Goal: Task Accomplishment & Management: Complete application form

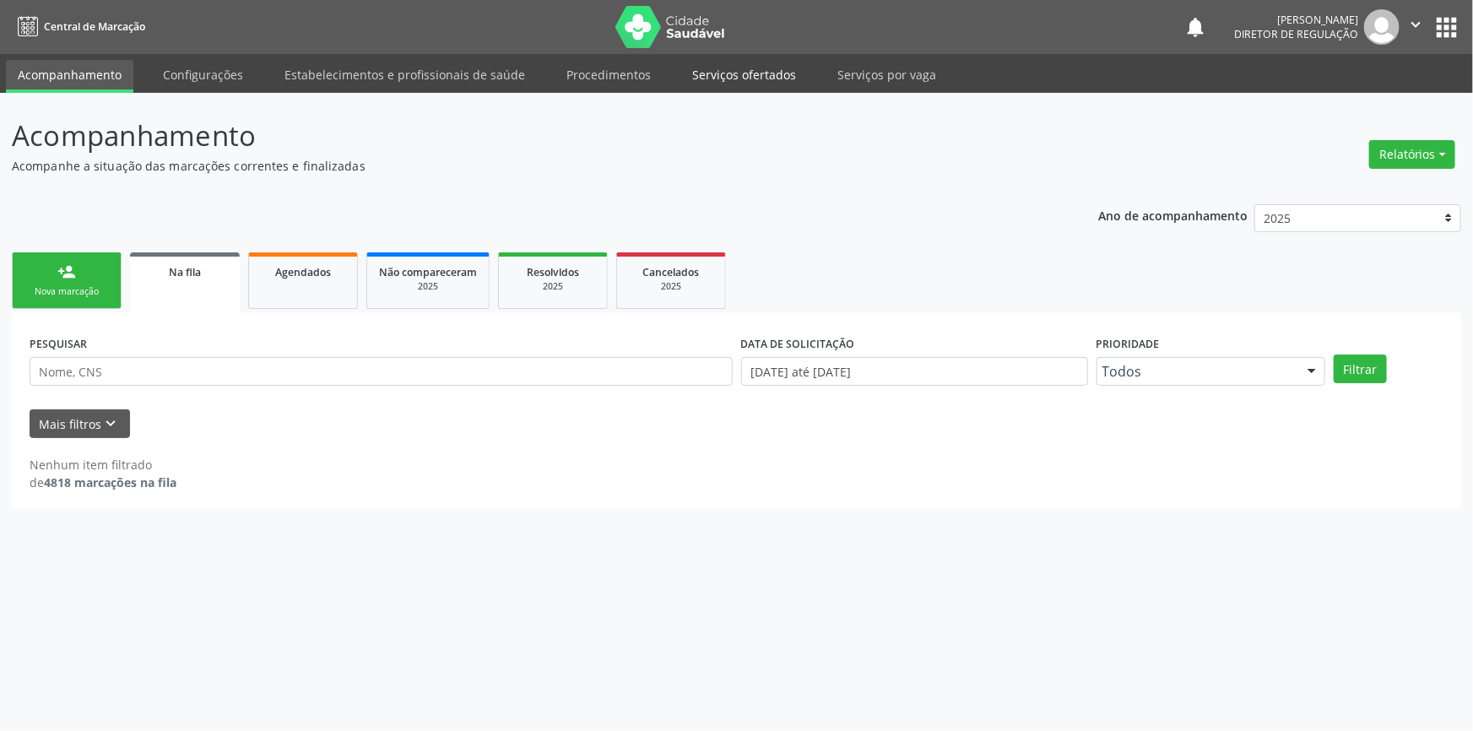
click at [708, 65] on link "Serviços ofertados" at bounding box center [744, 75] width 127 height 30
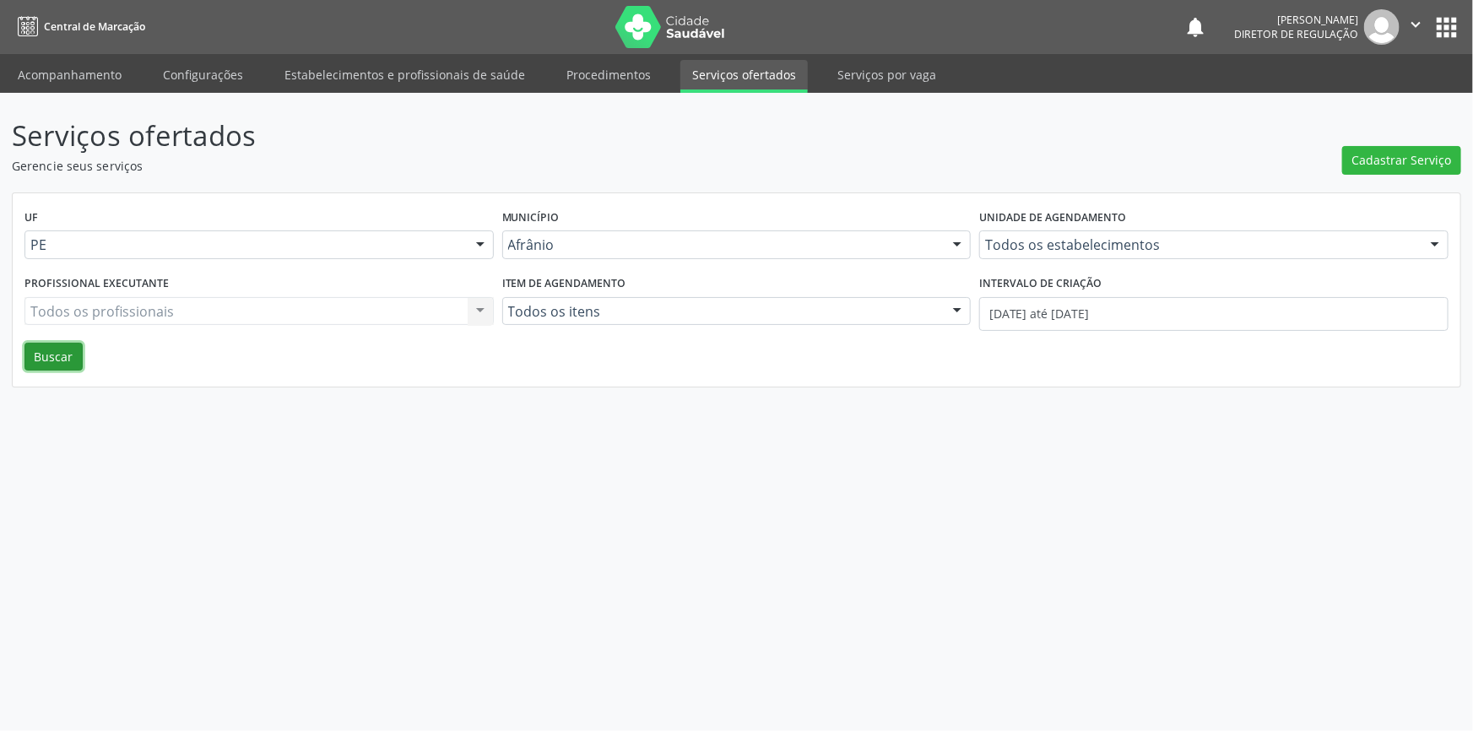
click at [36, 350] on button "Buscar" at bounding box center [53, 357] width 58 height 29
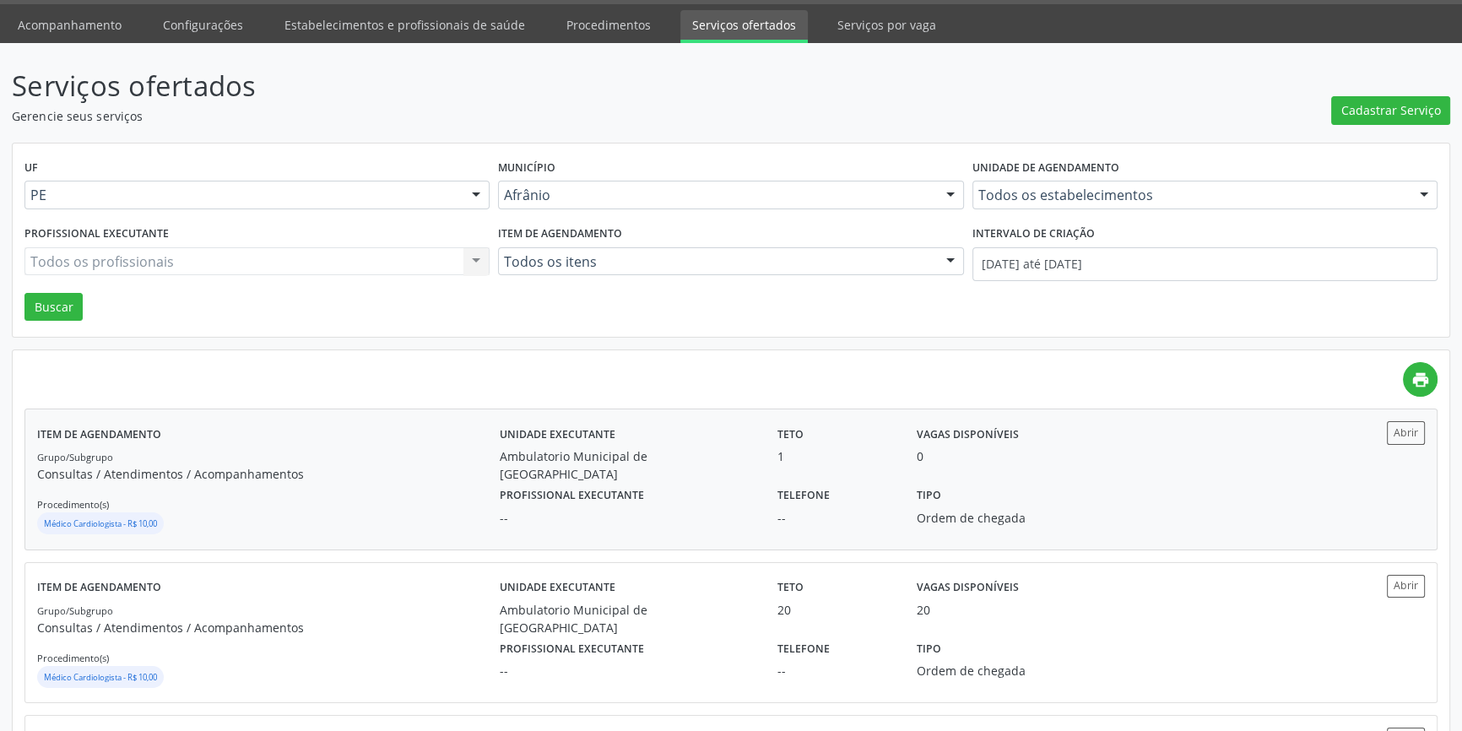
scroll to position [76, 0]
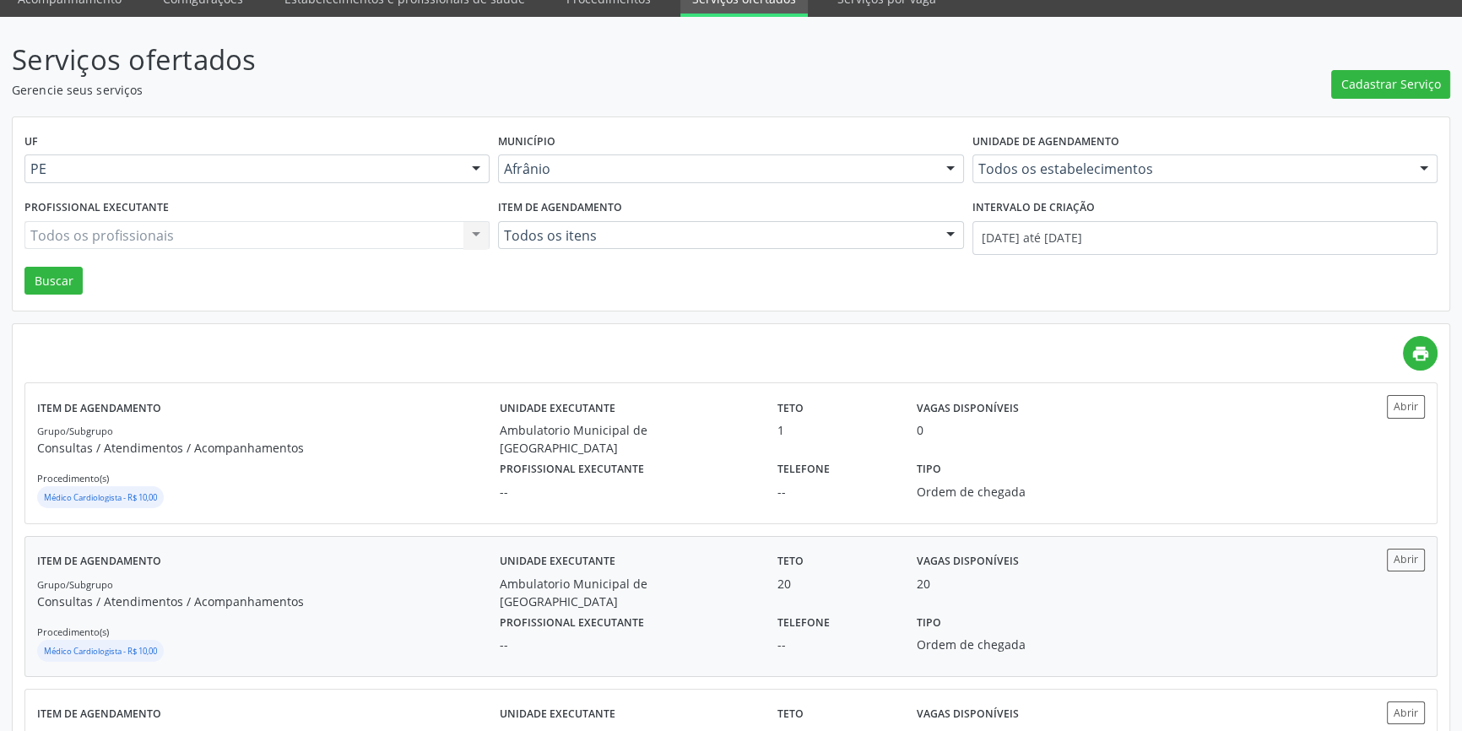
click at [329, 557] on div "Item de agendamento Grupo/Subgrupo Consultas / Atendimentos / Acompanhamentos P…" at bounding box center [268, 607] width 463 height 116
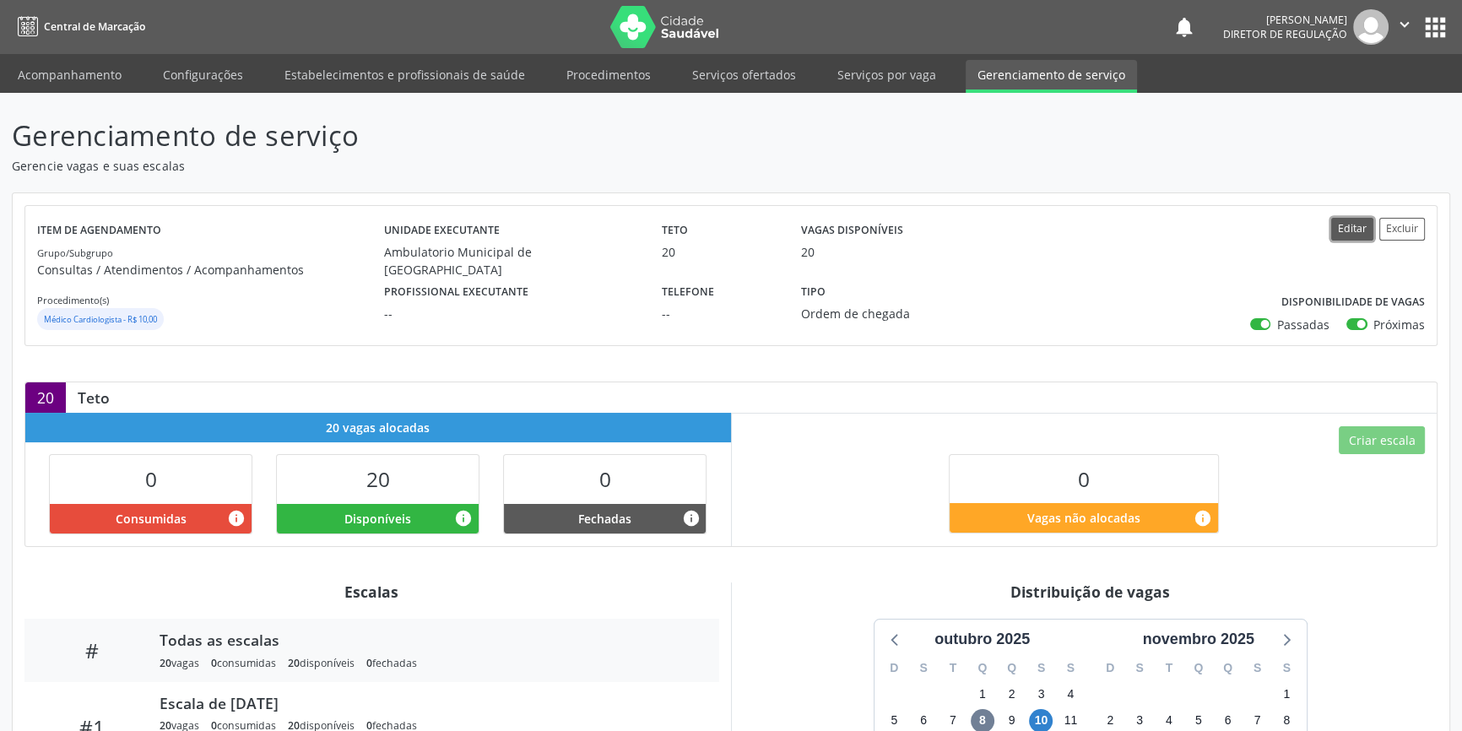
click at [1337, 226] on button "Editar" at bounding box center [1353, 229] width 42 height 23
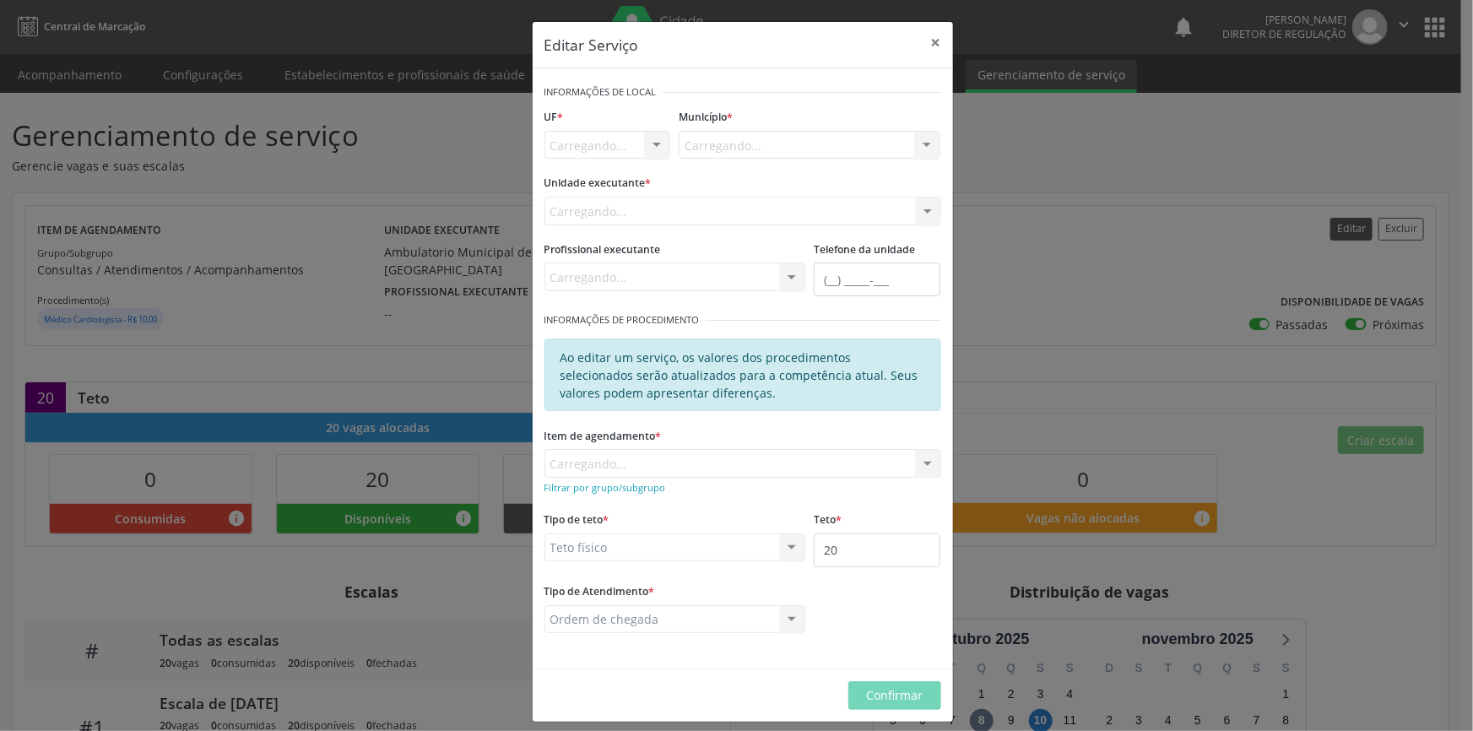
click at [1346, 226] on div "Editar Serviço × Informações de Local UF * [GEOGRAPHIC_DATA]... Nenhum resultad…" at bounding box center [736, 365] width 1473 height 731
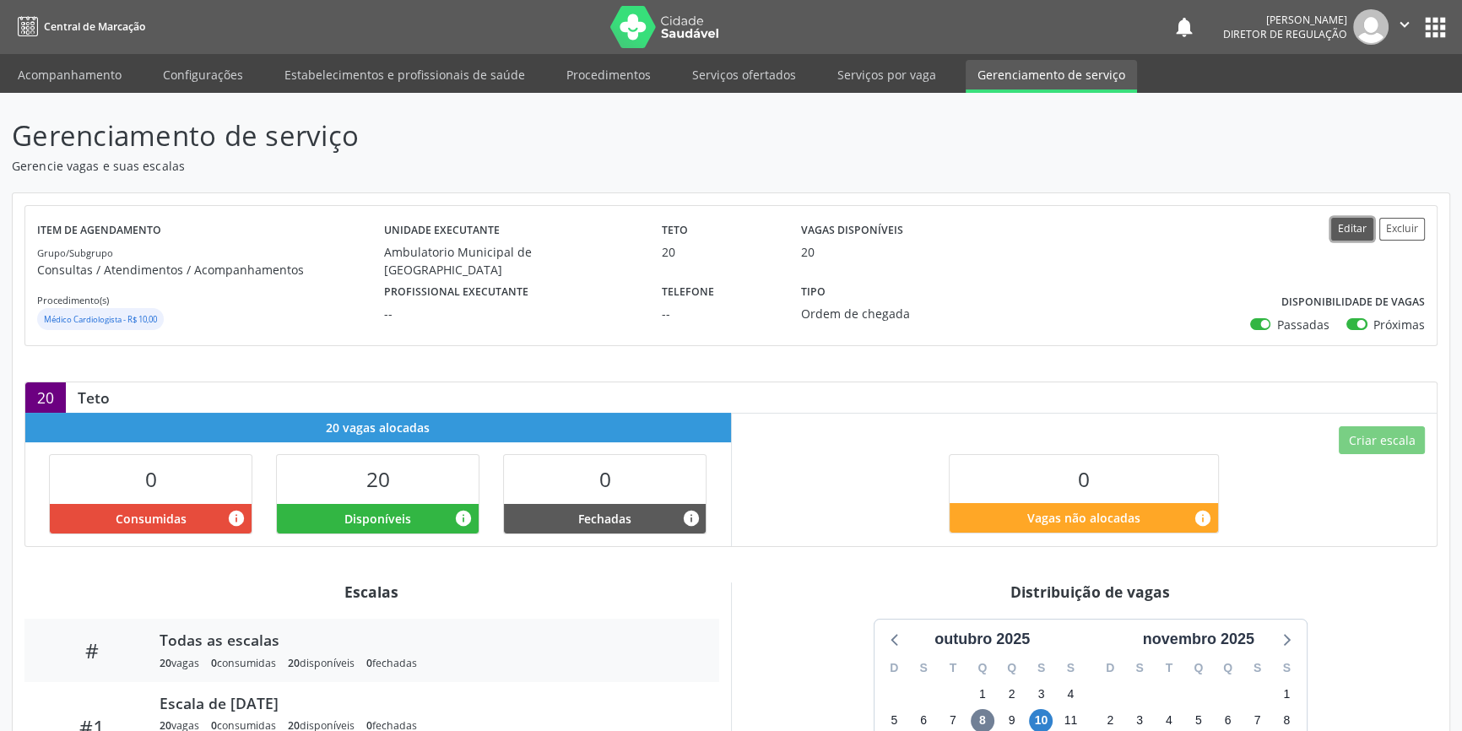
click at [1341, 236] on button "Editar" at bounding box center [1353, 229] width 42 height 23
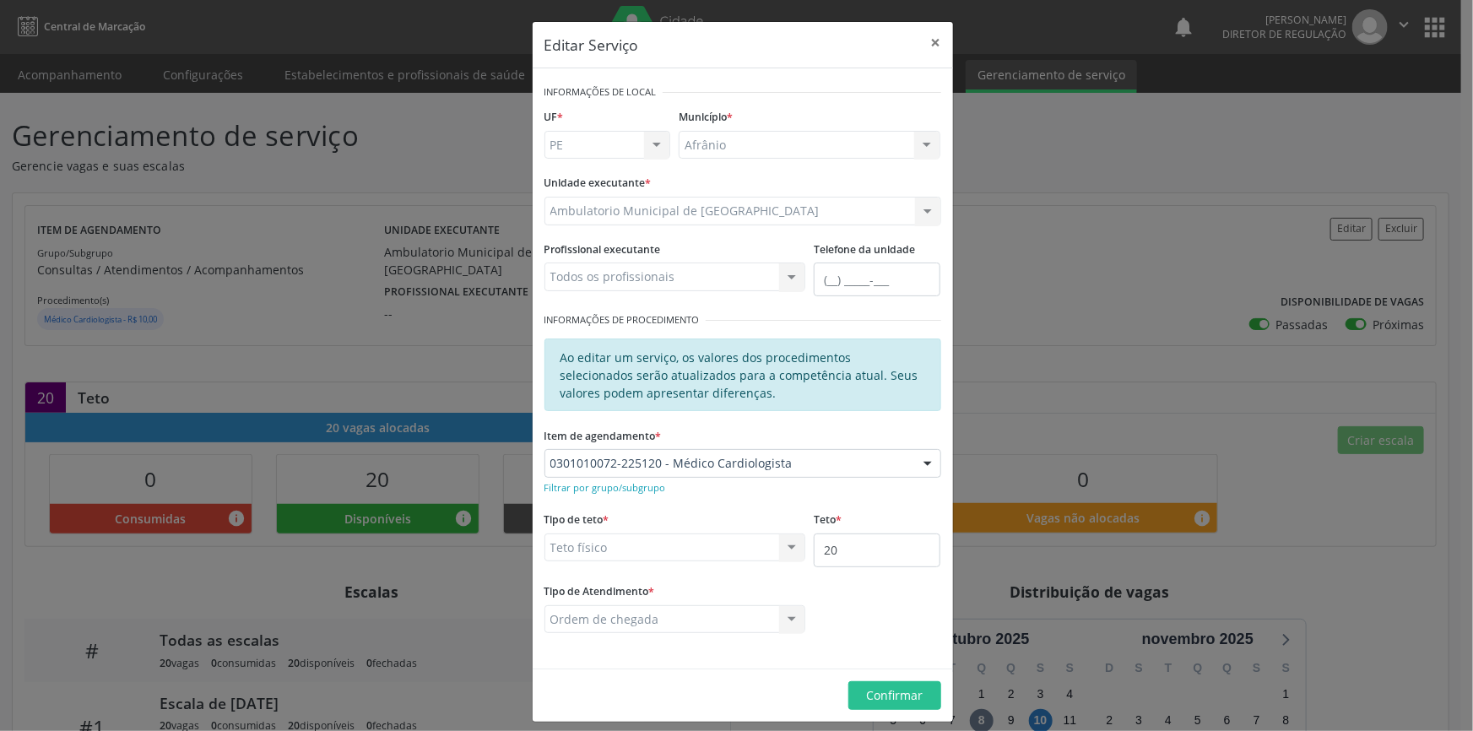
click at [1290, 416] on div "Editar Serviço × Informações de Local UF * PE BA PE Nenhum resultado encontrado…" at bounding box center [736, 365] width 1473 height 731
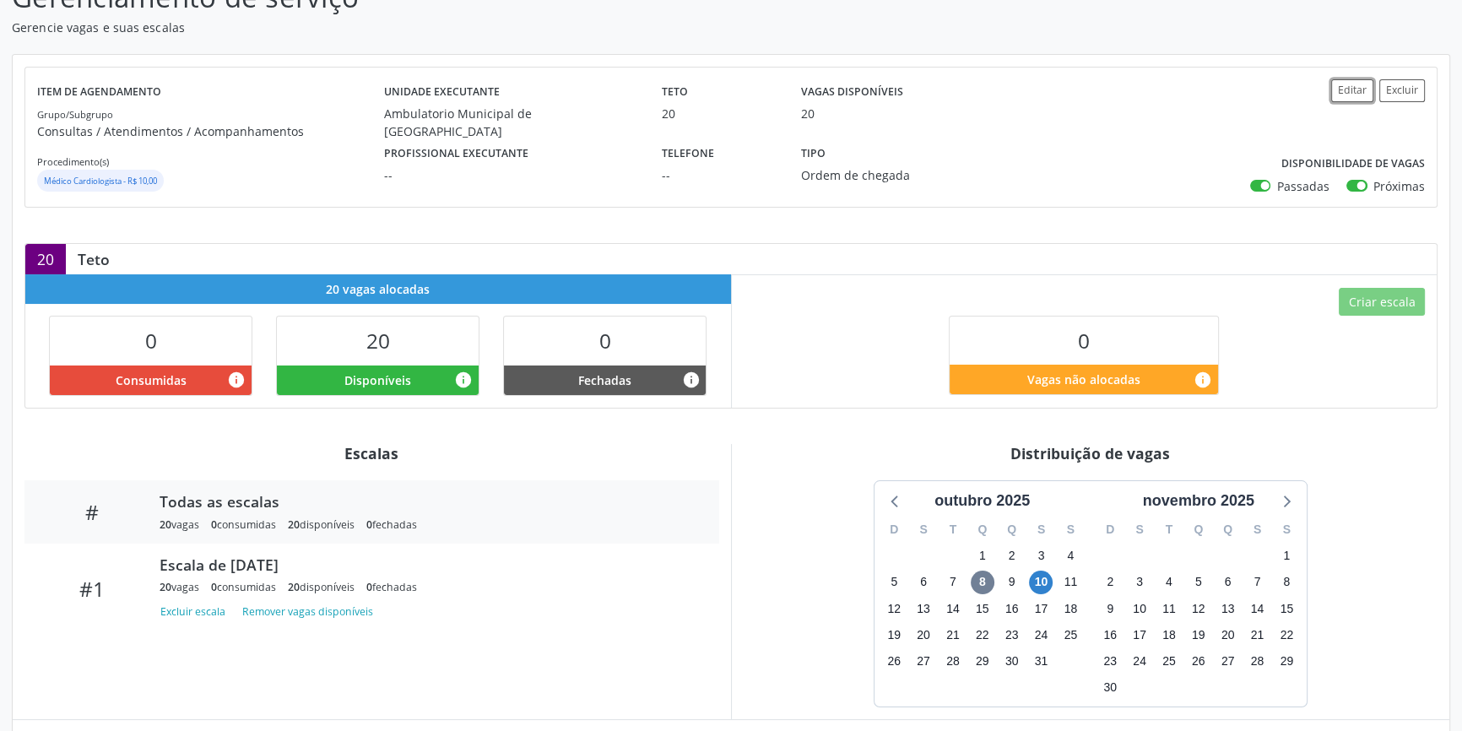
scroll to position [222, 0]
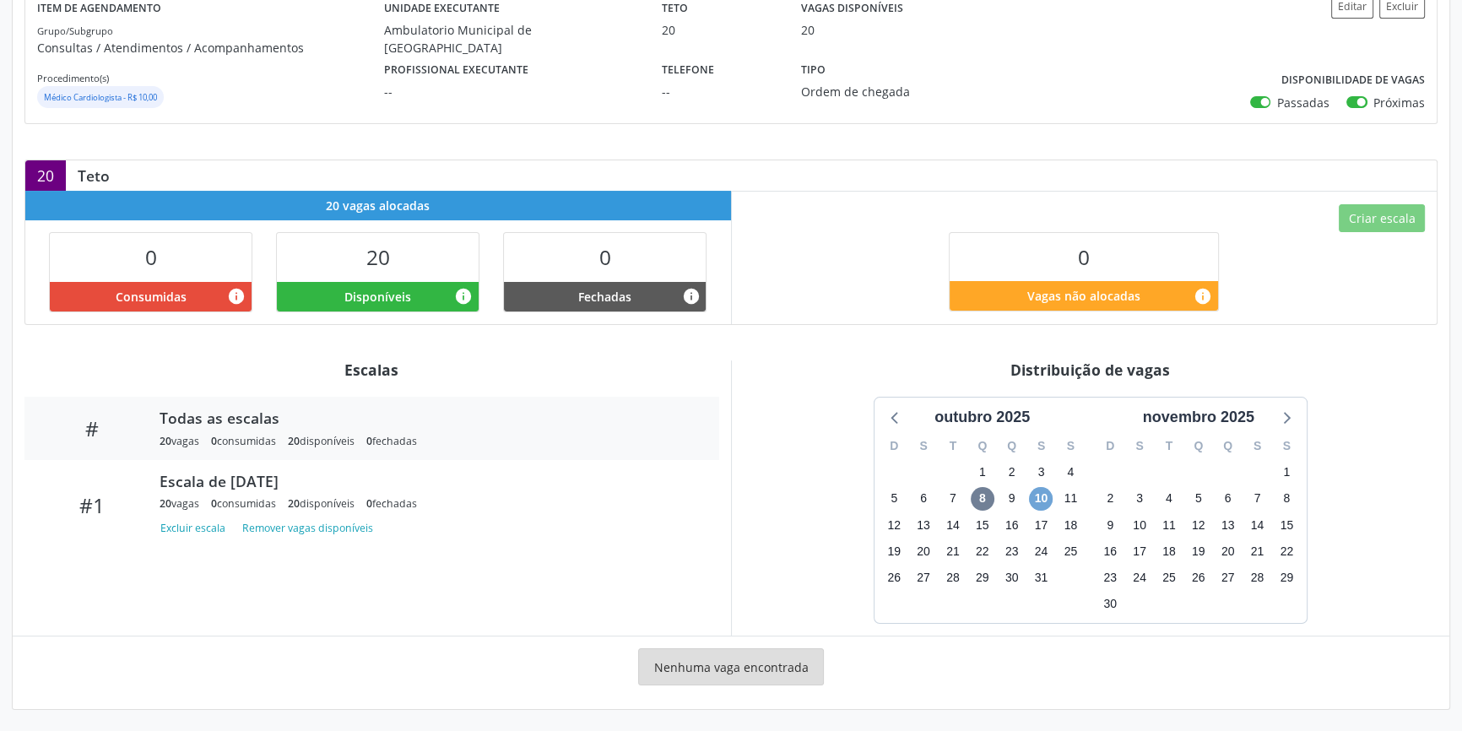
click at [1035, 496] on span "10" at bounding box center [1041, 499] width 24 height 24
click at [809, 338] on div "Item de agendamento Grupo/Subgrupo Consultas / Atendimentos / Acompanhamentos P…" at bounding box center [731, 340] width 1437 height 739
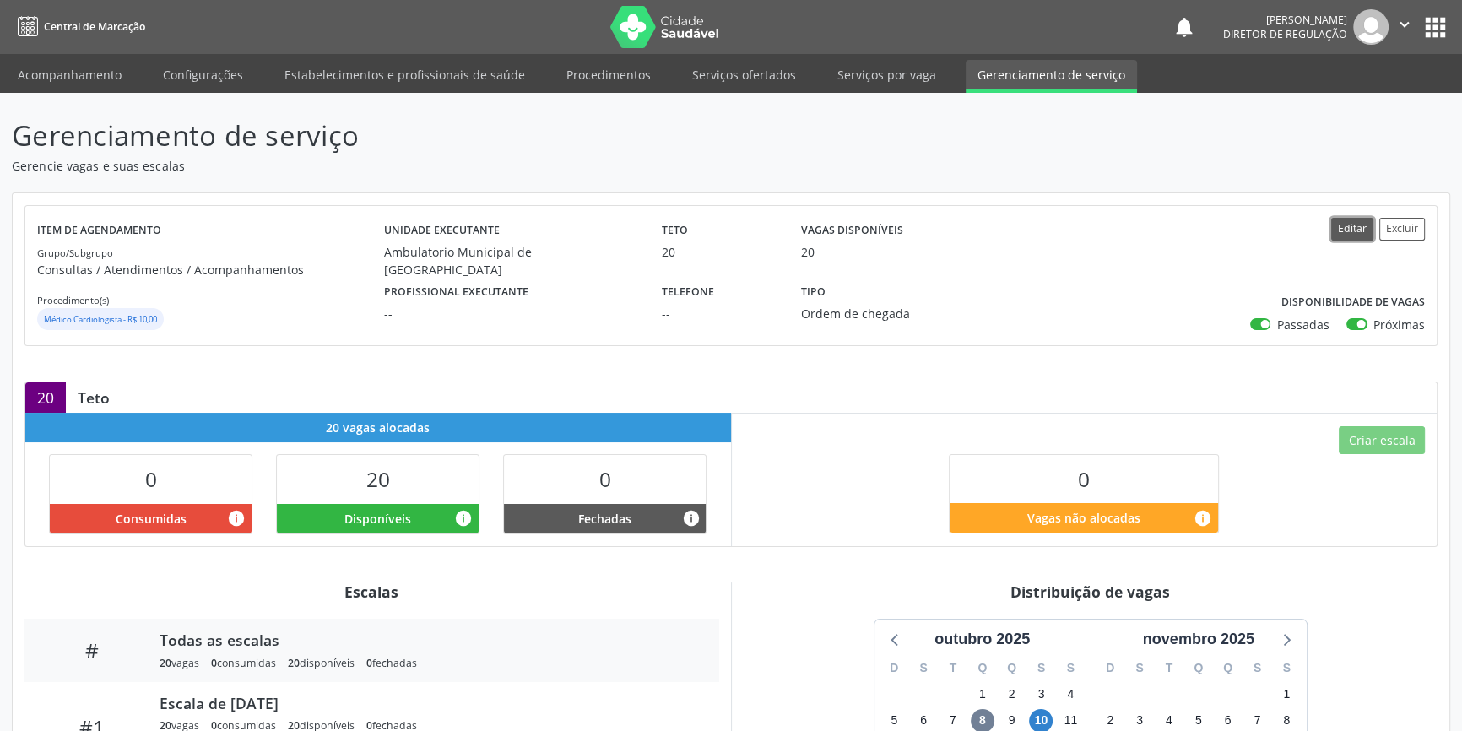
click at [1359, 232] on button "Editar" at bounding box center [1353, 229] width 42 height 23
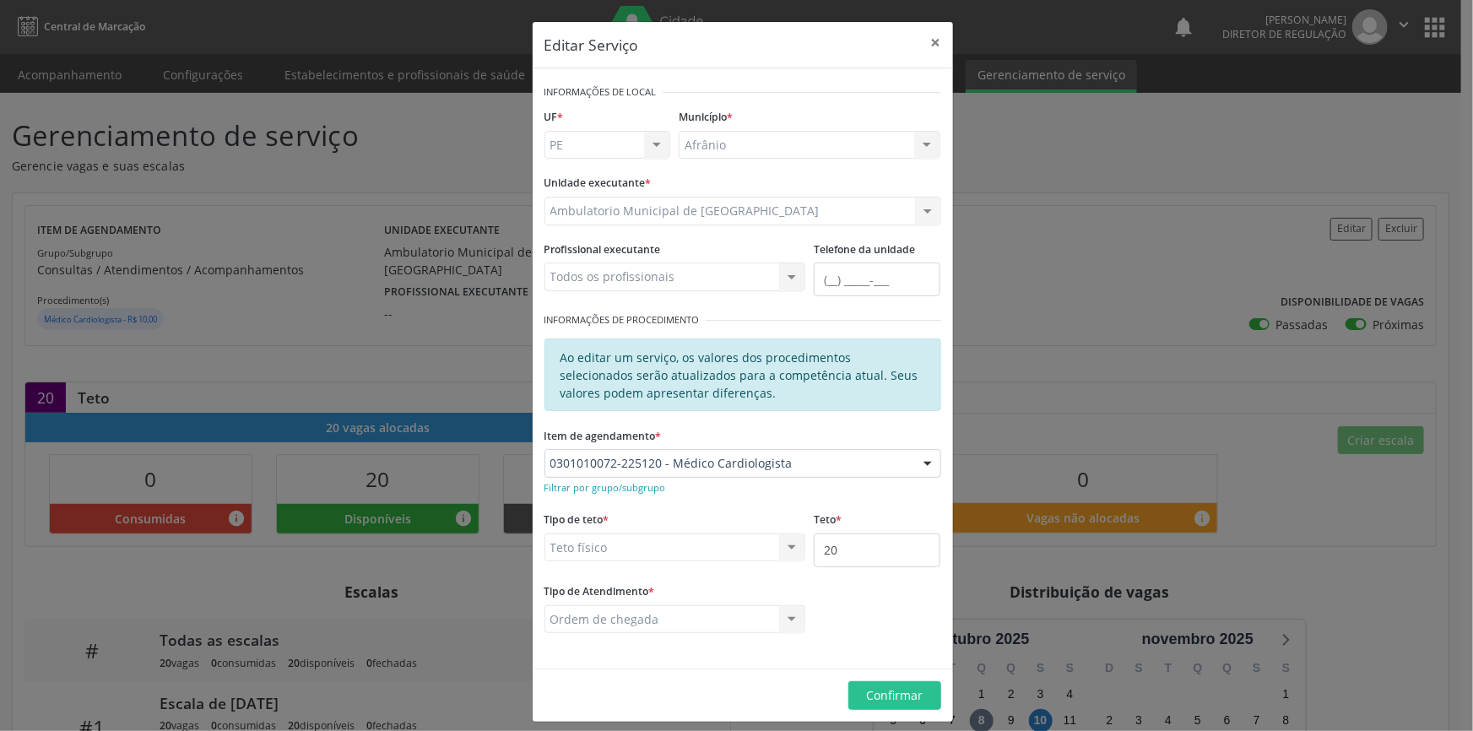
click at [1010, 379] on div "Editar Serviço × Informações de Local UF * PE BA PE Nenhum resultado encontrado…" at bounding box center [736, 365] width 1473 height 731
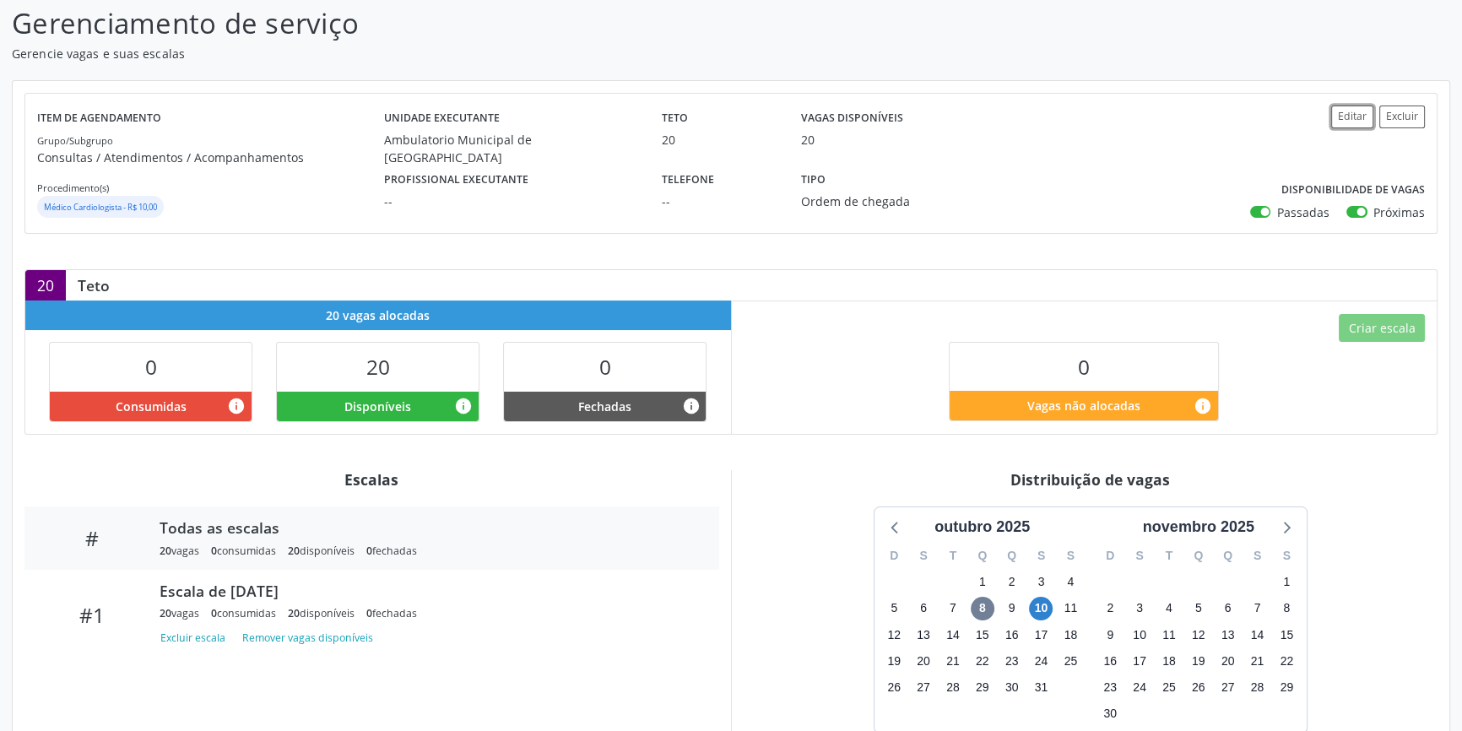
scroll to position [222, 0]
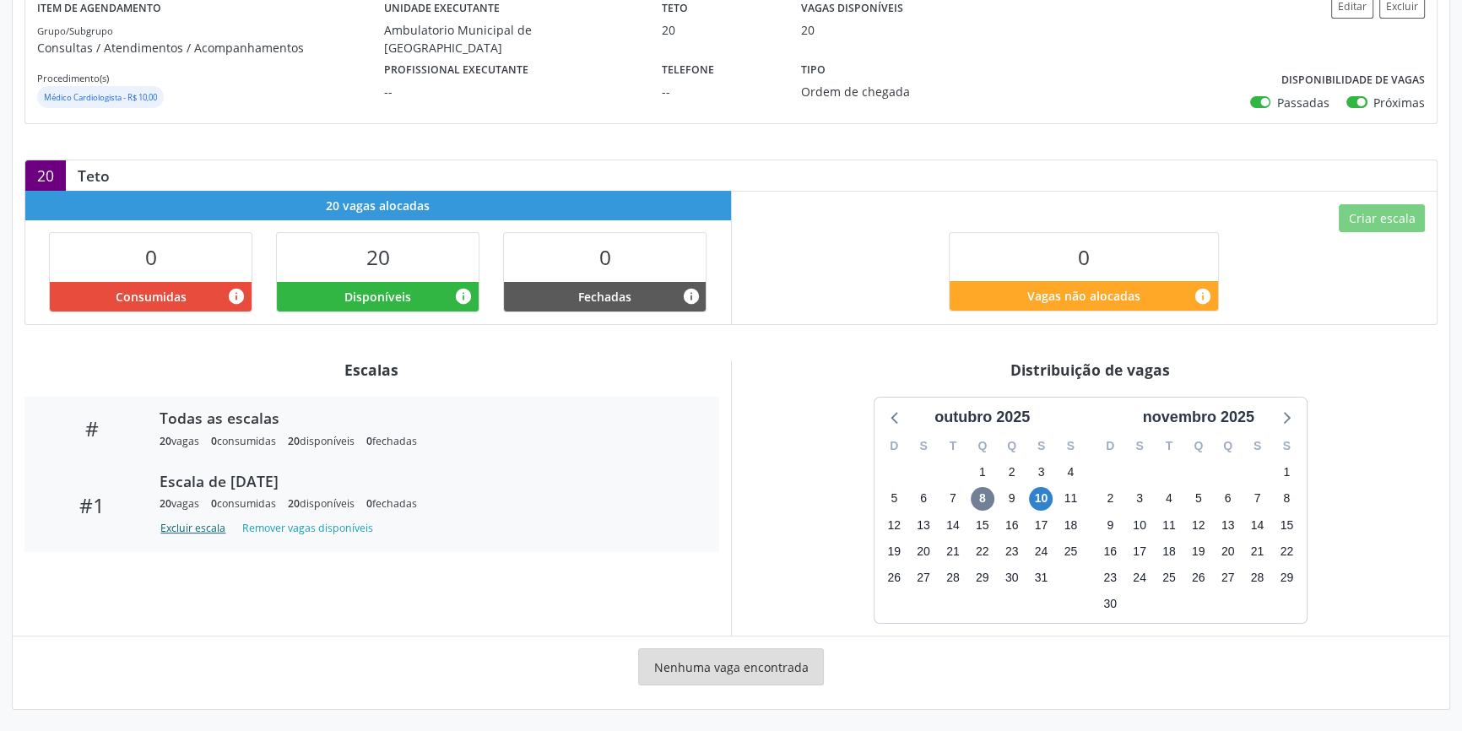
click at [210, 536] on button "Excluir escala" at bounding box center [196, 528] width 73 height 23
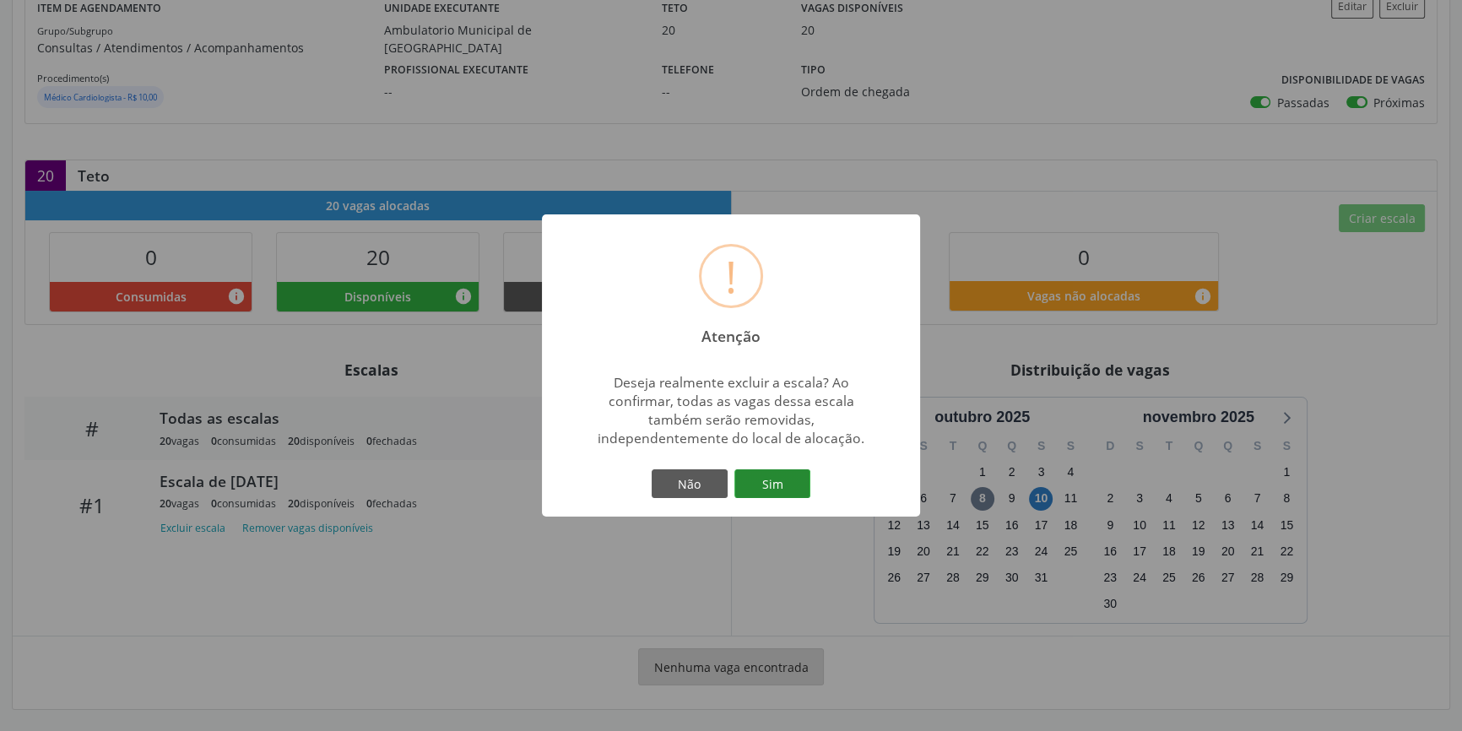
click at [783, 473] on button "Sim" at bounding box center [773, 483] width 76 height 29
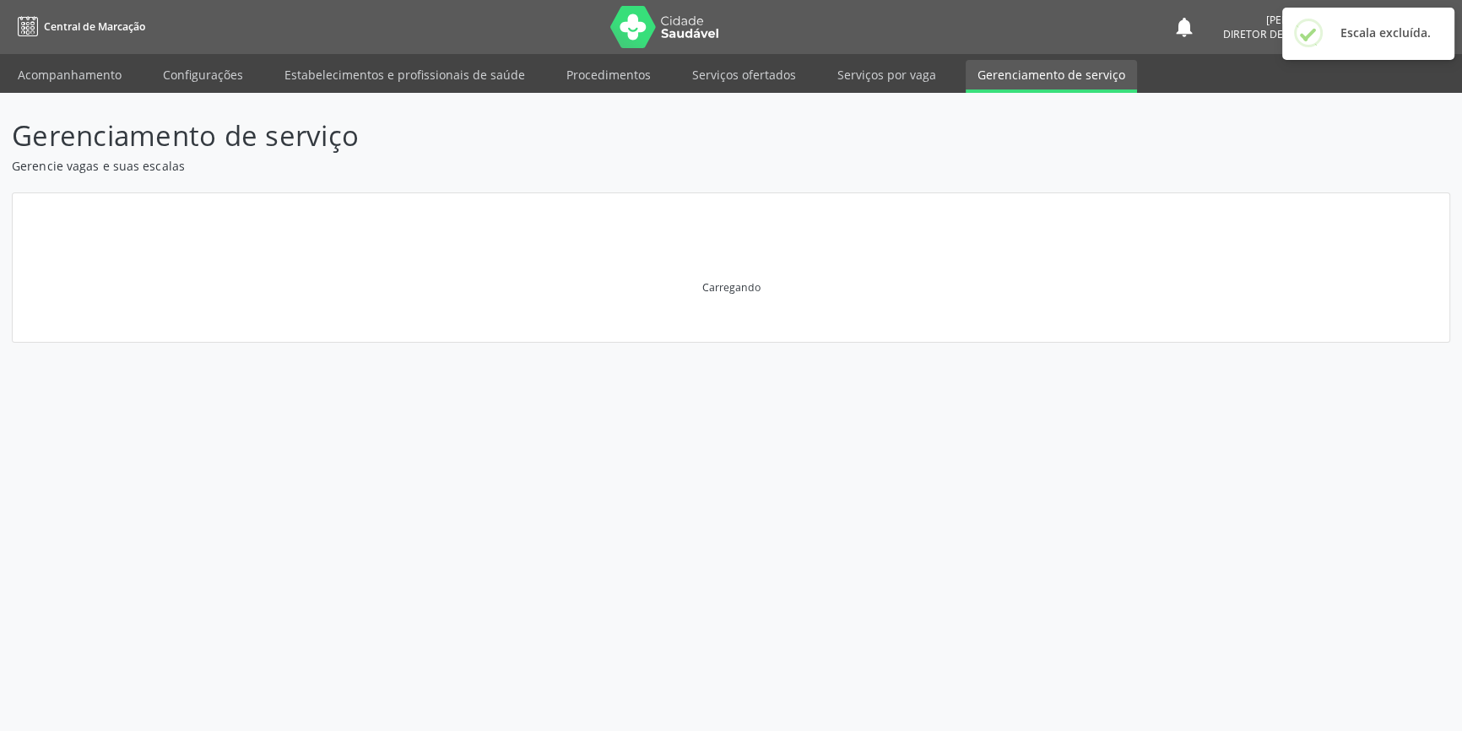
scroll to position [0, 0]
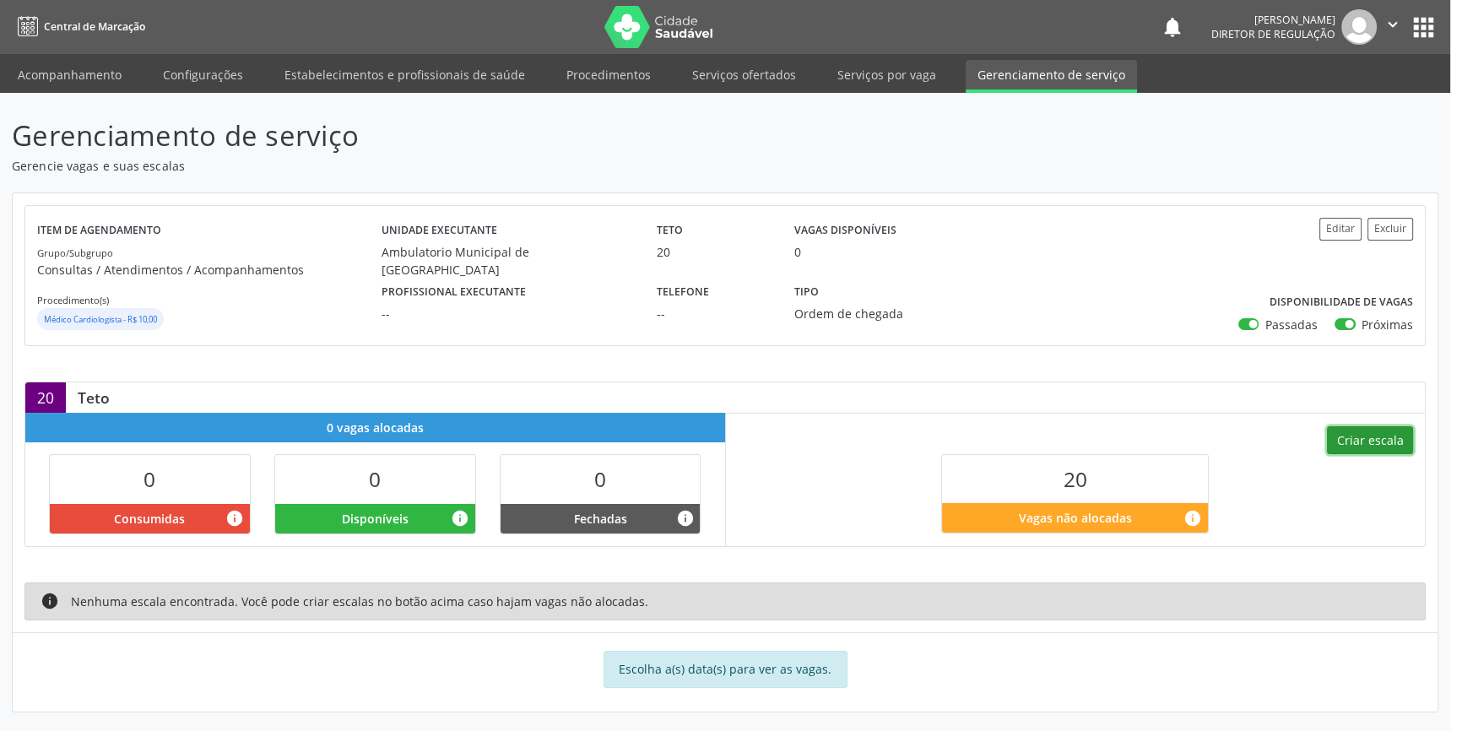
click at [1381, 439] on button "Criar escala" at bounding box center [1370, 440] width 86 height 29
select select "9"
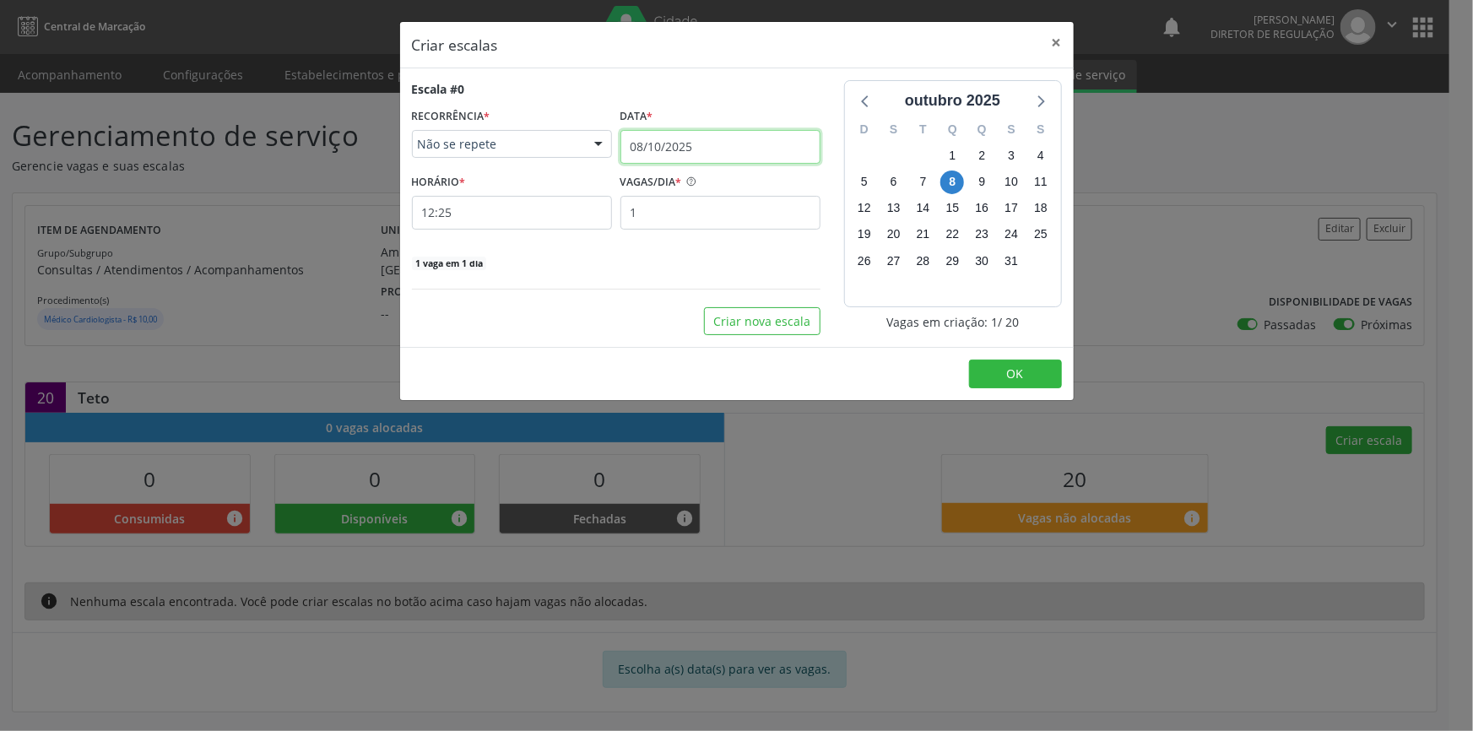
click at [699, 149] on input "08/10/2025" at bounding box center [721, 147] width 200 height 34
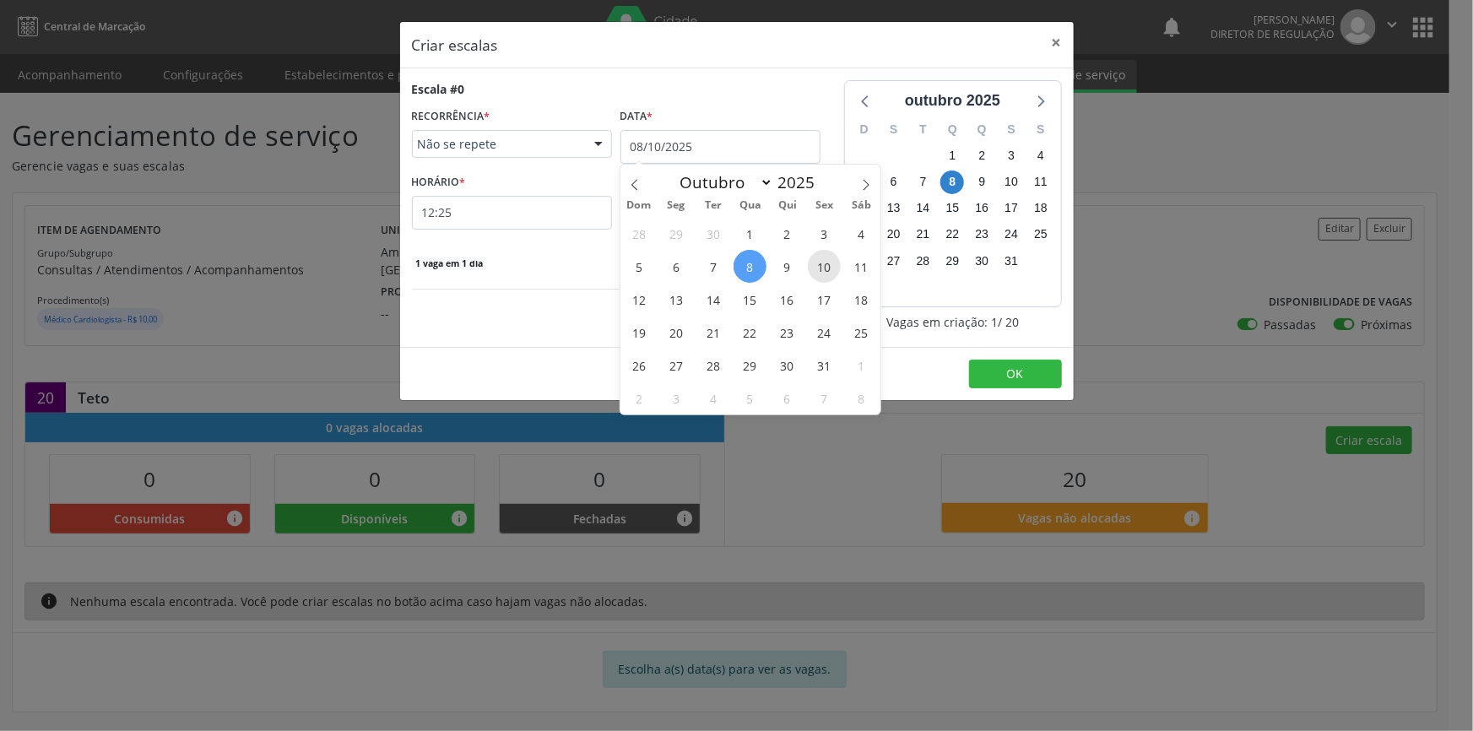
click at [815, 259] on span "10" at bounding box center [824, 266] width 33 height 33
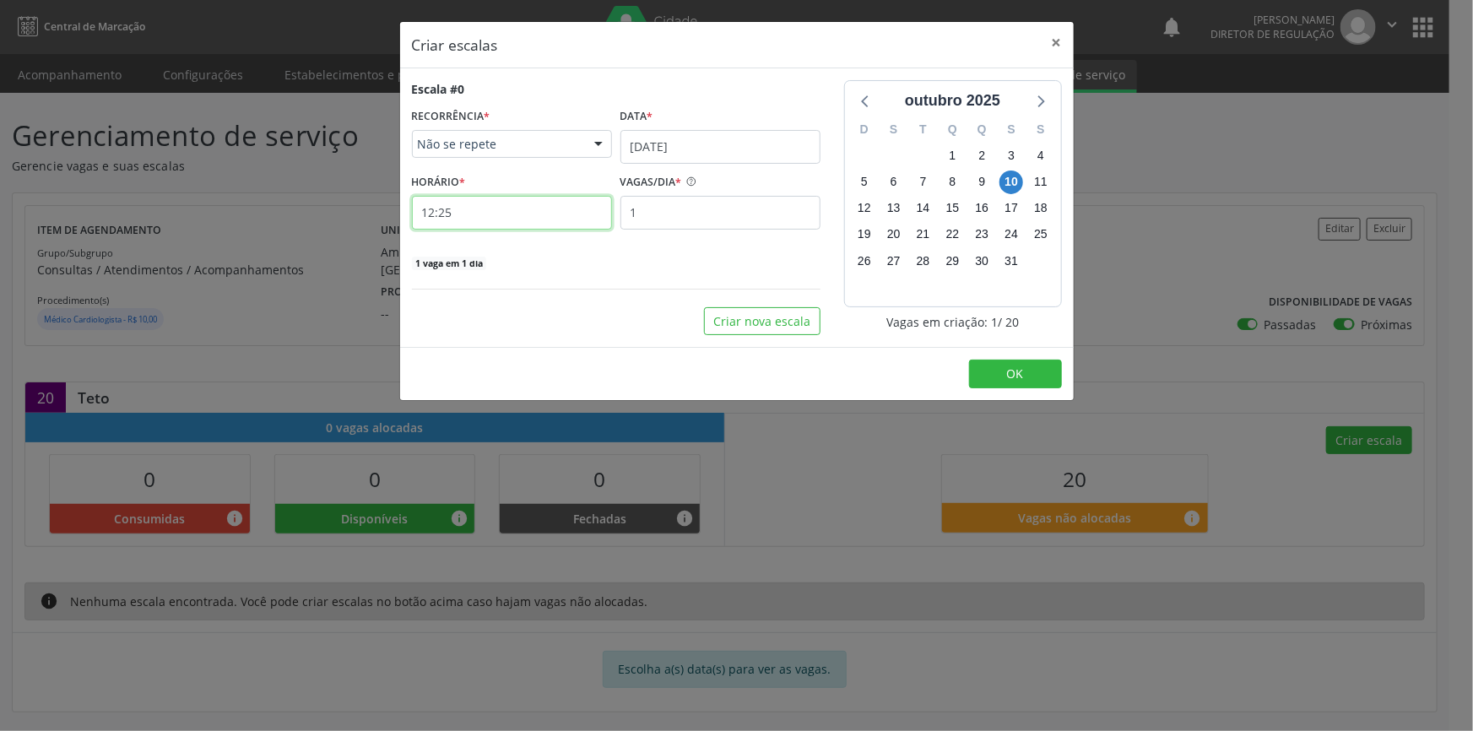
click at [529, 198] on input "12:25" at bounding box center [512, 213] width 200 height 34
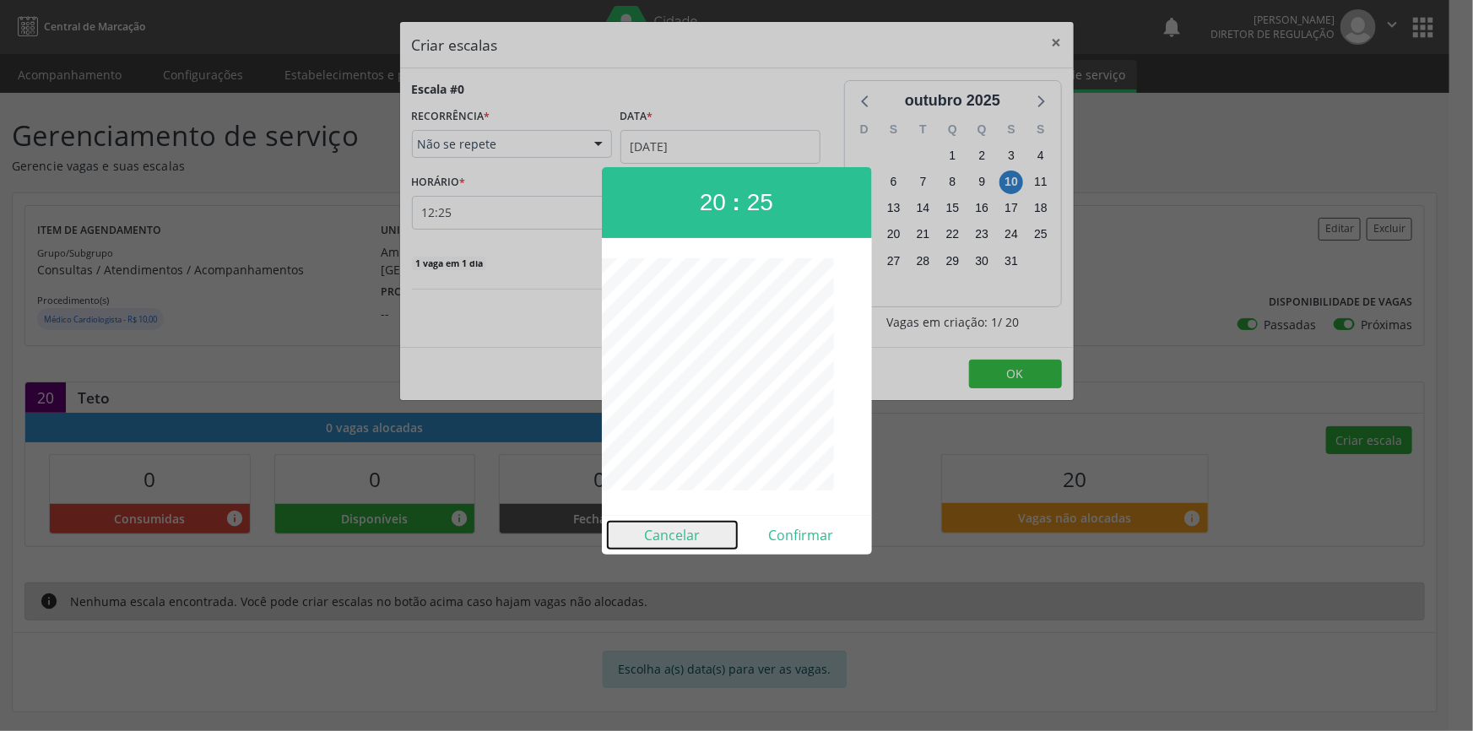
click at [692, 522] on button "Cancelar" at bounding box center [672, 535] width 129 height 27
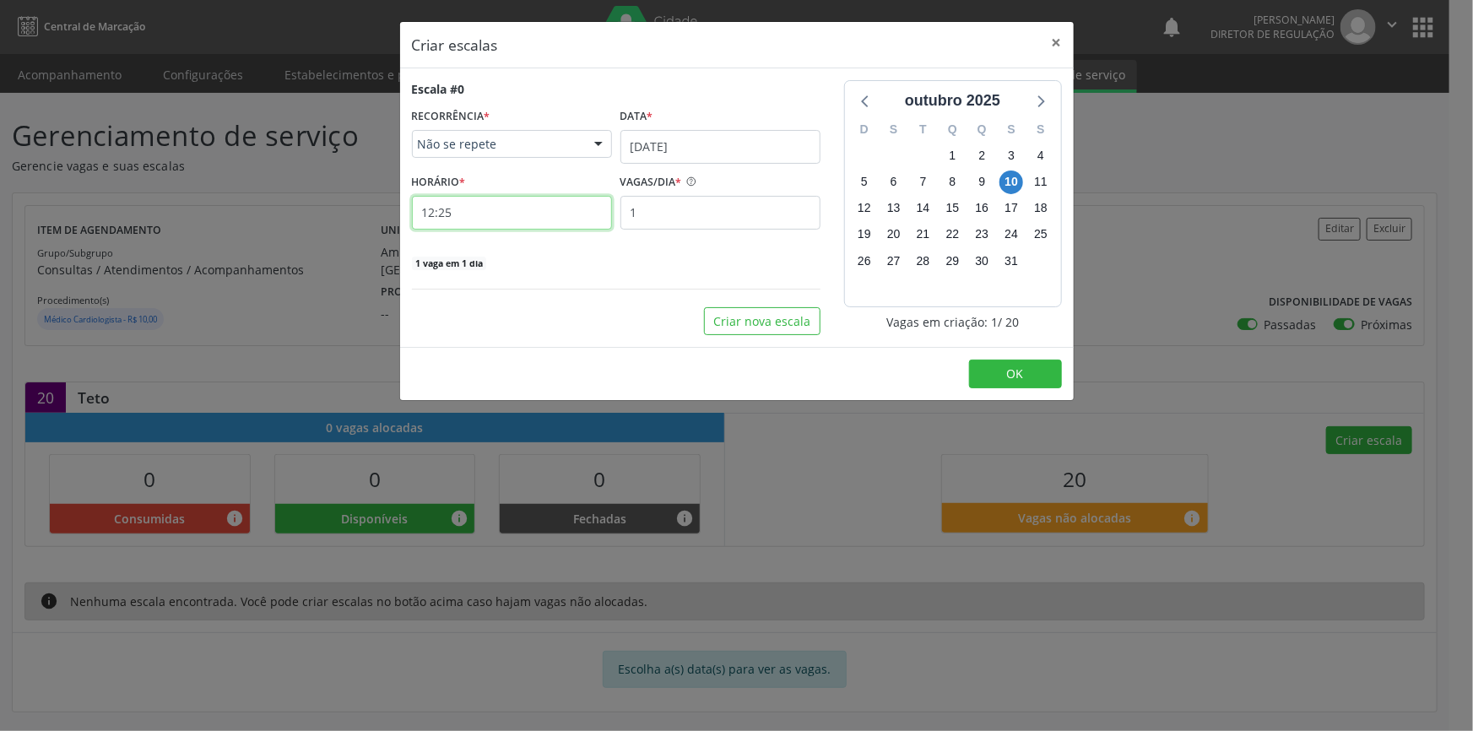
click at [519, 227] on input "12:25" at bounding box center [512, 213] width 200 height 34
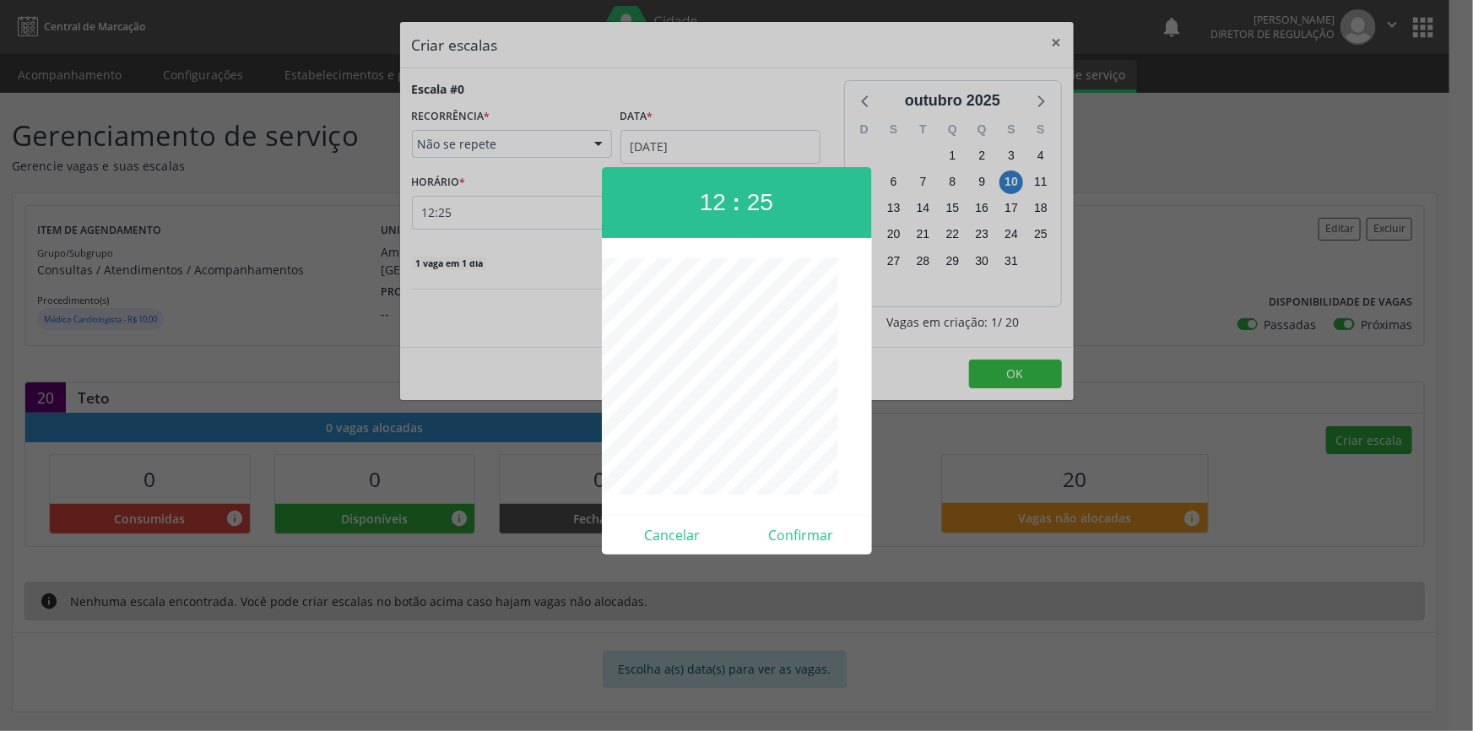
click at [517, 214] on div at bounding box center [736, 365] width 1473 height 731
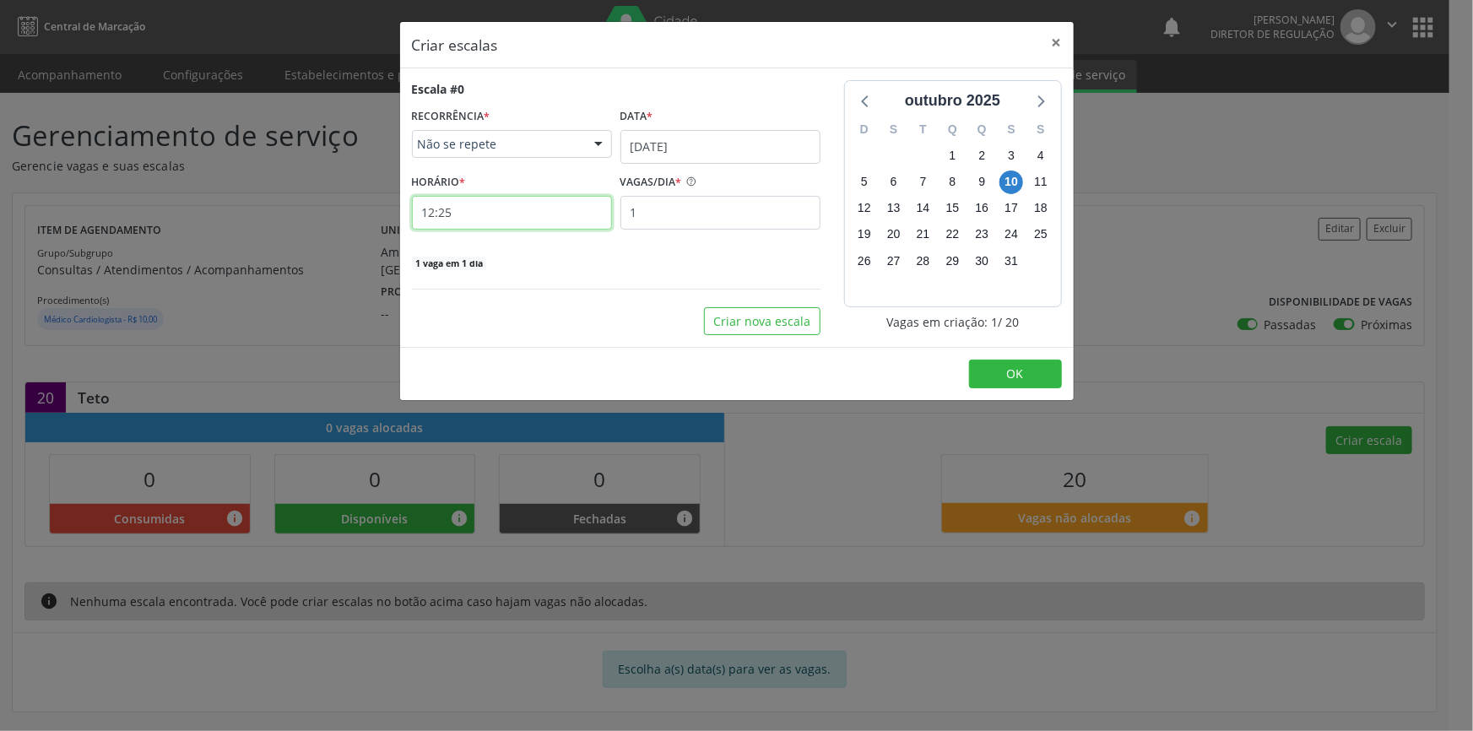
click at [517, 214] on input "12:25" at bounding box center [512, 213] width 200 height 34
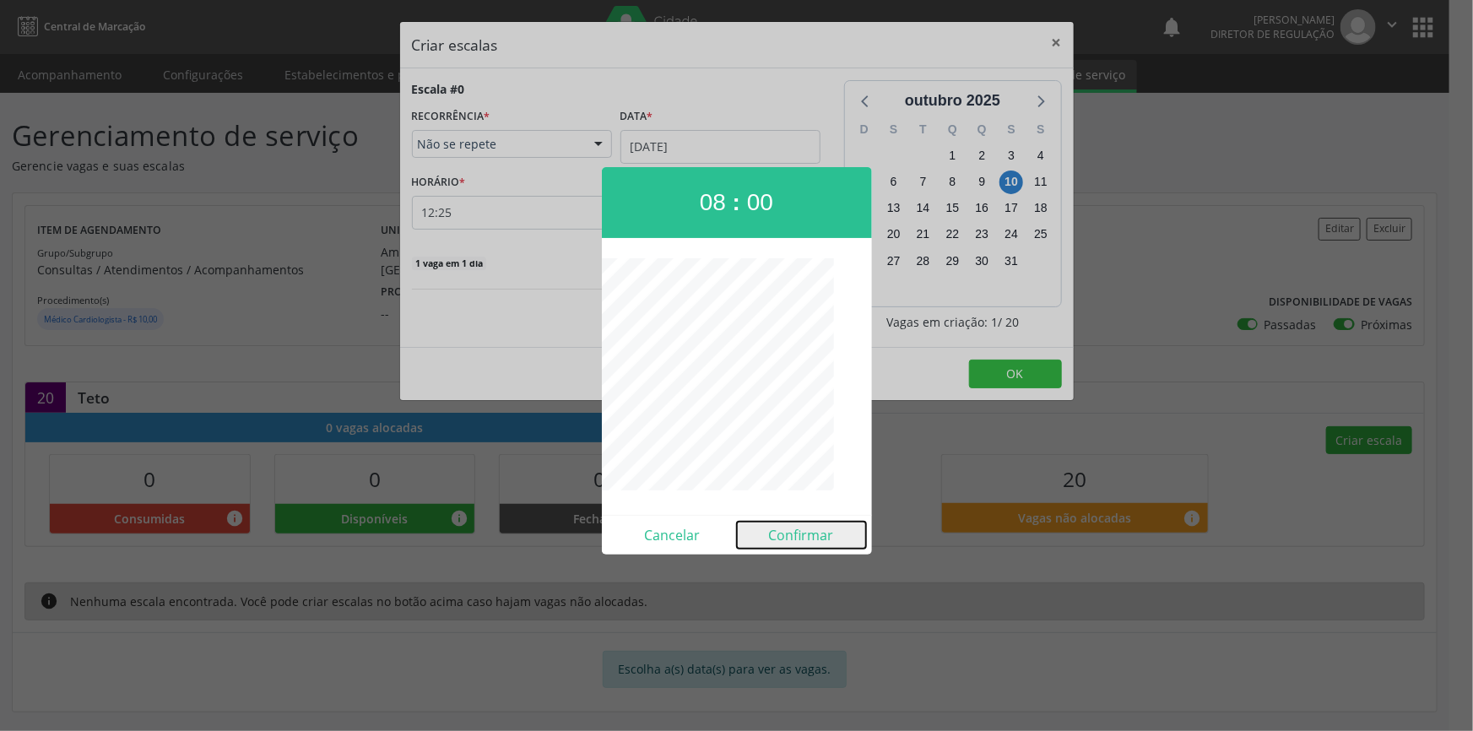
click at [793, 529] on button "Confirmar" at bounding box center [801, 535] width 129 height 27
type input "08:00"
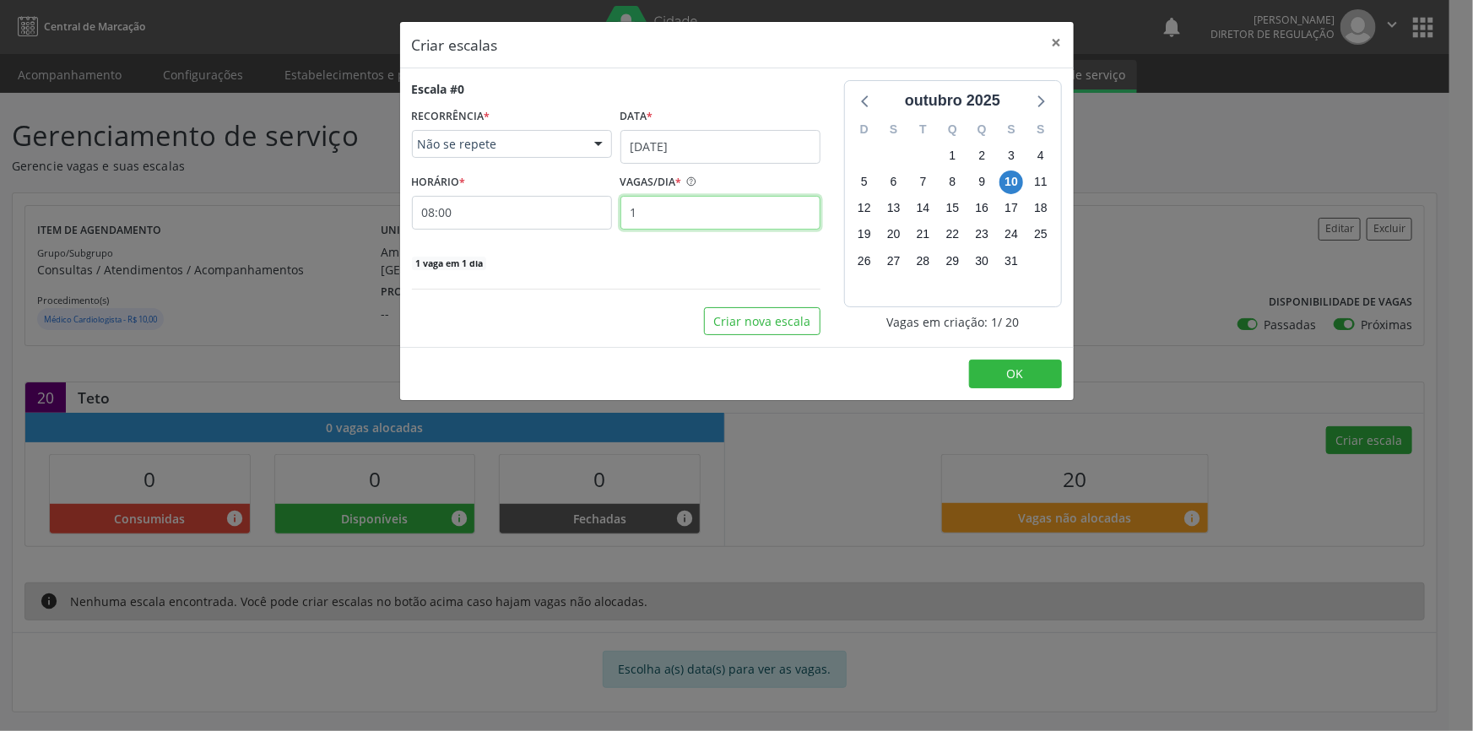
drag, startPoint x: 728, startPoint y: 220, endPoint x: 333, endPoint y: 186, distance: 396.6
click at [337, 187] on div "Criar escalas × Escala #0 RECORRÊNCIA * Não se repete Não se repete Diário/Sema…" at bounding box center [736, 365] width 1473 height 731
type input "20"
click at [1013, 375] on span "OK" at bounding box center [1015, 374] width 17 height 16
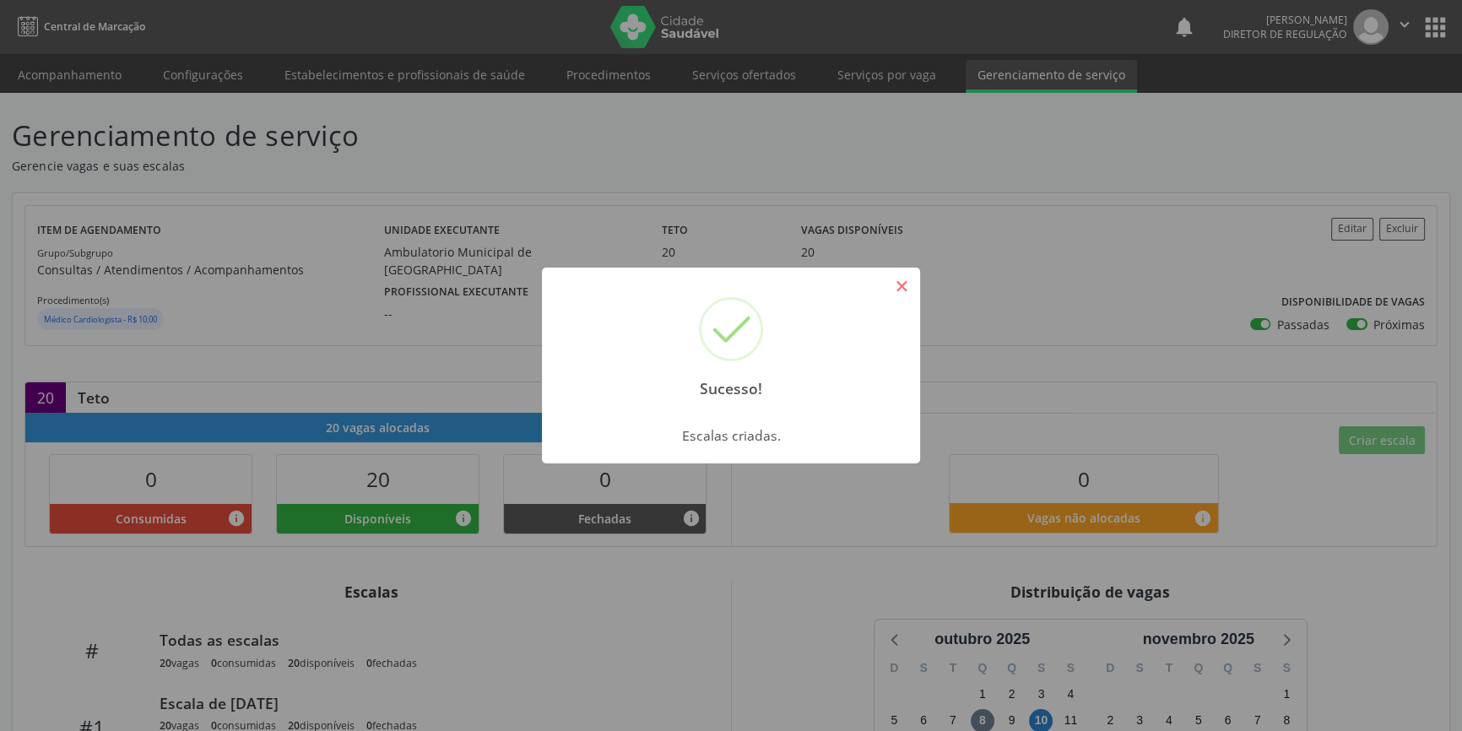
click at [904, 283] on button "×" at bounding box center [901, 286] width 29 height 29
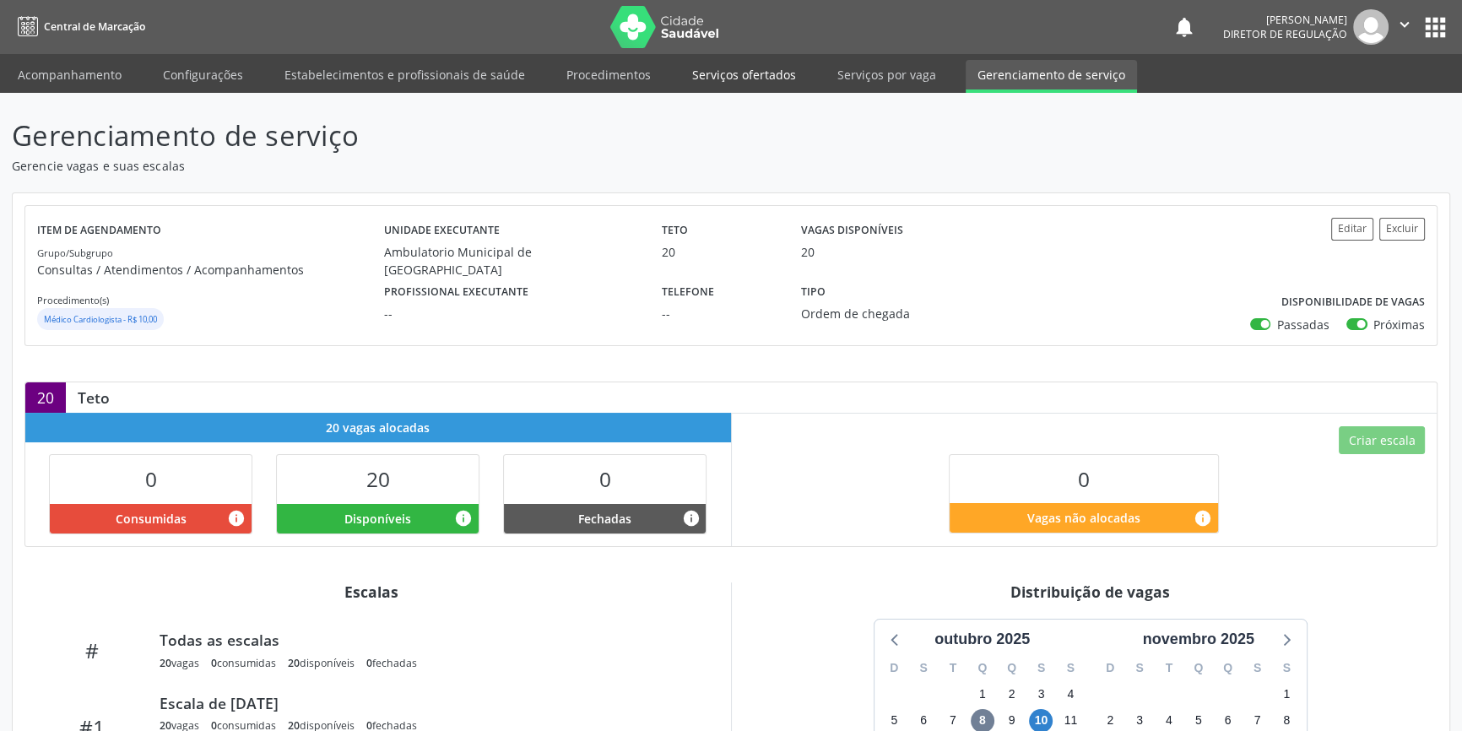
click at [776, 68] on link "Serviços ofertados" at bounding box center [744, 75] width 127 height 30
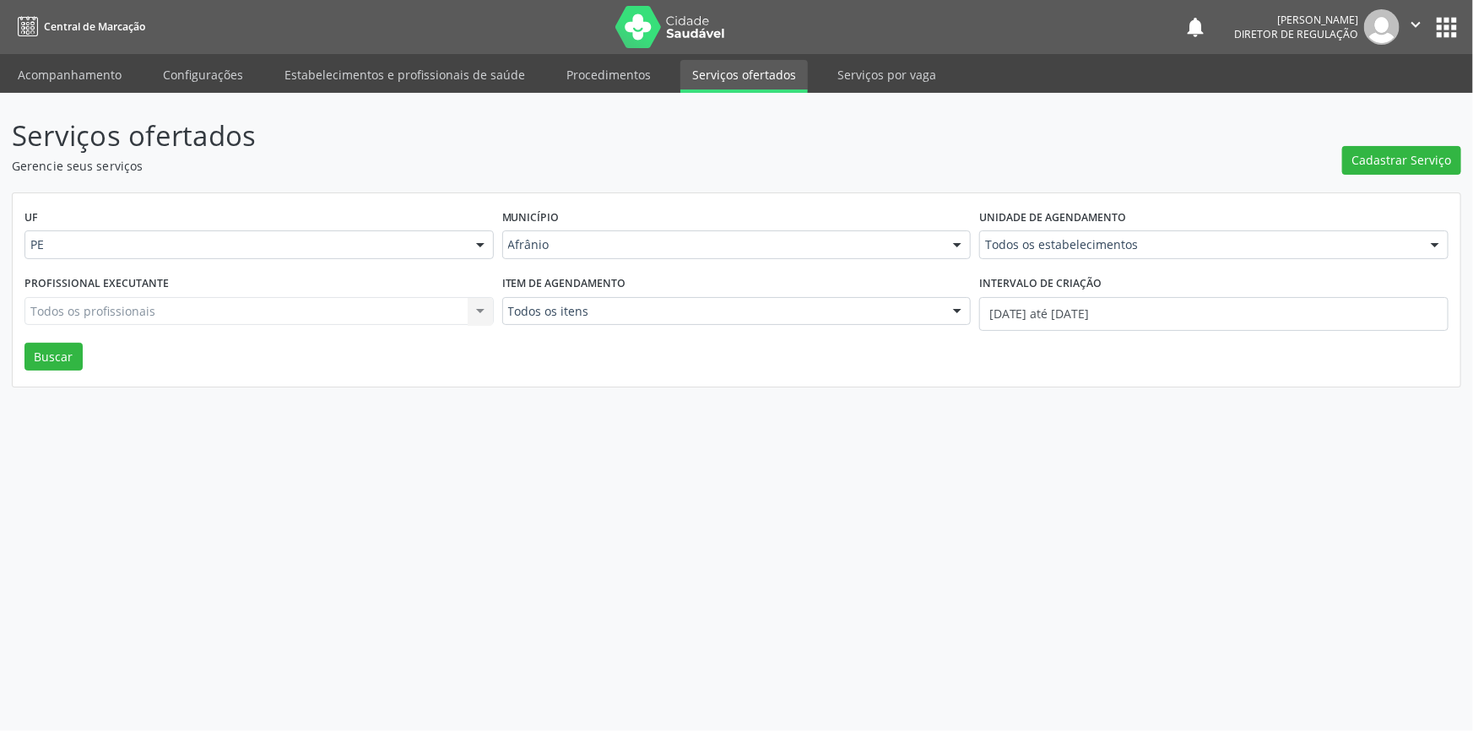
click at [85, 355] on div "UF PE Todas as UFs BA PE Nenhum resultado encontrado para: " " Não há nenhuma o…" at bounding box center [737, 290] width 1448 height 194
click at [1388, 171] on button "Cadastrar Serviço" at bounding box center [1402, 160] width 119 height 29
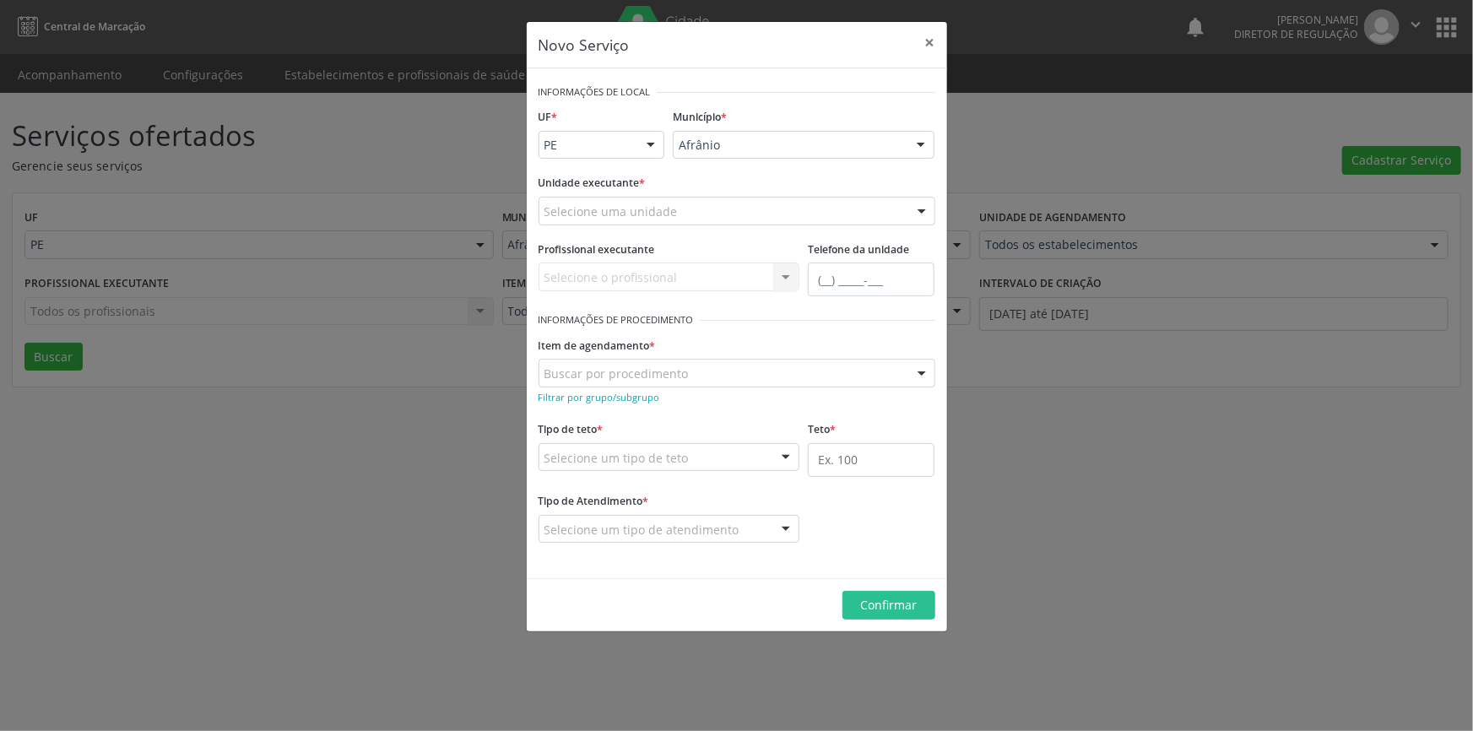
drag, startPoint x: 353, startPoint y: 468, endPoint x: 343, endPoint y: 462, distance: 11.7
click at [349, 466] on div "Novo Serviço × Informações de Local UF * PE BA PE Nenhum resultado encontrado p…" at bounding box center [736, 365] width 1473 height 731
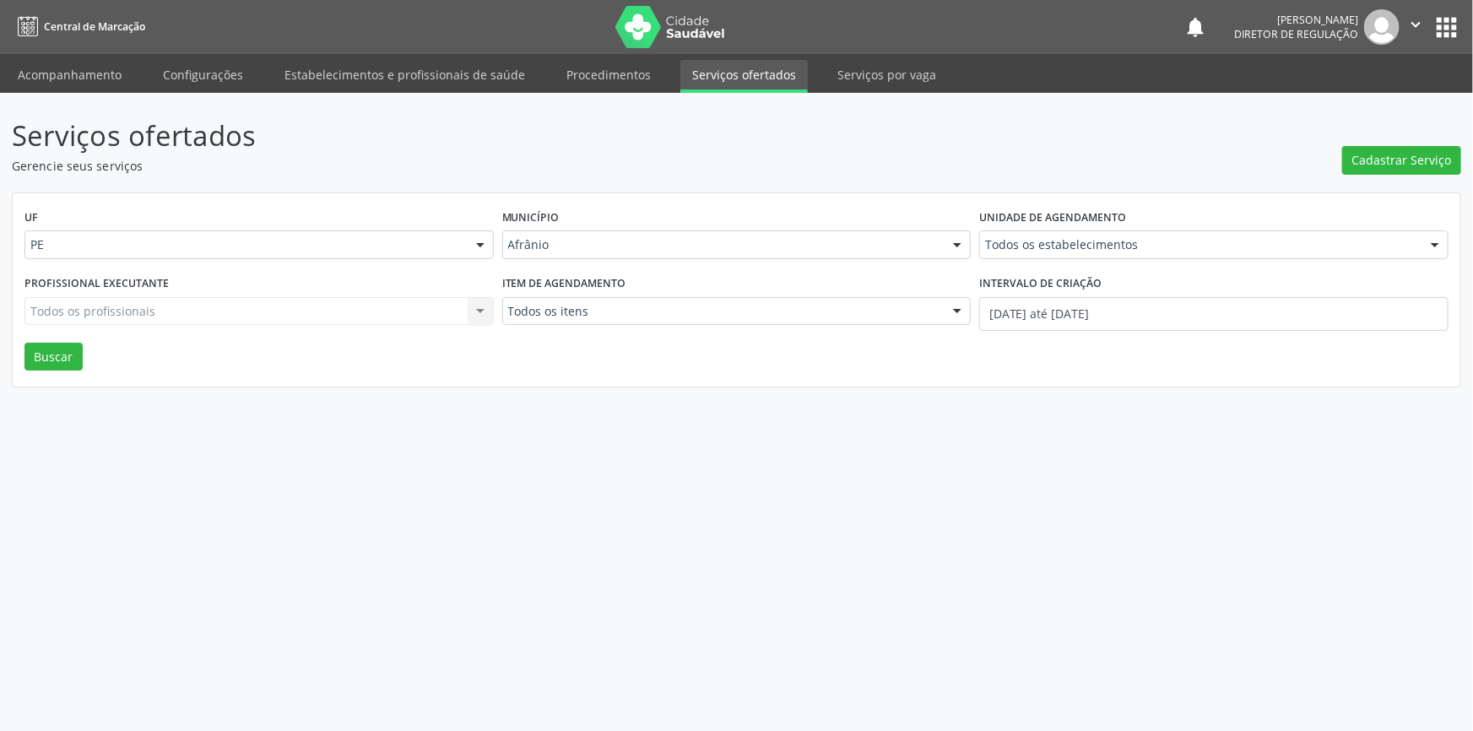
click at [37, 335] on div "Profissional executante Todos os profissionais Todos os profissionais Nenhum re…" at bounding box center [259, 307] width 478 height 72
click at [39, 340] on div "Profissional executante Todos os profissionais Todos os profissionais Nenhum re…" at bounding box center [259, 307] width 478 height 72
click at [42, 344] on button "Buscar" at bounding box center [53, 357] width 58 height 29
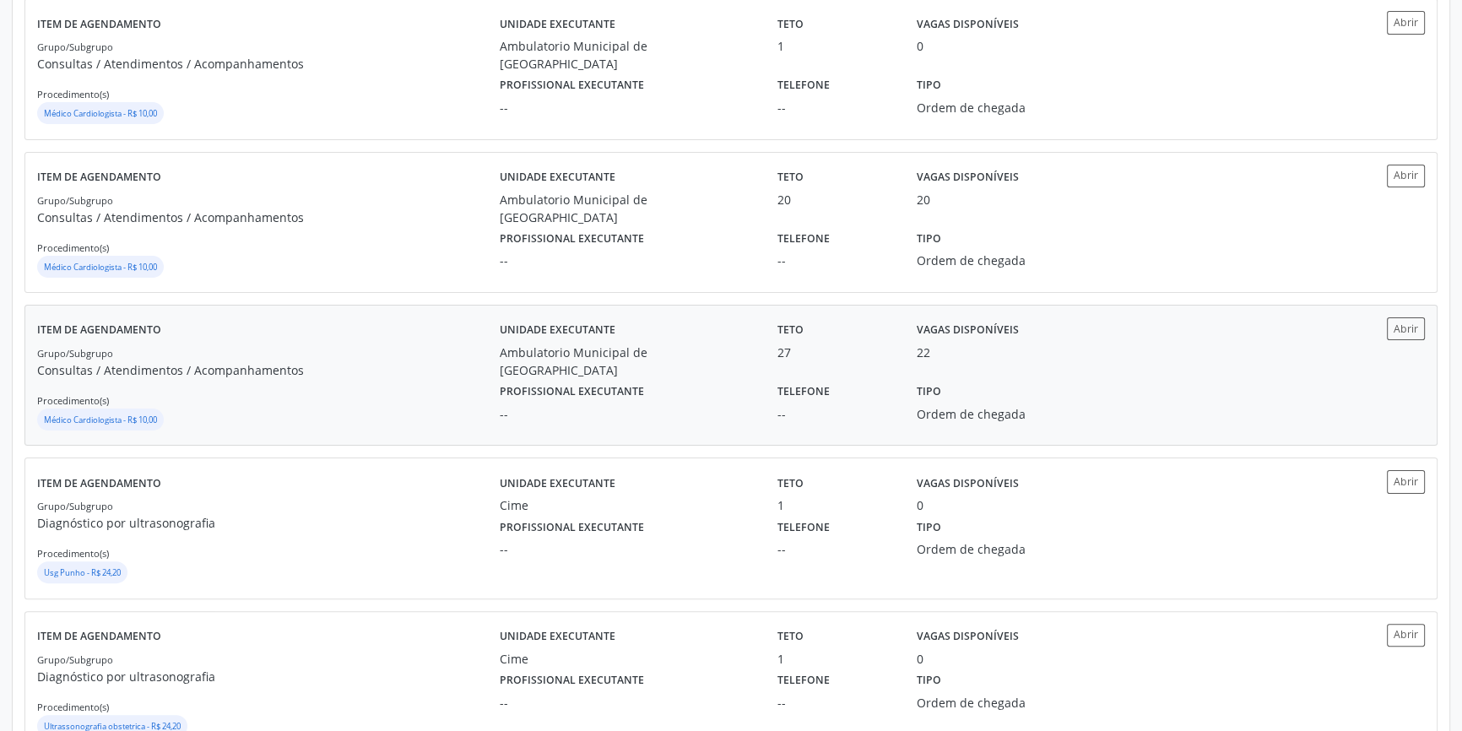
scroll to position [383, 0]
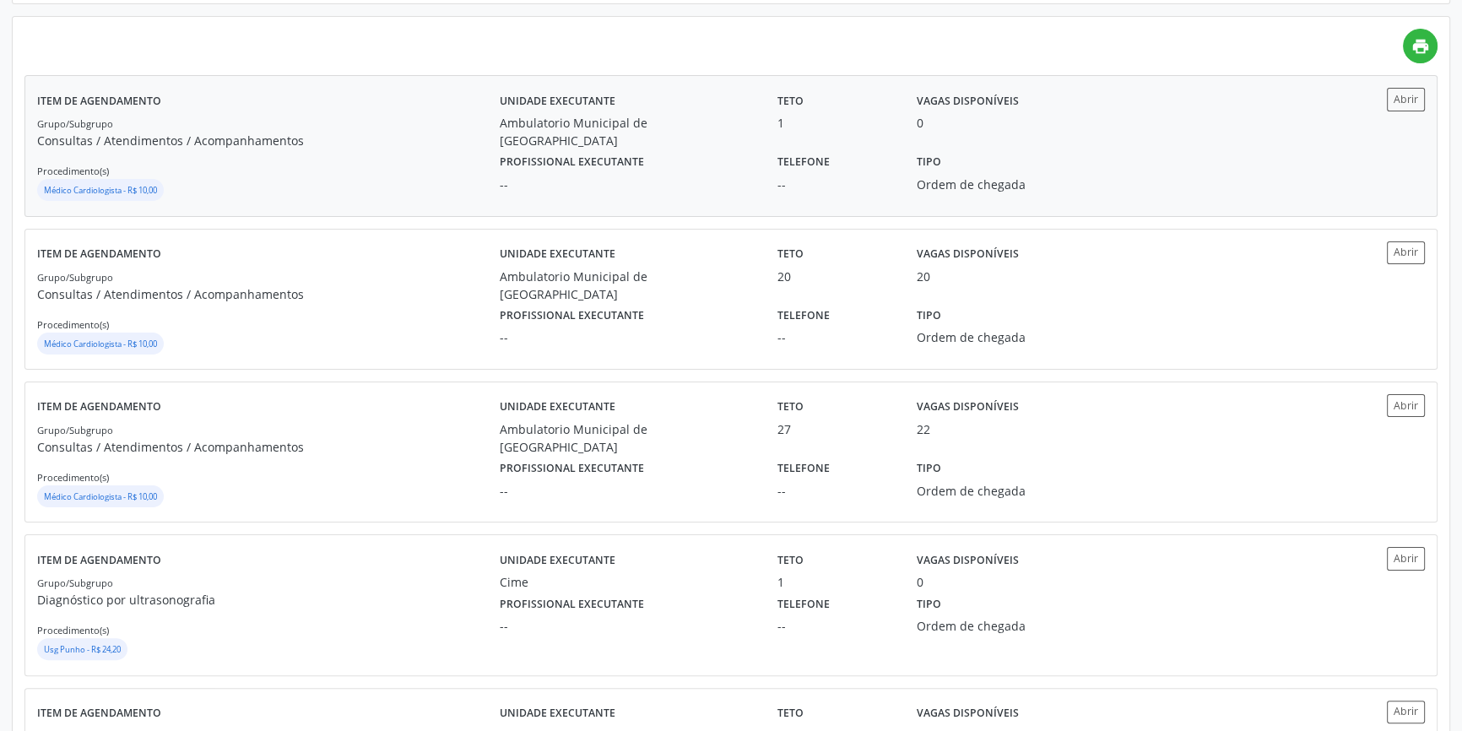
click at [416, 155] on div "Grupo/Subgrupo Consultas / Atendimentos / Acompanhamentos Procedimento(s) Médic…" at bounding box center [268, 159] width 463 height 90
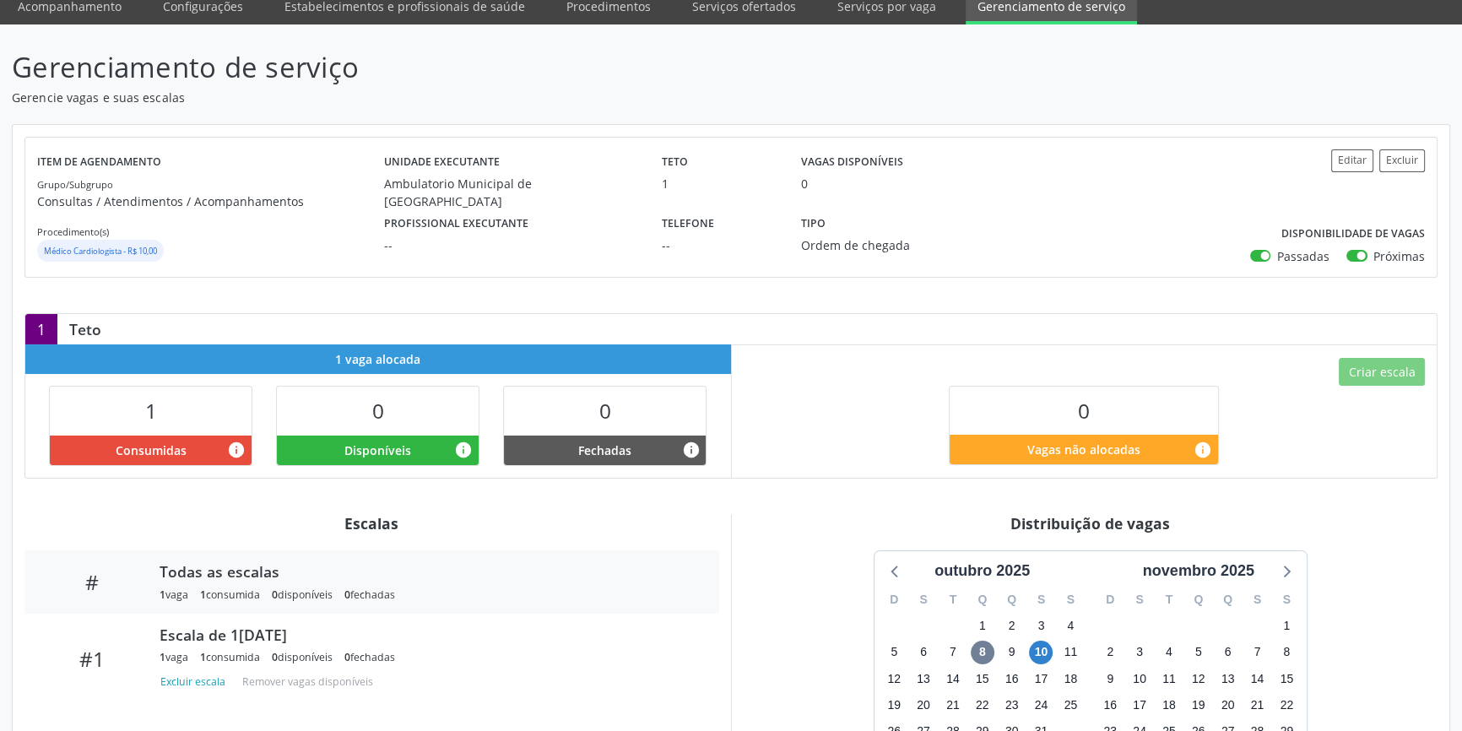
scroll to position [145, 0]
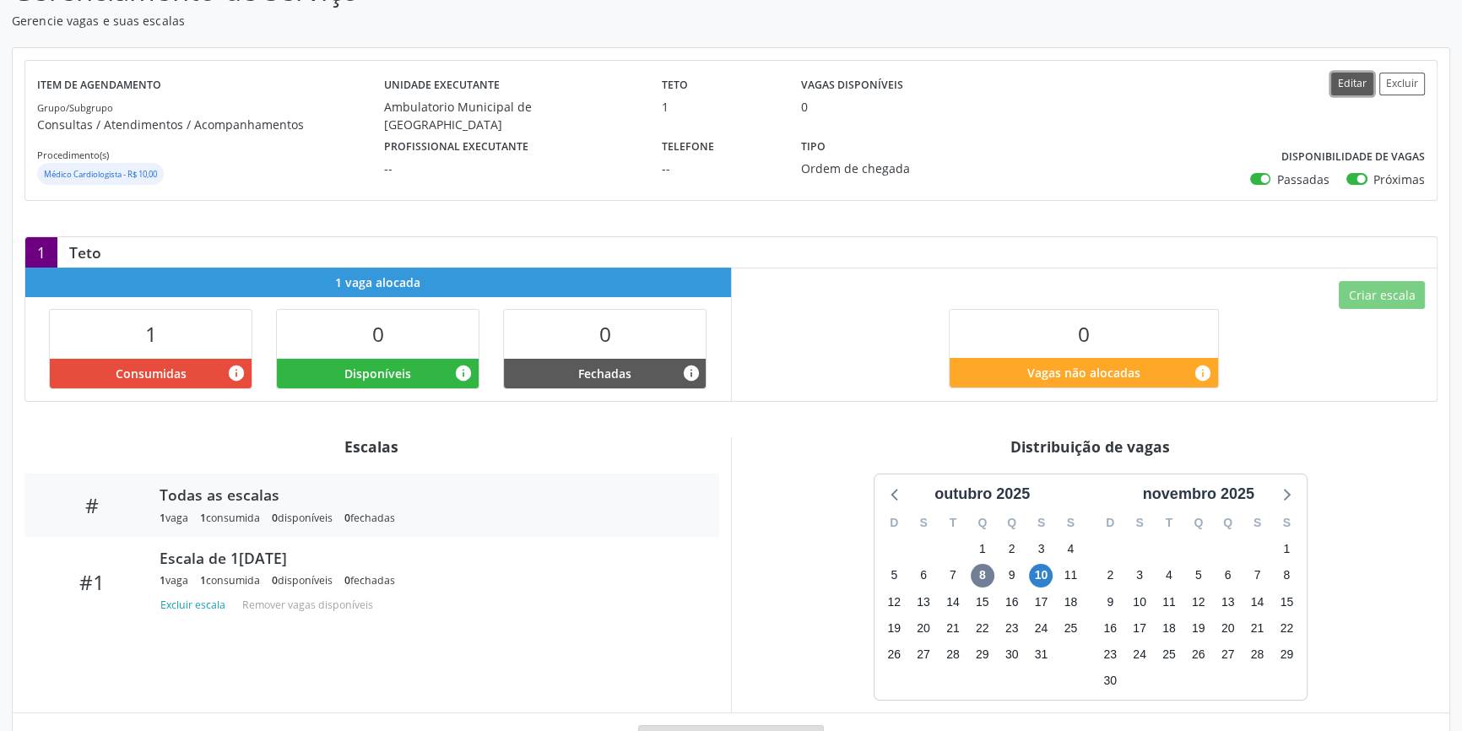
click at [1358, 80] on button "Editar" at bounding box center [1353, 84] width 42 height 23
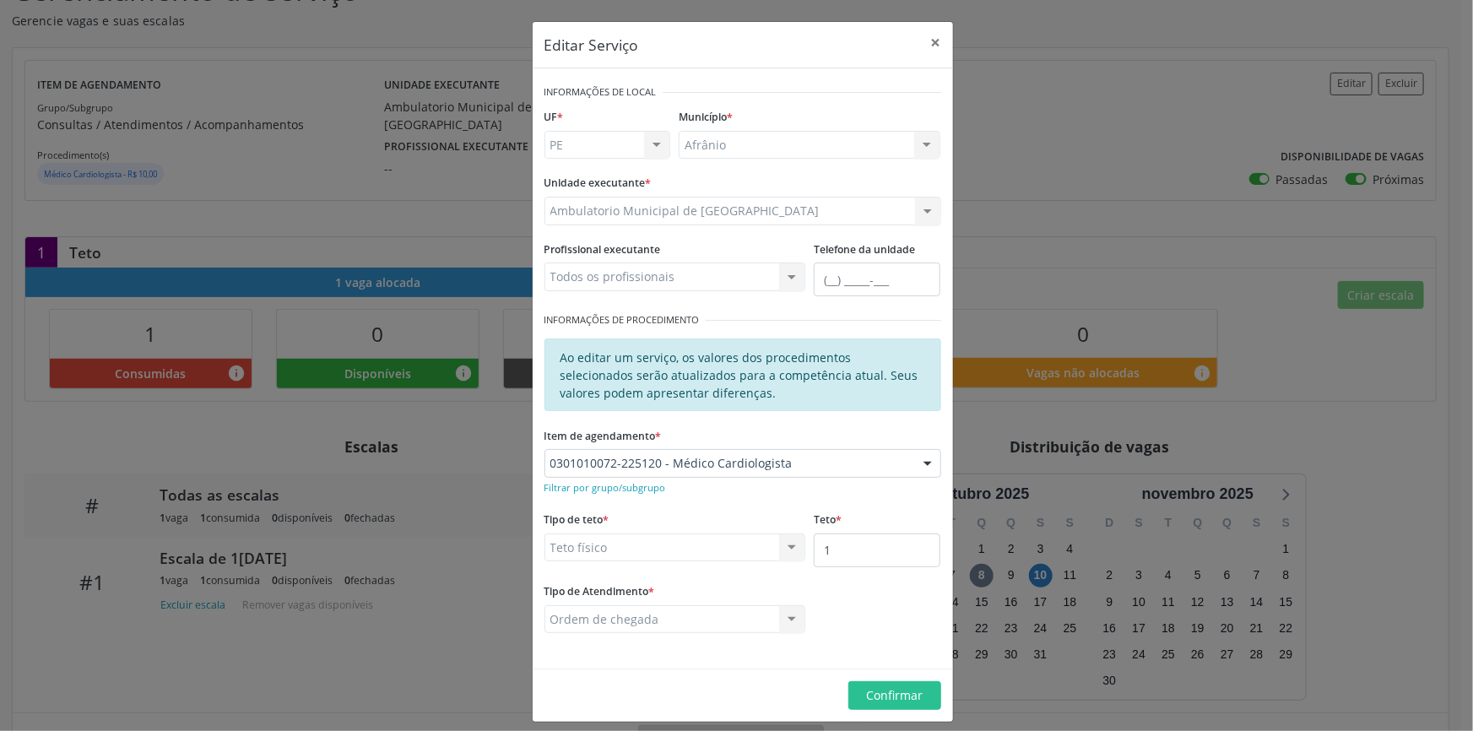
click at [1050, 107] on div "Editar Serviço × Informações de Local UF * PE BA PE Nenhum resultado encontrado…" at bounding box center [736, 365] width 1473 height 731
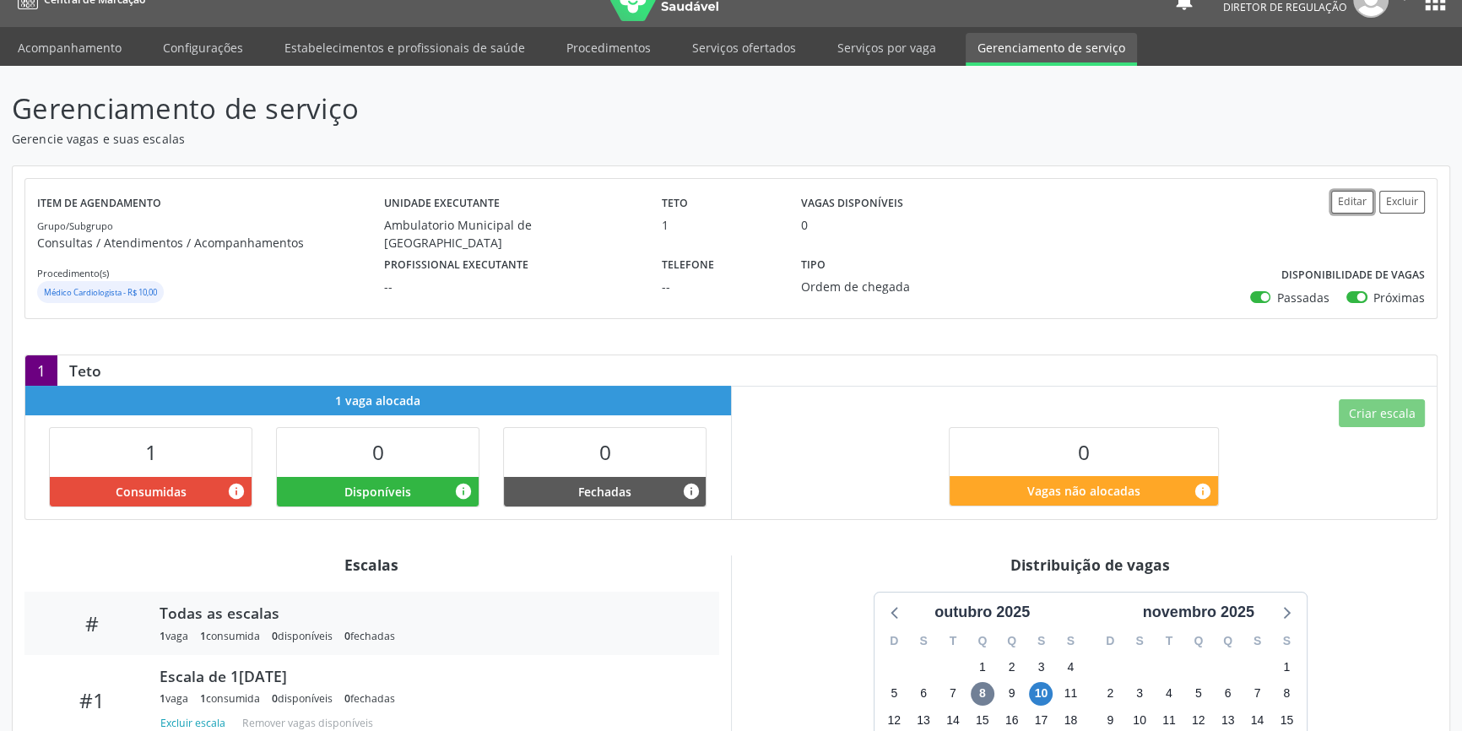
scroll to position [0, 0]
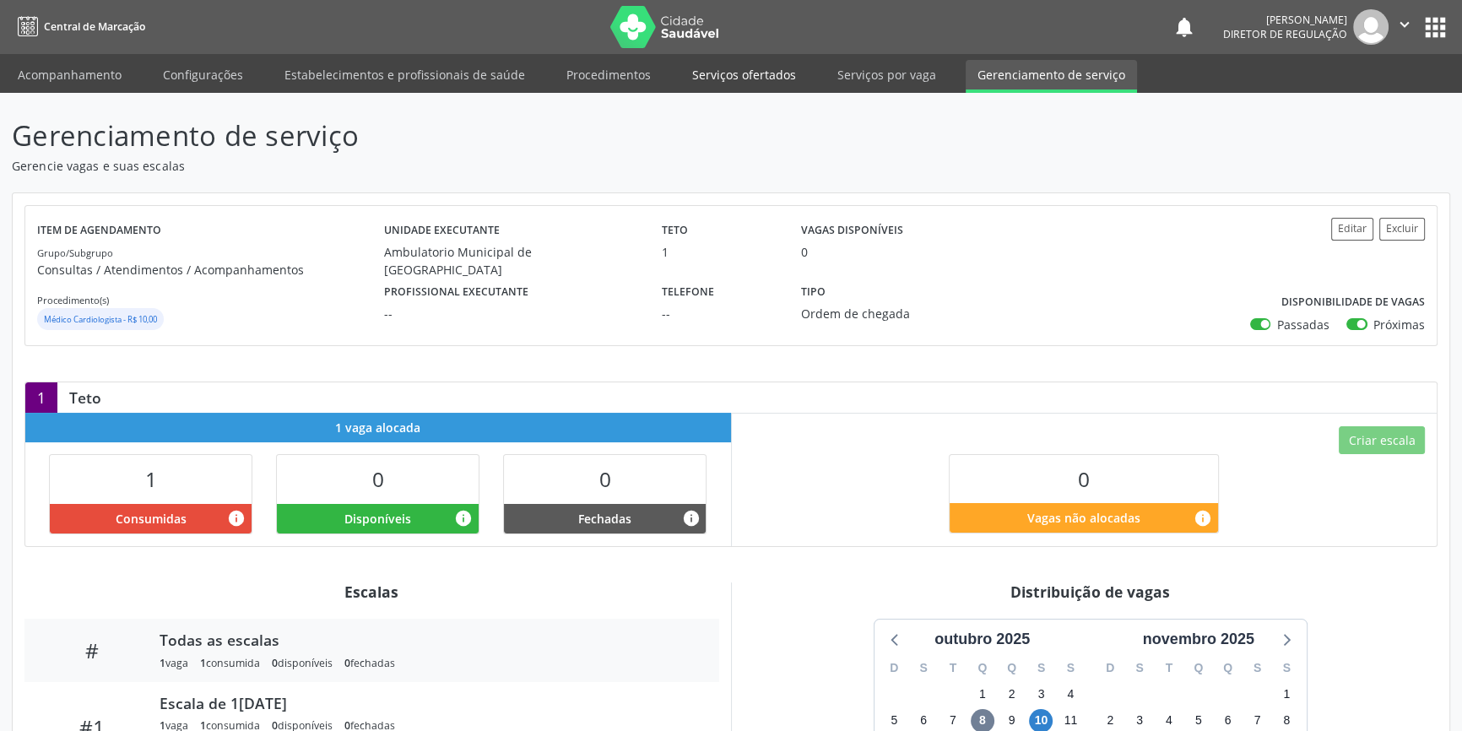
click at [756, 76] on link "Serviços ofertados" at bounding box center [744, 75] width 127 height 30
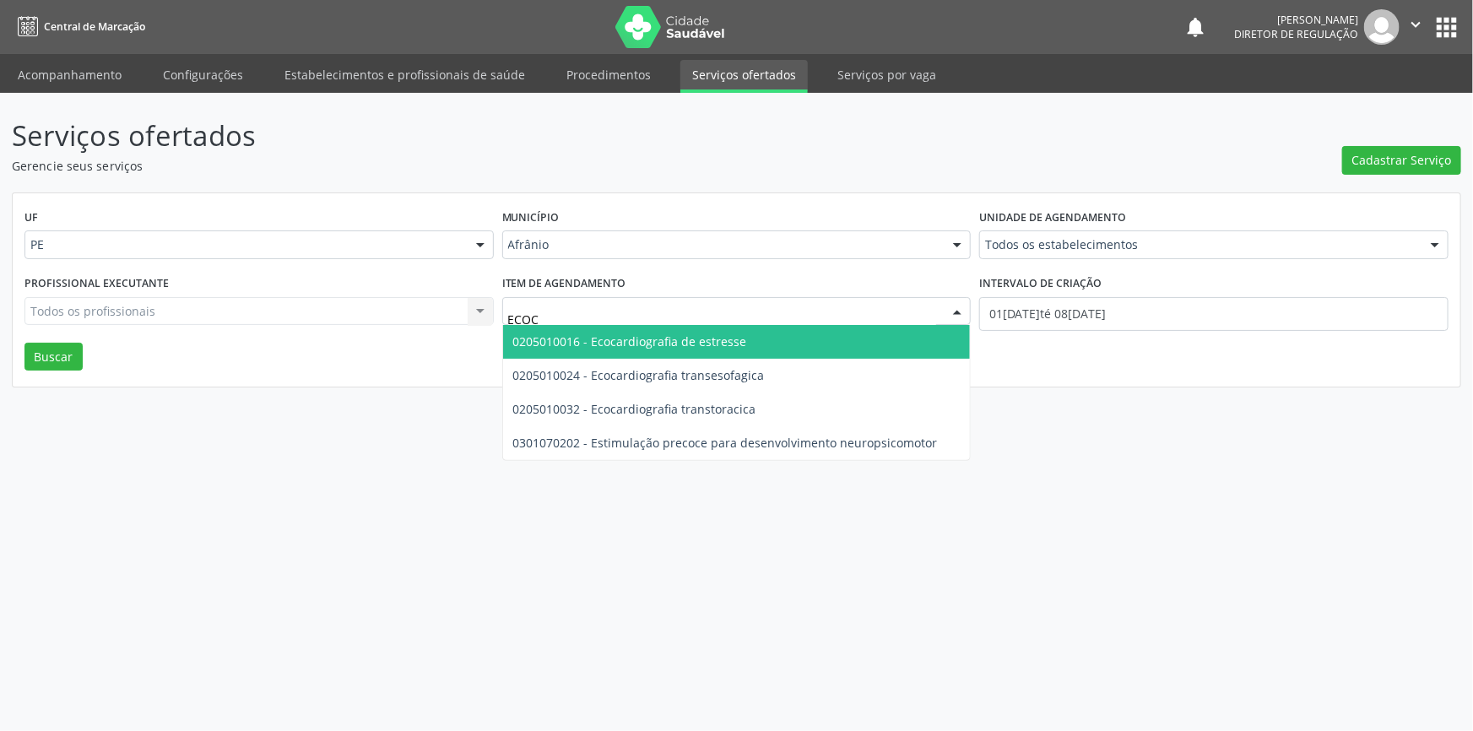
type input "ECOCA"
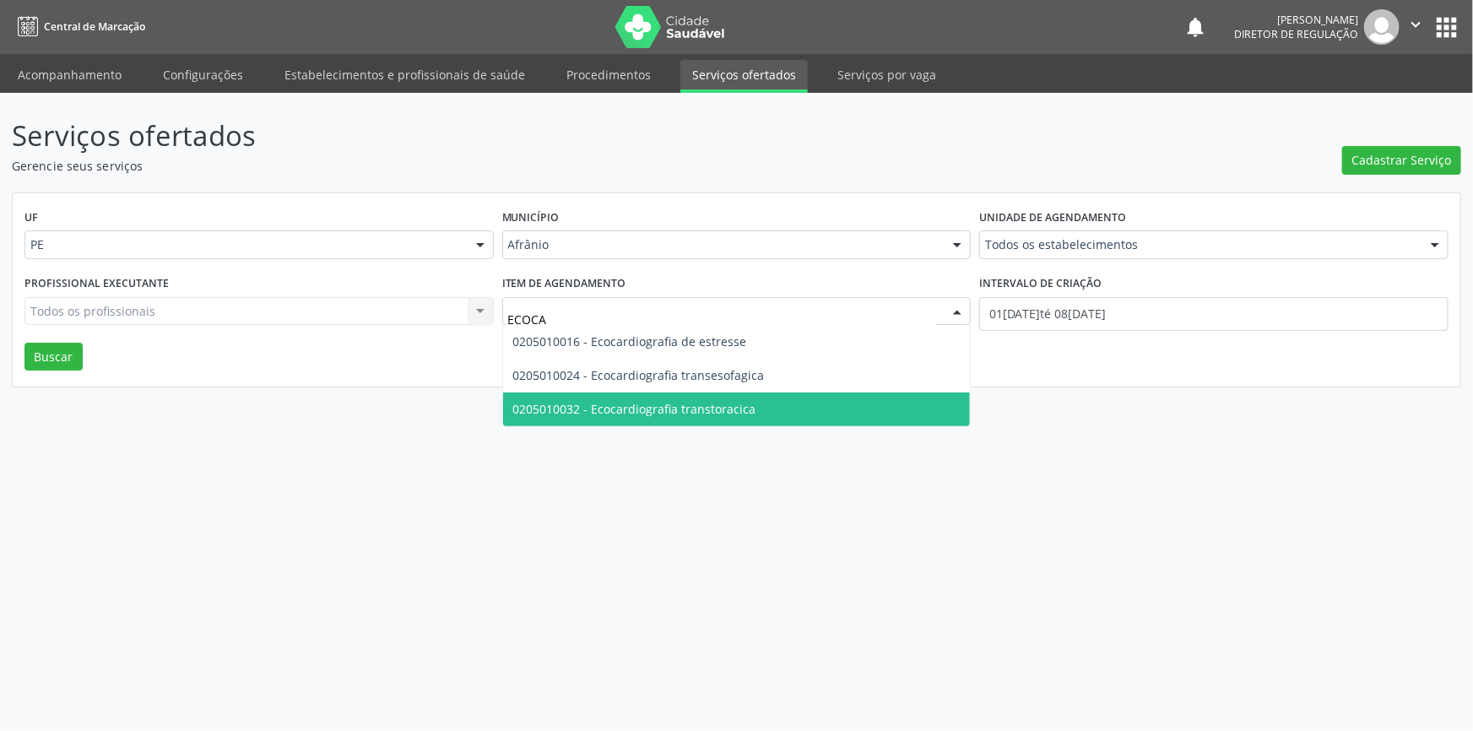
click at [713, 404] on span "0205010032 - Ecocardiografia transtoracica" at bounding box center [634, 409] width 243 height 16
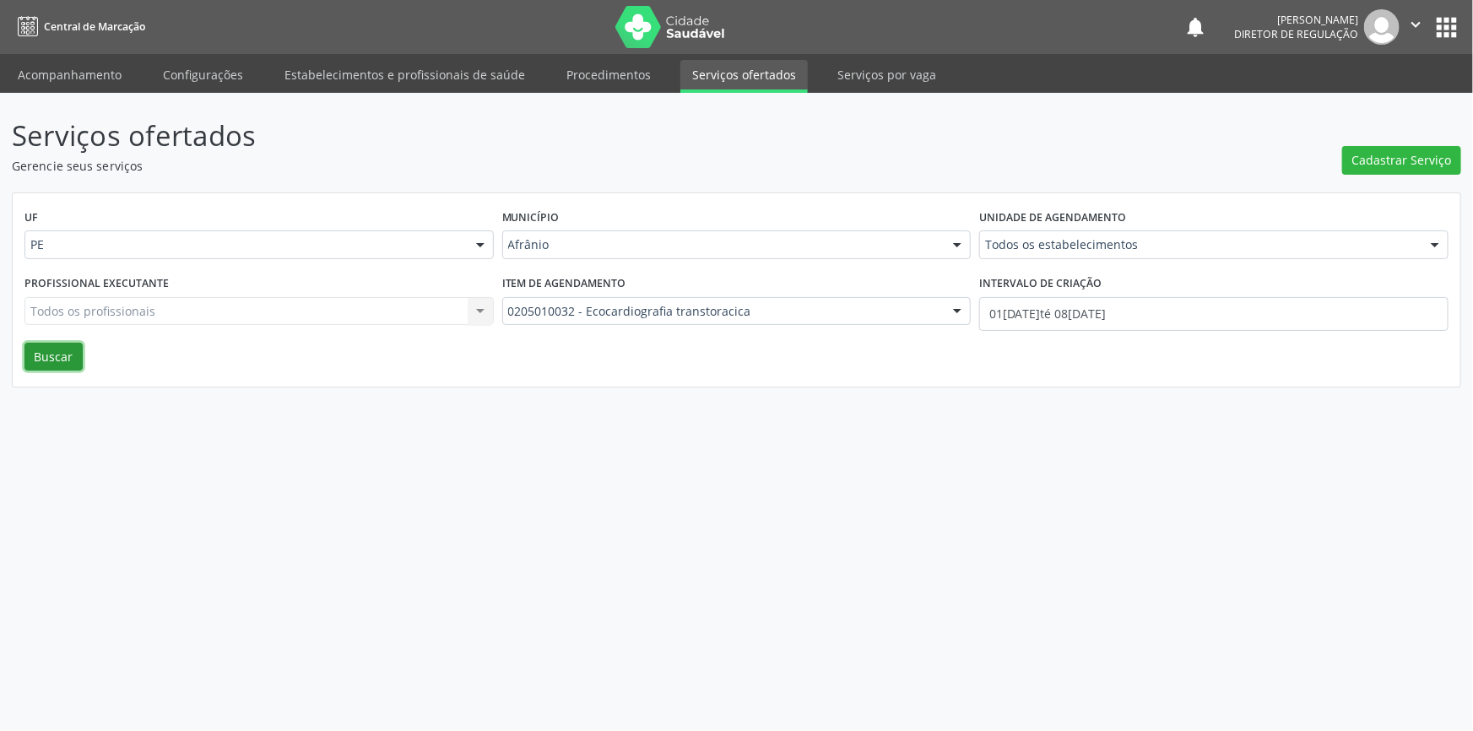
click at [68, 360] on button "Buscar" at bounding box center [53, 357] width 58 height 29
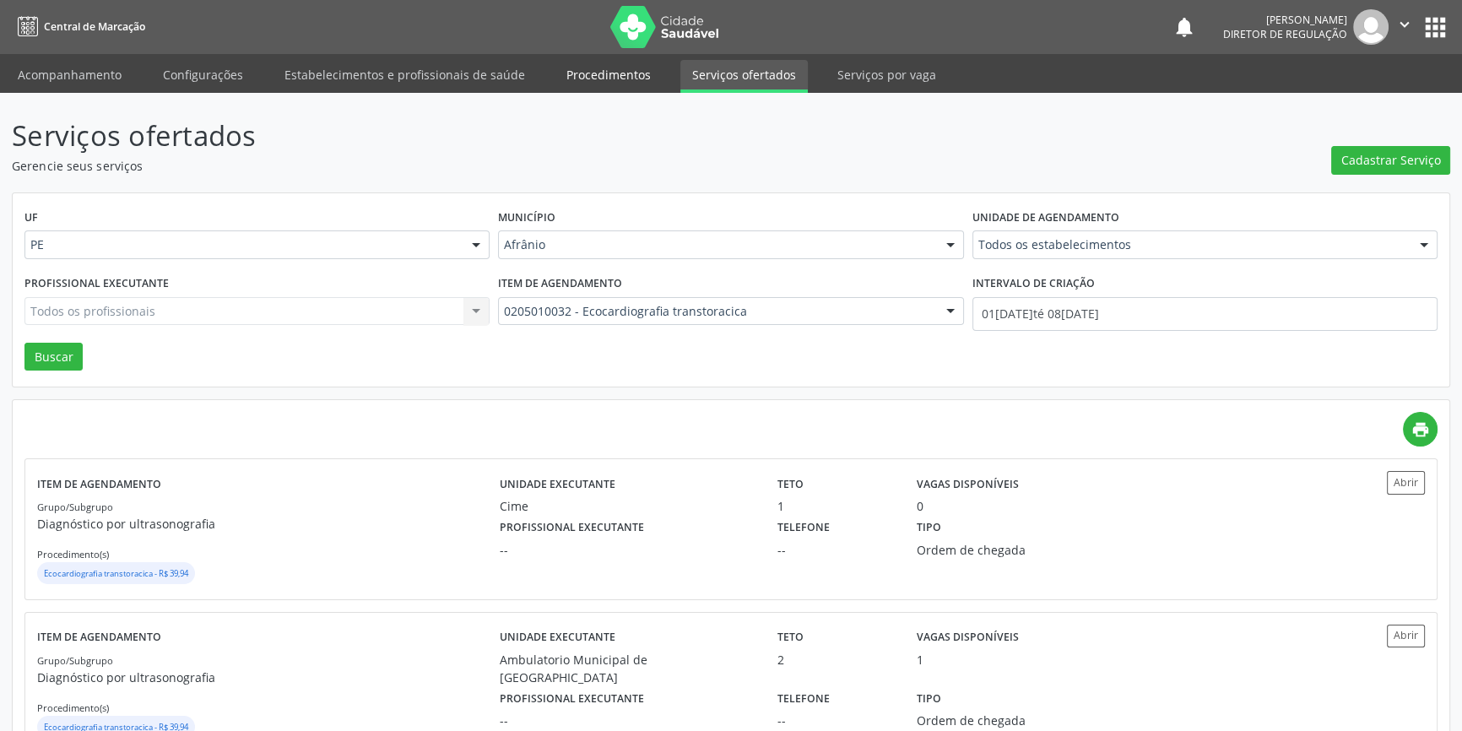
click at [633, 76] on link "Procedimentos" at bounding box center [609, 75] width 108 height 30
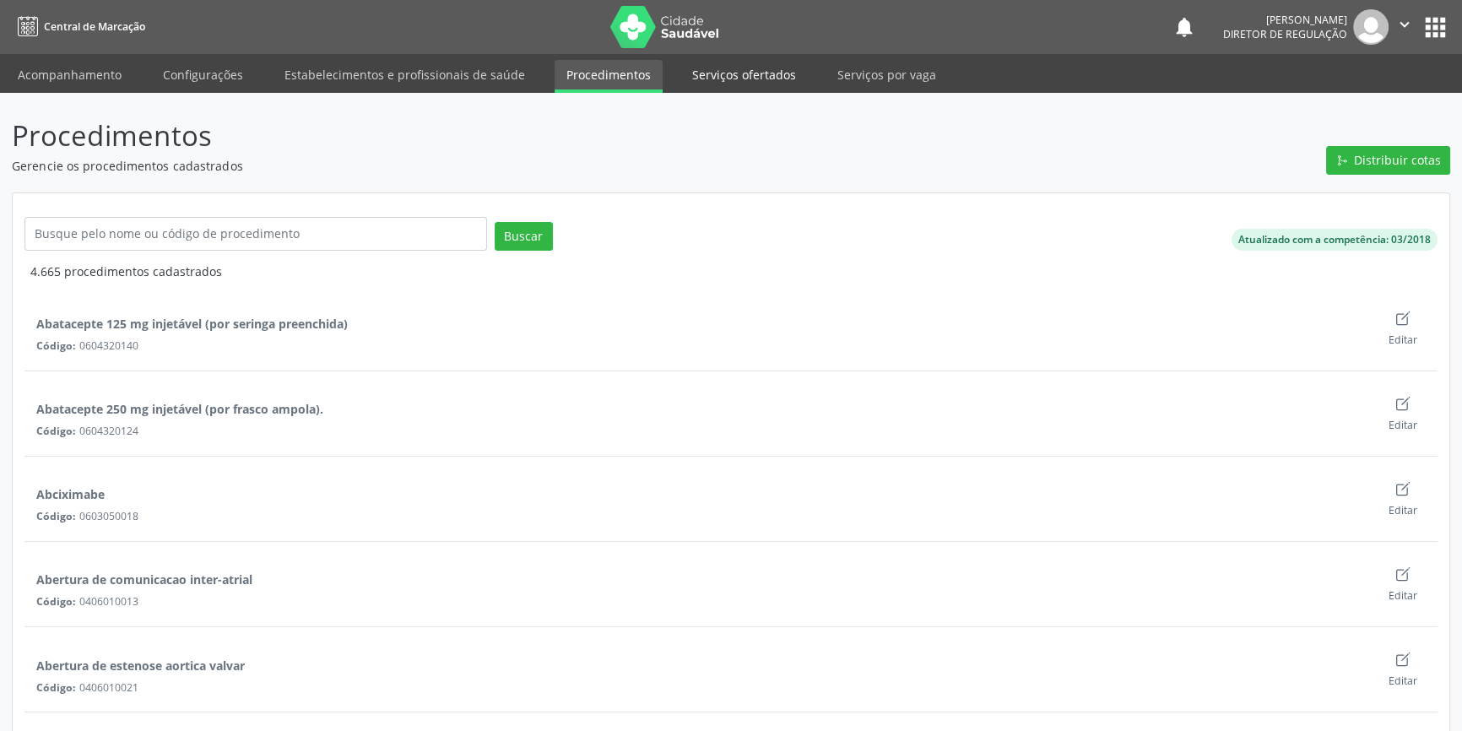
click at [699, 78] on link "Serviços ofertados" at bounding box center [744, 75] width 127 height 30
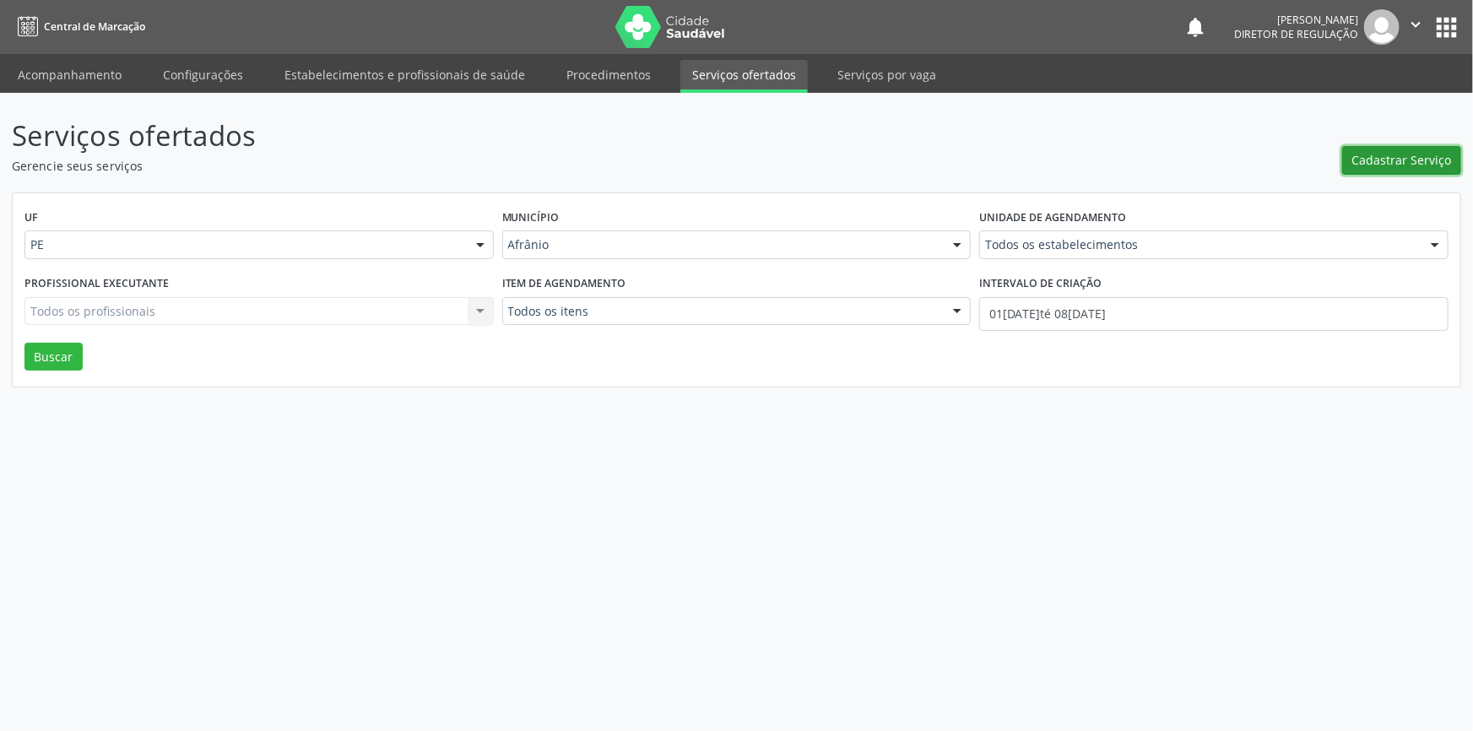
click at [1379, 160] on span "Cadastrar Serviço" at bounding box center [1403, 160] width 100 height 18
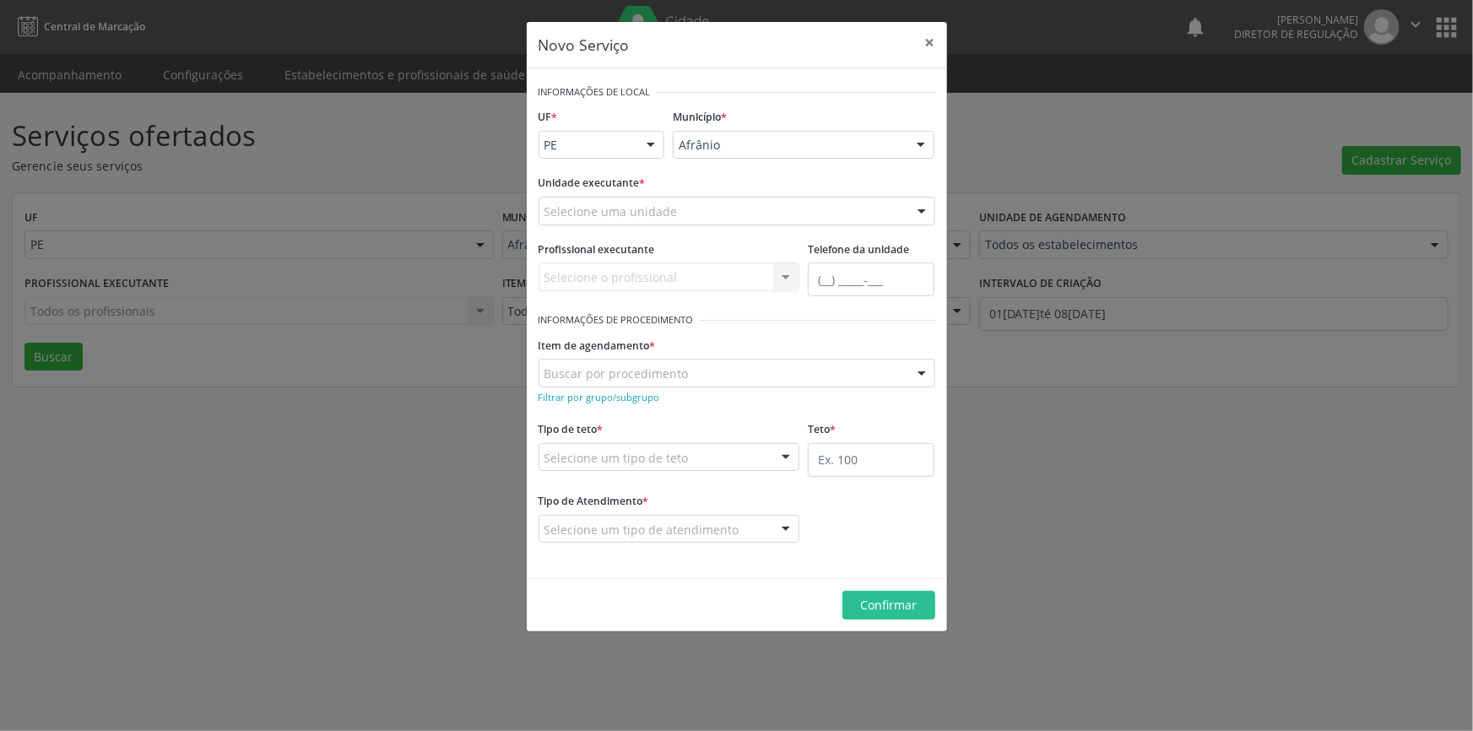
click at [621, 230] on div "Unidade executante * Selecione uma unidade Academia da Saude de Afranio Academi…" at bounding box center [736, 204] width 405 height 66
click at [630, 220] on div at bounding box center [737, 211] width 397 height 29
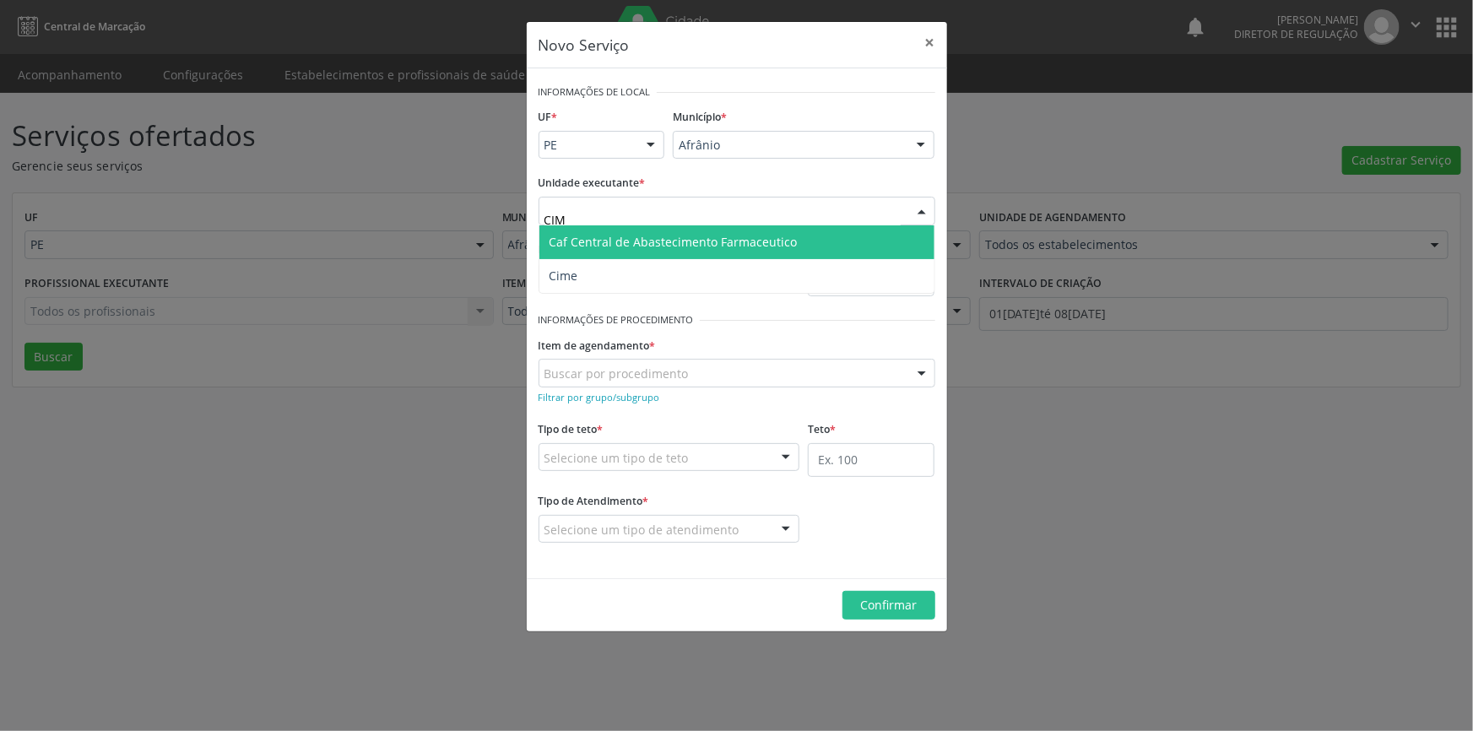
type input "CIME"
click at [593, 262] on span "Cime" at bounding box center [737, 276] width 395 height 34
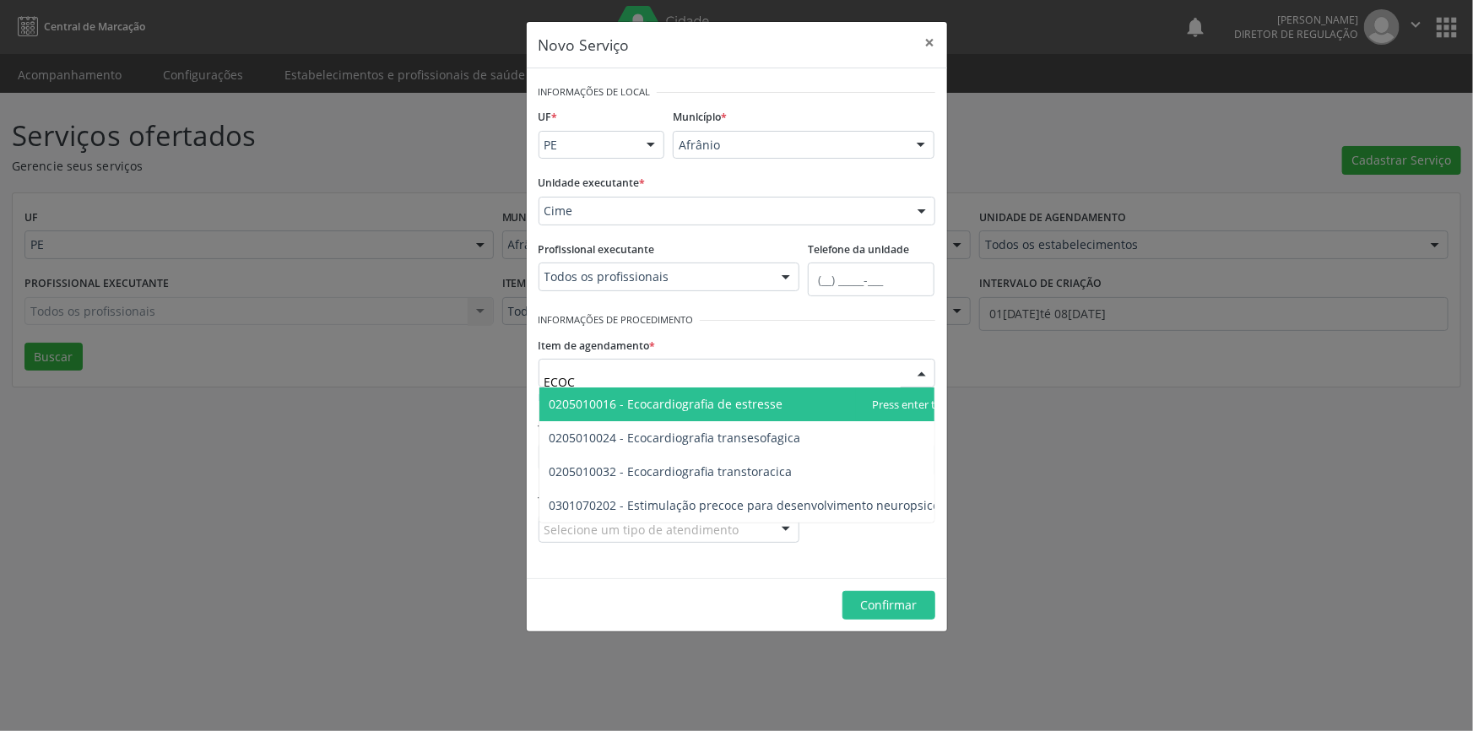
type input "ECOCA"
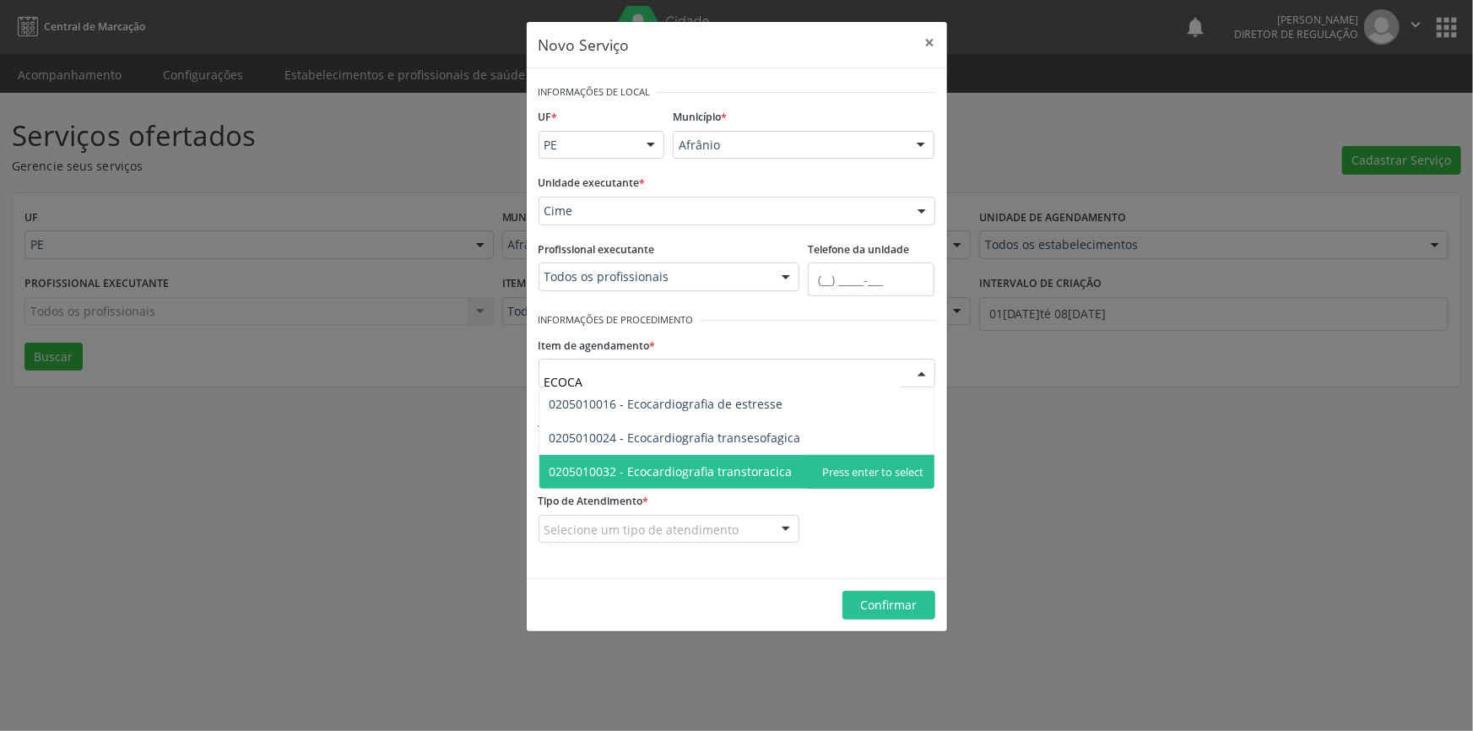
click at [746, 460] on span "0205010032 - Ecocardiografia transtoracica" at bounding box center [737, 472] width 395 height 34
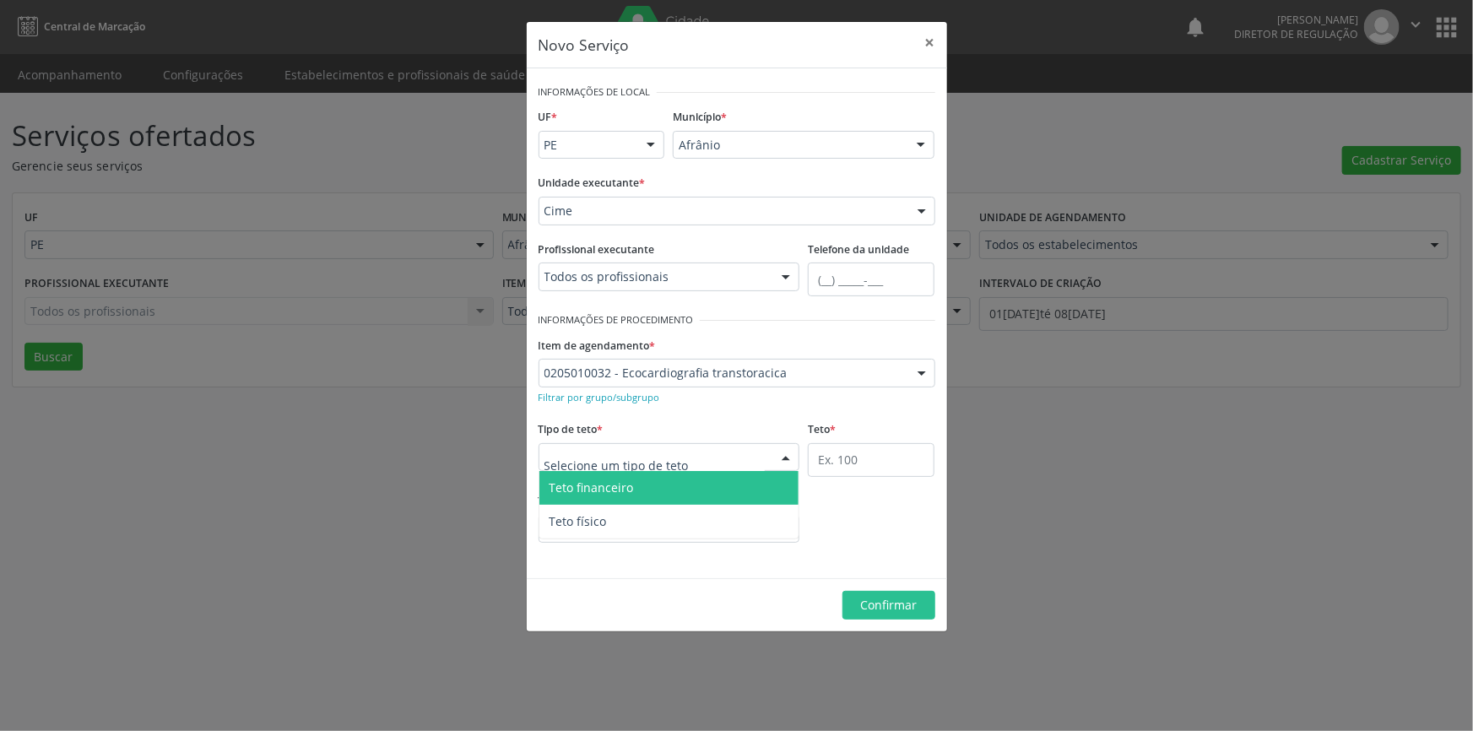
click at [723, 456] on div at bounding box center [670, 457] width 262 height 29
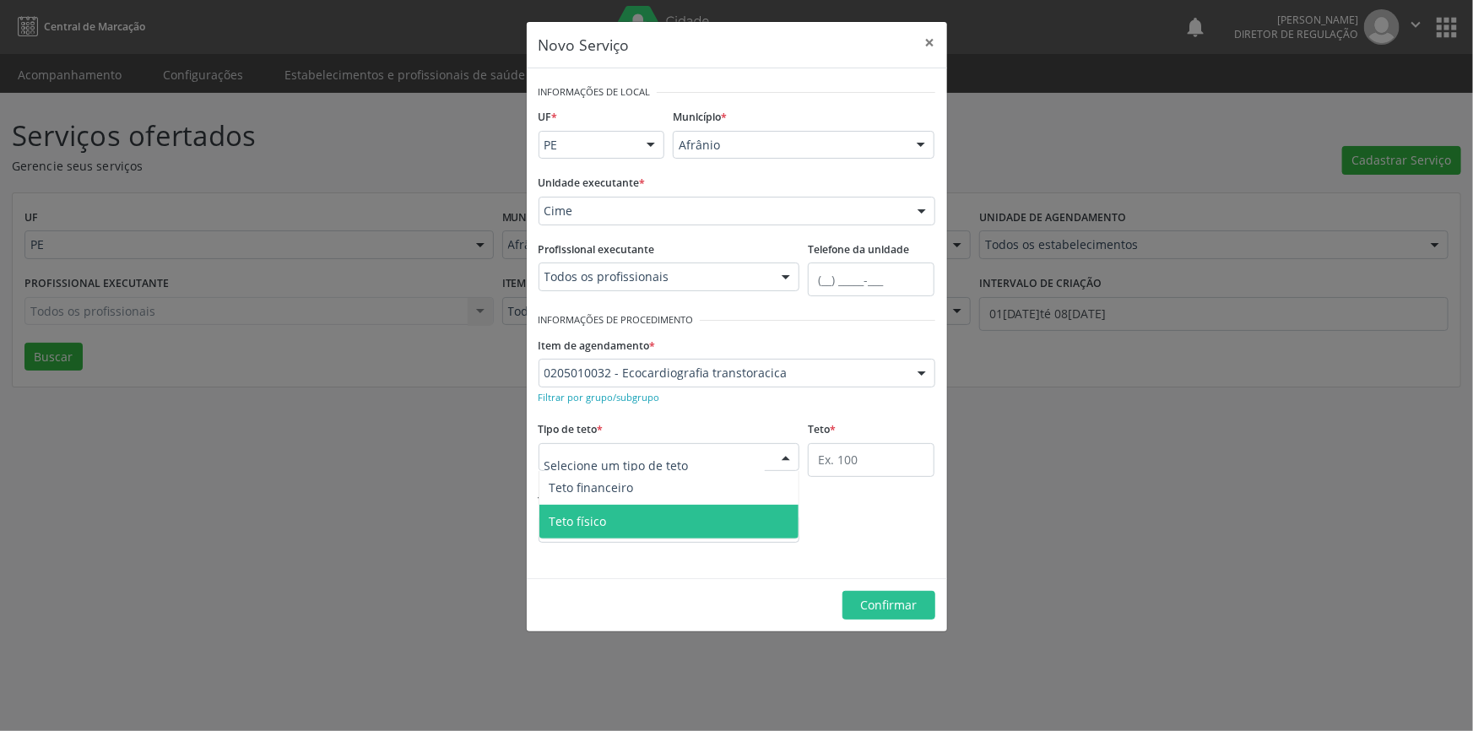
click at [650, 511] on span "Teto físico" at bounding box center [670, 522] width 260 height 34
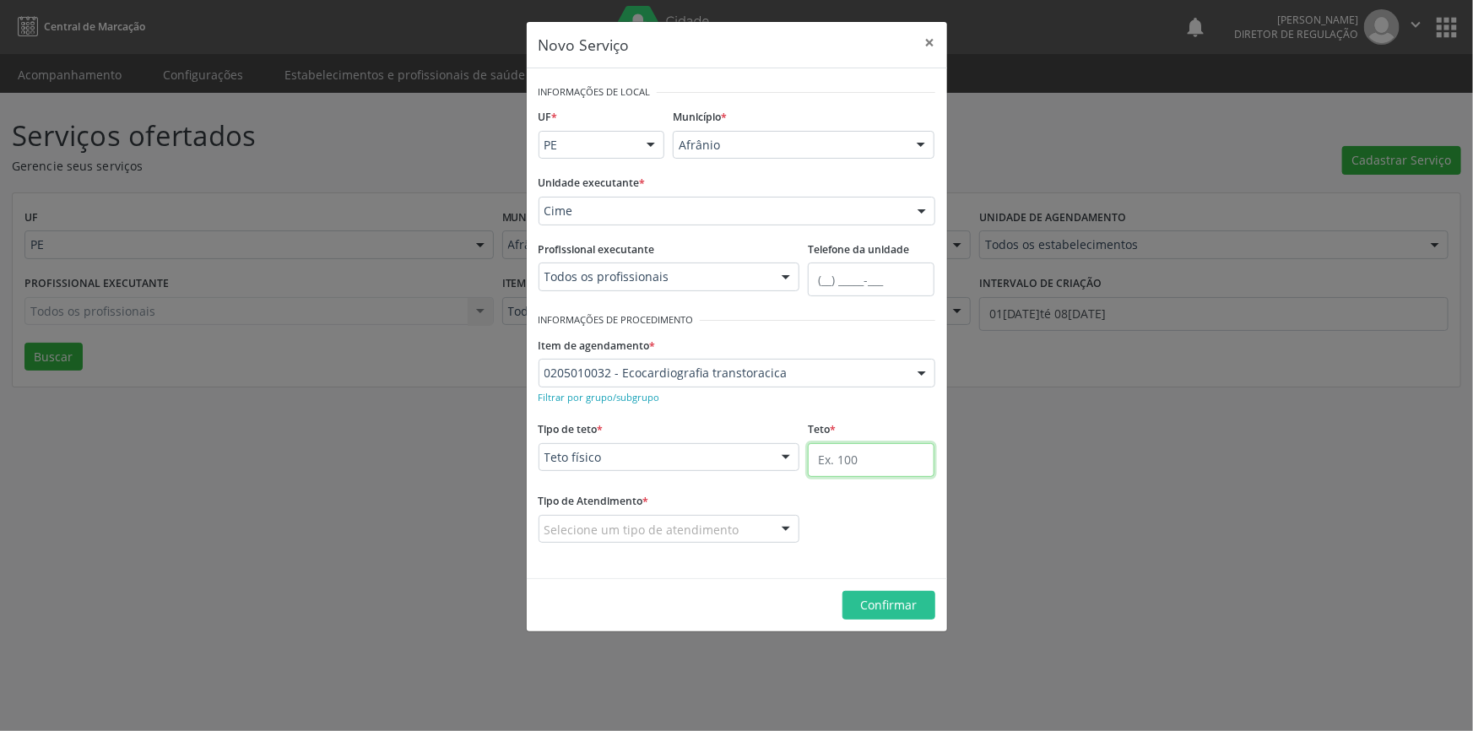
click at [847, 457] on input "text" at bounding box center [871, 460] width 127 height 34
type input "20"
click at [771, 543] on fieldset "Tipo de Atendimento * Selecione um tipo de atendimento Ordem de chegada Horário…" at bounding box center [670, 522] width 262 height 66
click at [748, 534] on div "Selecione um tipo de atendimento" at bounding box center [670, 529] width 262 height 29
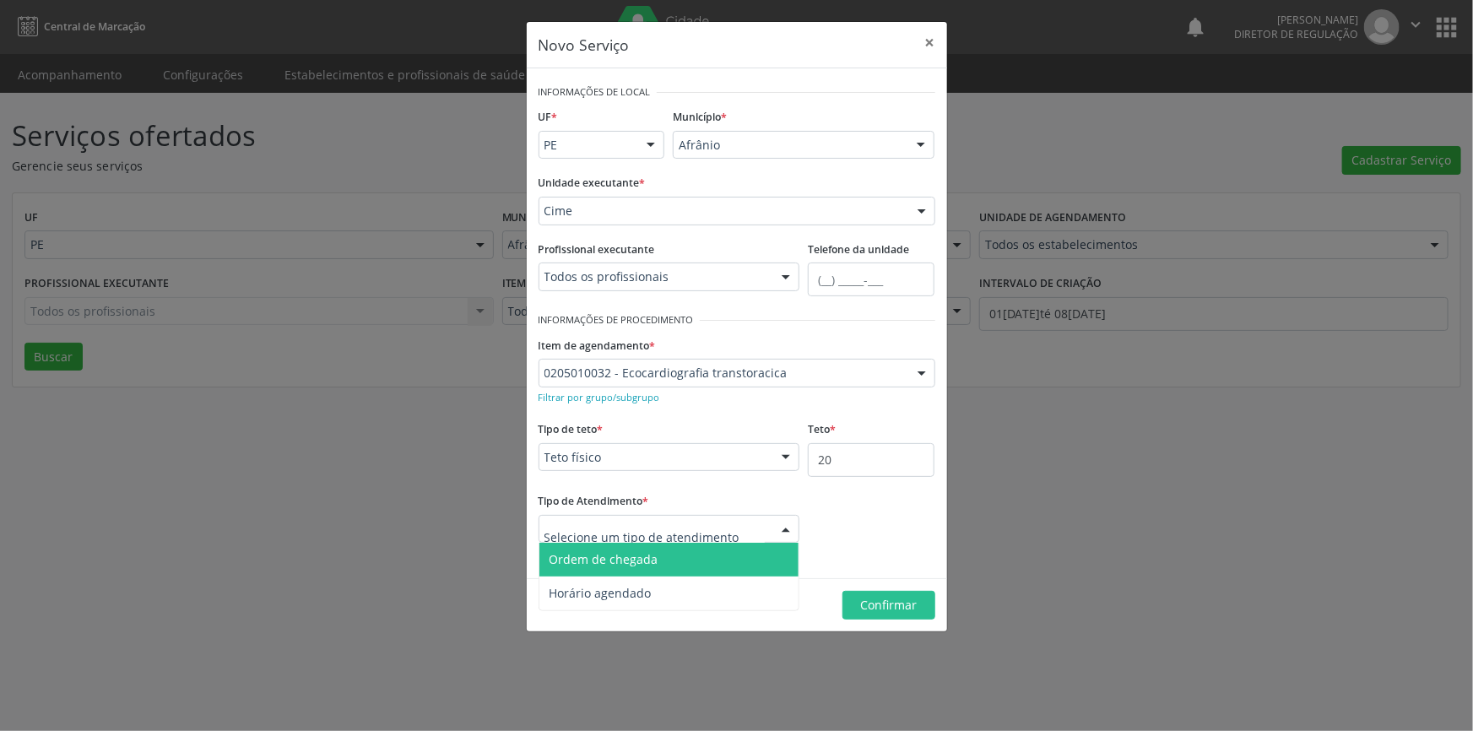
click at [690, 558] on span "Ordem de chegada" at bounding box center [670, 560] width 260 height 34
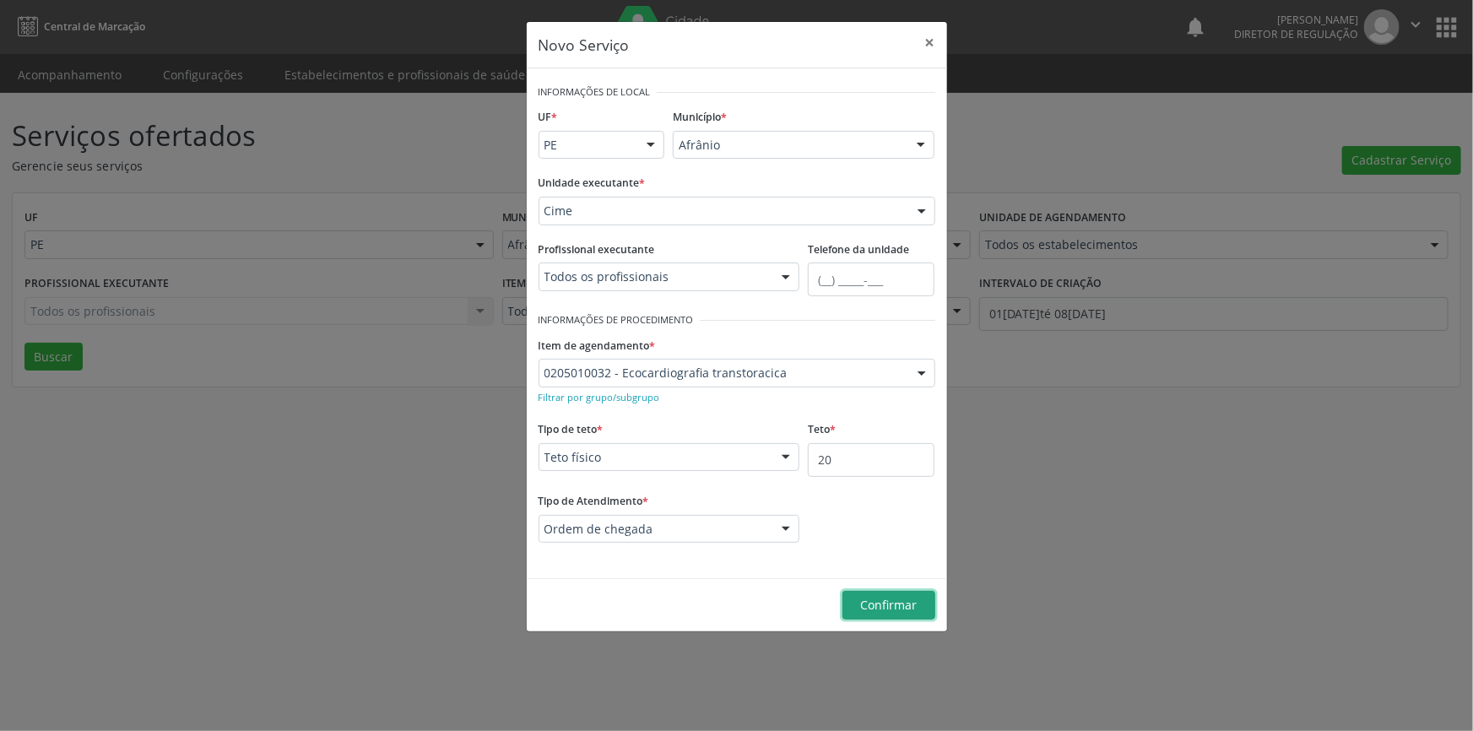
click at [909, 606] on span "Confirmar" at bounding box center [888, 605] width 57 height 16
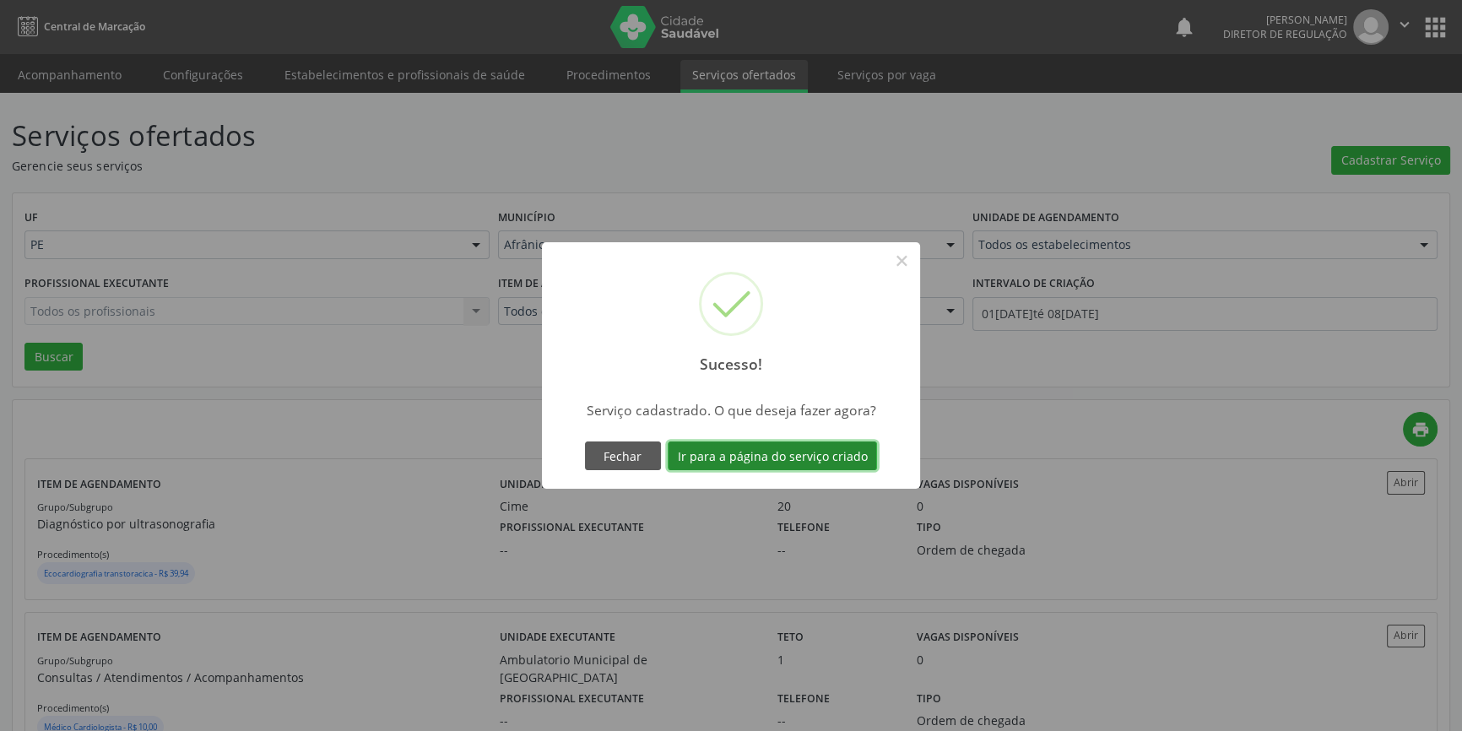
click at [805, 456] on button "Ir para a página do serviço criado" at bounding box center [772, 456] width 209 height 29
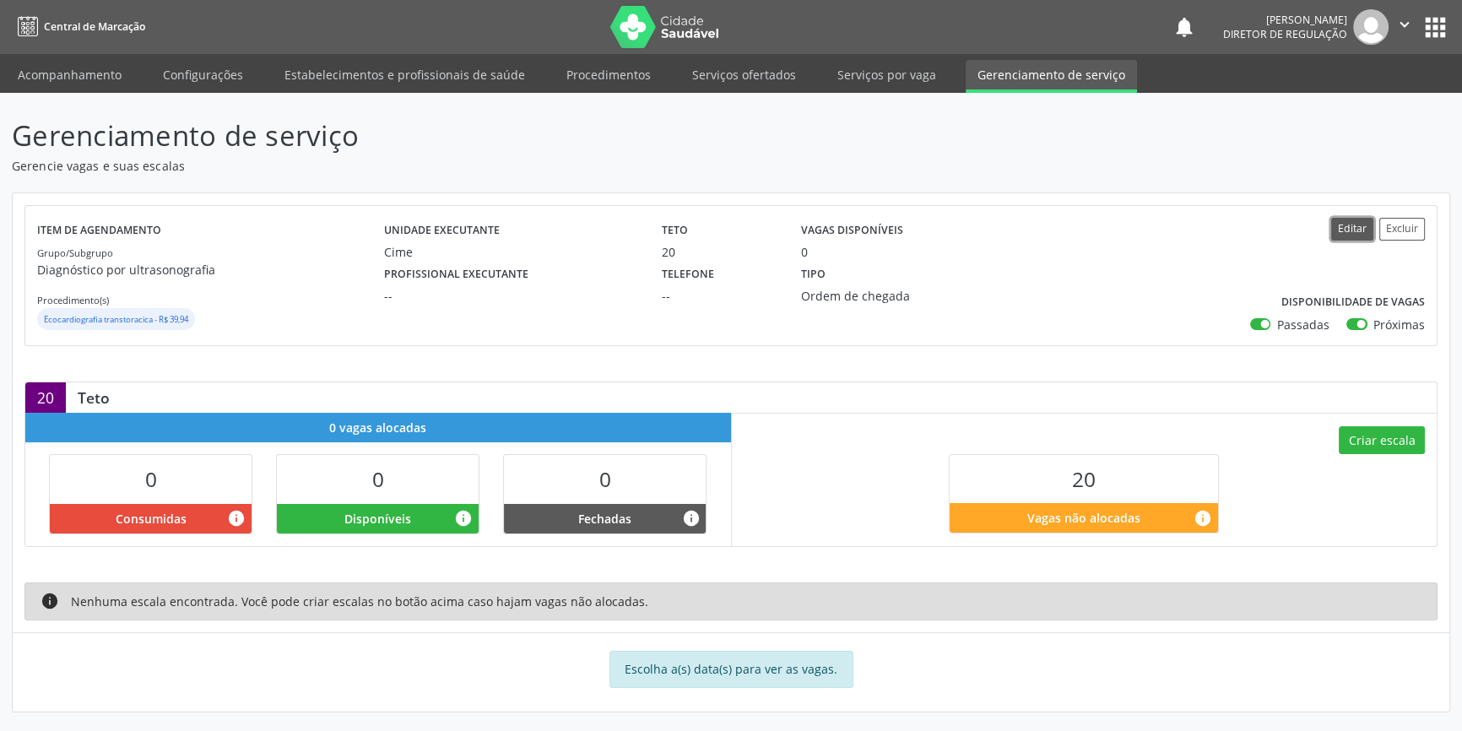
click at [1359, 228] on button "Editar" at bounding box center [1353, 229] width 42 height 23
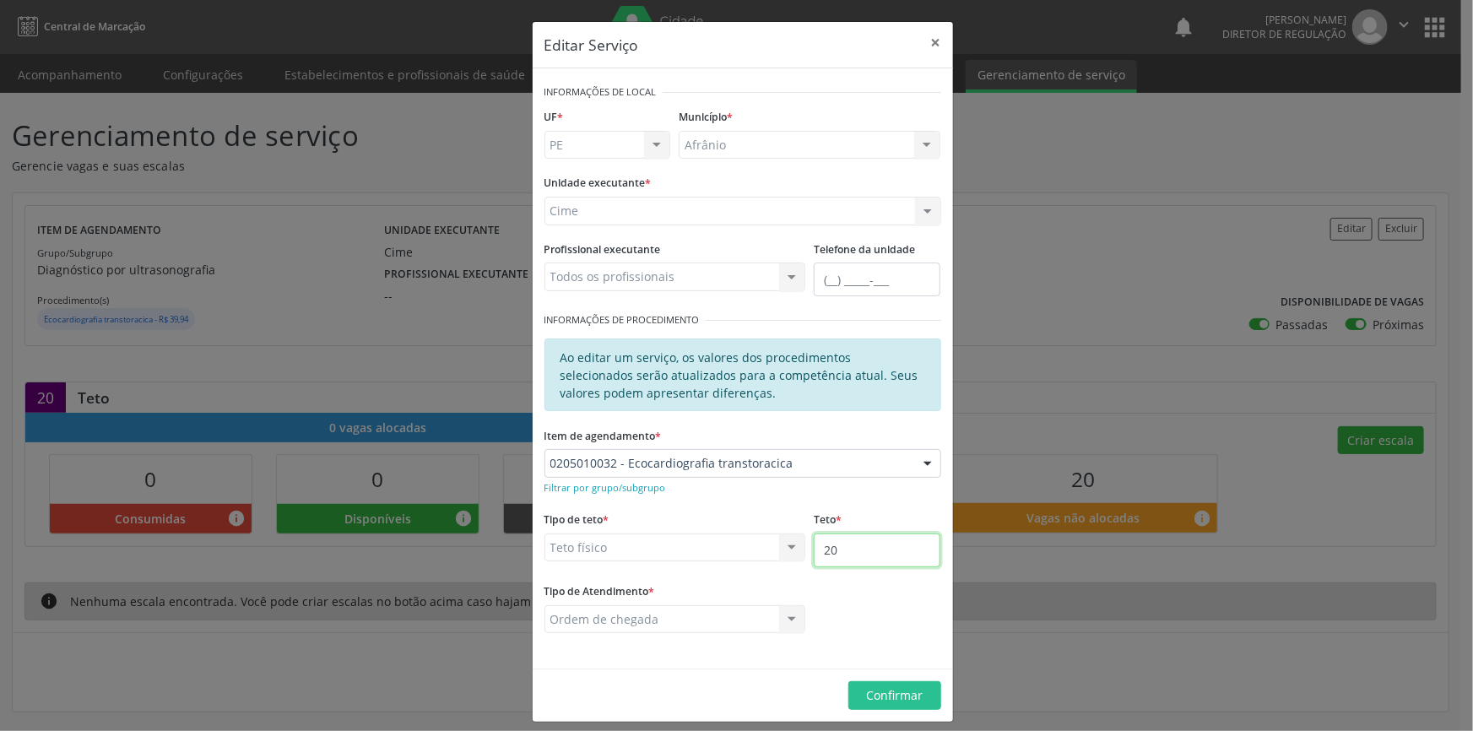
drag, startPoint x: 860, startPoint y: 551, endPoint x: 762, endPoint y: 543, distance: 99.1
click at [762, 543] on div "Tipo de teto * Teto físico Teto financeiro Teto físico Nenhum resultado encontr…" at bounding box center [742, 543] width 405 height 72
type input "22"
click at [907, 696] on span "Confirmar" at bounding box center [894, 695] width 57 height 16
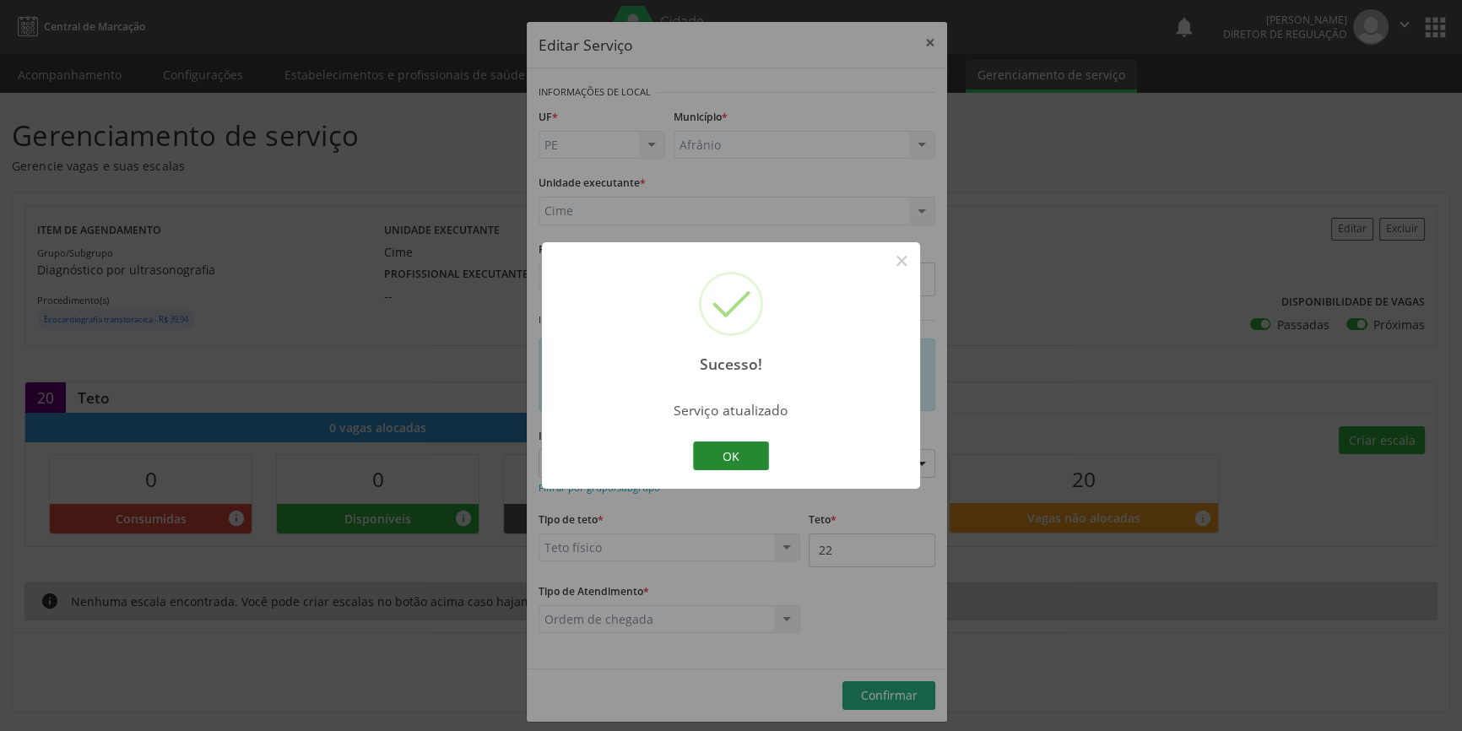
click at [757, 450] on button "OK" at bounding box center [731, 456] width 76 height 29
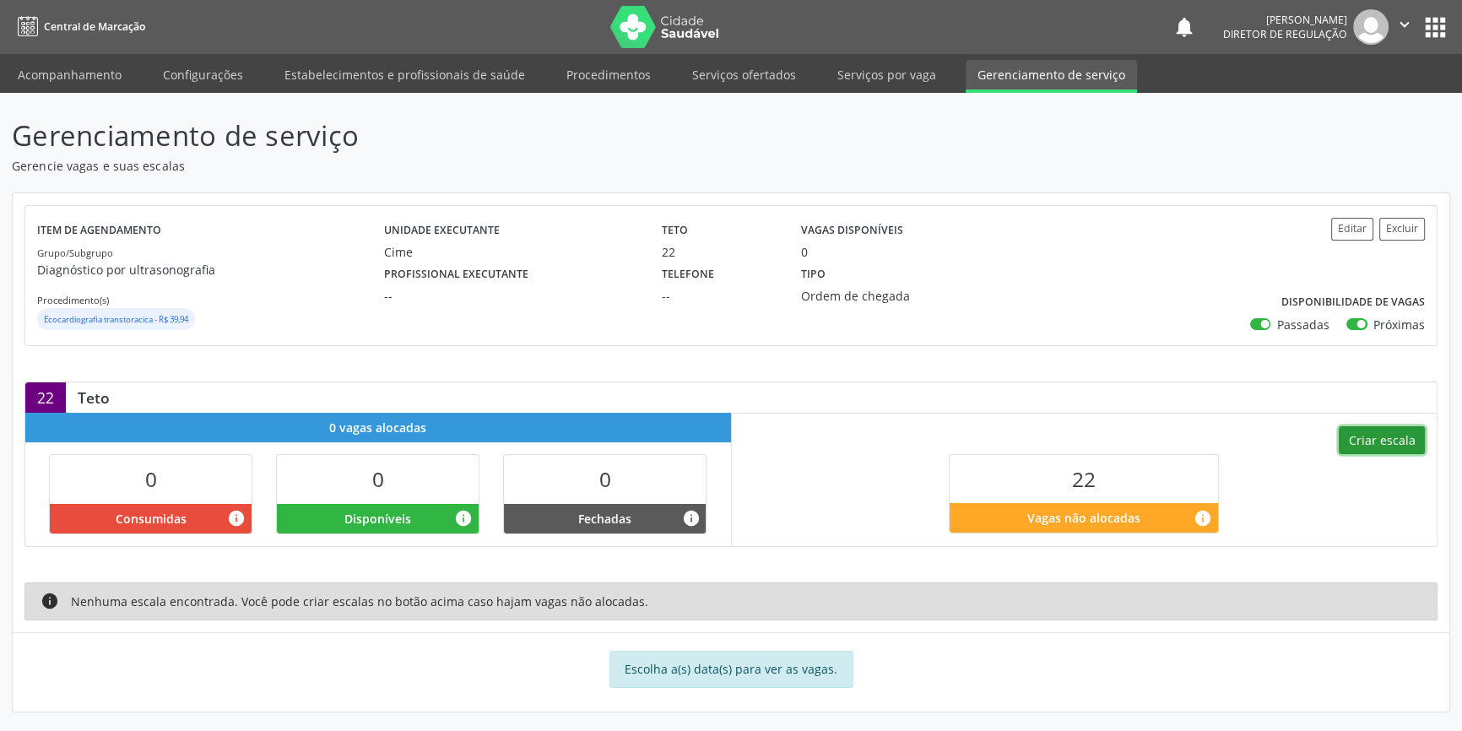
click at [1375, 436] on button "Criar escala" at bounding box center [1382, 440] width 86 height 29
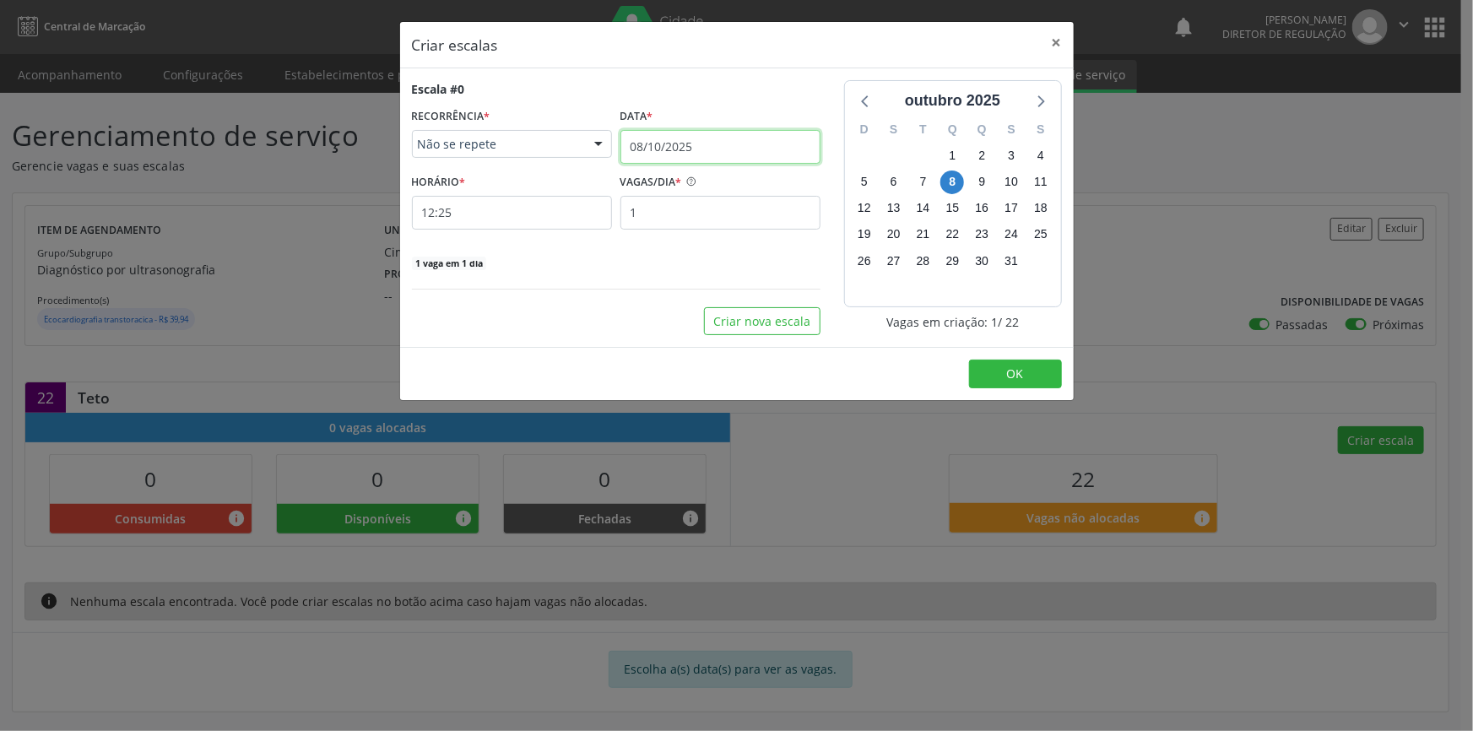
click at [674, 146] on input "08/10/2025" at bounding box center [721, 147] width 200 height 34
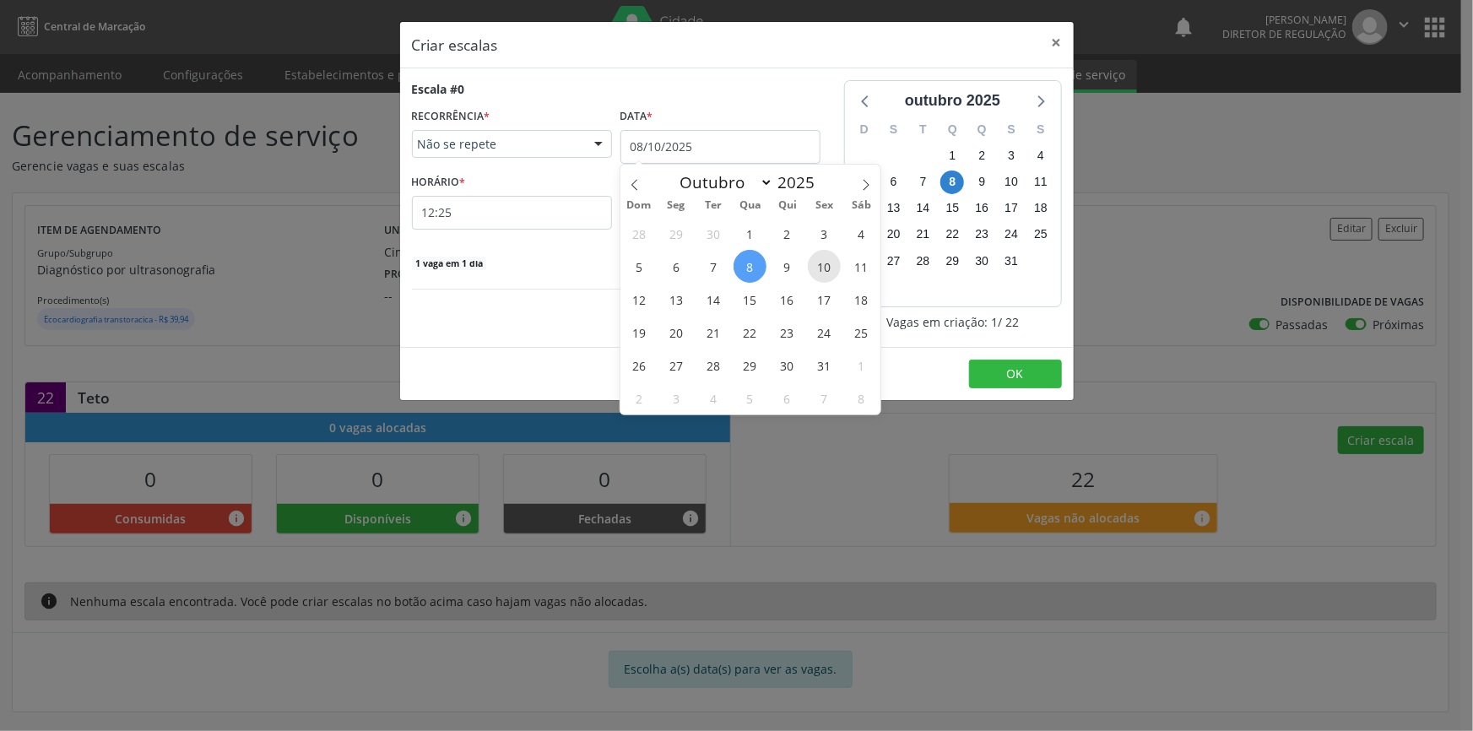
click at [835, 269] on span "10" at bounding box center [824, 266] width 33 height 33
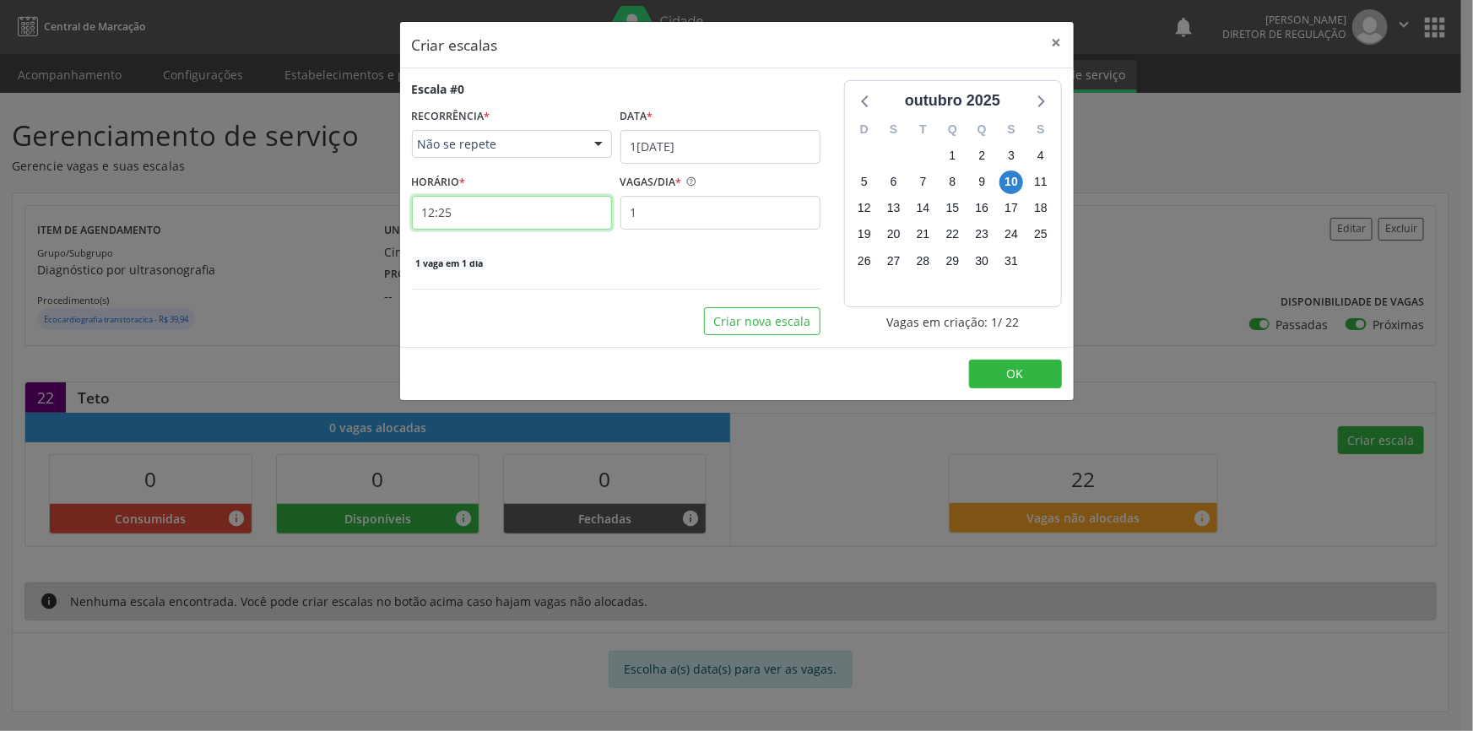
click at [482, 204] on input "12:25" at bounding box center [512, 213] width 200 height 34
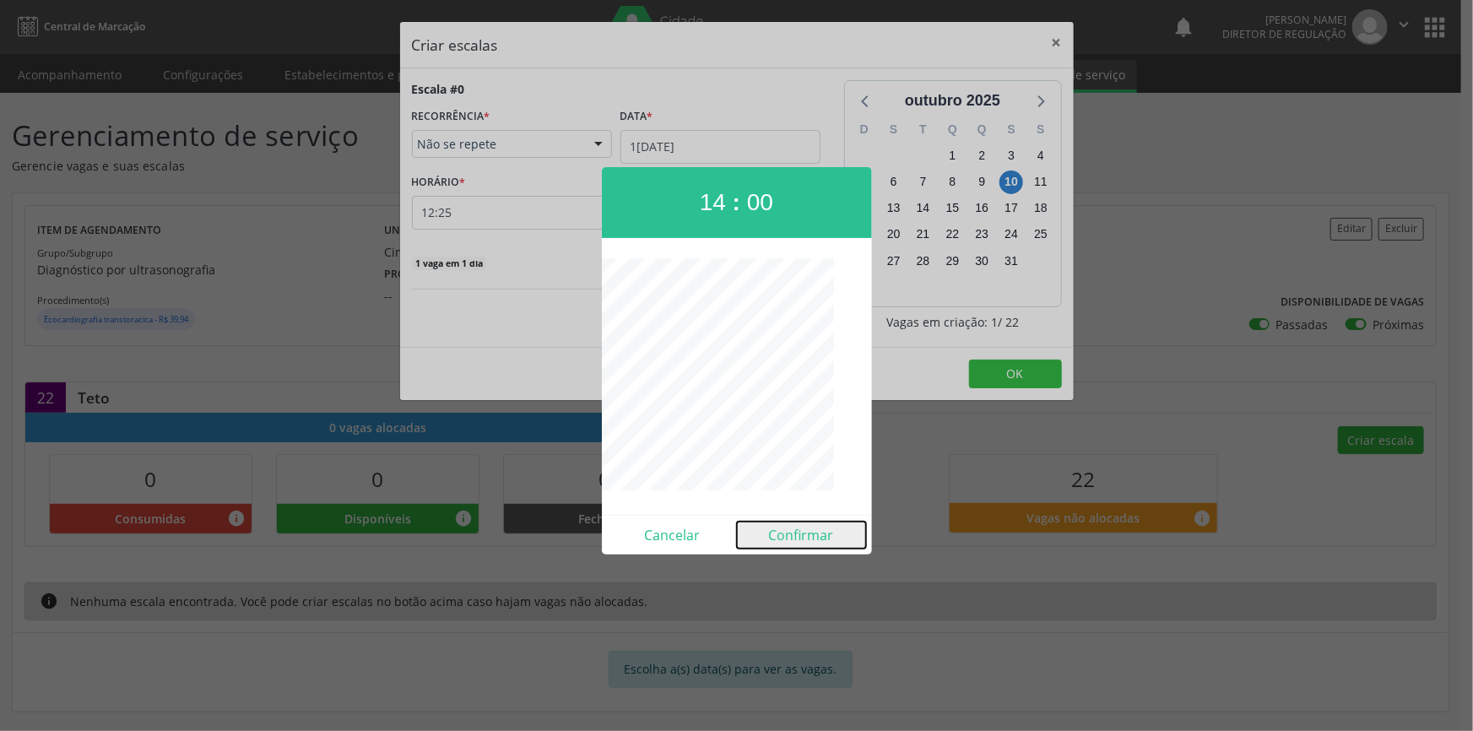
click at [789, 540] on button "Confirmar" at bounding box center [801, 535] width 129 height 27
type input "14:00"
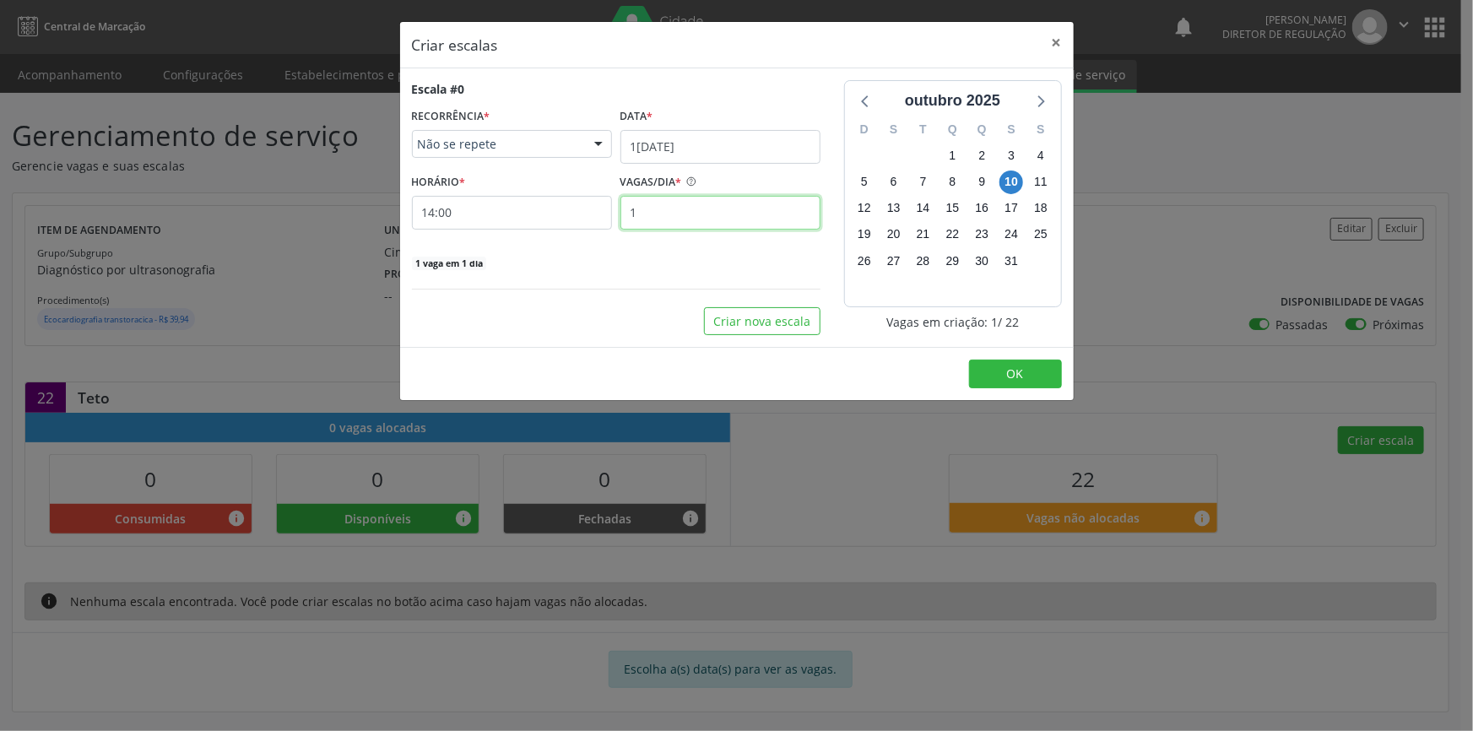
drag, startPoint x: 679, startPoint y: 219, endPoint x: 464, endPoint y: 193, distance: 216.1
click at [481, 208] on div "HORÁRIO * 14:00 VAGAS/DIA * 1" at bounding box center [616, 200] width 417 height 60
type input "10"
click at [742, 305] on div "Escala #0 RECORRÊNCIA * Não se repete Não se repete Diário/Semanal Mensal Nenhu…" at bounding box center [616, 207] width 432 height 255
click at [740, 317] on button "Criar nova escala" at bounding box center [762, 321] width 117 height 29
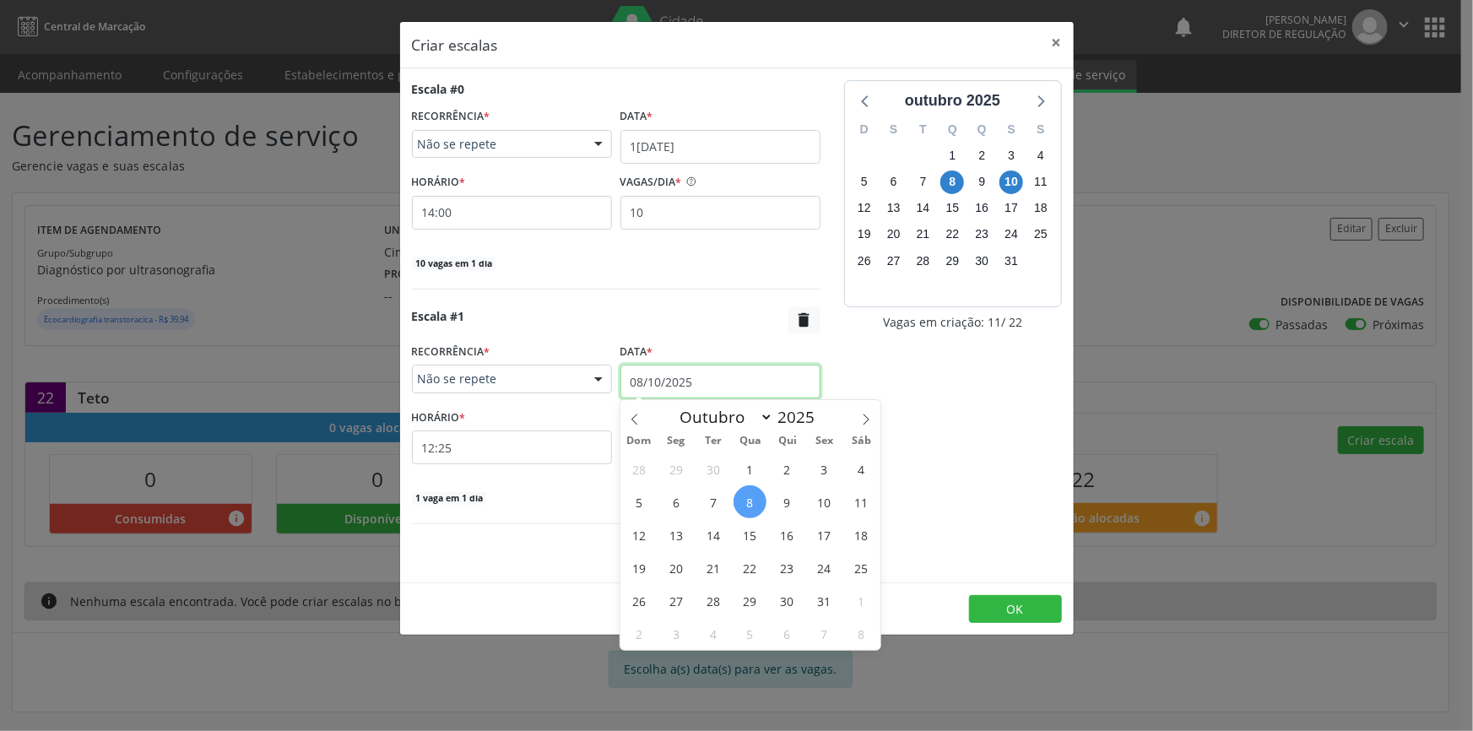
click at [676, 379] on input "08/10/2025" at bounding box center [721, 382] width 200 height 34
click at [851, 502] on span "11" at bounding box center [861, 501] width 33 height 33
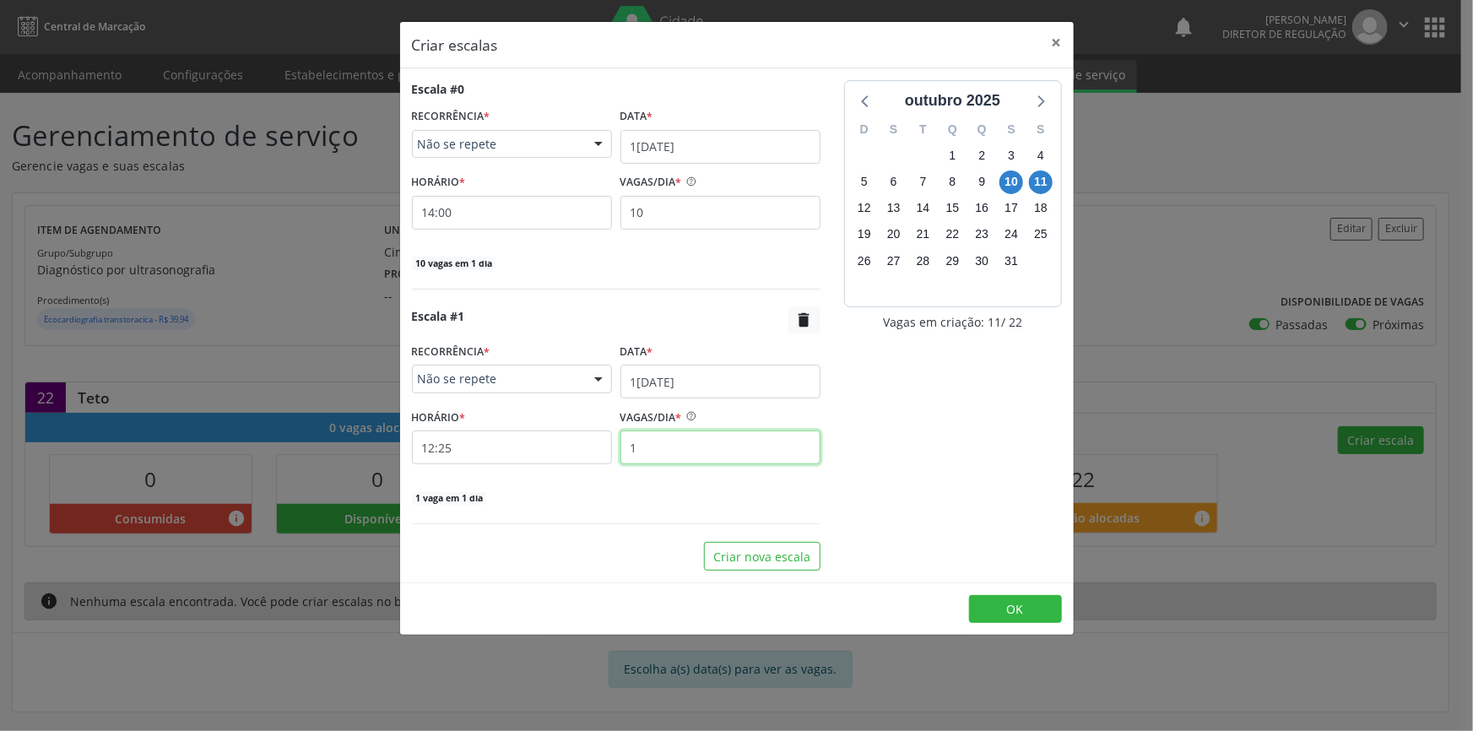
drag, startPoint x: 659, startPoint y: 440, endPoint x: 589, endPoint y: 441, distance: 70.1
click at [589, 441] on div "HORÁRIO * 12:25 VAGAS/DIA * 1" at bounding box center [616, 434] width 417 height 60
type input "12"
drag, startPoint x: 500, startPoint y: 456, endPoint x: 315, endPoint y: 456, distance: 184.9
click at [315, 456] on div "Criar escalas × Escala #0 RECORRÊNCIA * Não se repete Não se repete Diário/Sema…" at bounding box center [736, 365] width 1473 height 731
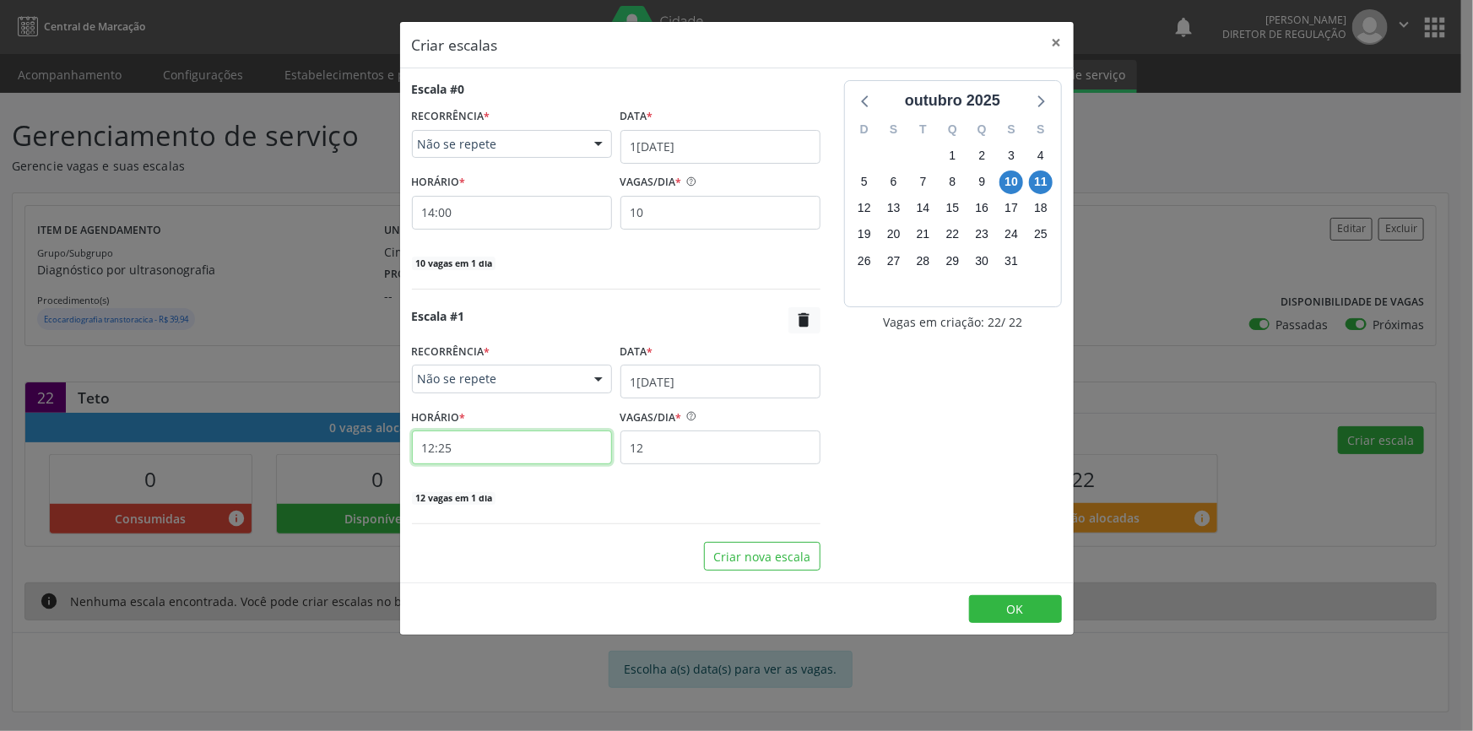
click at [442, 442] on input "12:25" at bounding box center [512, 448] width 200 height 34
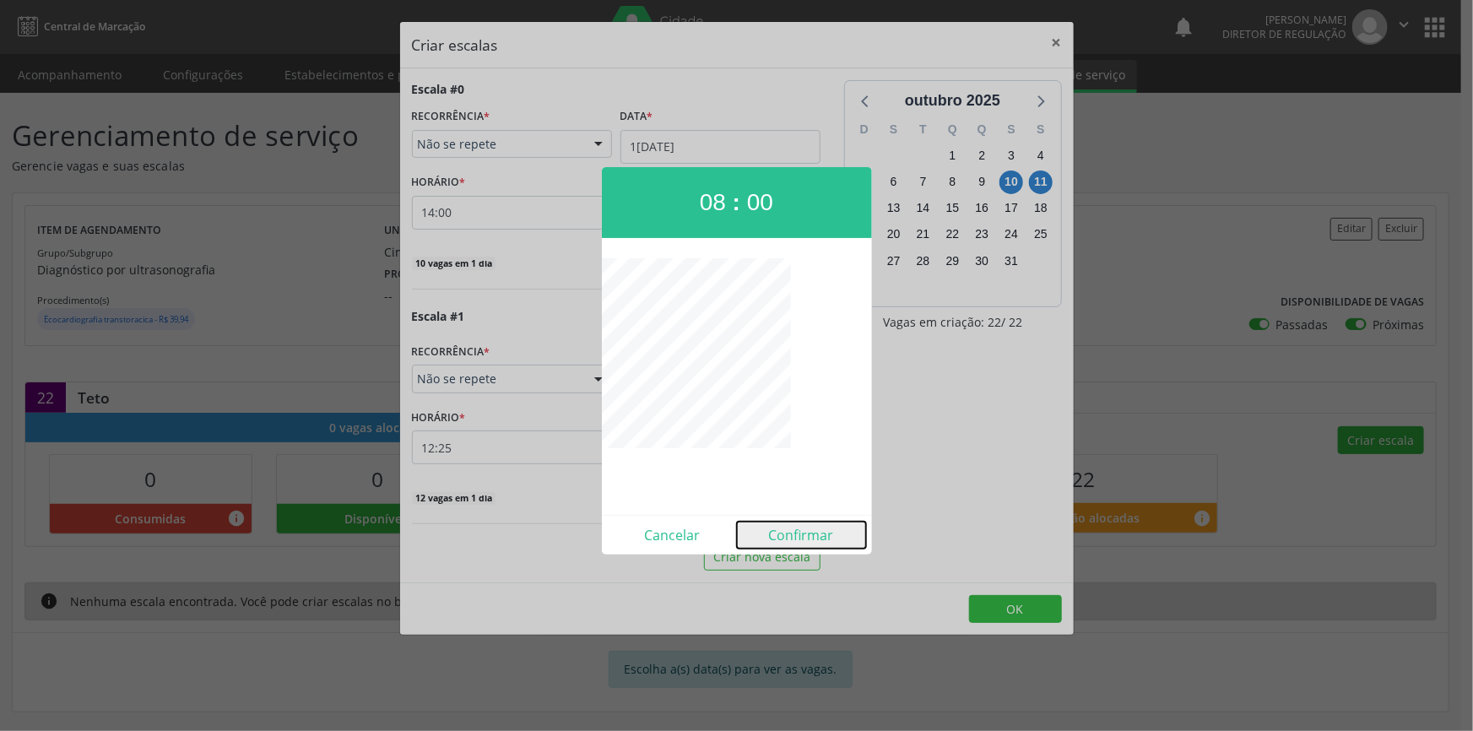
click at [809, 529] on button "Confirmar" at bounding box center [801, 535] width 129 height 27
type input "08:00"
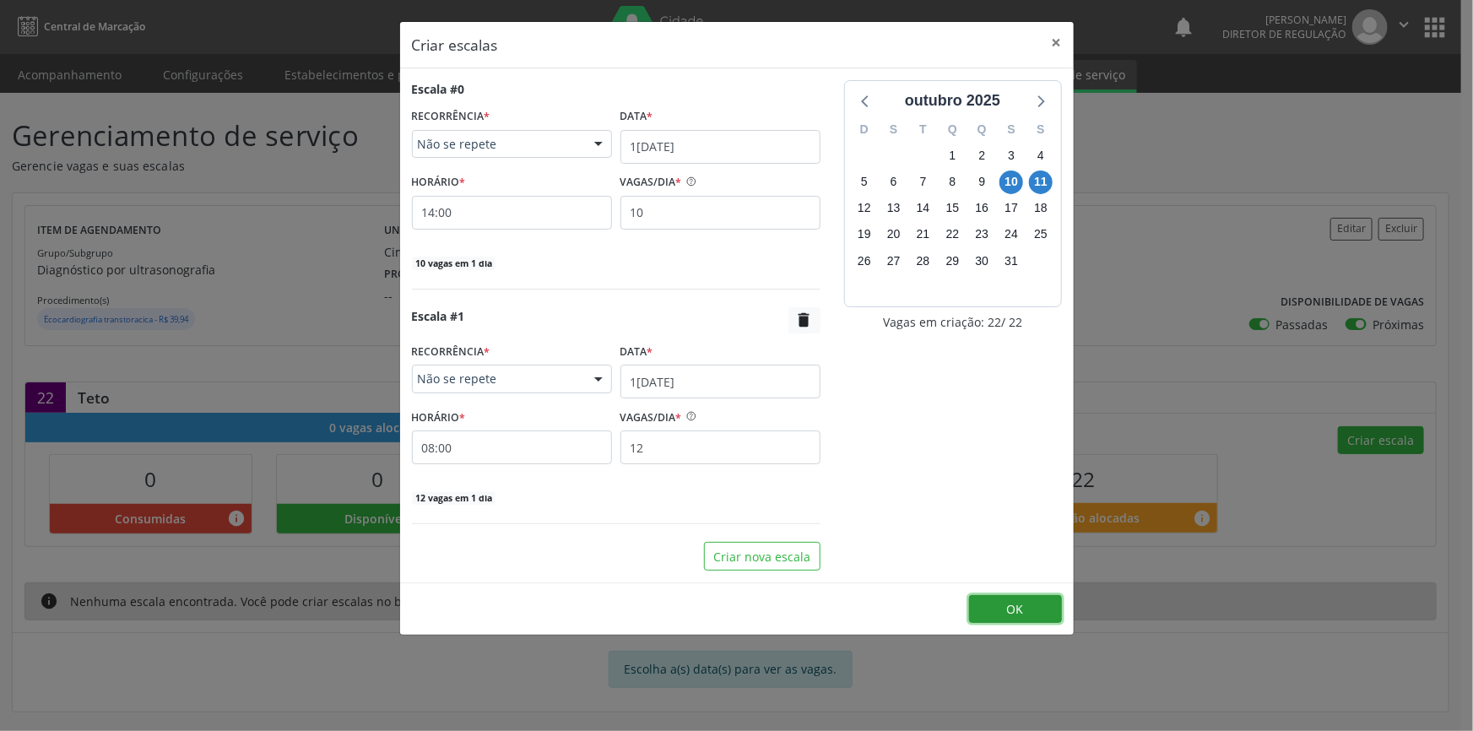
click at [995, 599] on button "OK" at bounding box center [1015, 609] width 93 height 29
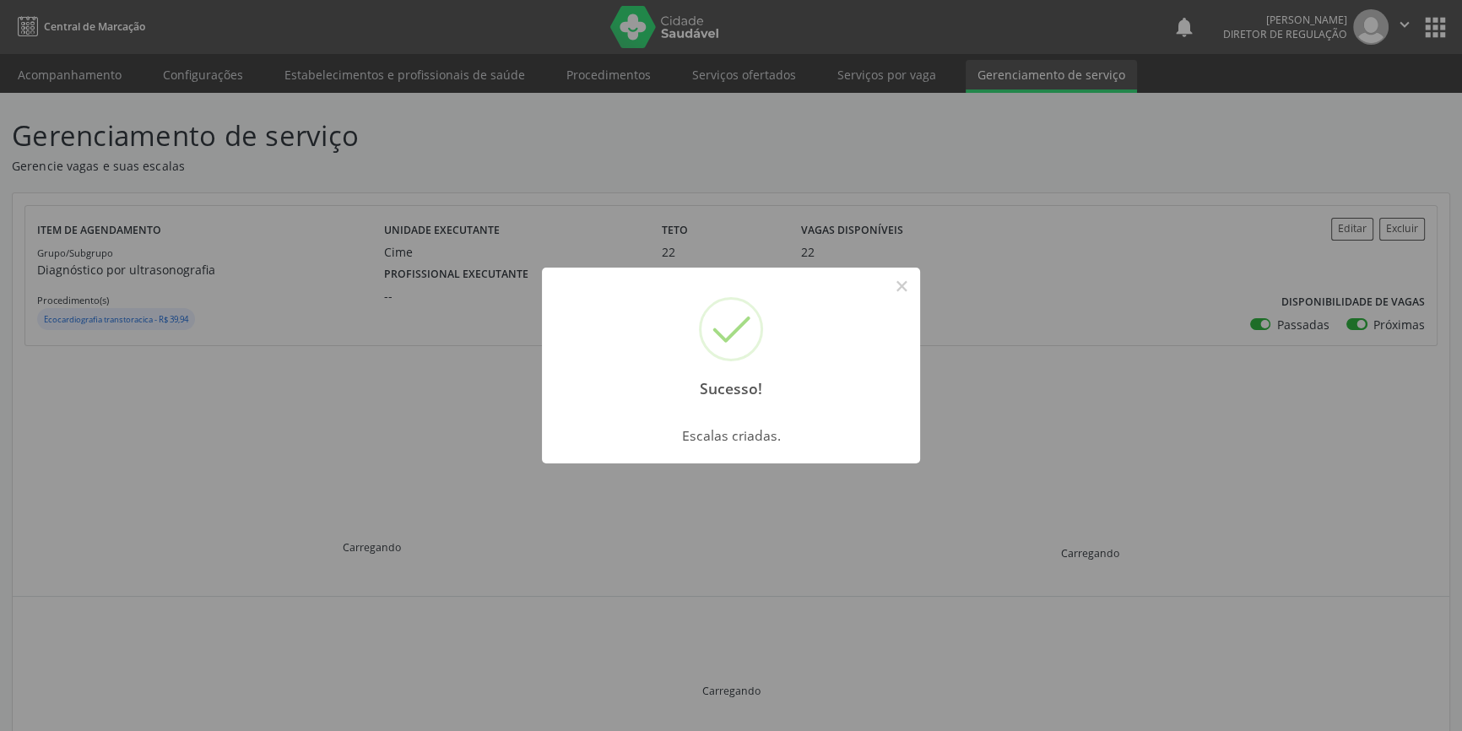
click at [903, 304] on div "Sucesso! ×" at bounding box center [731, 340] width 378 height 145
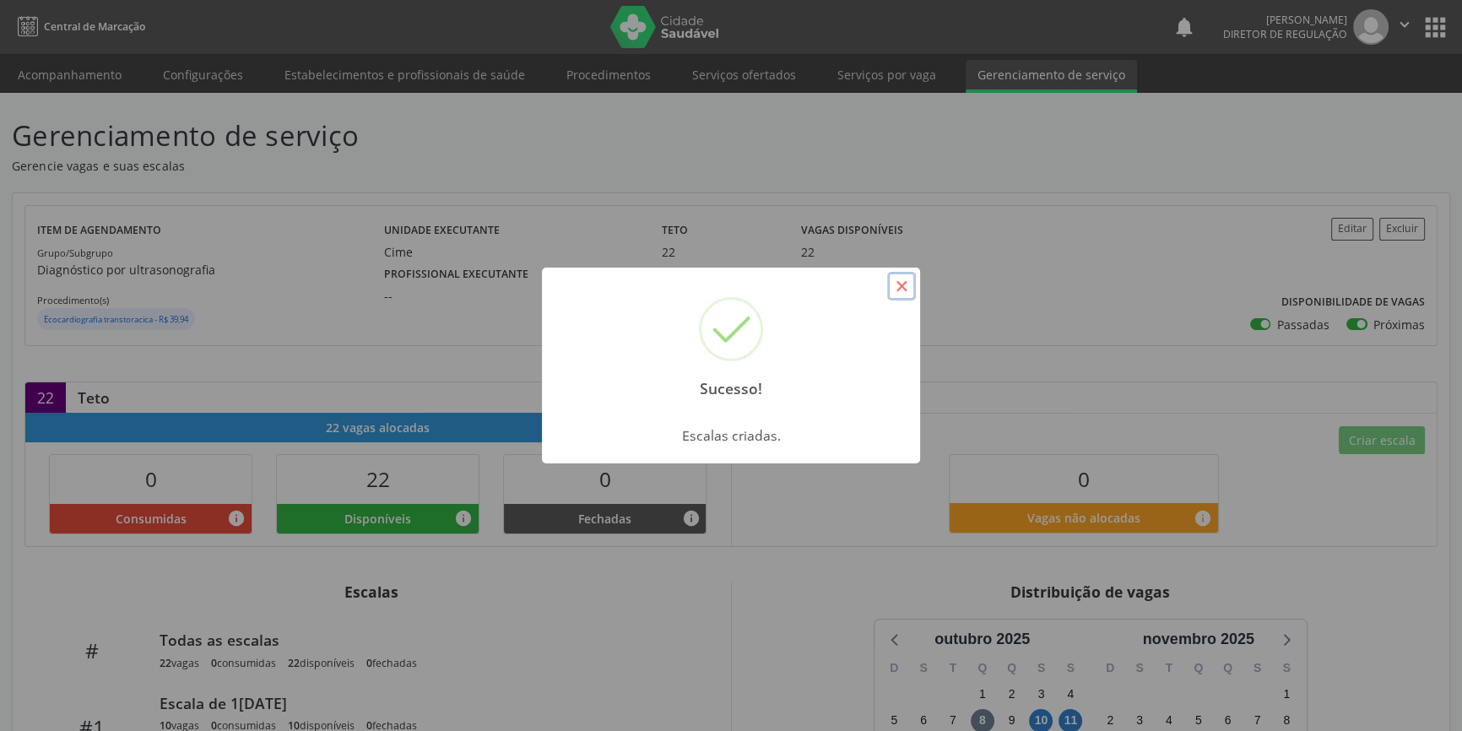
click at [903, 296] on button "×" at bounding box center [901, 286] width 29 height 29
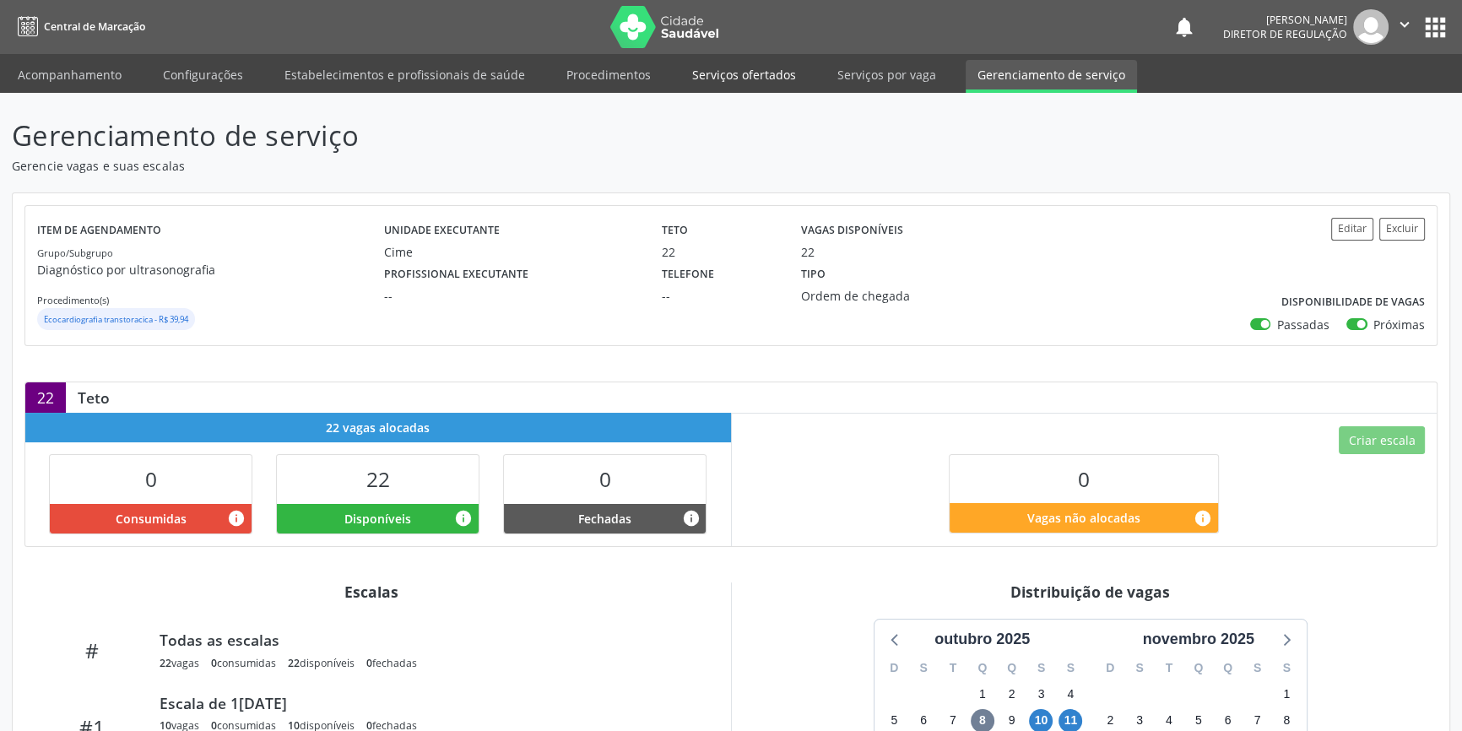
click at [757, 67] on link "Serviços ofertados" at bounding box center [744, 75] width 127 height 30
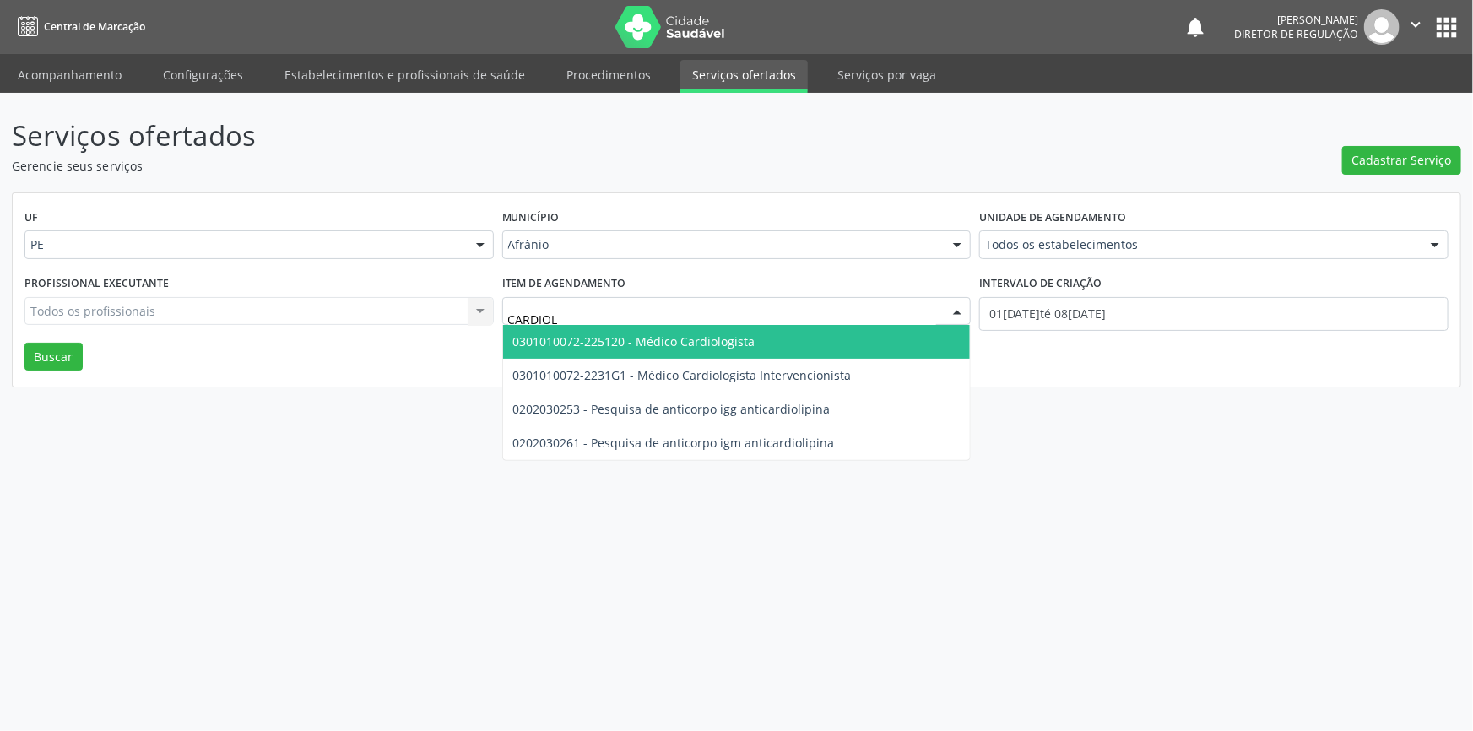
type input "CARDIOLO"
click at [650, 344] on span "0301010072-225120 - Médico Cardiologista" at bounding box center [634, 342] width 242 height 16
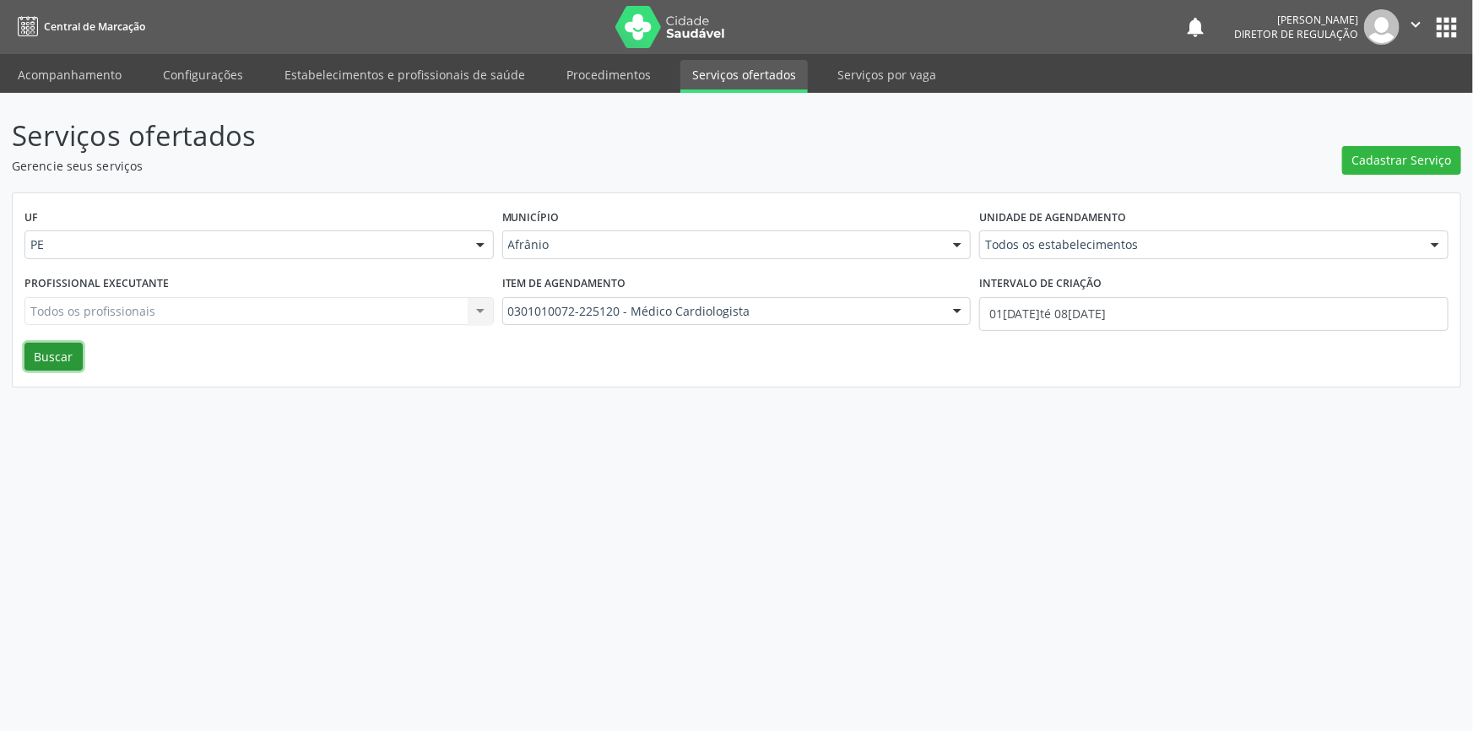
click at [70, 357] on button "Buscar" at bounding box center [53, 357] width 58 height 29
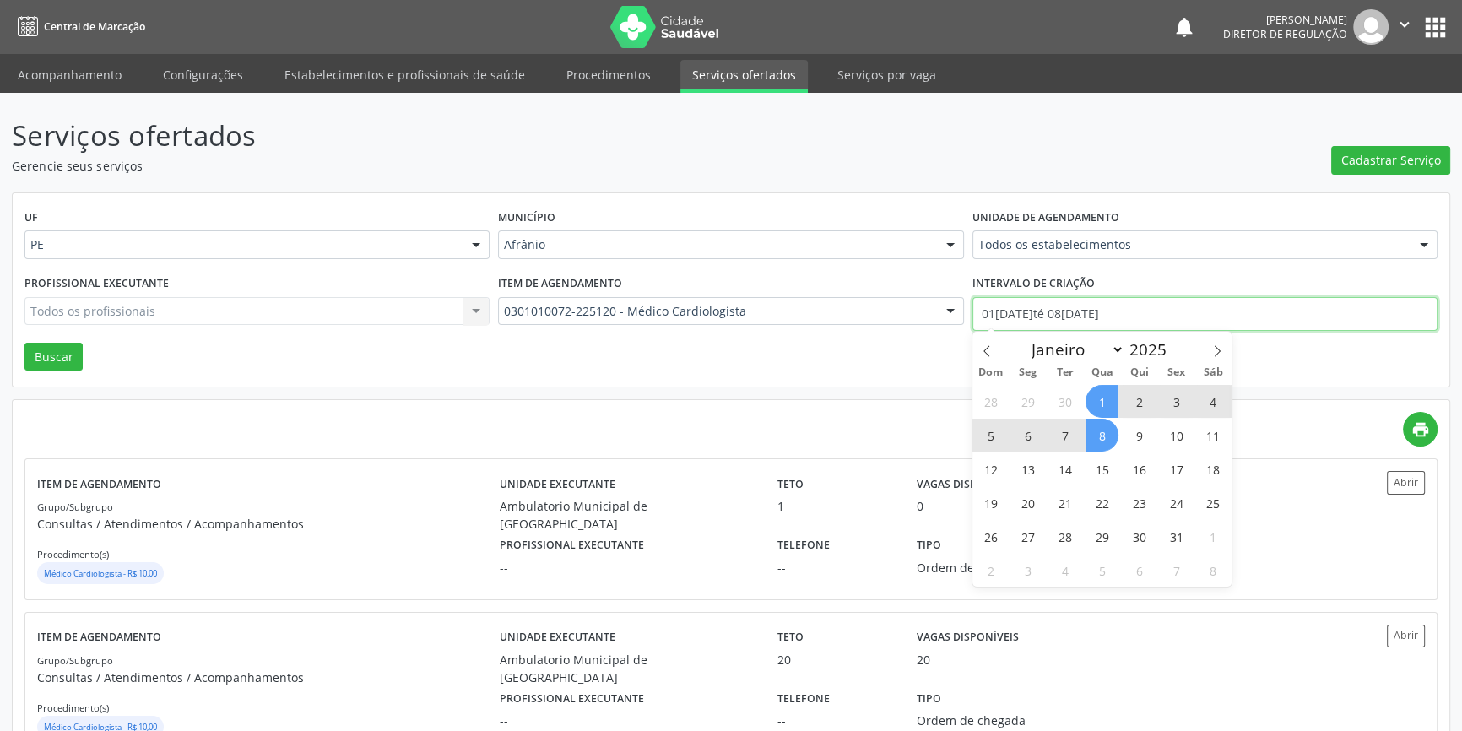
click at [1055, 318] on input "[DATE] até [DATE]" at bounding box center [1205, 314] width 465 height 34
click at [1098, 428] on span "8" at bounding box center [1102, 435] width 33 height 33
type input "08/10/2025"
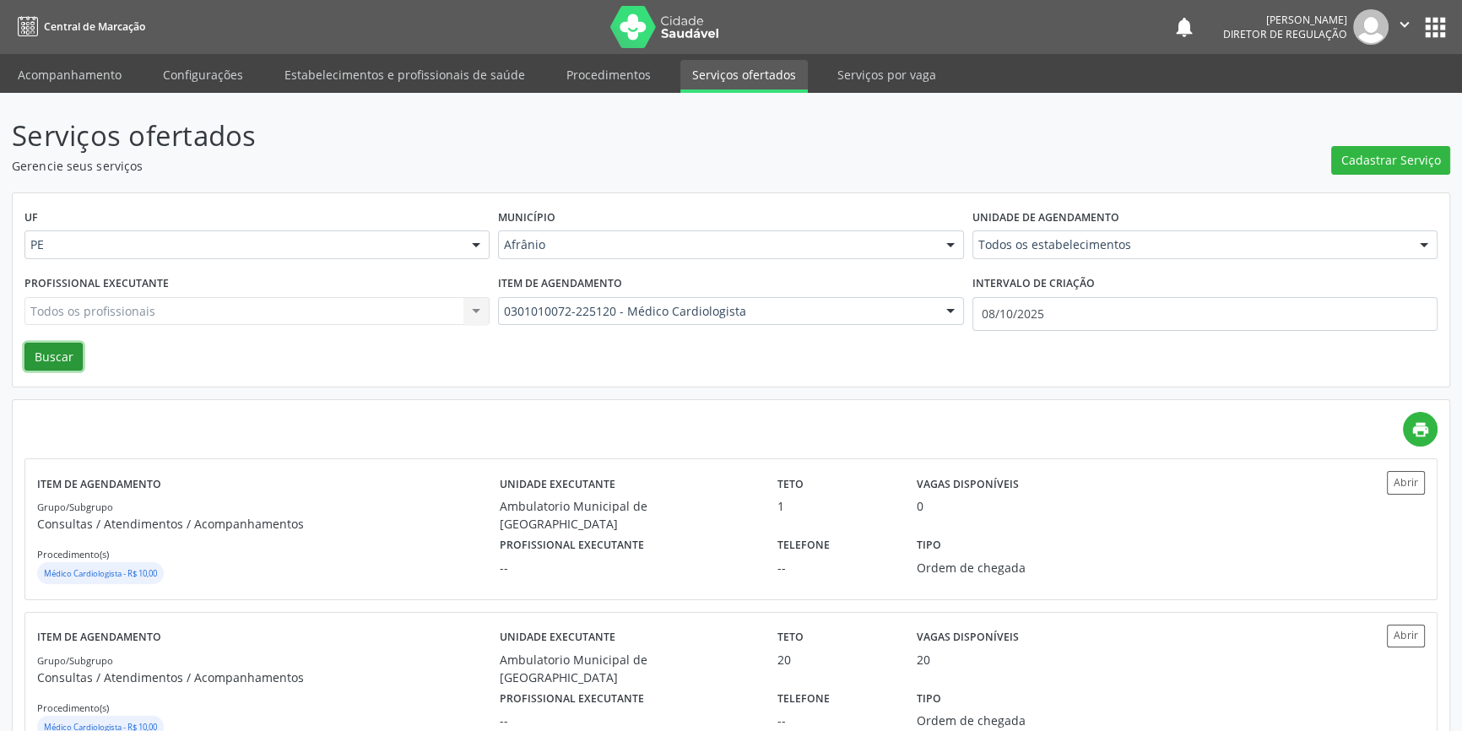
click at [68, 347] on button "Buscar" at bounding box center [53, 357] width 58 height 29
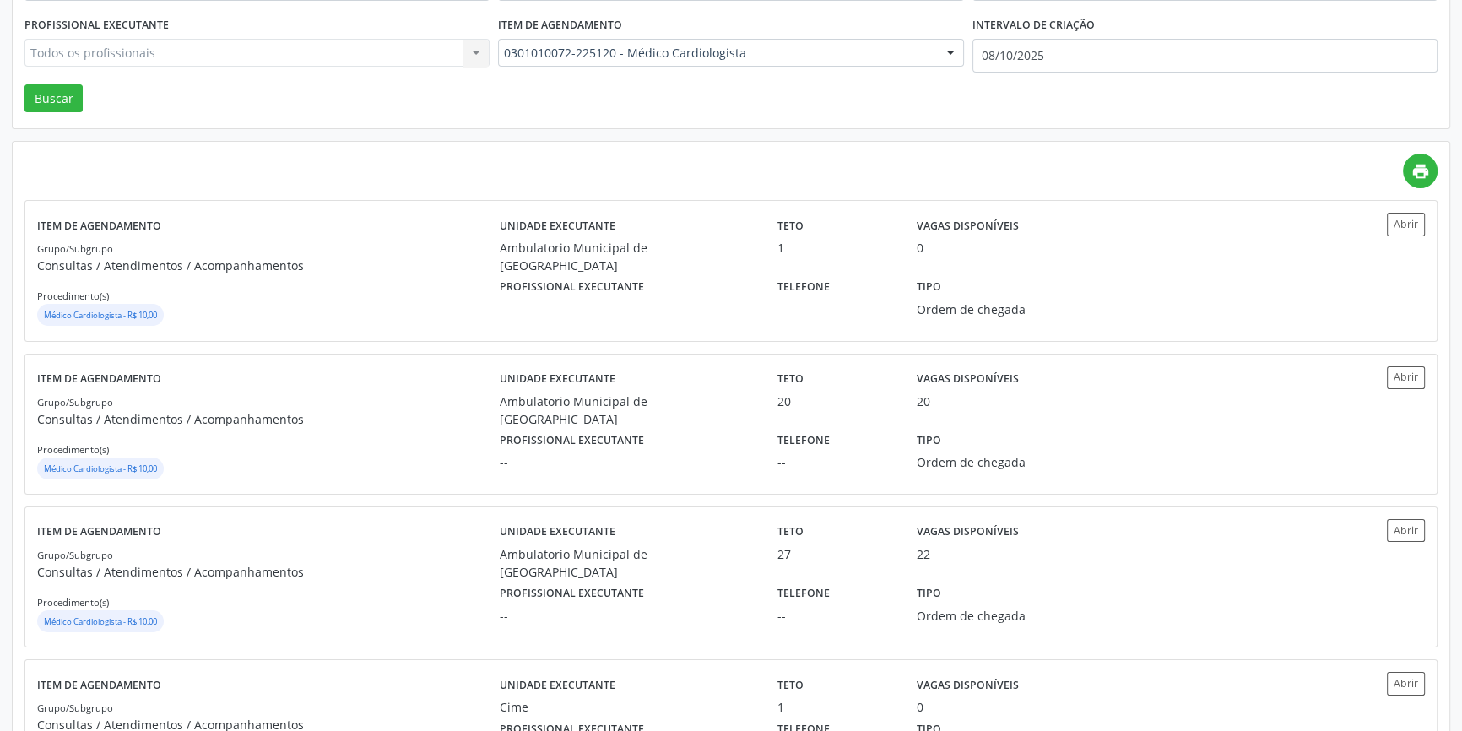
scroll to position [362, 0]
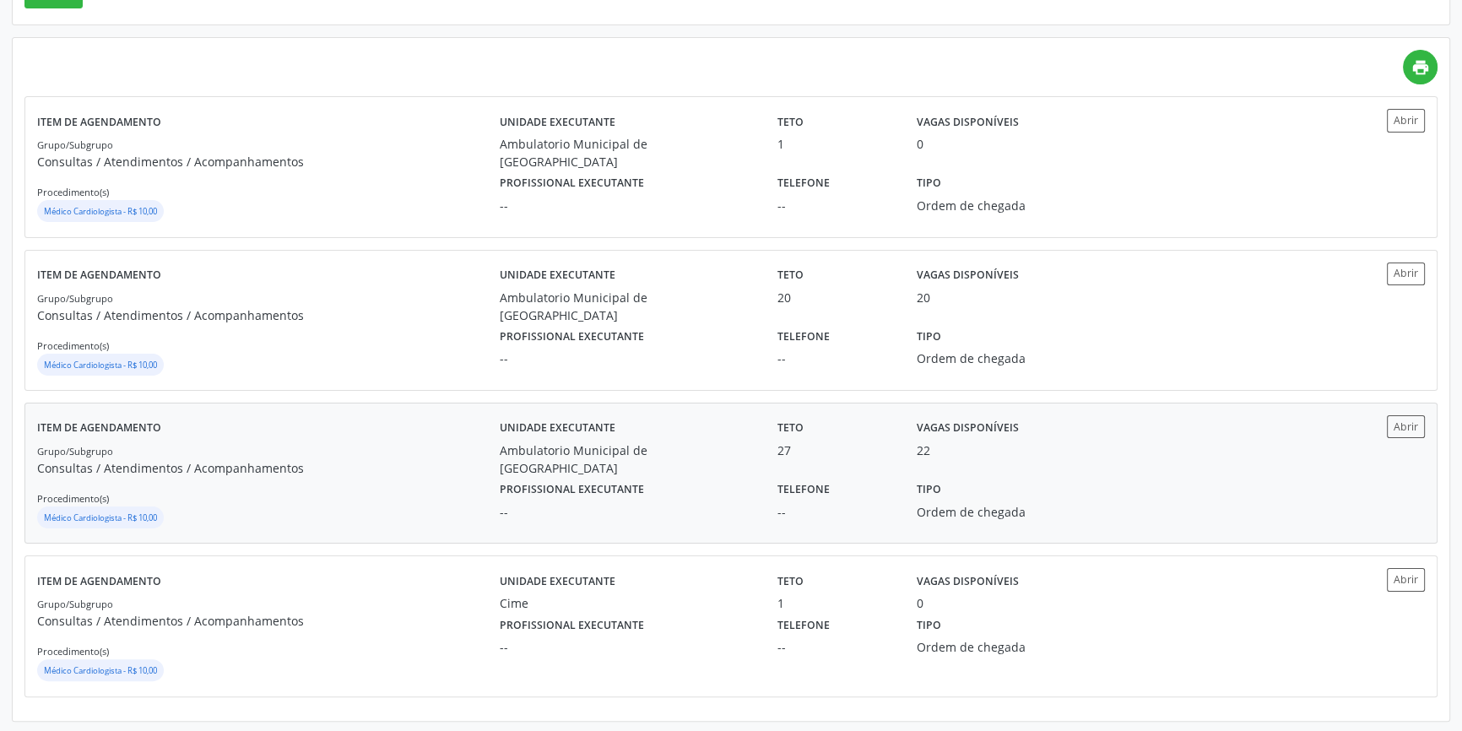
click at [310, 437] on div "Item de agendamento Grupo/Subgrupo Consultas / Atendimentos / Acompanhamentos P…" at bounding box center [268, 473] width 463 height 116
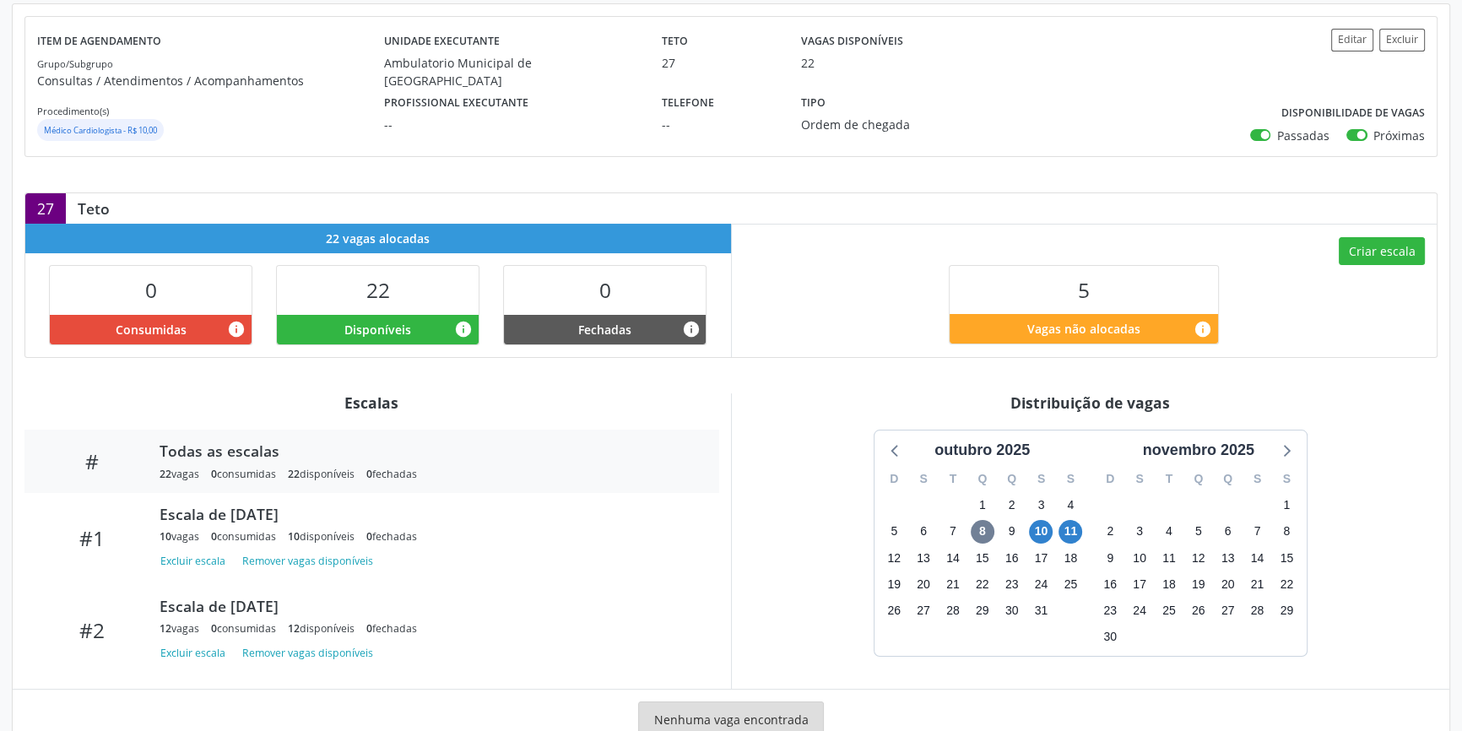
scroll to position [242, 0]
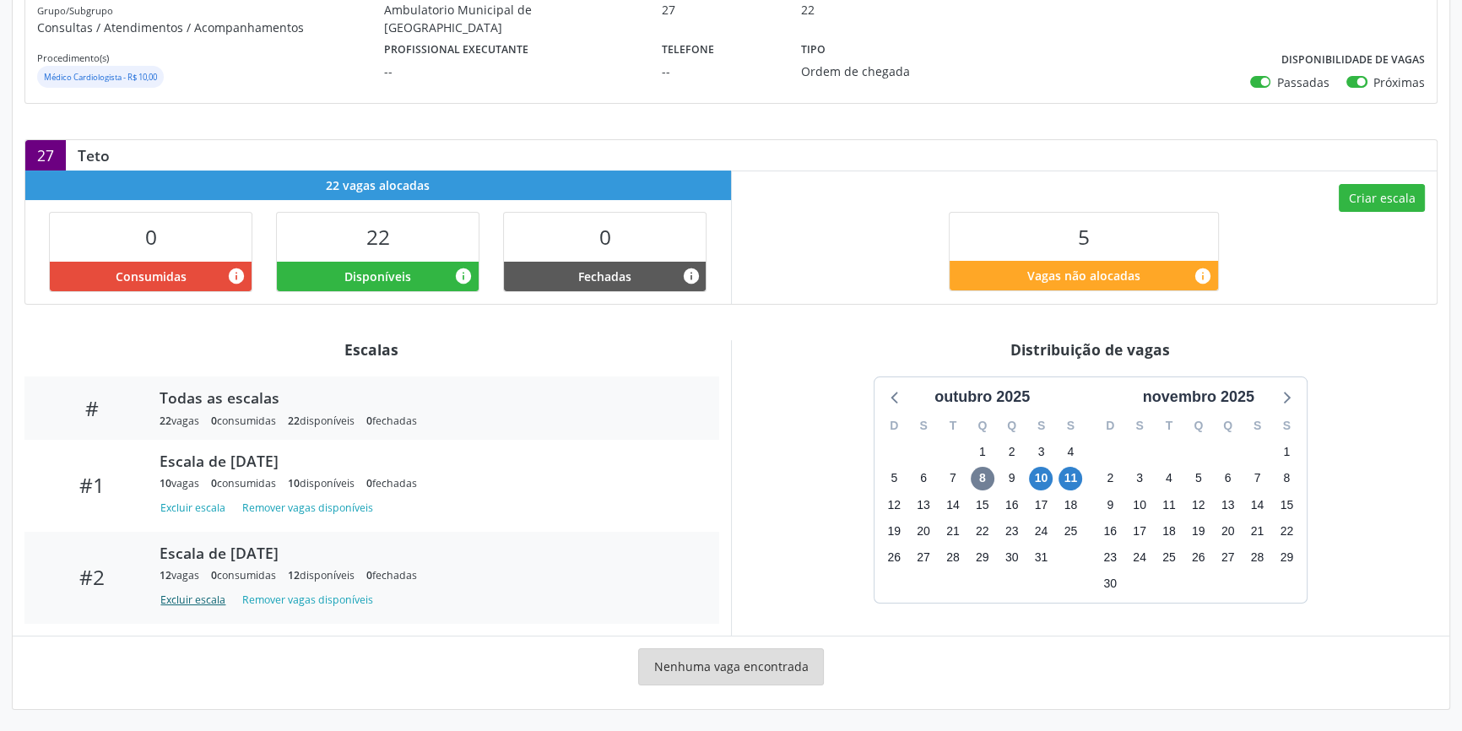
click at [198, 599] on button "Excluir escala" at bounding box center [196, 600] width 73 height 23
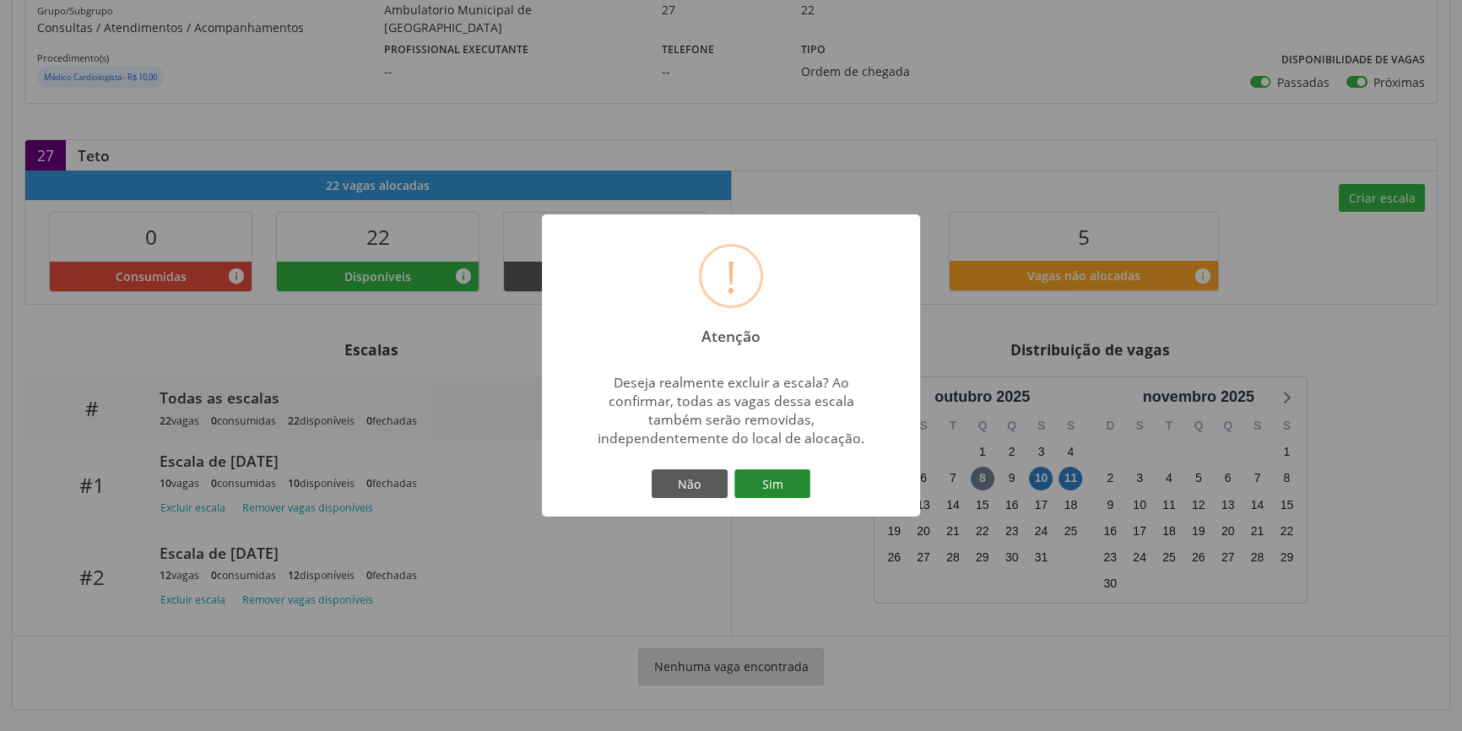
click at [757, 481] on button "Sim" at bounding box center [773, 483] width 76 height 29
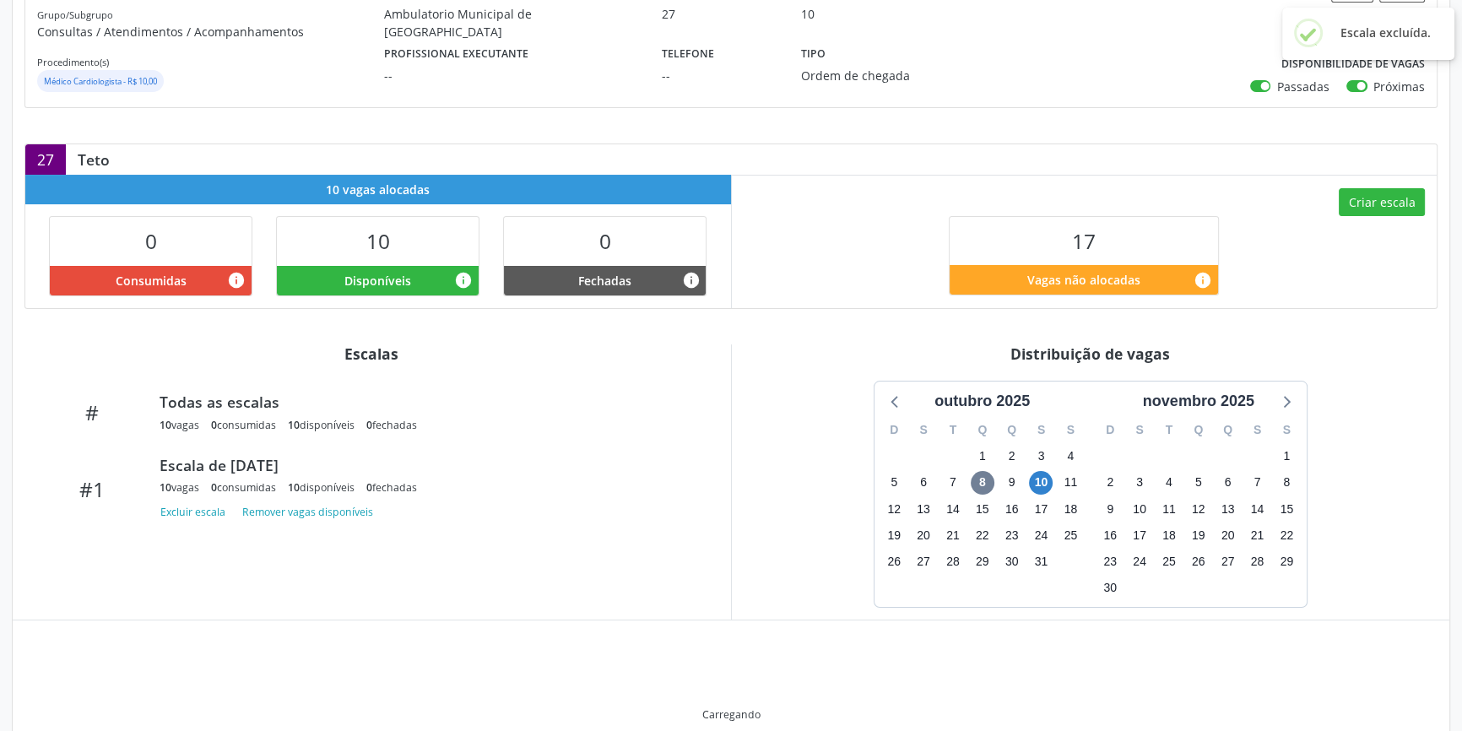
scroll to position [222, 0]
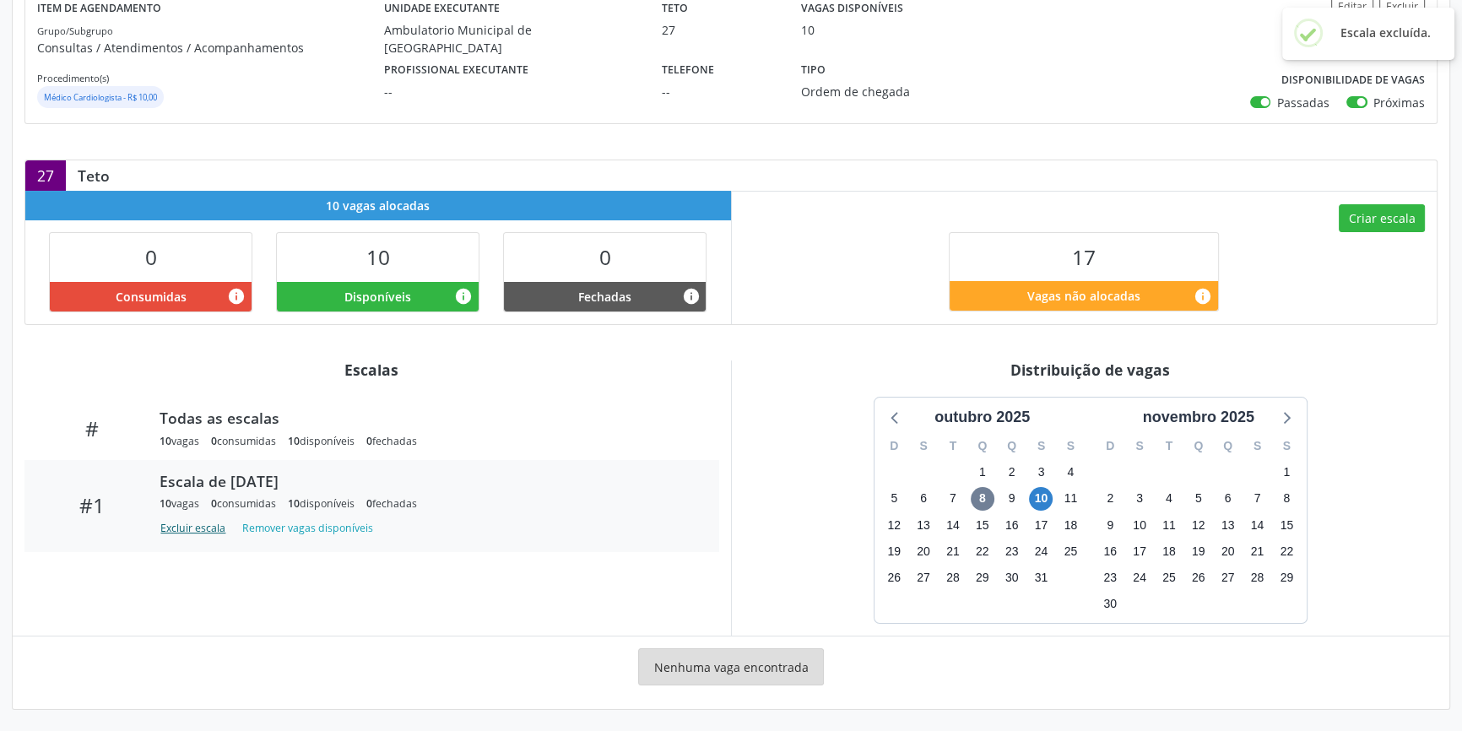
click at [205, 522] on button "Excluir escala" at bounding box center [196, 528] width 73 height 23
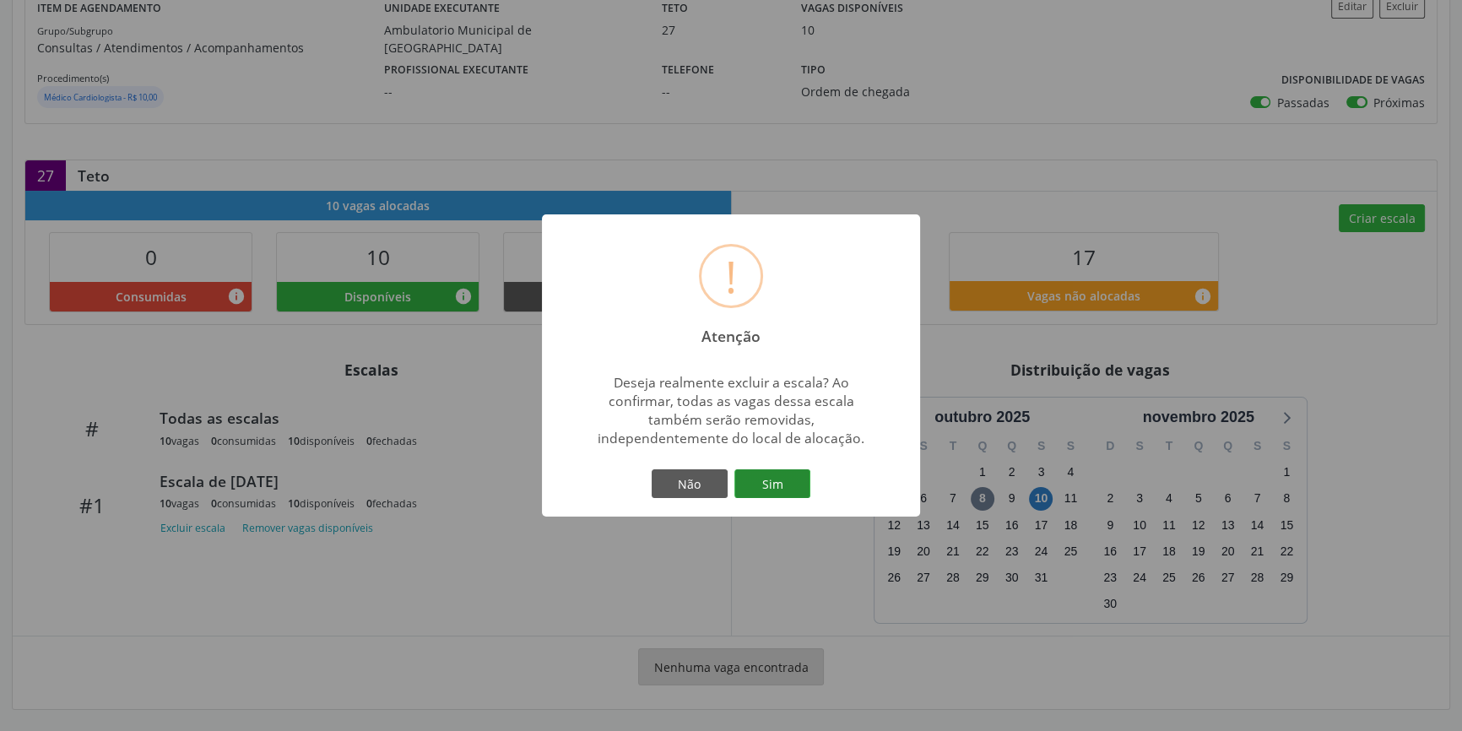
click at [788, 475] on button "Sim" at bounding box center [773, 483] width 76 height 29
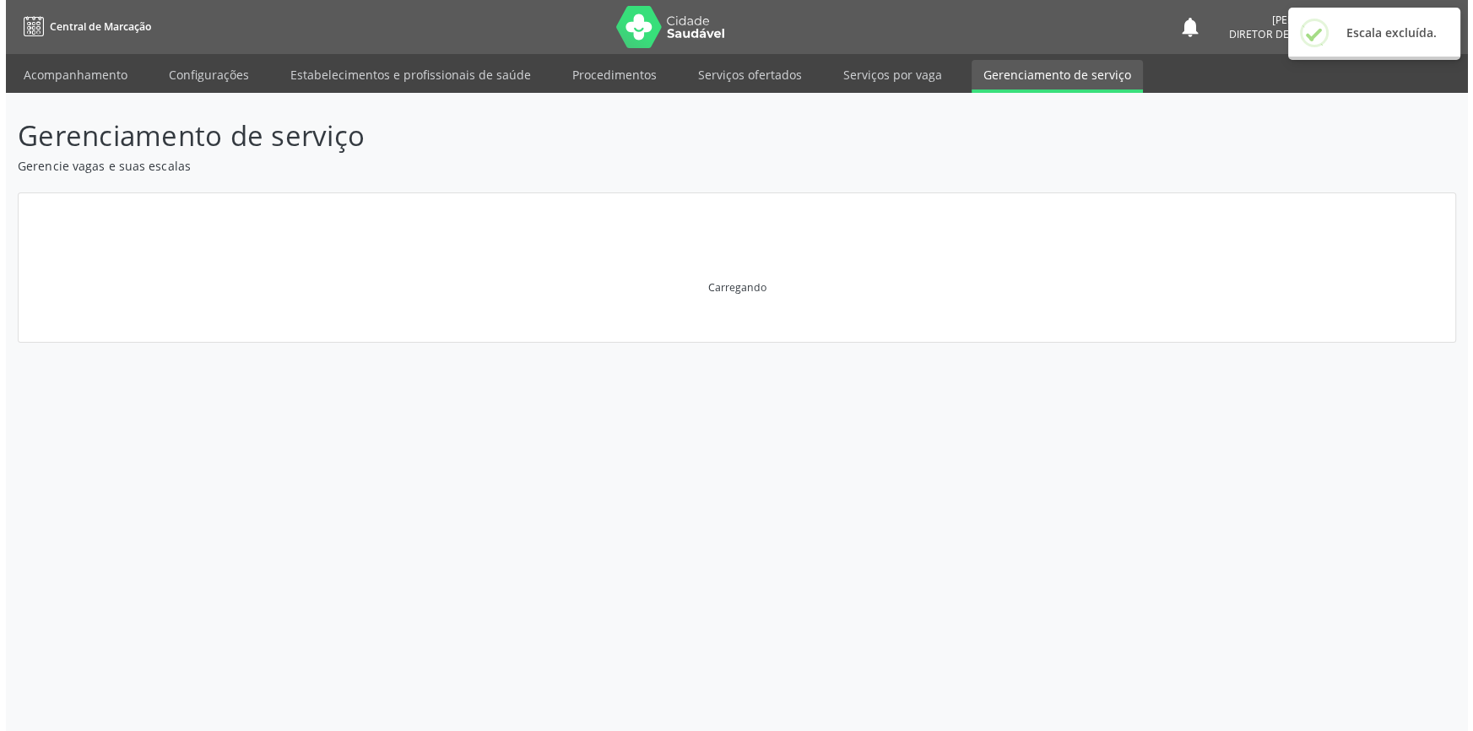
scroll to position [0, 0]
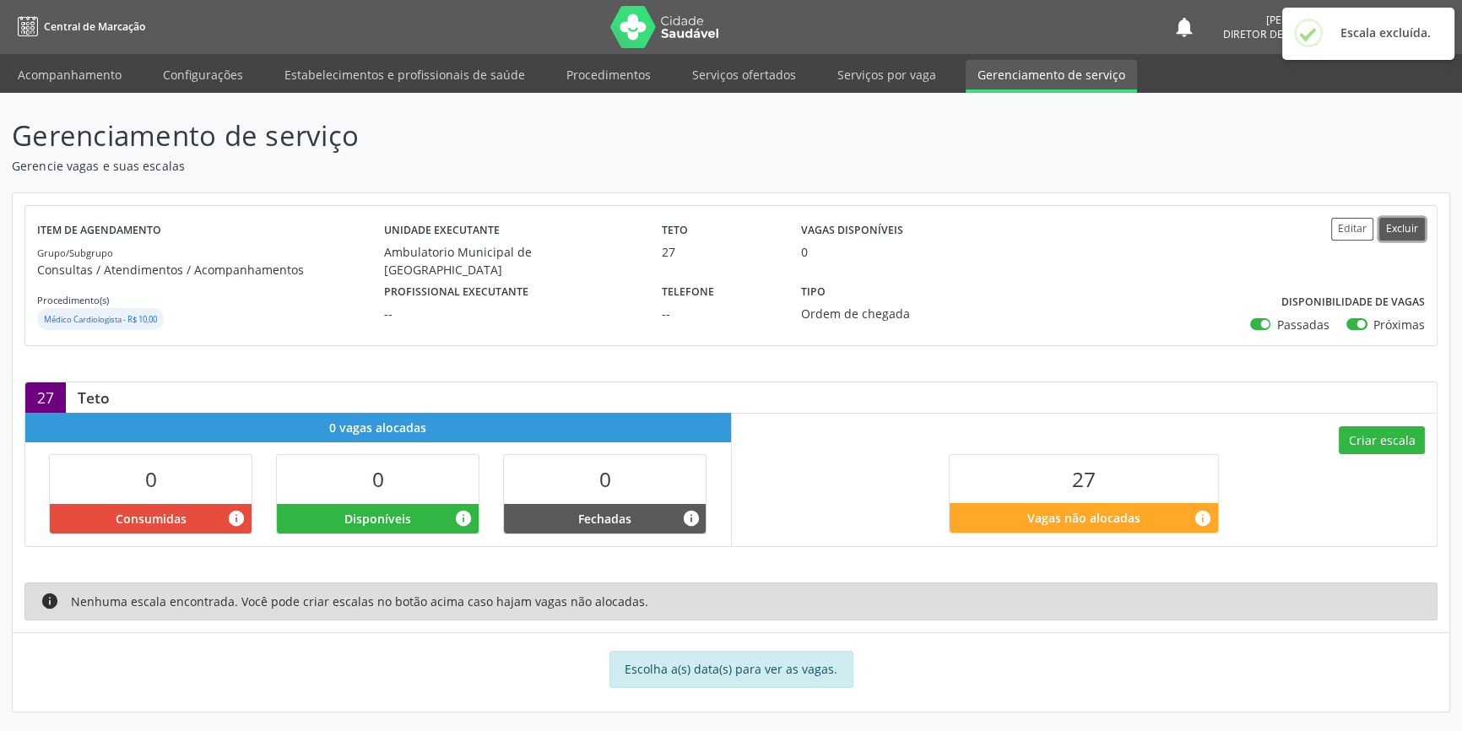
click at [1400, 229] on button "Excluir" at bounding box center [1403, 229] width 46 height 23
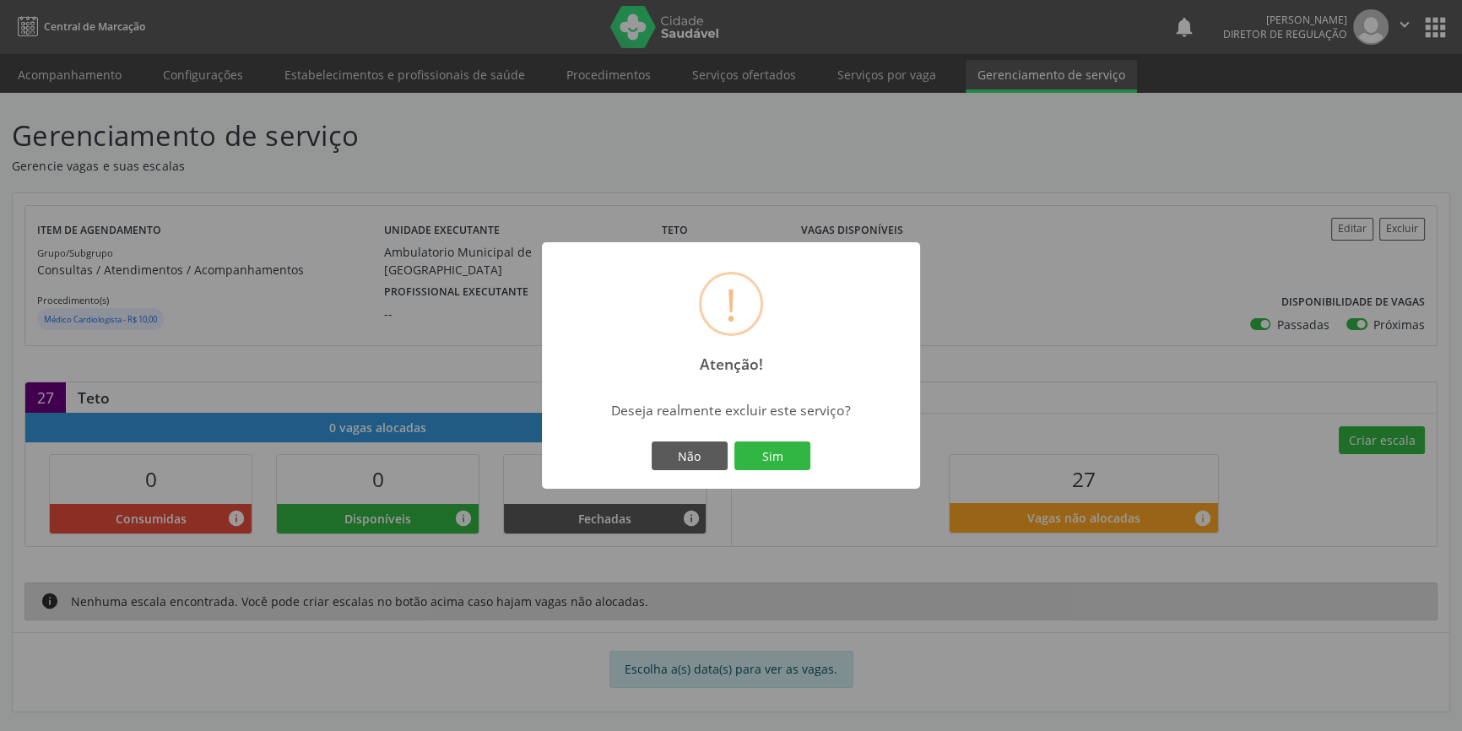
click at [779, 439] on div "Não Sim" at bounding box center [731, 455] width 167 height 35
click at [778, 444] on button "Sim" at bounding box center [773, 456] width 76 height 29
click at [733, 461] on button "OK" at bounding box center [731, 456] width 76 height 29
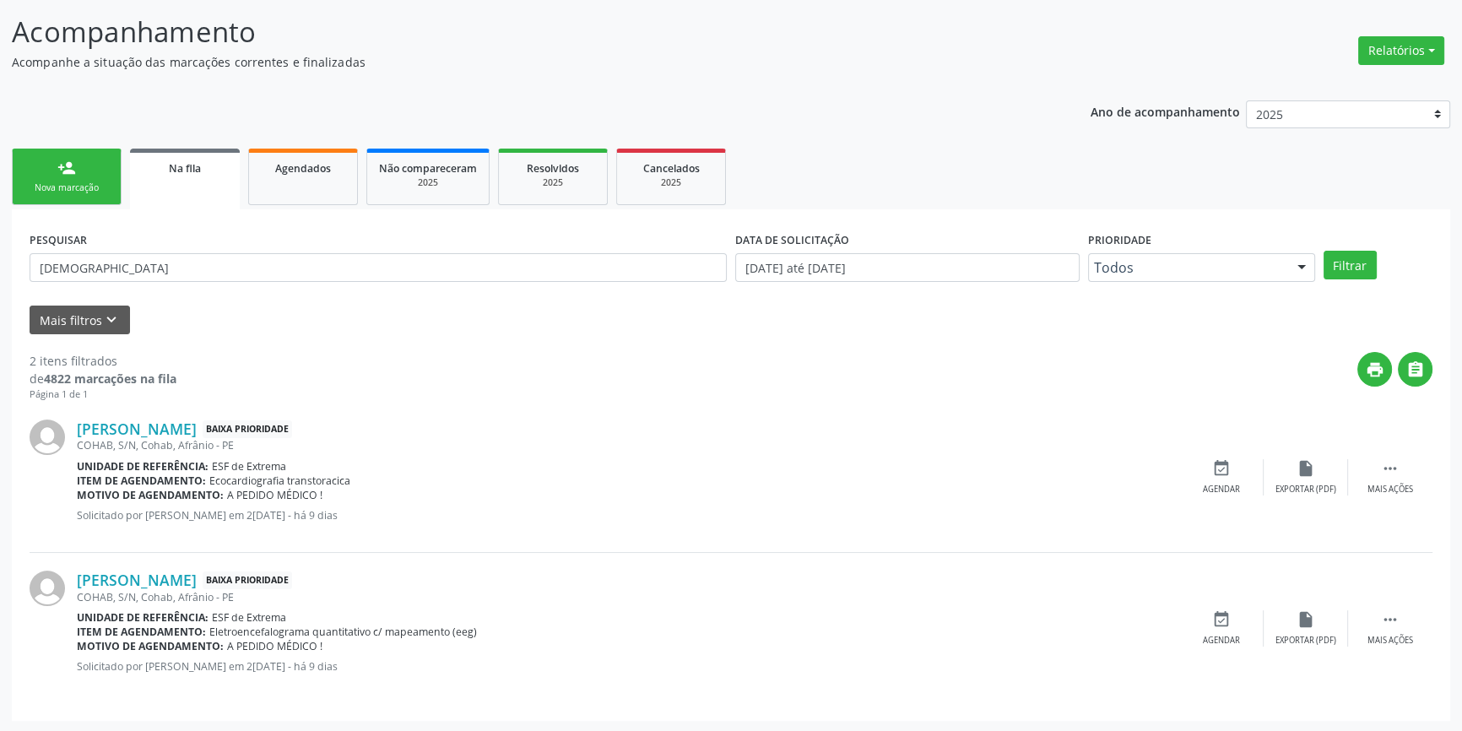
scroll to position [104, 0]
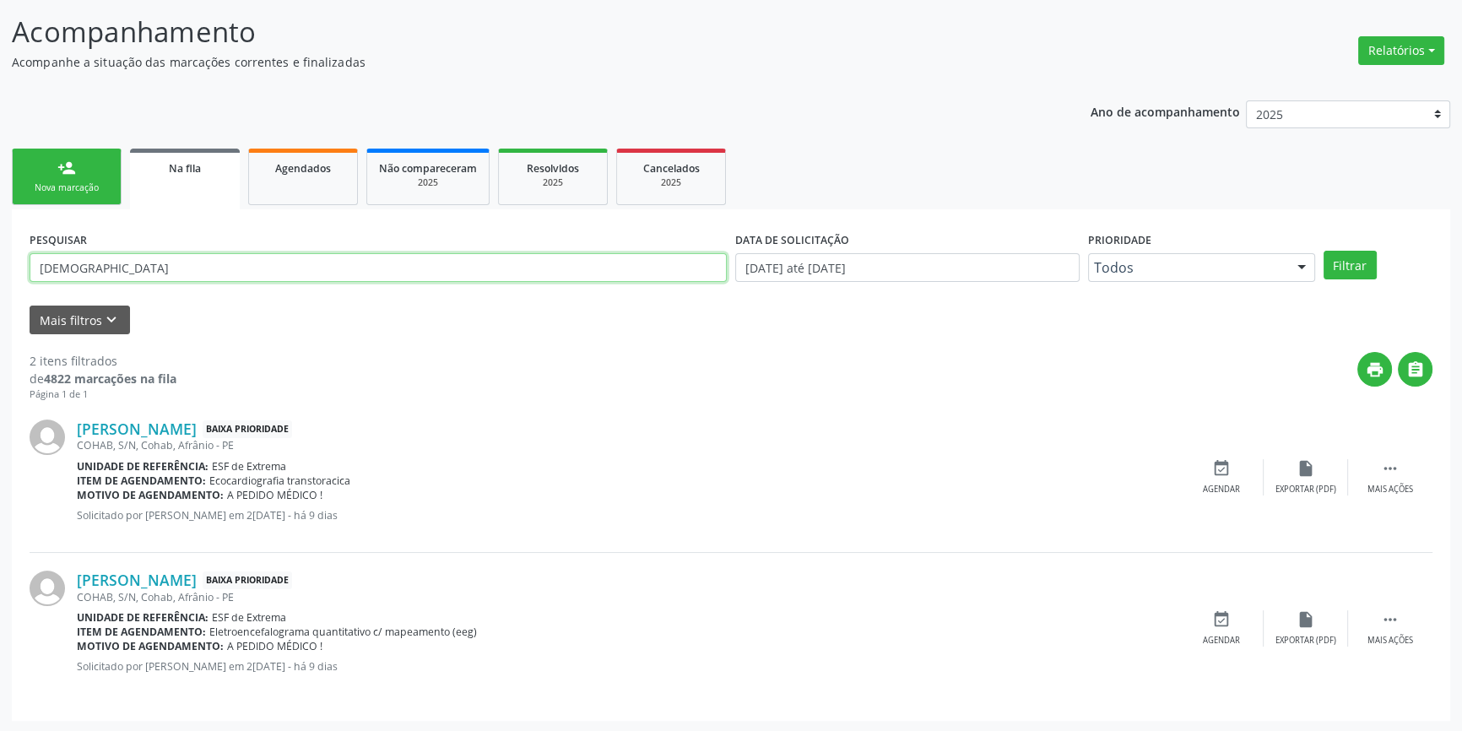
drag, startPoint x: 197, startPoint y: 270, endPoint x: 0, endPoint y: 206, distance: 206.9
click at [0, 206] on div "Acompanhamento Acompanhe a situação das marcações correntes e finalizadas Relat…" at bounding box center [731, 361] width 1462 height 744
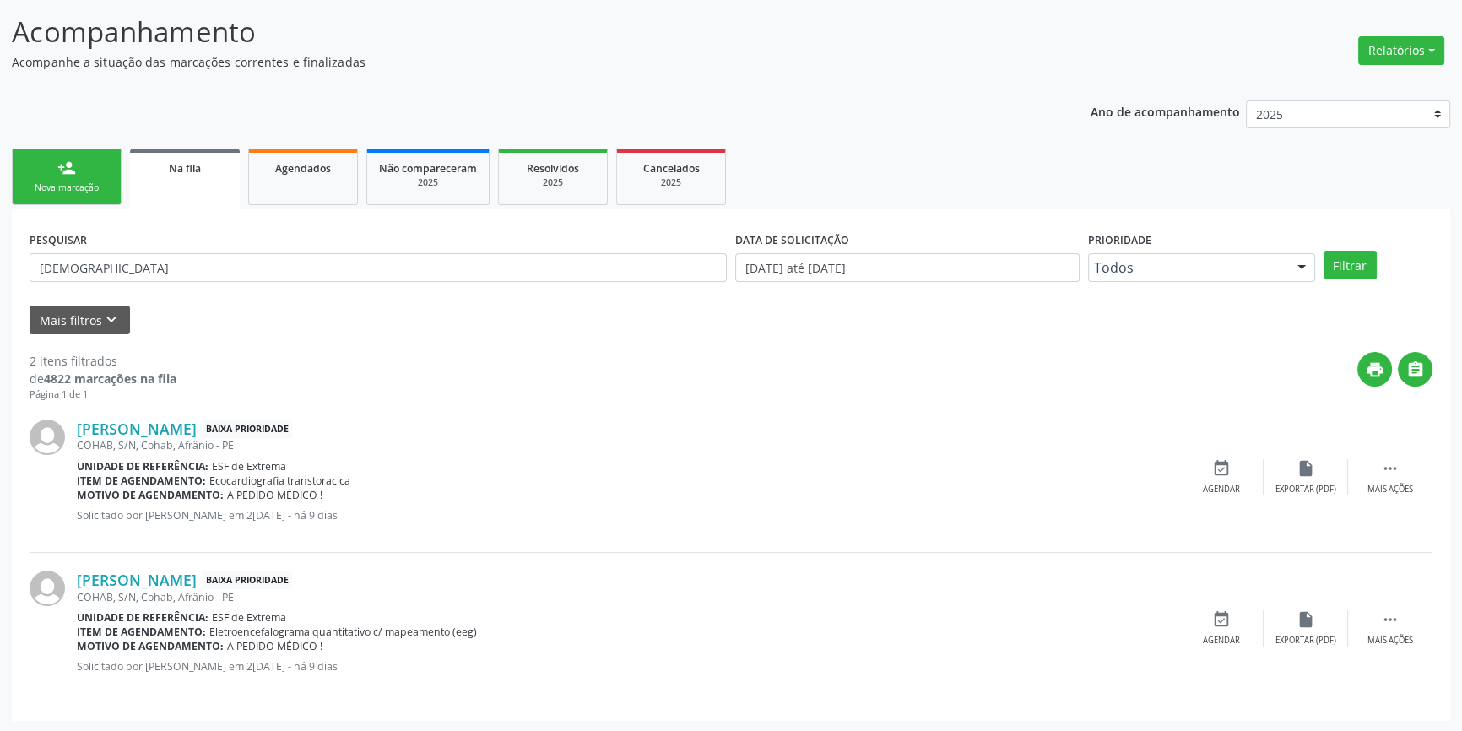
click at [66, 127] on div "Ano de acompanhamento 2025 2024 2023 2022 2021 2020 2019 2018 person_add Nova m…" at bounding box center [731, 405] width 1439 height 633
click at [56, 176] on link "person_add Nova marcação" at bounding box center [67, 177] width 110 height 57
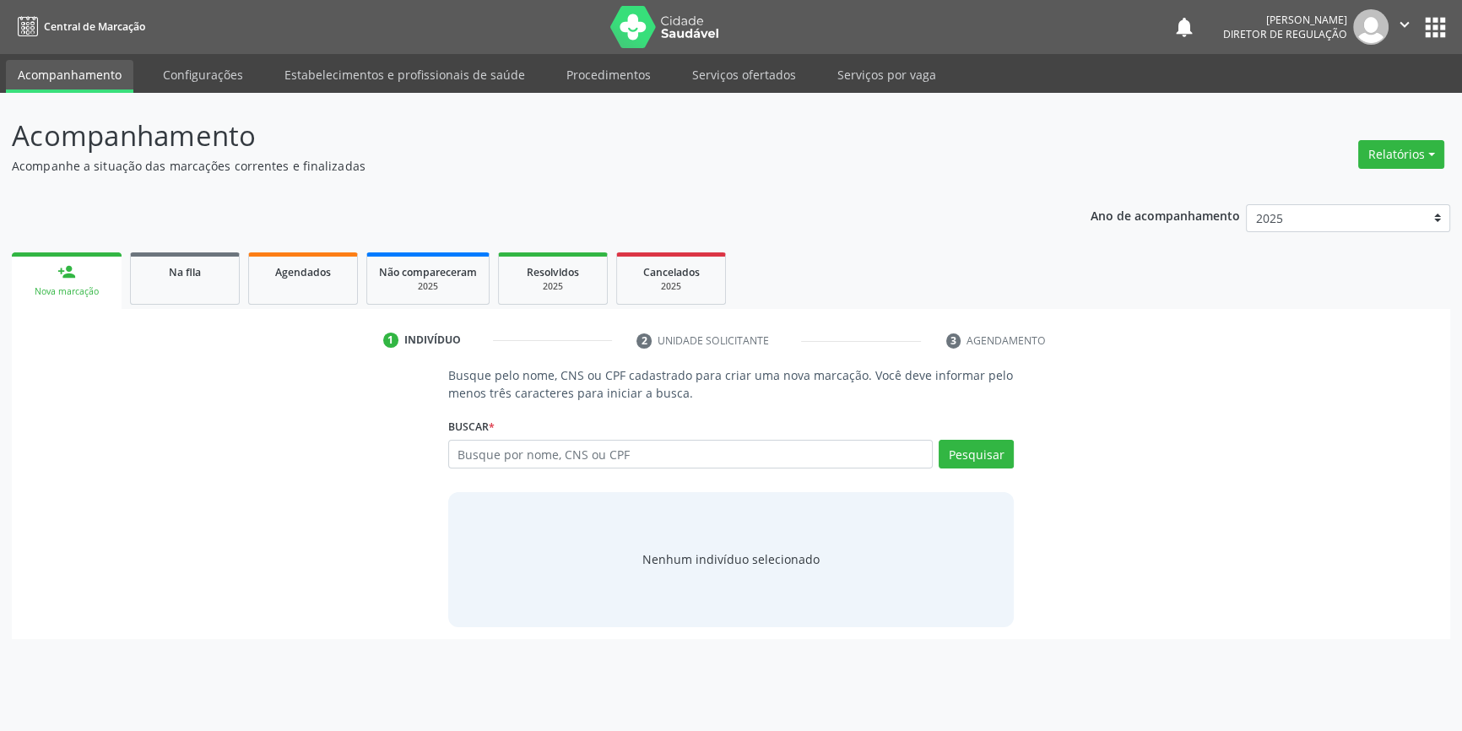
scroll to position [0, 0]
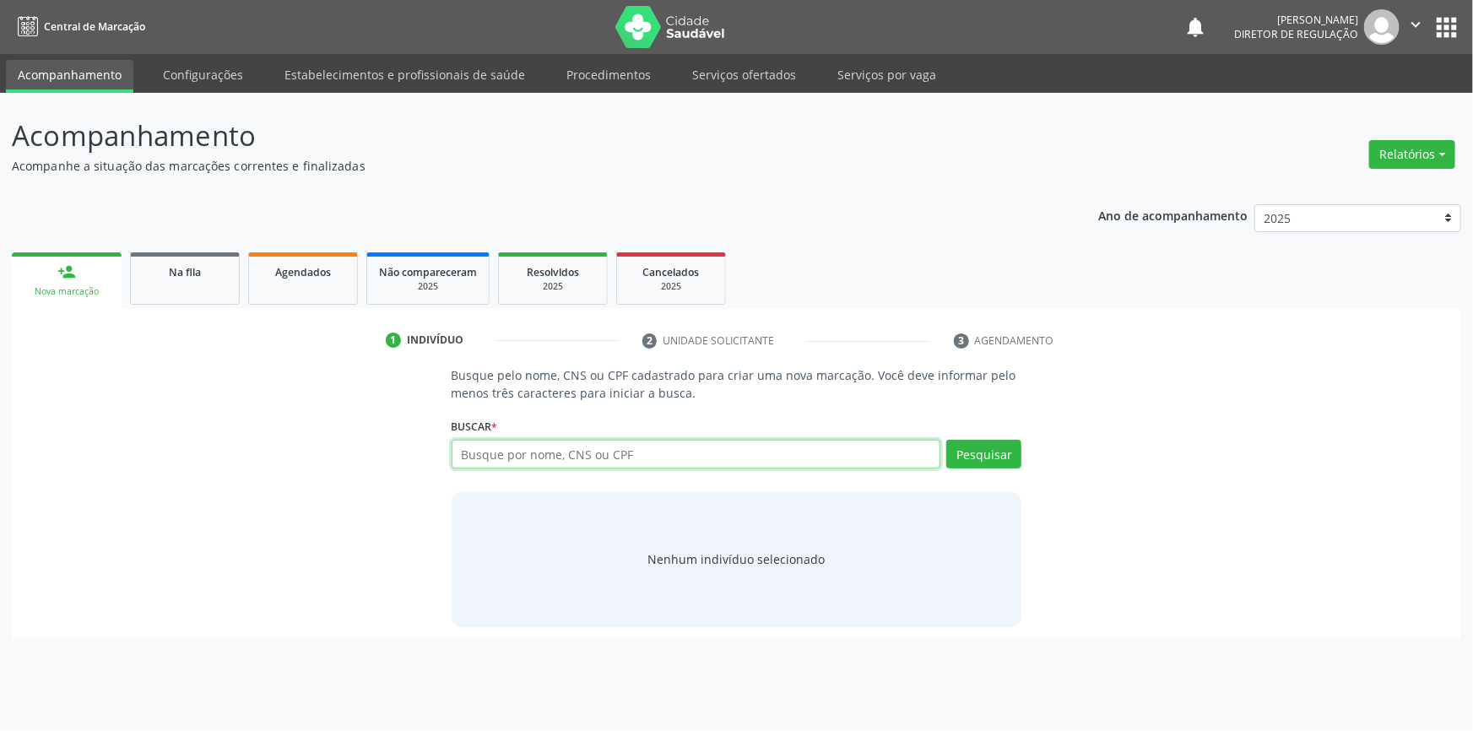
click at [483, 442] on input "text" at bounding box center [697, 454] width 490 height 29
type input "704605143412325"
click at [980, 437] on div "Buscar * Busque por nome, CNS ou CPF Nenhum resultado encontrado para: " " Não …" at bounding box center [737, 447] width 571 height 66
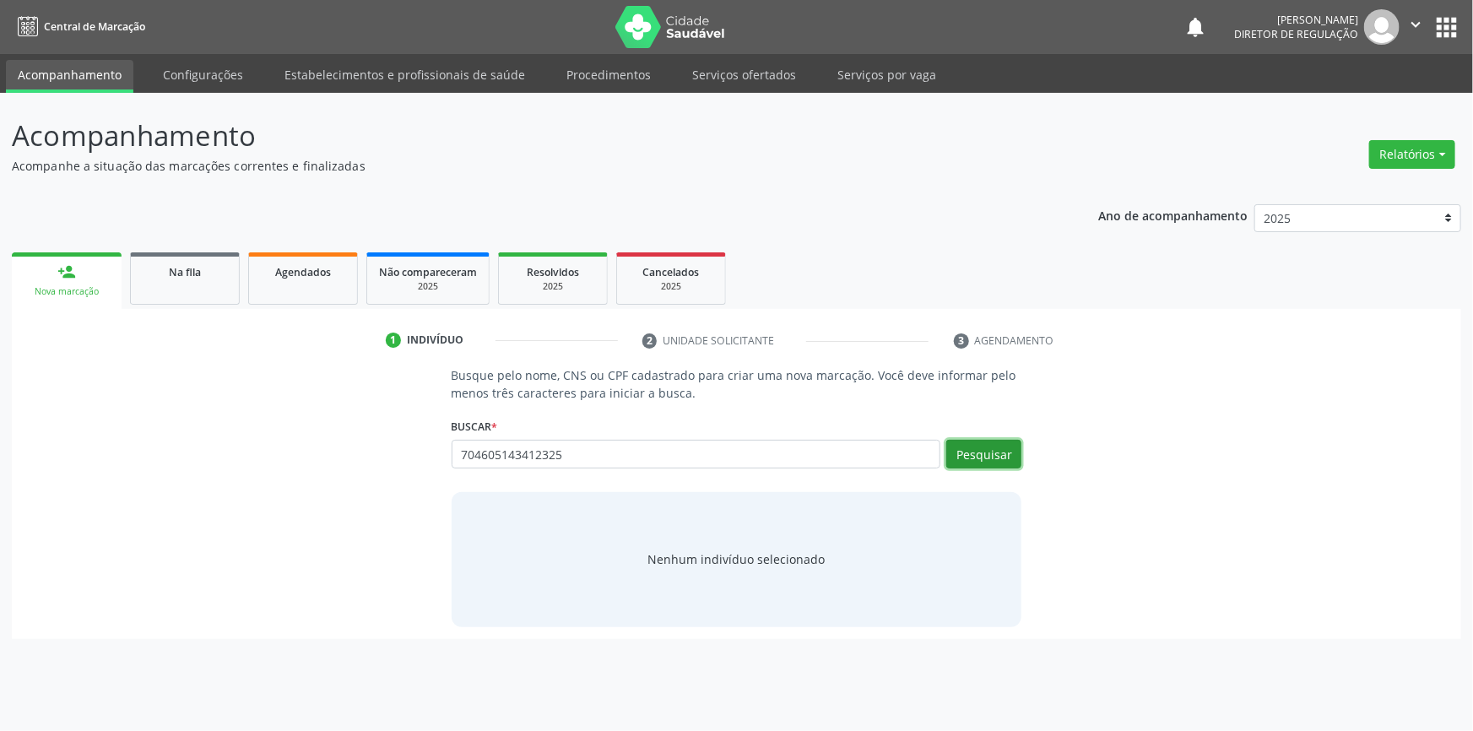
click at [980, 443] on button "Pesquisar" at bounding box center [984, 454] width 75 height 29
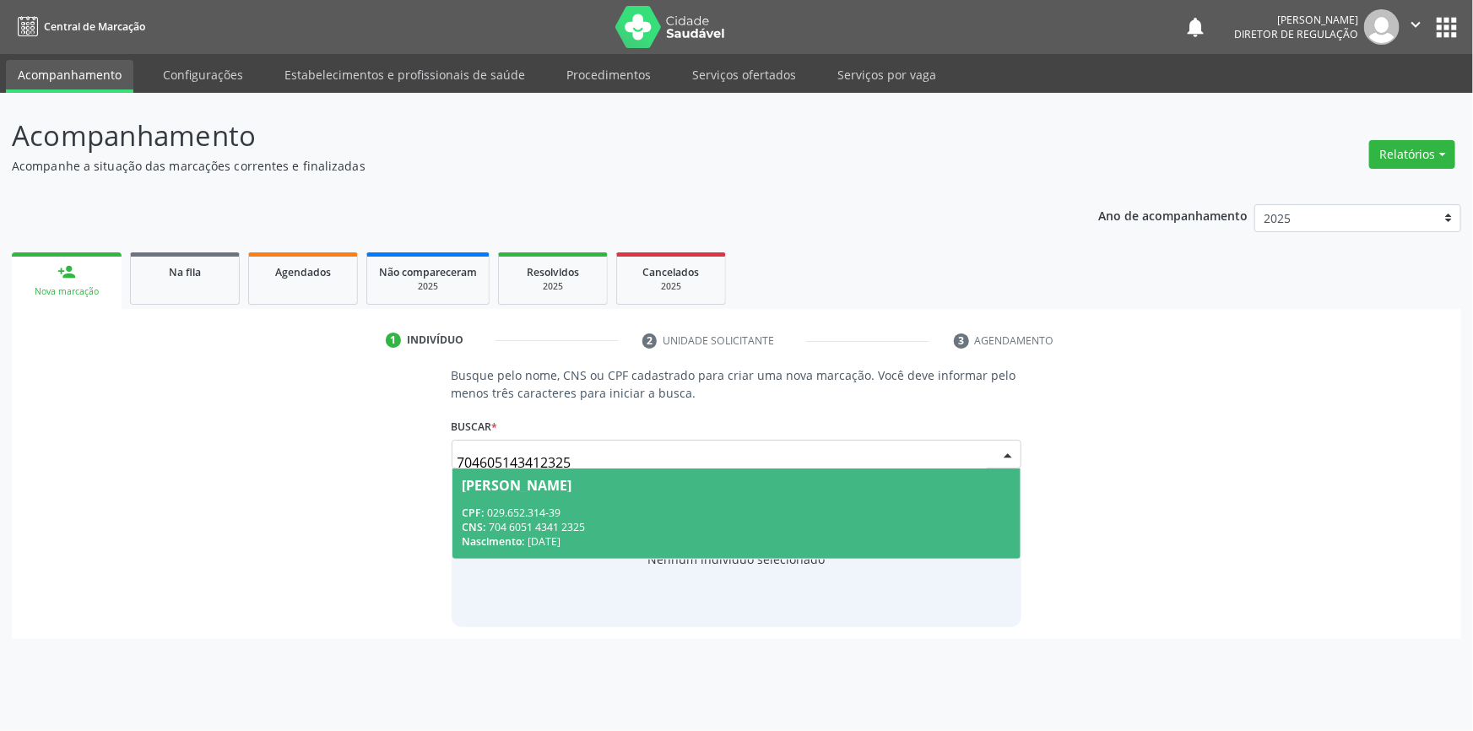
click at [593, 511] on div "CPF: 029.652.314-39" at bounding box center [737, 513] width 549 height 14
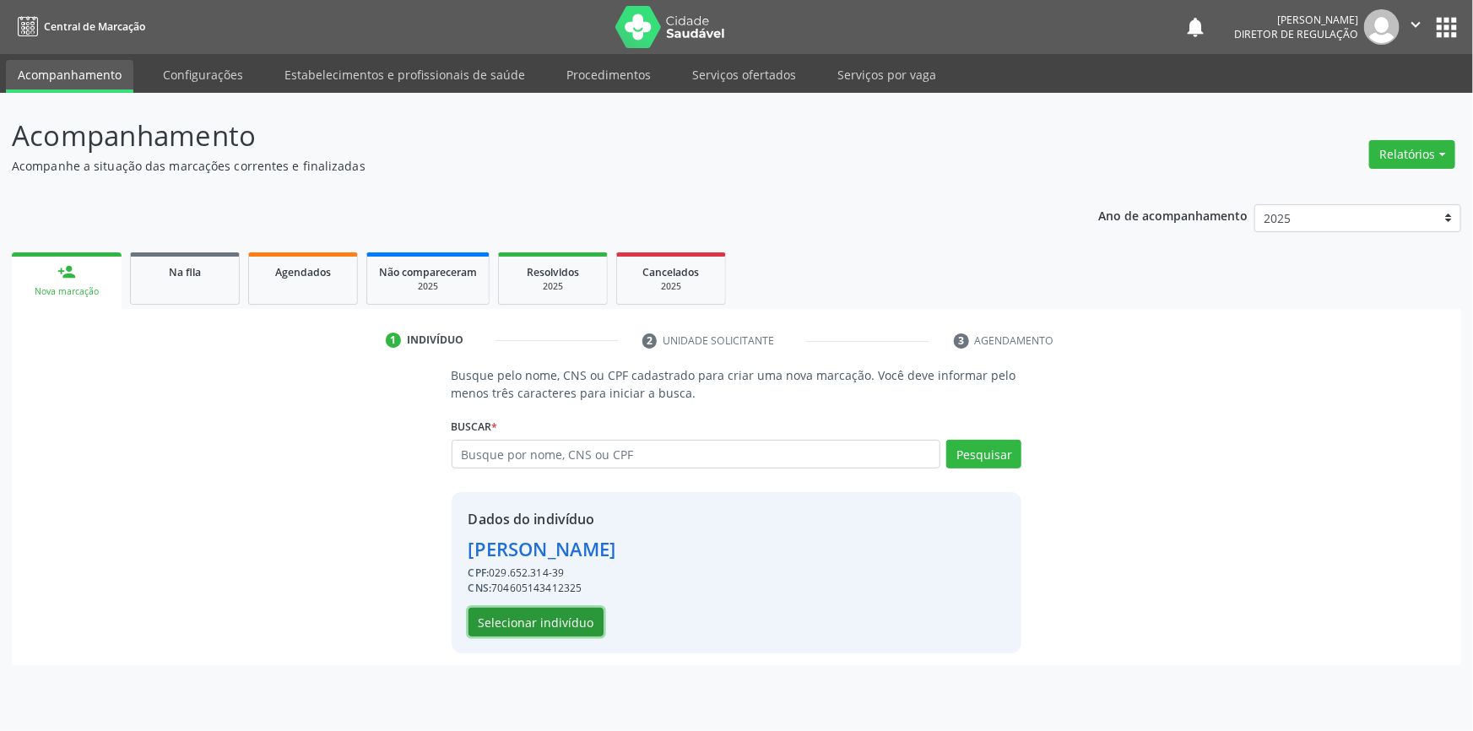
click at [551, 621] on button "Selecionar indivíduo" at bounding box center [536, 622] width 135 height 29
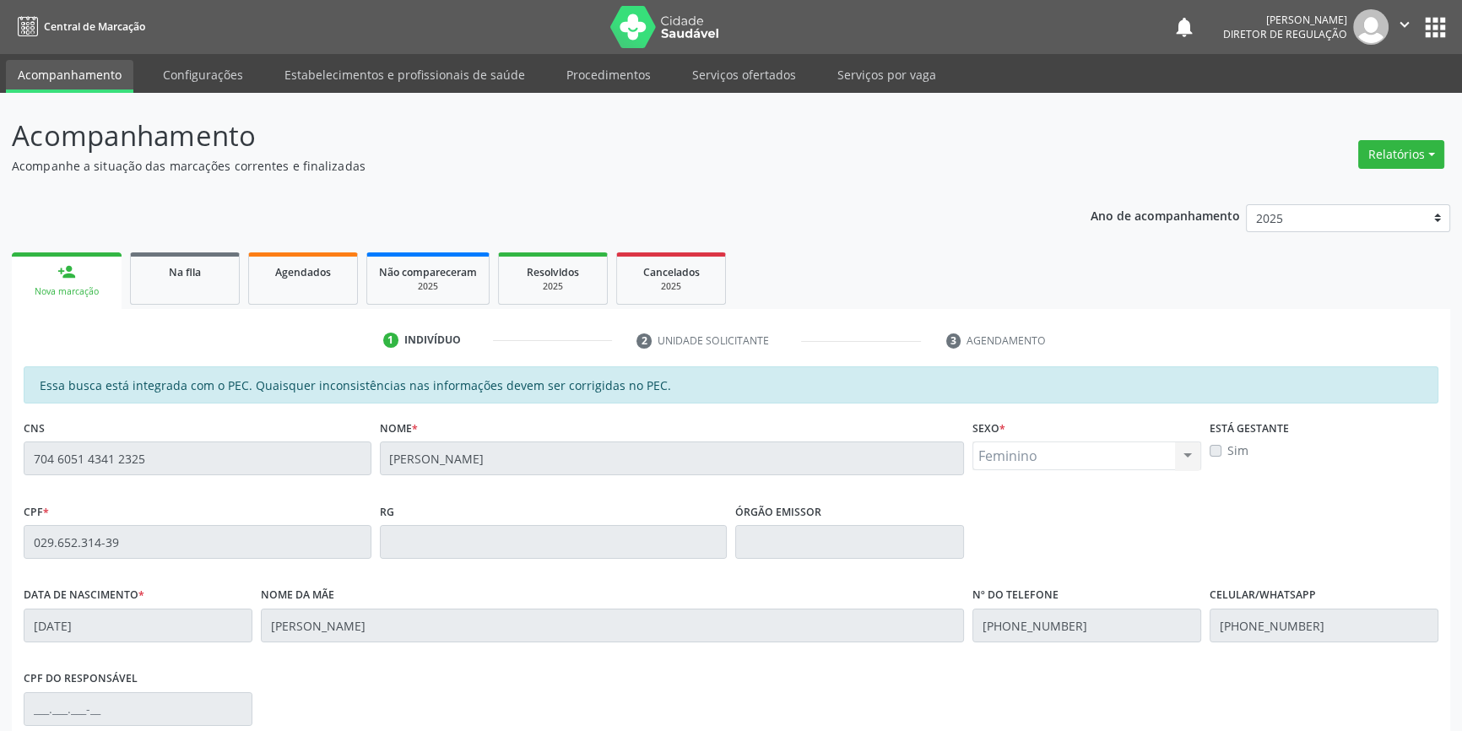
scroll to position [231, 0]
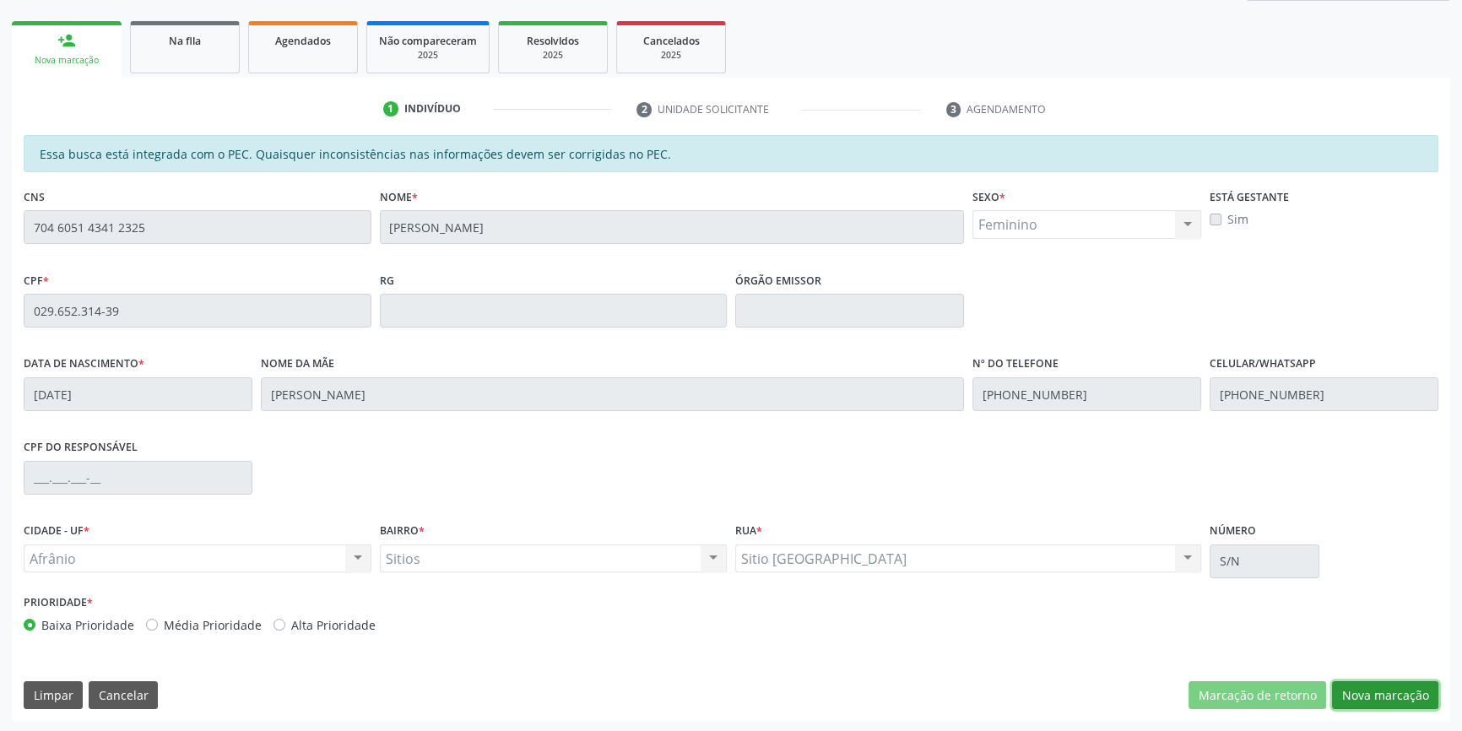
click at [1389, 693] on button "Nova marcação" at bounding box center [1385, 695] width 106 height 29
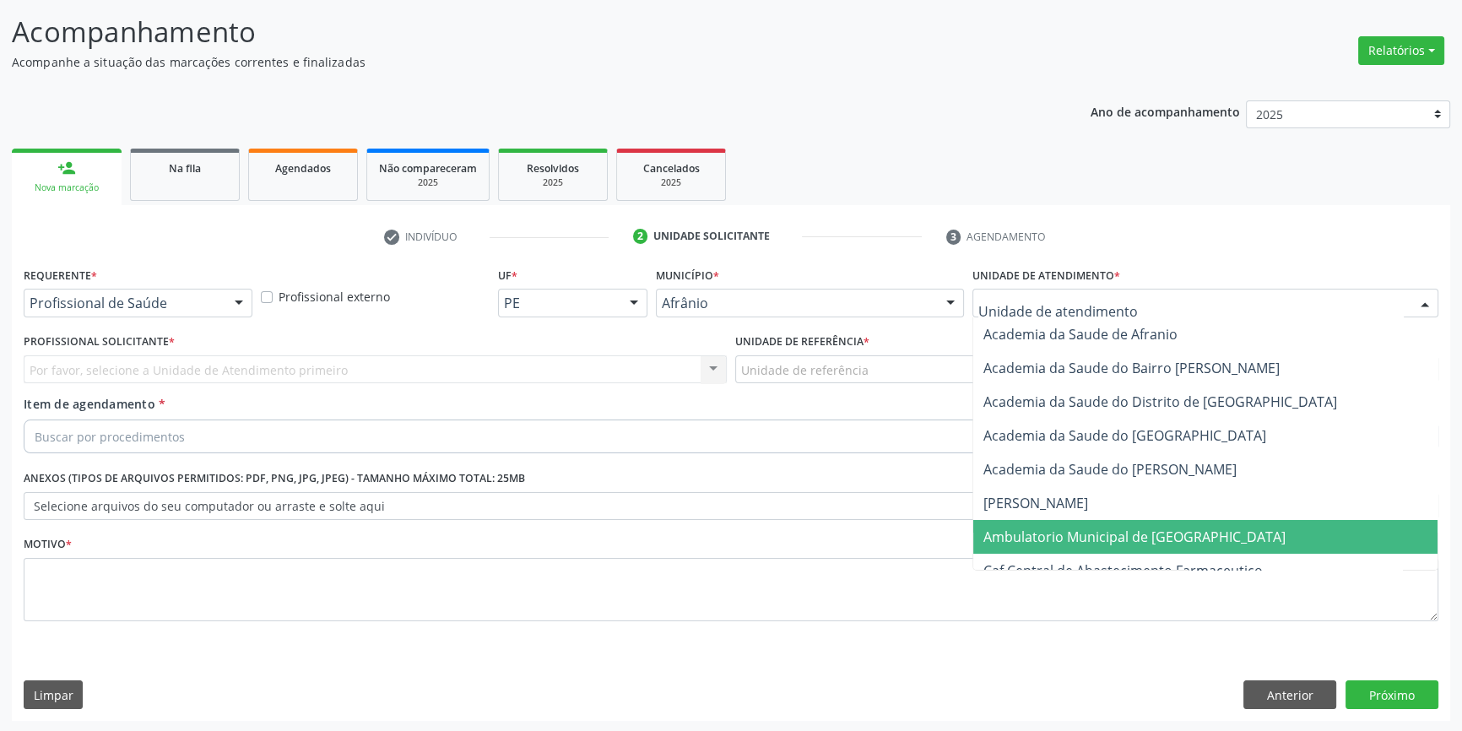
click at [1039, 532] on span "Ambulatorio Municipal de [GEOGRAPHIC_DATA]" at bounding box center [1135, 537] width 302 height 19
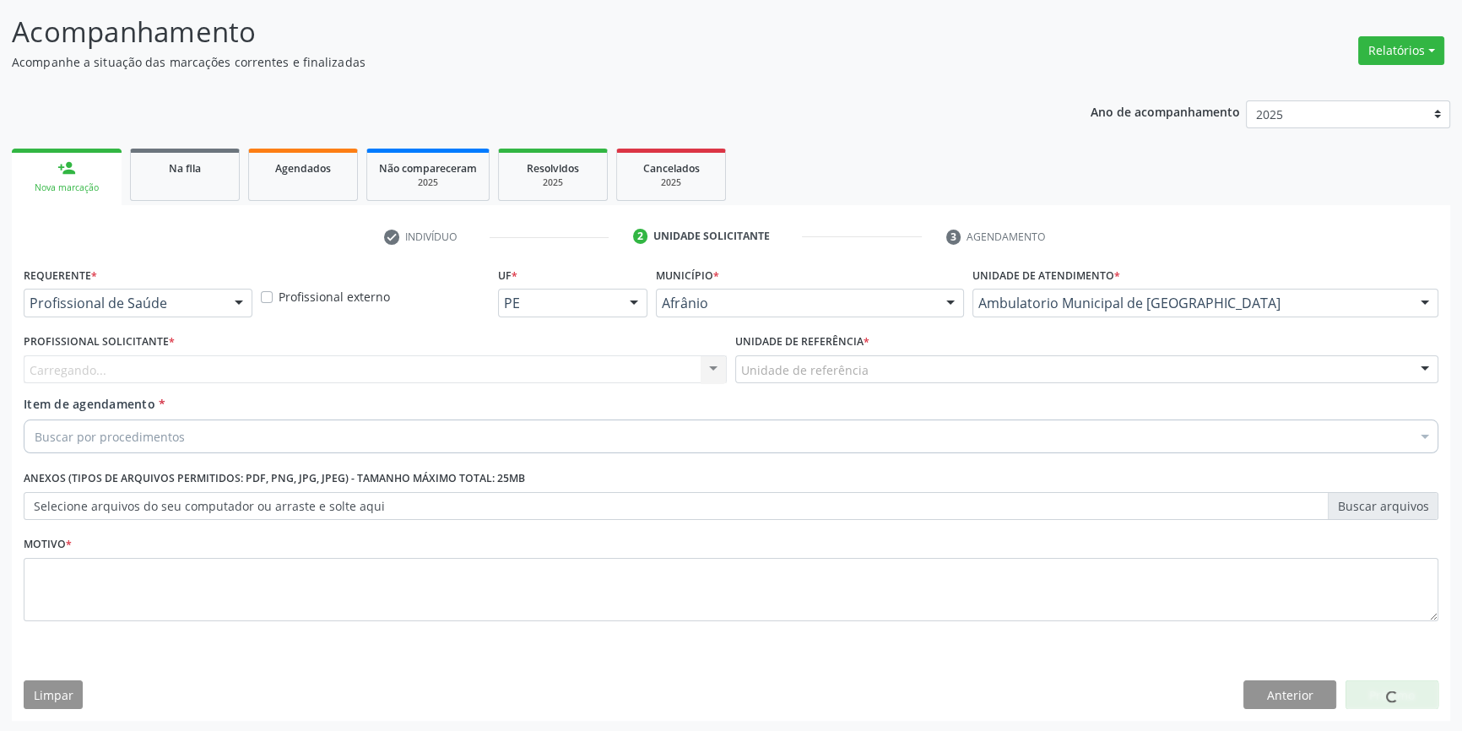
click at [534, 360] on div "Carregando... Nenhum resultado encontrado para: " " Não há nenhuma opção para s…" at bounding box center [375, 369] width 703 height 29
click at [511, 360] on div "Carregando... Nenhum resultado encontrado para: " " Não há nenhuma opção para s…" at bounding box center [375, 369] width 703 height 29
click at [800, 358] on div "Unidade de referência" at bounding box center [1086, 369] width 703 height 29
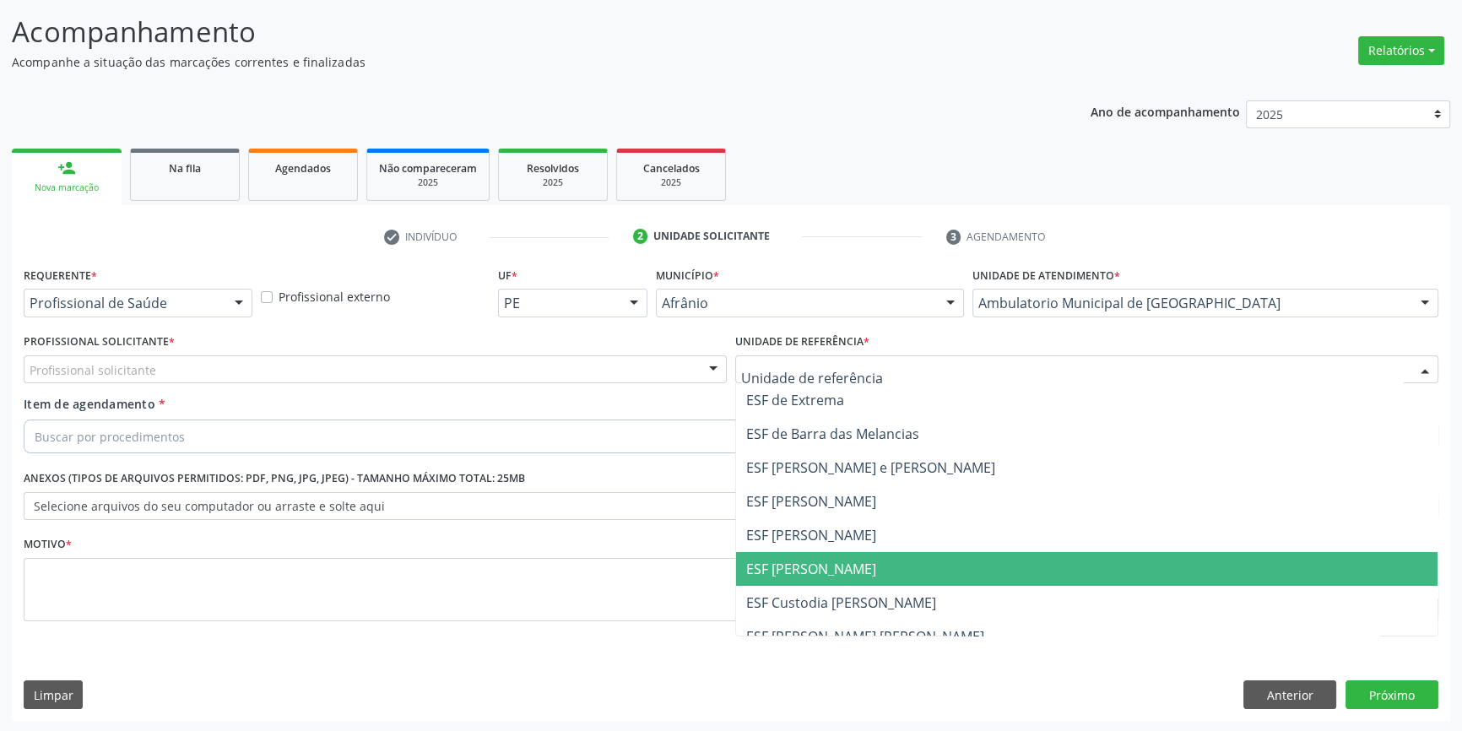
click at [814, 560] on span "ESF [PERSON_NAME]" at bounding box center [811, 569] width 130 height 19
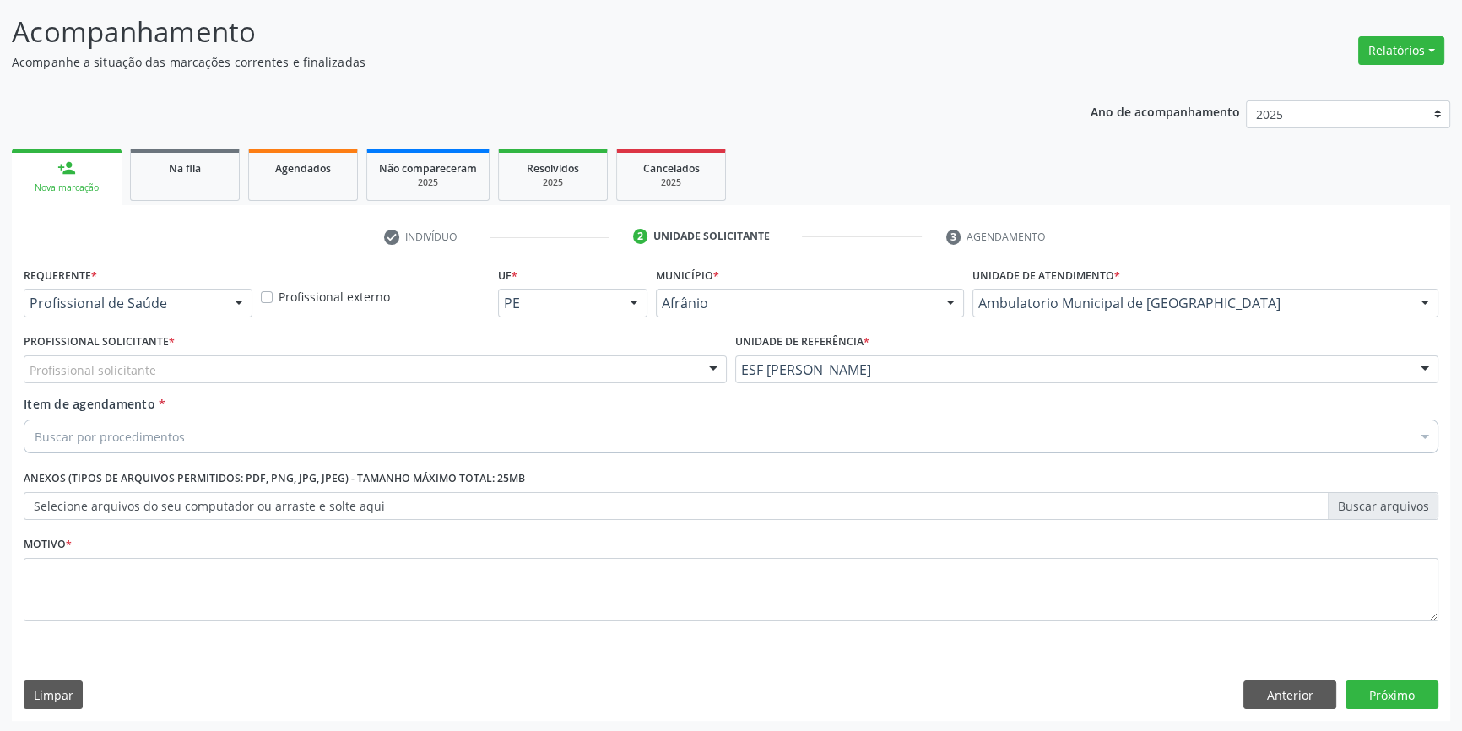
click at [269, 369] on div "Profissional solicitante" at bounding box center [375, 369] width 703 height 29
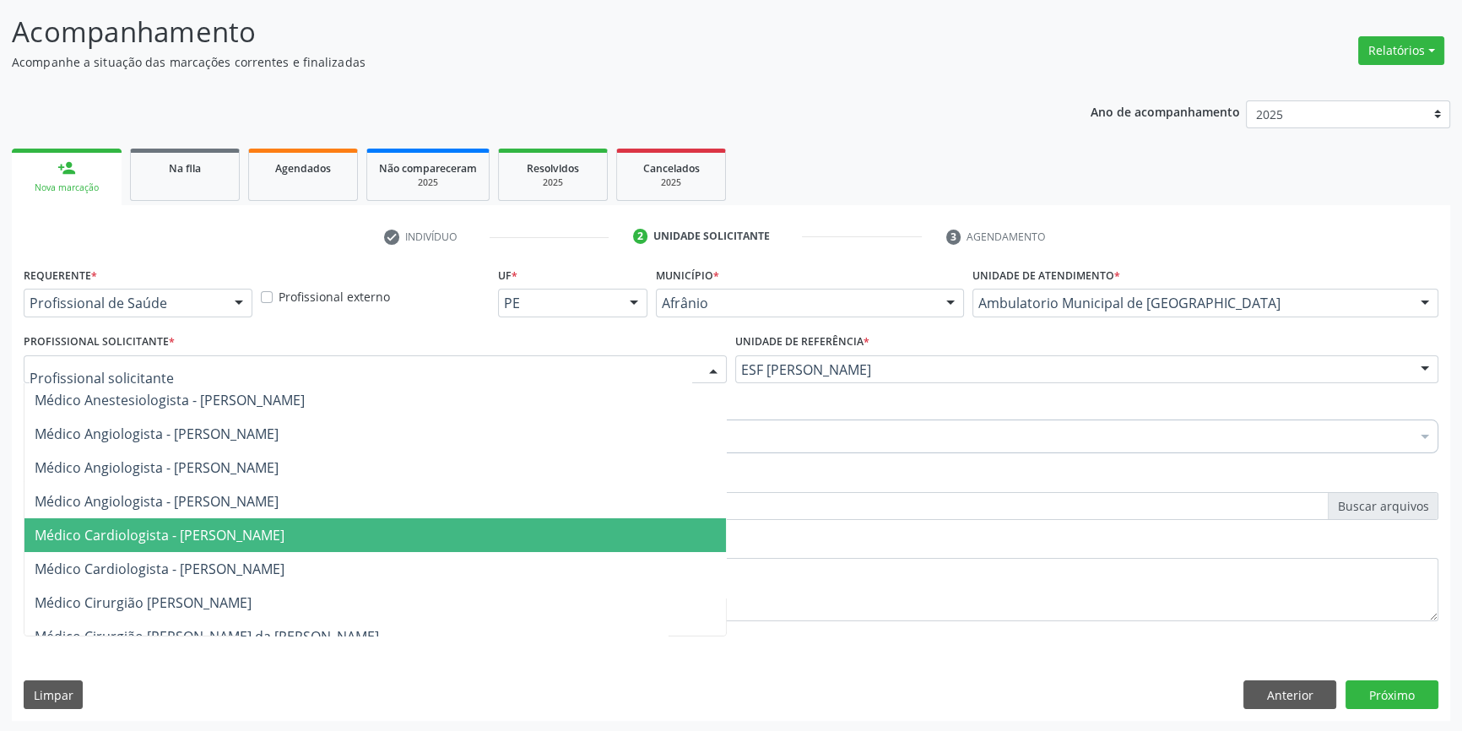
click at [241, 523] on span "Médico Cardiologista - Alysson Rodrigo Ferreira Cavalcanti" at bounding box center [375, 535] width 702 height 34
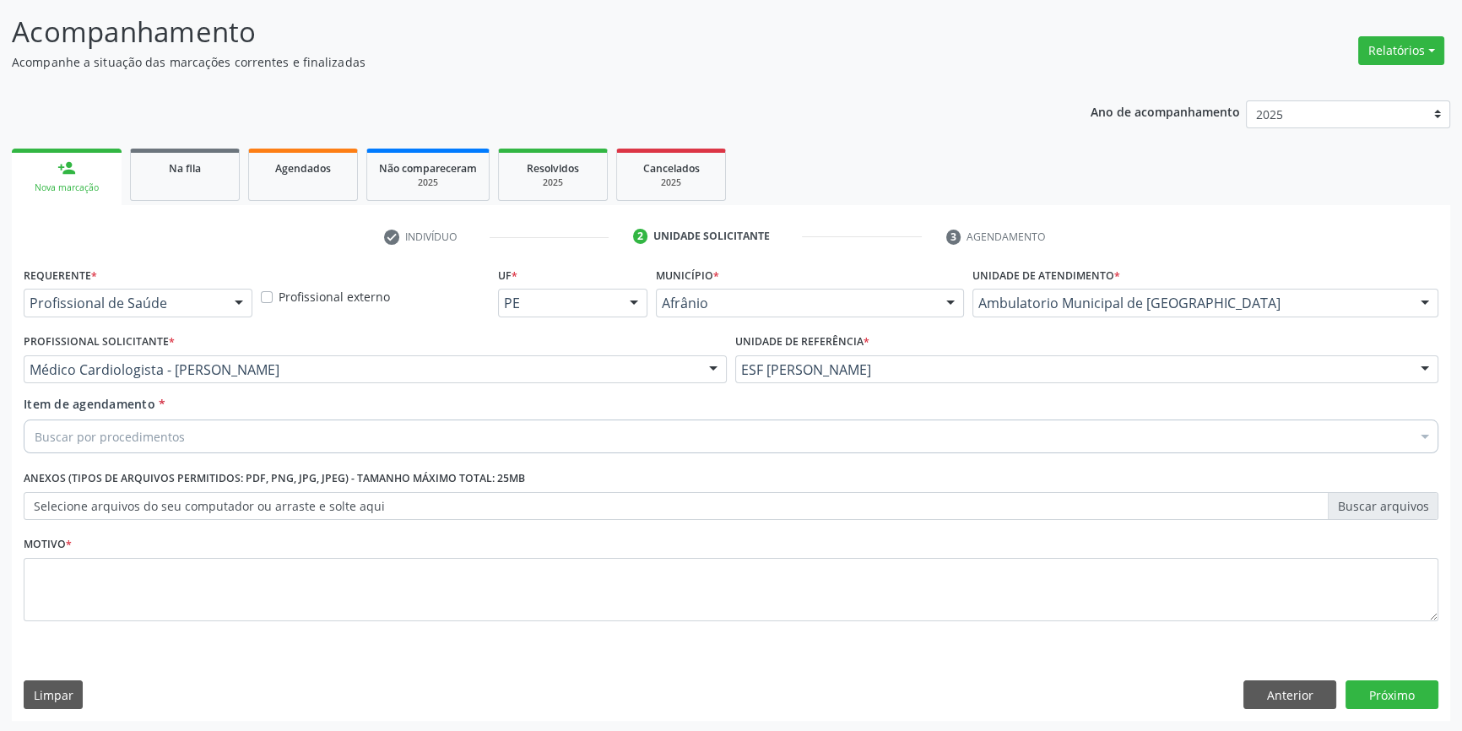
click at [194, 420] on div "Buscar por procedimentos" at bounding box center [731, 437] width 1415 height 34
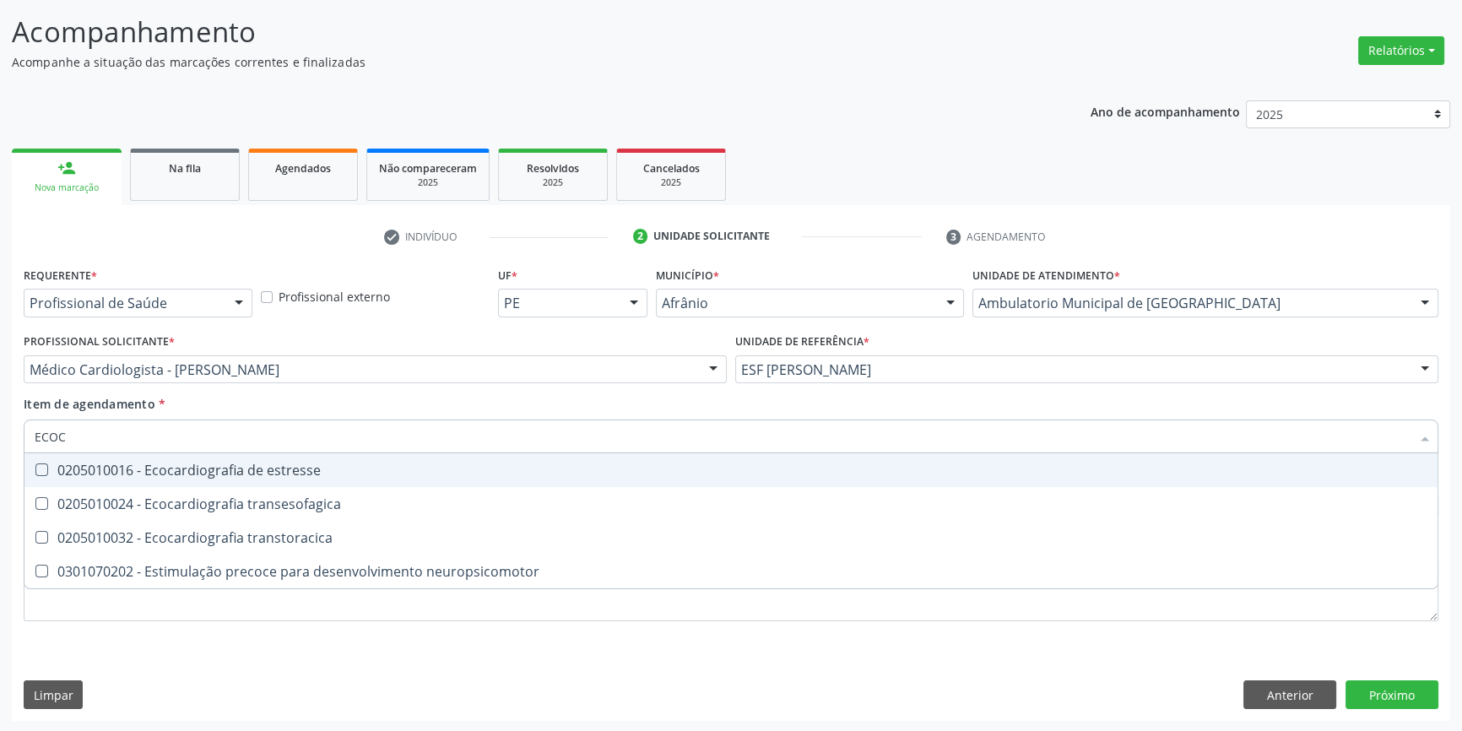
type input "ECOCA"
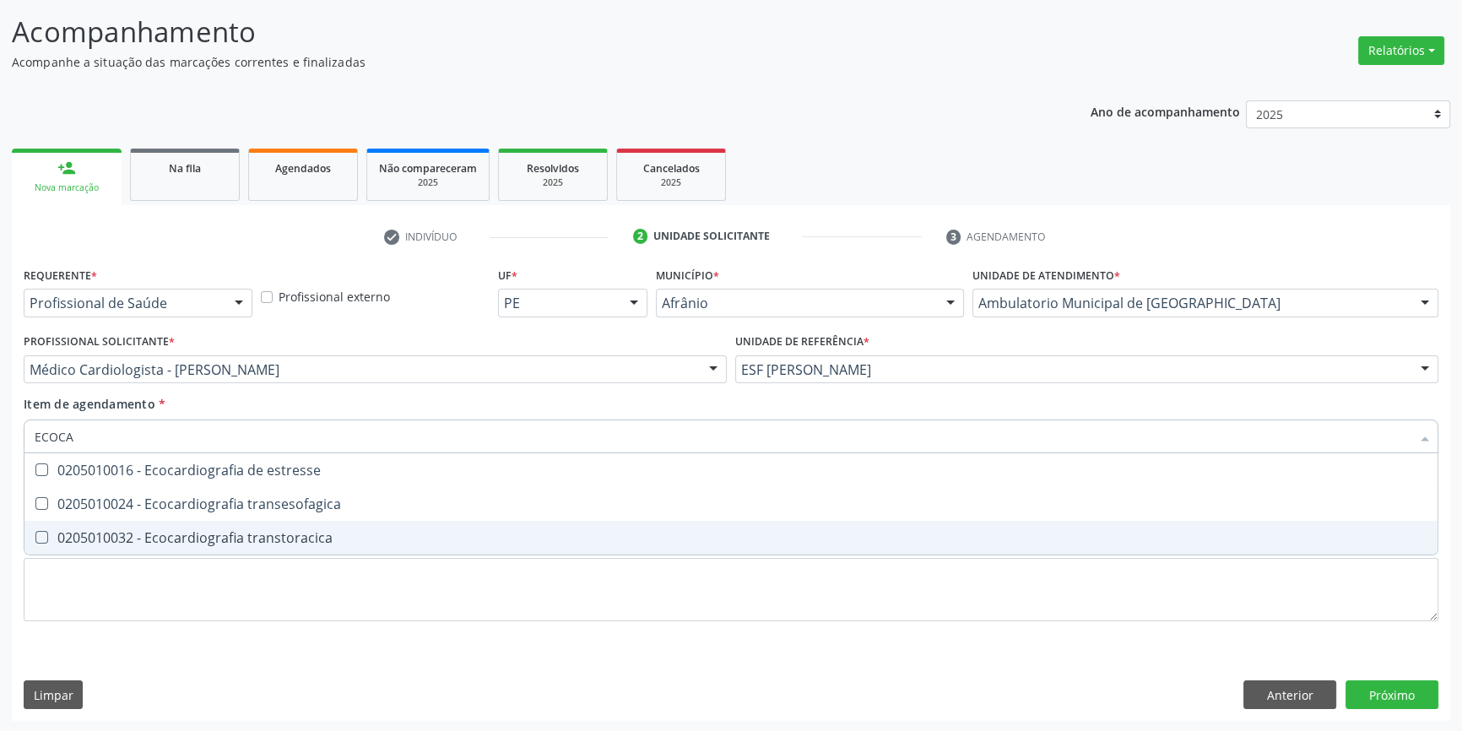
click at [301, 536] on div "0205010032 - Ecocardiografia transtoracica" at bounding box center [731, 538] width 1393 height 14
checkbox transtoracica "true"
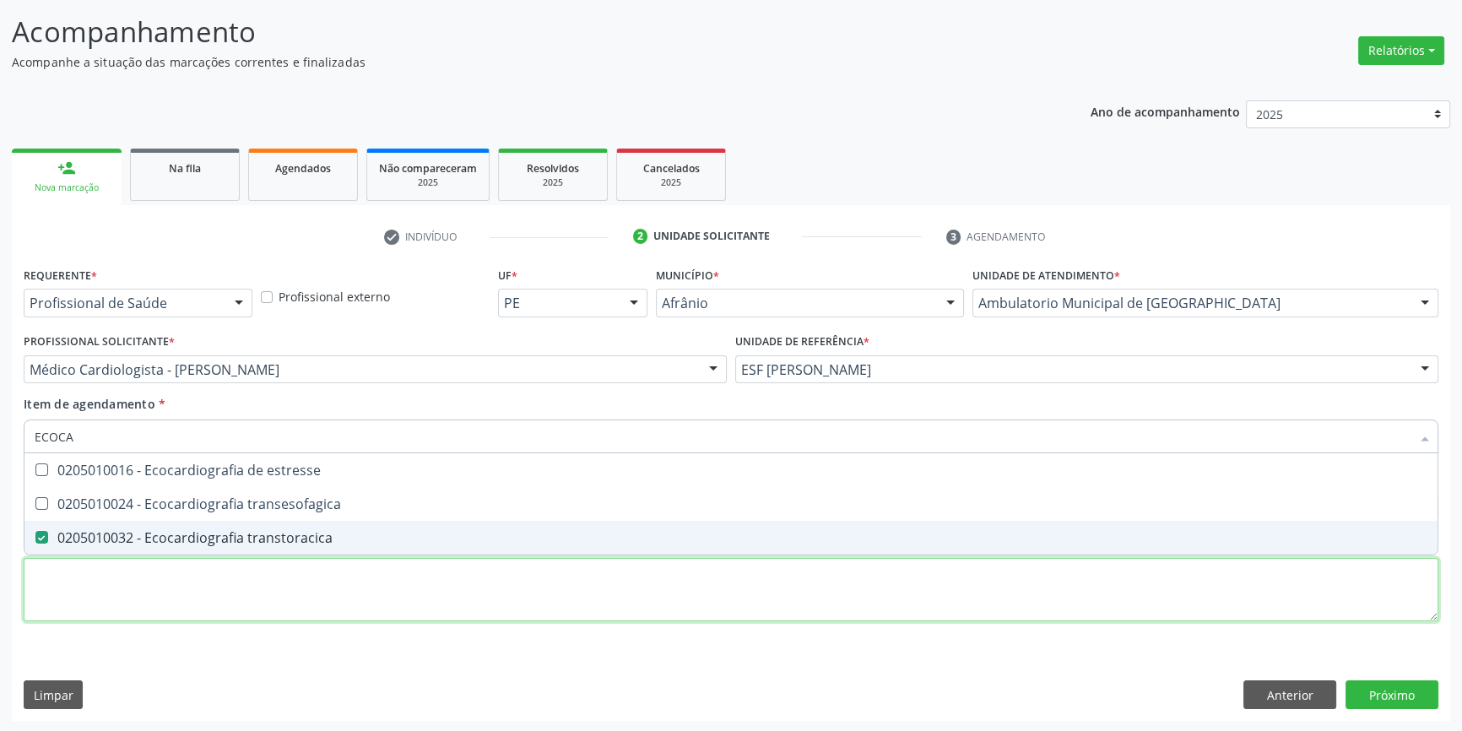
click at [250, 598] on div "Requerente * Profissional de Saúde Profissional de Saúde Paciente Nenhum result…" at bounding box center [731, 454] width 1415 height 382
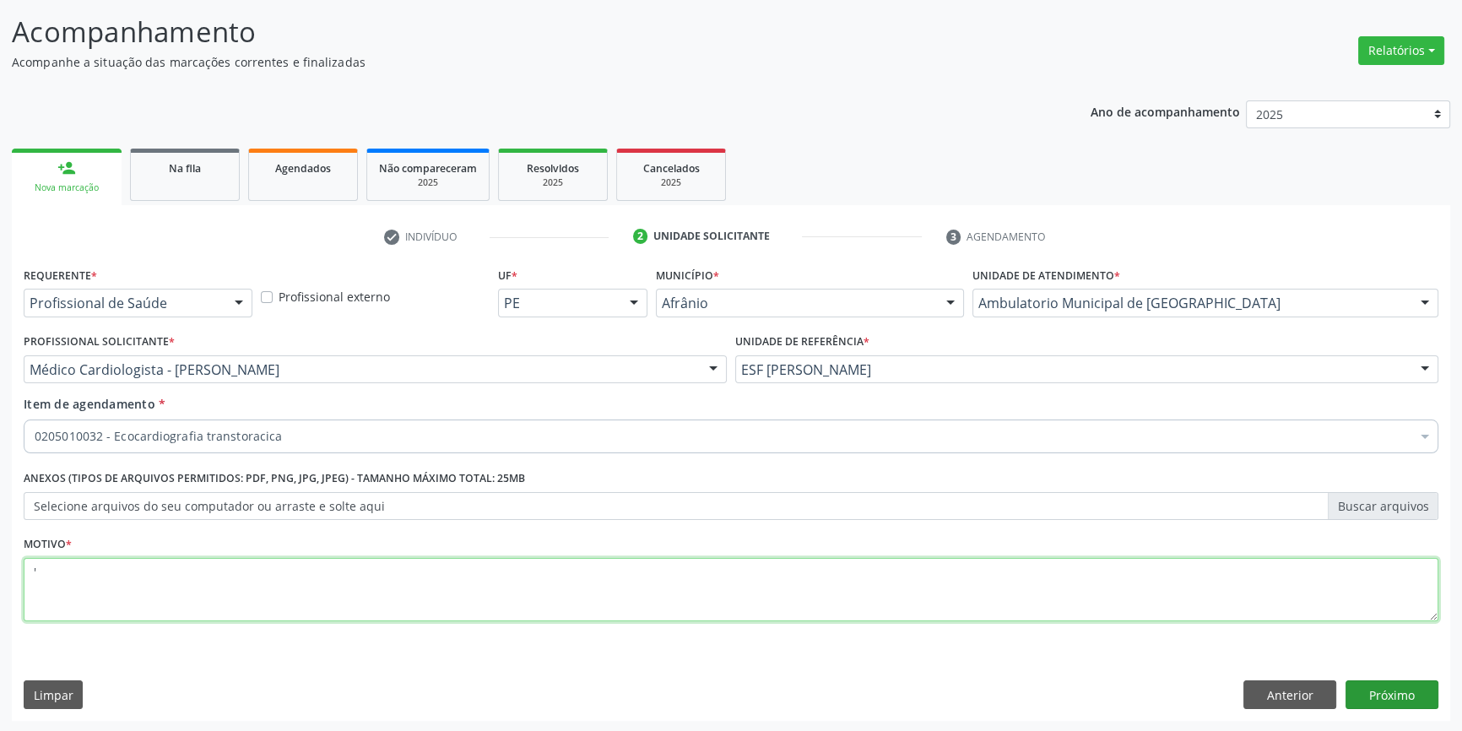
type textarea "'"
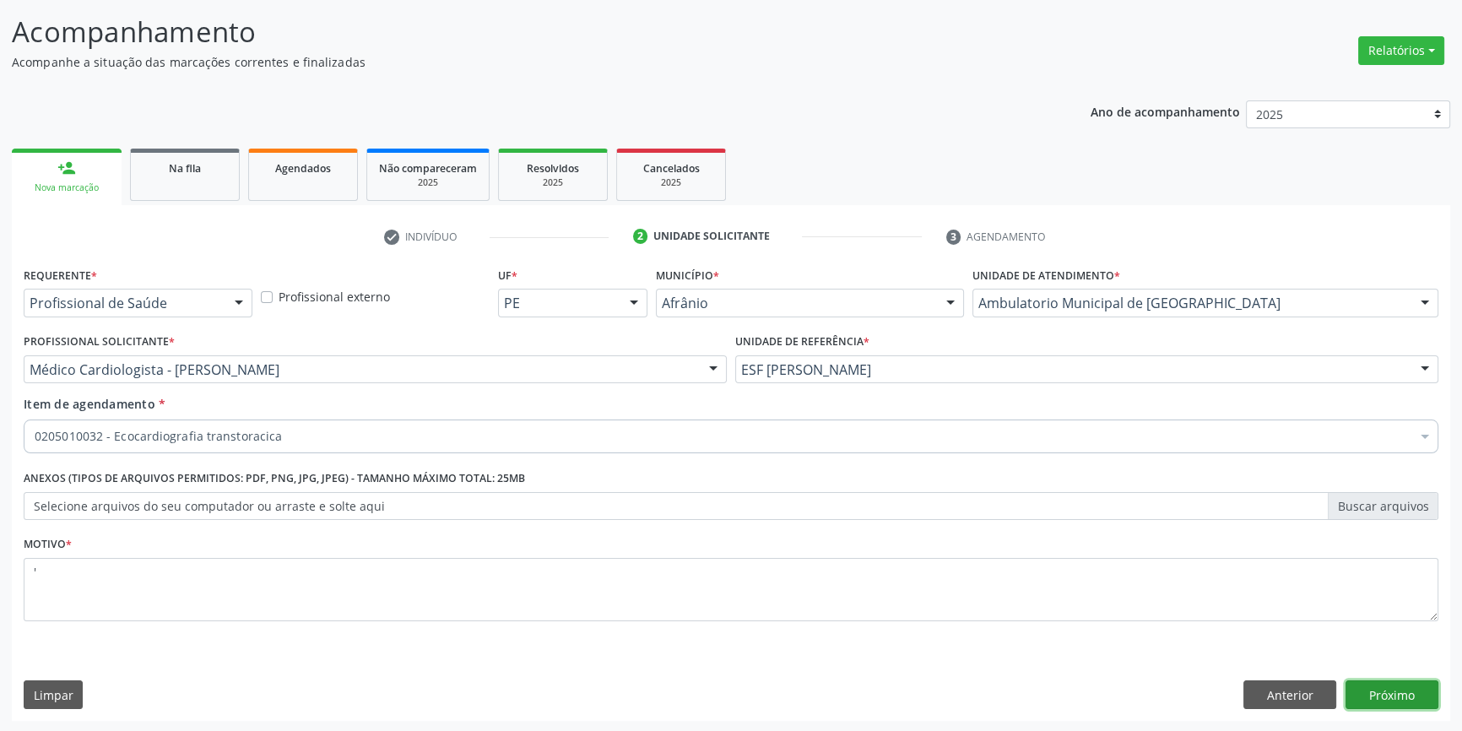
click at [1414, 699] on button "Próximo" at bounding box center [1392, 695] width 93 height 29
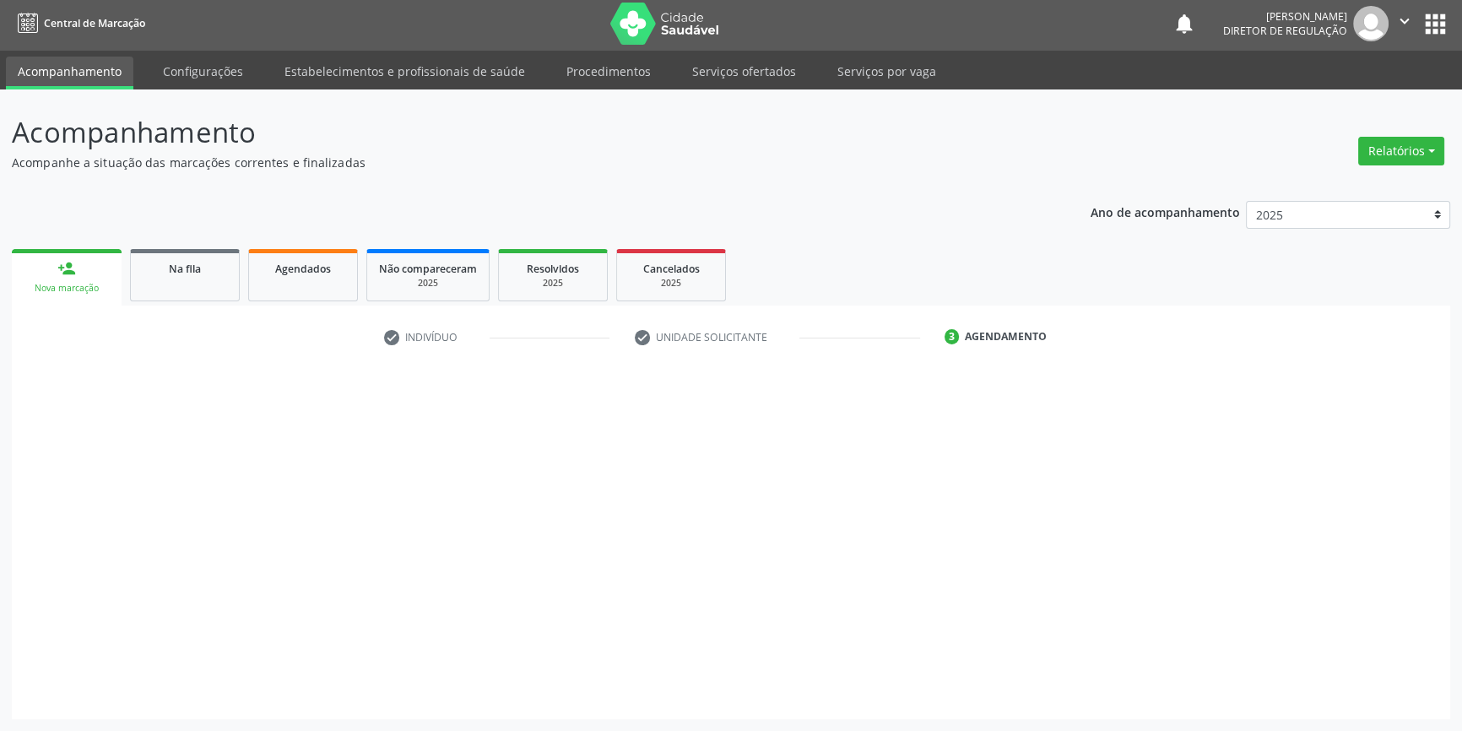
scroll to position [2, 0]
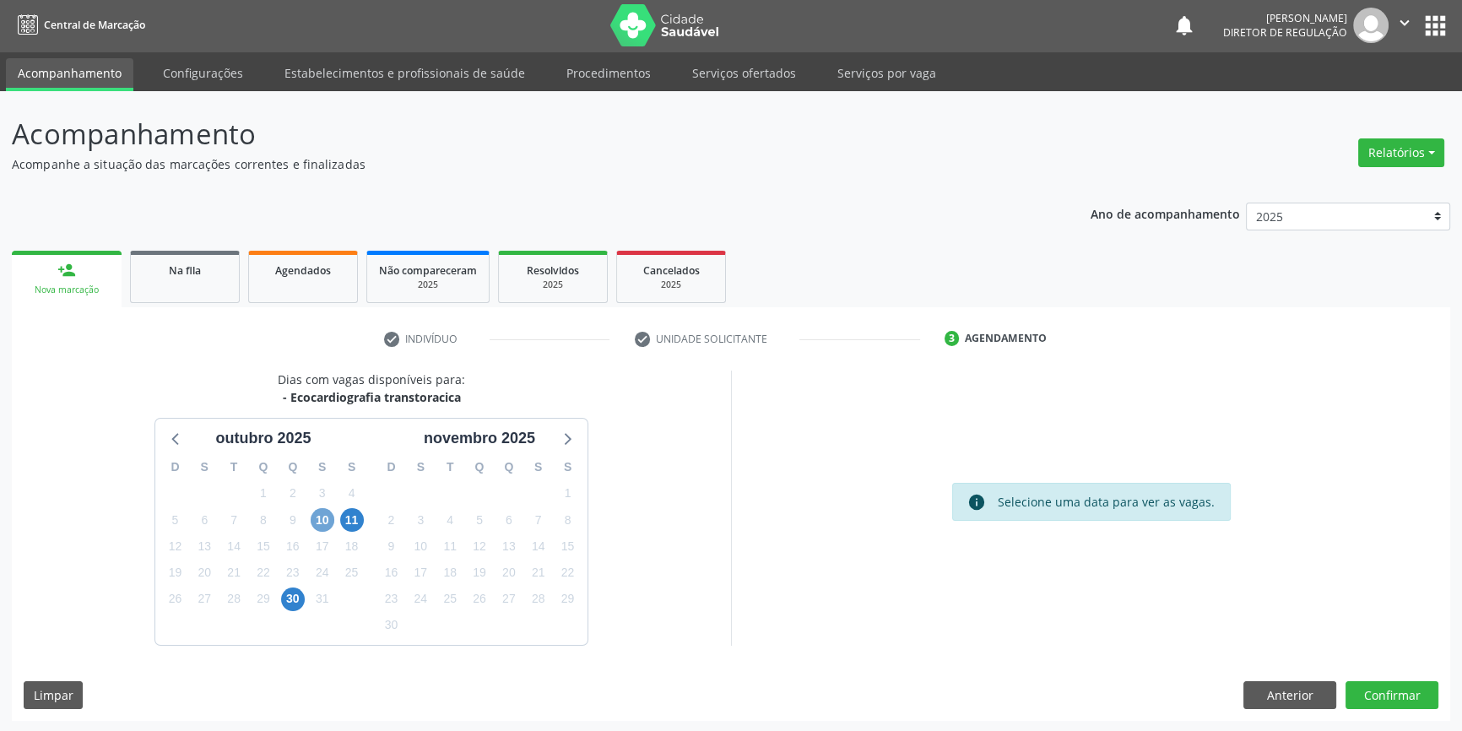
click at [326, 516] on span "10" at bounding box center [323, 520] width 24 height 24
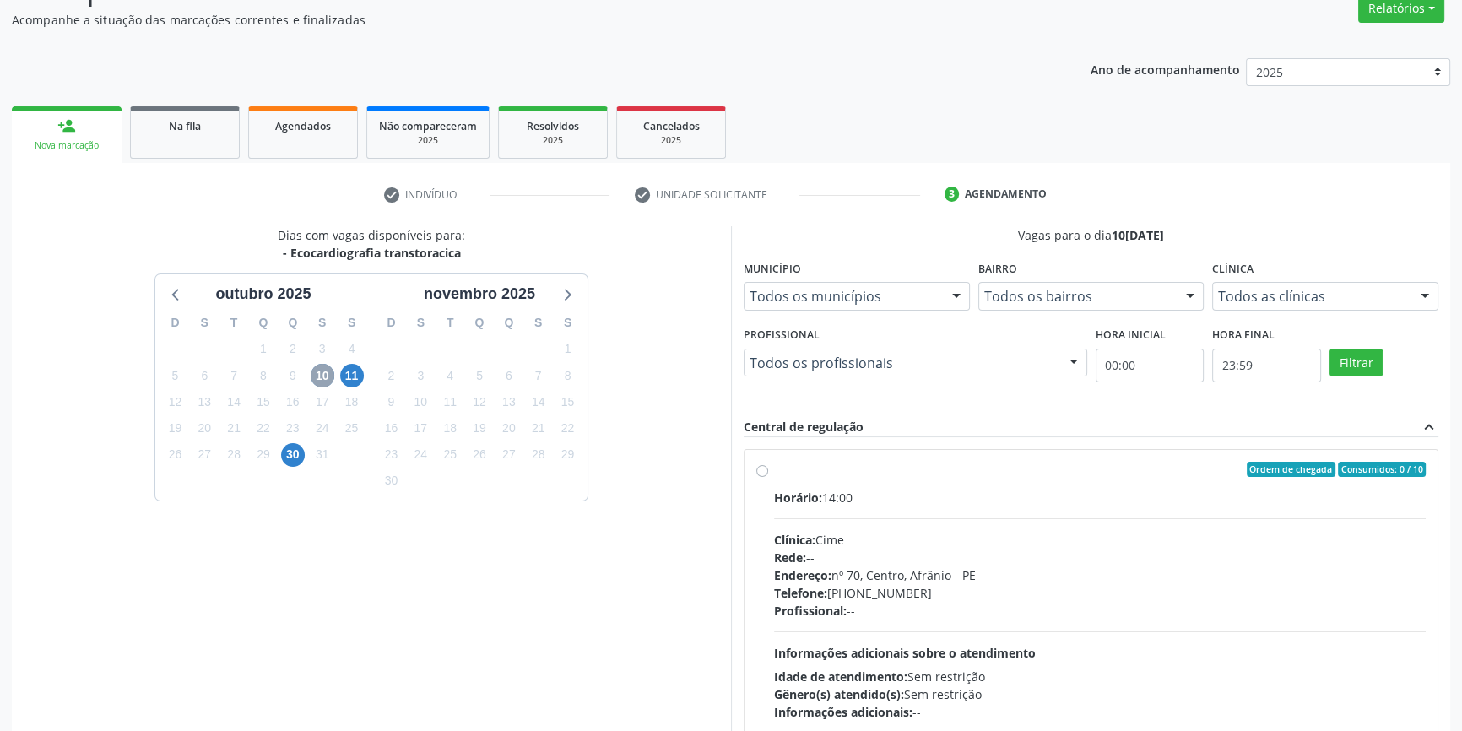
scroll to position [155, 0]
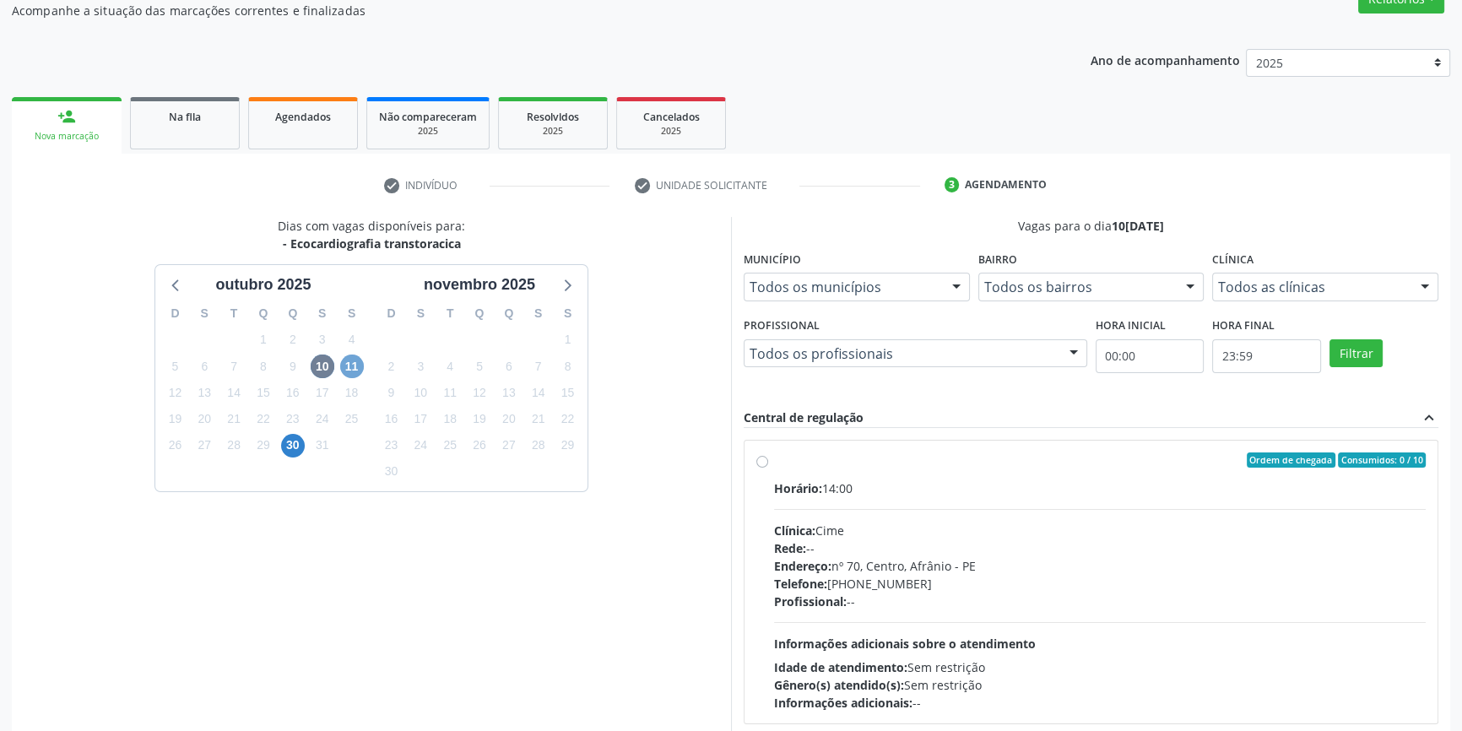
click at [354, 371] on span "11" at bounding box center [352, 367] width 24 height 24
click at [775, 462] on div "Ordem de chegada Consumidos: 0 / 12" at bounding box center [1100, 460] width 652 height 15
click at [768, 462] on input "Ordem de chegada Consumidos: 0 / 12 Horário: 08:00 Clínica: Cime Rede: -- Ender…" at bounding box center [763, 460] width 12 height 15
radio input "true"
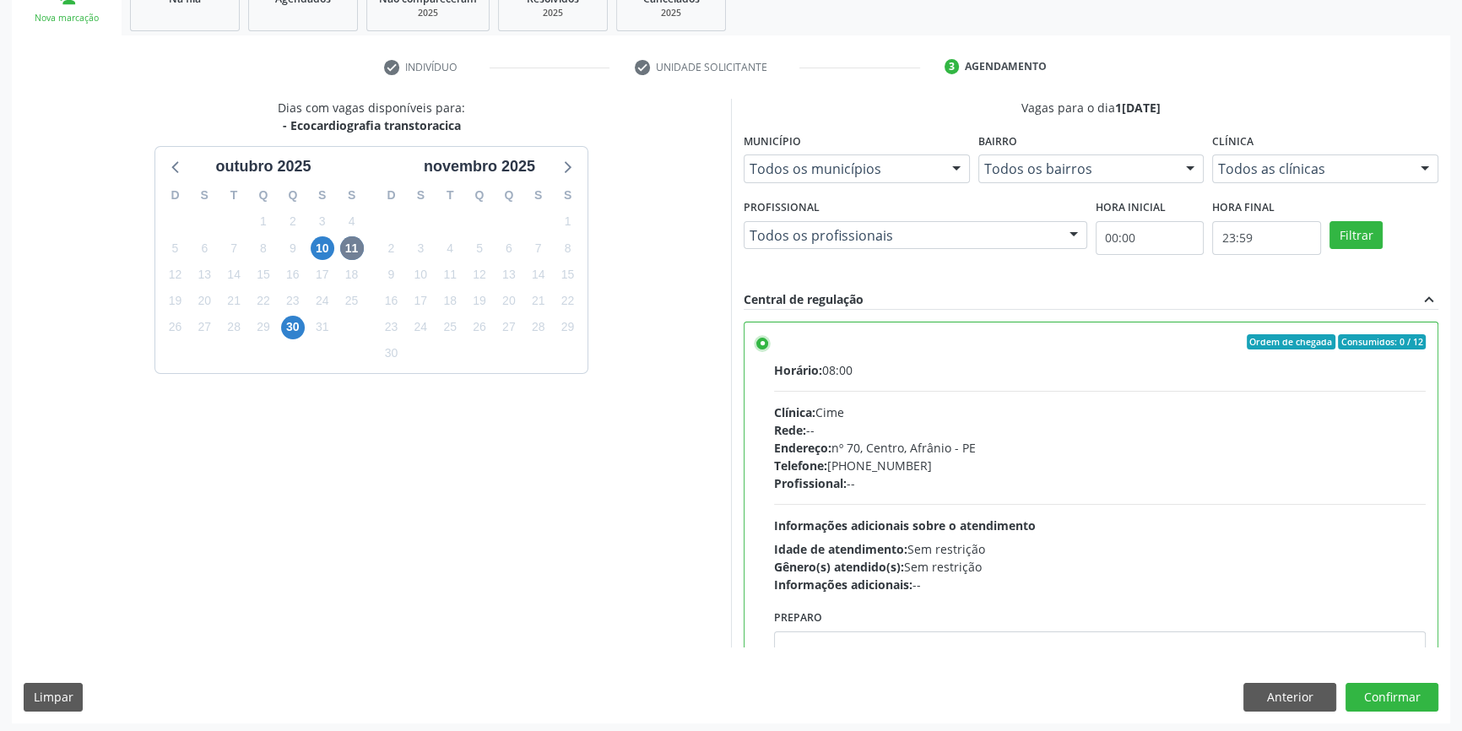
scroll to position [276, 0]
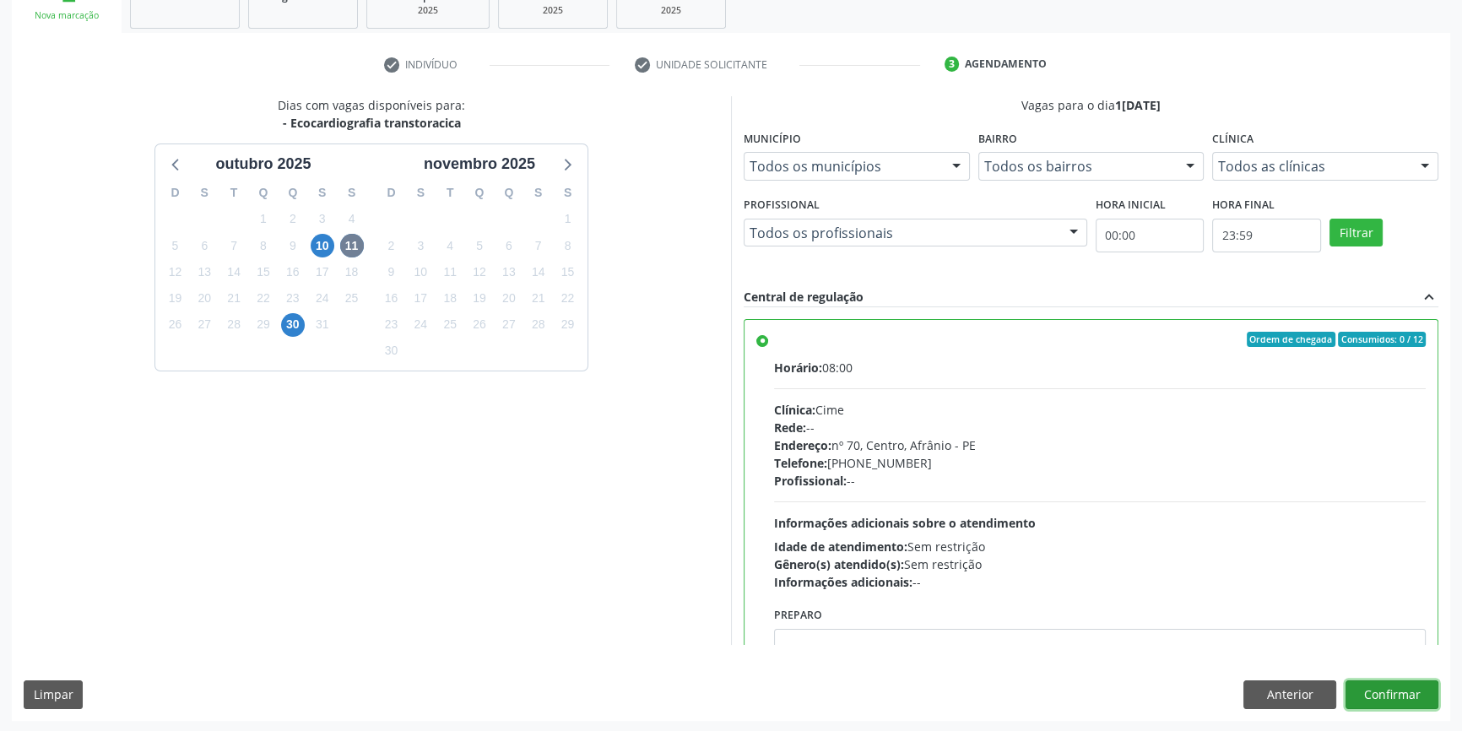
click at [1397, 697] on button "Confirmar" at bounding box center [1392, 695] width 93 height 29
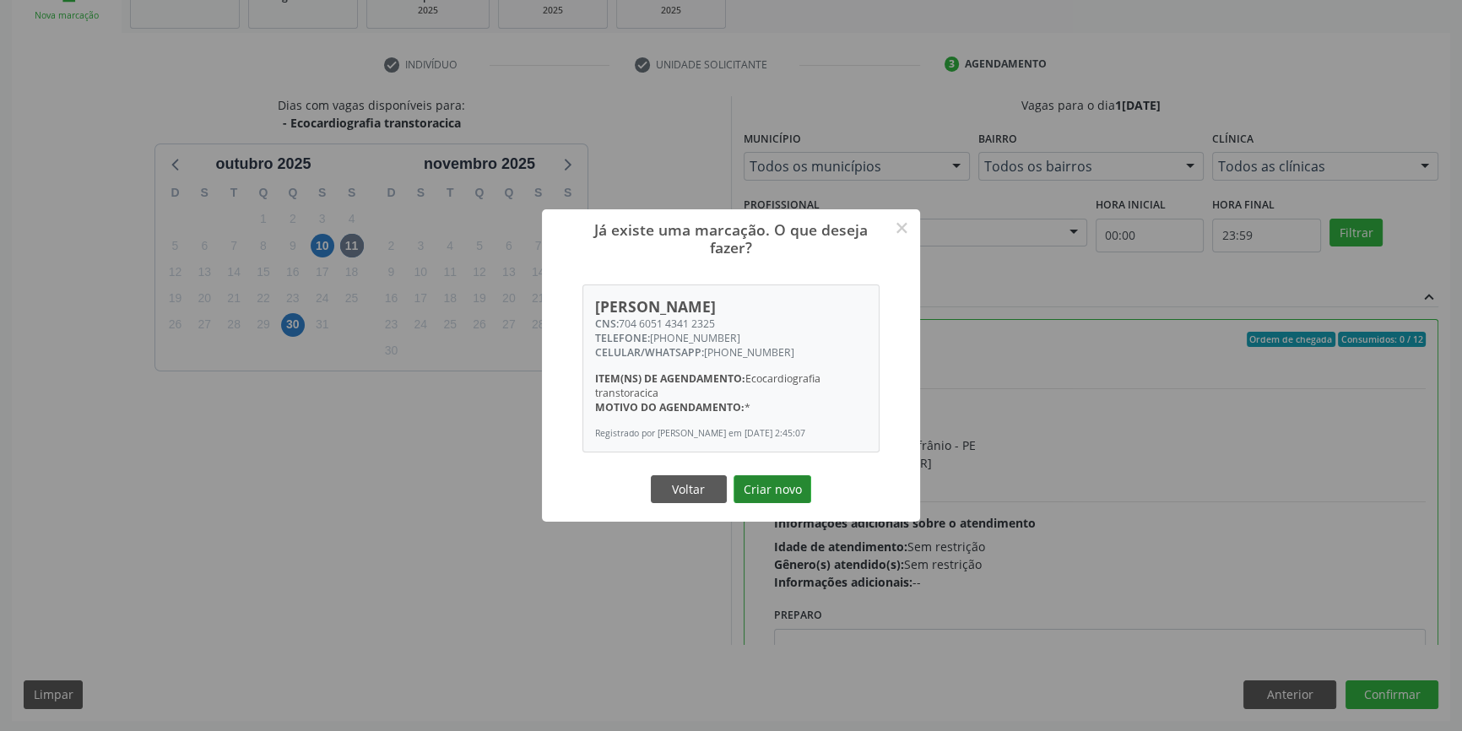
click at [766, 495] on button "Criar novo" at bounding box center [773, 489] width 78 height 29
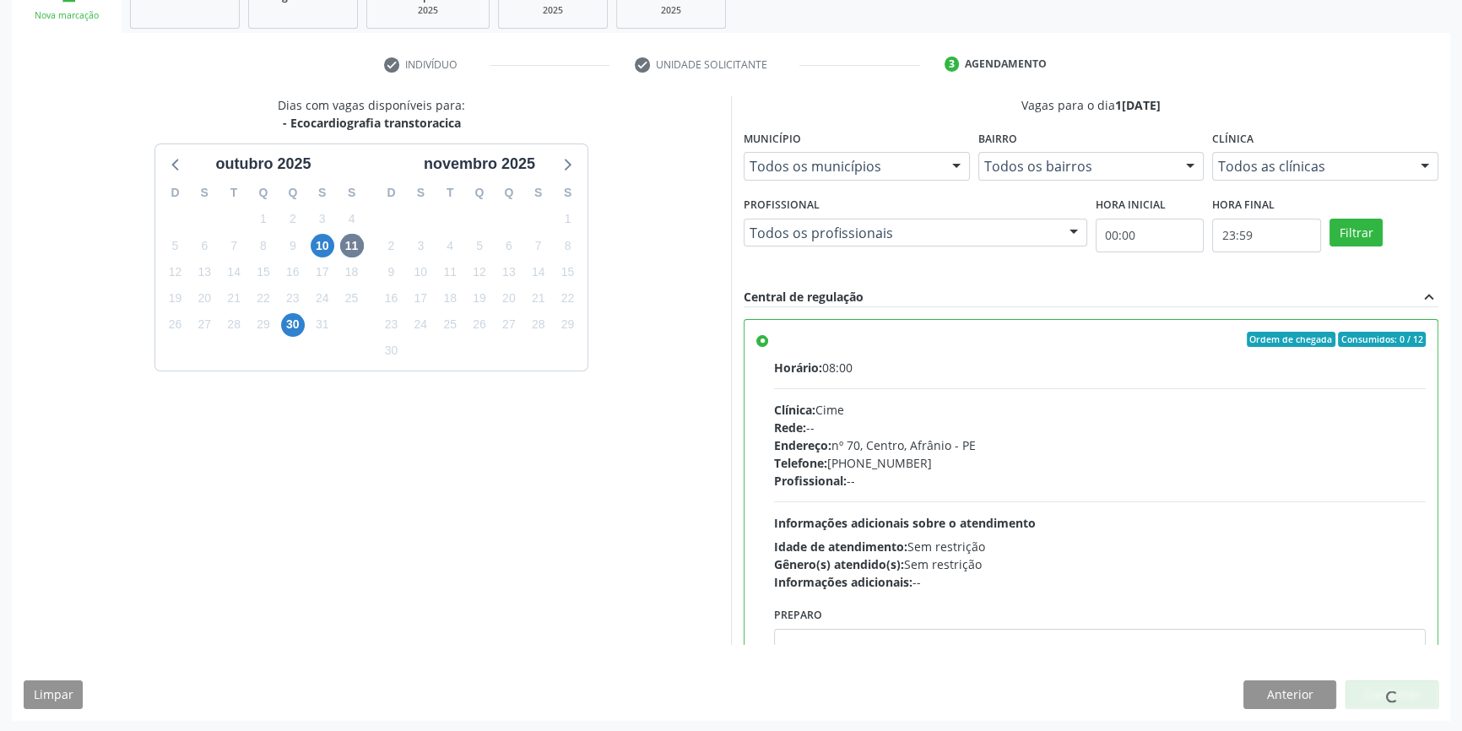
scroll to position [0, 0]
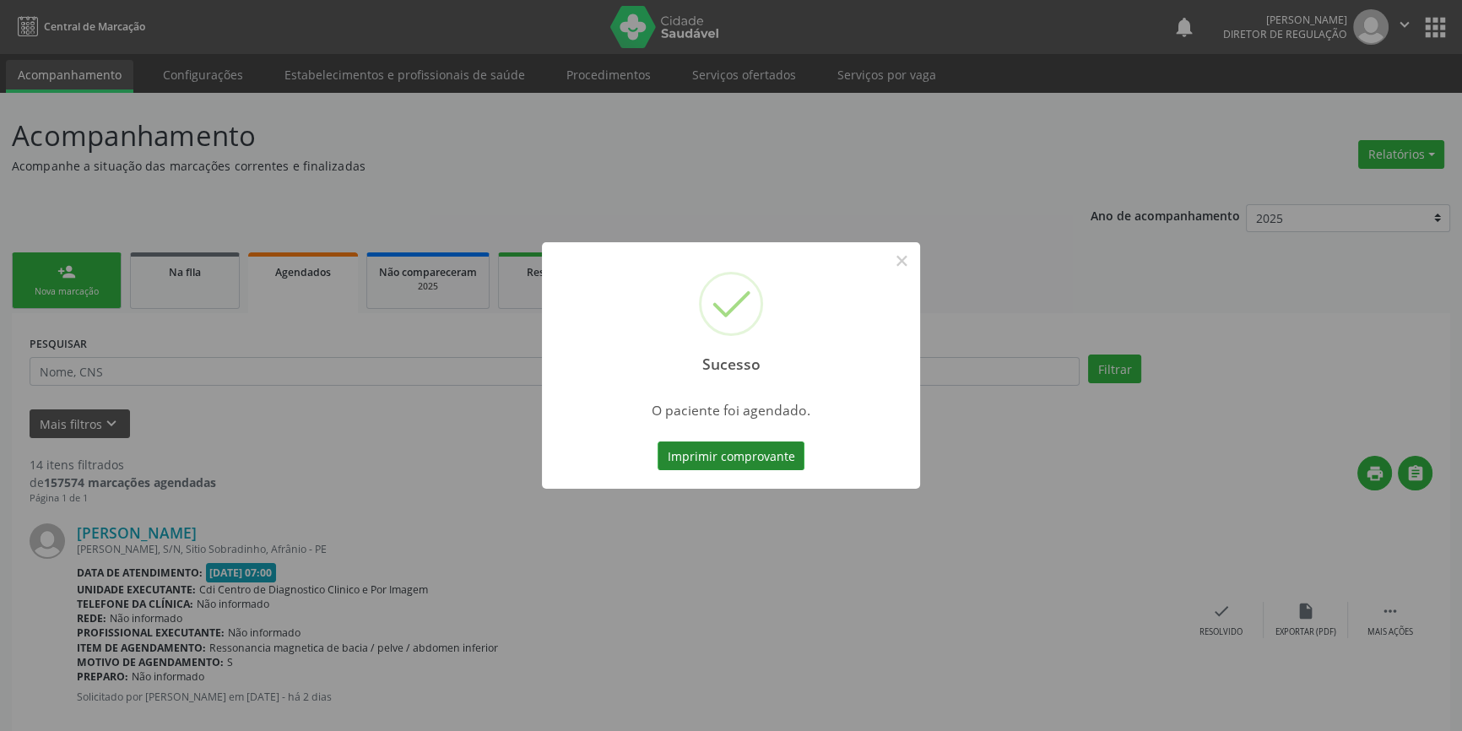
click at [725, 460] on button "Imprimir comprovante" at bounding box center [731, 456] width 147 height 29
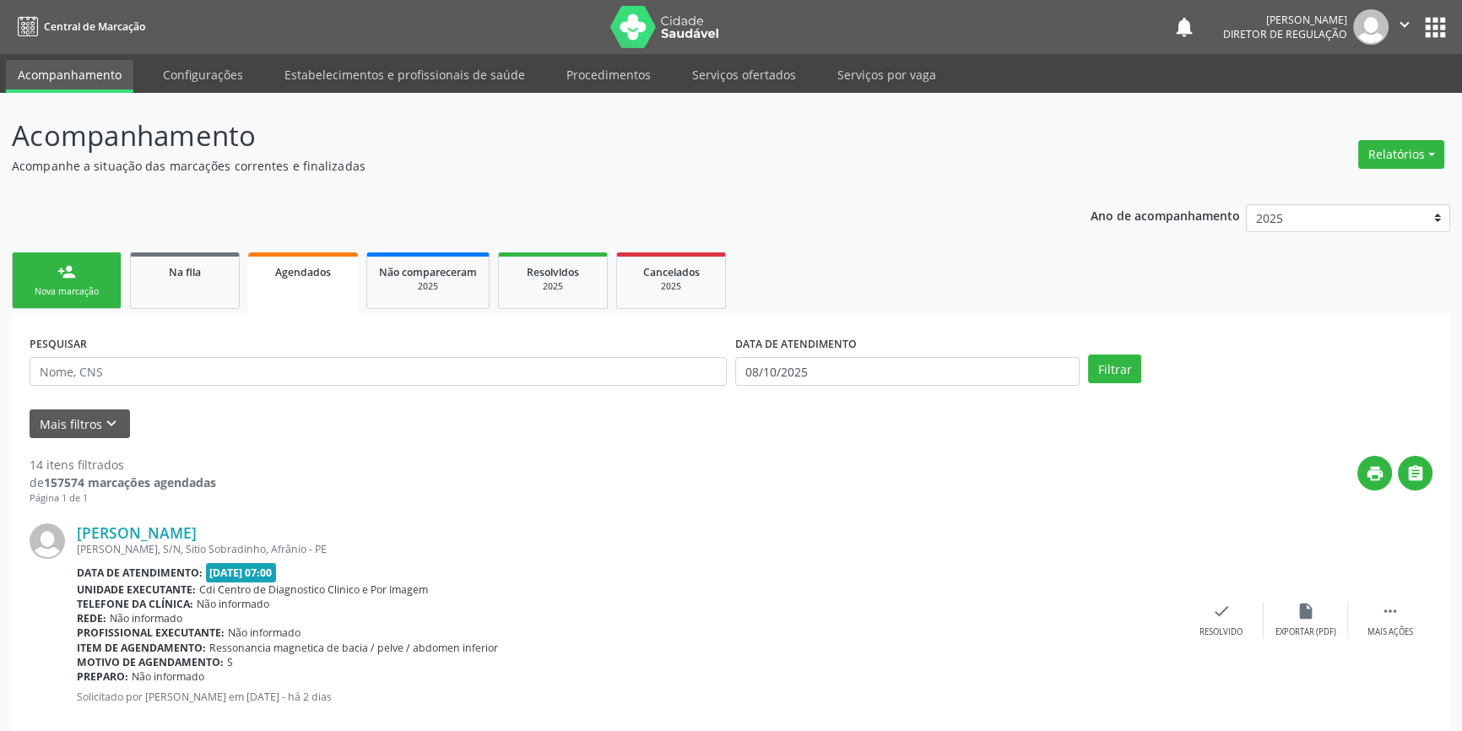
click at [99, 290] on div "Nova marcação" at bounding box center [66, 291] width 84 height 13
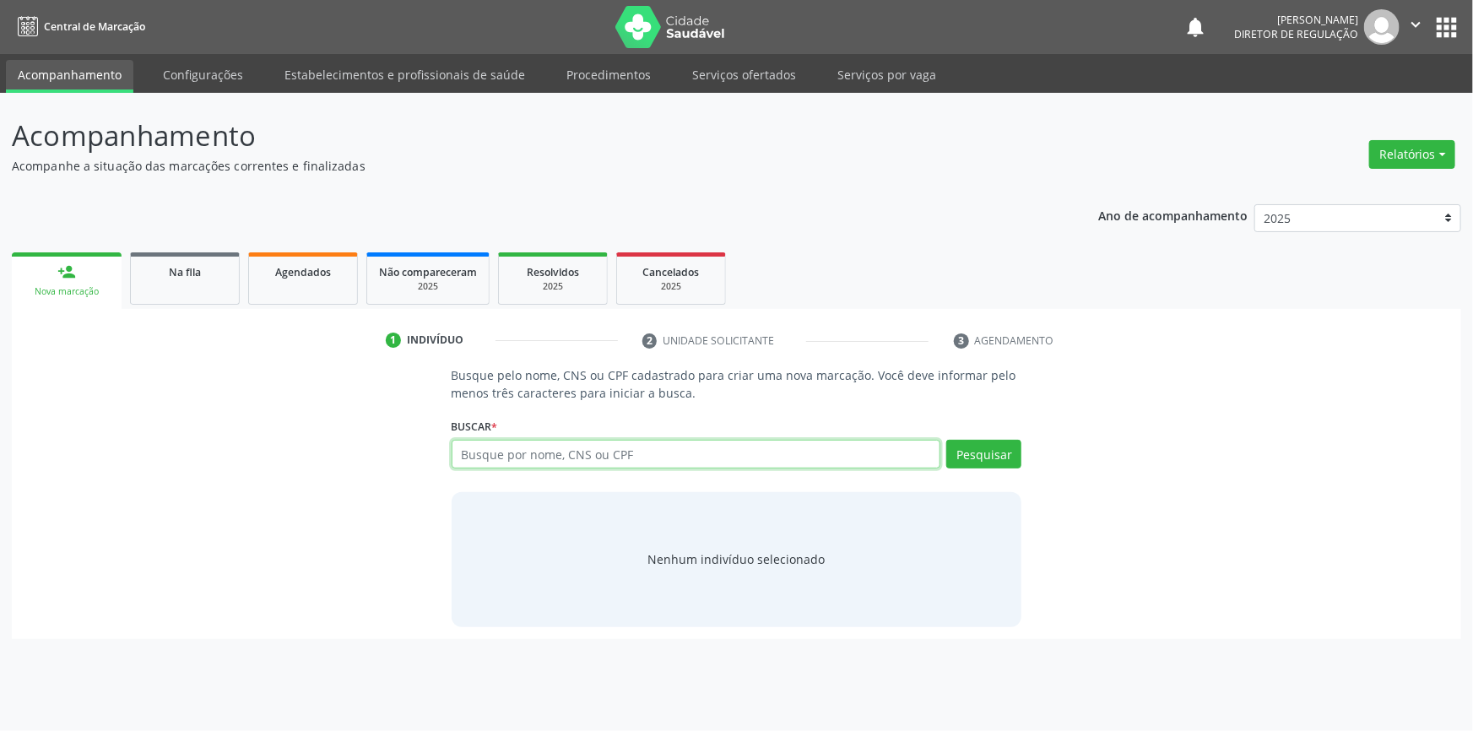
click at [494, 446] on input "text" at bounding box center [697, 454] width 490 height 29
type input "704105139844075"
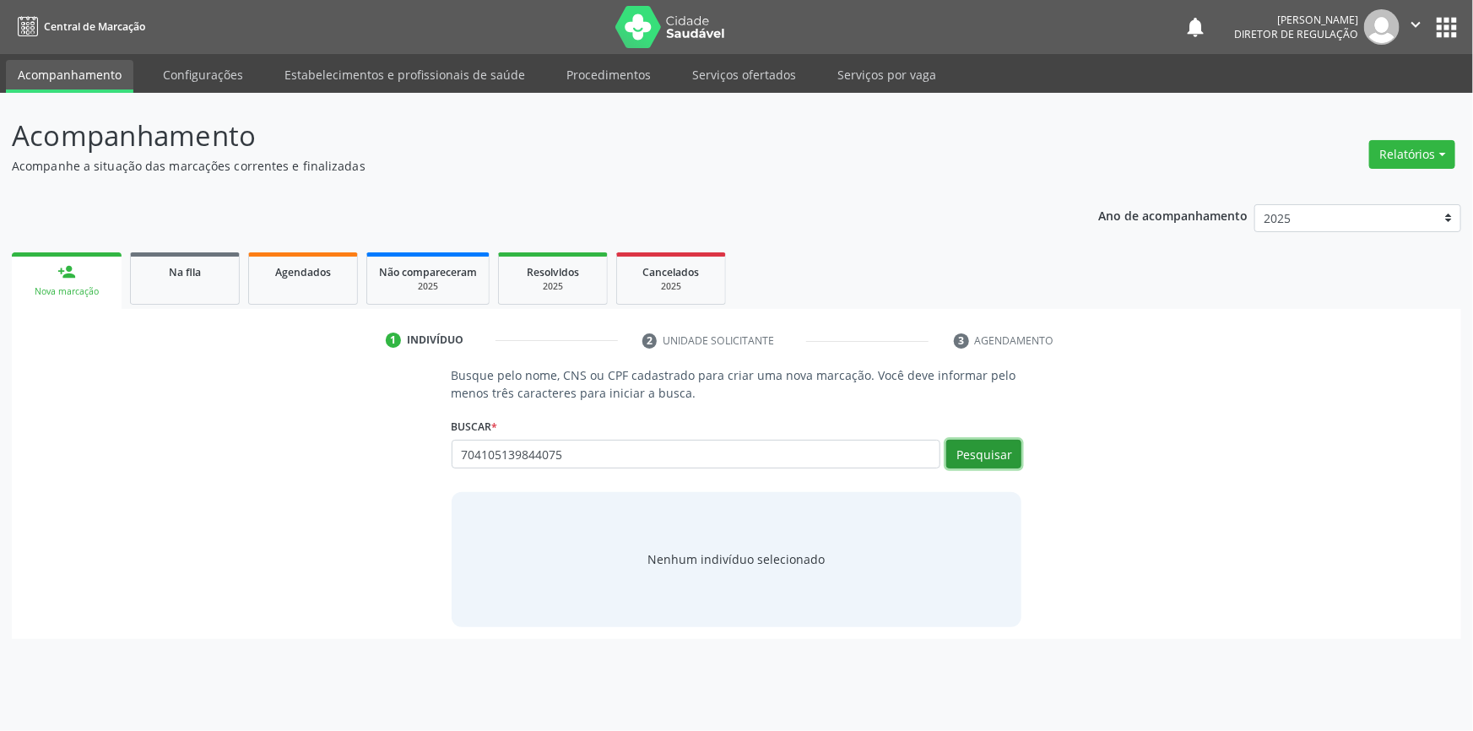
click at [968, 455] on button "Pesquisar" at bounding box center [984, 454] width 75 height 29
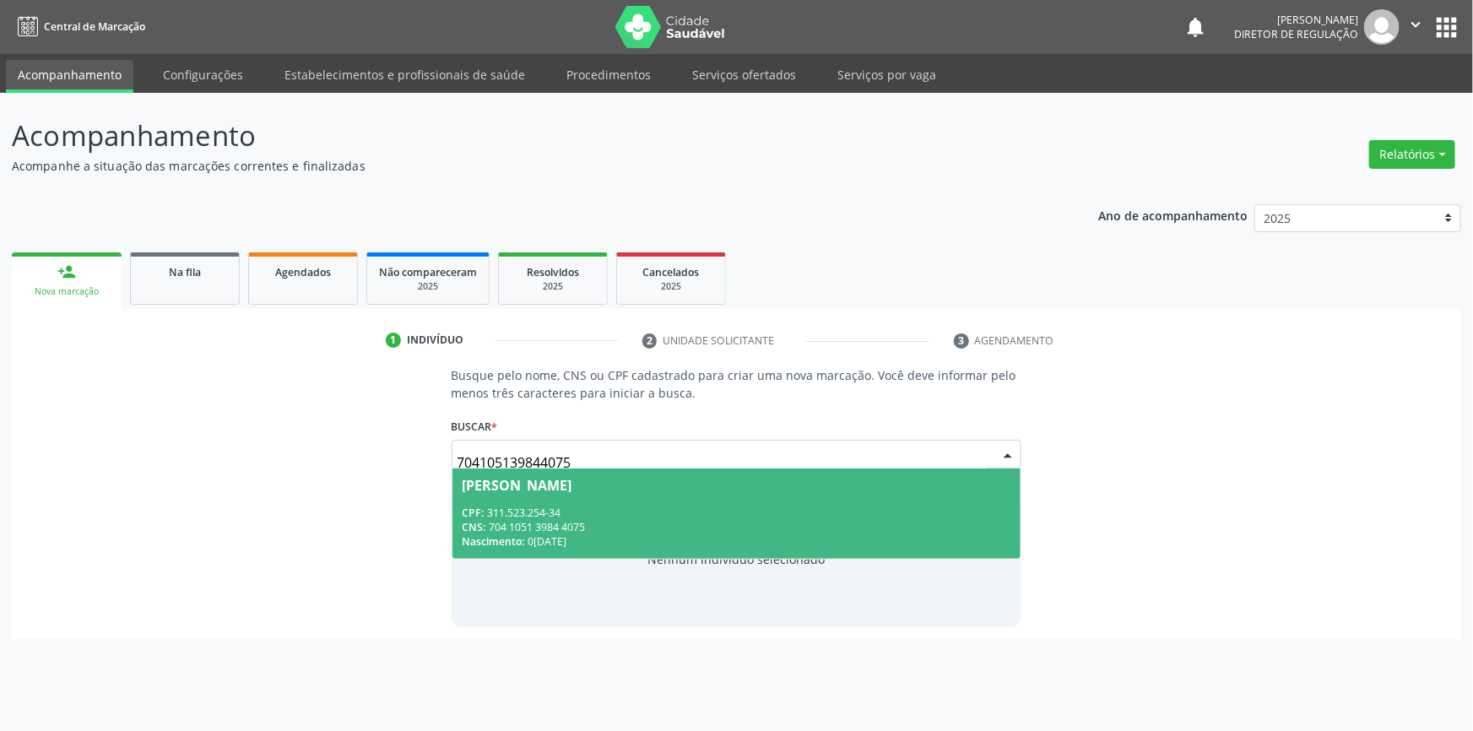
click at [865, 507] on div "CPF: 311.523.254-34" at bounding box center [737, 513] width 549 height 14
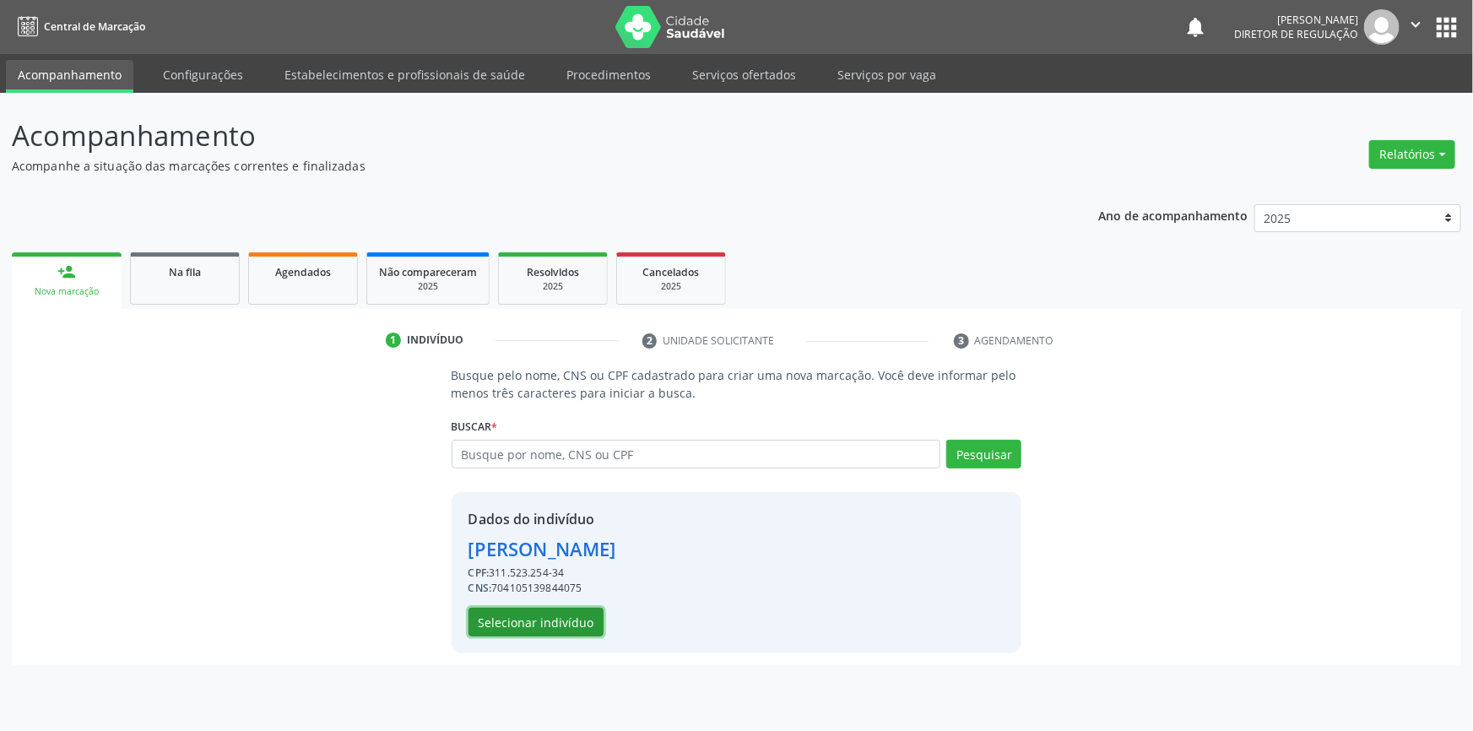
click at [554, 610] on button "Selecionar indivíduo" at bounding box center [536, 622] width 135 height 29
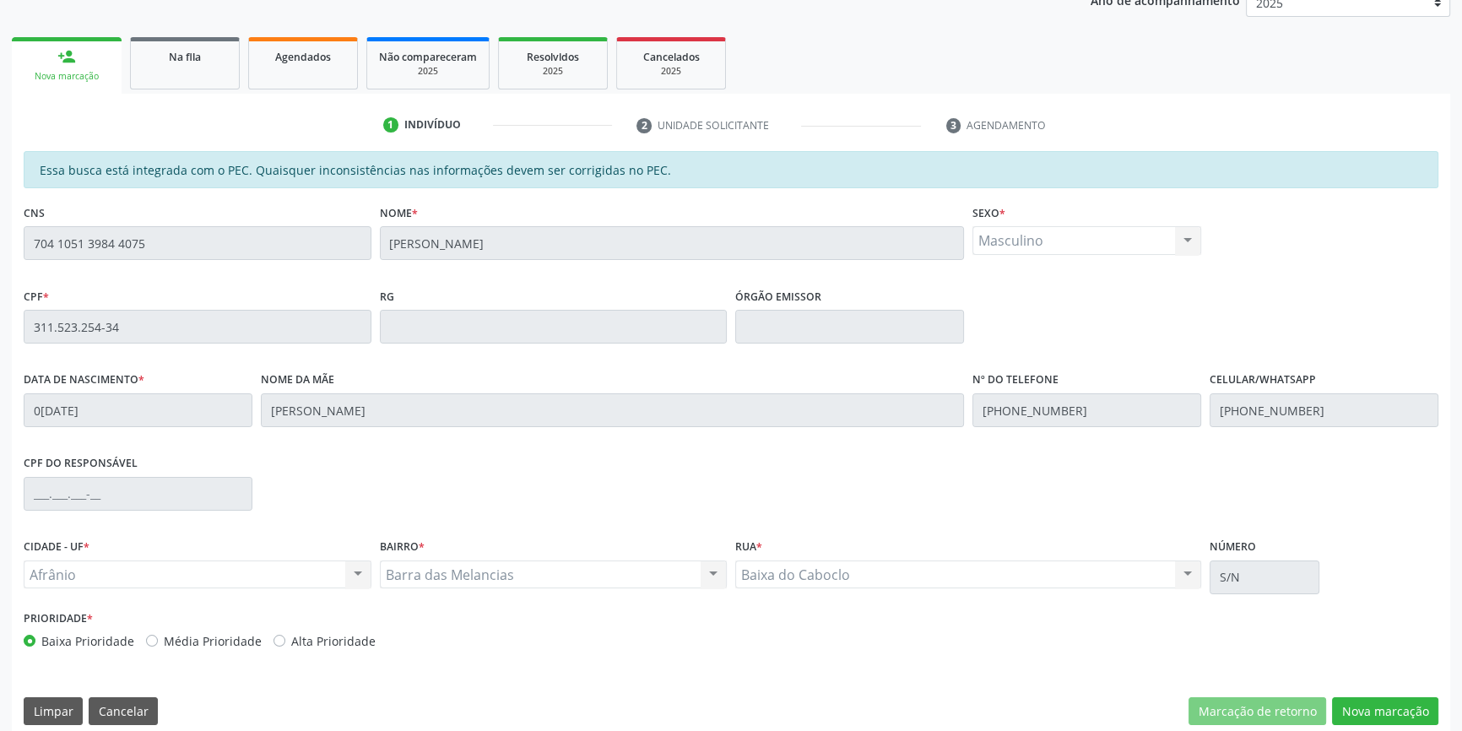
scroll to position [231, 0]
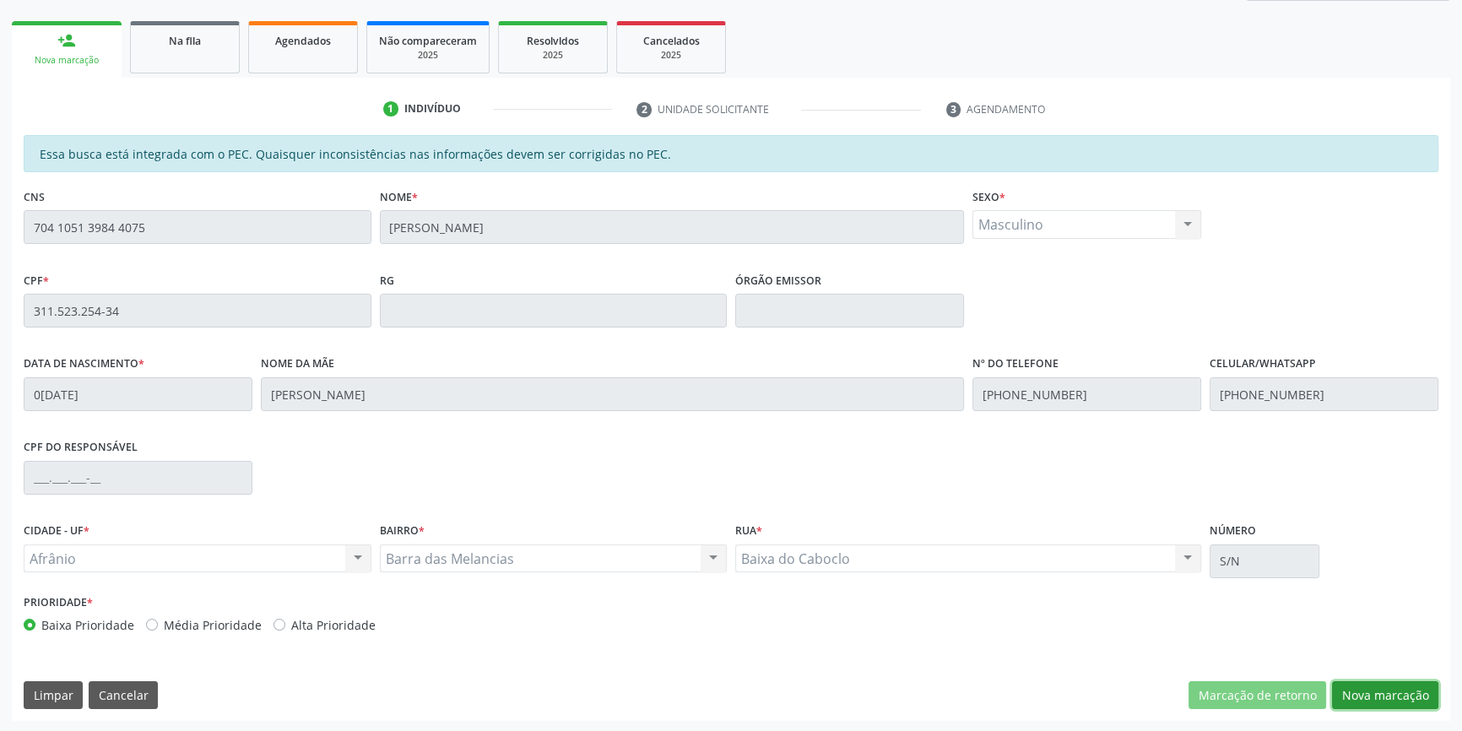
click at [1418, 686] on button "Nova marcação" at bounding box center [1385, 695] width 106 height 29
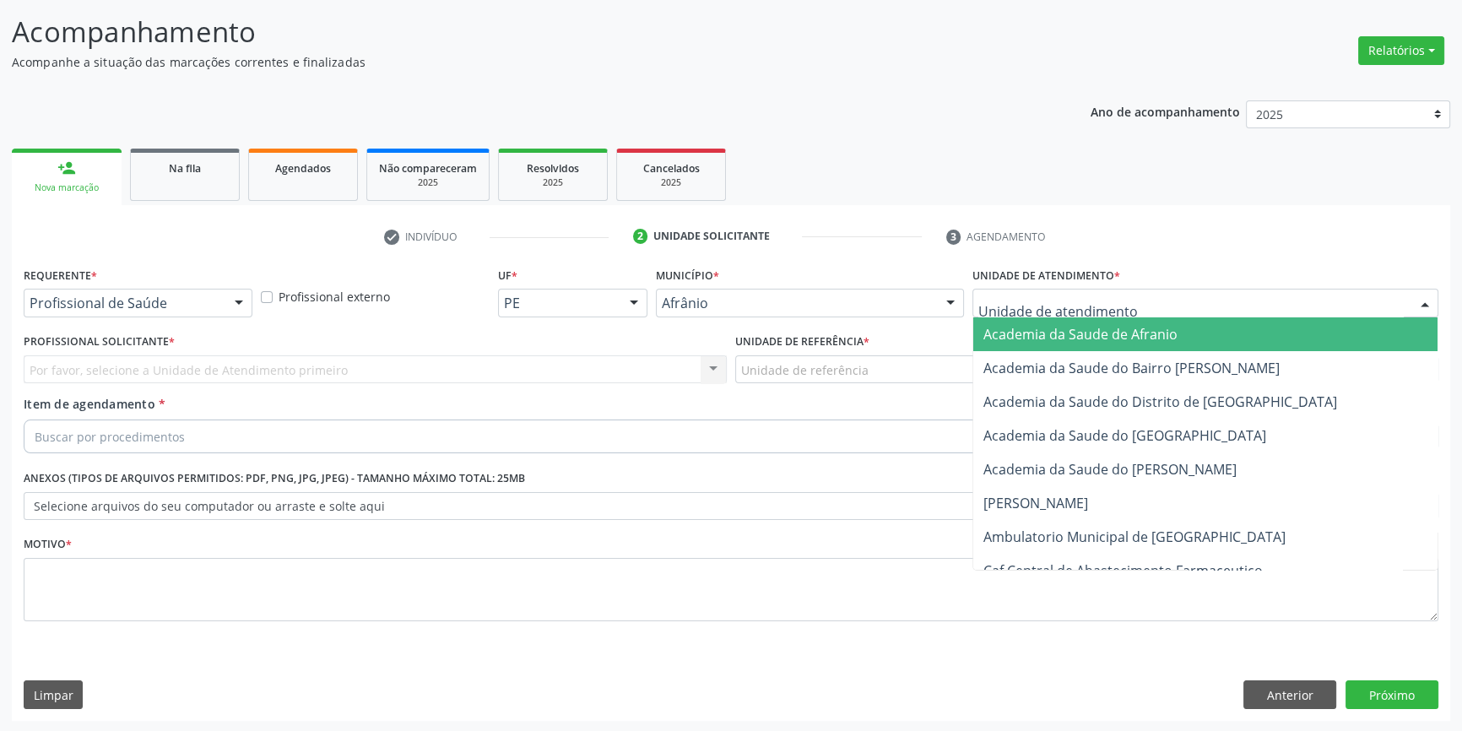
click at [1077, 312] on div at bounding box center [1206, 303] width 466 height 29
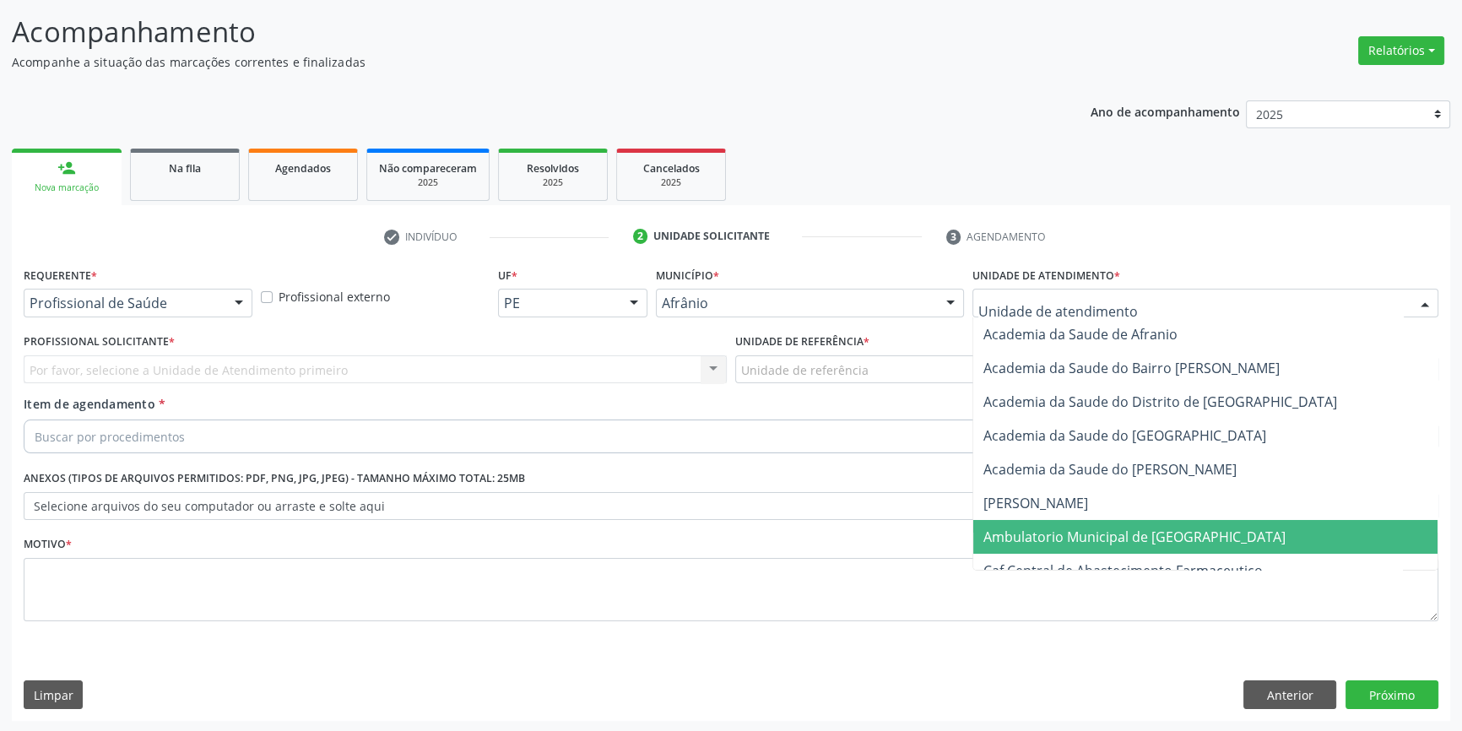
click at [1050, 533] on span "Ambulatorio Municipal de [GEOGRAPHIC_DATA]" at bounding box center [1135, 537] width 302 height 19
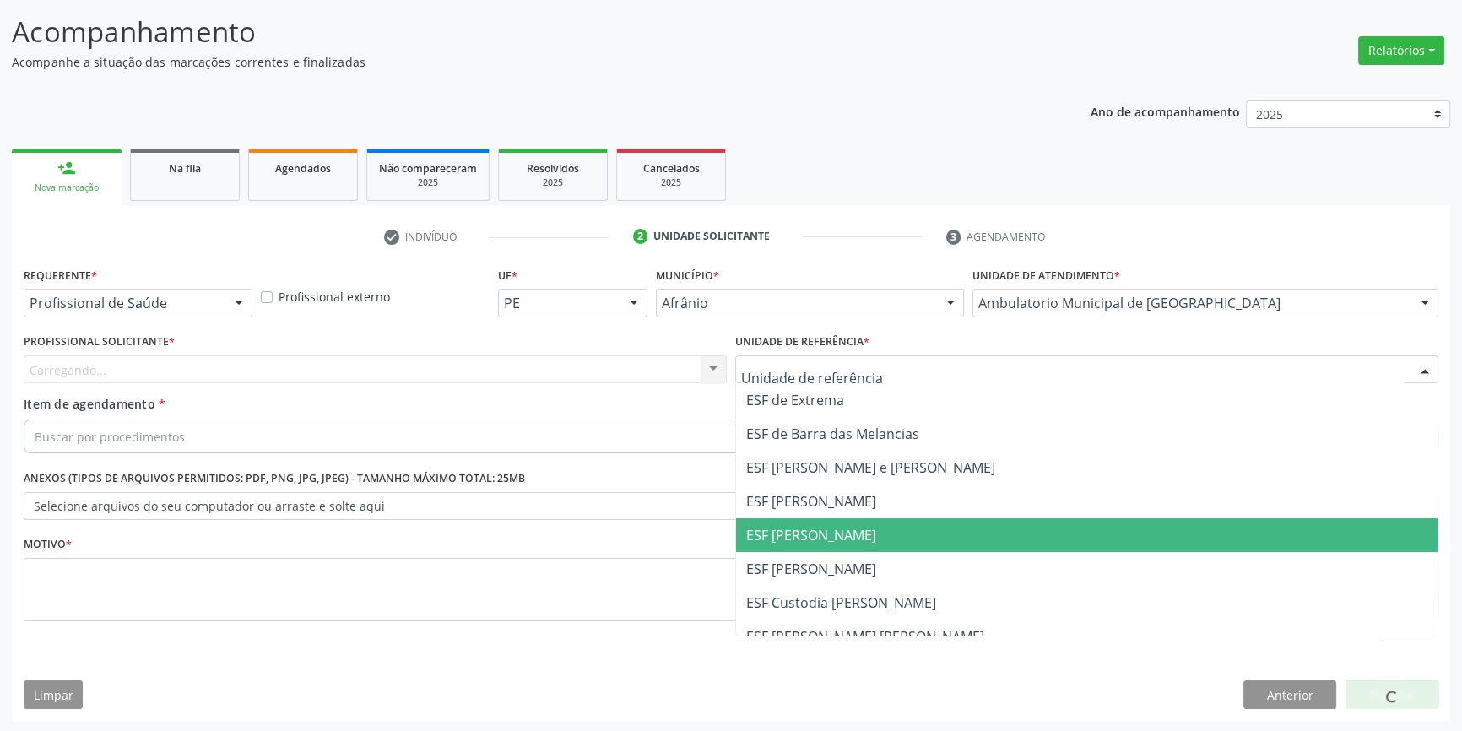
click at [832, 539] on span "ESF [PERSON_NAME]" at bounding box center [811, 535] width 130 height 19
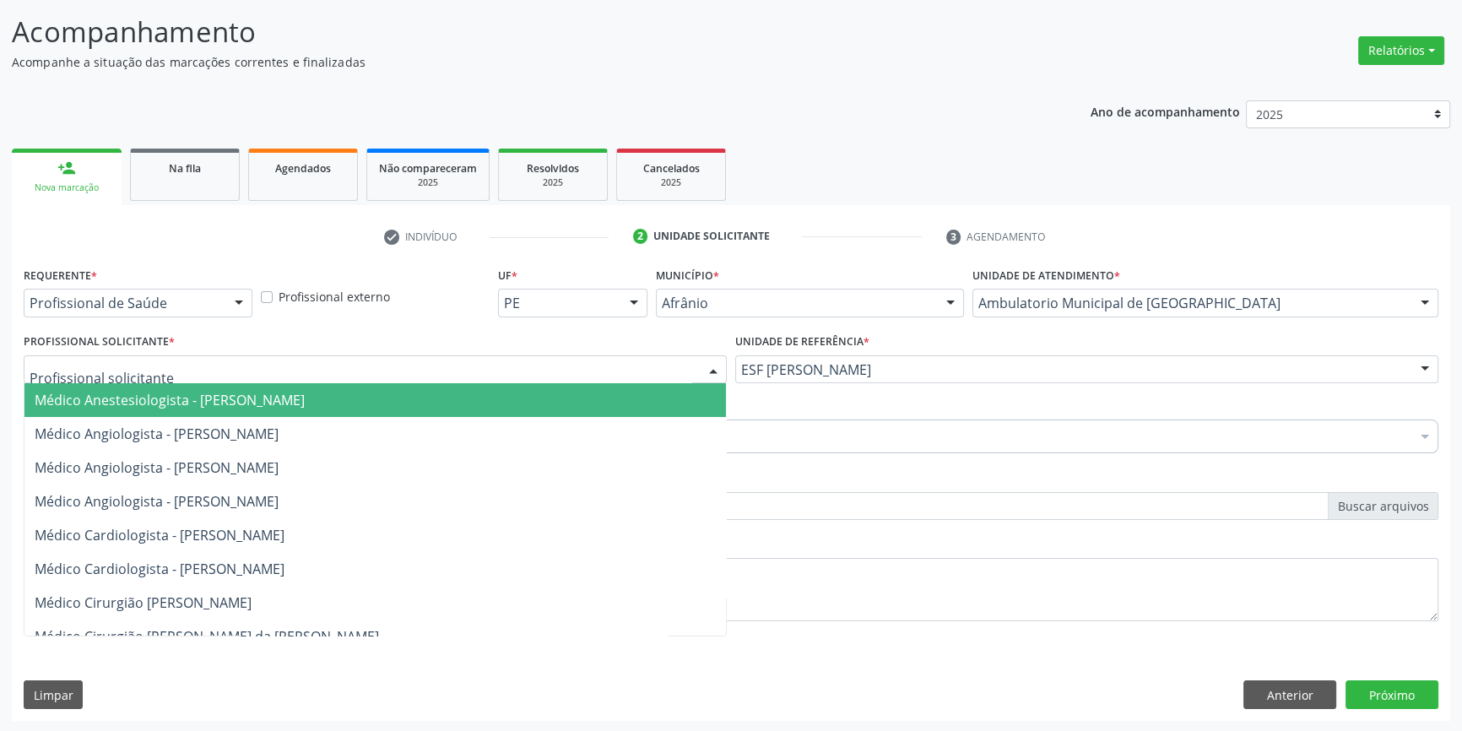
click at [360, 359] on div at bounding box center [375, 369] width 703 height 29
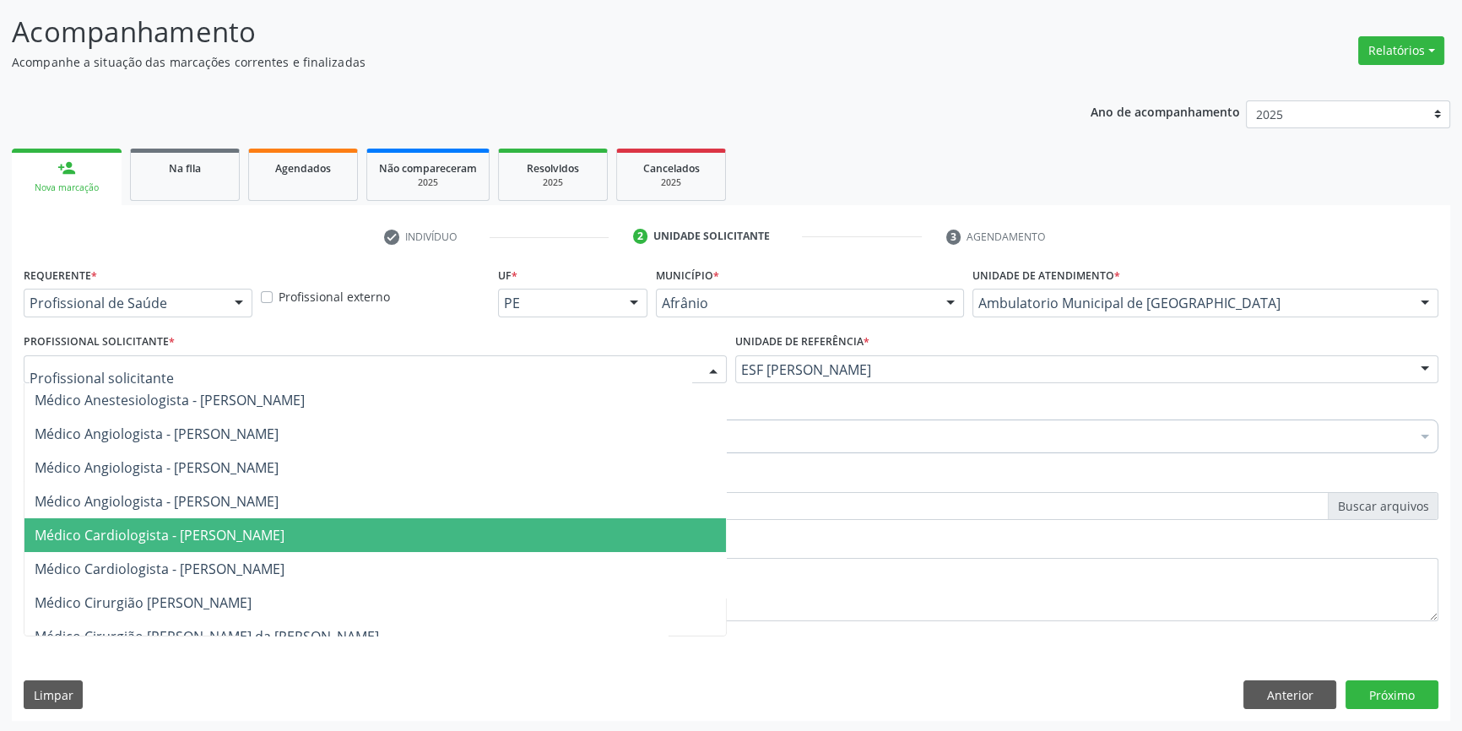
click at [247, 532] on span "Médico Cardiologista - Alysson Rodrigo Ferreira Cavalcanti" at bounding box center [160, 535] width 250 height 19
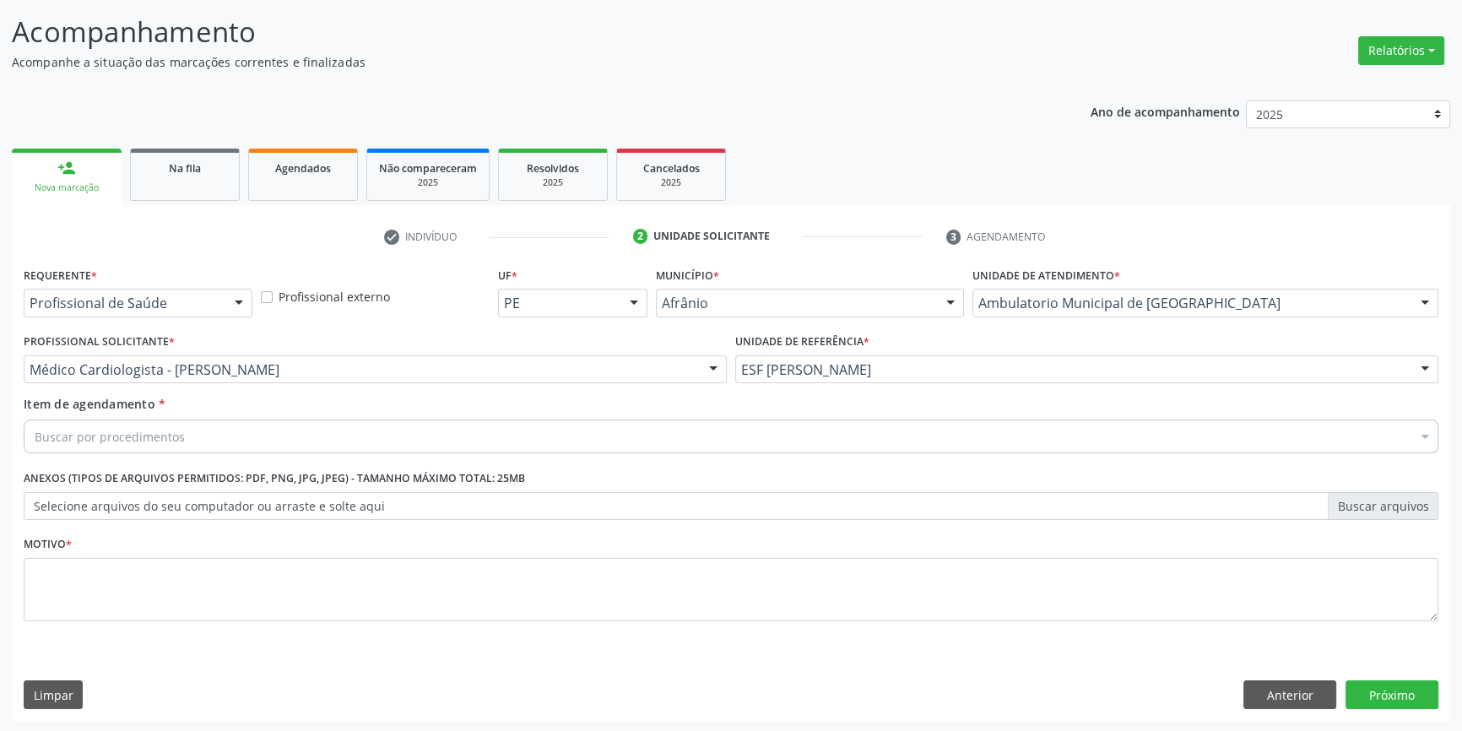
click at [238, 432] on div "Buscar por procedimentos" at bounding box center [731, 437] width 1415 height 34
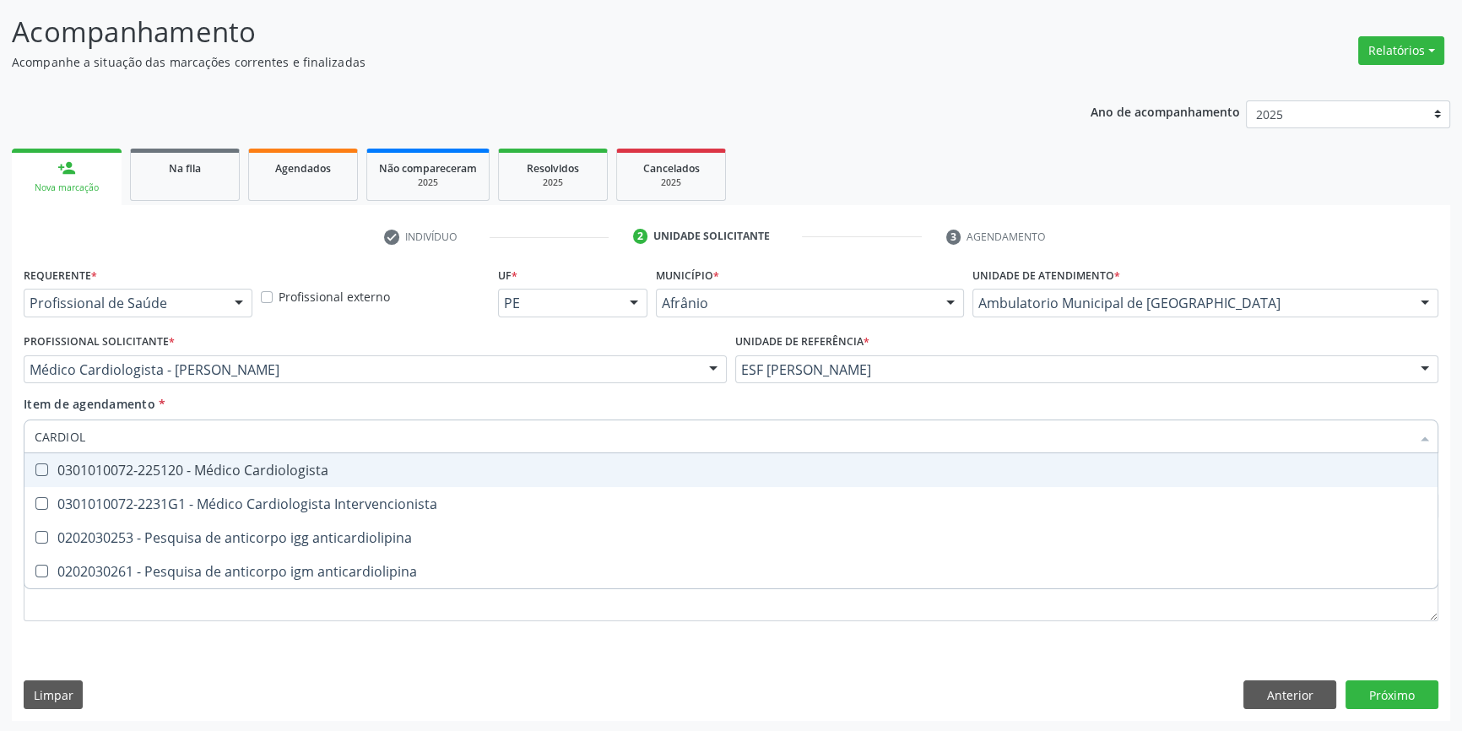
type input "CARDIOLO"
click at [243, 466] on div "0301010072-225120 - Médico Cardiologista" at bounding box center [731, 471] width 1393 height 14
checkbox Cardiologista "true"
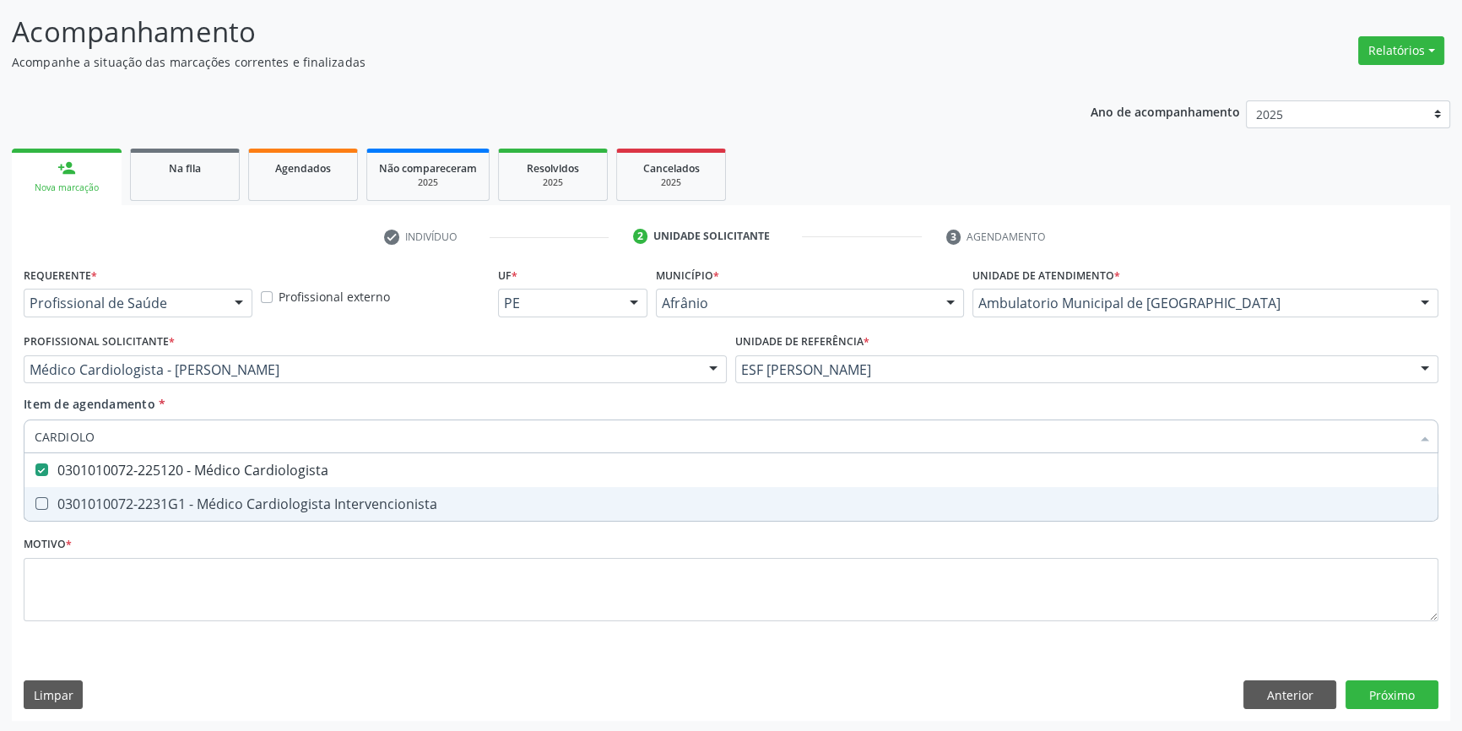
type input "CARDIOLO"
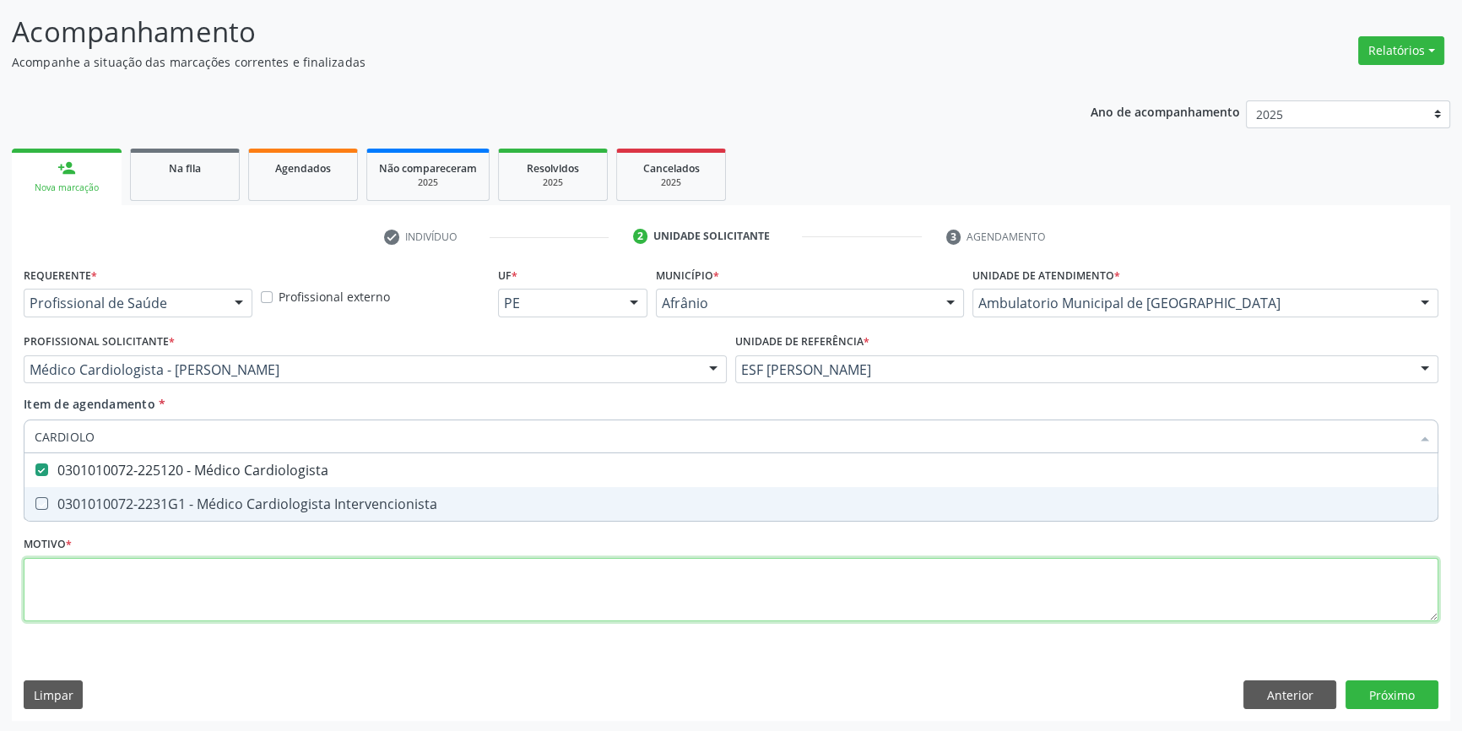
click at [137, 577] on div "Requerente * Profissional de Saúde Profissional de Saúde Paciente Nenhum result…" at bounding box center [731, 454] width 1415 height 382
checkbox Intervencionista "true"
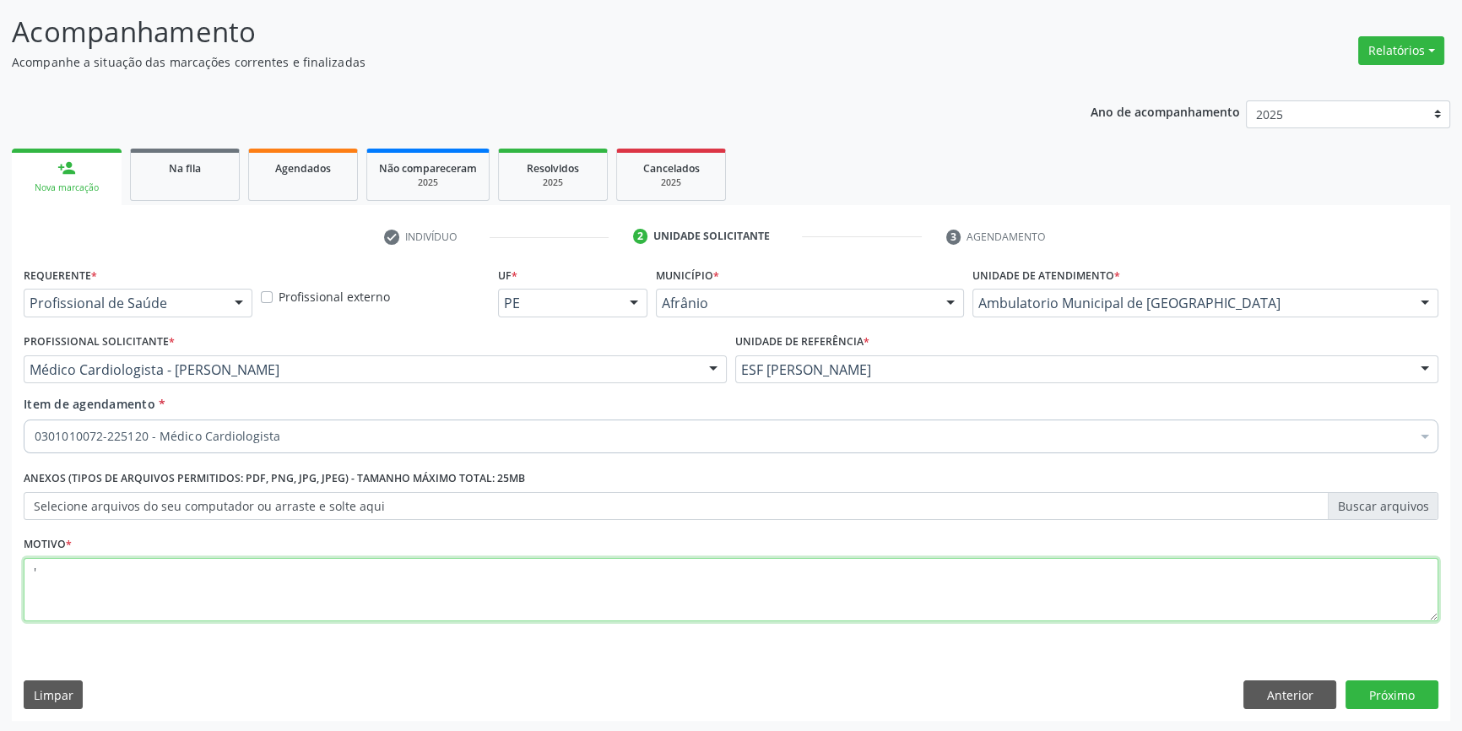
type textarea "'"
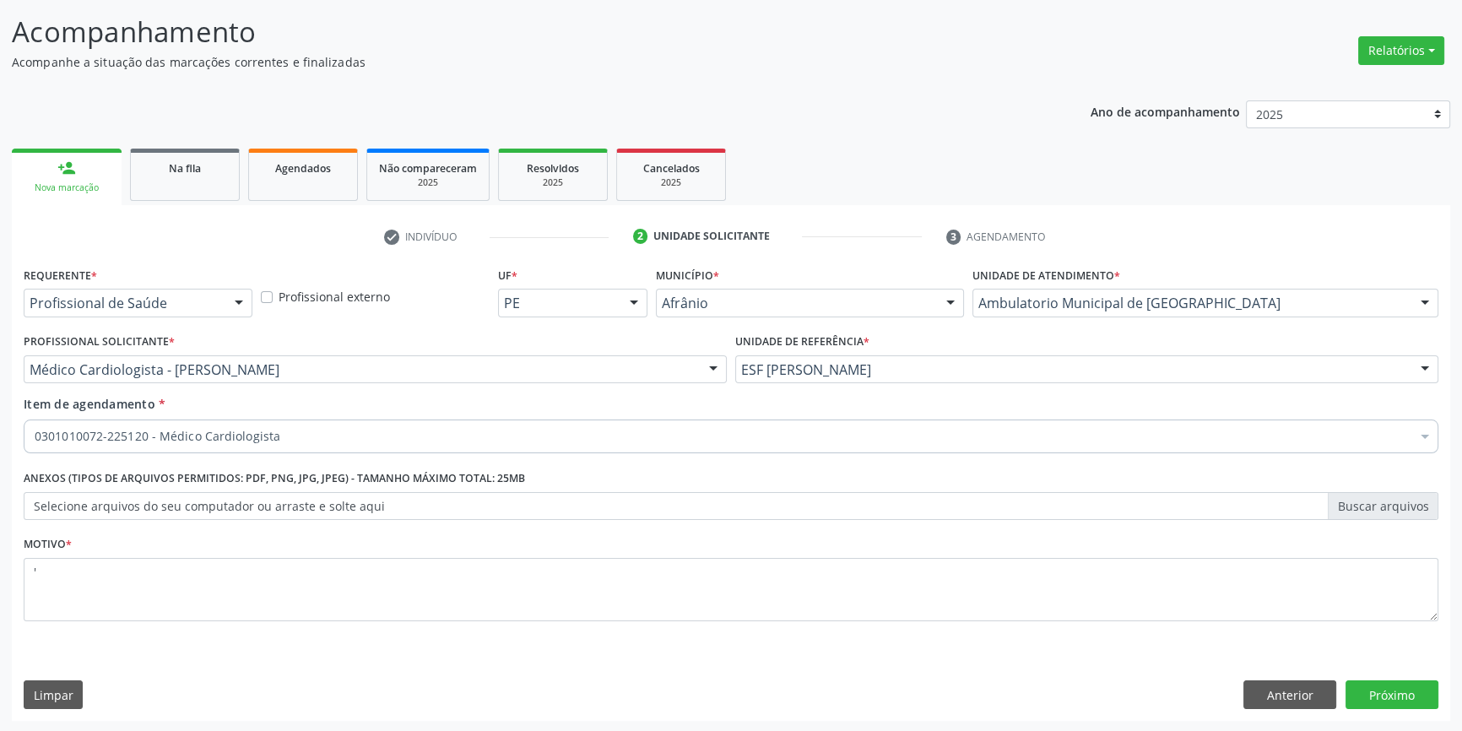
click at [1402, 709] on div "Requerente * Profissional de Saúde Profissional de Saúde Paciente Nenhum result…" at bounding box center [731, 492] width 1439 height 458
click at [1397, 693] on button "Próximo" at bounding box center [1392, 695] width 93 height 29
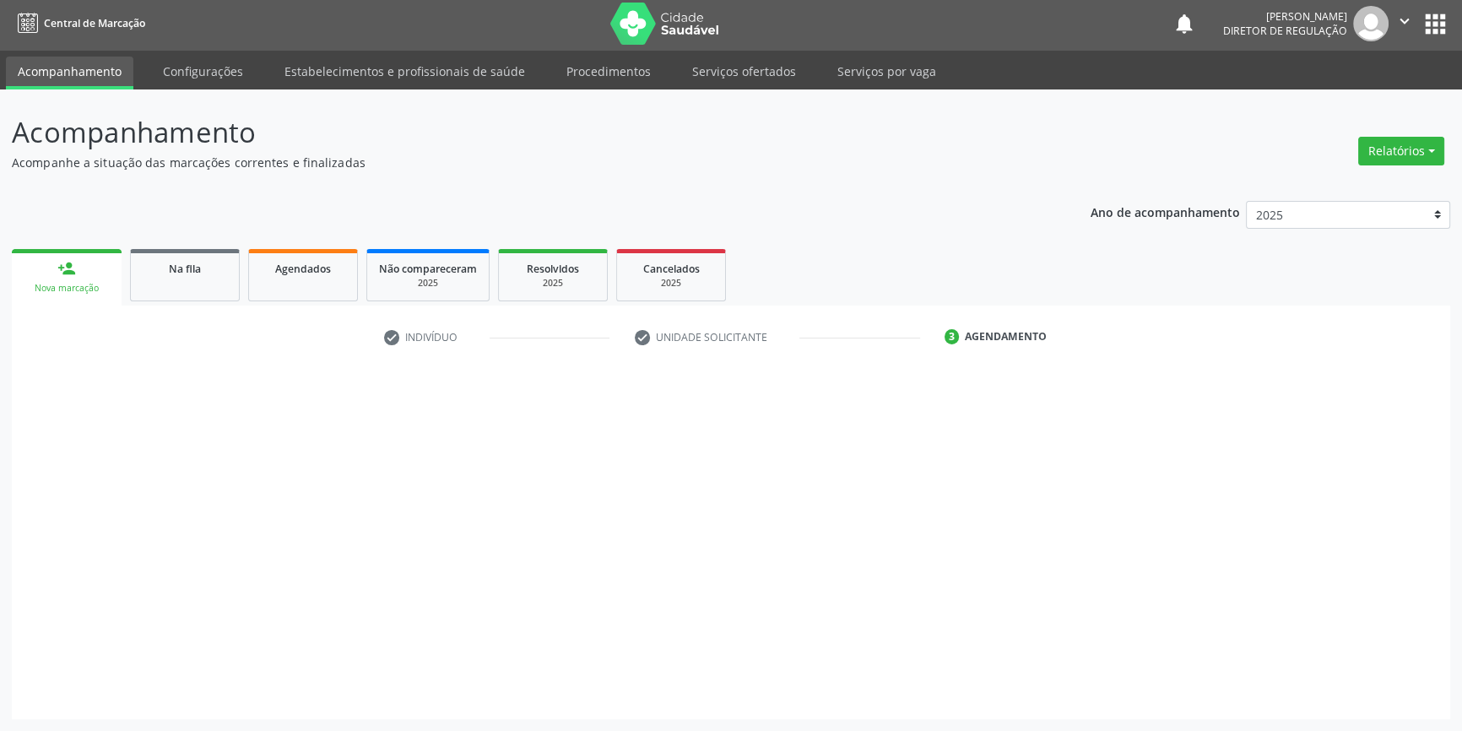
scroll to position [2, 0]
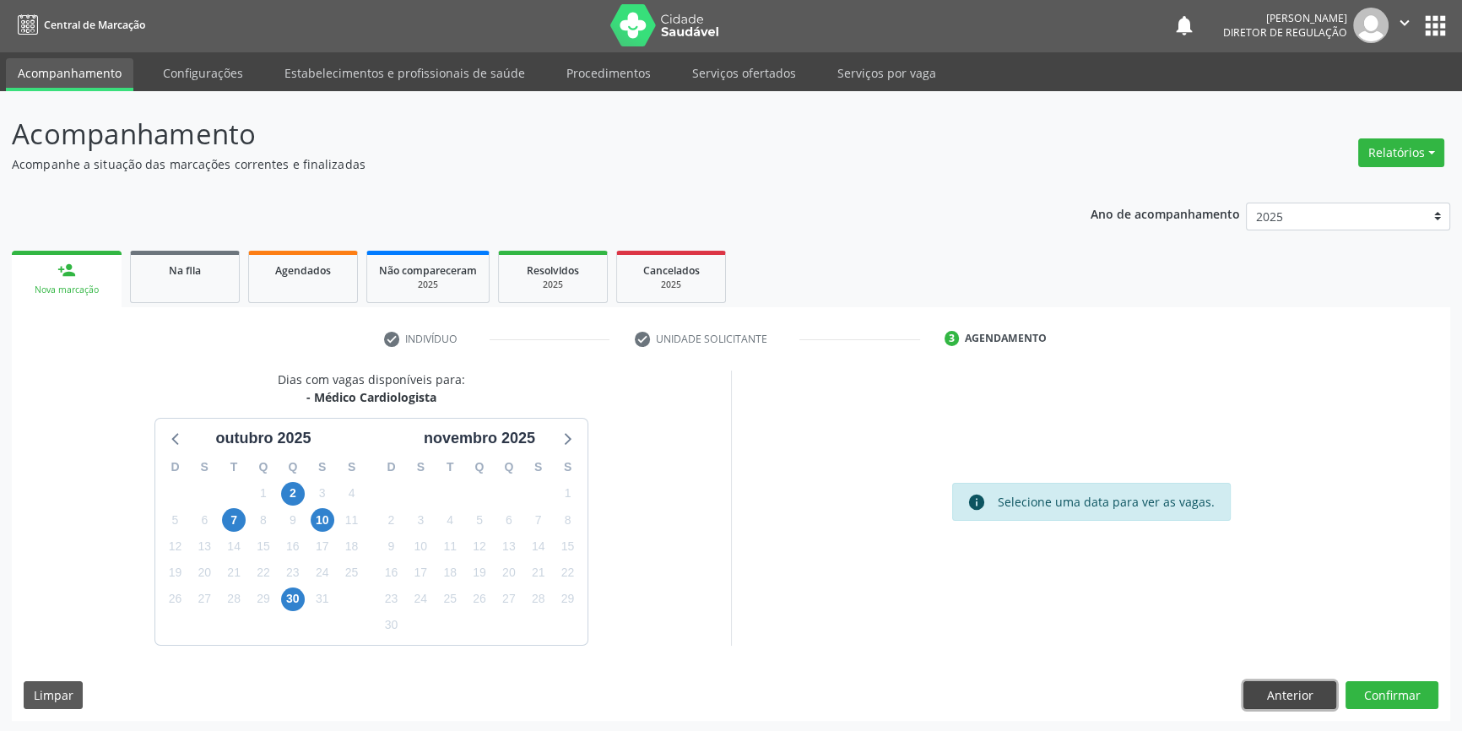
click at [1290, 696] on button "Anterior" at bounding box center [1290, 695] width 93 height 29
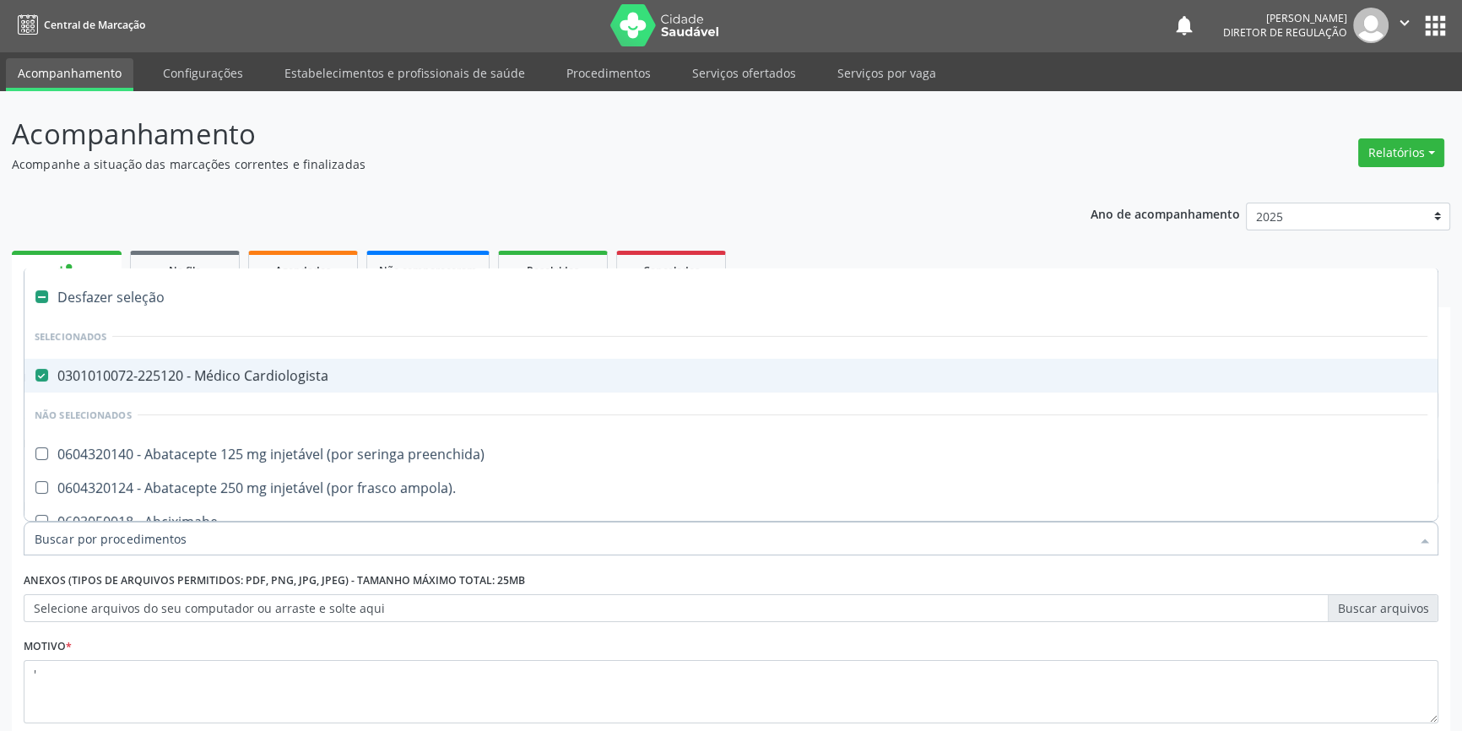
click at [282, 381] on div "0301010072-225120 - Médico Cardiologista" at bounding box center [731, 376] width 1393 height 14
checkbox Cardiologista "false"
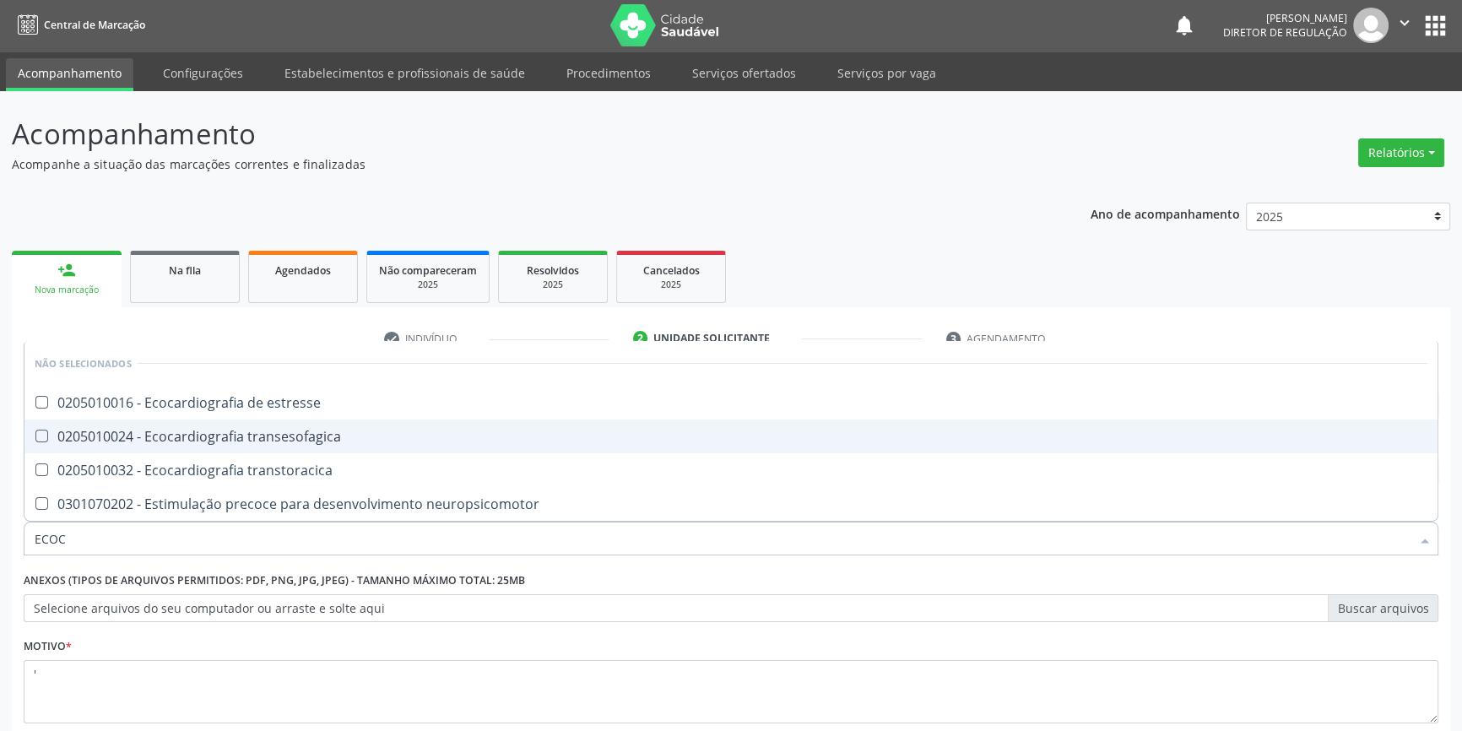
type input "ECOCA"
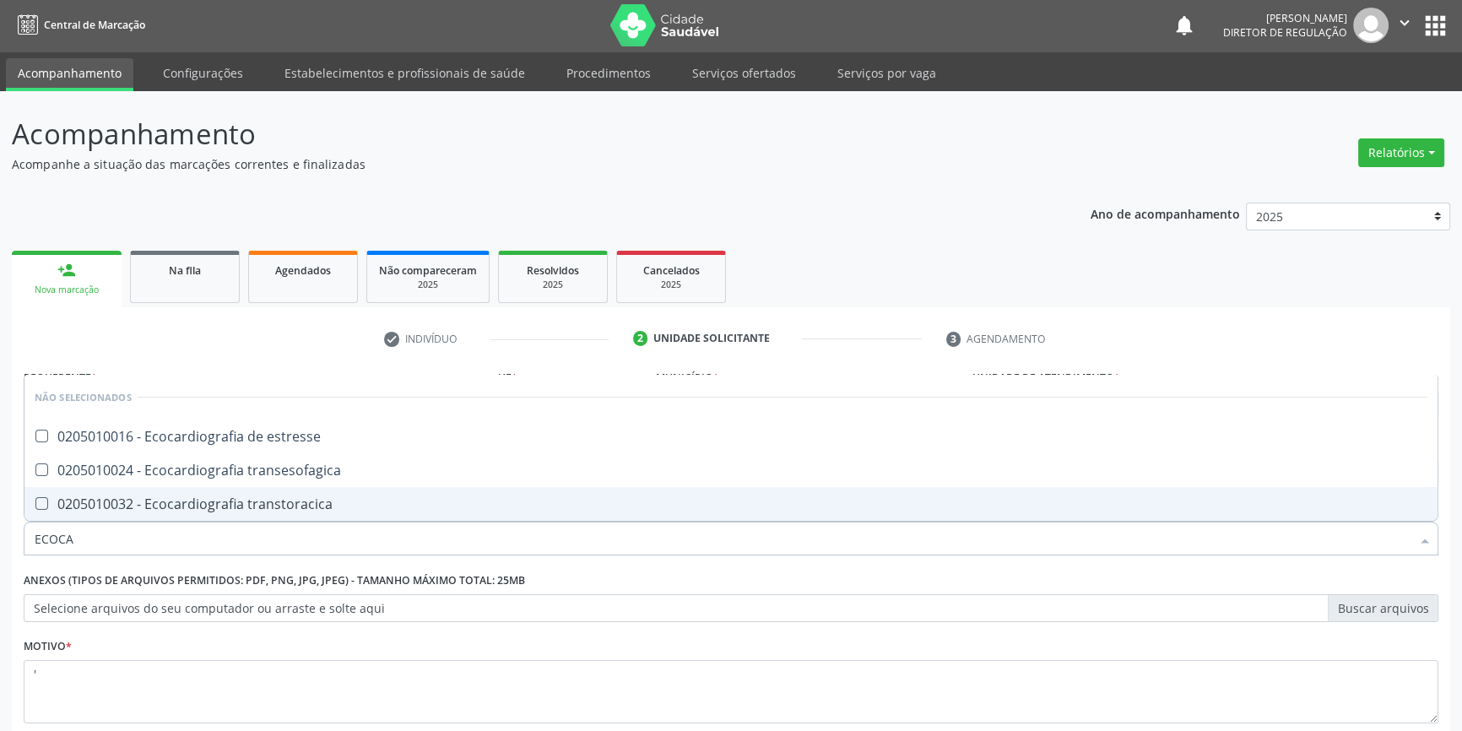
click at [331, 497] on div "0205010032 - Ecocardiografia transtoracica" at bounding box center [731, 504] width 1393 height 14
checkbox transtoracica "true"
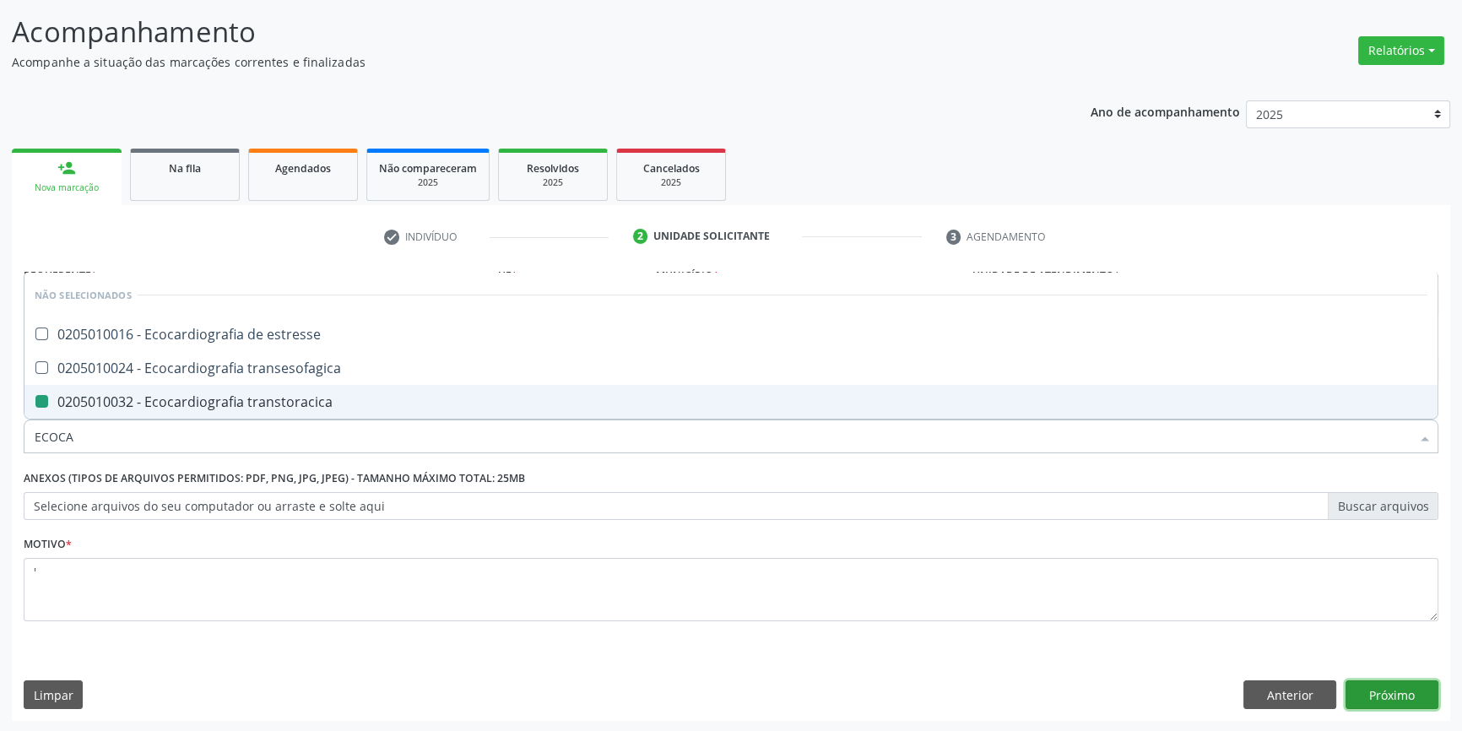
click at [1398, 697] on button "Próximo" at bounding box center [1392, 695] width 93 height 29
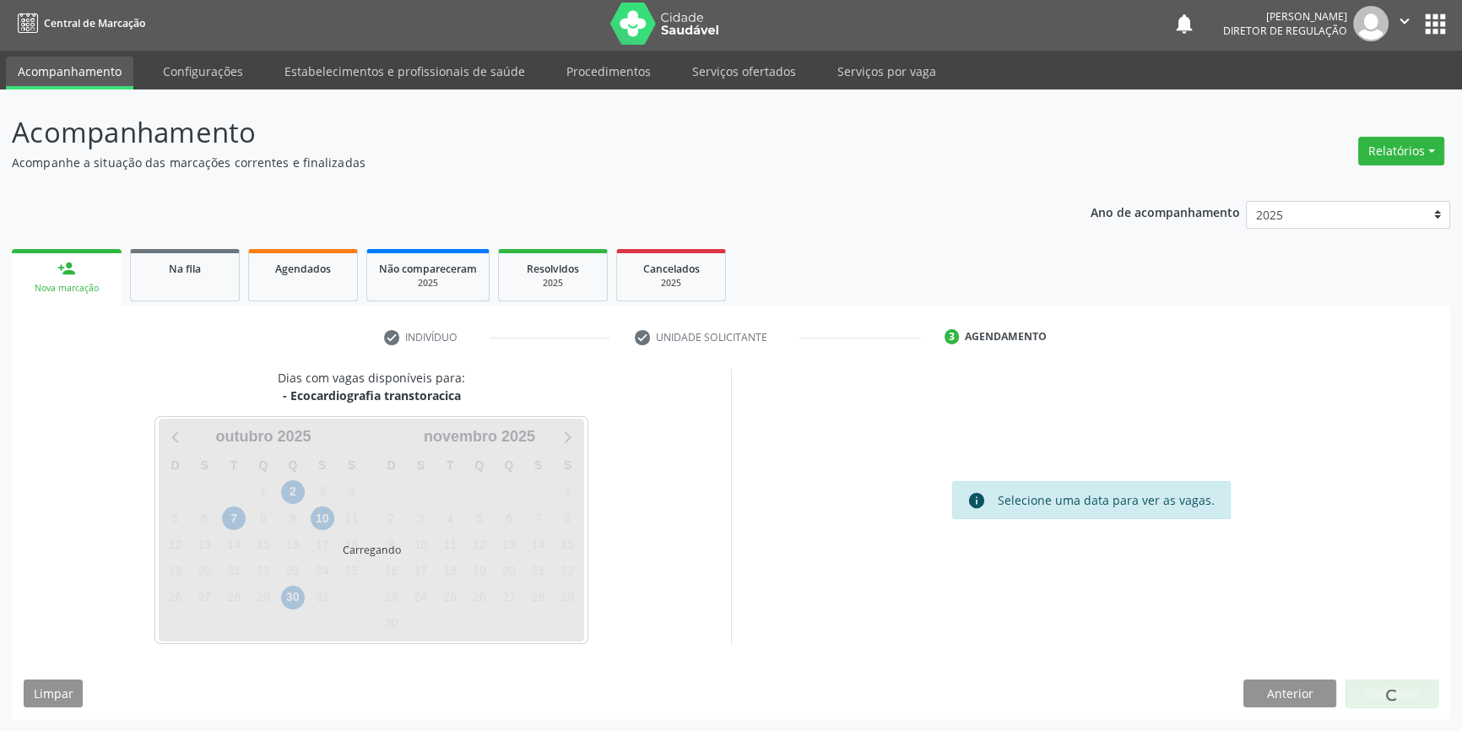
scroll to position [2, 0]
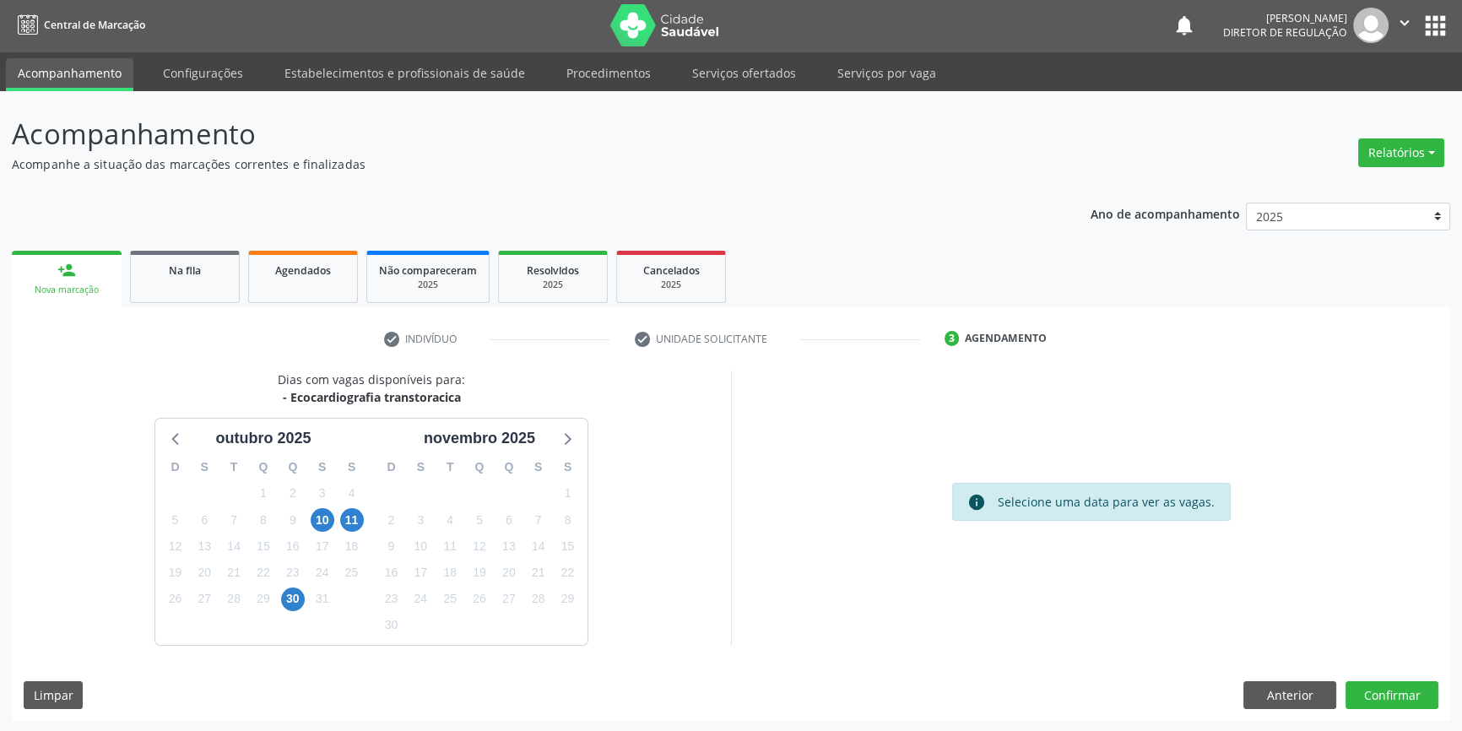
click at [340, 518] on div "11" at bounding box center [352, 520] width 24 height 26
click at [350, 519] on span "11" at bounding box center [352, 520] width 24 height 24
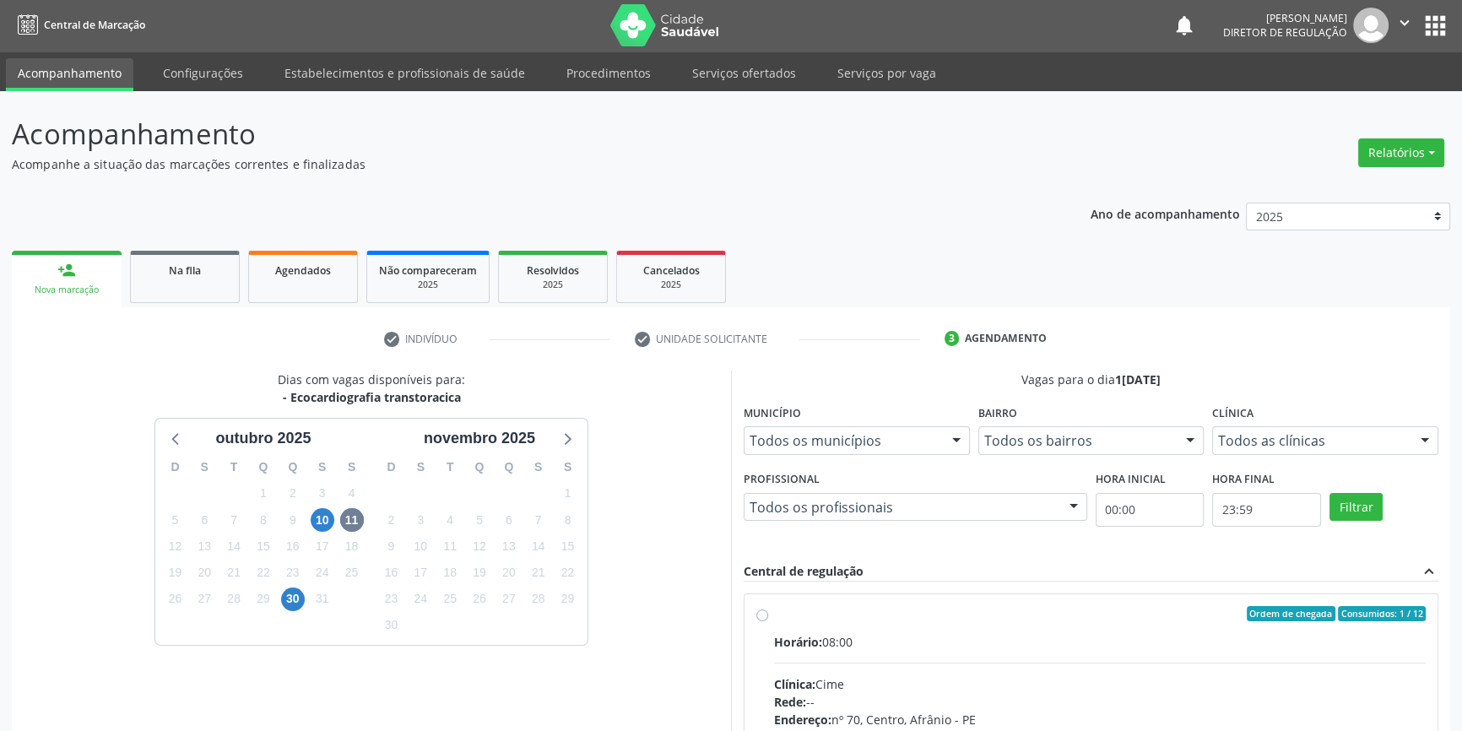
click at [752, 638] on div "Ordem de chegada Consumidos: 1 / 12 Horário: 08:00 Clínica: Cime Rede: -- Ender…" at bounding box center [1091, 735] width 693 height 283
radio input "true"
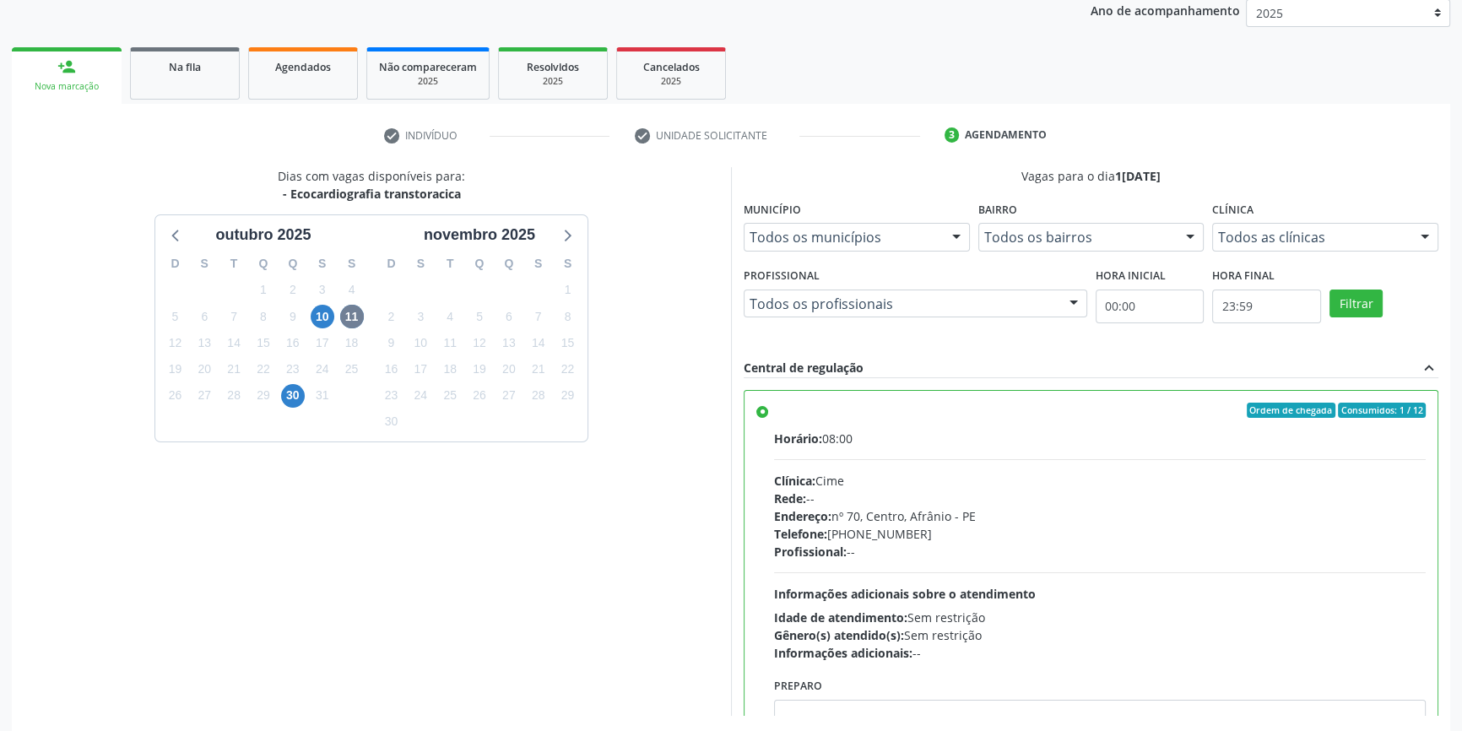
scroll to position [276, 0]
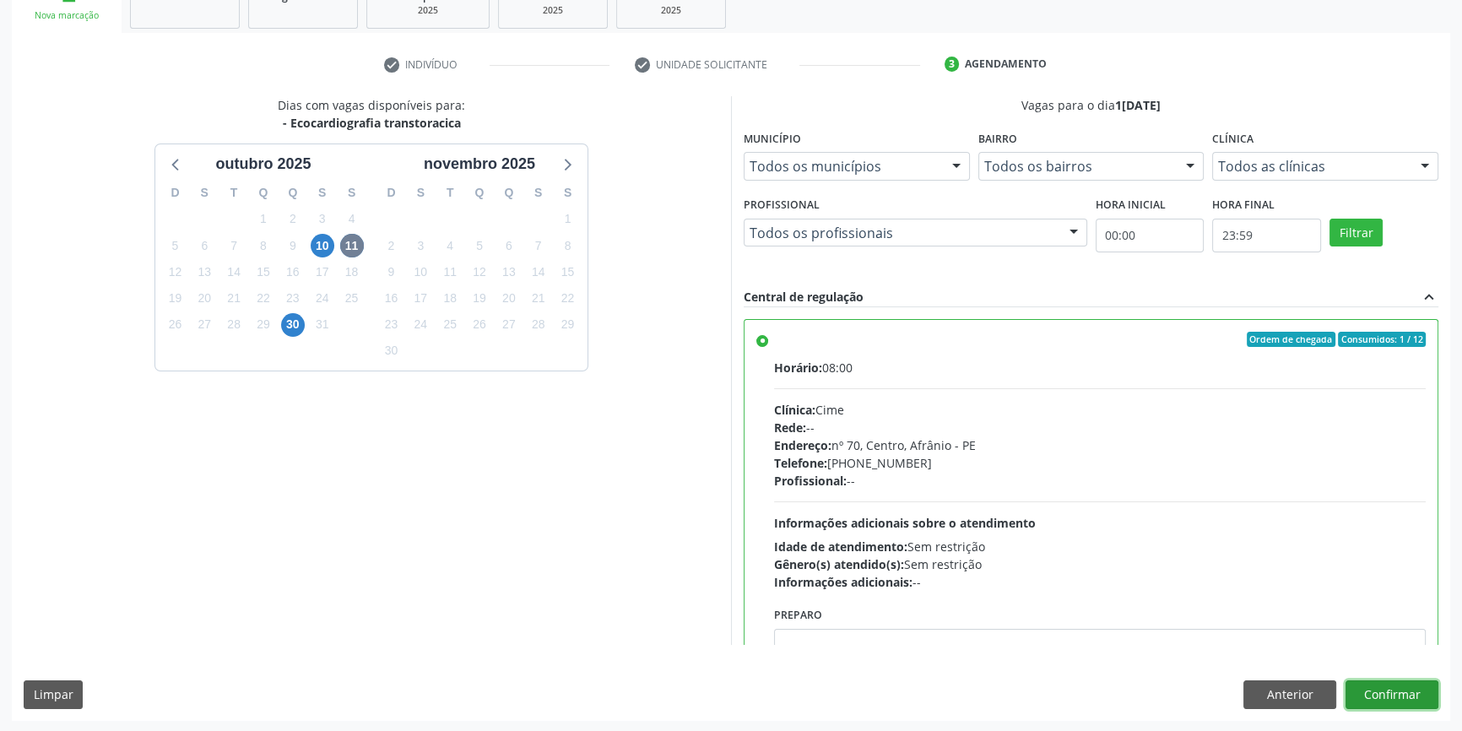
click at [1408, 693] on button "Confirmar" at bounding box center [1392, 695] width 93 height 29
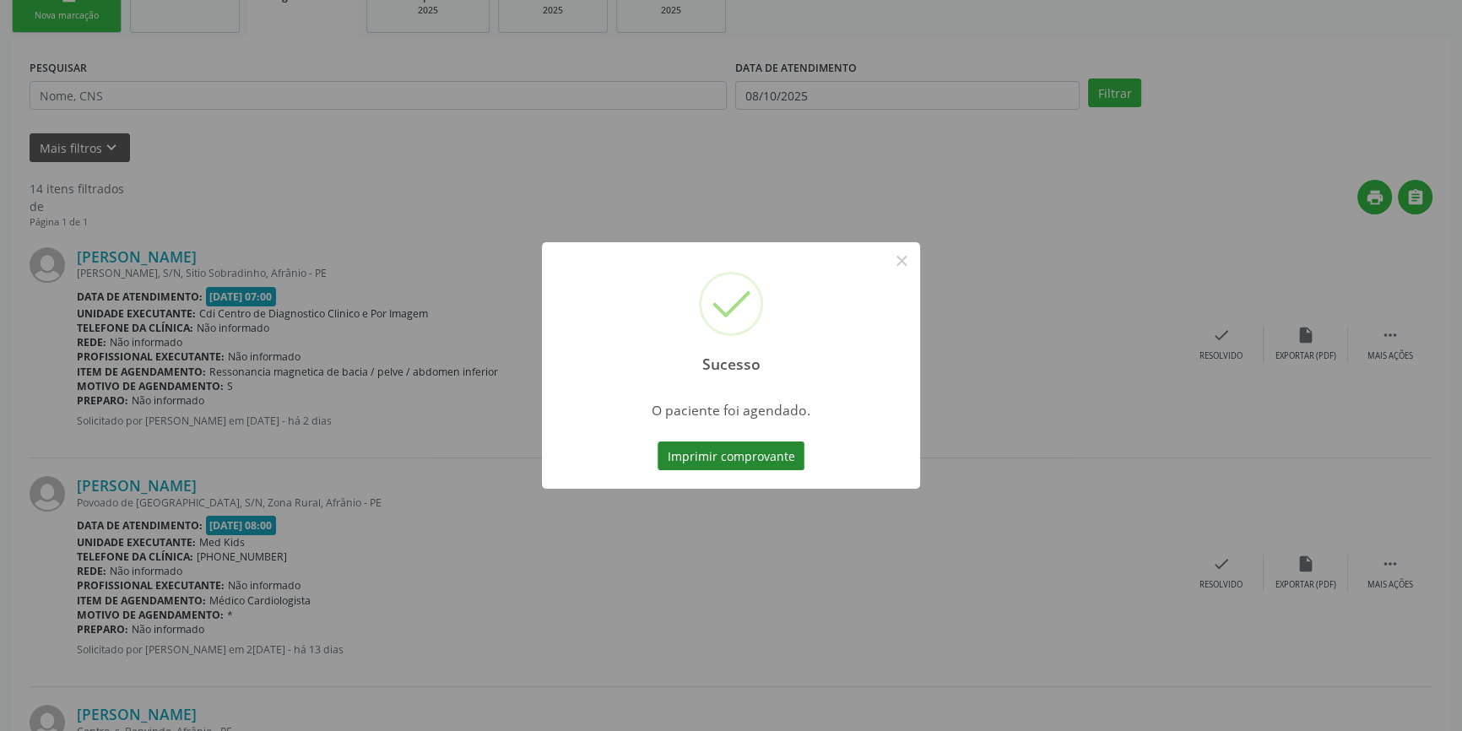
scroll to position [0, 0]
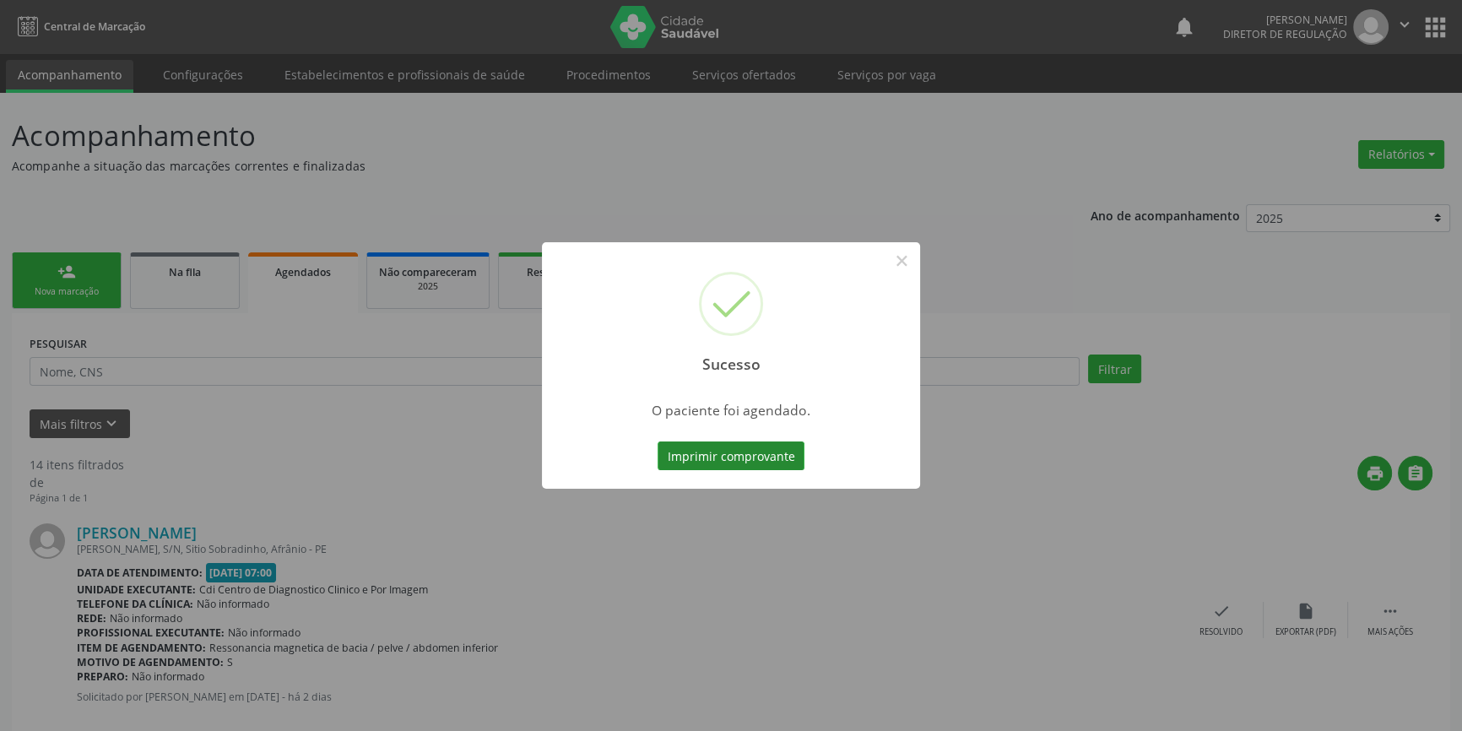
click at [765, 454] on button "Imprimir comprovante" at bounding box center [731, 456] width 147 height 29
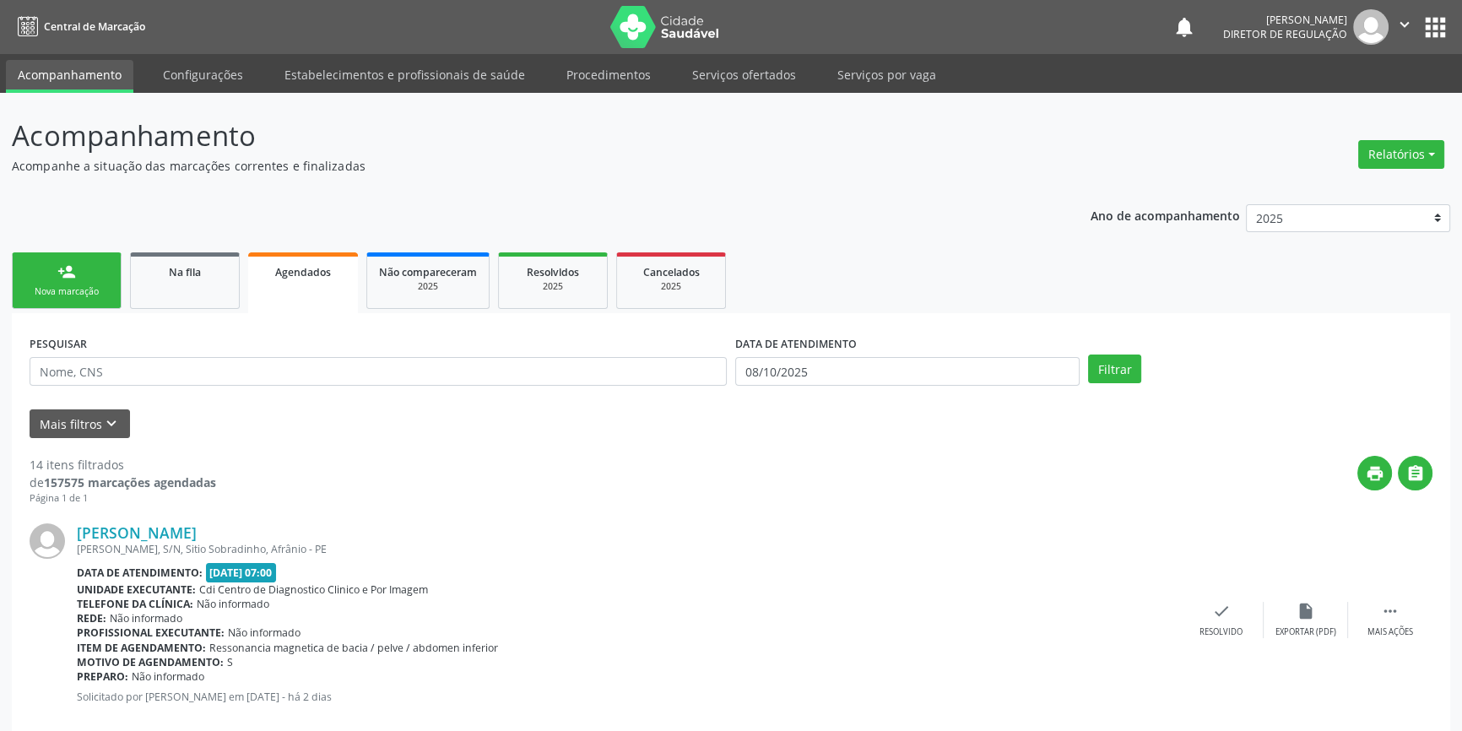
click at [79, 296] on div "Nova marcação" at bounding box center [66, 291] width 84 height 13
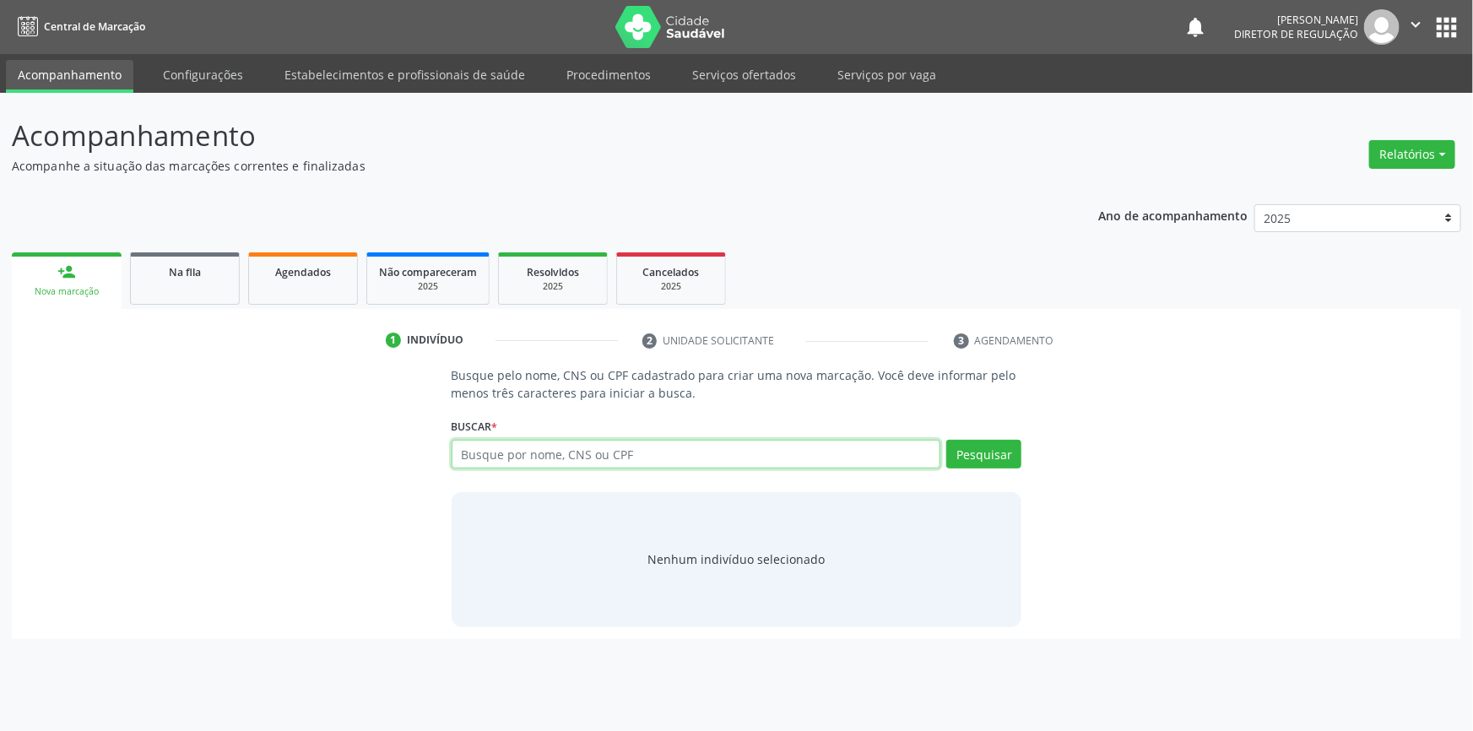
click at [611, 461] on input "text" at bounding box center [697, 454] width 490 height 29
type input "706806298477221"
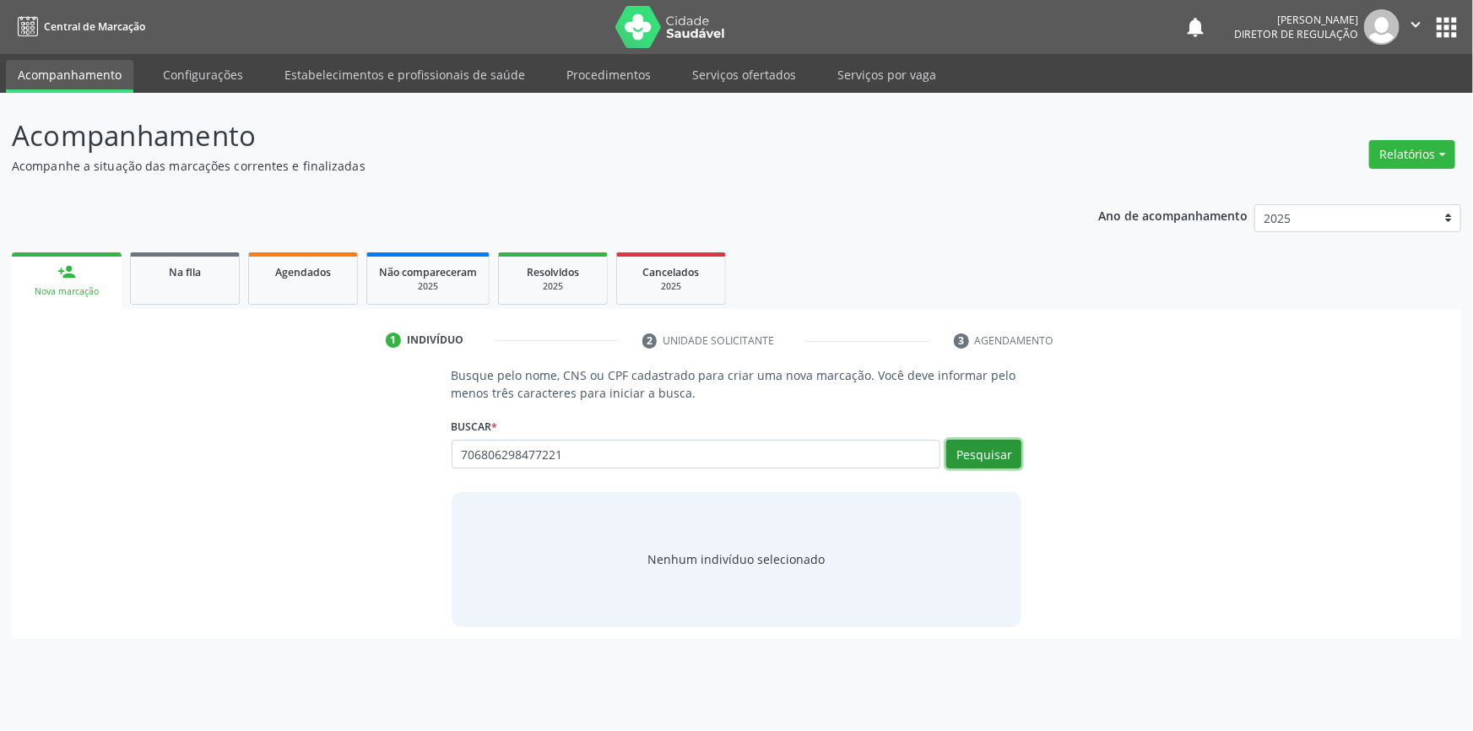
click at [989, 443] on button "Pesquisar" at bounding box center [984, 454] width 75 height 29
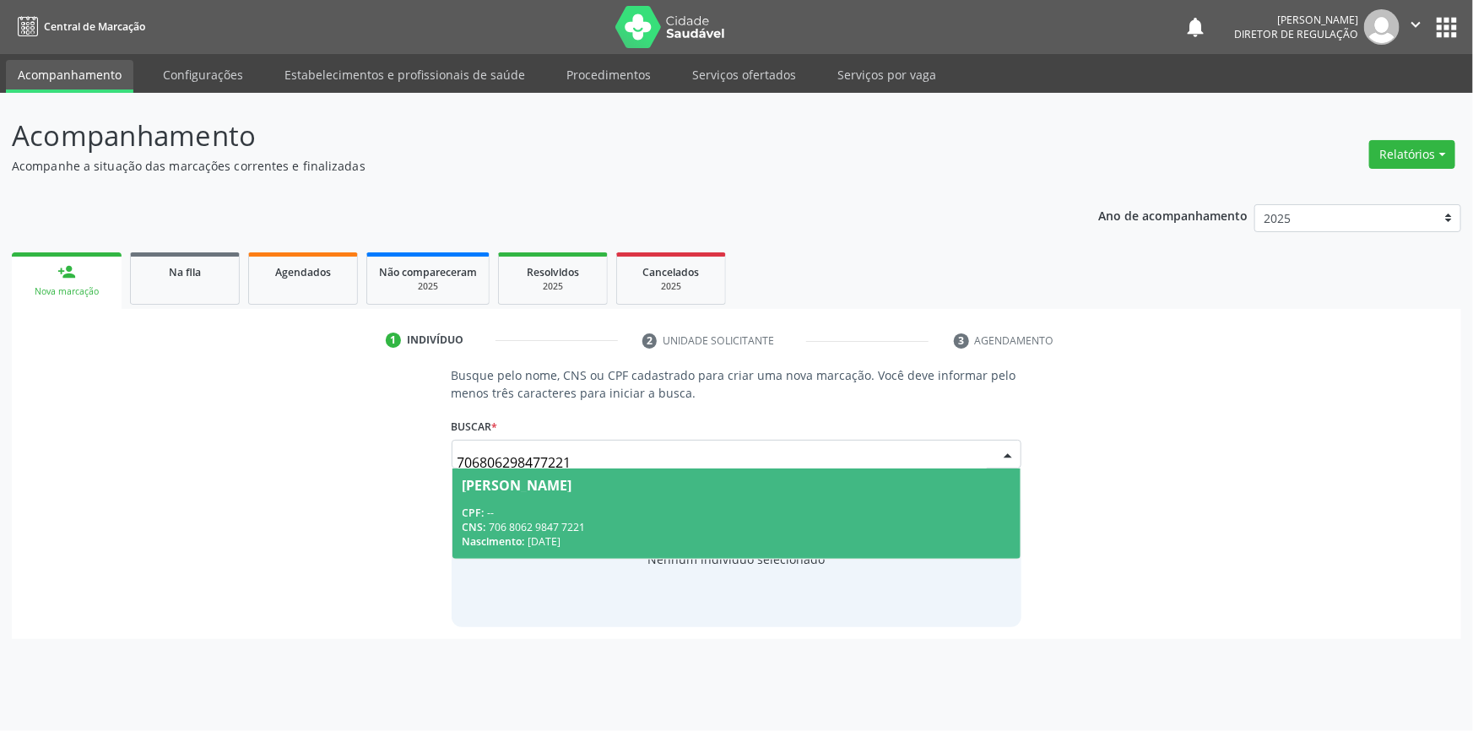
drag, startPoint x: 583, startPoint y: 464, endPoint x: 160, endPoint y: 462, distance: 423.0
click at [160, 462] on div "Busque pelo nome, CNS ou CPF cadastrado para criar uma nova marcação. Você deve…" at bounding box center [737, 496] width 1426 height 260
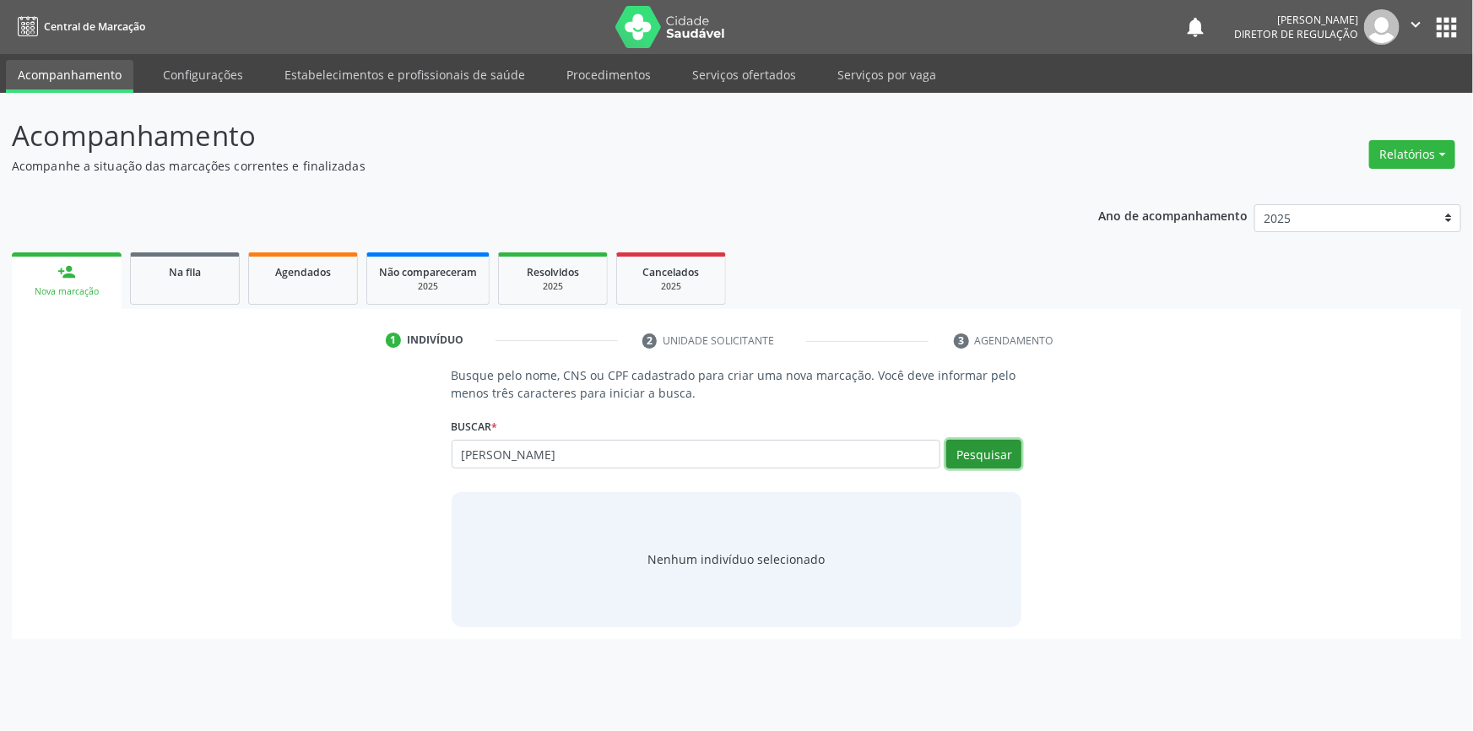
click at [990, 453] on button "Pesquisar" at bounding box center [984, 454] width 75 height 29
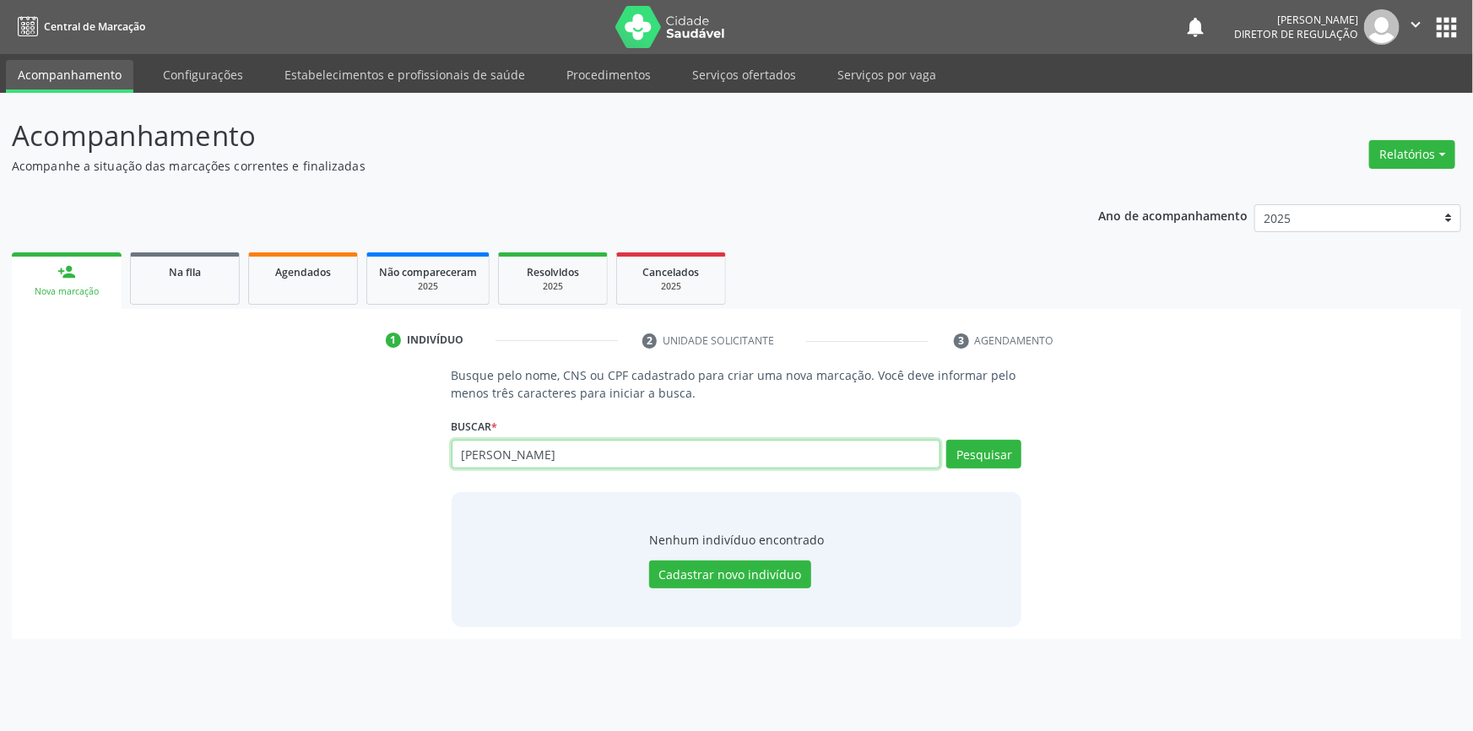
click at [636, 463] on input "DIANA DE MACEDO" at bounding box center [697, 454] width 490 height 29
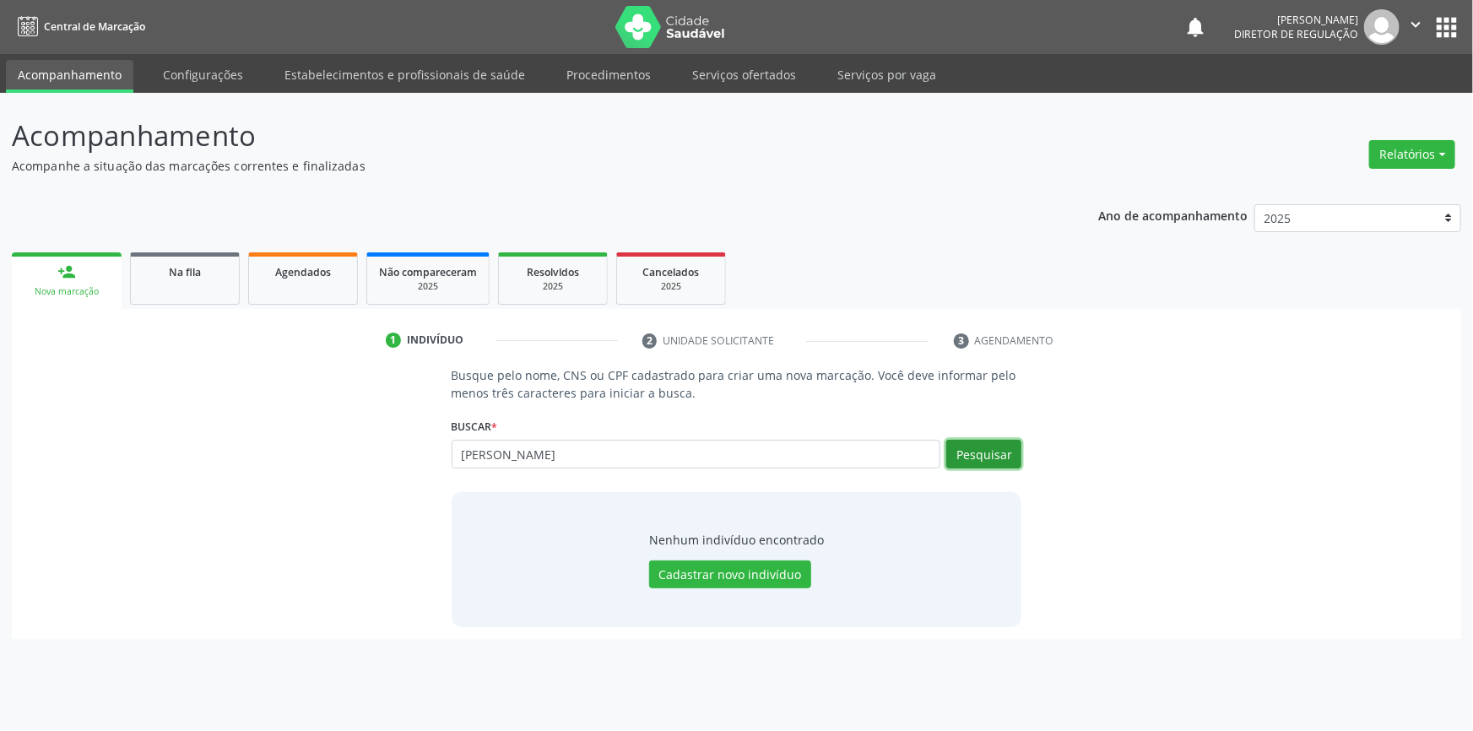
click at [988, 446] on button "Pesquisar" at bounding box center [984, 454] width 75 height 29
click at [986, 458] on button "Pesquisar" at bounding box center [984, 454] width 75 height 29
click at [975, 452] on button "Pesquisar" at bounding box center [984, 454] width 75 height 29
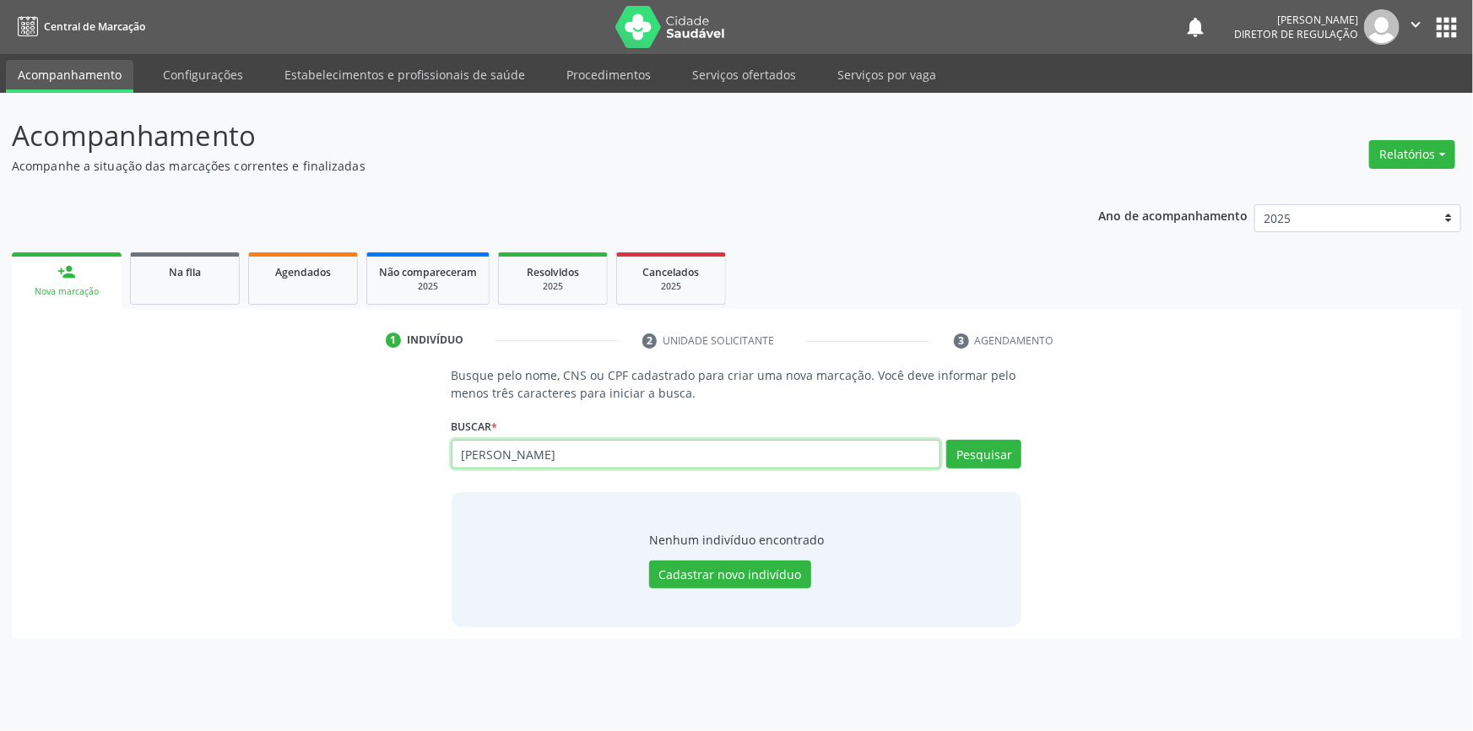
click at [588, 453] on input "DIANA DE MACEDO" at bounding box center [697, 454] width 490 height 29
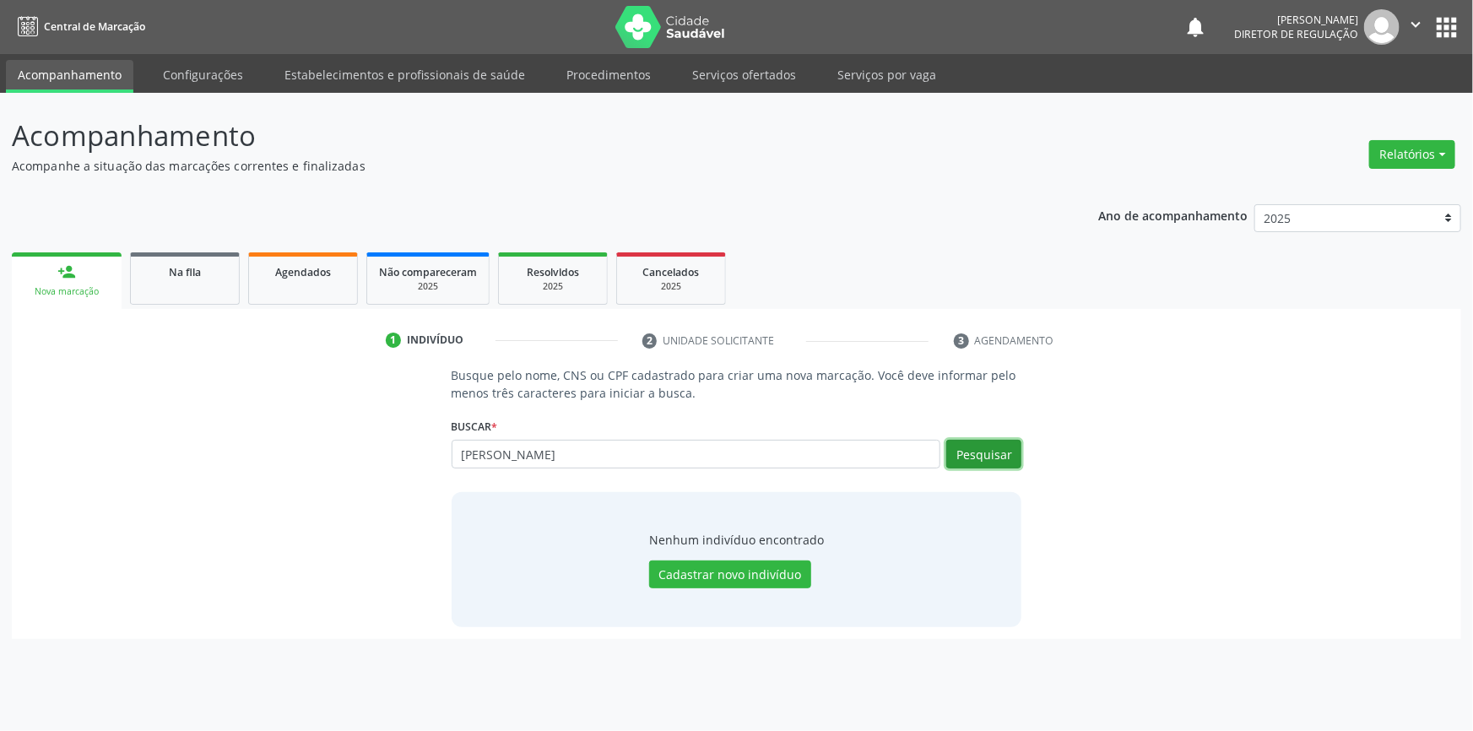
click at [973, 462] on button "Pesquisar" at bounding box center [984, 454] width 75 height 29
click at [986, 458] on button "Pesquisar" at bounding box center [984, 454] width 75 height 29
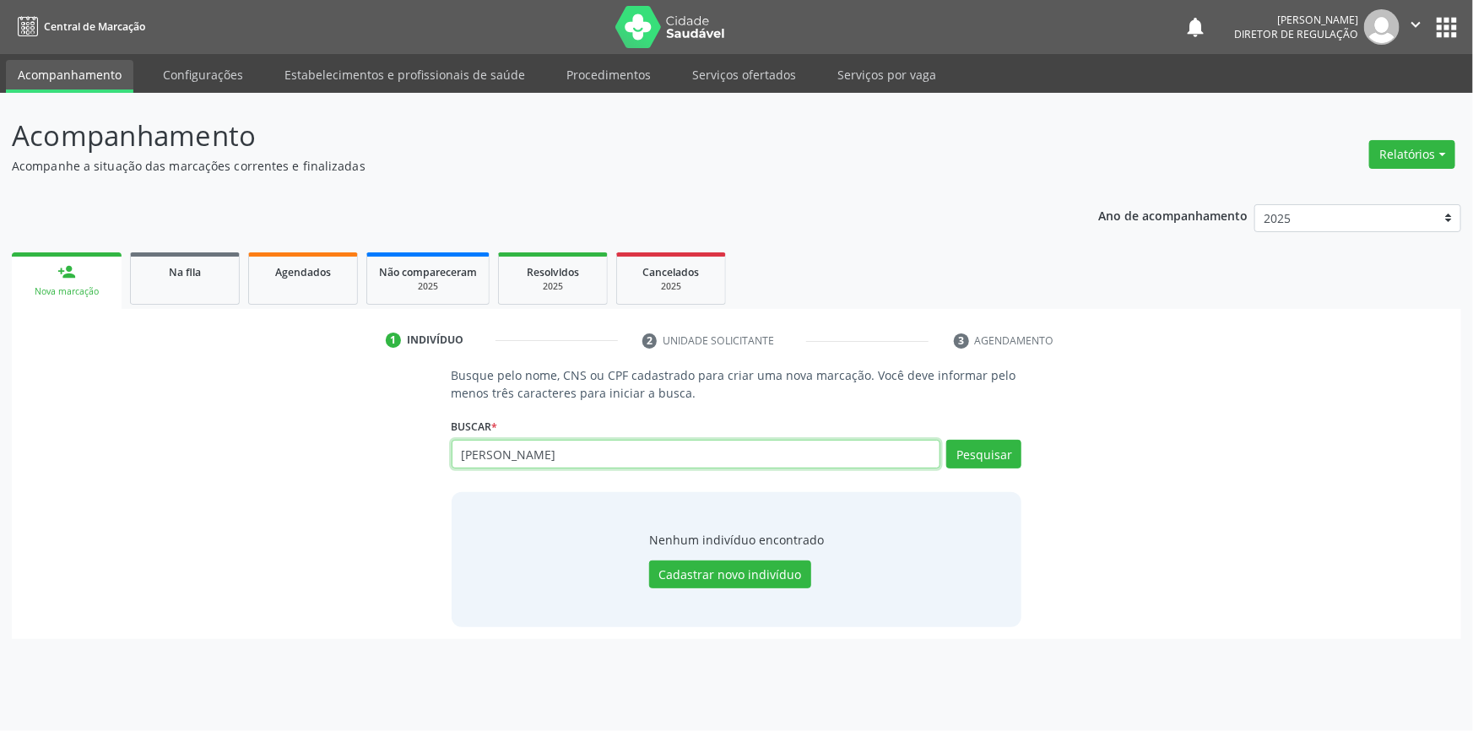
drag, startPoint x: 654, startPoint y: 448, endPoint x: 53, endPoint y: 458, distance: 601.3
click at [53, 458] on div "Busque pelo nome, CNS ou CPF cadastrado para criar uma nova marcação. Você deve…" at bounding box center [737, 496] width 1426 height 260
paste input "702805656310861"
type input "702805656310861"
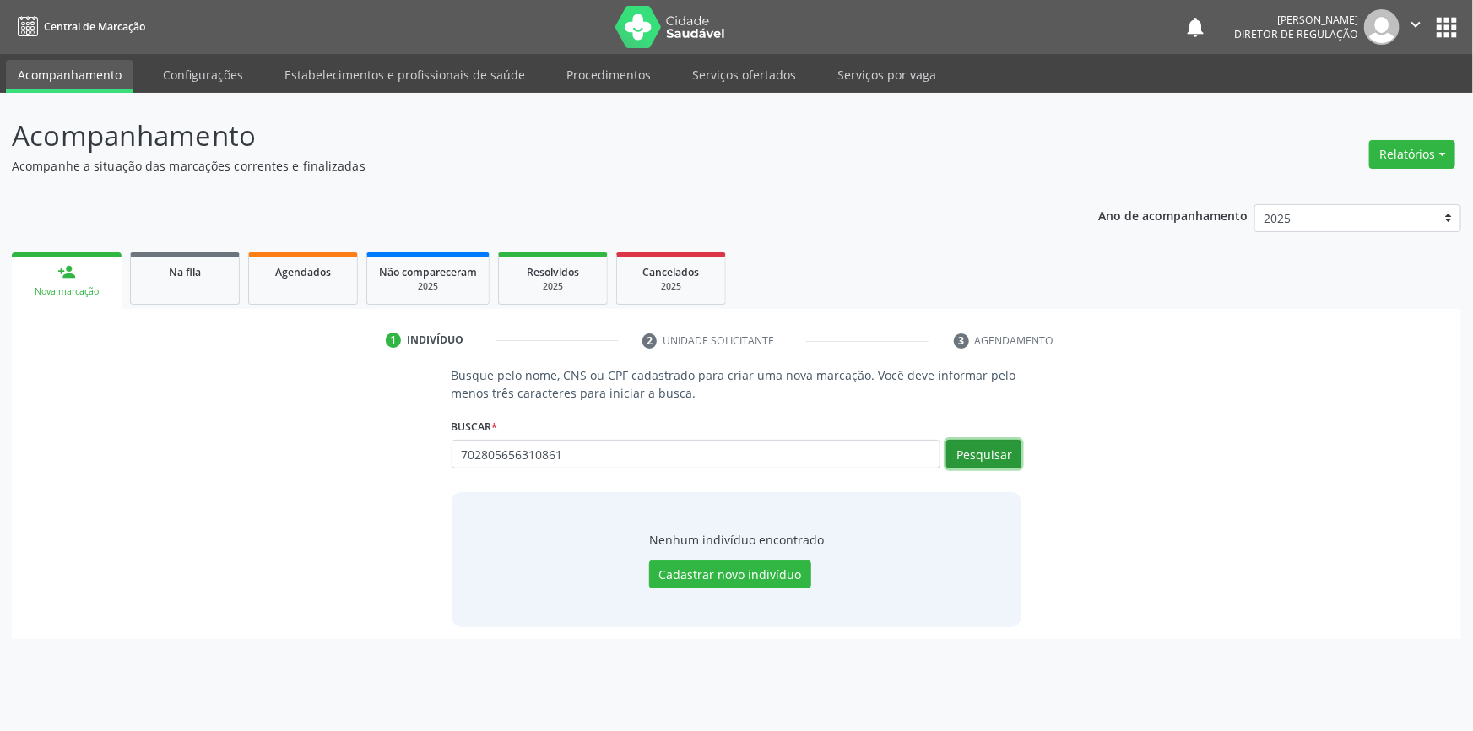
click at [995, 462] on button "Pesquisar" at bounding box center [984, 454] width 75 height 29
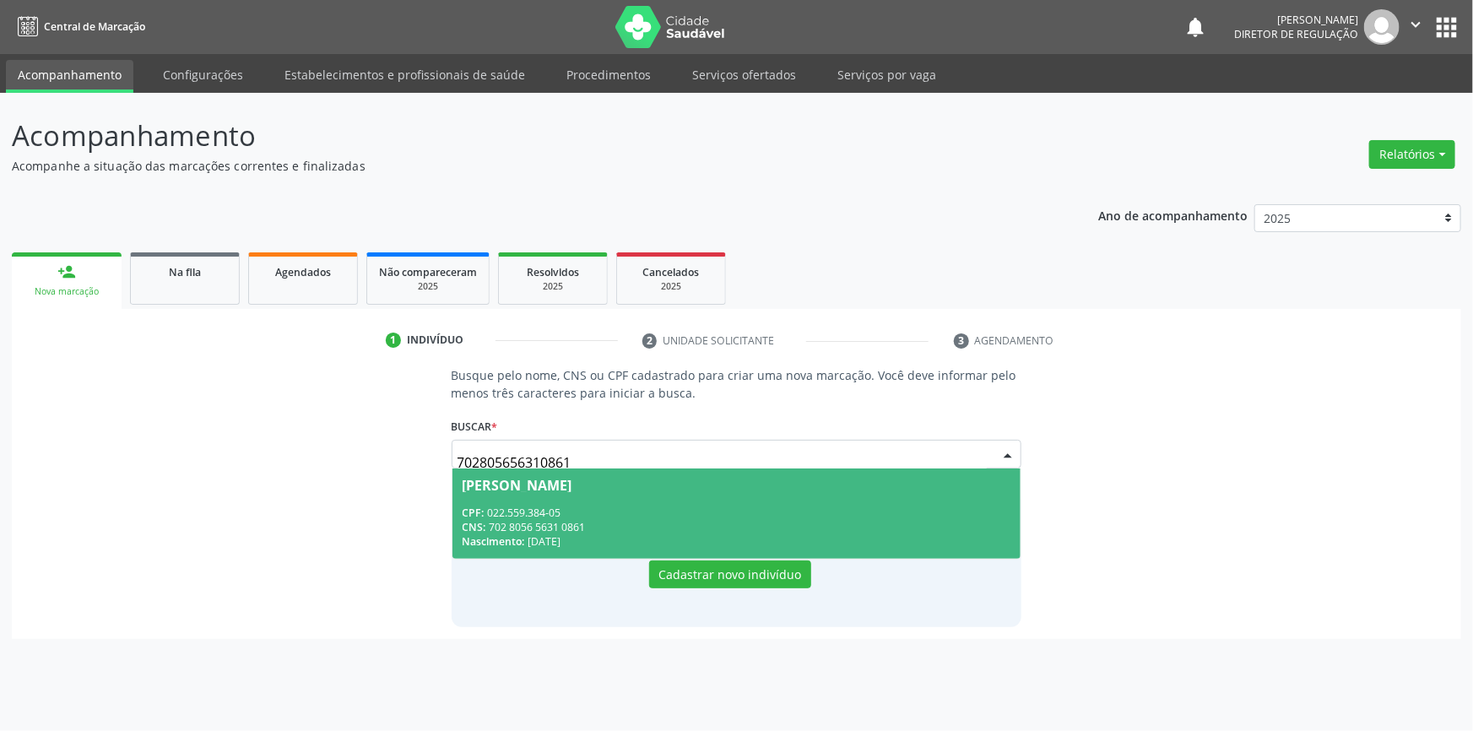
click at [622, 523] on div "CNS: 702 8056 5631 0861" at bounding box center [737, 527] width 549 height 14
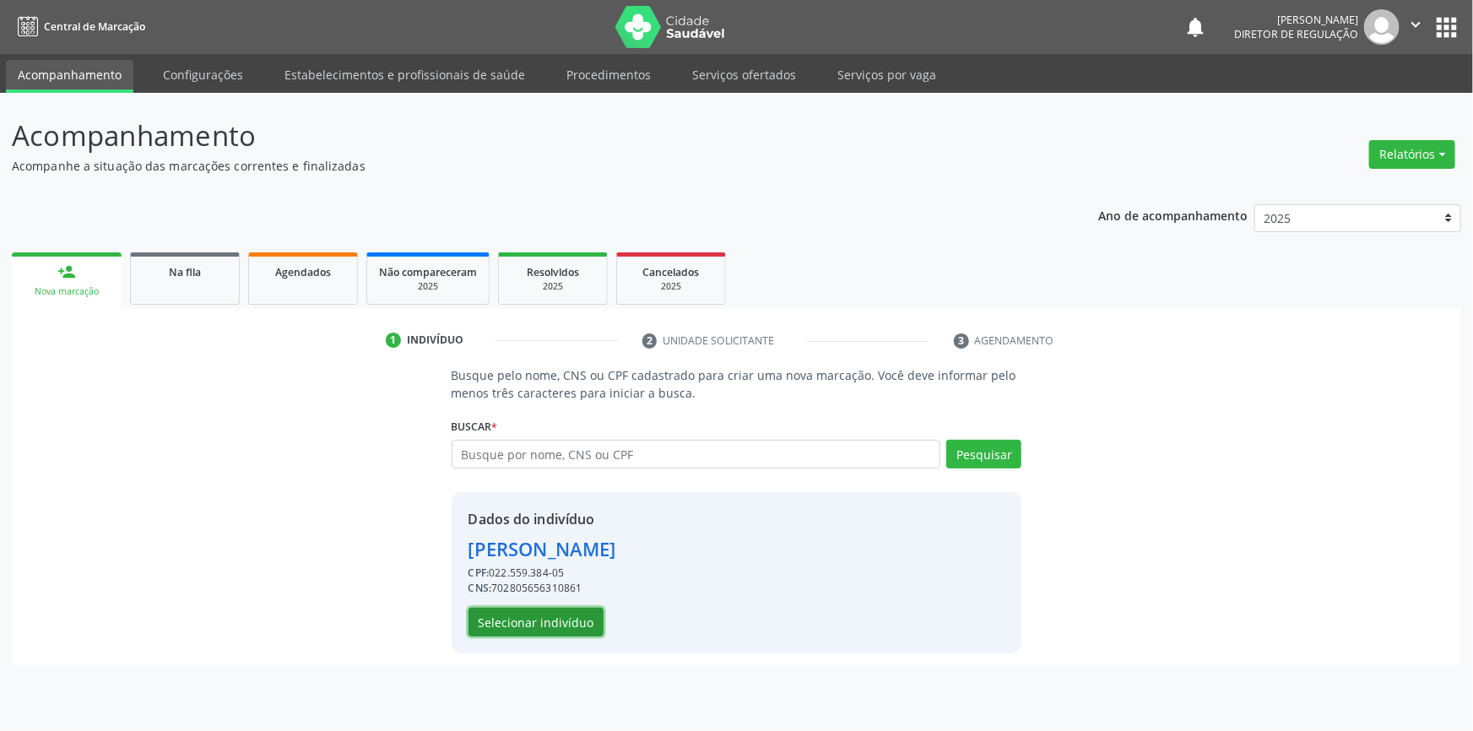
click at [545, 630] on button "Selecionar indivíduo" at bounding box center [536, 622] width 135 height 29
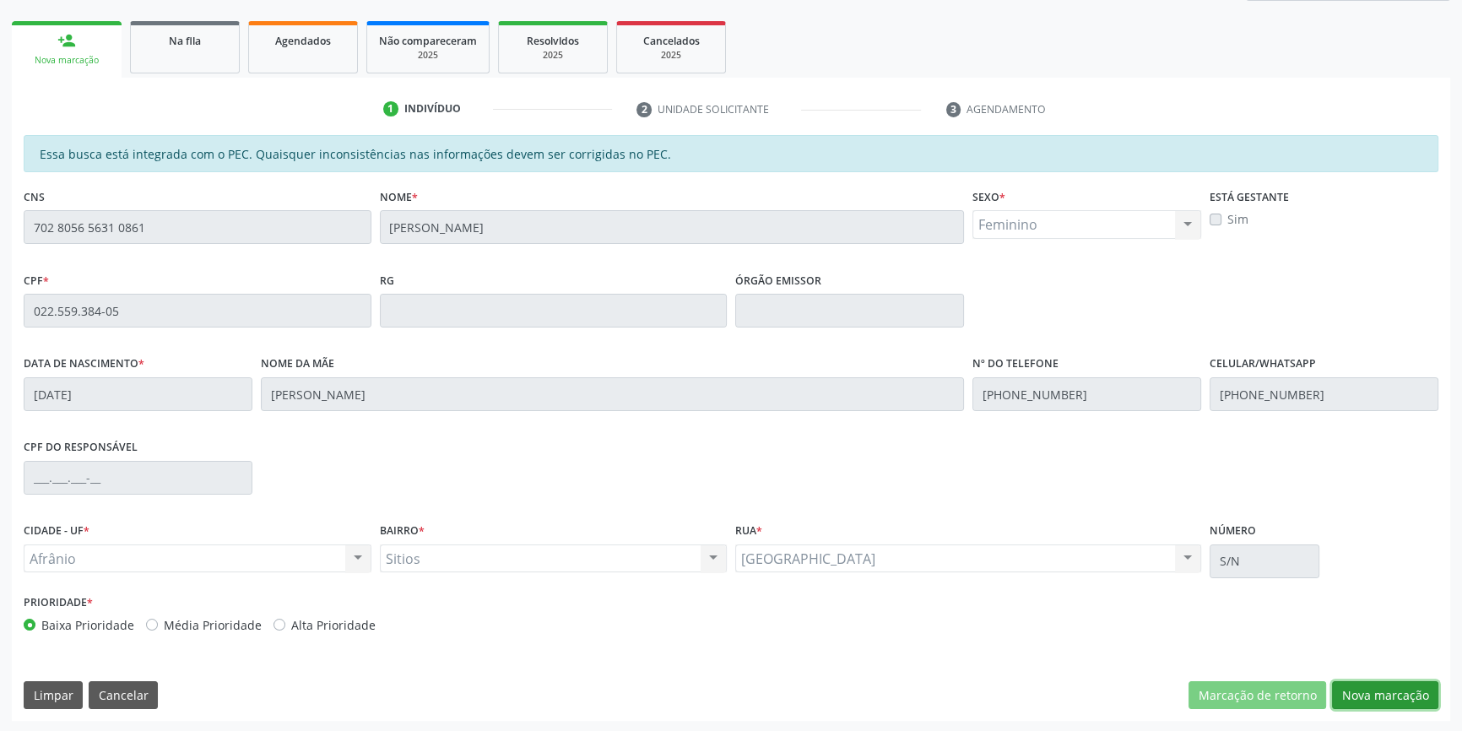
click at [1354, 693] on button "Nova marcação" at bounding box center [1385, 695] width 106 height 29
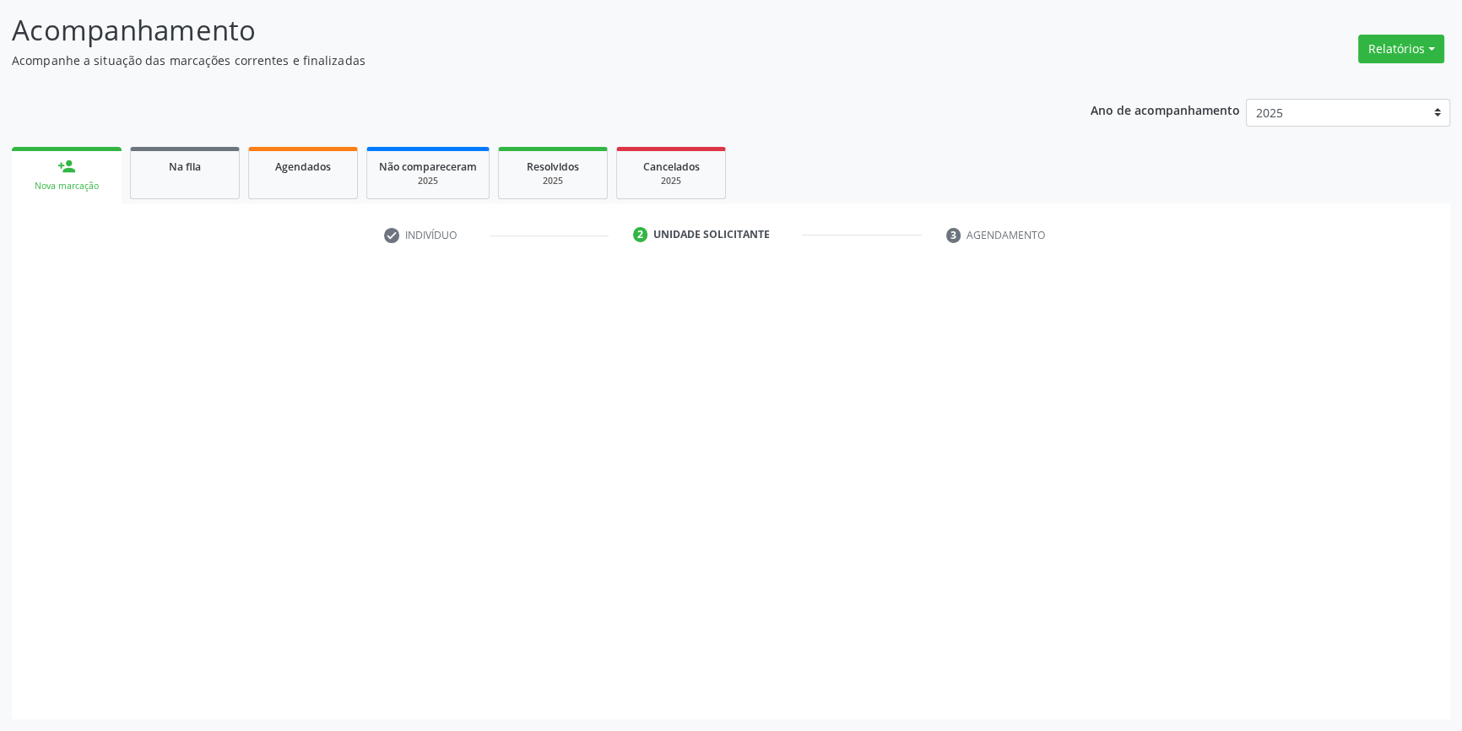
scroll to position [104, 0]
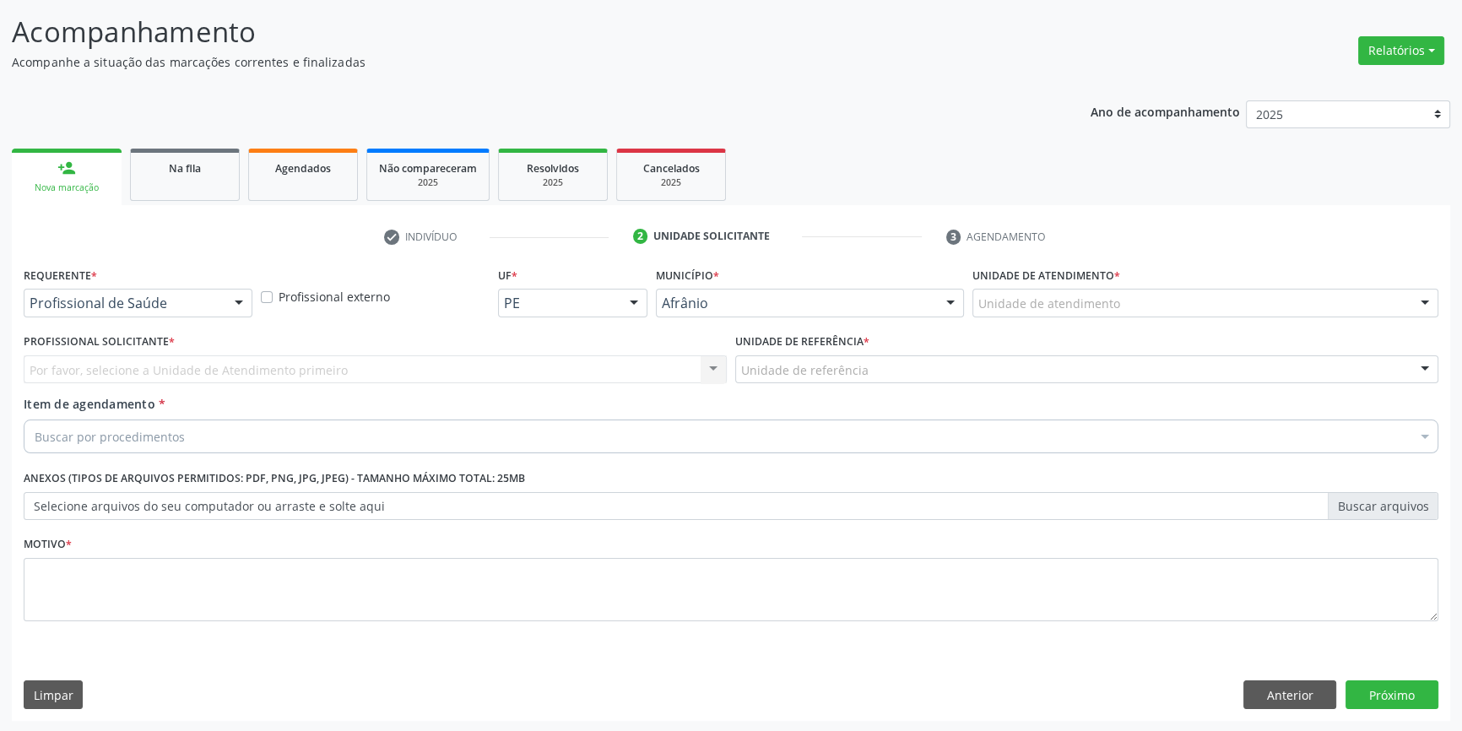
click at [1107, 292] on div "Unidade de atendimento" at bounding box center [1206, 303] width 466 height 29
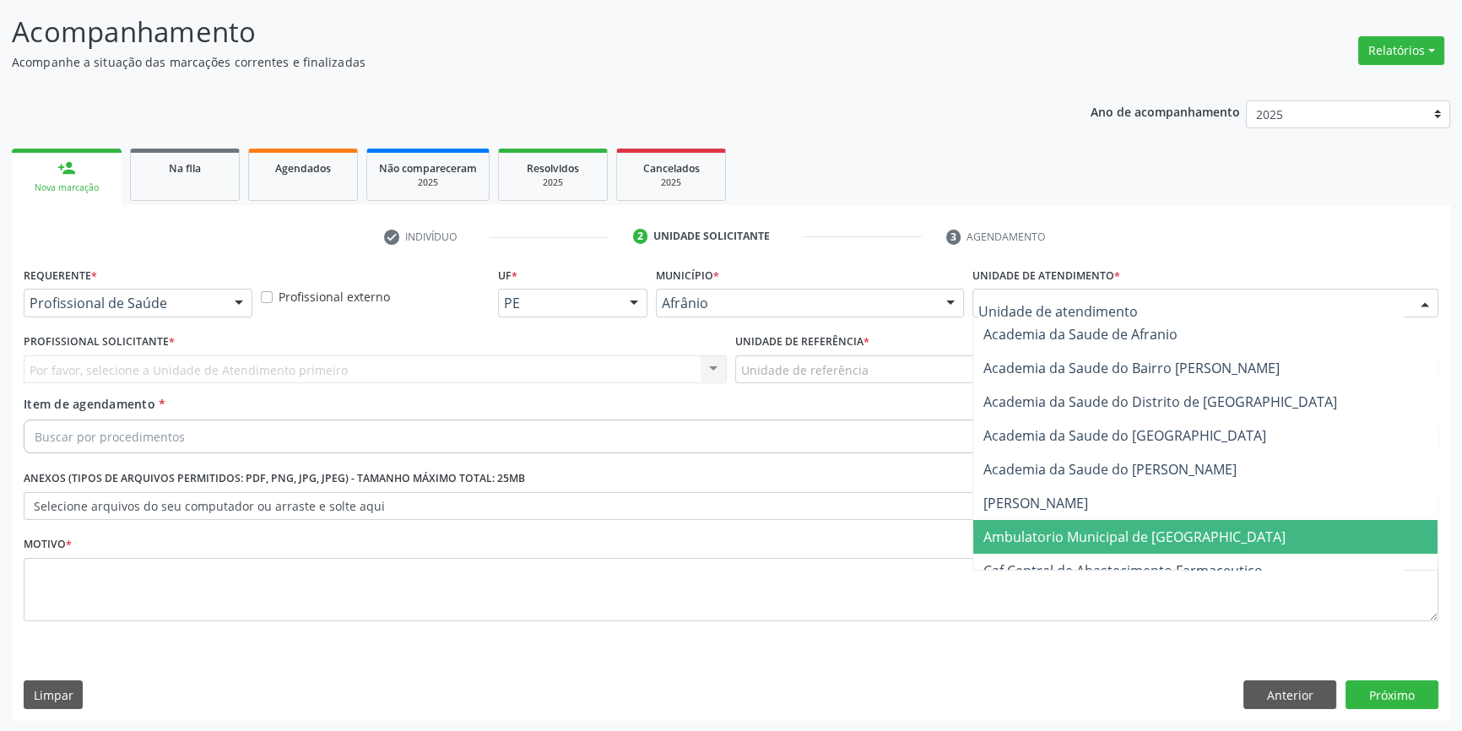
click at [1105, 537] on span "Ambulatorio Municipal de [GEOGRAPHIC_DATA]" at bounding box center [1135, 537] width 302 height 19
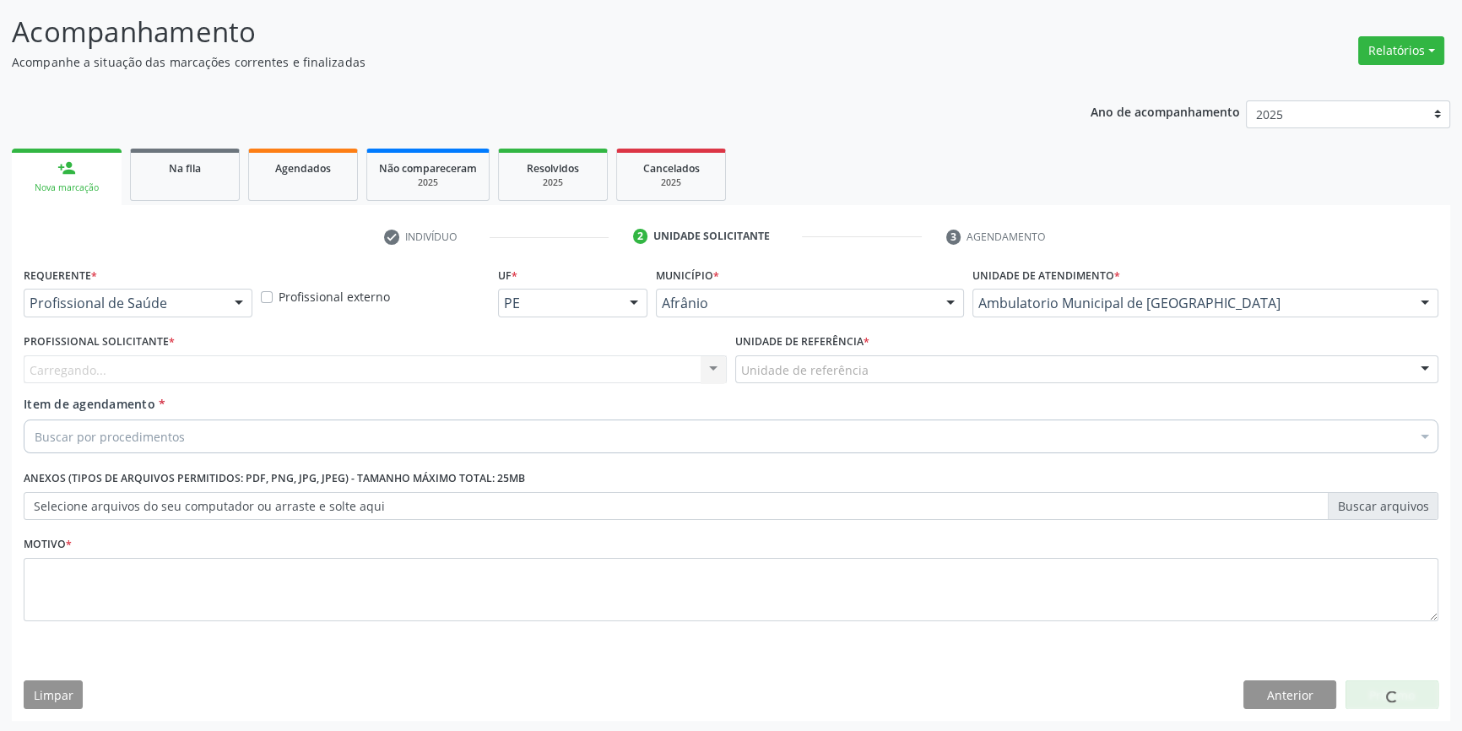
click at [898, 369] on div "Unidade de referência" at bounding box center [1086, 369] width 703 height 29
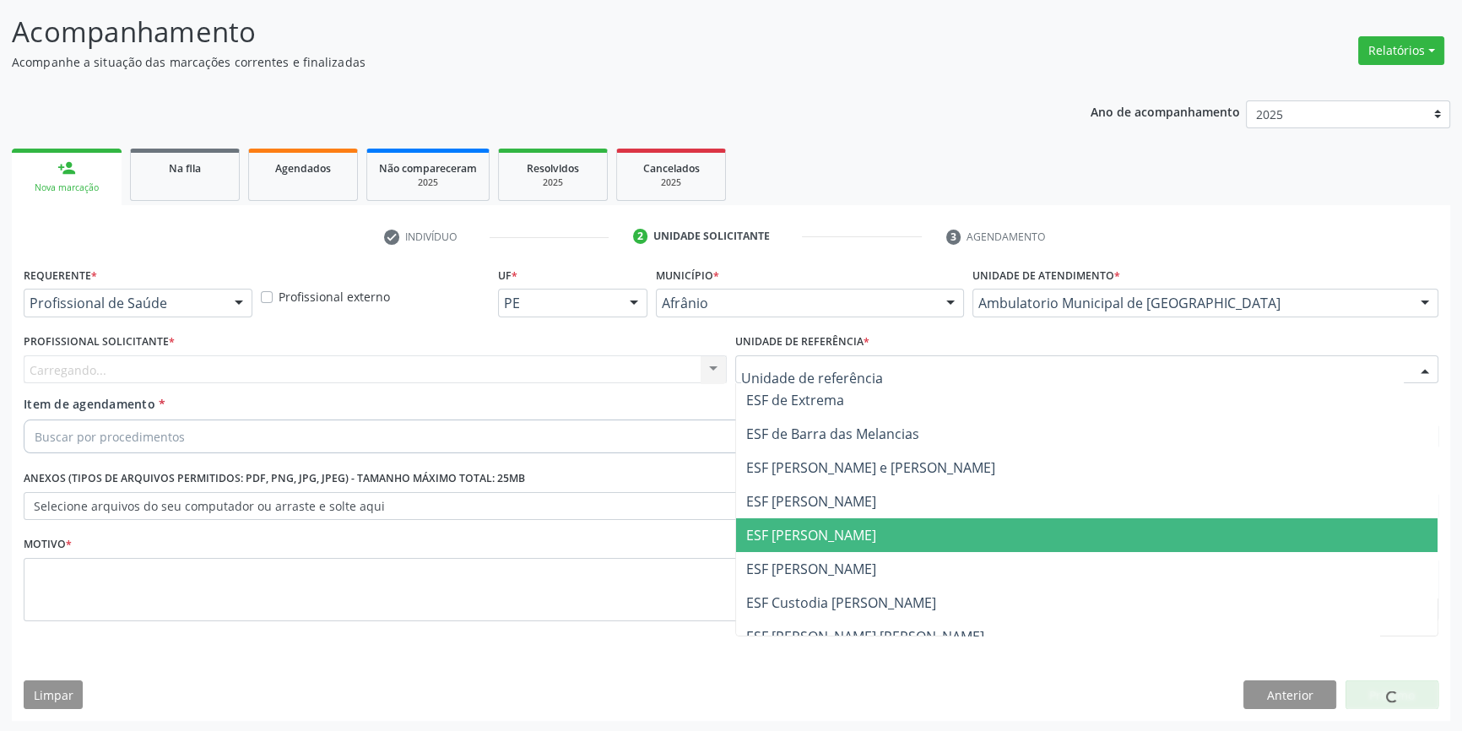
click at [838, 551] on ul "ESF de Extrema ESF de Barra das Melancias ESF Jose e Maria Rodrigues de Macedo …" at bounding box center [1087, 552] width 702 height 338
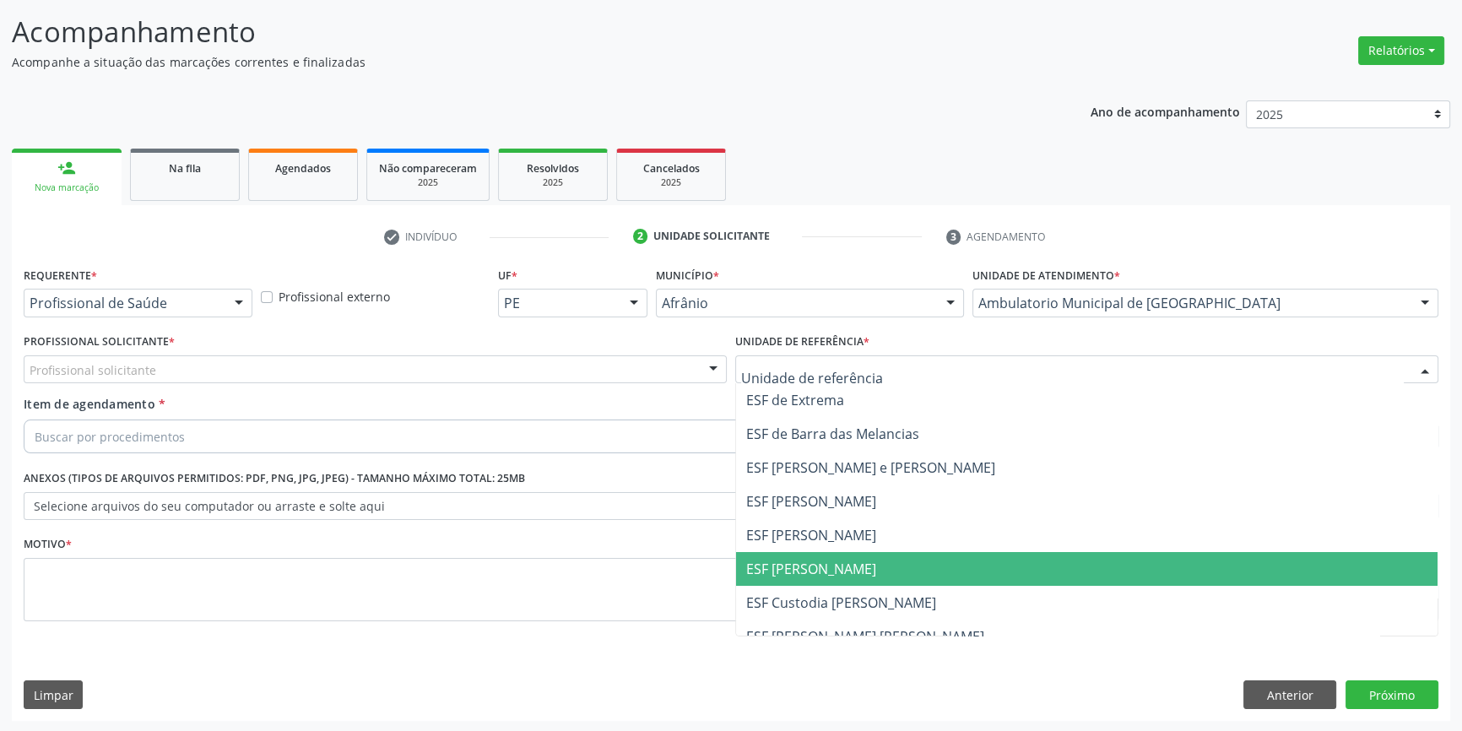
click at [827, 578] on span "ESF [PERSON_NAME]" at bounding box center [1087, 569] width 702 height 34
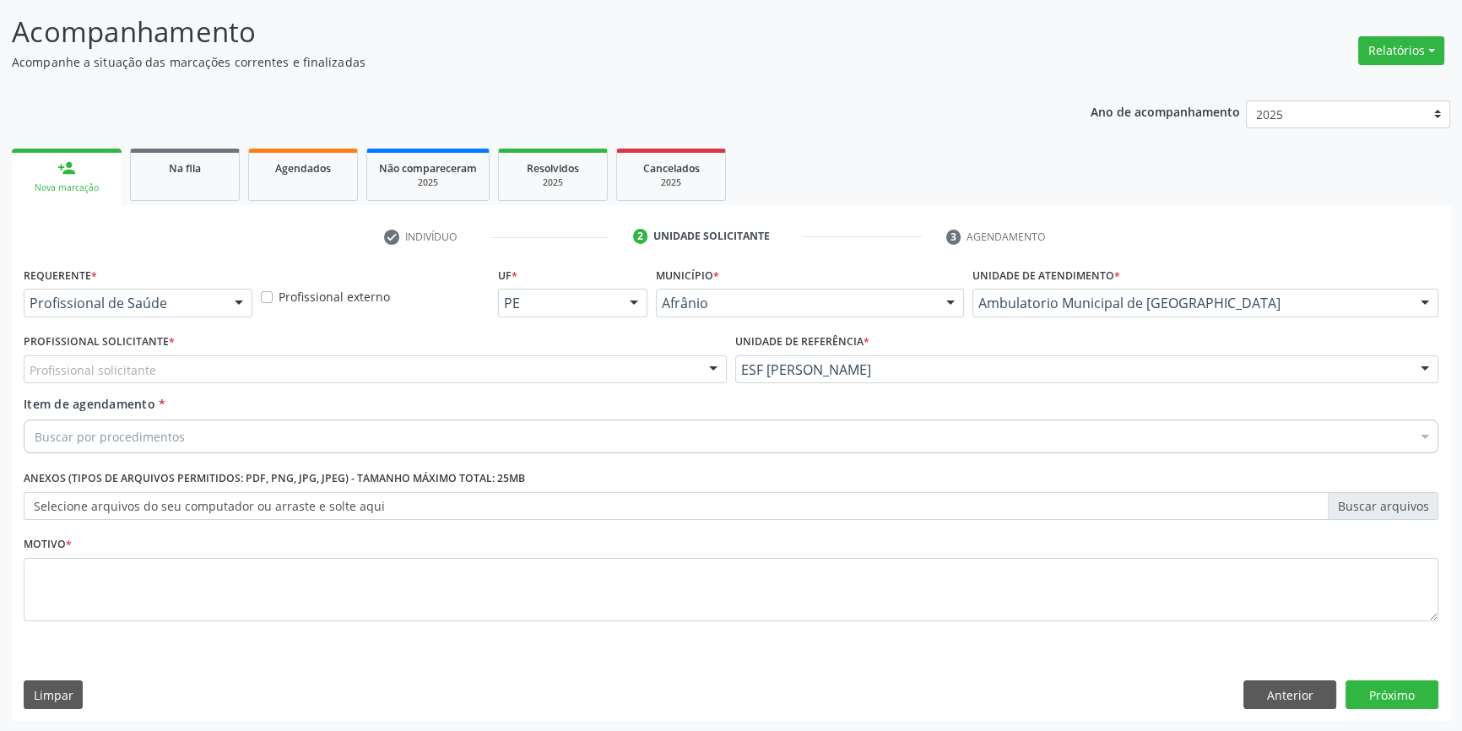
click at [285, 384] on div "Profissional Solicitante * Profissional solicitante Médico Anestesiologista - J…" at bounding box center [375, 362] width 712 height 66
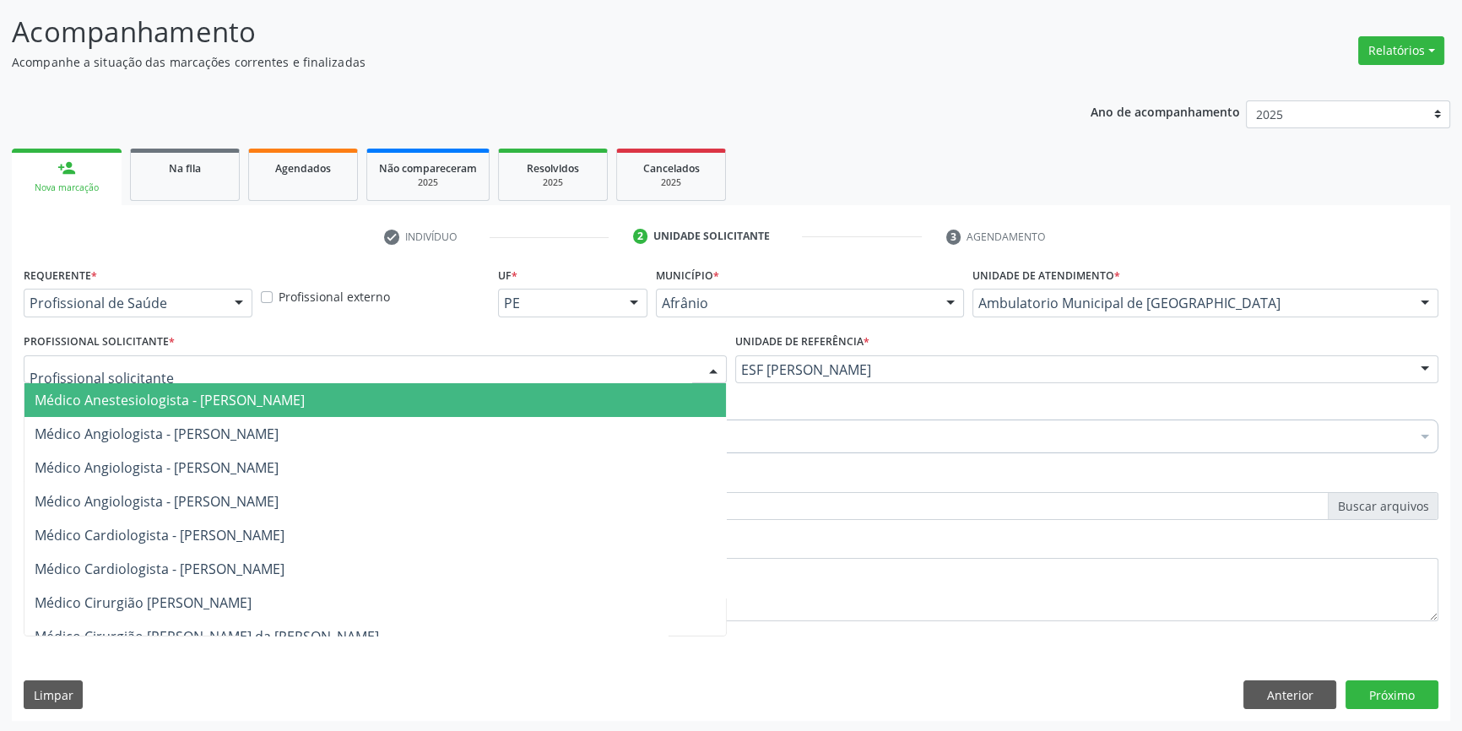
click at [261, 372] on div at bounding box center [375, 369] width 703 height 29
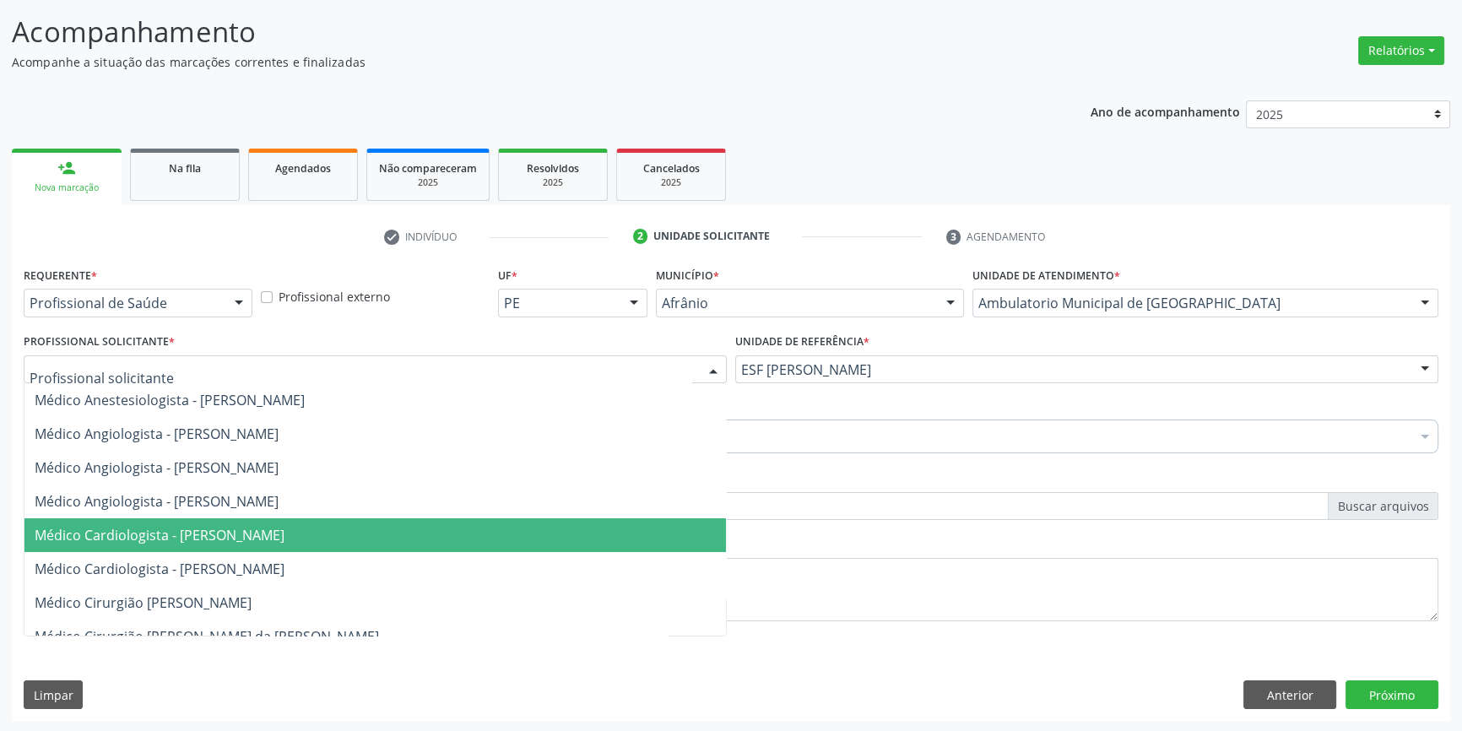
click at [245, 535] on span "Médico Cardiologista - Alysson Rodrigo Ferreira Cavalcanti" at bounding box center [160, 535] width 250 height 19
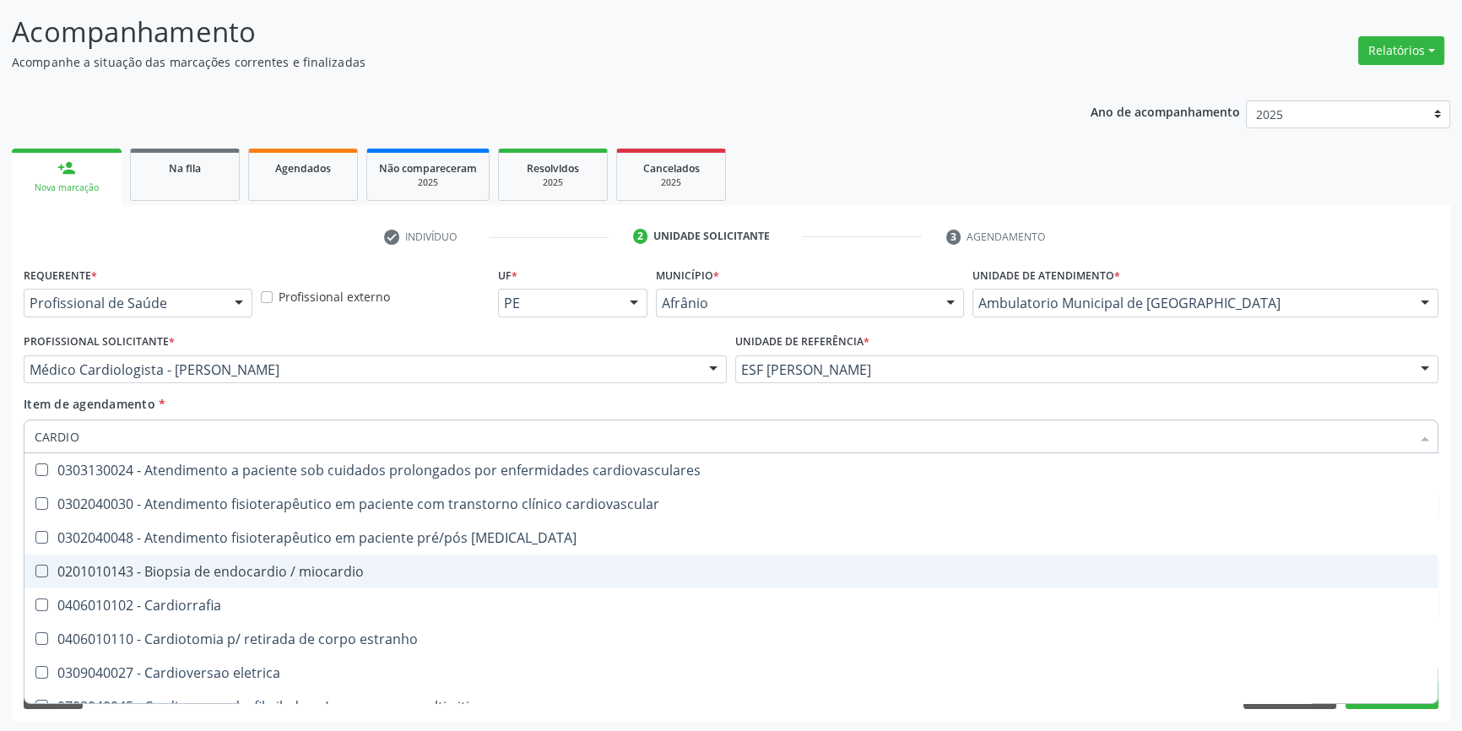
type input "CARDIOL"
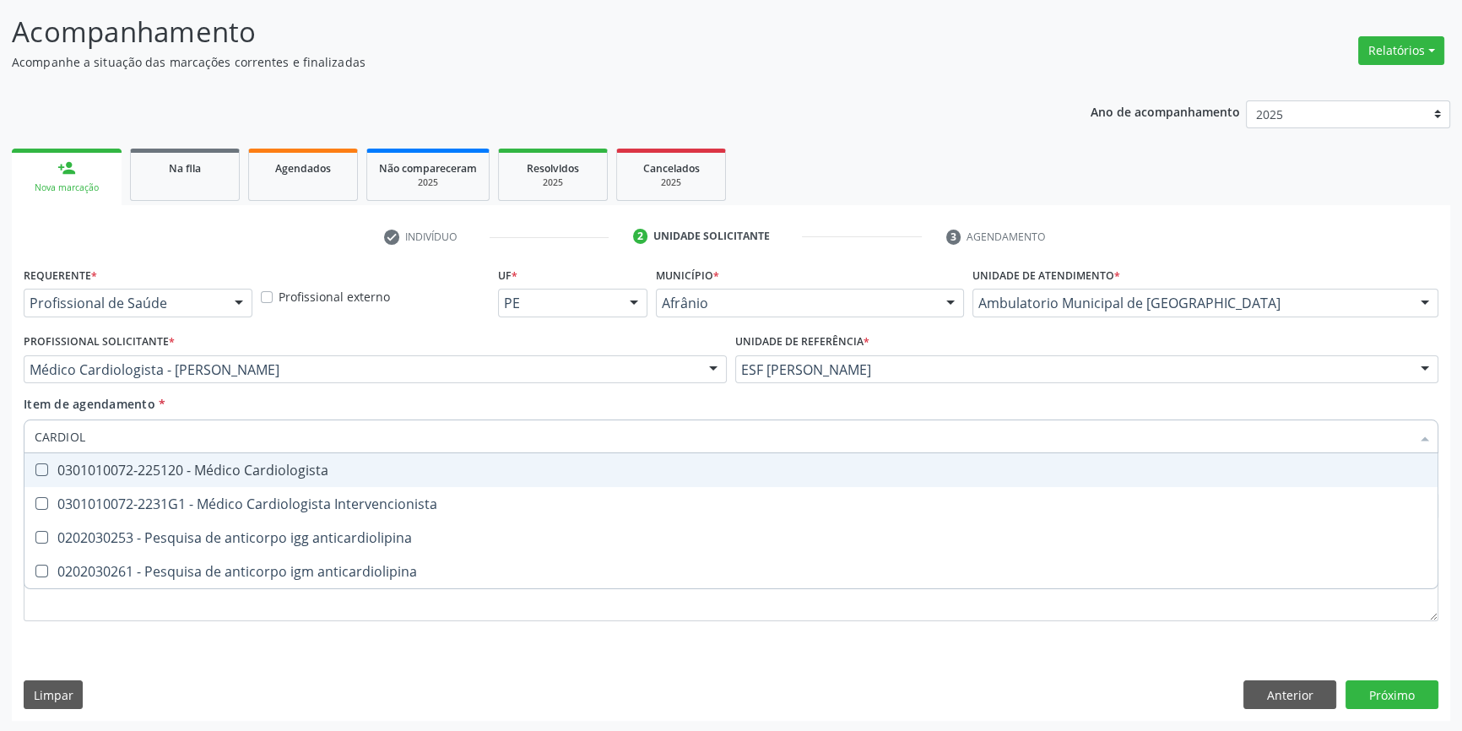
click at [310, 479] on span "0301010072-225120 - Médico Cardiologista" at bounding box center [730, 470] width 1413 height 34
checkbox Cardiologista "true"
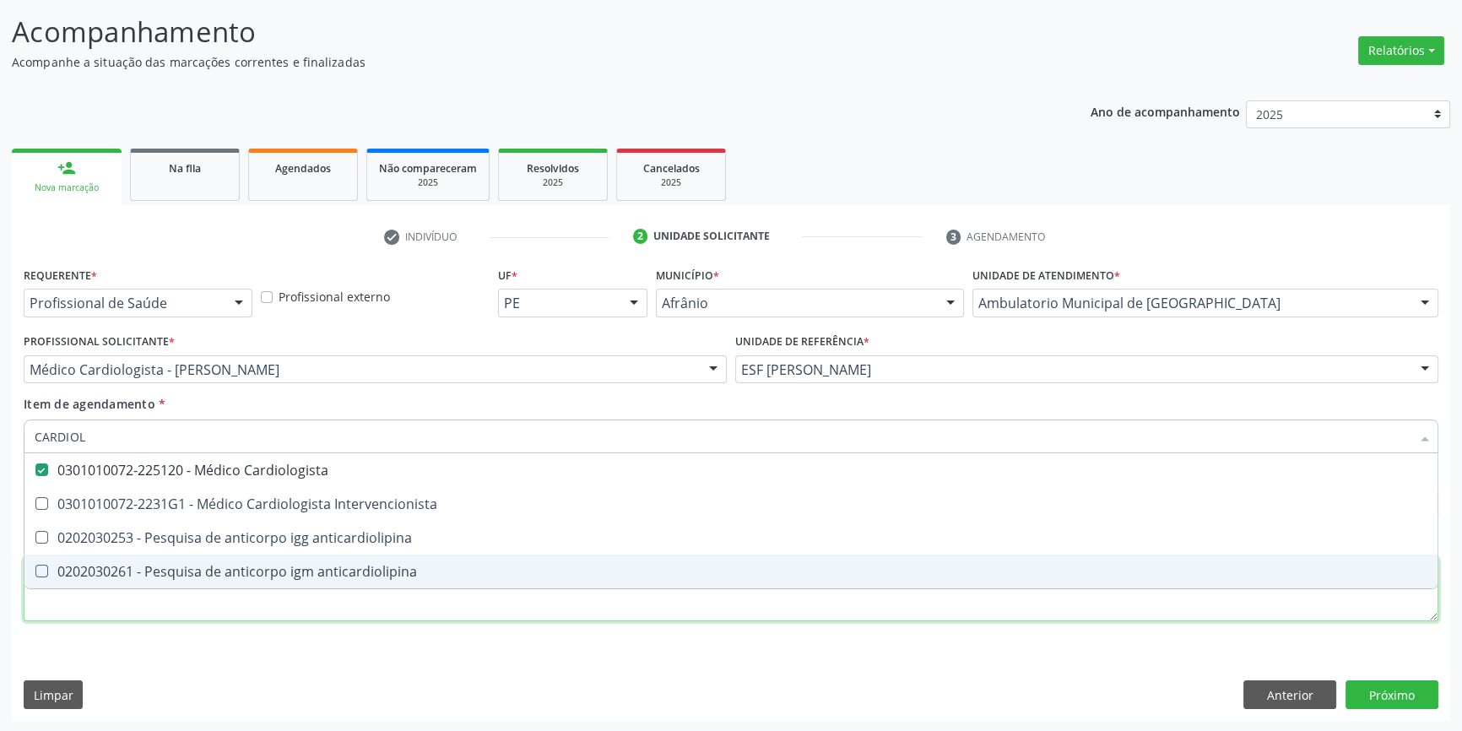
click at [231, 603] on div "Requerente * Profissional de Saúde Profissional de Saúde Paciente Nenhum result…" at bounding box center [731, 454] width 1415 height 382
checkbox Intervencionista "true"
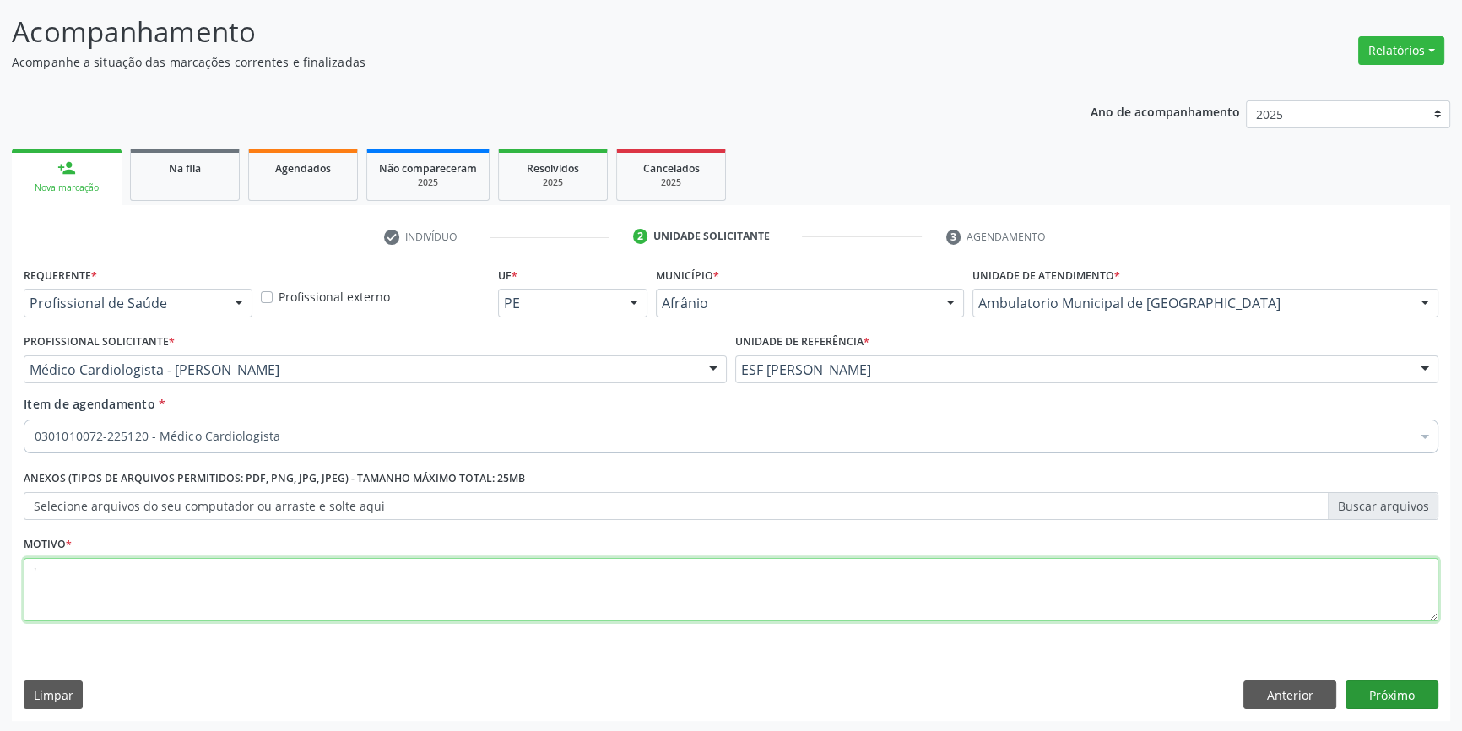
type textarea "'"
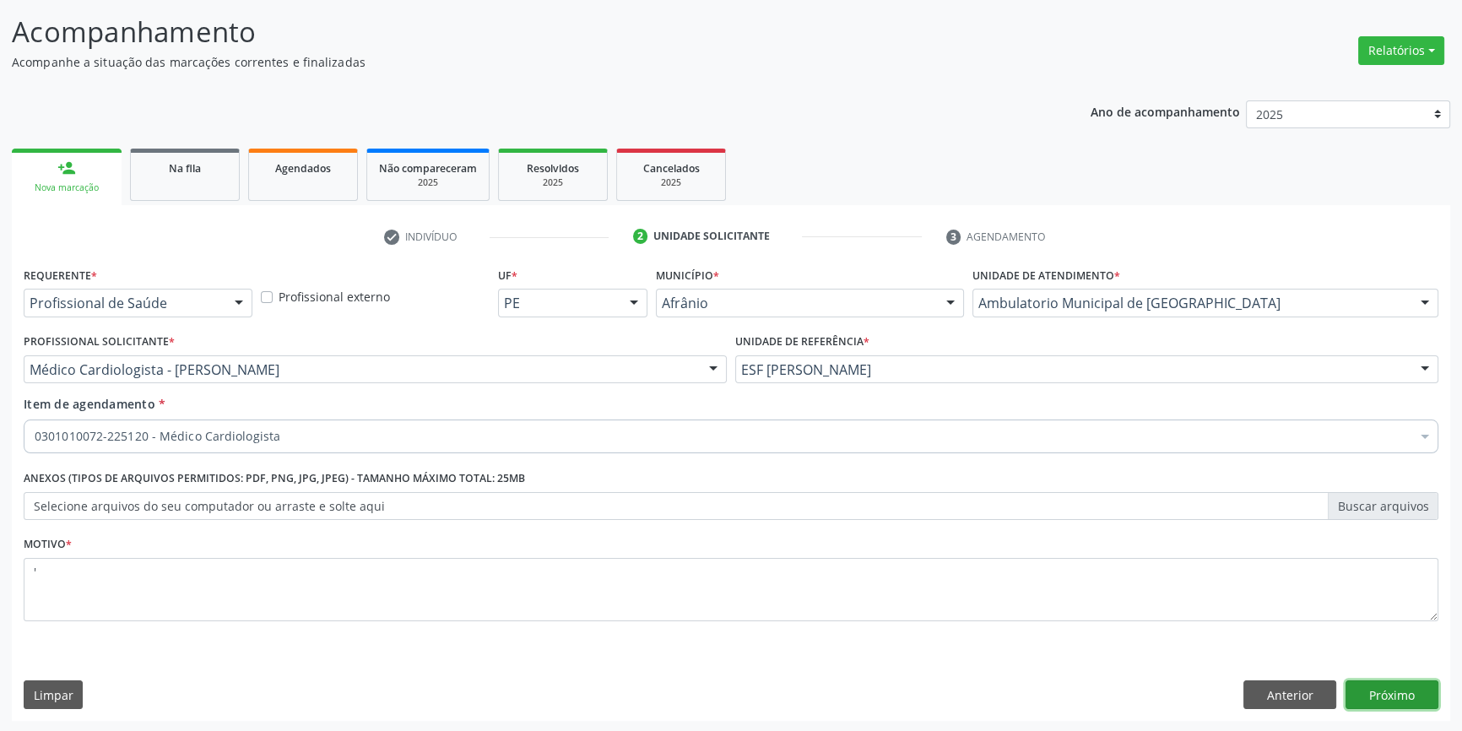
click at [1375, 700] on button "Próximo" at bounding box center [1392, 695] width 93 height 29
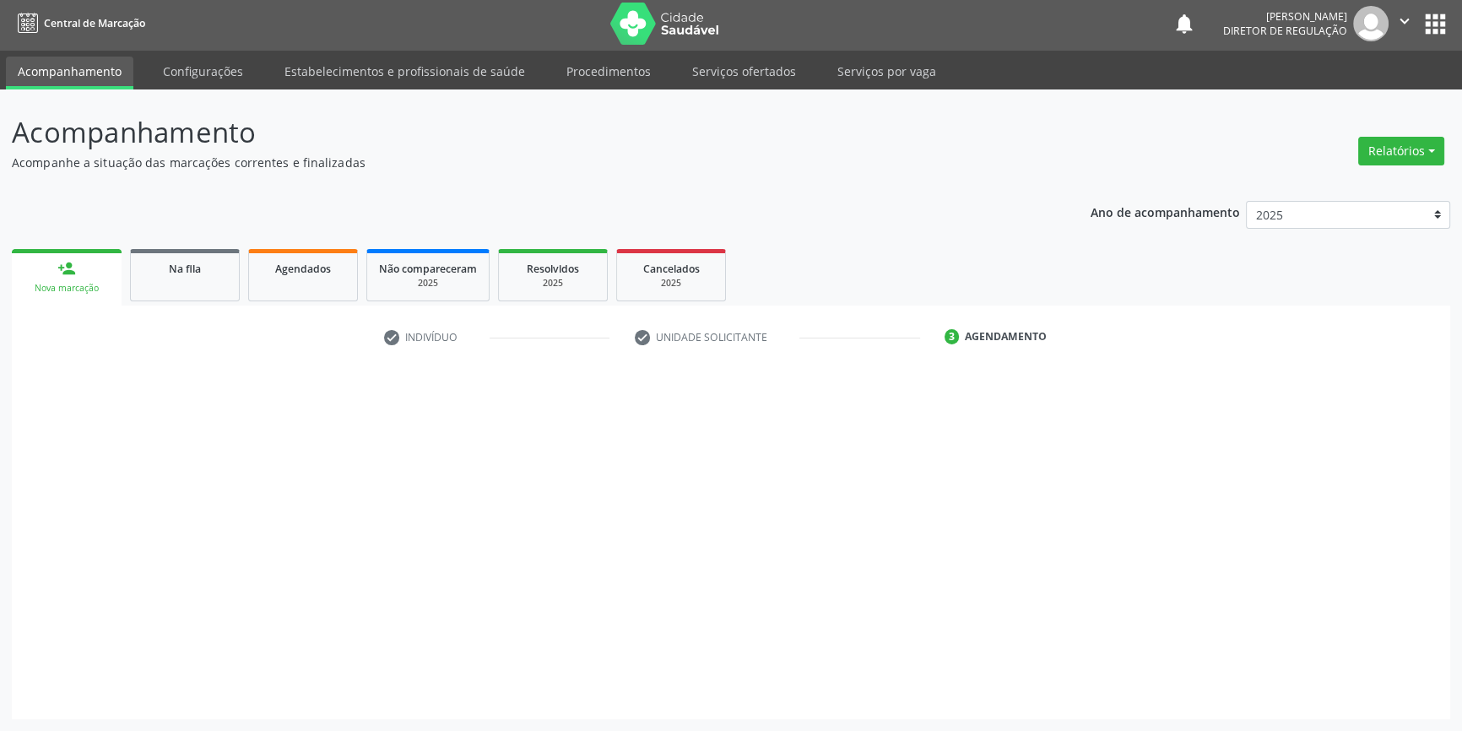
scroll to position [2, 0]
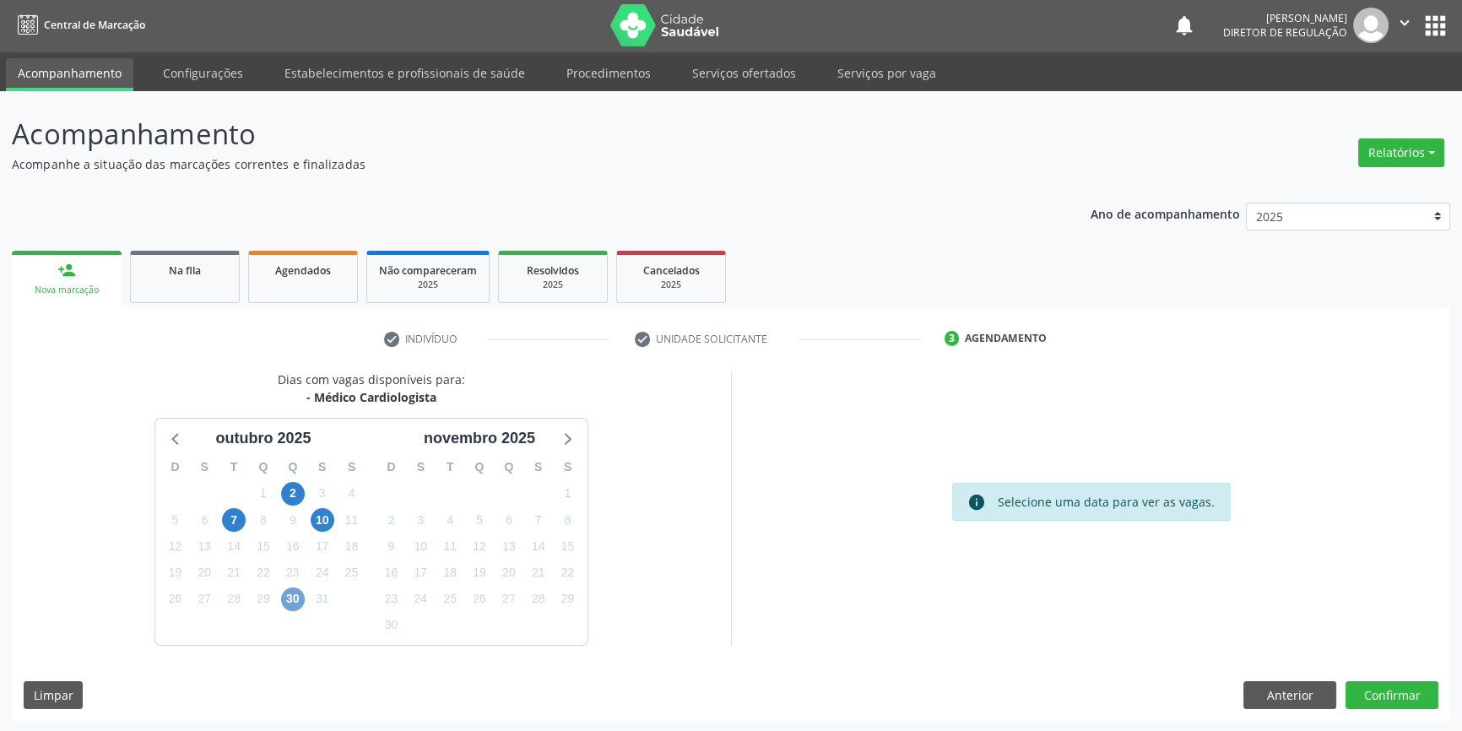
click at [298, 593] on span "30" at bounding box center [293, 600] width 24 height 24
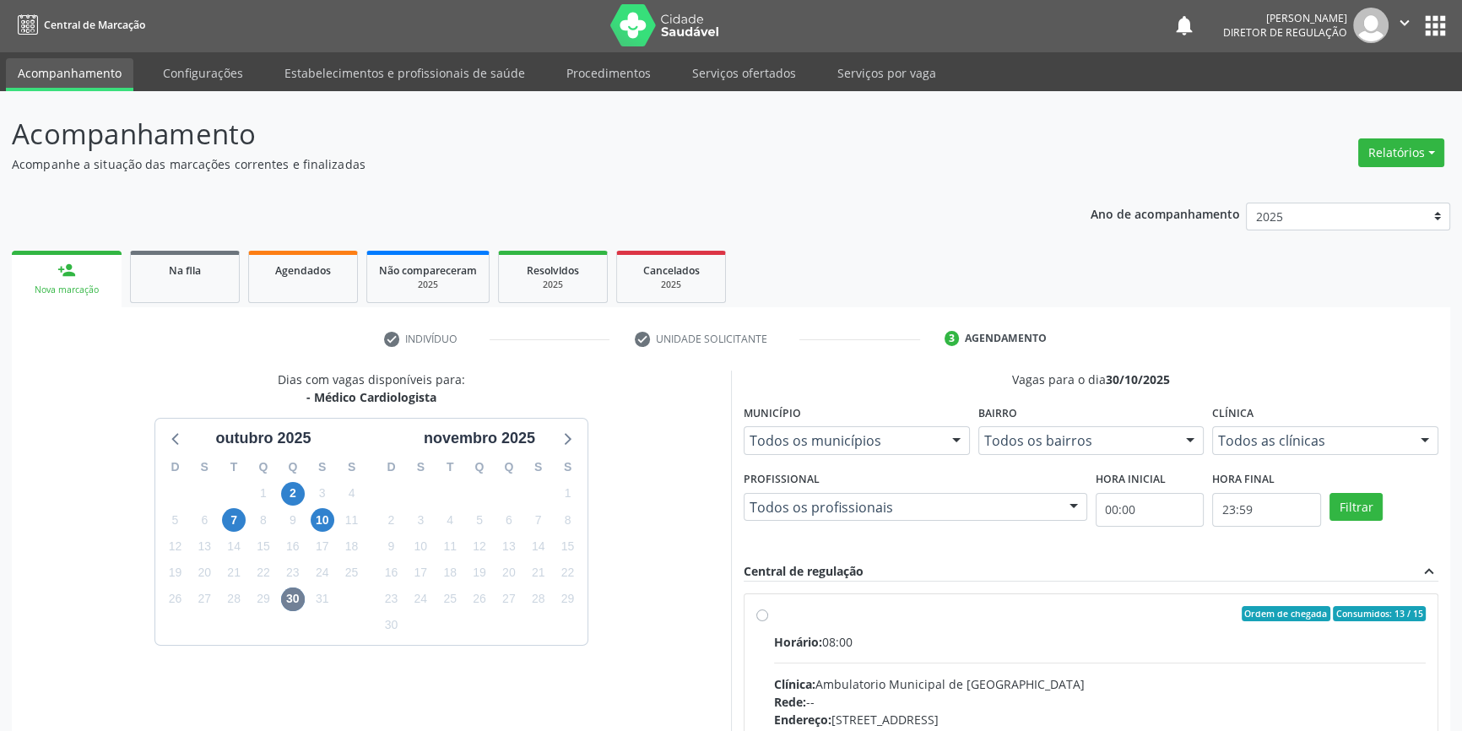
click at [793, 599] on div "Ordem de chegada Consumidos: 13 / 15 Horário: 08:00 Clínica: Ambulatorio Munici…" at bounding box center [1091, 735] width 693 height 283
radio input "true"
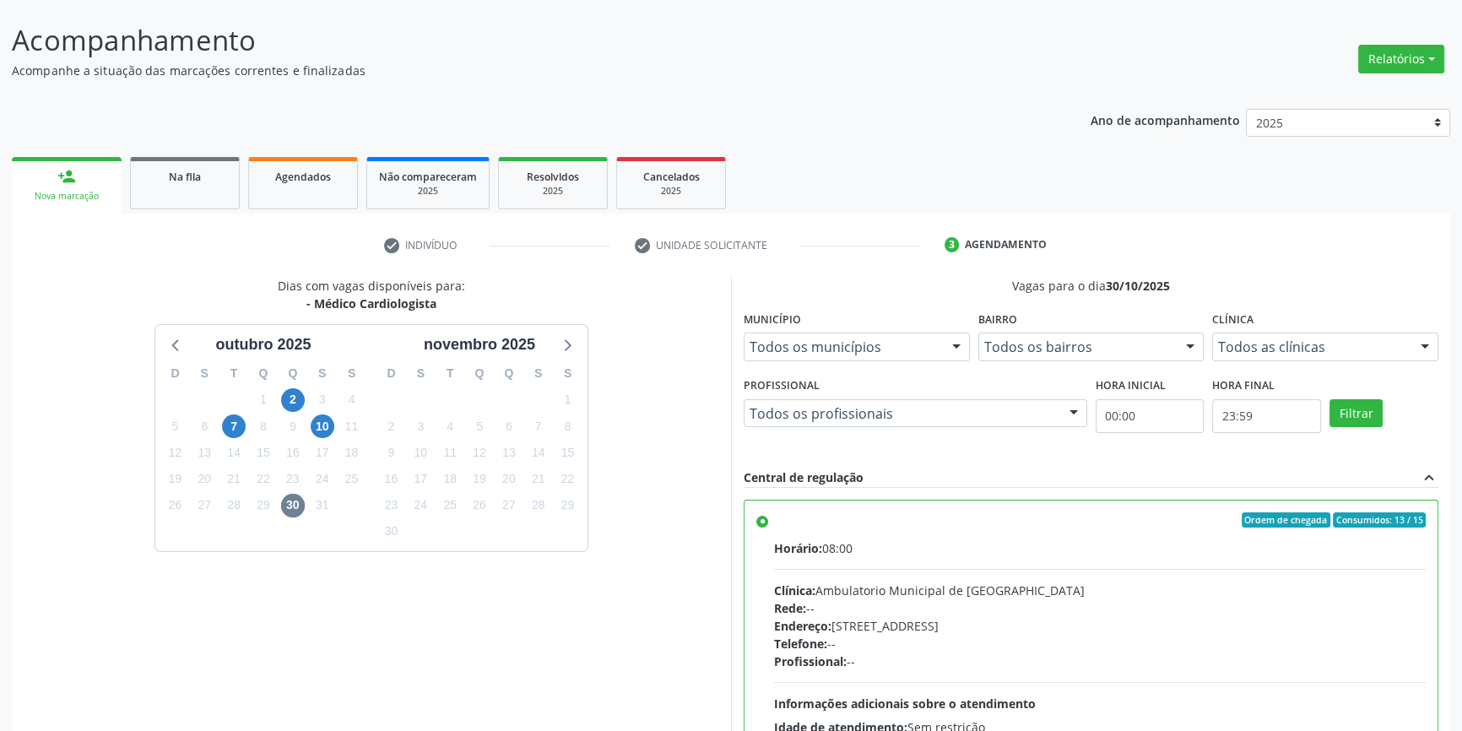
scroll to position [276, 0]
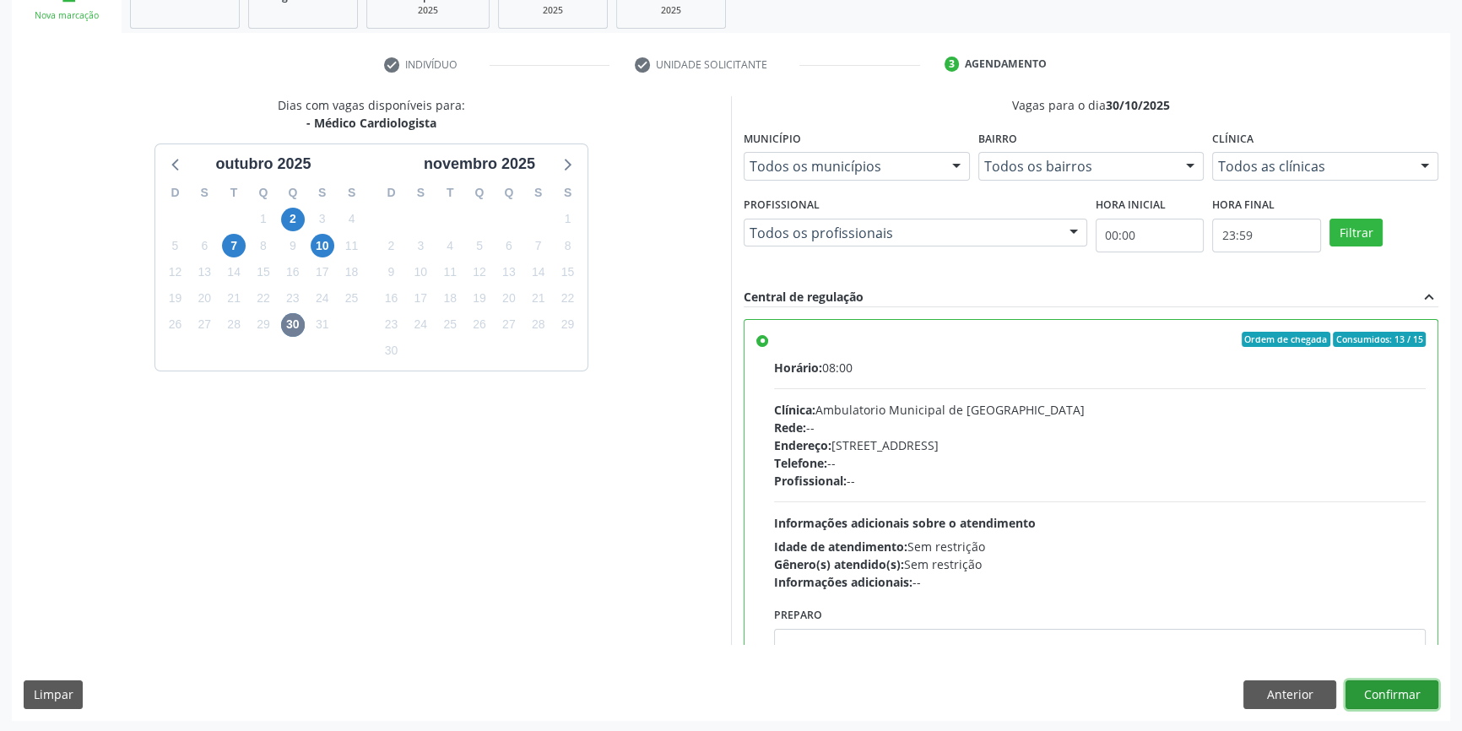
click at [1381, 697] on button "Confirmar" at bounding box center [1392, 695] width 93 height 29
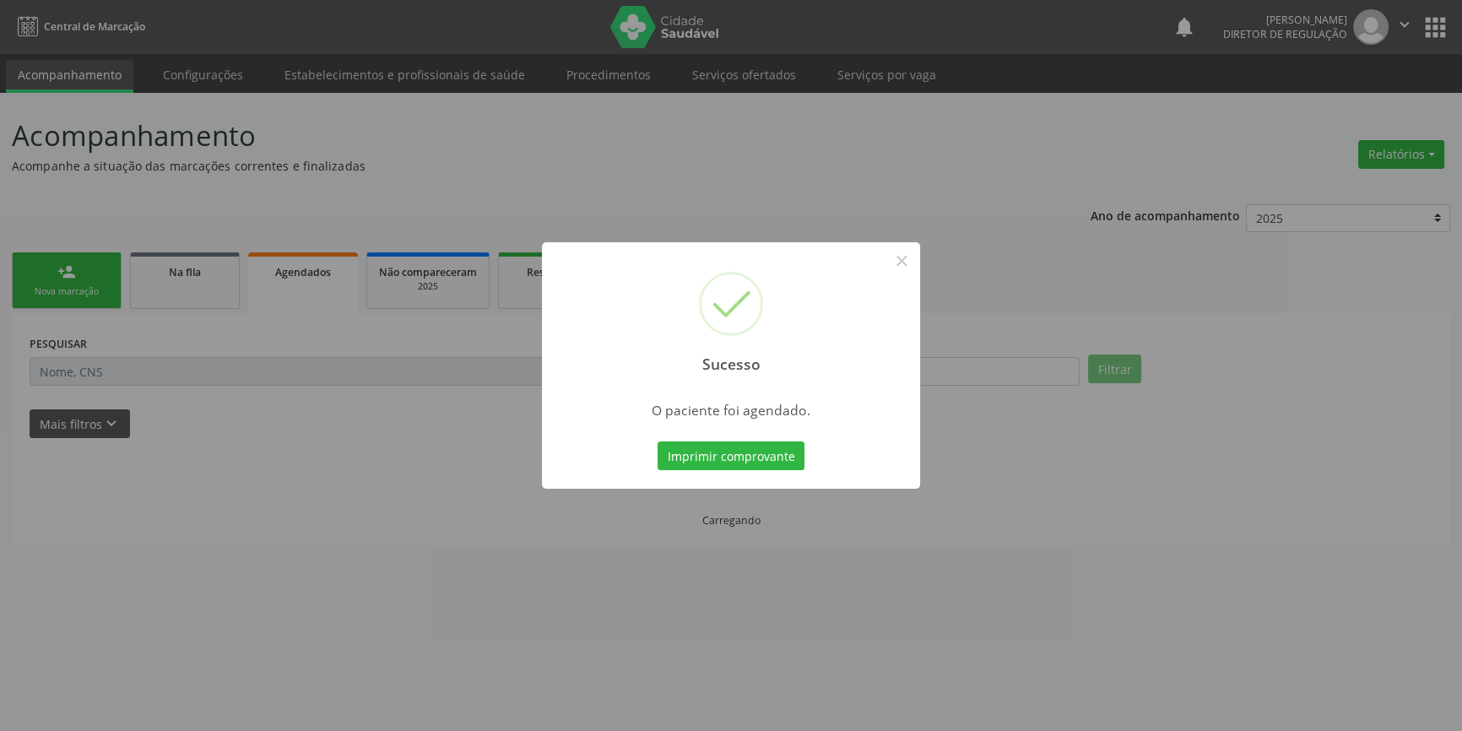
scroll to position [0, 0]
click at [754, 438] on div "Imprimir comprovante Cancel" at bounding box center [736, 455] width 155 height 35
click at [749, 448] on button "Imprimir comprovante" at bounding box center [737, 456] width 147 height 29
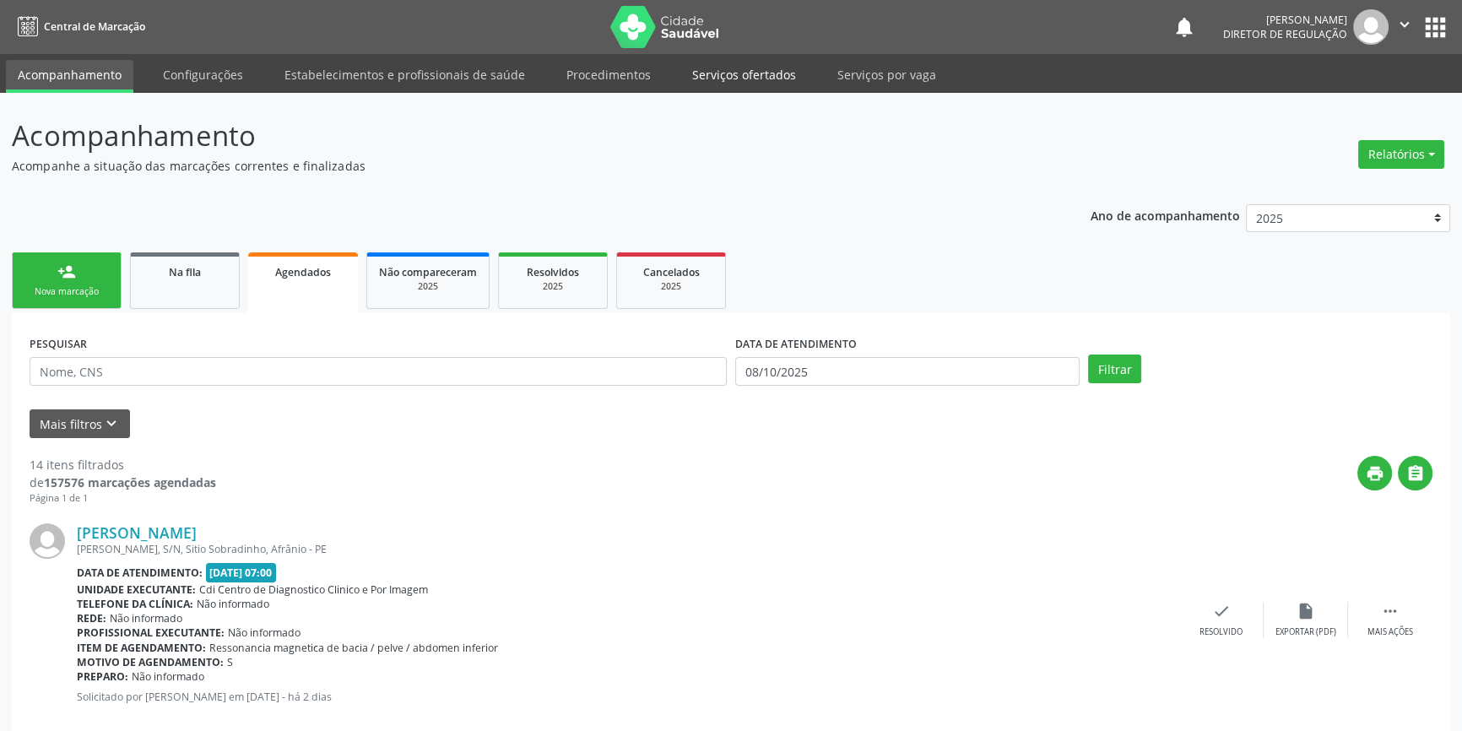
click at [696, 78] on link "Serviços ofertados" at bounding box center [744, 75] width 127 height 30
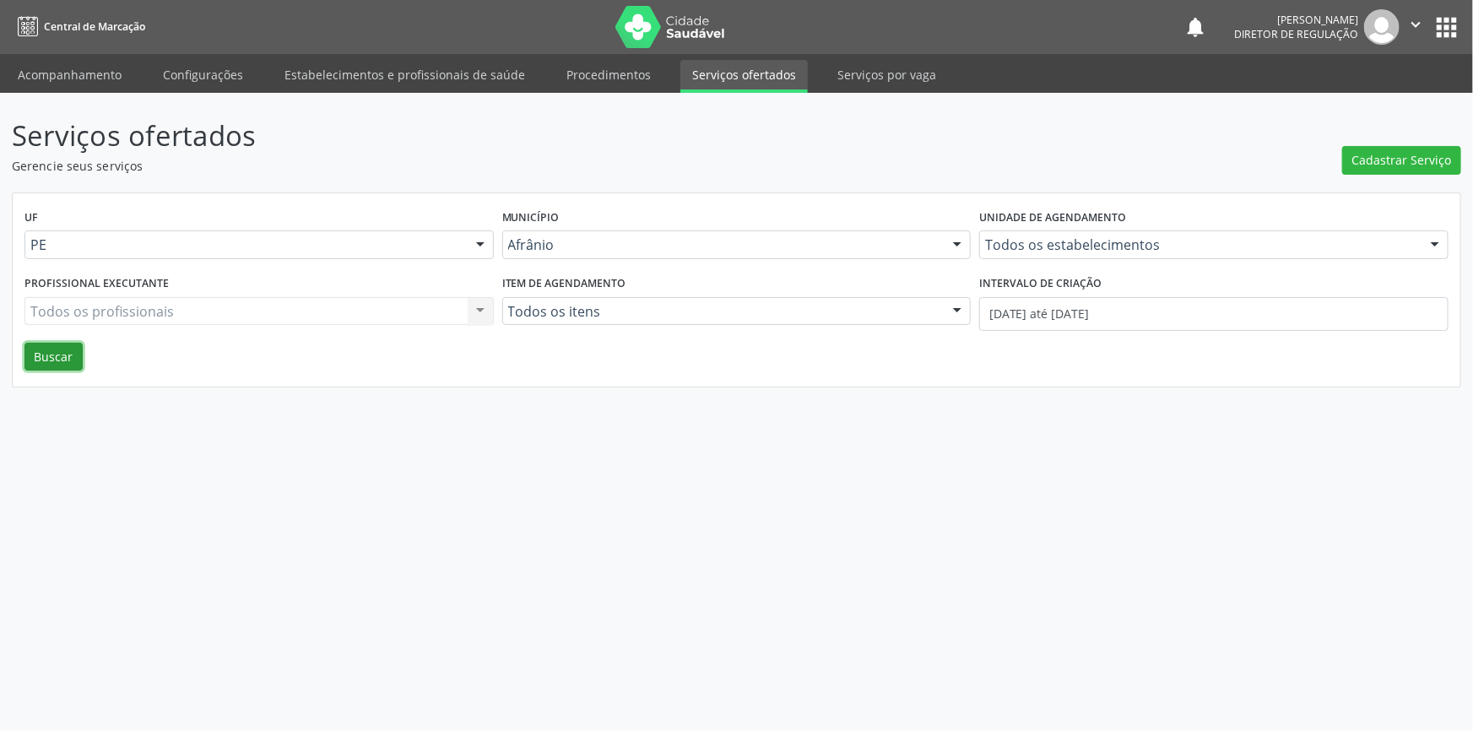
click at [46, 359] on button "Buscar" at bounding box center [53, 357] width 58 height 29
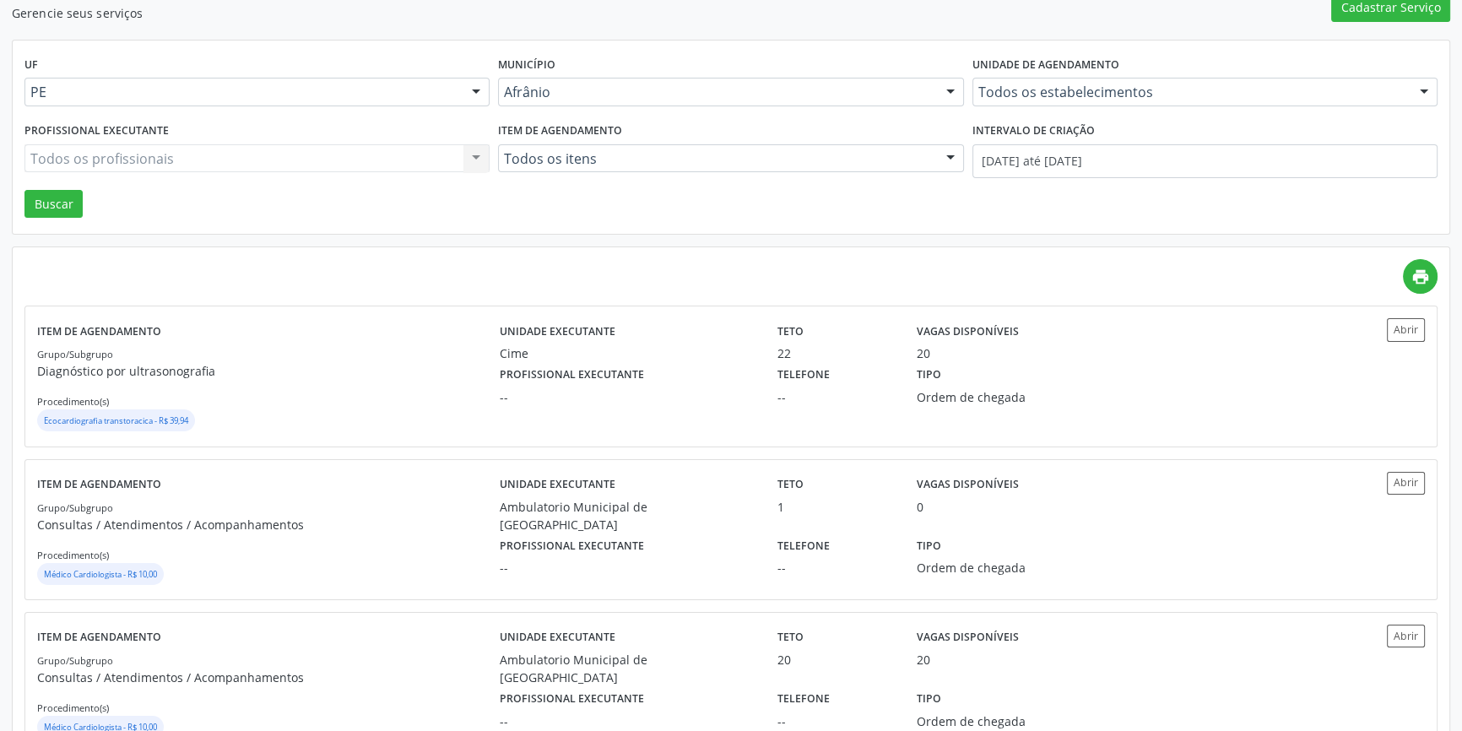
scroll to position [230, 0]
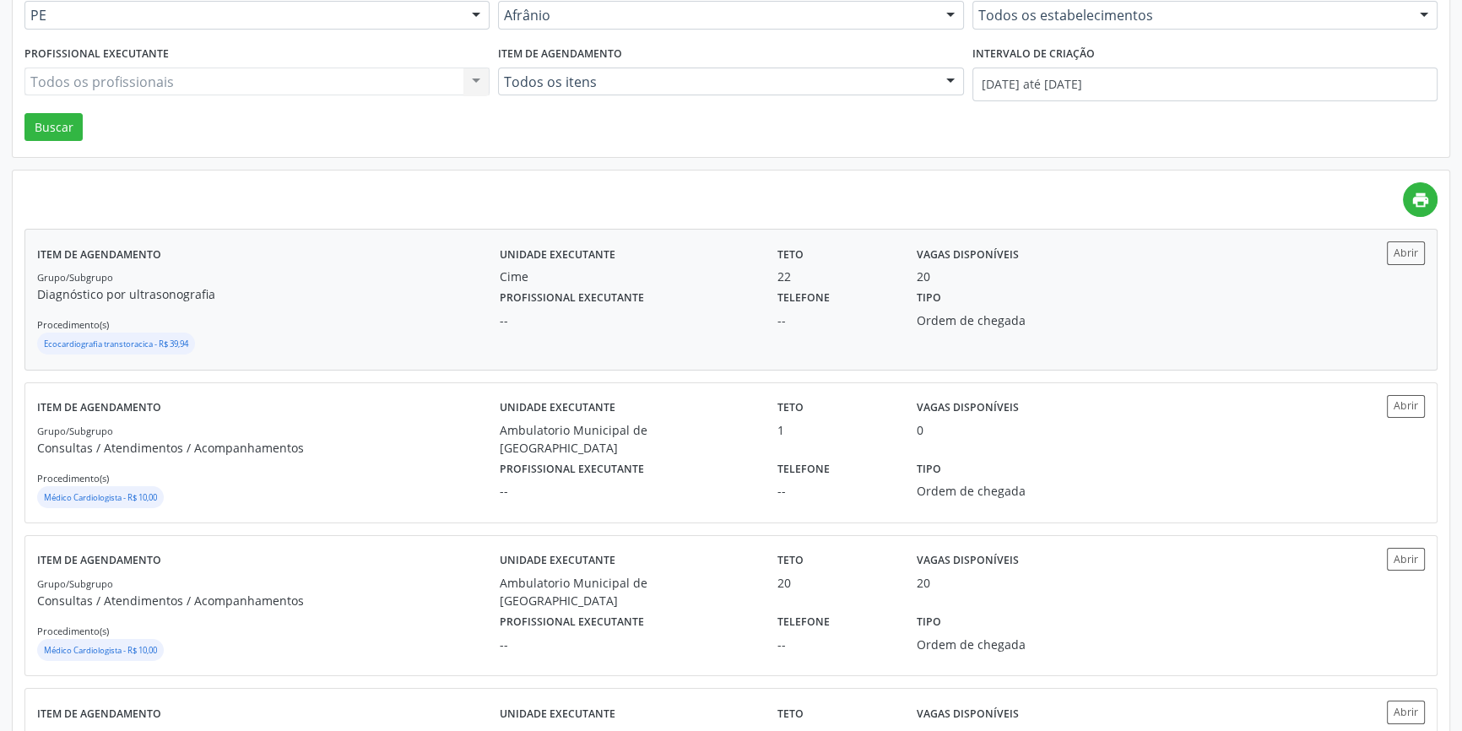
click at [649, 319] on div "--" at bounding box center [627, 321] width 254 height 18
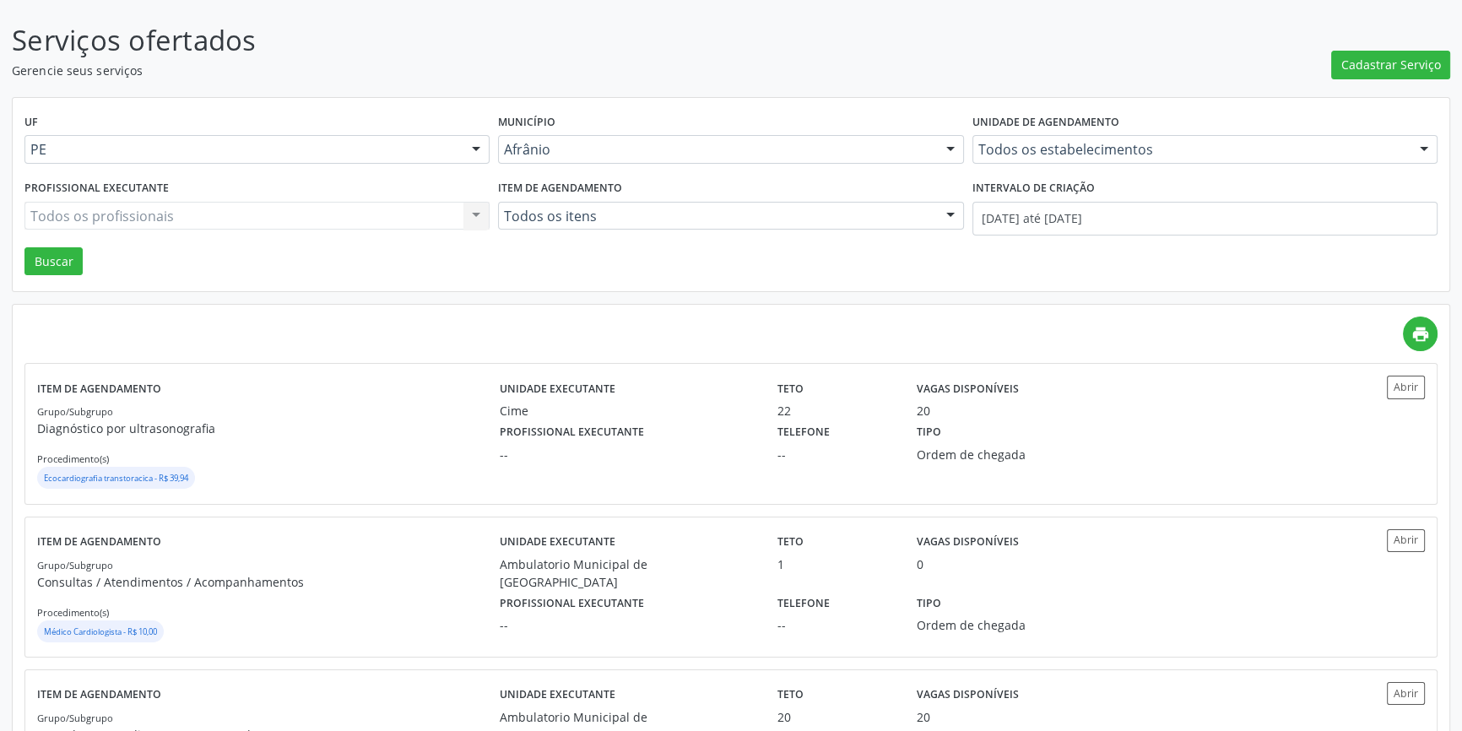
scroll to position [0, 0]
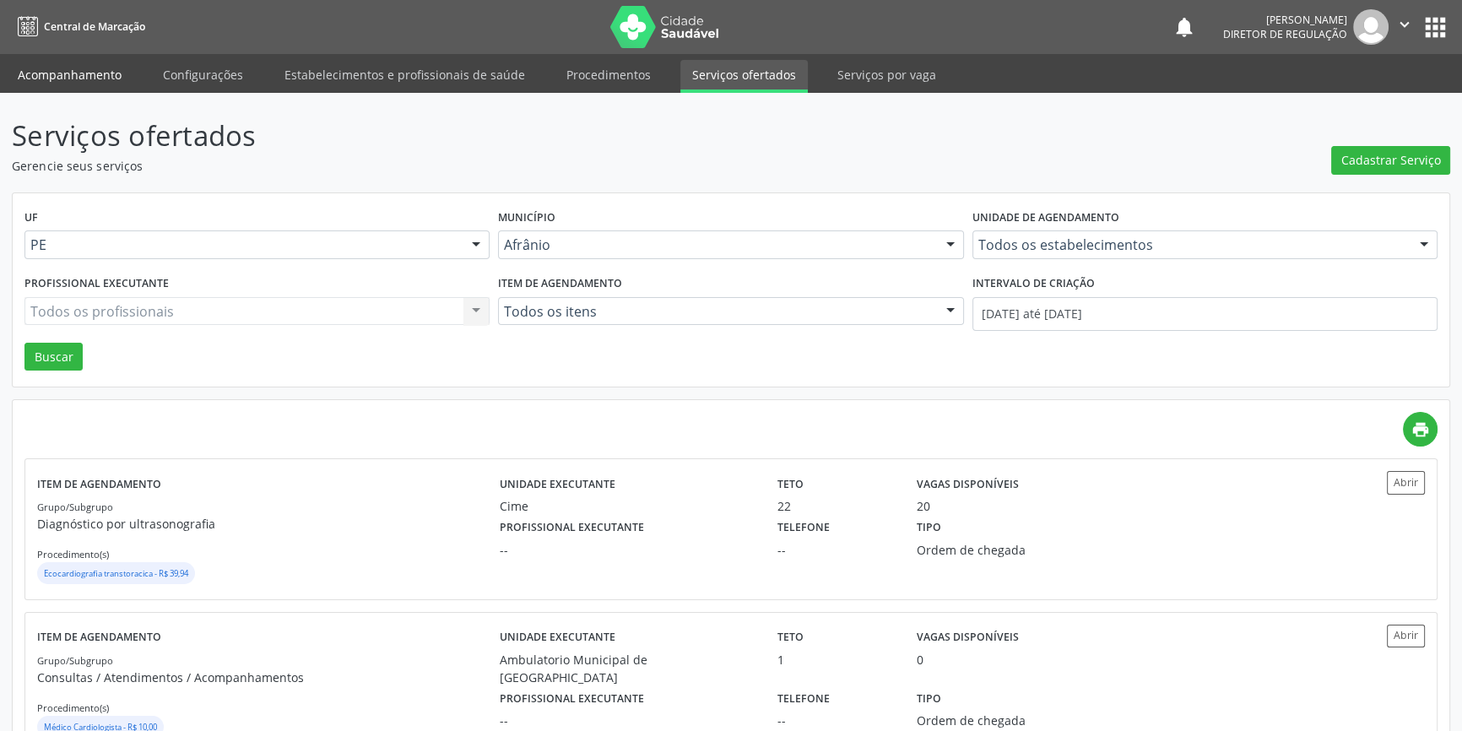
click at [73, 63] on link "Acompanhamento" at bounding box center [69, 75] width 127 height 30
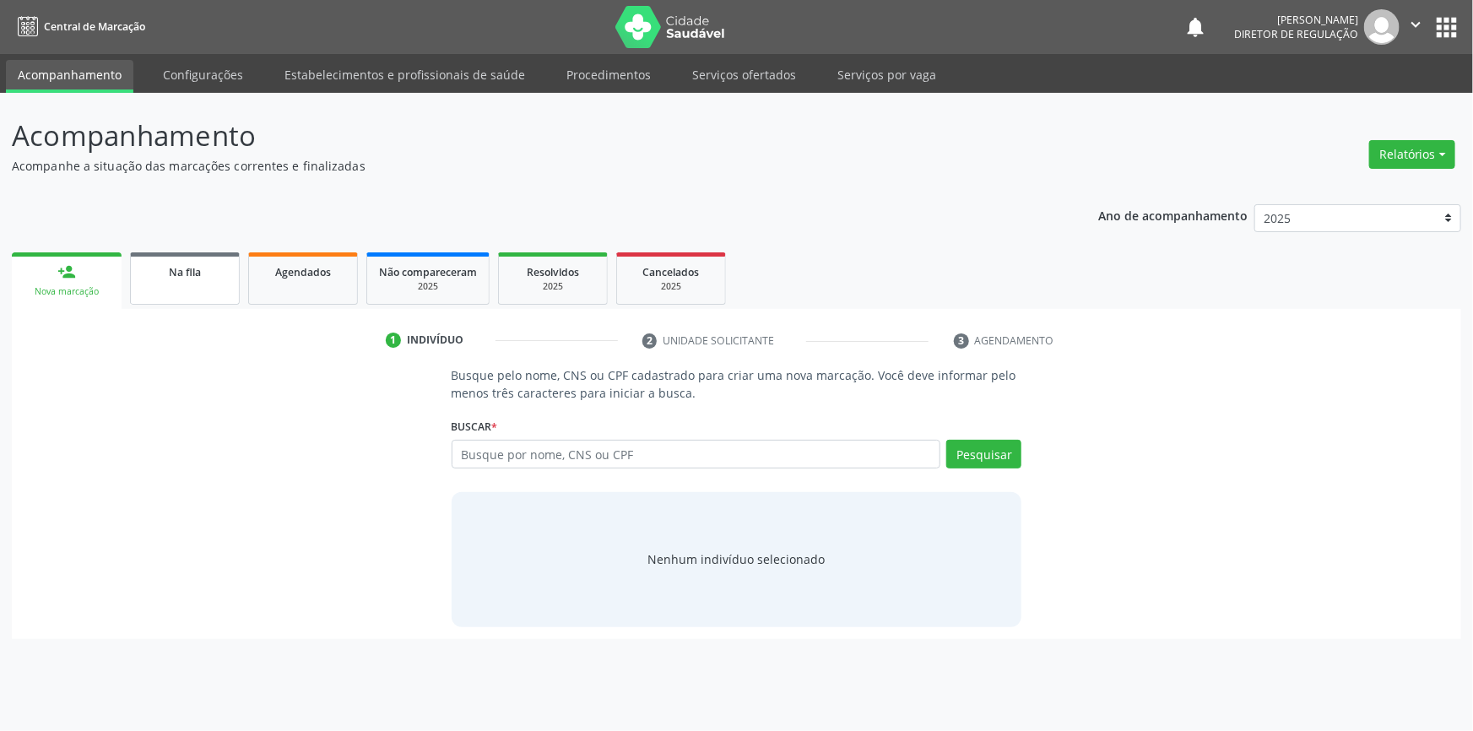
click at [219, 285] on link "Na fila" at bounding box center [185, 278] width 110 height 52
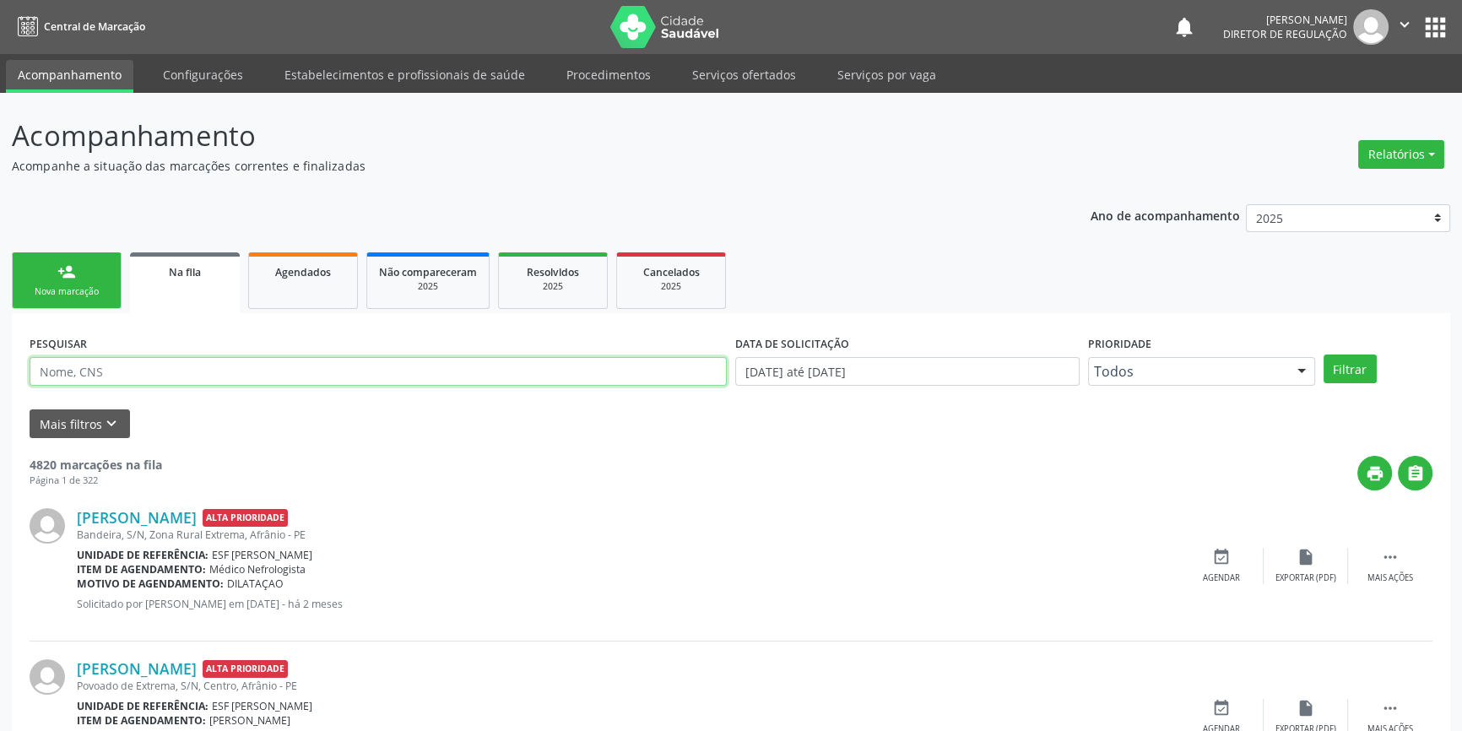
click at [260, 366] on input "text" at bounding box center [378, 371] width 697 height 29
type input "708404225070863"
click at [1343, 376] on button "Filtrar" at bounding box center [1350, 369] width 53 height 29
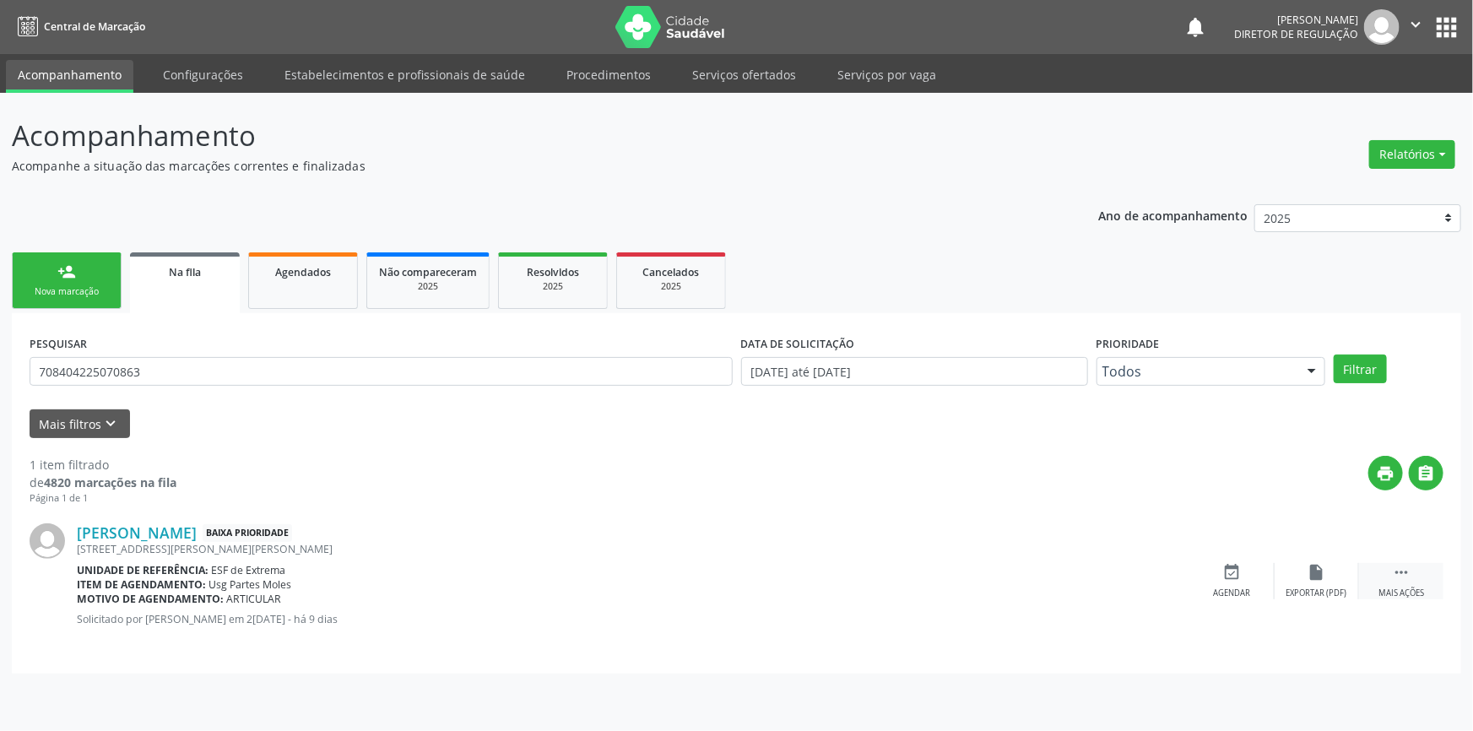
click at [1397, 576] on icon "" at bounding box center [1401, 572] width 19 height 19
click at [1317, 578] on icon "edit" at bounding box center [1317, 572] width 19 height 19
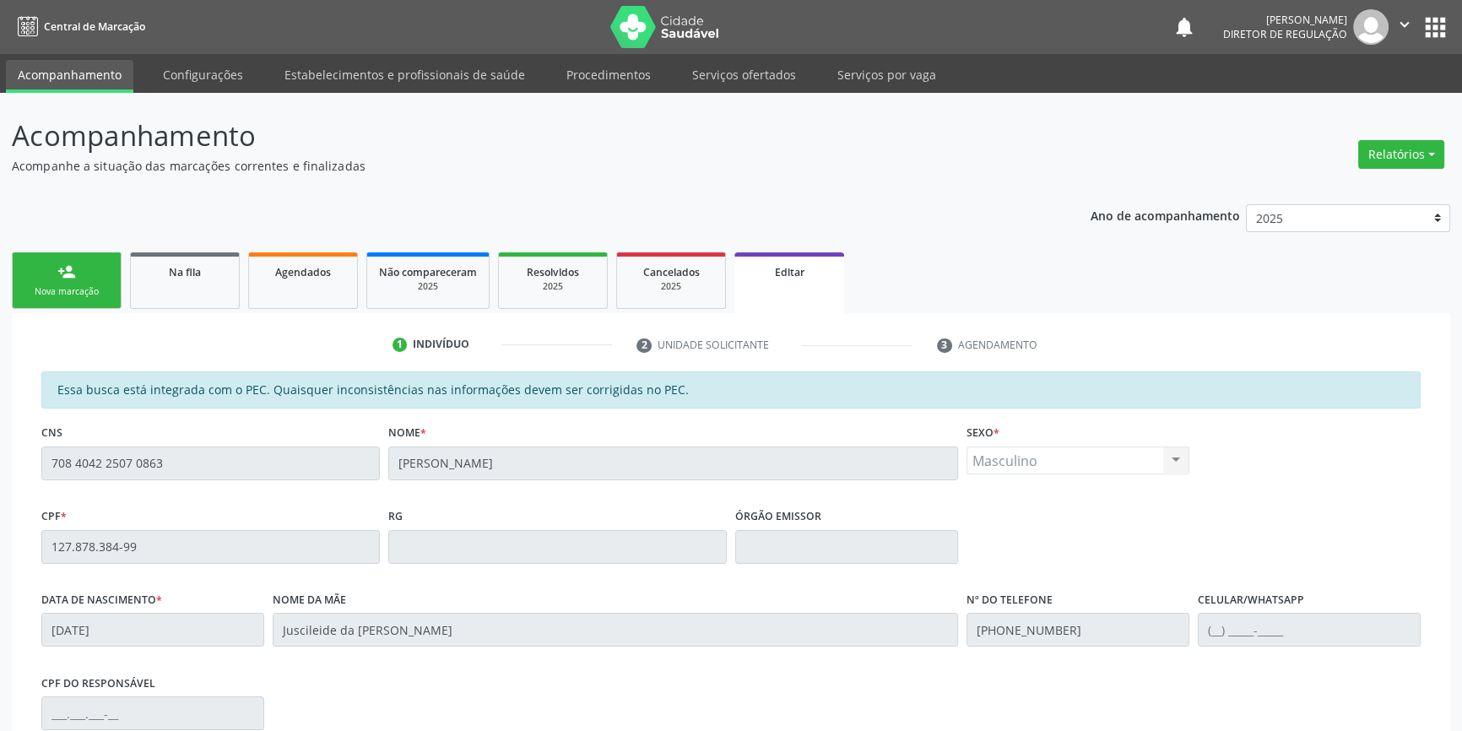
scroll to position [253, 0]
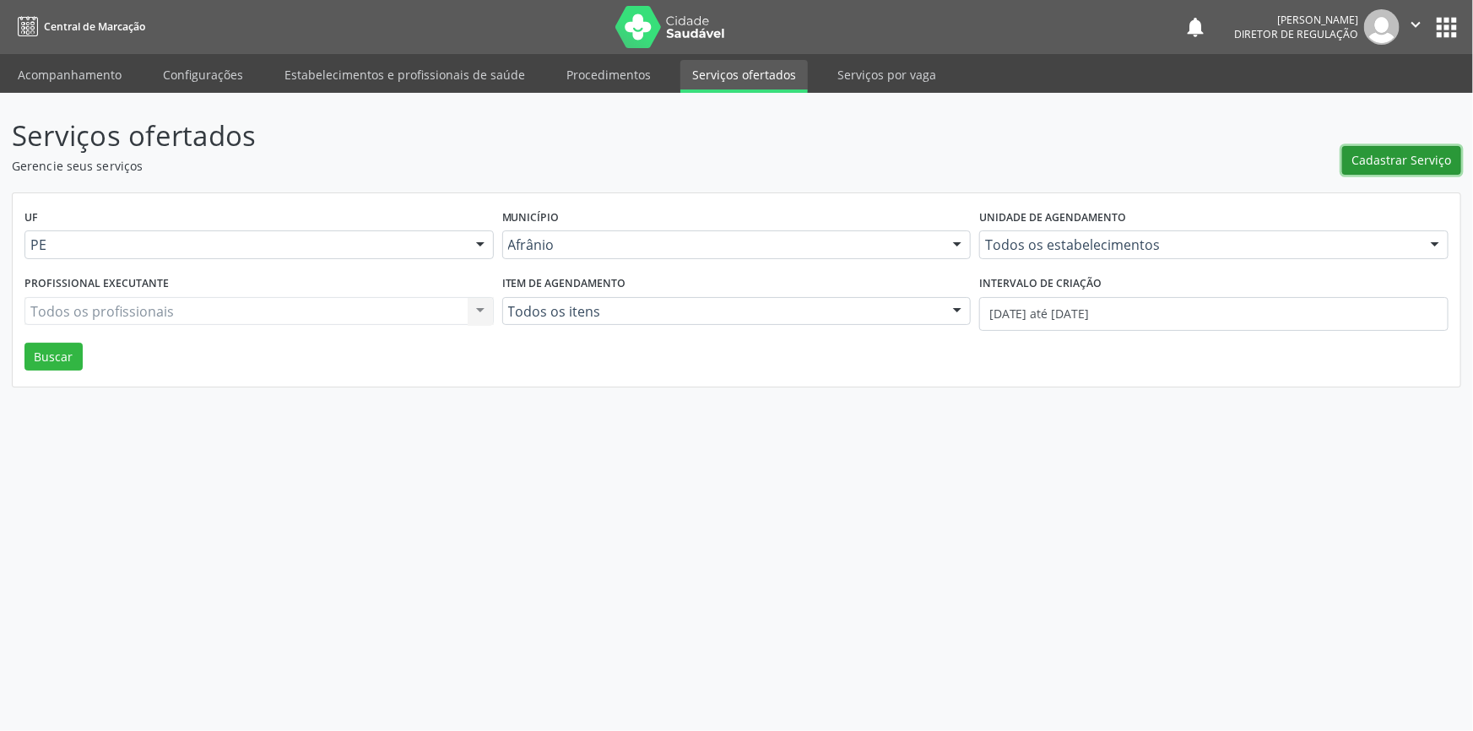
click at [1437, 163] on span "Cadastrar Serviço" at bounding box center [1403, 160] width 100 height 18
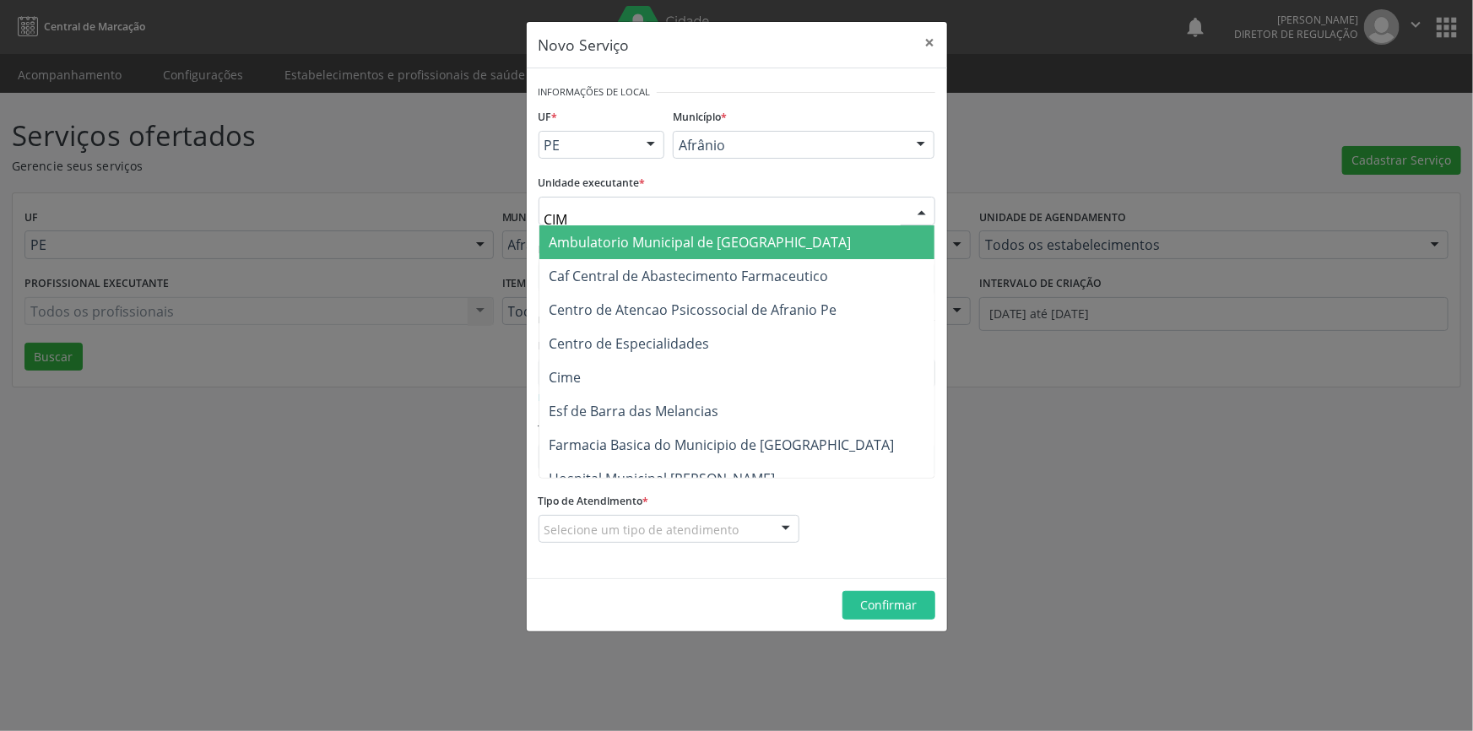
type input "CIME"
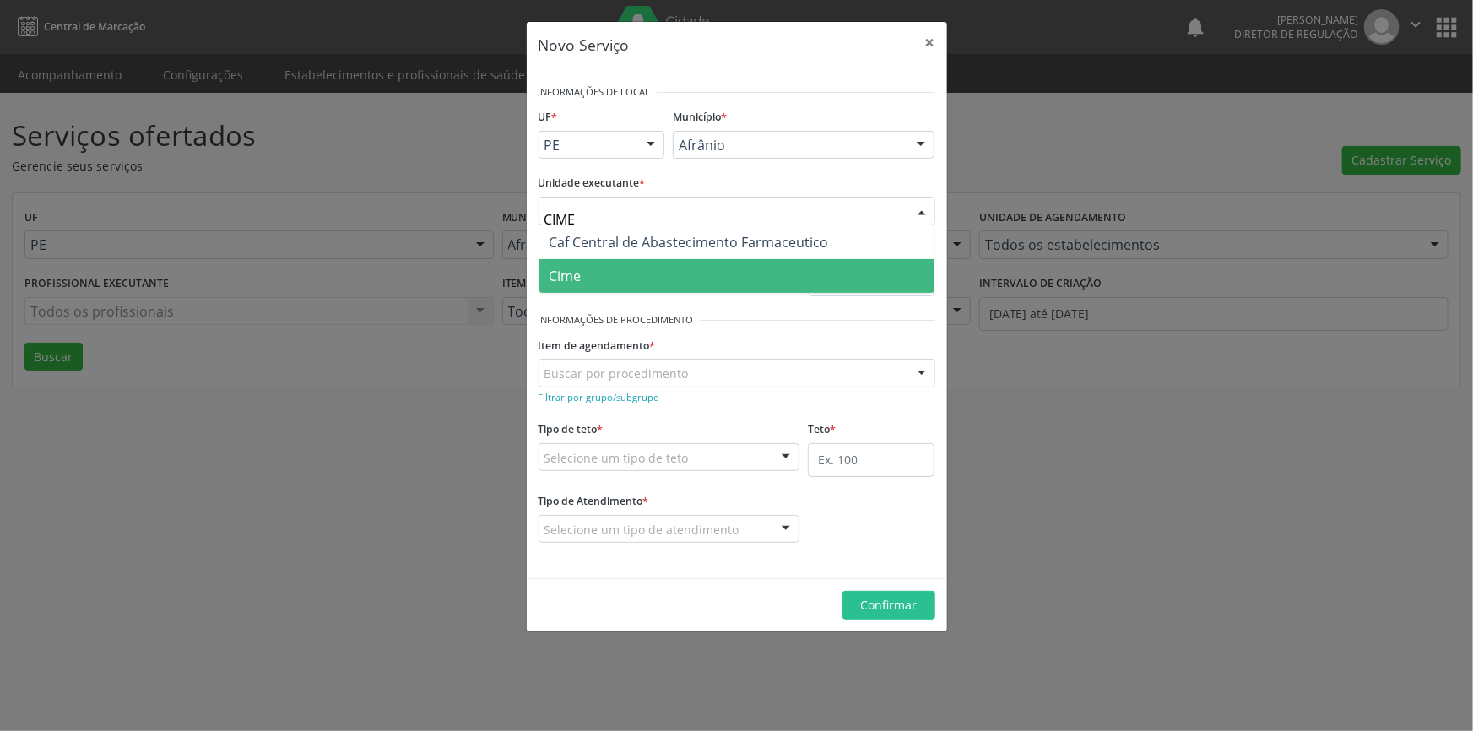
click at [620, 263] on span "Cime" at bounding box center [737, 276] width 395 height 34
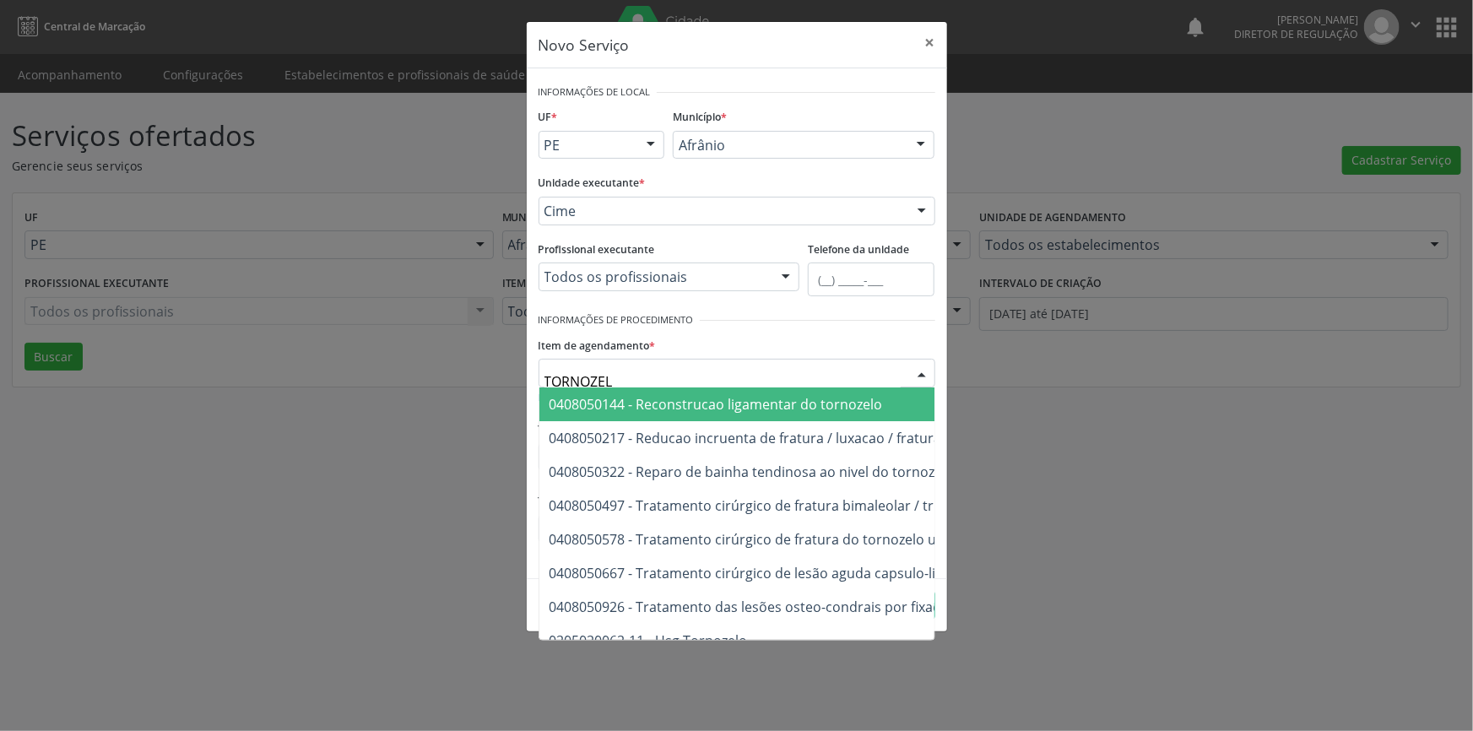
type input "TORNOZELO"
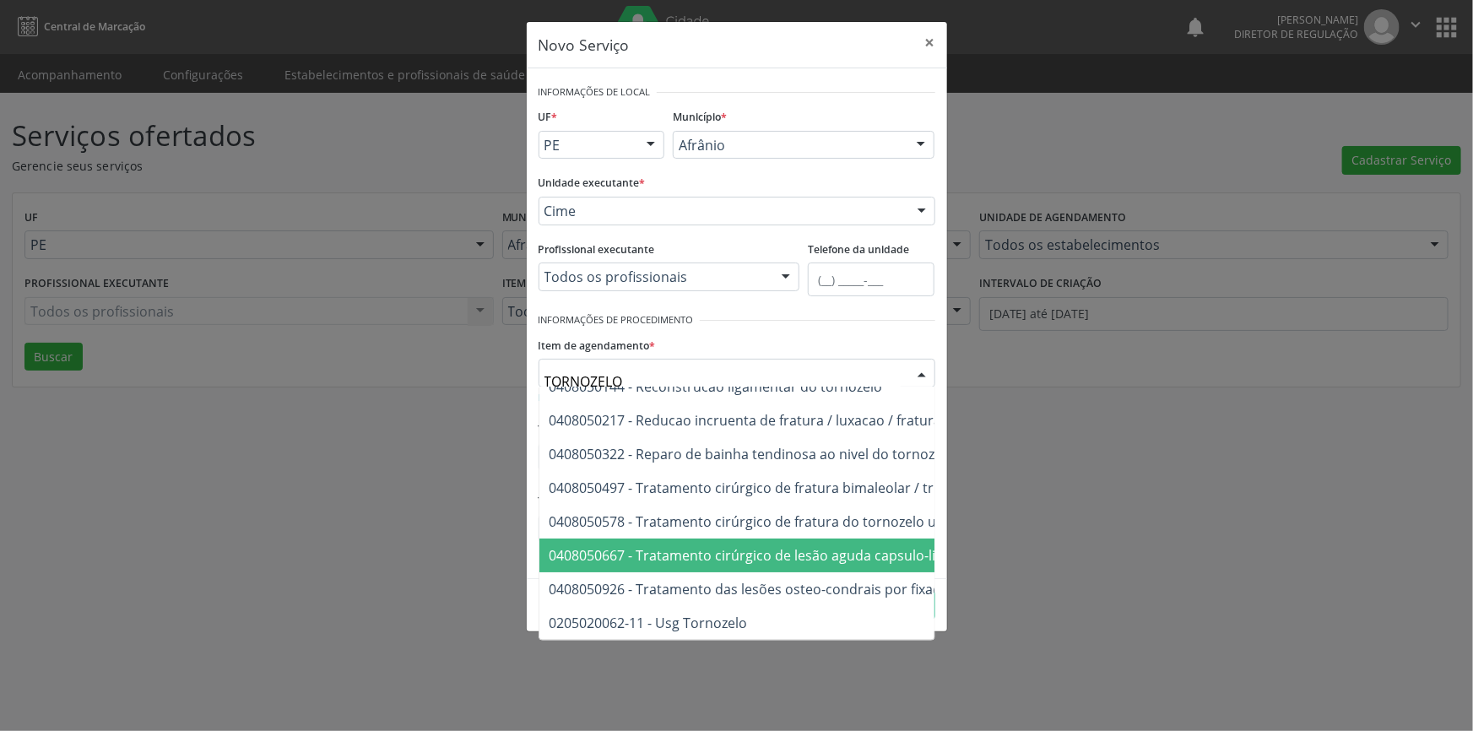
scroll to position [29, 0]
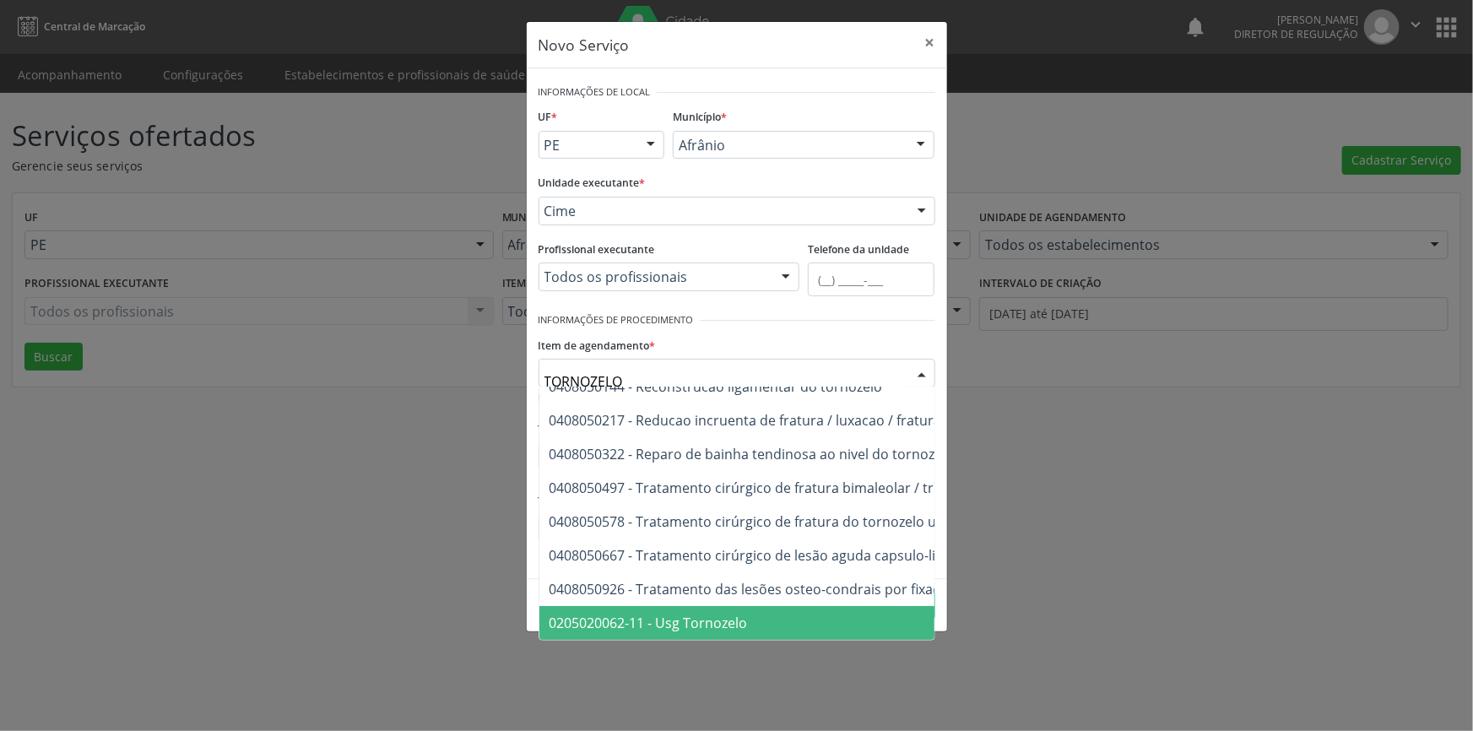
click at [718, 614] on span "0205020062-11 - Usg Tornozelo" at bounding box center [649, 623] width 198 height 19
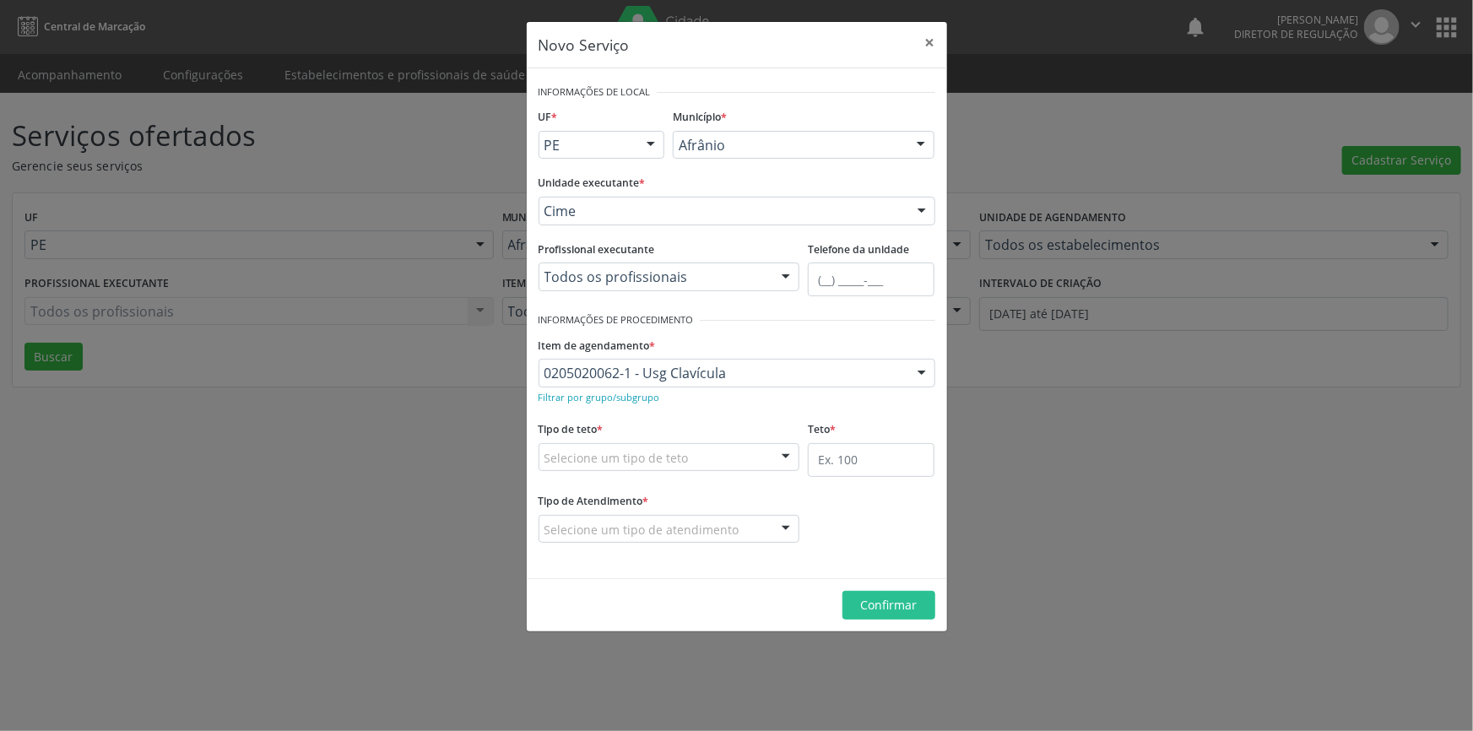
click at [651, 437] on div "Tipo de teto * Selecione um tipo de teto Teto financeiro Teto físico Nenhum res…" at bounding box center [670, 444] width 262 height 54
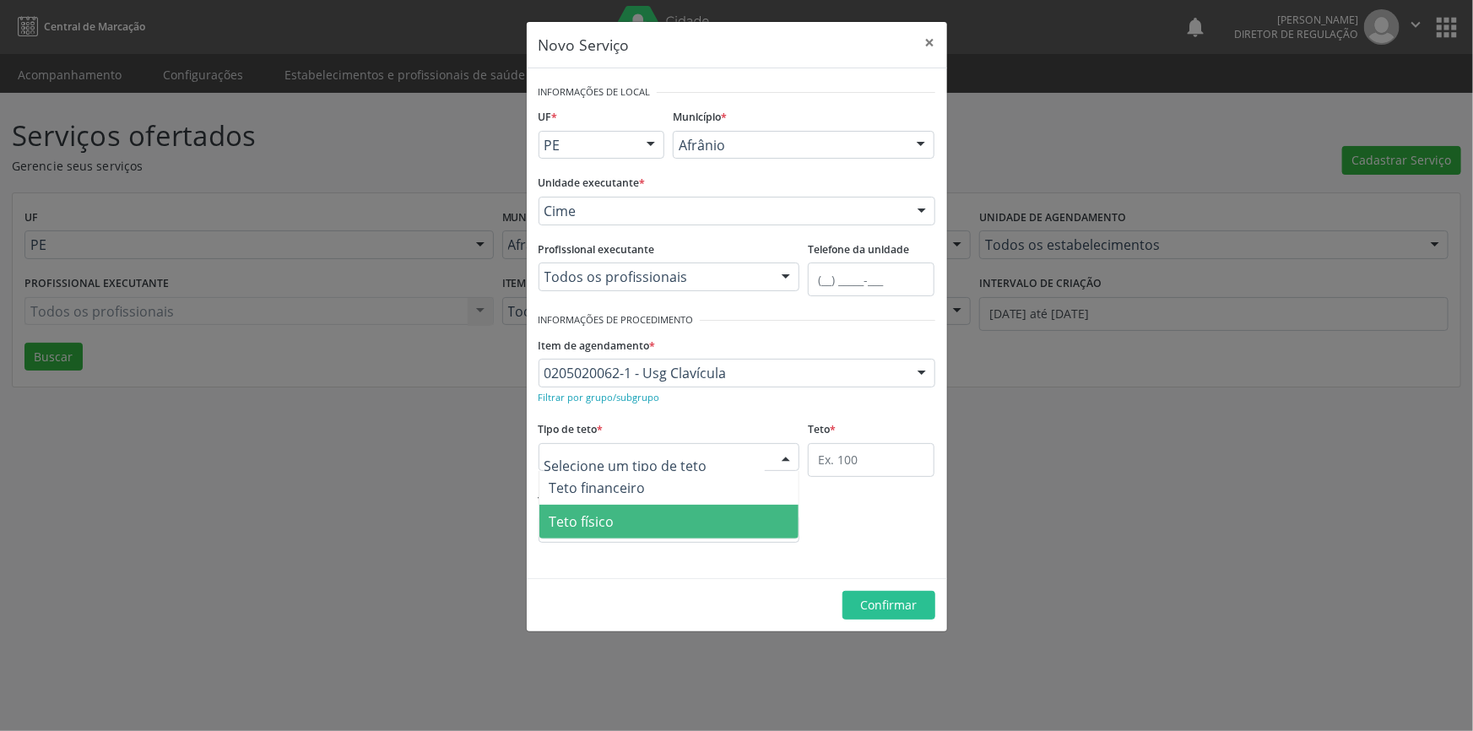
click at [611, 509] on span "Teto físico" at bounding box center [670, 522] width 260 height 34
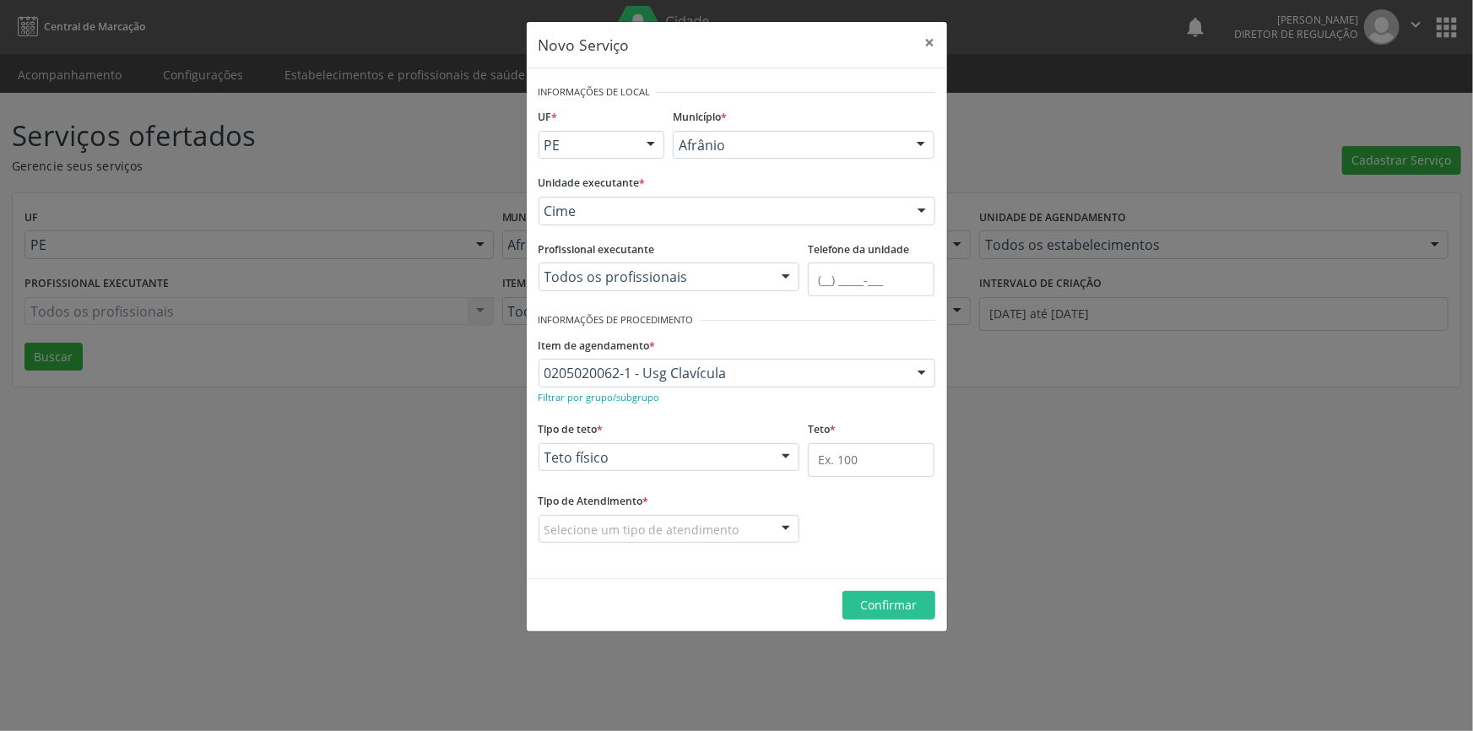
click at [842, 440] on div "Teto *" at bounding box center [871, 447] width 127 height 60
click at [840, 454] on input "text" at bounding box center [871, 460] width 127 height 34
type input "1"
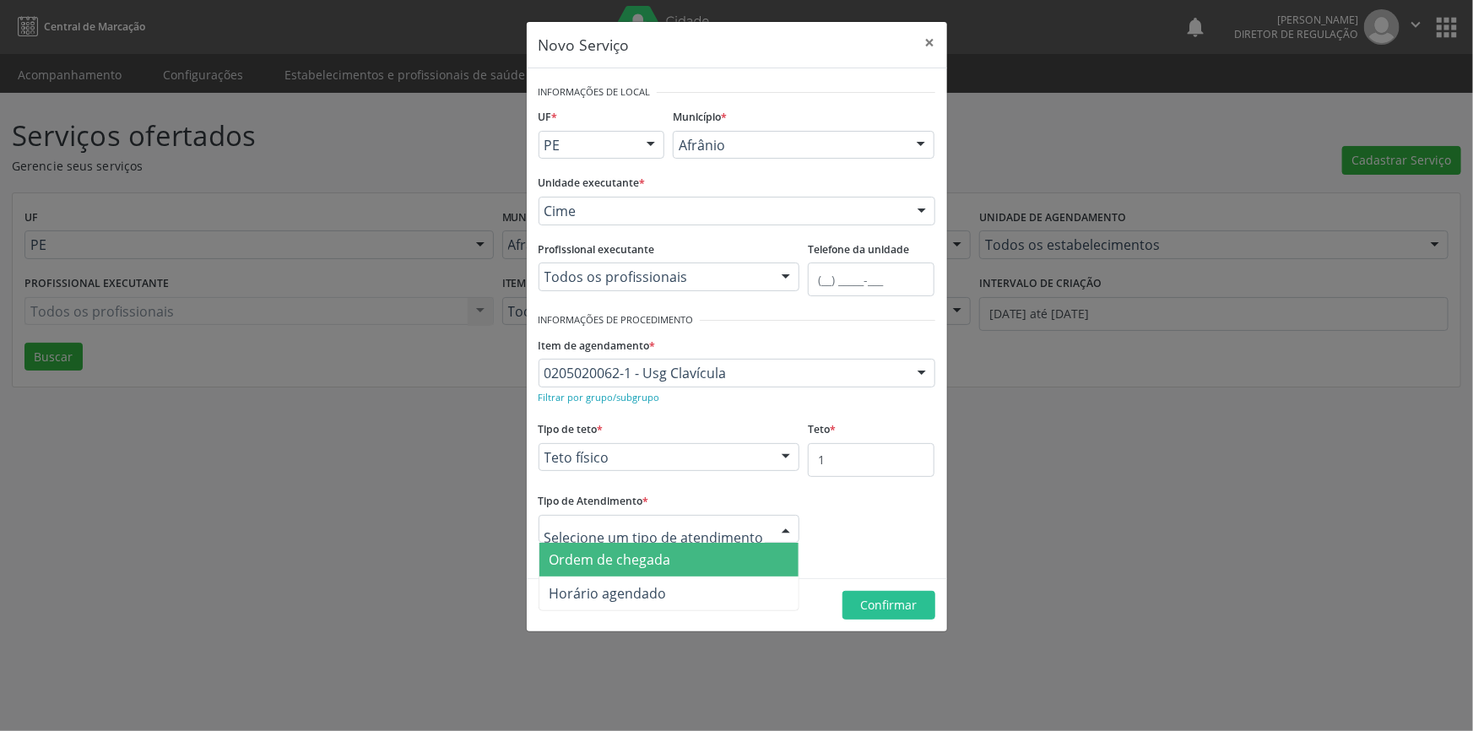
click at [634, 558] on span "Ordem de chegada" at bounding box center [611, 560] width 122 height 19
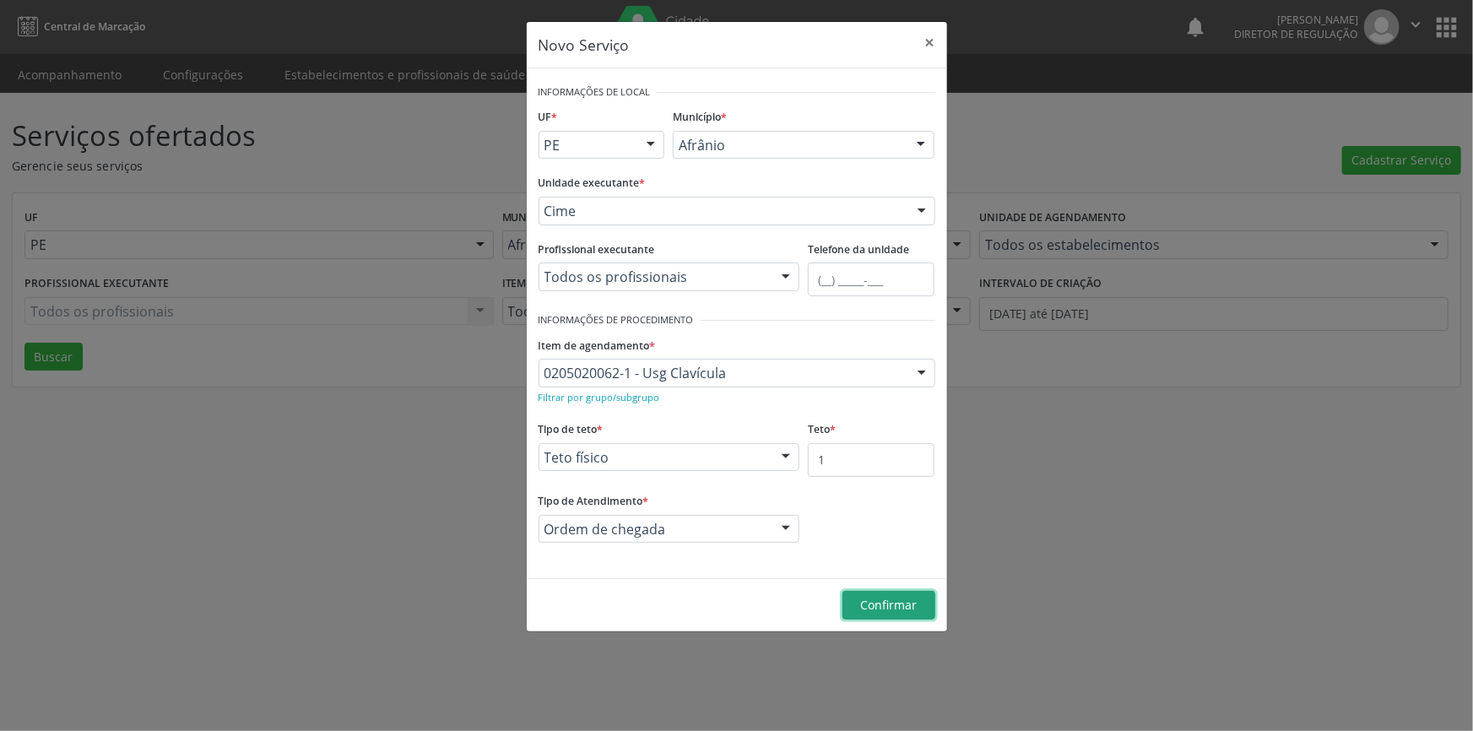
click at [872, 605] on span "Confirmar" at bounding box center [888, 605] width 57 height 16
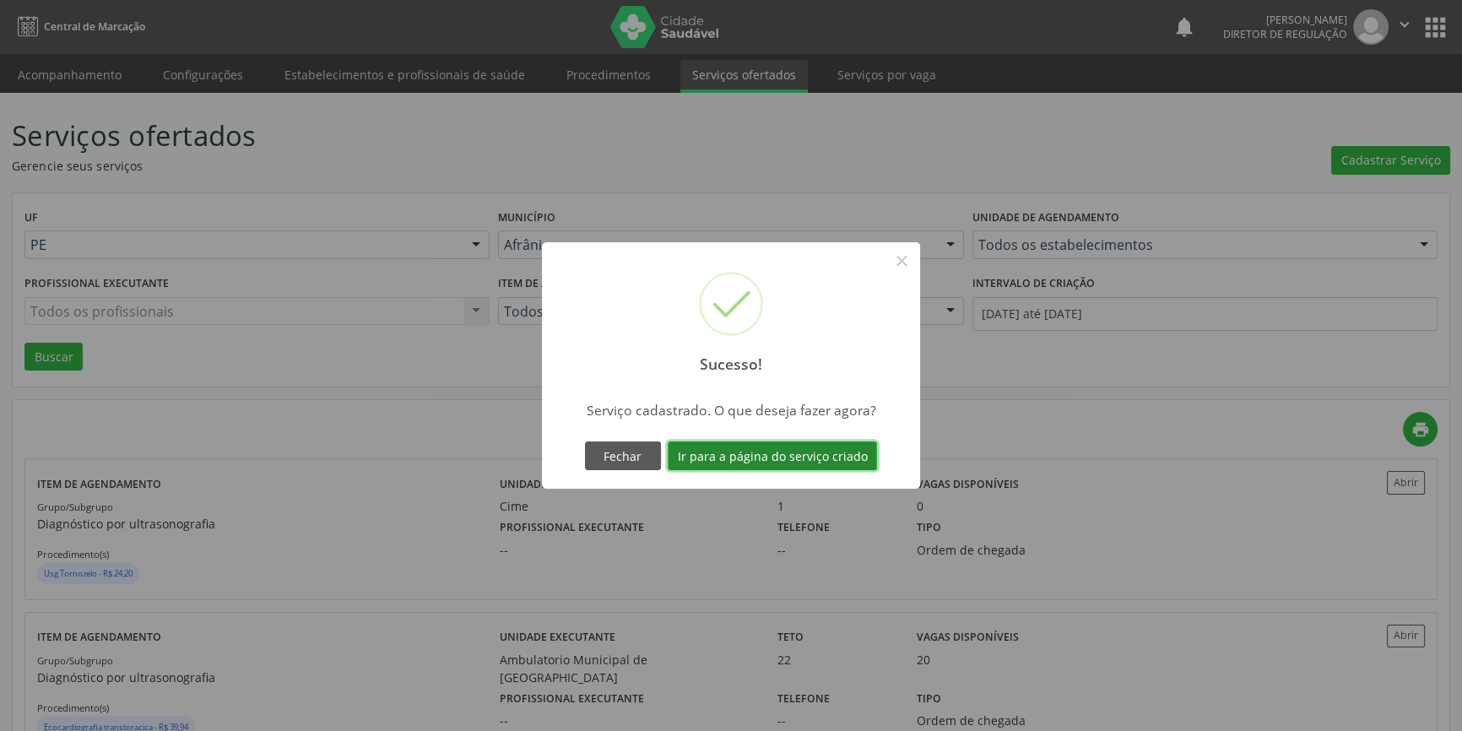
click at [802, 452] on button "Ir para a página do serviço criado" at bounding box center [772, 456] width 209 height 29
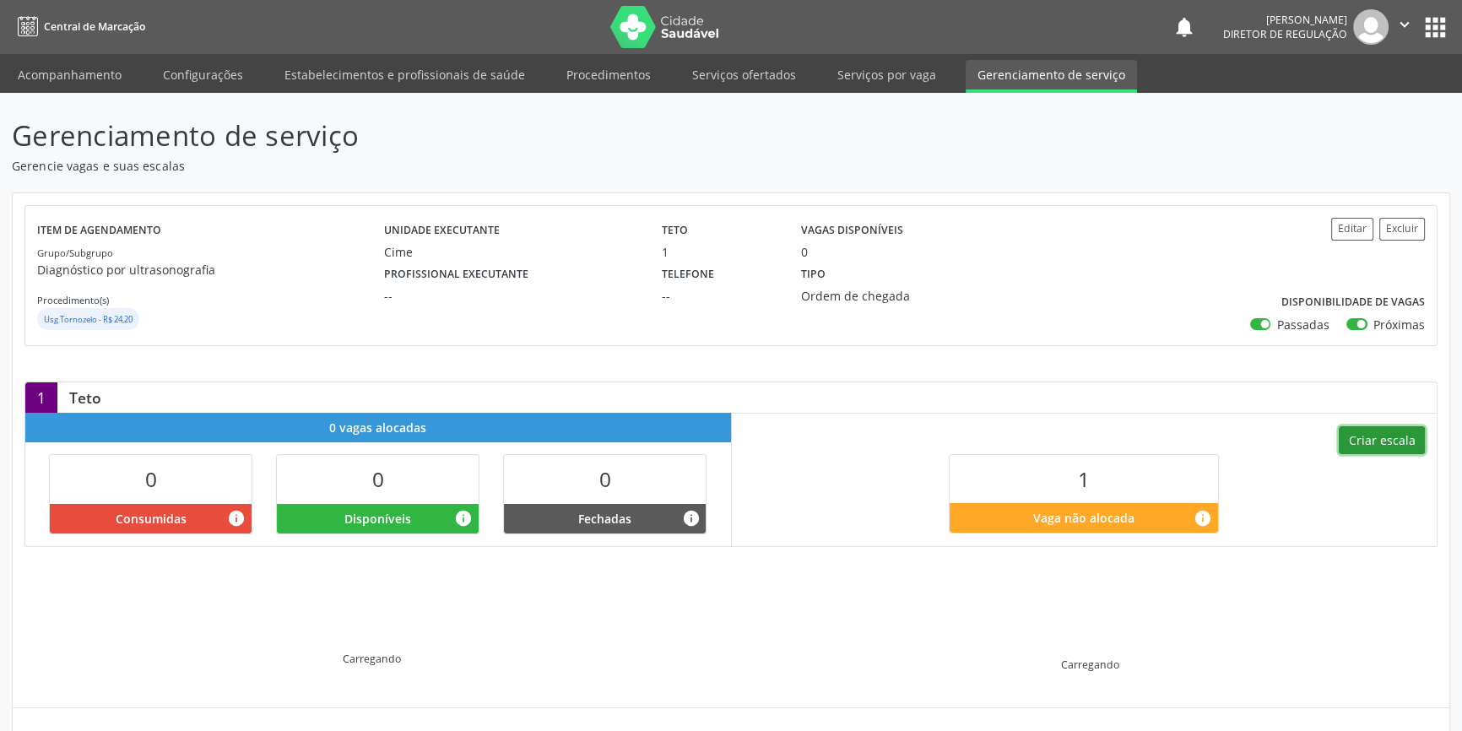
click at [1379, 450] on button "Criar escala" at bounding box center [1382, 440] width 86 height 29
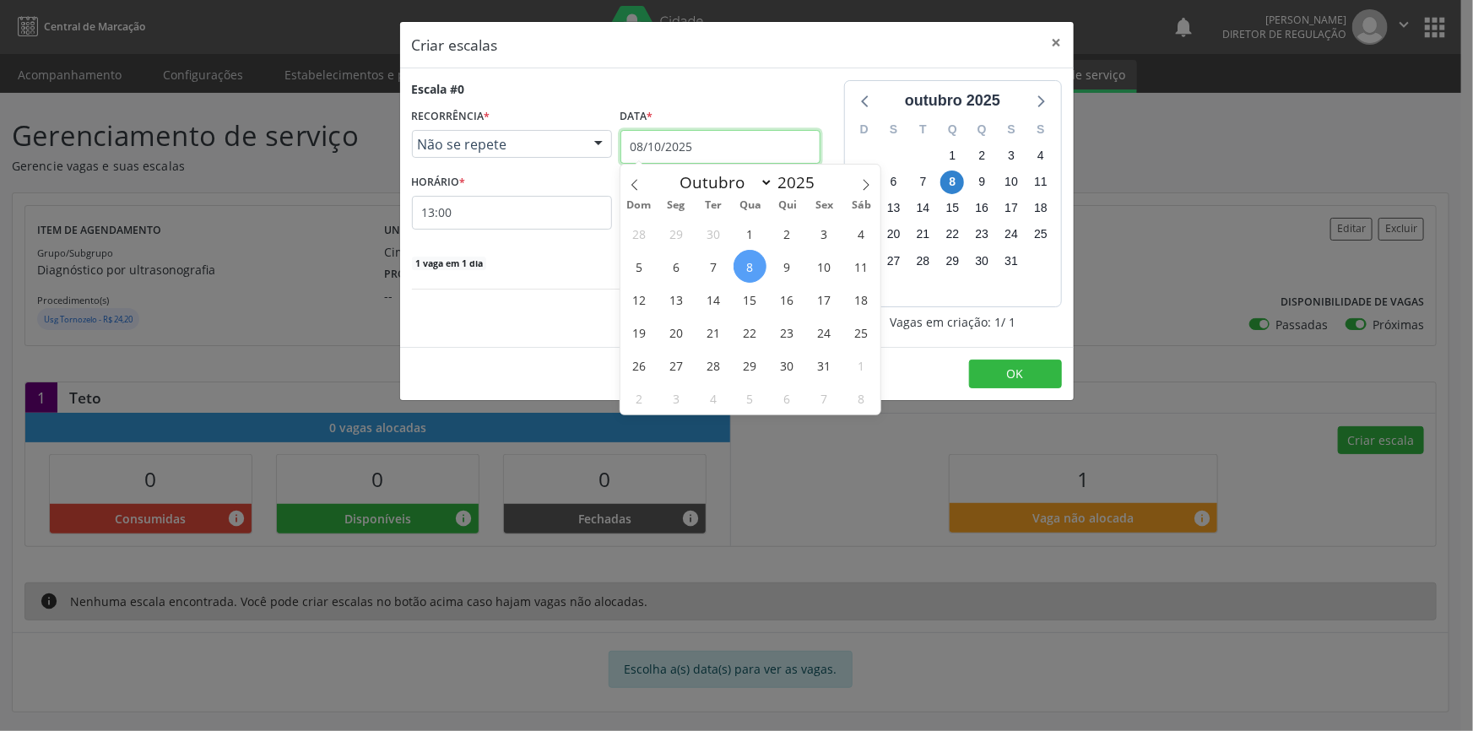
click at [672, 143] on input "08/10/2025" at bounding box center [721, 147] width 200 height 34
click at [794, 306] on span "16" at bounding box center [787, 299] width 33 height 33
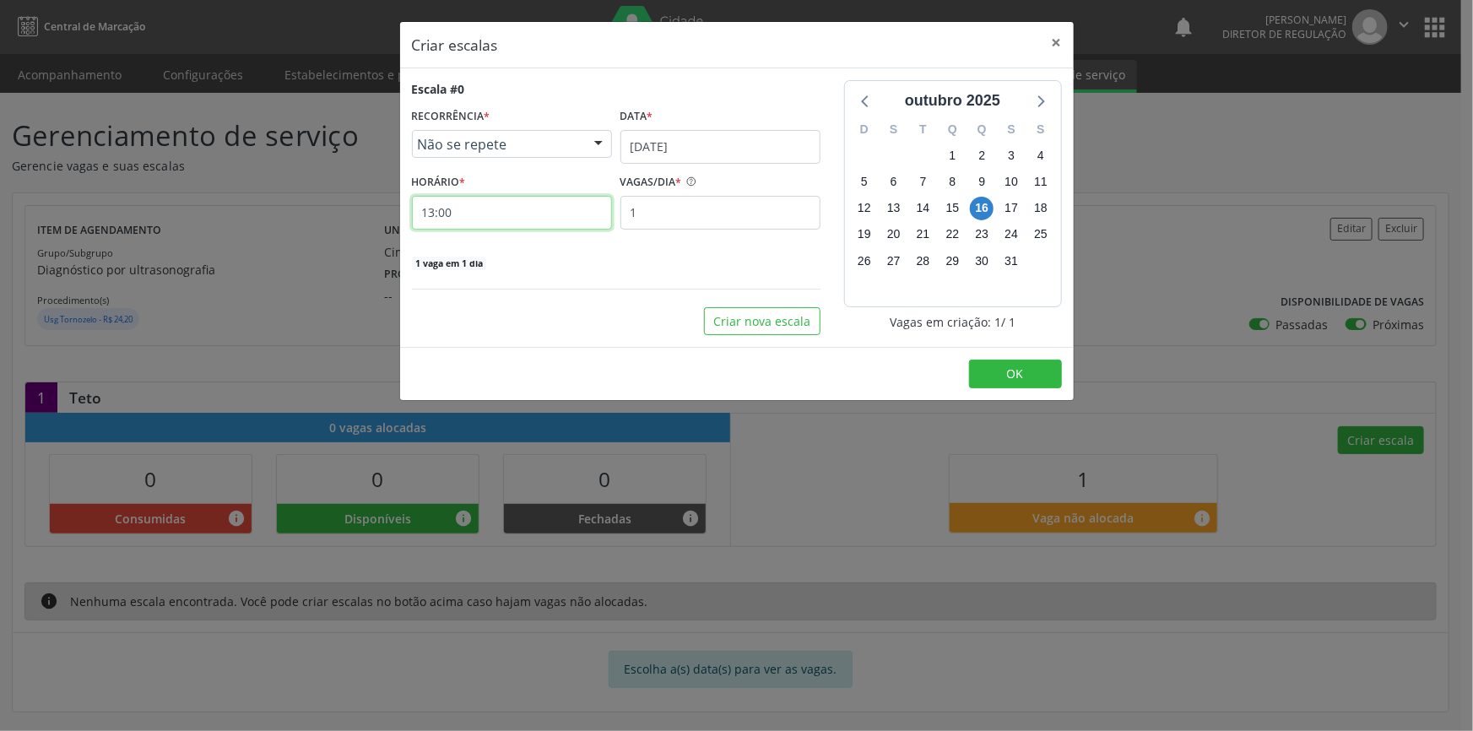
click at [532, 204] on input "13:00" at bounding box center [512, 213] width 200 height 34
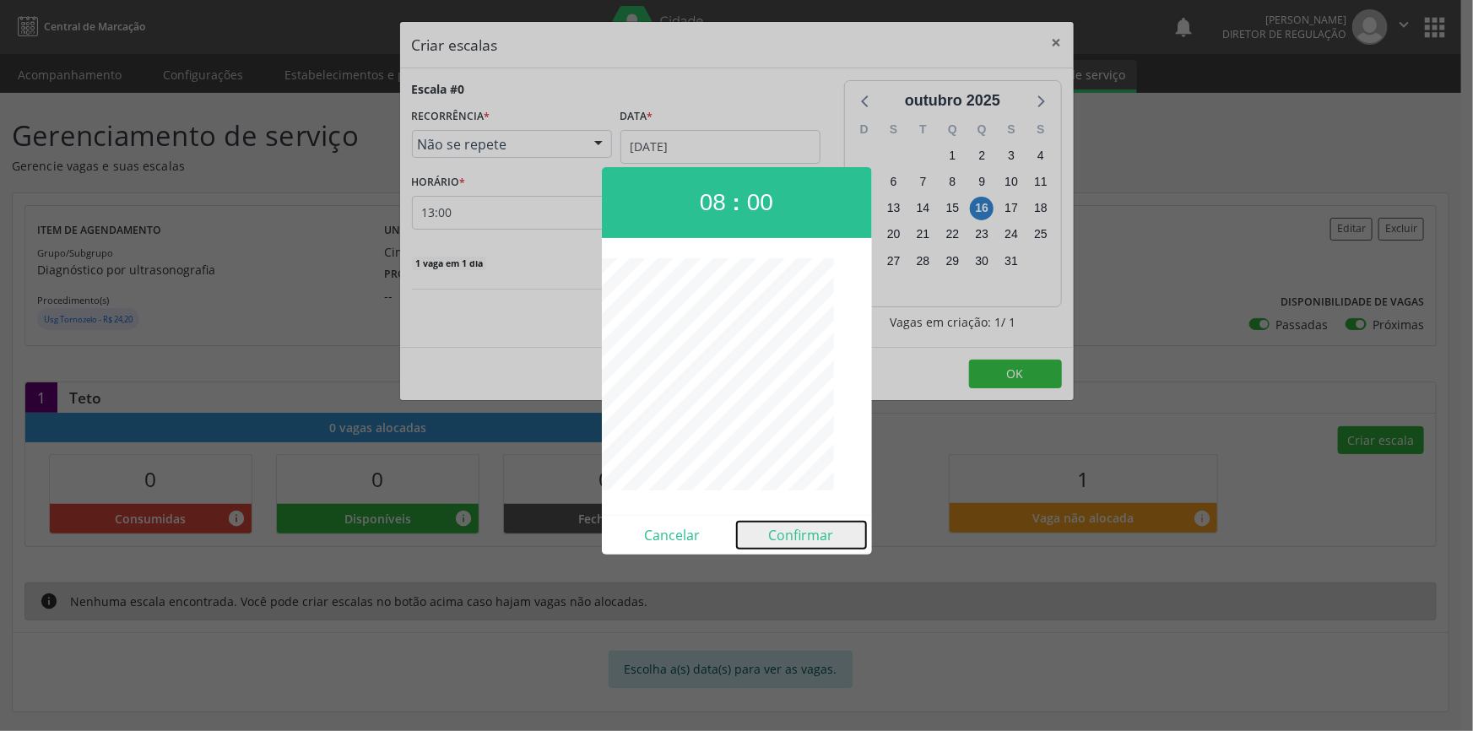
click at [834, 546] on button "Confirmar" at bounding box center [801, 535] width 129 height 27
type input "08:00"
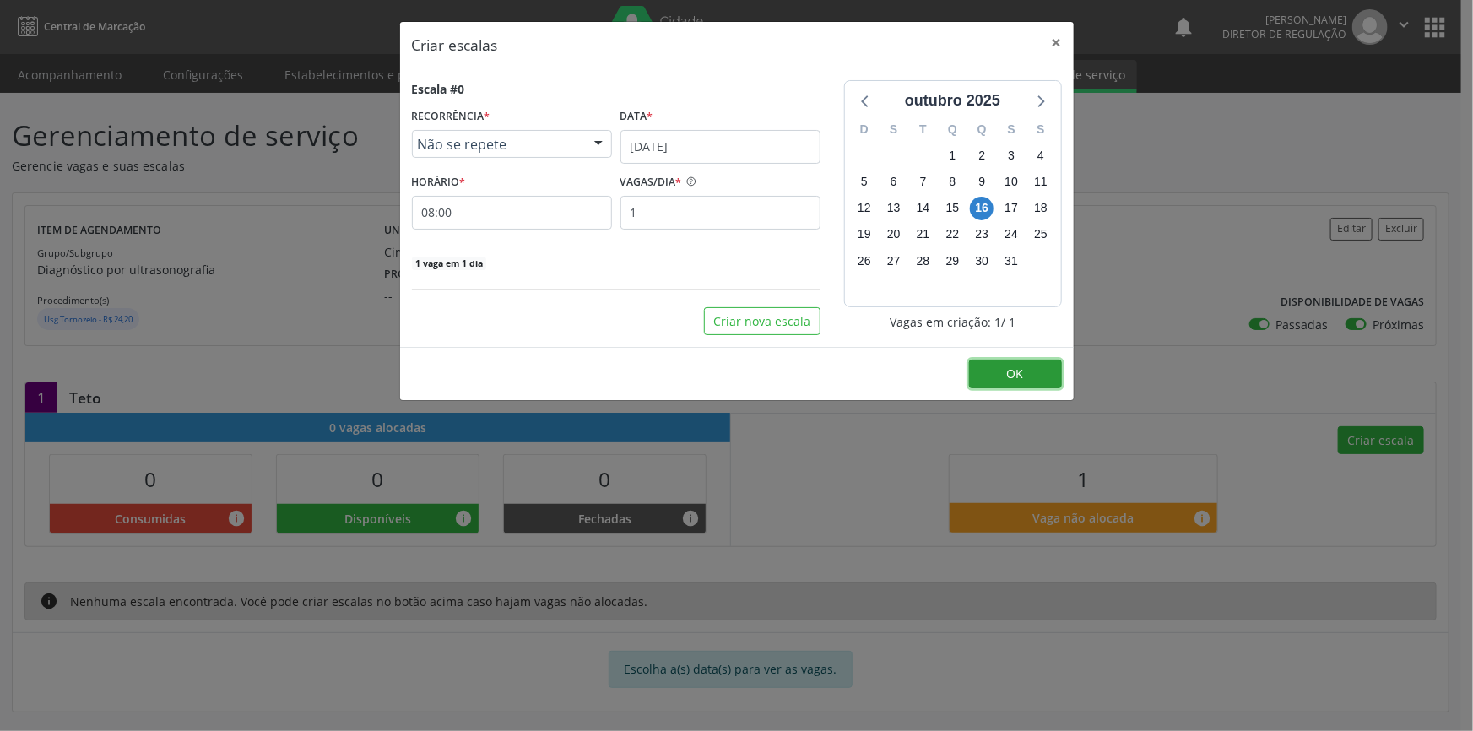
click at [1017, 366] on span "OK" at bounding box center [1015, 374] width 17 height 16
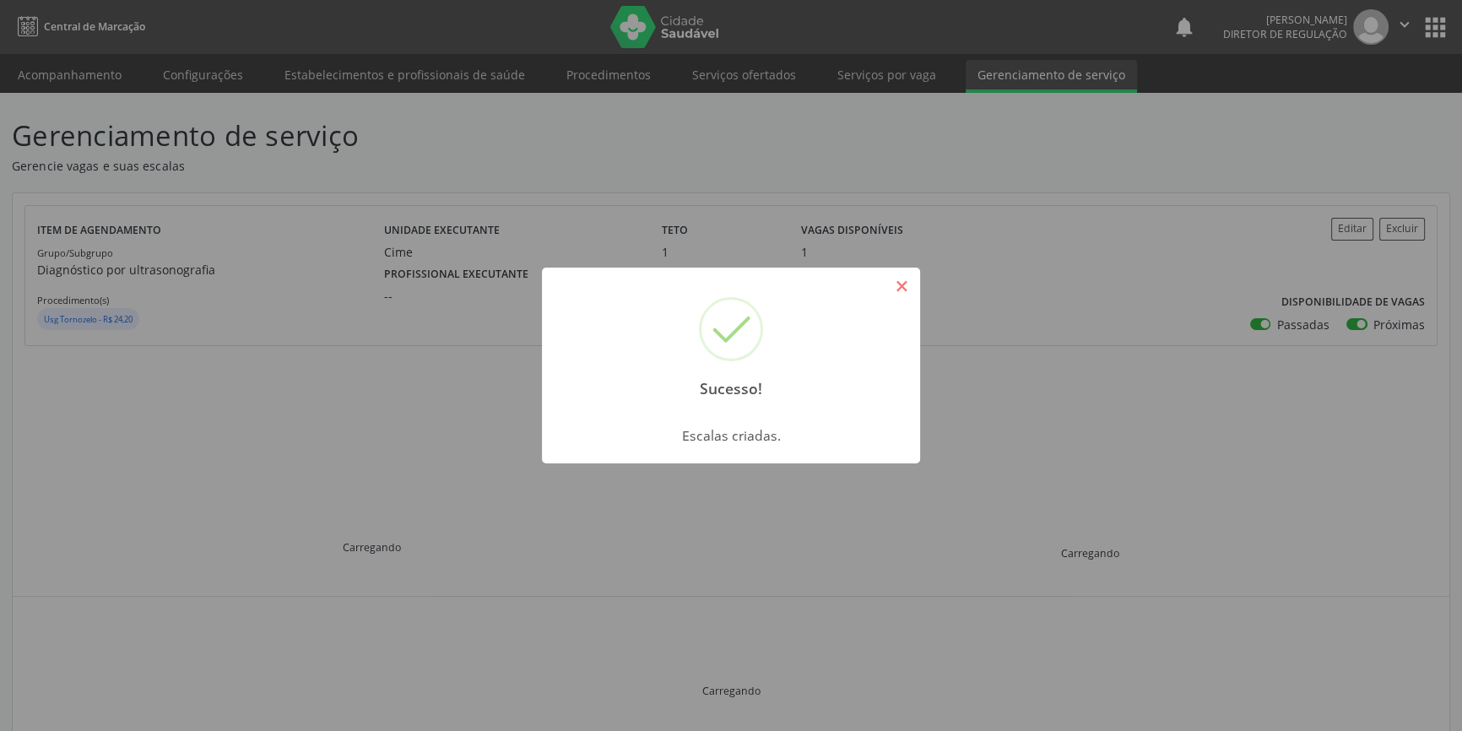
click at [903, 290] on button "×" at bounding box center [901, 286] width 29 height 29
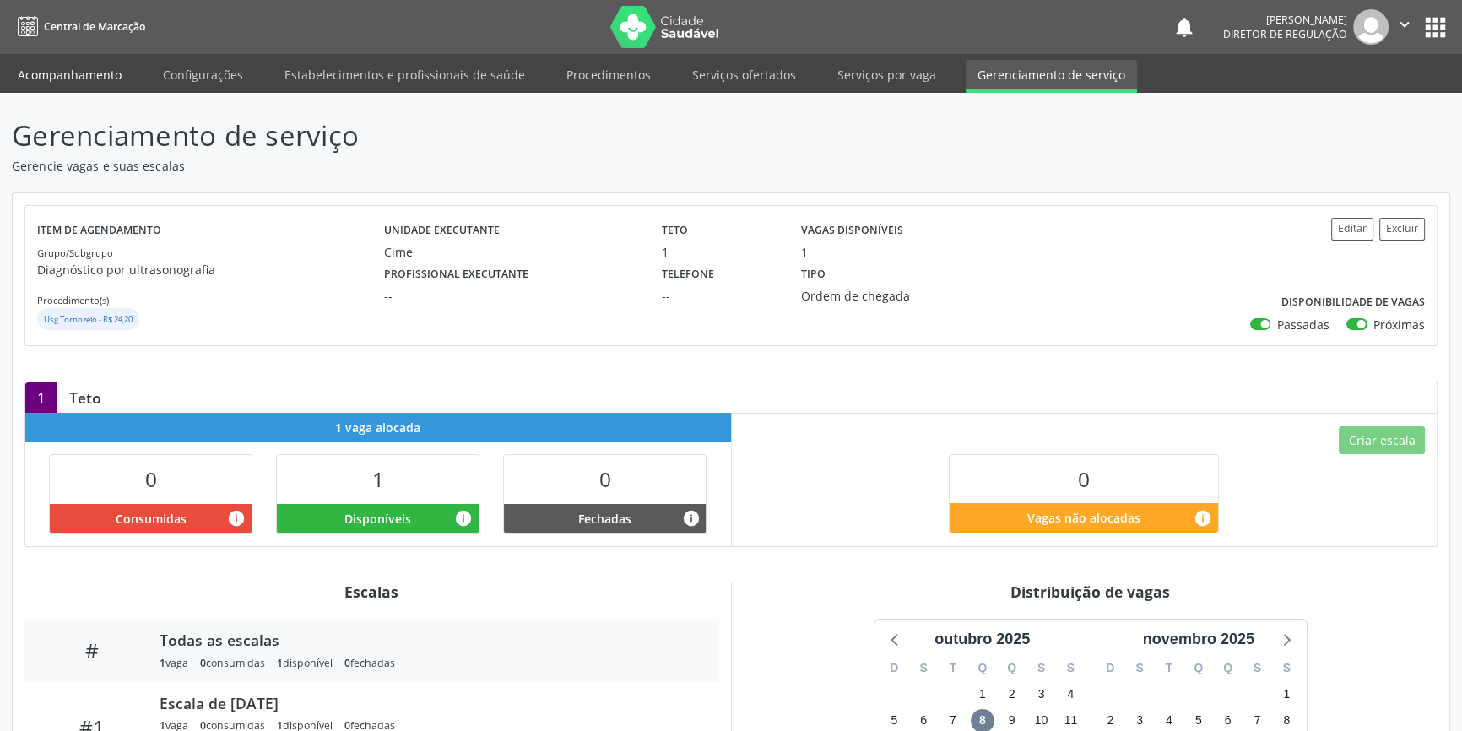
click at [84, 75] on link "Acompanhamento" at bounding box center [69, 75] width 127 height 30
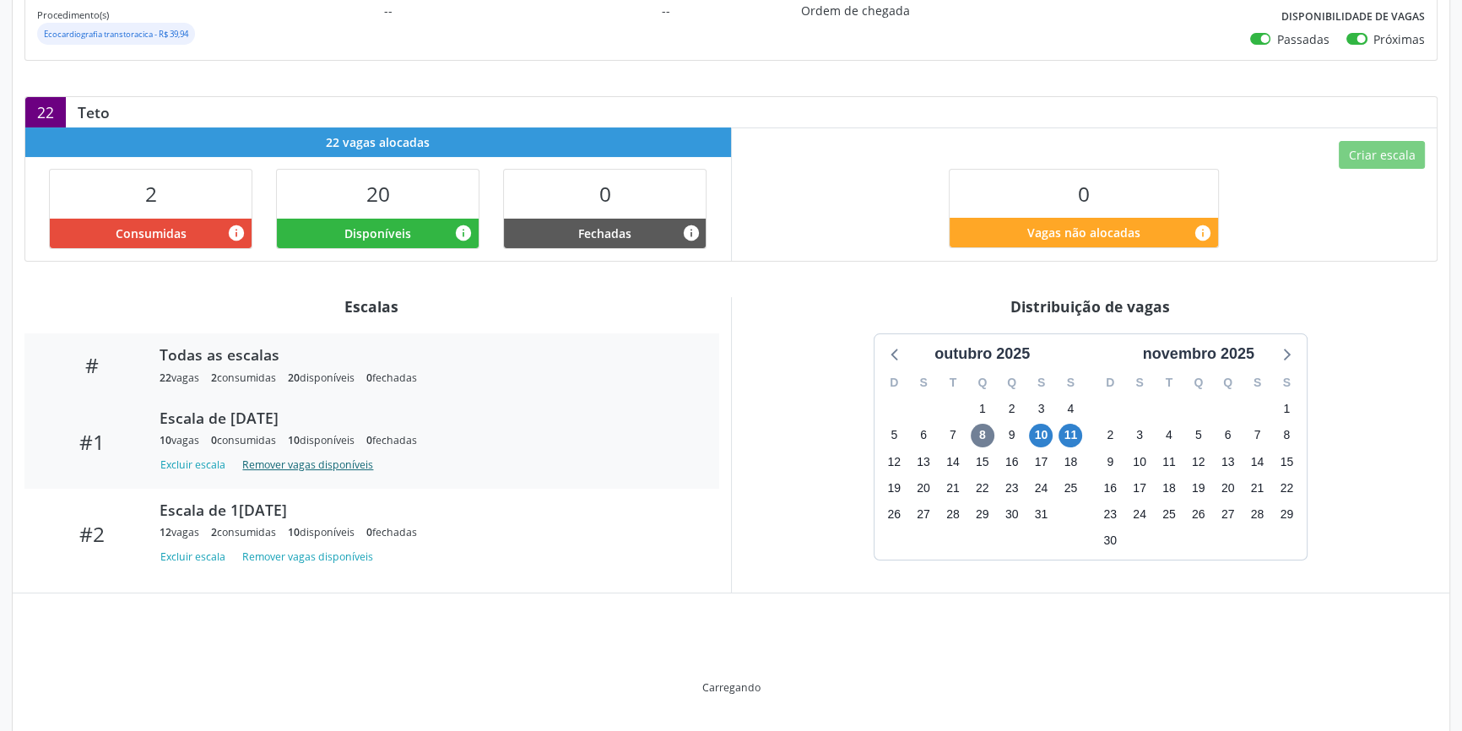
scroll to position [242, 0]
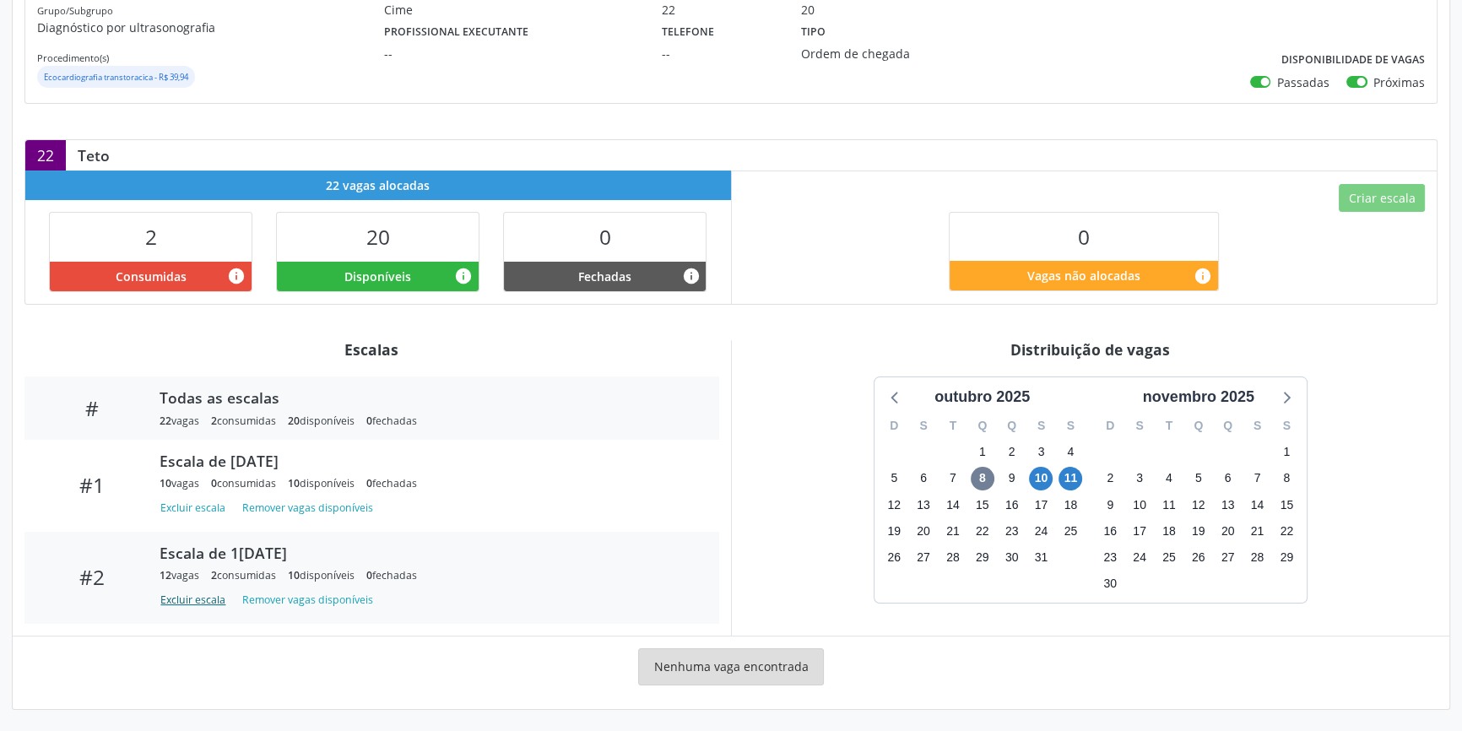
click at [218, 603] on button "Excluir escala" at bounding box center [196, 600] width 73 height 23
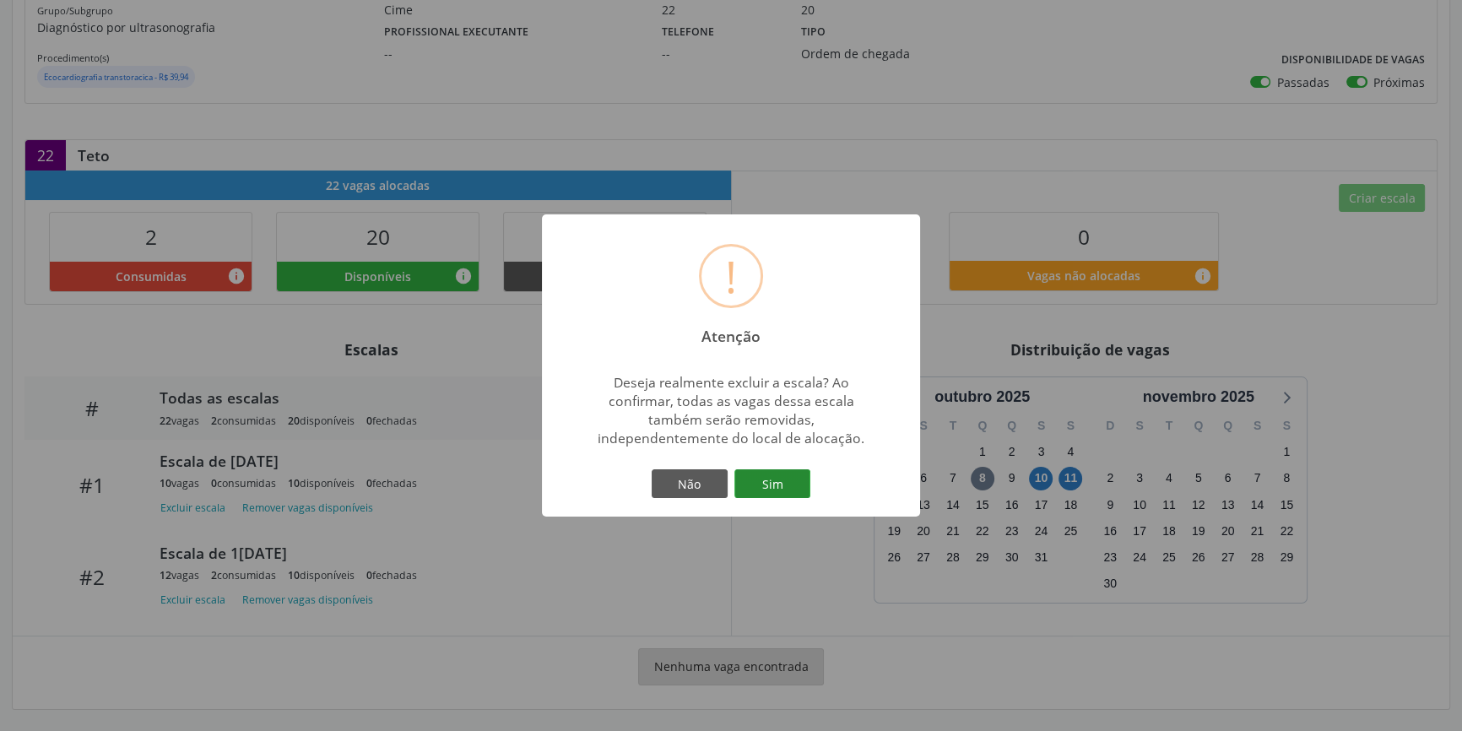
click at [757, 489] on button "Sim" at bounding box center [773, 483] width 76 height 29
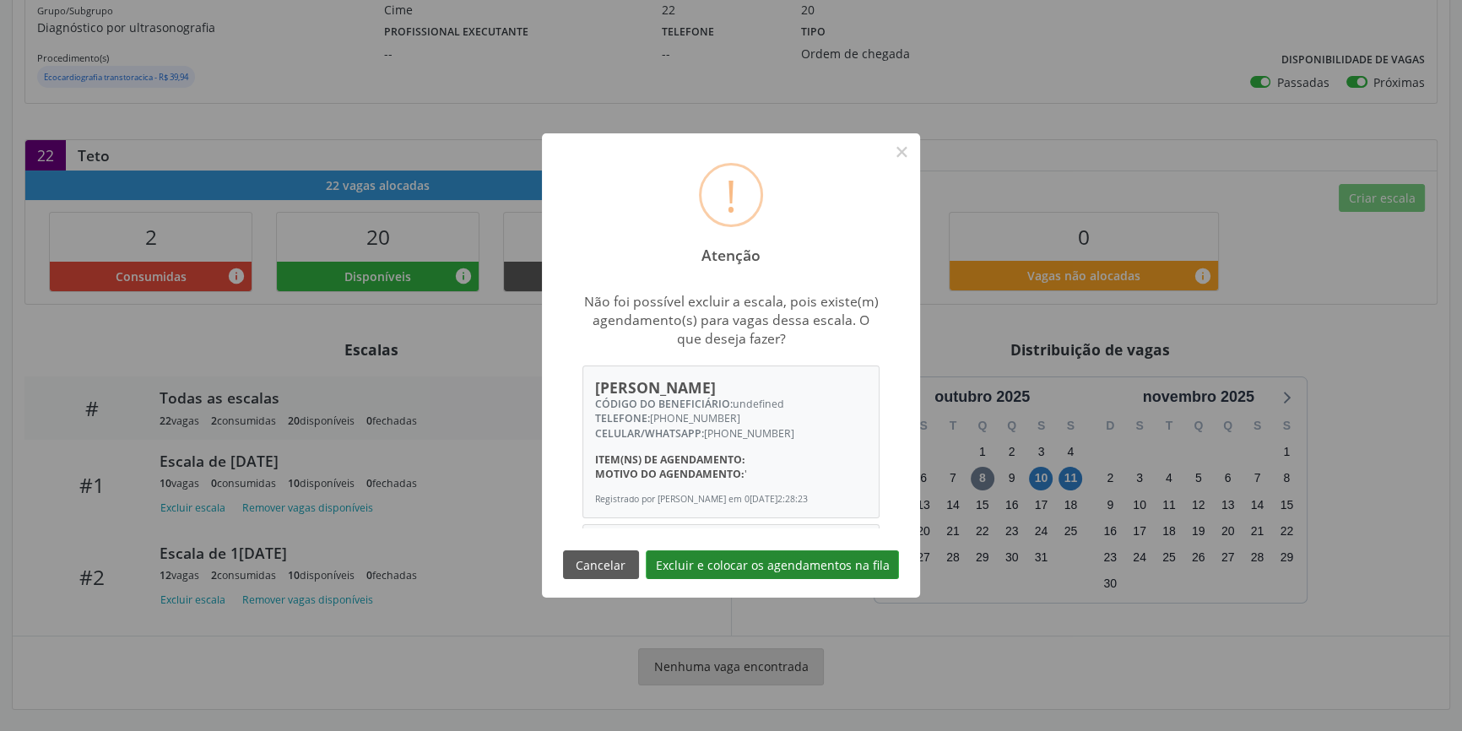
click at [742, 564] on button "Excluir e colocar os agendamentos na fila" at bounding box center [772, 565] width 253 height 29
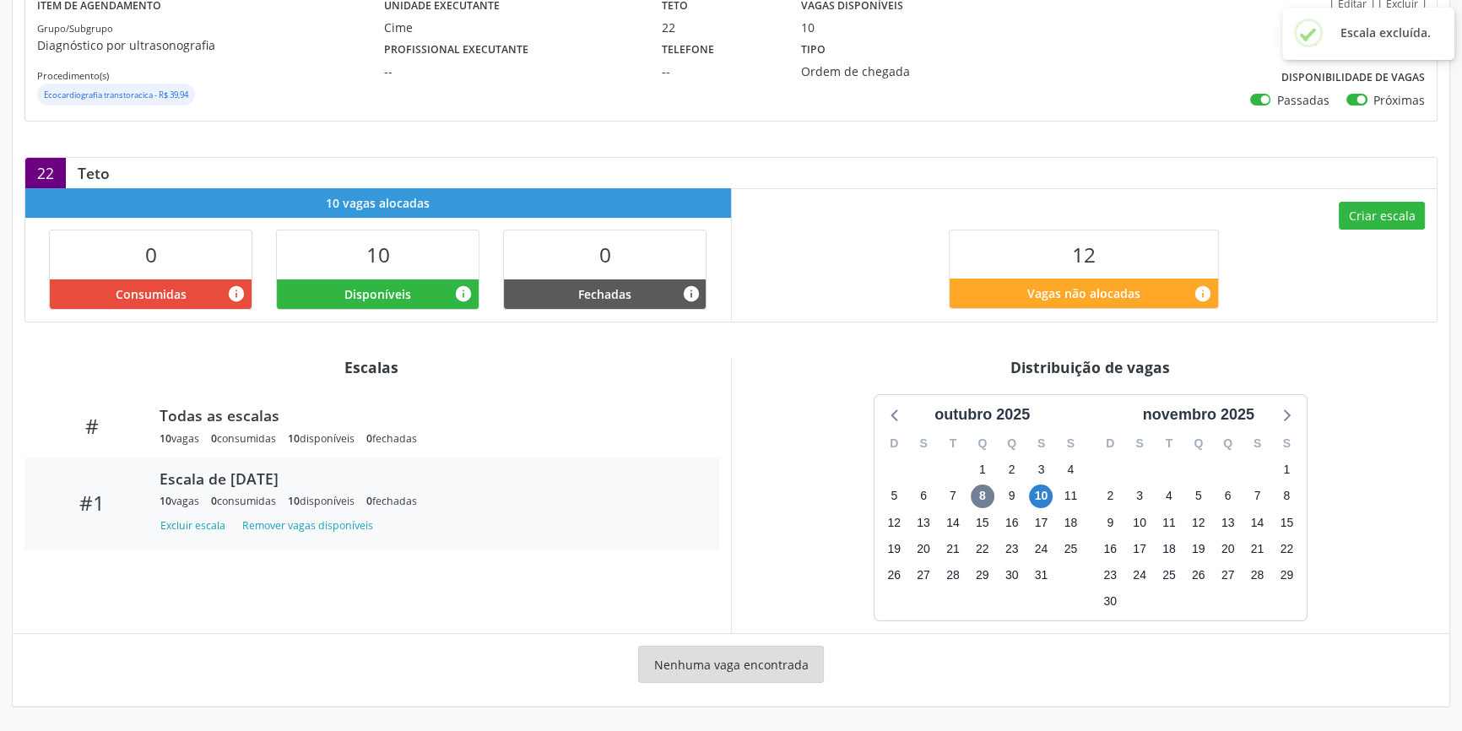
scroll to position [222, 0]
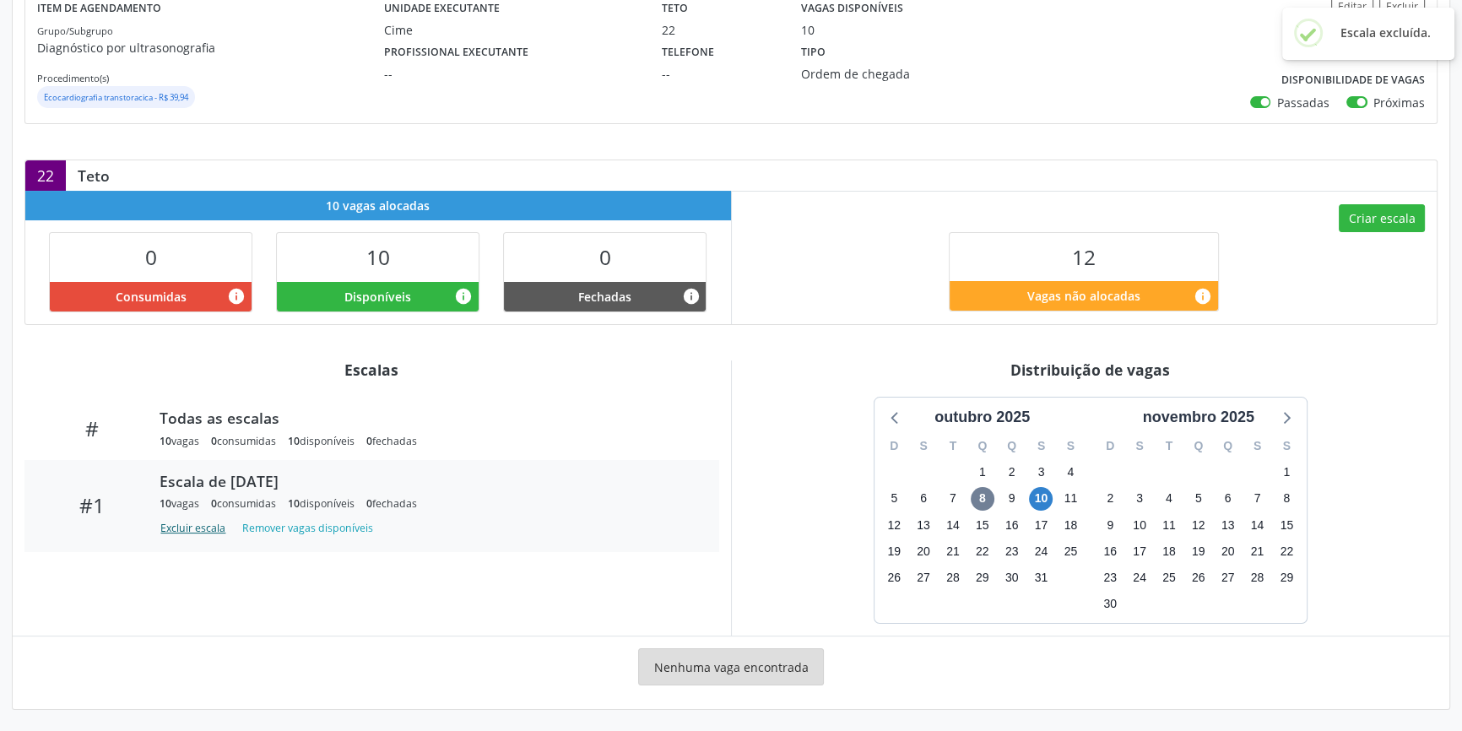
click at [203, 523] on button "Excluir escala" at bounding box center [196, 528] width 73 height 23
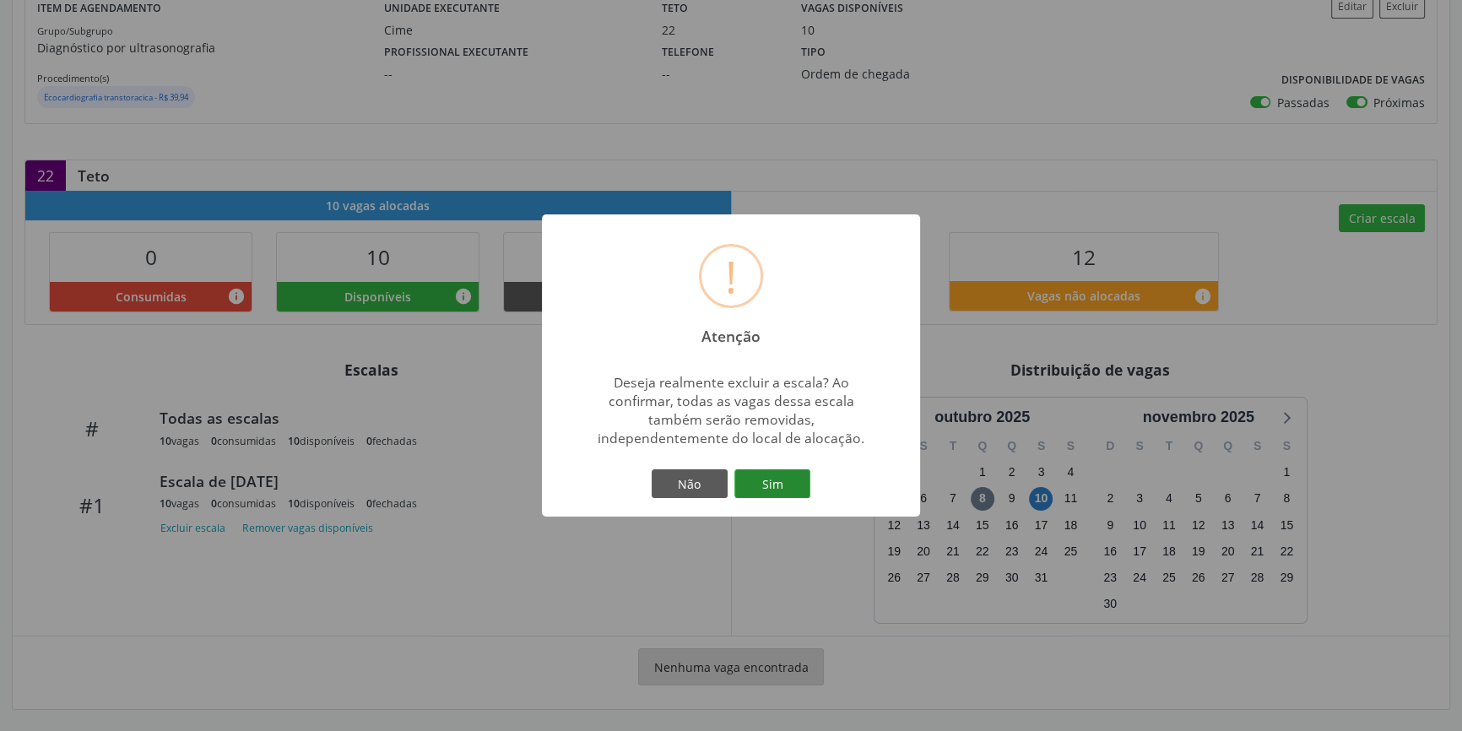
click at [781, 481] on button "Sim" at bounding box center [773, 483] width 76 height 29
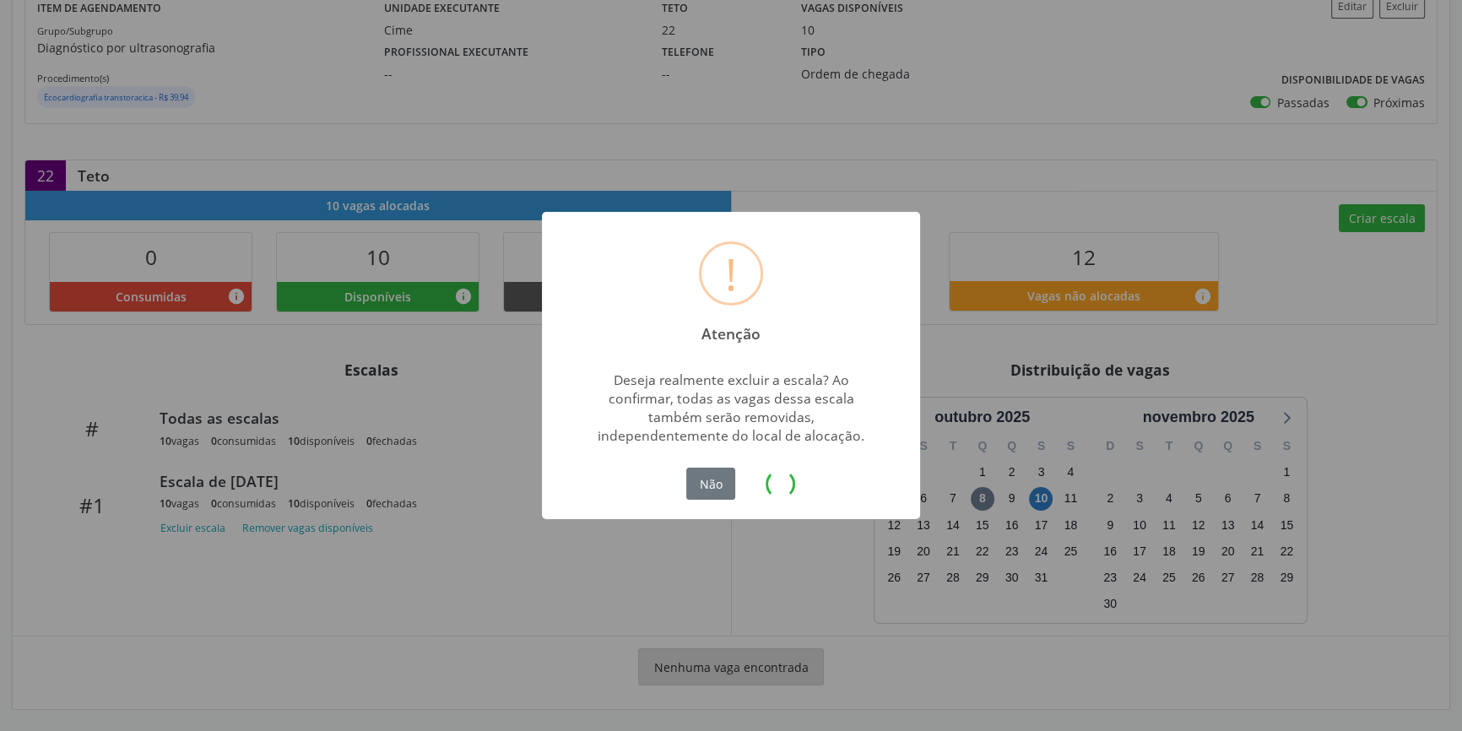
scroll to position [0, 0]
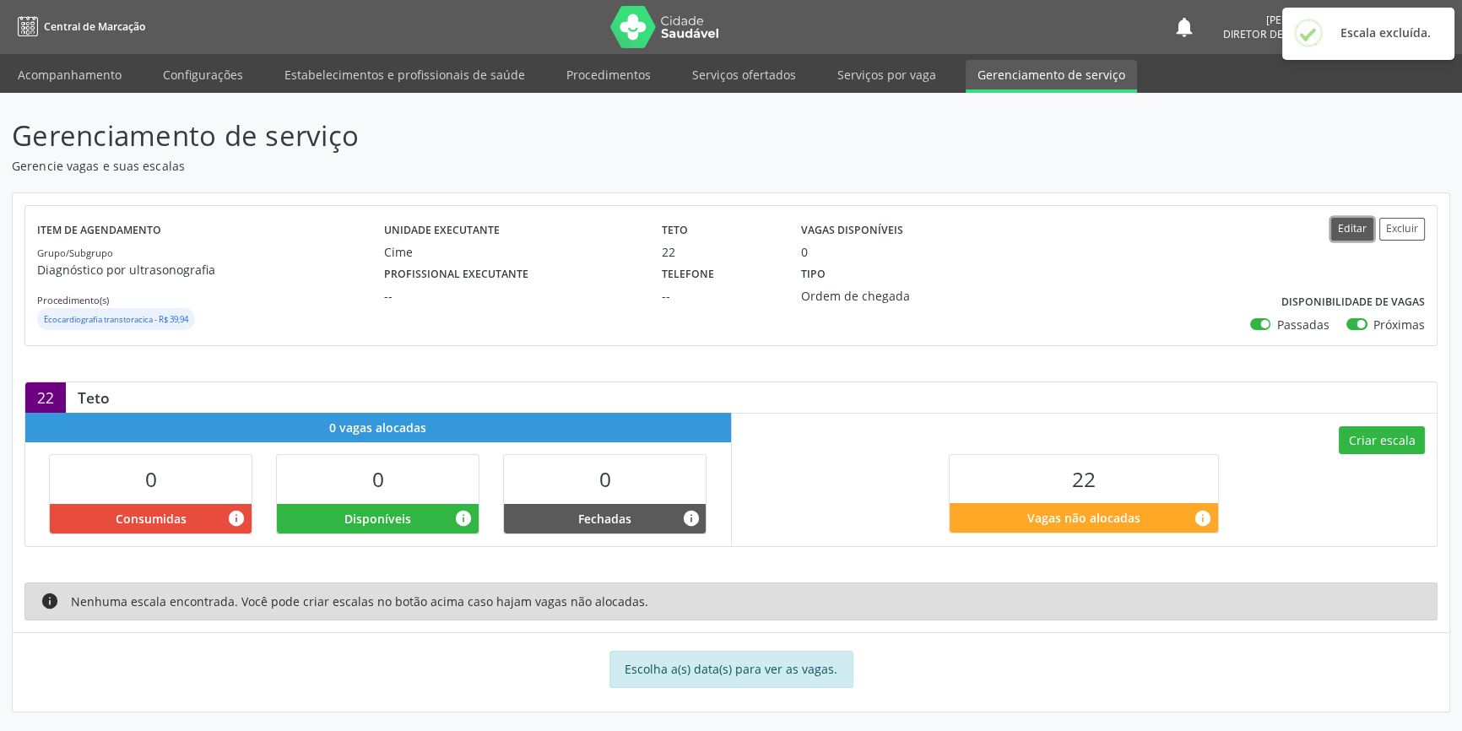
click at [1364, 227] on button "Editar" at bounding box center [1353, 229] width 42 height 23
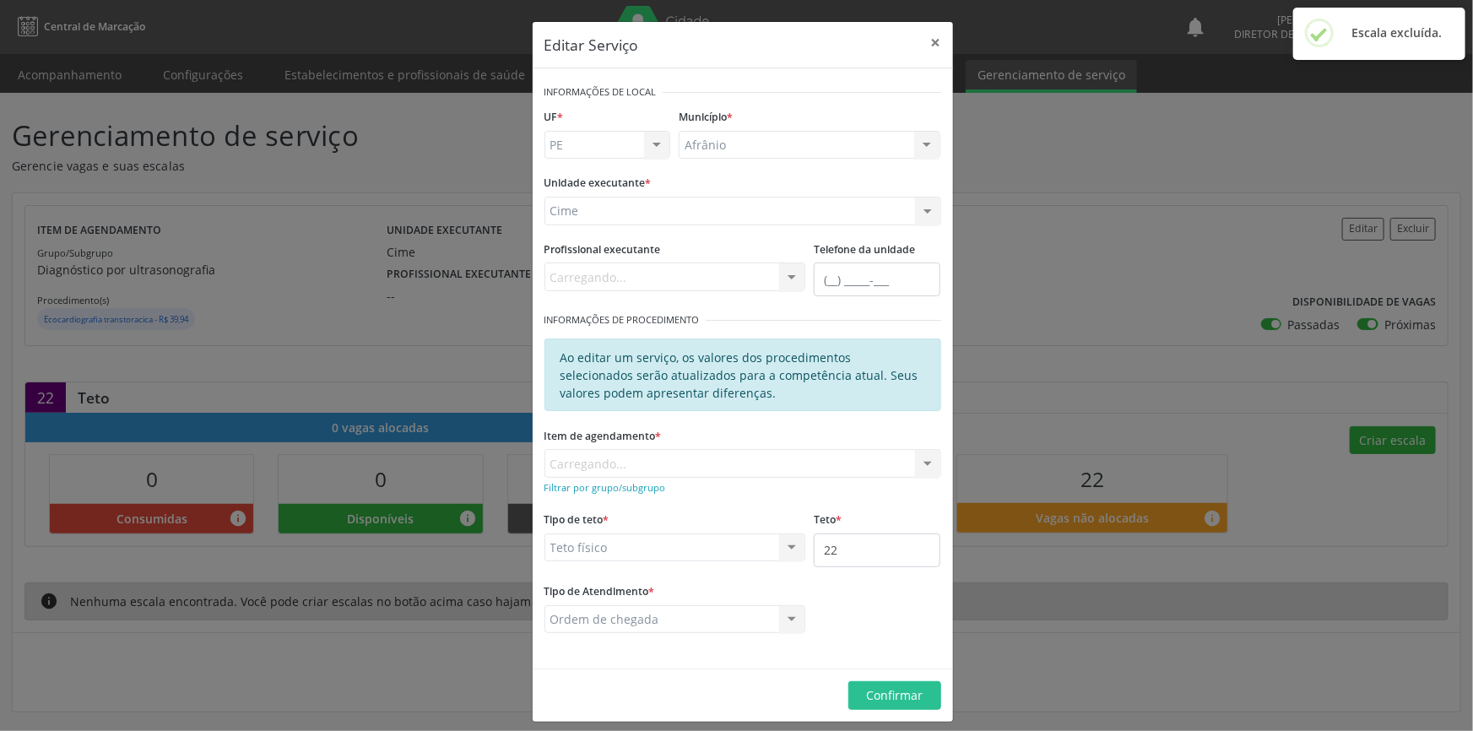
click at [686, 215] on div "Cime Academia da Saude de Afranio Academia da Saude do Bairro [PERSON_NAME] Aca…" at bounding box center [743, 211] width 397 height 29
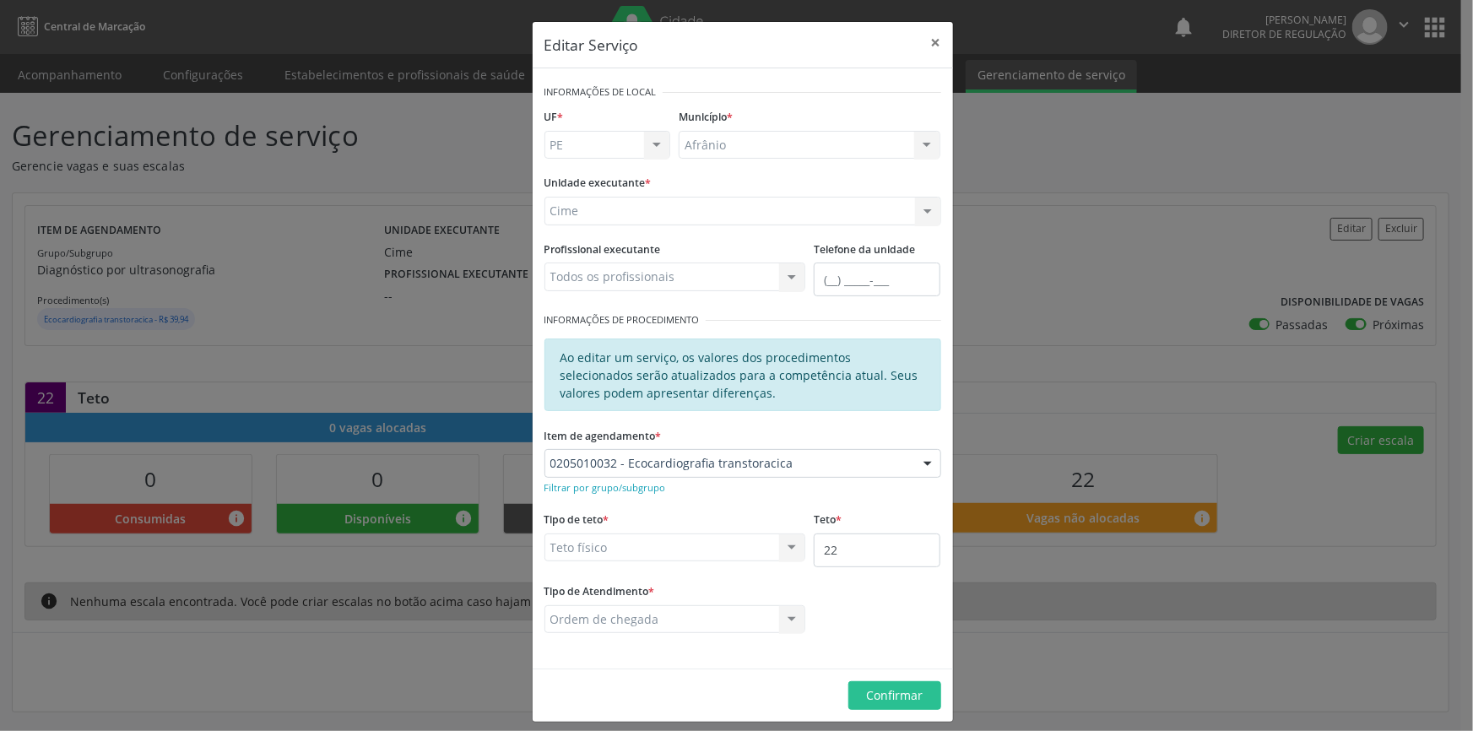
click at [809, 213] on div "Cime Academia da Saude de Afranio Academia da Saude do Bairro [PERSON_NAME] Aca…" at bounding box center [743, 211] width 397 height 29
click at [1017, 565] on div "Editar Serviço × Informações de Local UF * PE BA PE Nenhum resultado encontrado…" at bounding box center [736, 365] width 1473 height 731
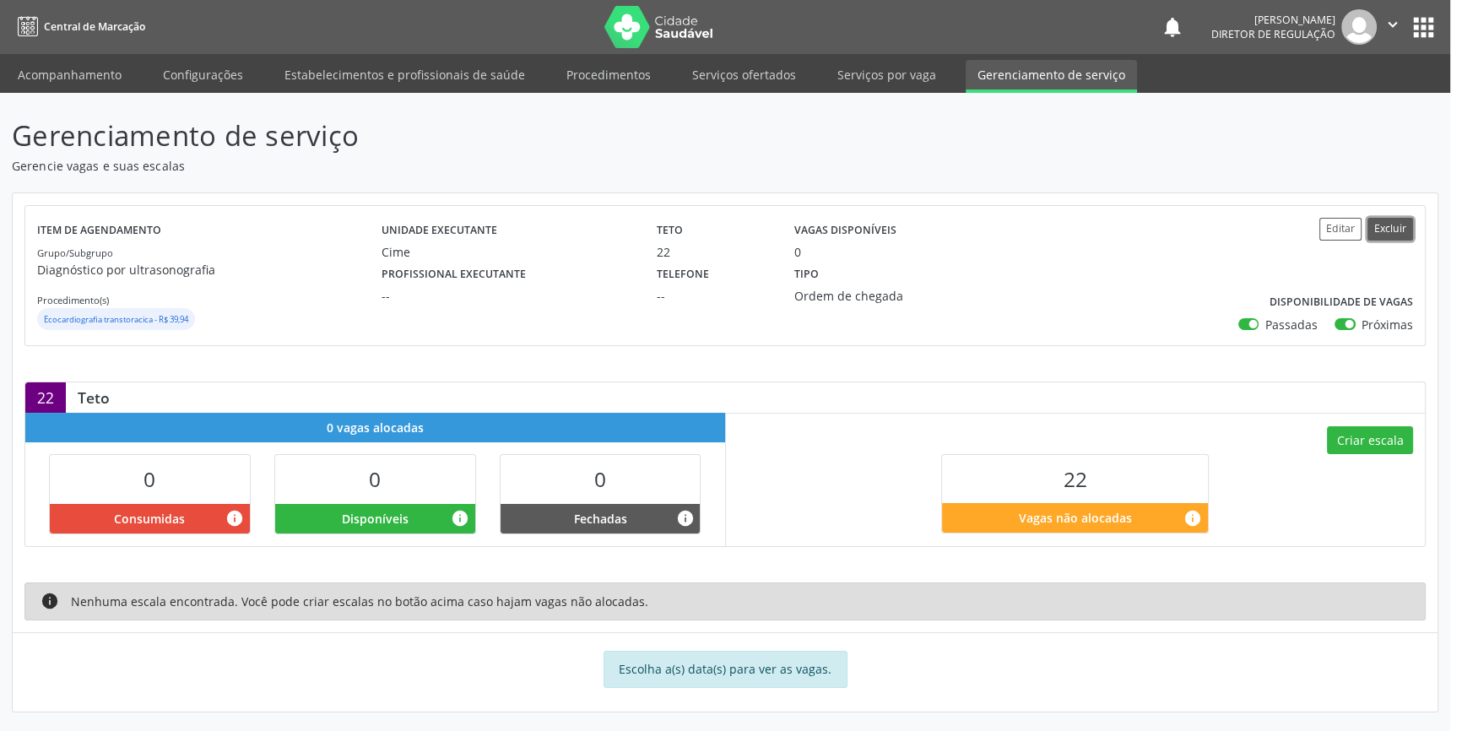
click at [1403, 227] on button "Excluir" at bounding box center [1391, 229] width 46 height 23
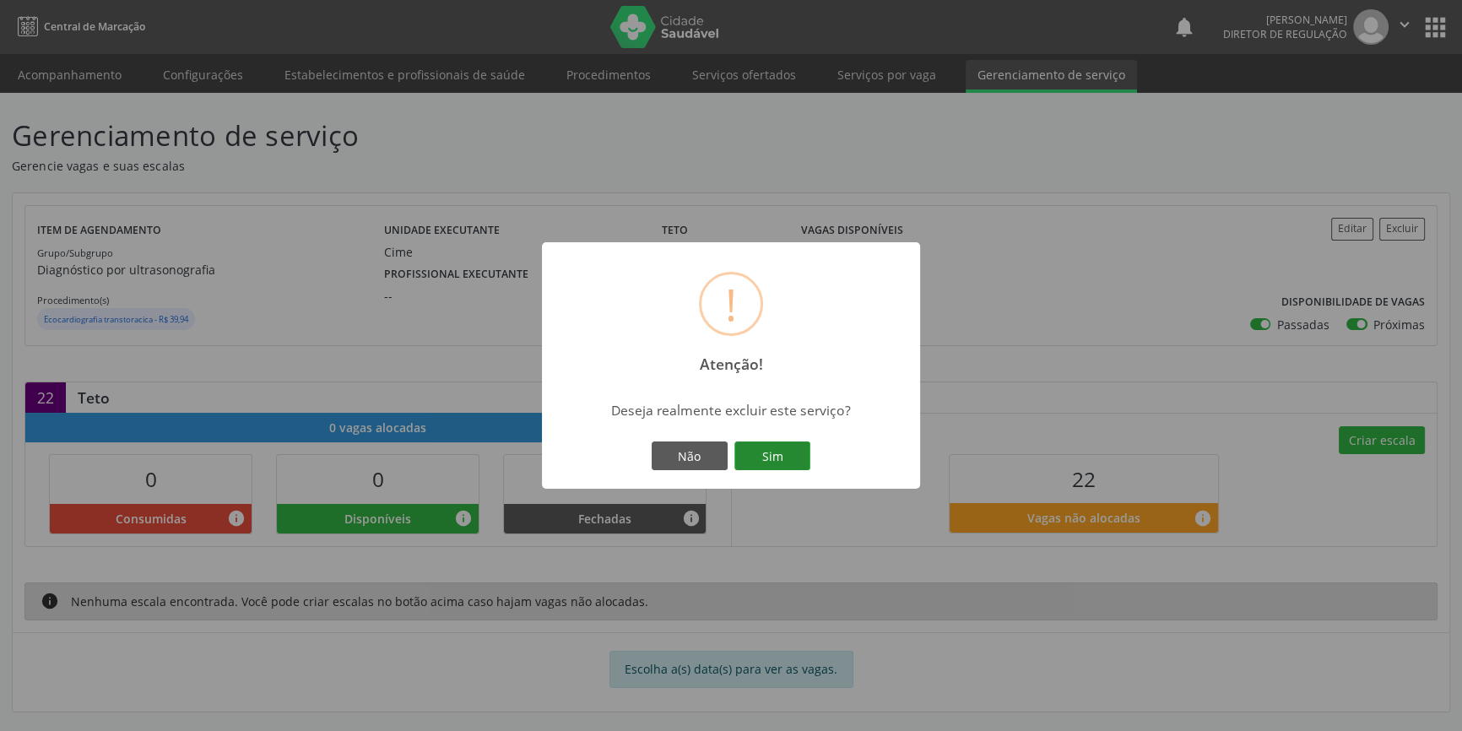
click at [770, 458] on button "Sim" at bounding box center [773, 456] width 76 height 29
click at [733, 458] on button "OK" at bounding box center [731, 456] width 76 height 29
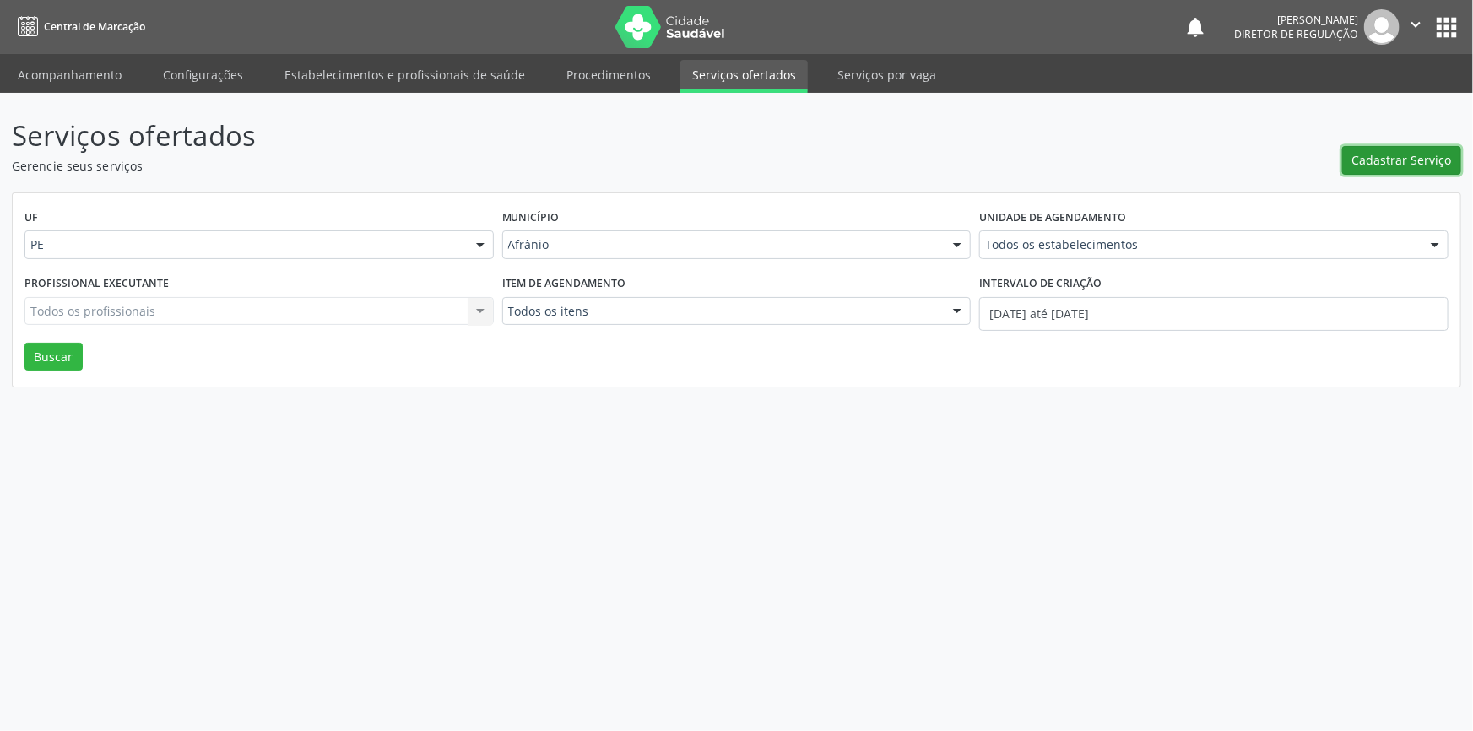
click at [1386, 152] on span "Cadastrar Serviço" at bounding box center [1403, 160] width 100 height 18
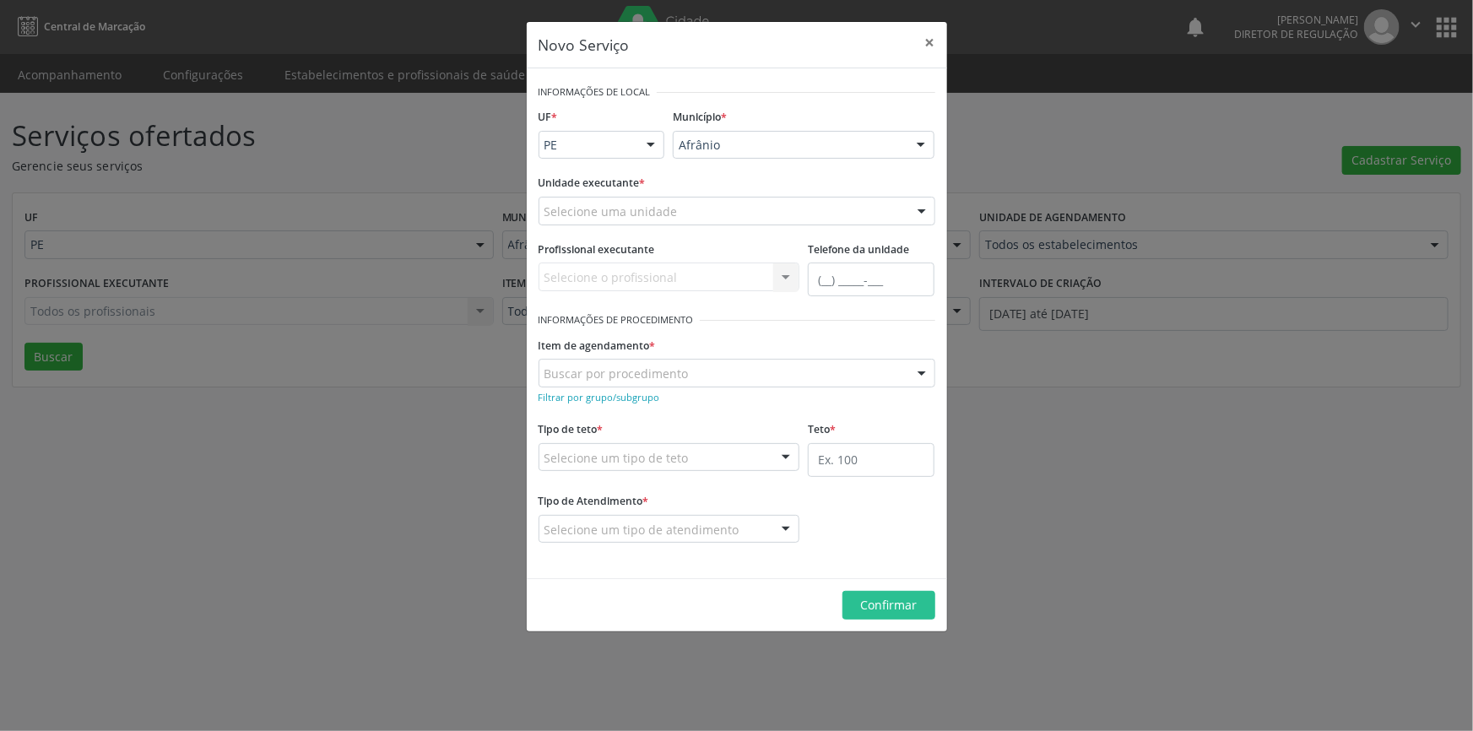
click at [750, 216] on div "Selecione uma unidade" at bounding box center [737, 211] width 397 height 29
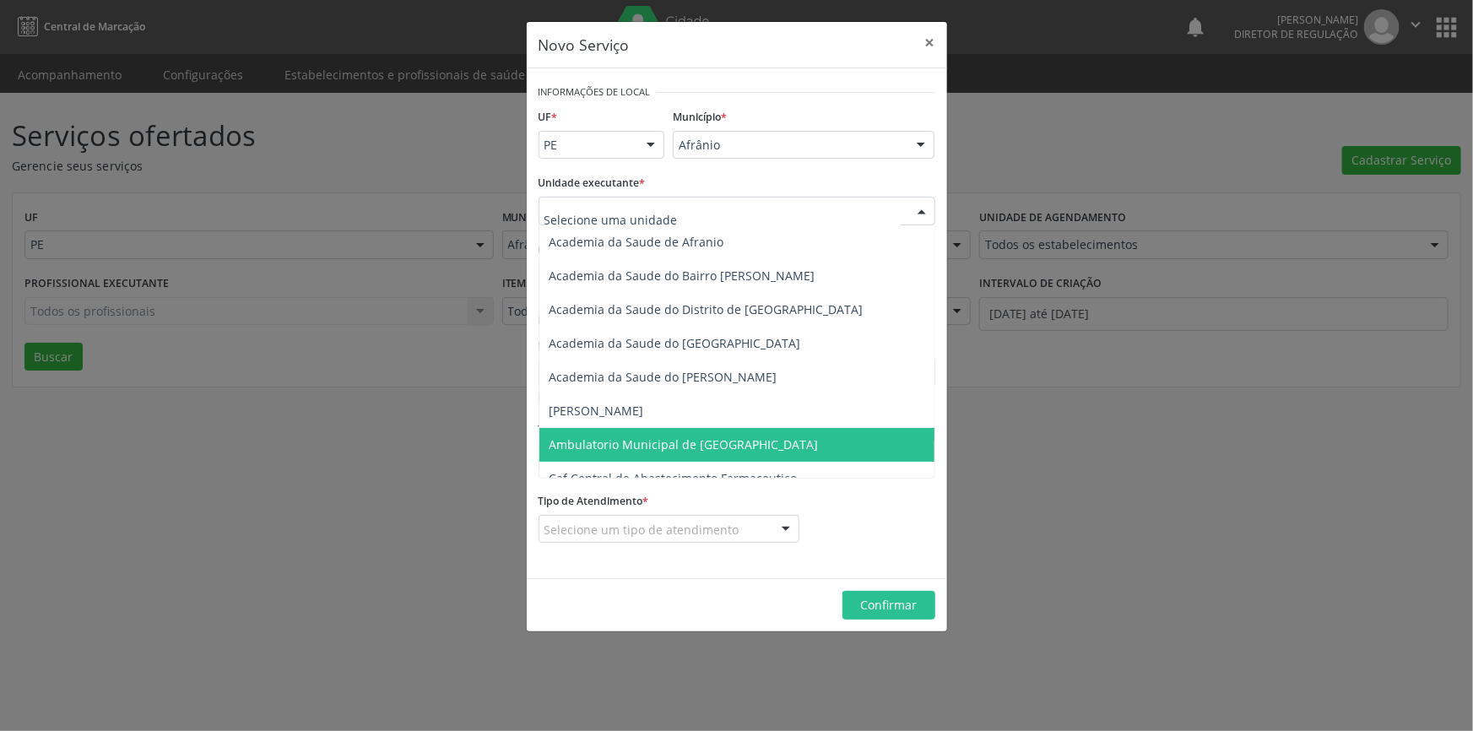
click at [684, 434] on span "Ambulatorio Municipal de [GEOGRAPHIC_DATA]" at bounding box center [737, 445] width 395 height 34
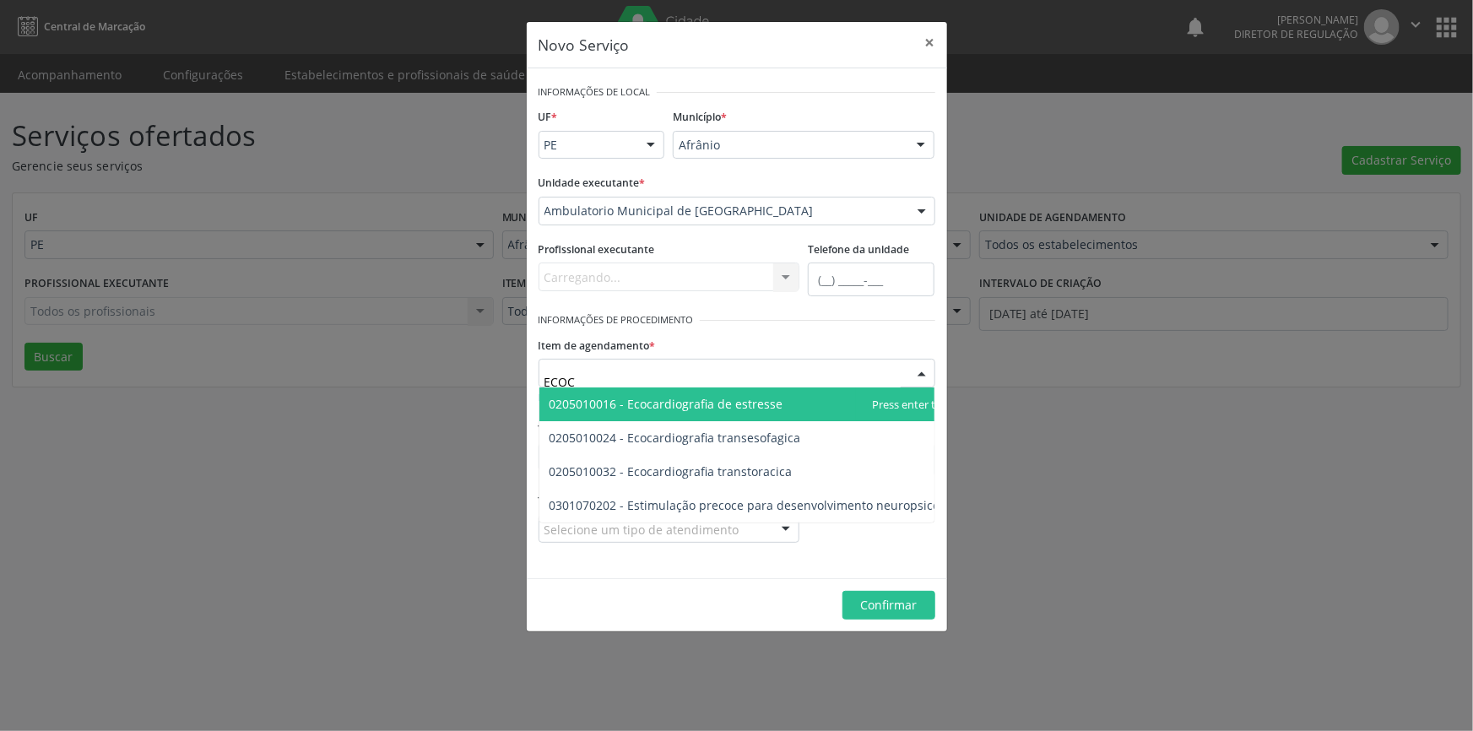
type input "ECOCA"
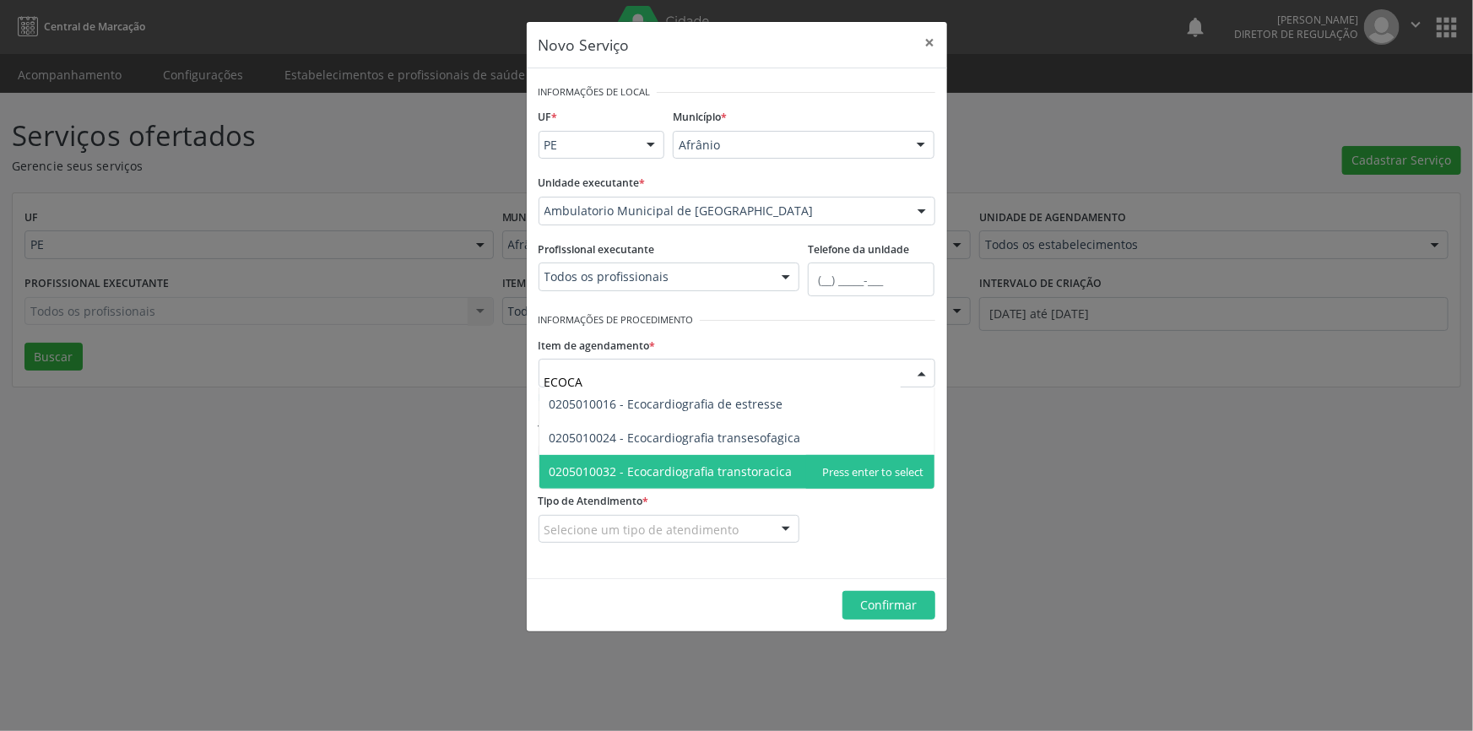
click at [725, 470] on span "0205010032 - Ecocardiografia transtoracica" at bounding box center [671, 472] width 243 height 16
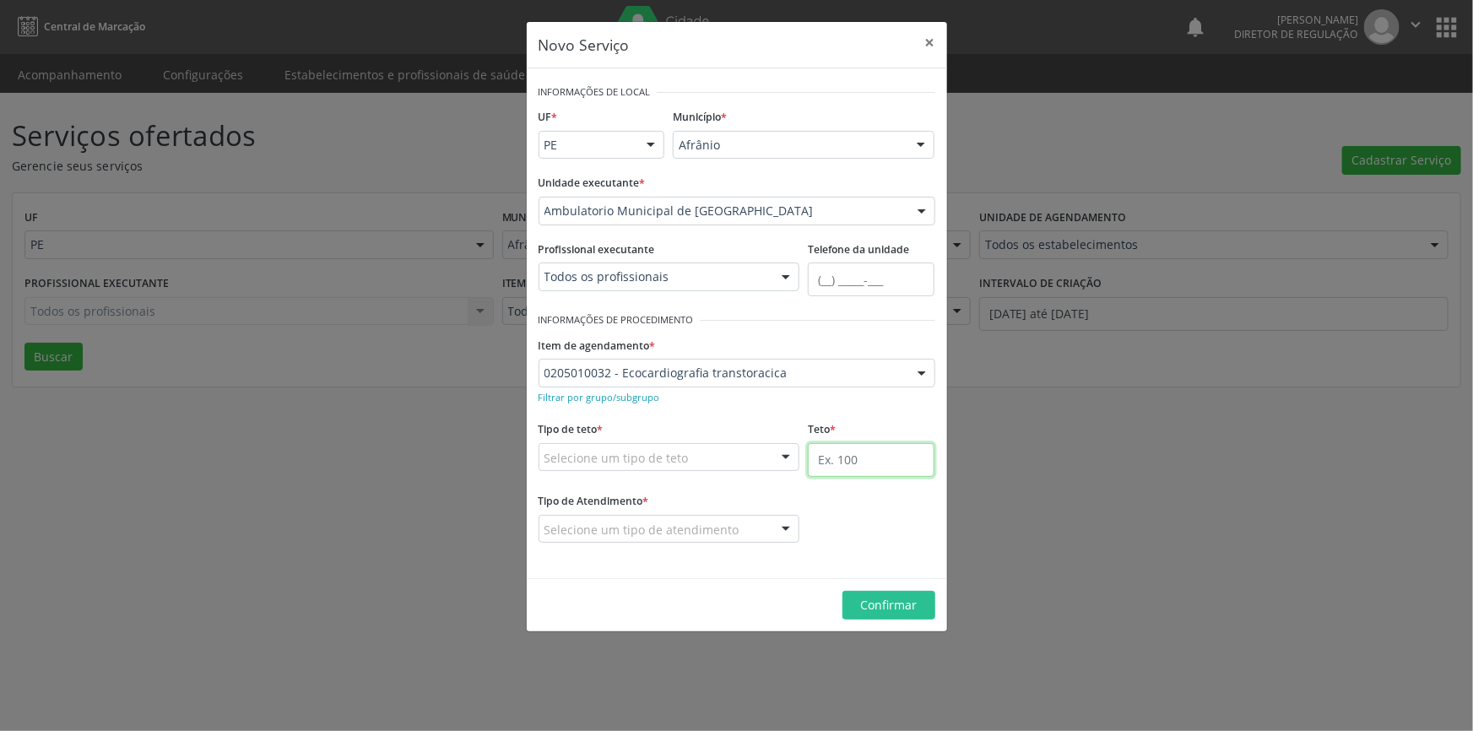
click at [827, 465] on input "text" at bounding box center [871, 460] width 127 height 34
type input "22"
click at [709, 485] on div "Tipo de teto * Selecione um tipo de teto Teto financeiro Teto físico Nenhum res…" at bounding box center [669, 453] width 270 height 72
click at [684, 468] on div "Selecione um tipo de teto" at bounding box center [670, 457] width 262 height 29
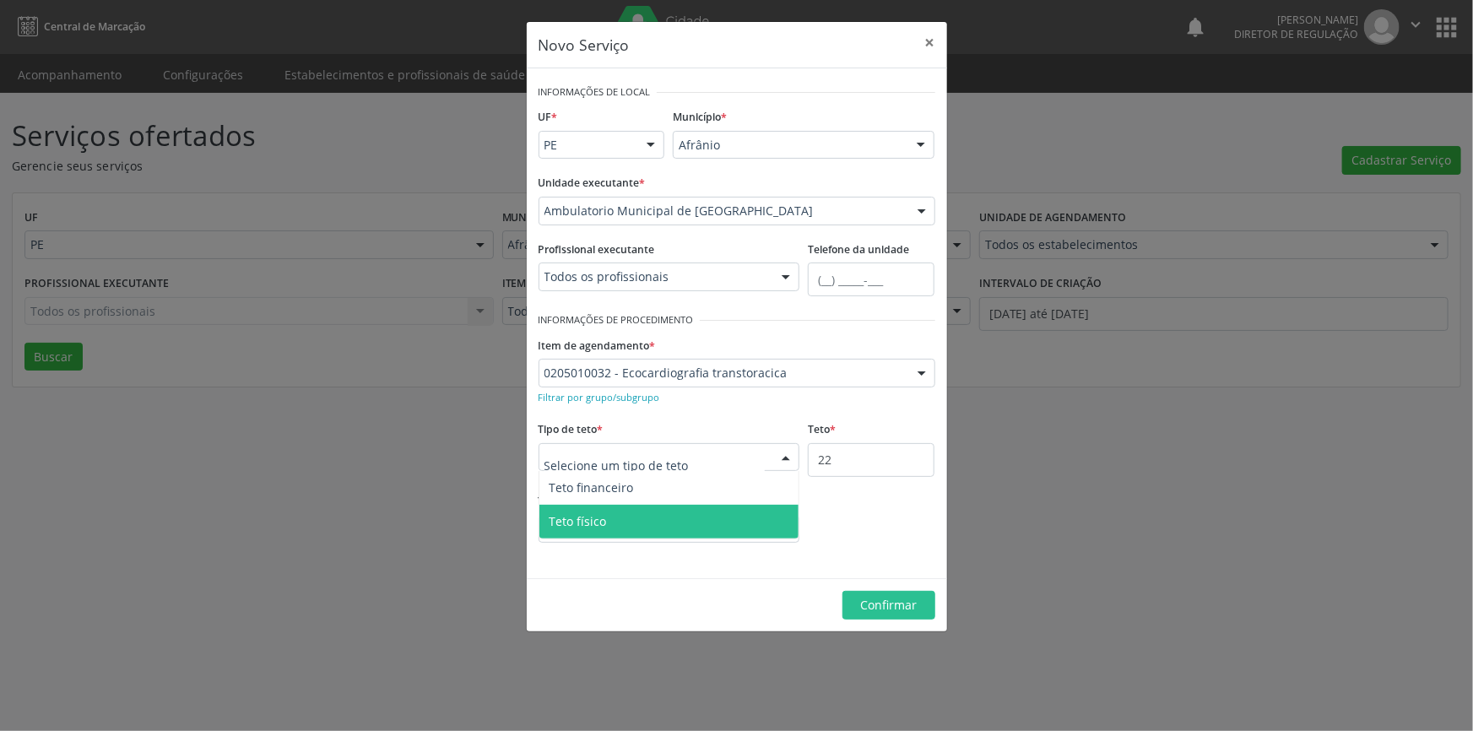
click at [632, 517] on span "Teto físico" at bounding box center [670, 522] width 260 height 34
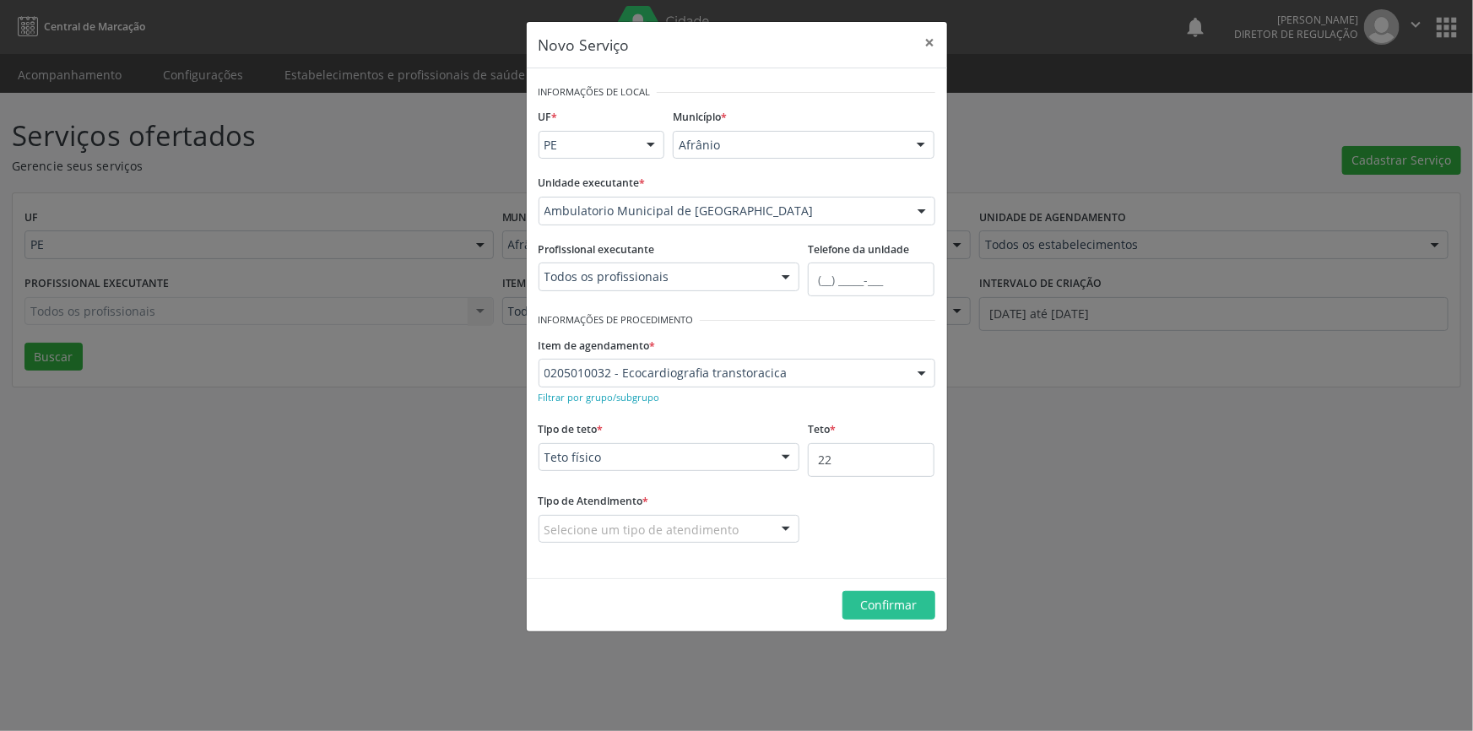
click at [634, 515] on div "Selecione um tipo de atendimento" at bounding box center [670, 529] width 262 height 29
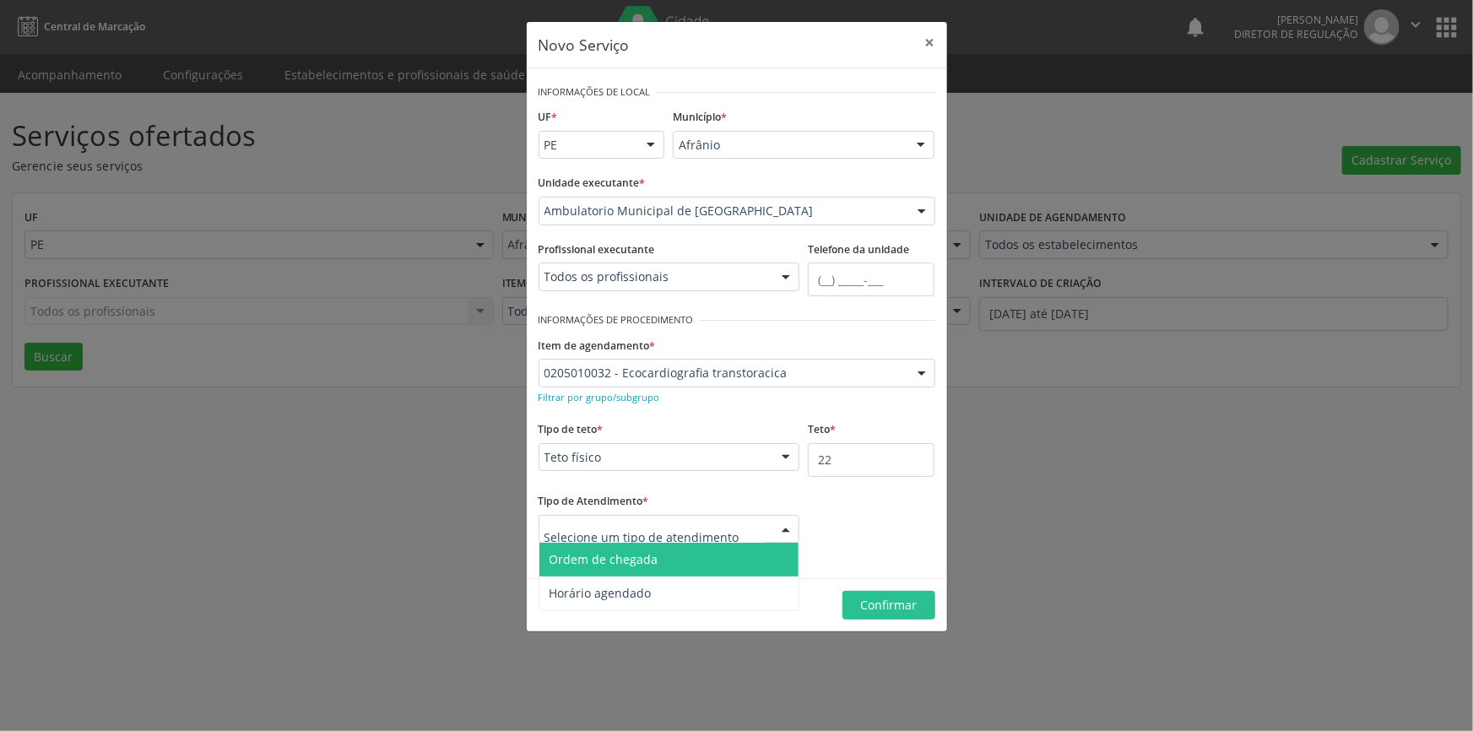
click at [620, 557] on span "Ordem de chegada" at bounding box center [604, 559] width 109 height 16
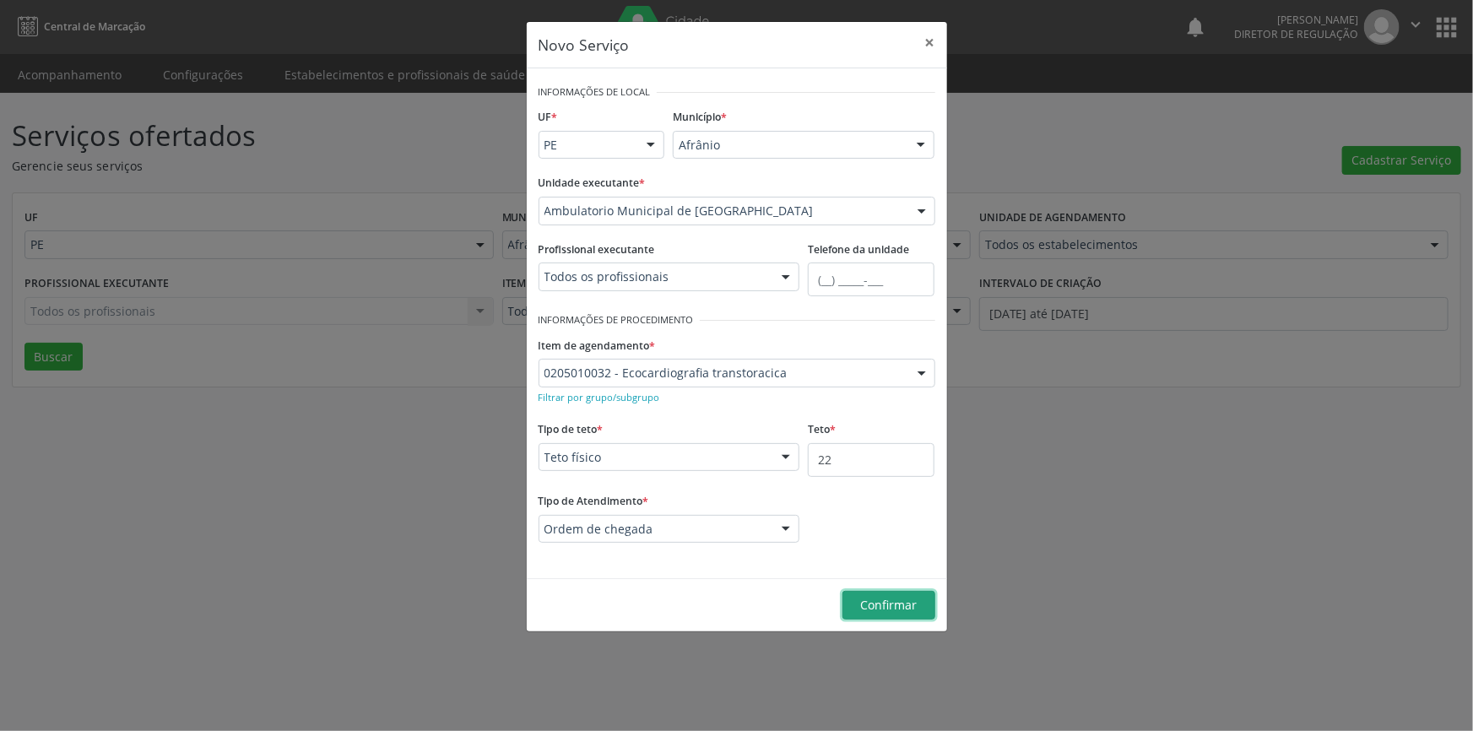
click at [868, 605] on span "Confirmar" at bounding box center [888, 605] width 57 height 16
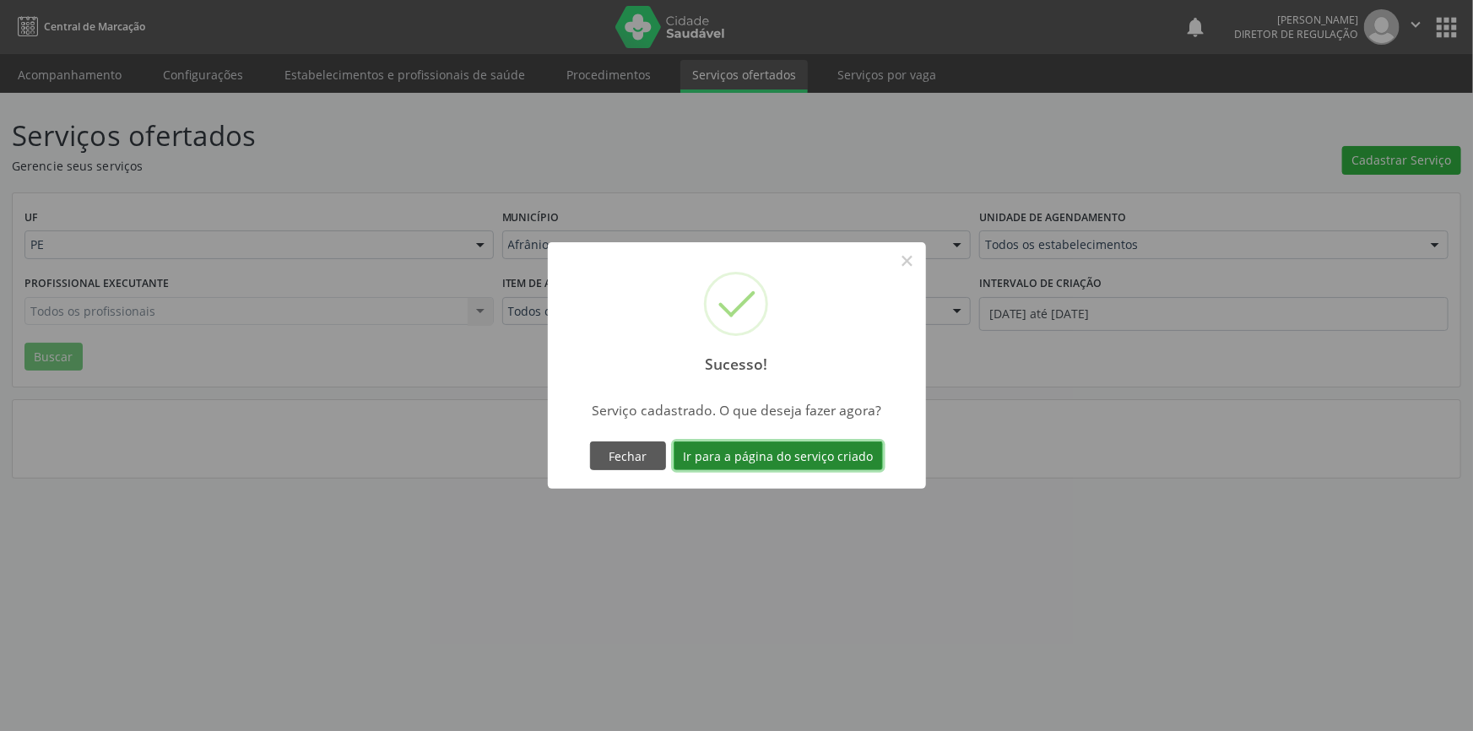
click at [812, 460] on button "Ir para a página do serviço criado" at bounding box center [778, 456] width 209 height 29
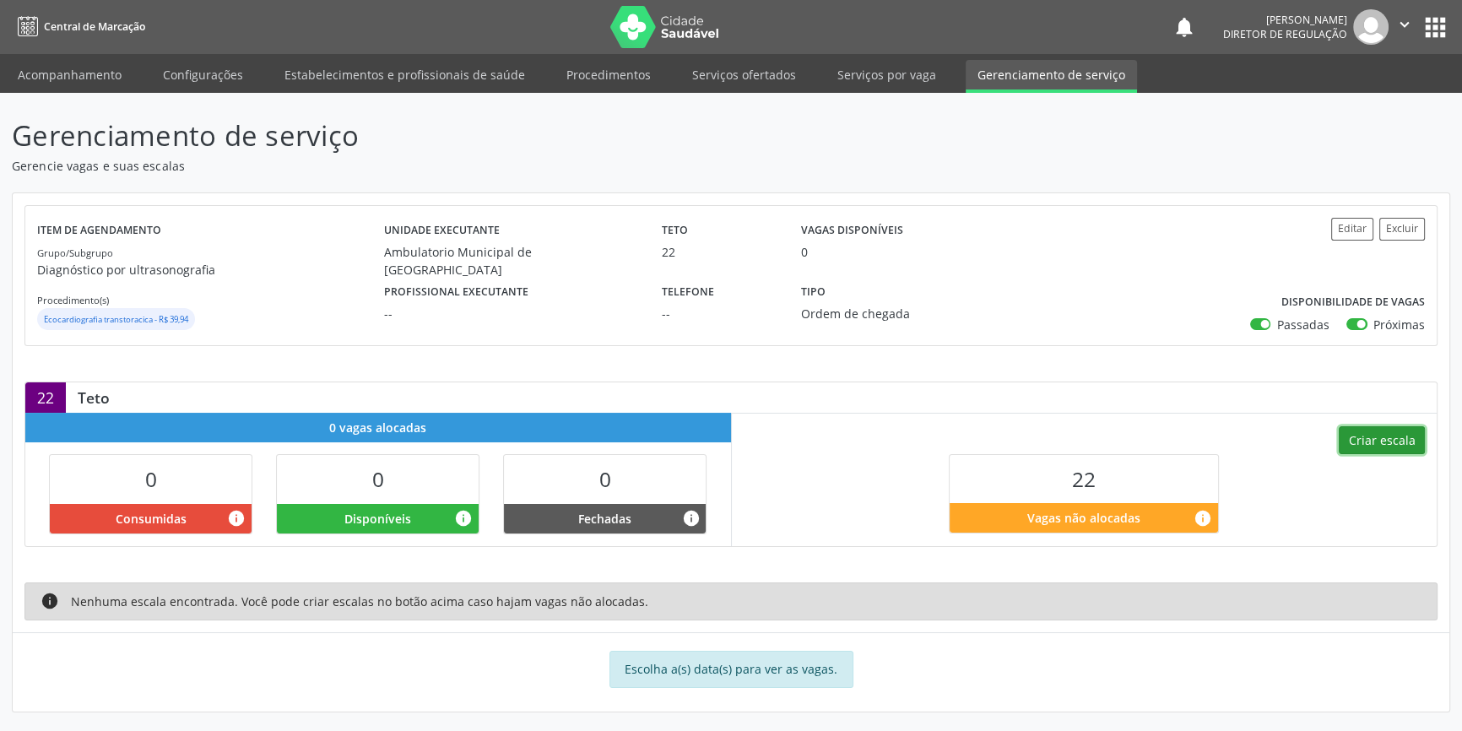
click at [1364, 448] on button "Criar escala" at bounding box center [1382, 440] width 86 height 29
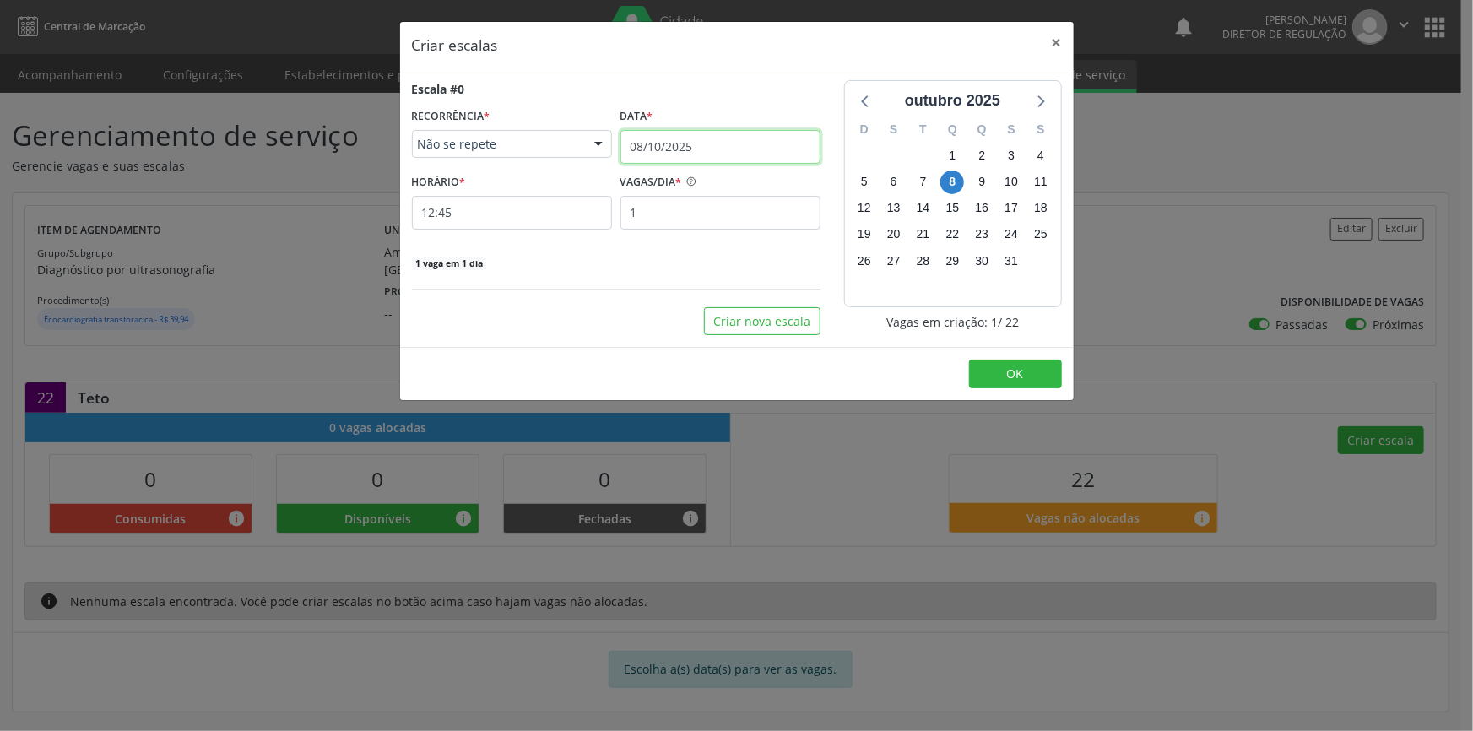
click at [672, 147] on input "08/10/2025" at bounding box center [721, 147] width 200 height 34
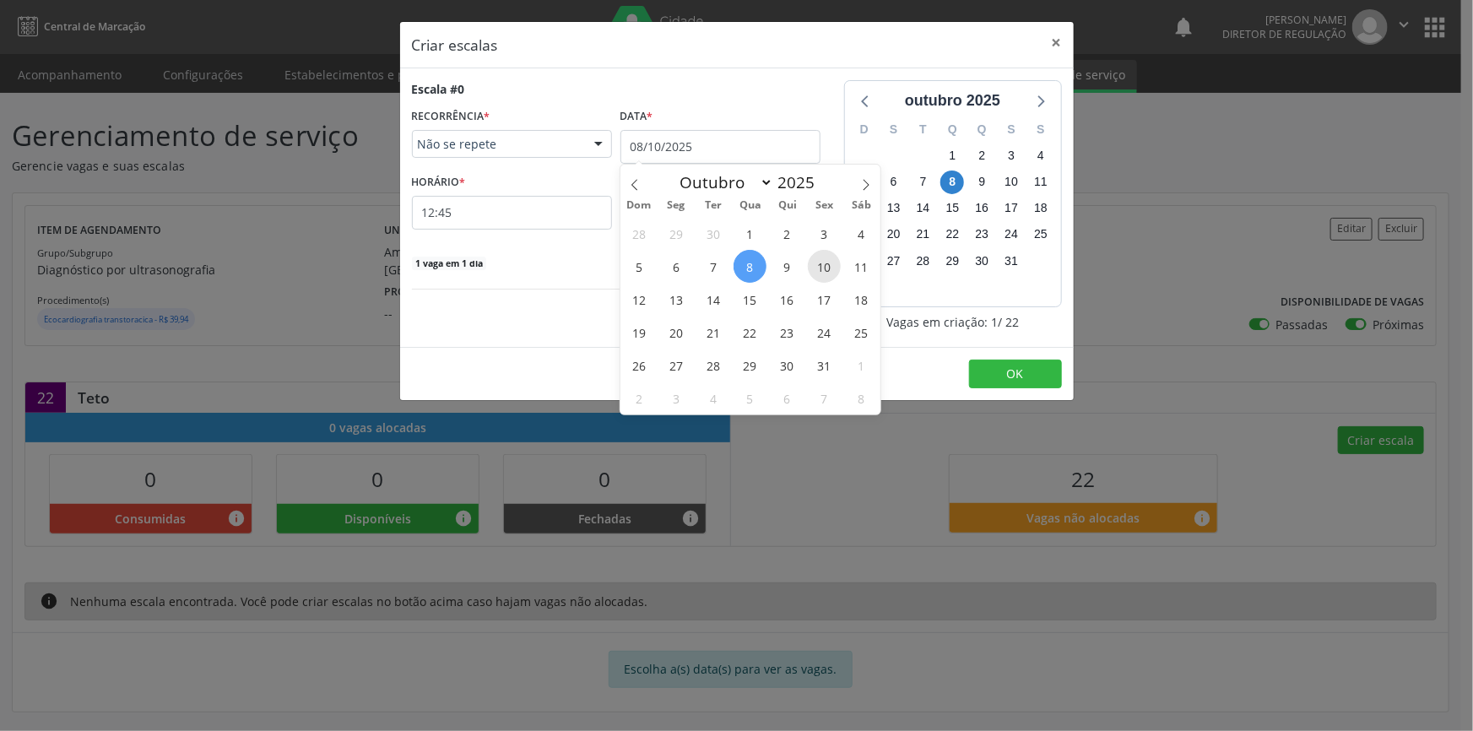
click at [827, 258] on span "10" at bounding box center [824, 266] width 33 height 33
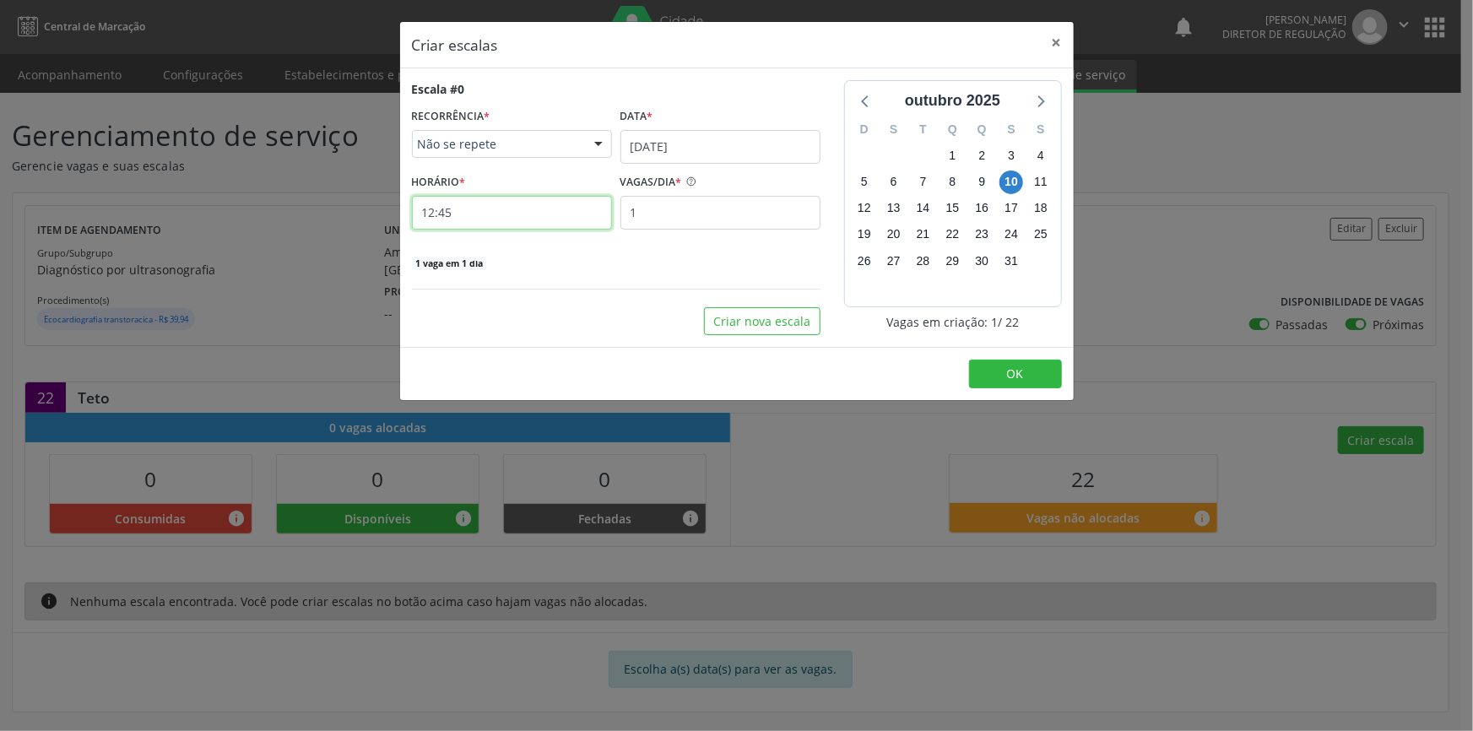
click at [533, 210] on input "12:45" at bounding box center [512, 213] width 200 height 34
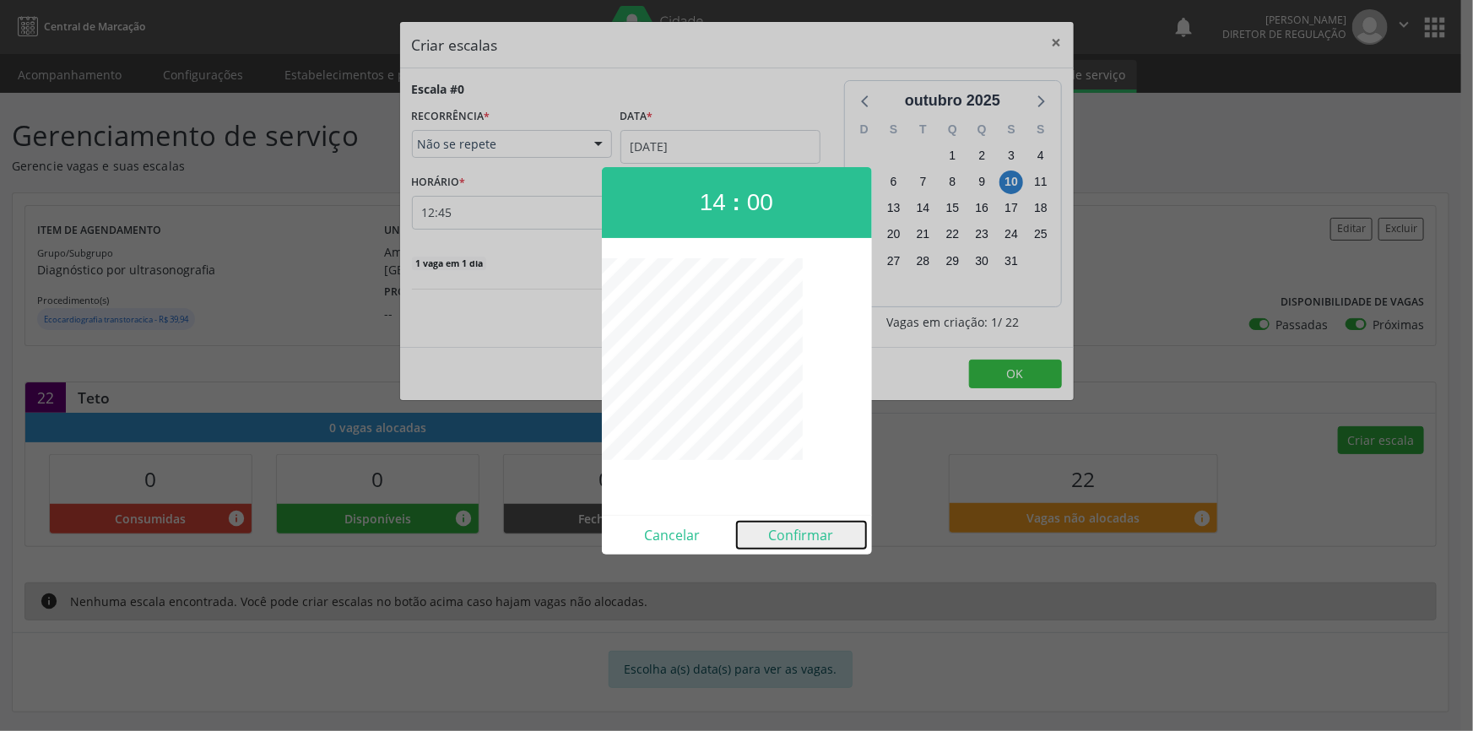
click at [811, 524] on button "Confirmar" at bounding box center [801, 535] width 129 height 27
type input "14:00"
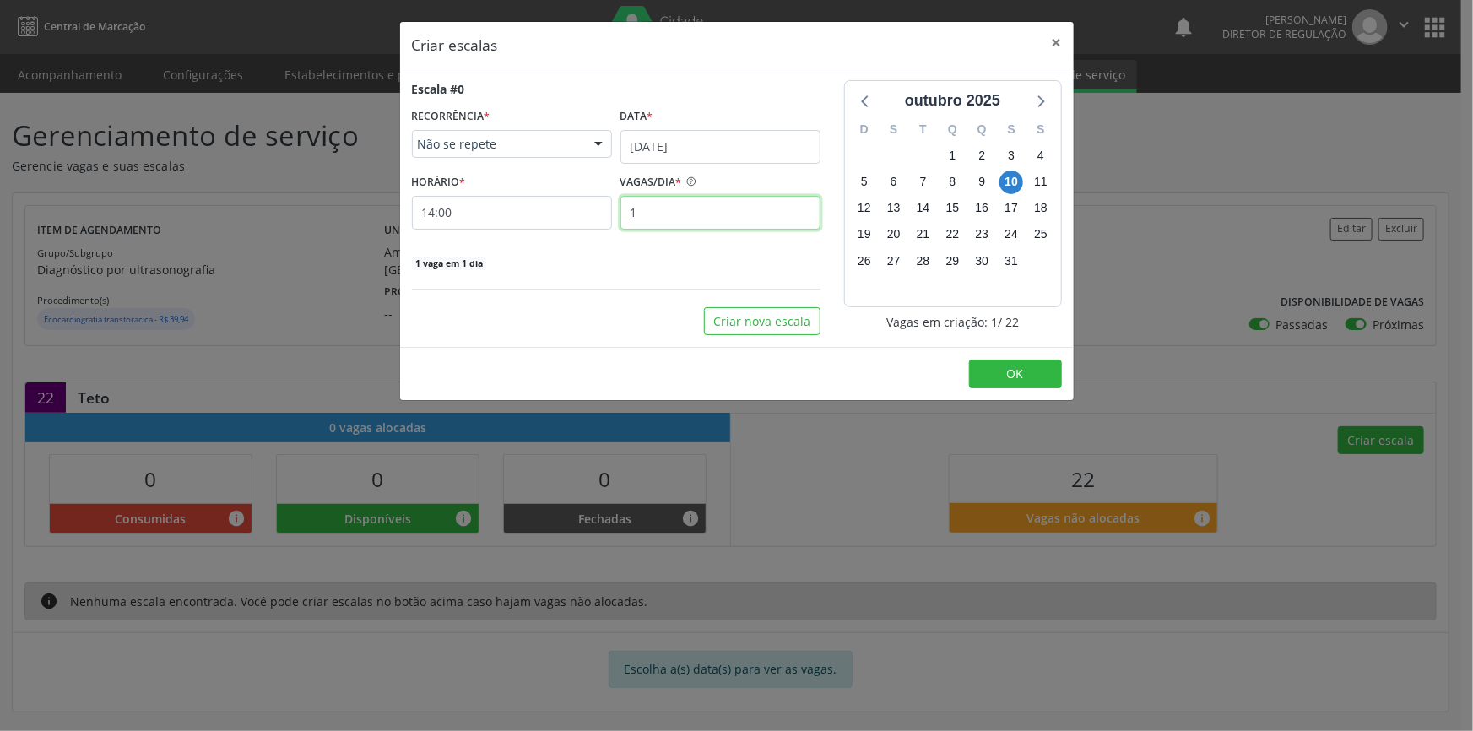
drag, startPoint x: 594, startPoint y: 224, endPoint x: 575, endPoint y: 216, distance: 20.1
click at [583, 224] on div "HORÁRIO * 14:00 VAGAS/DIA * 1" at bounding box center [616, 200] width 417 height 60
type input "10"
click at [750, 317] on button "Criar nova escala" at bounding box center [762, 321] width 117 height 29
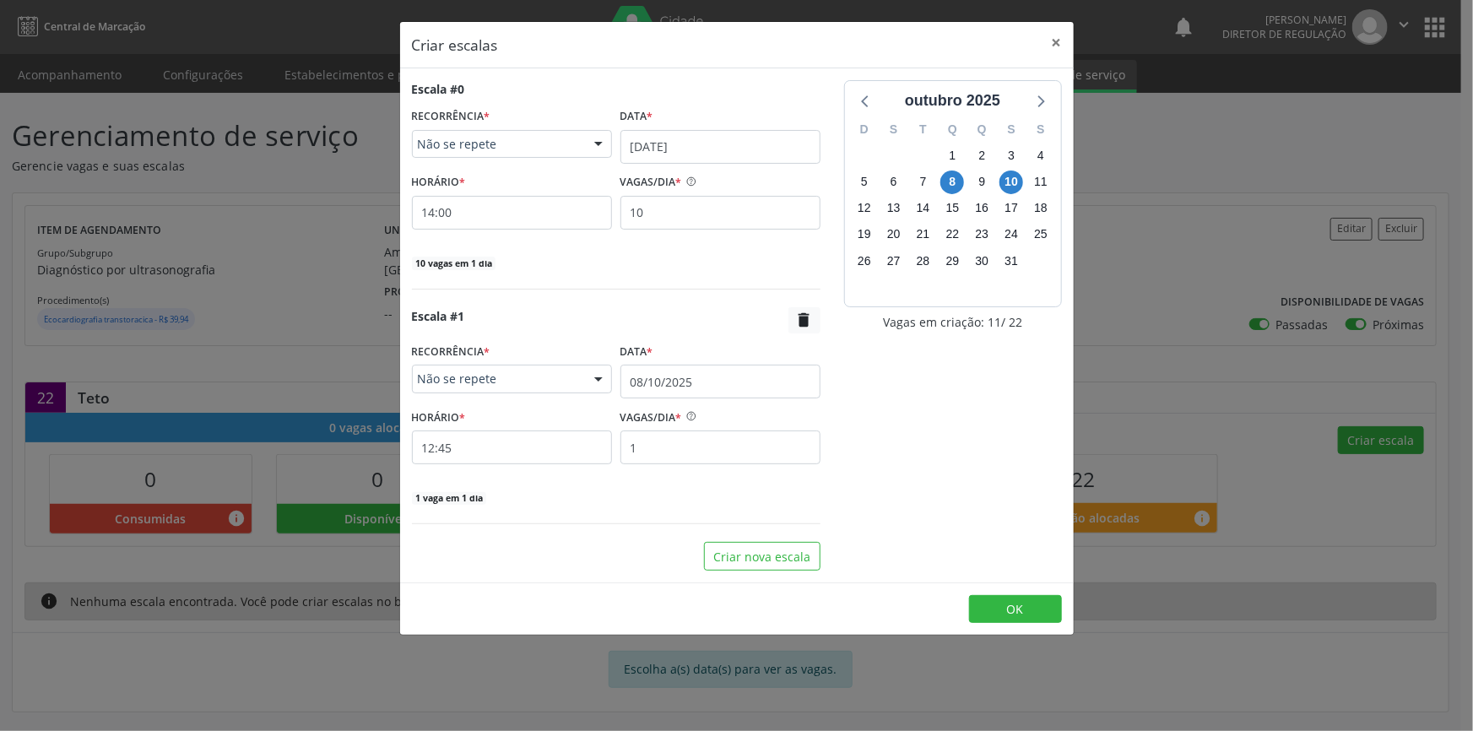
click at [697, 399] on div "Escala #1  RECORRÊNCIA * Não se repete Não se repete Diário/Semanal Mensal Nen…" at bounding box center [616, 406] width 409 height 199
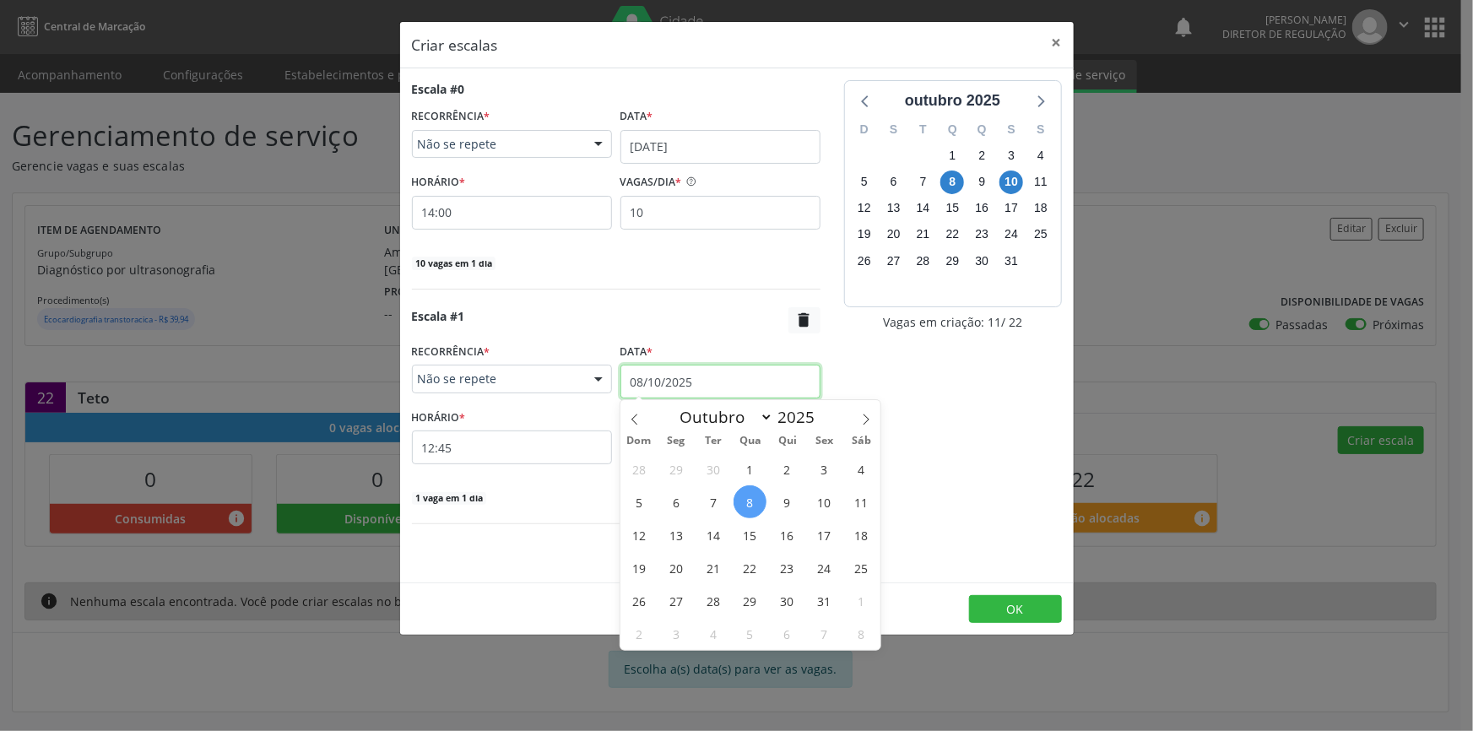
click at [711, 377] on input "08/10/2025" at bounding box center [721, 382] width 200 height 34
click at [860, 498] on span "11" at bounding box center [861, 501] width 33 height 33
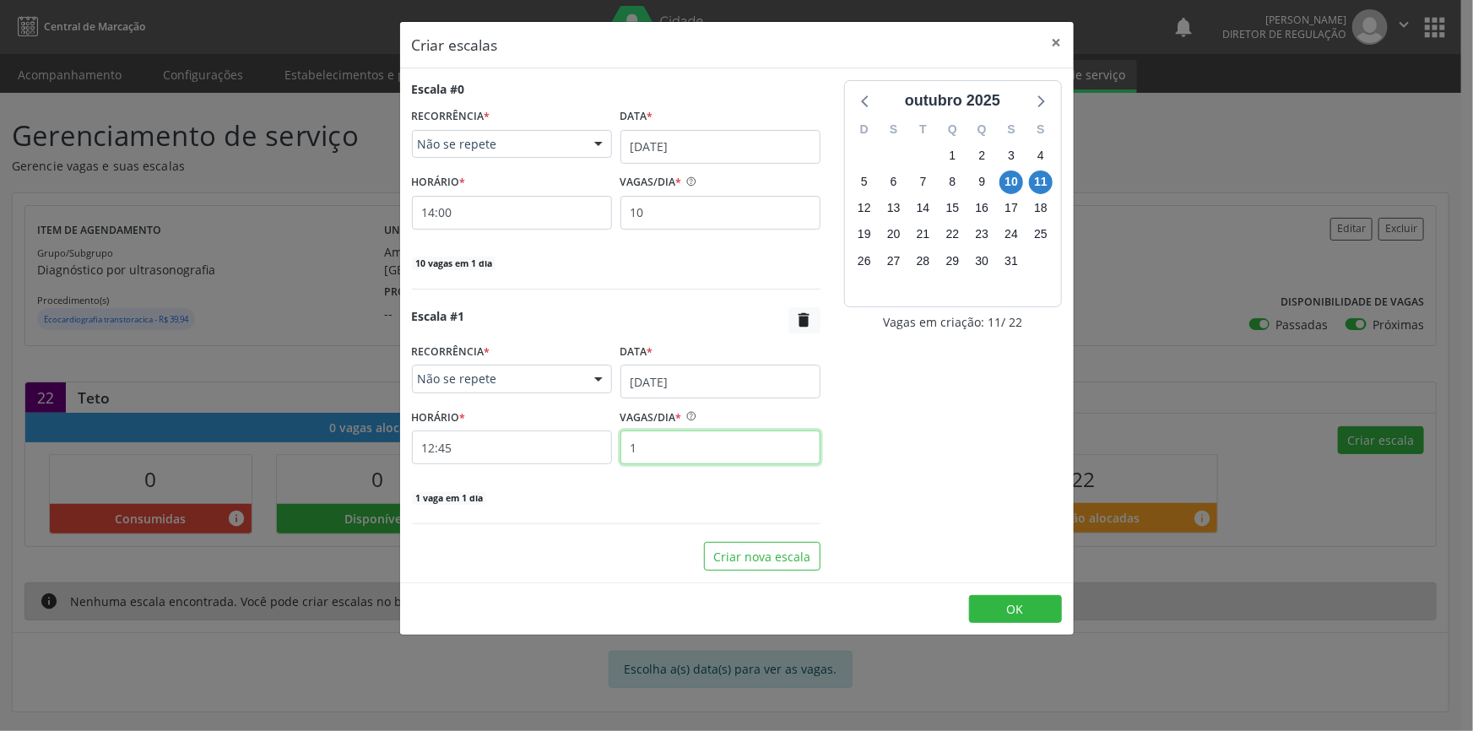
drag, startPoint x: 666, startPoint y: 453, endPoint x: 624, endPoint y: 451, distance: 42.3
click at [624, 451] on input "1" at bounding box center [721, 448] width 200 height 34
type input "12"
click at [502, 451] on input "12:45" at bounding box center [512, 448] width 200 height 34
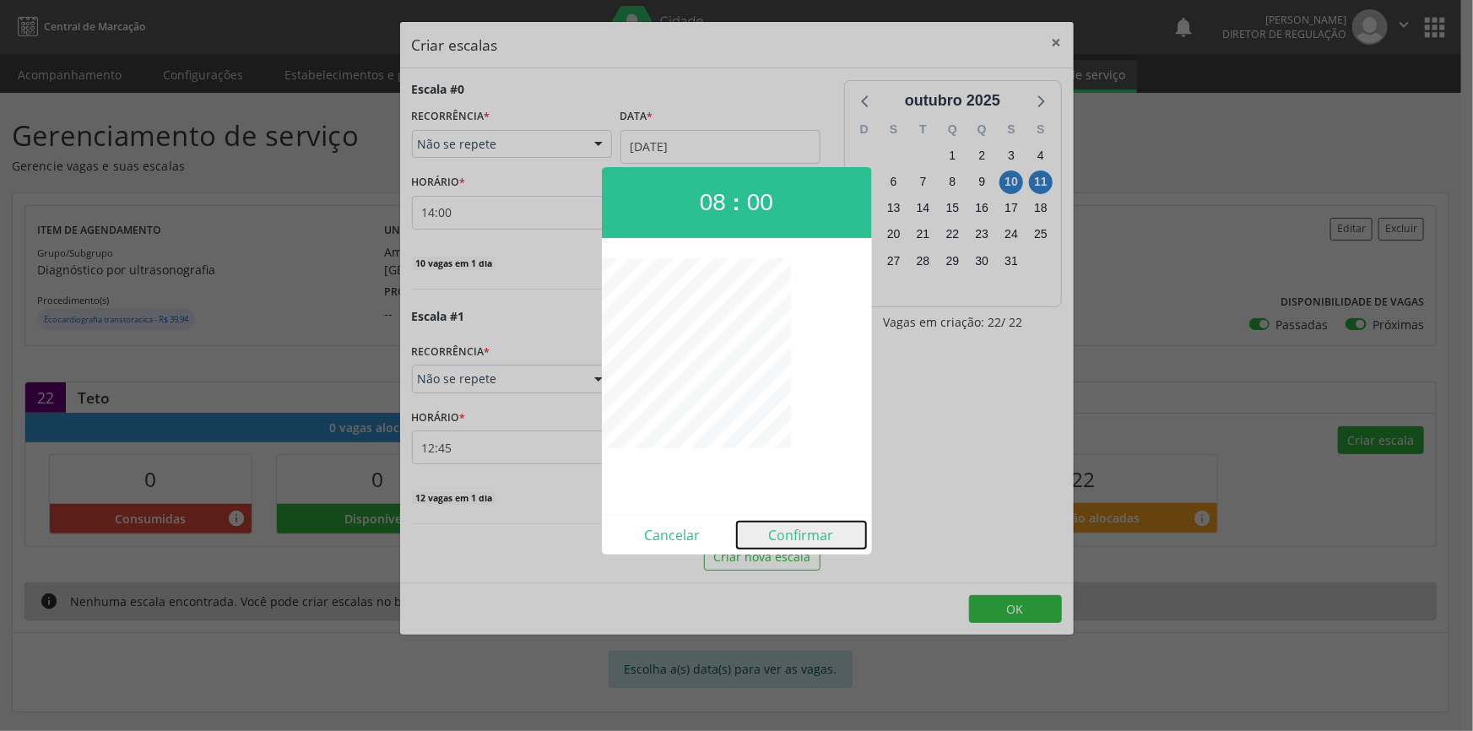
click at [794, 530] on button "Confirmar" at bounding box center [801, 535] width 129 height 27
type input "08:00"
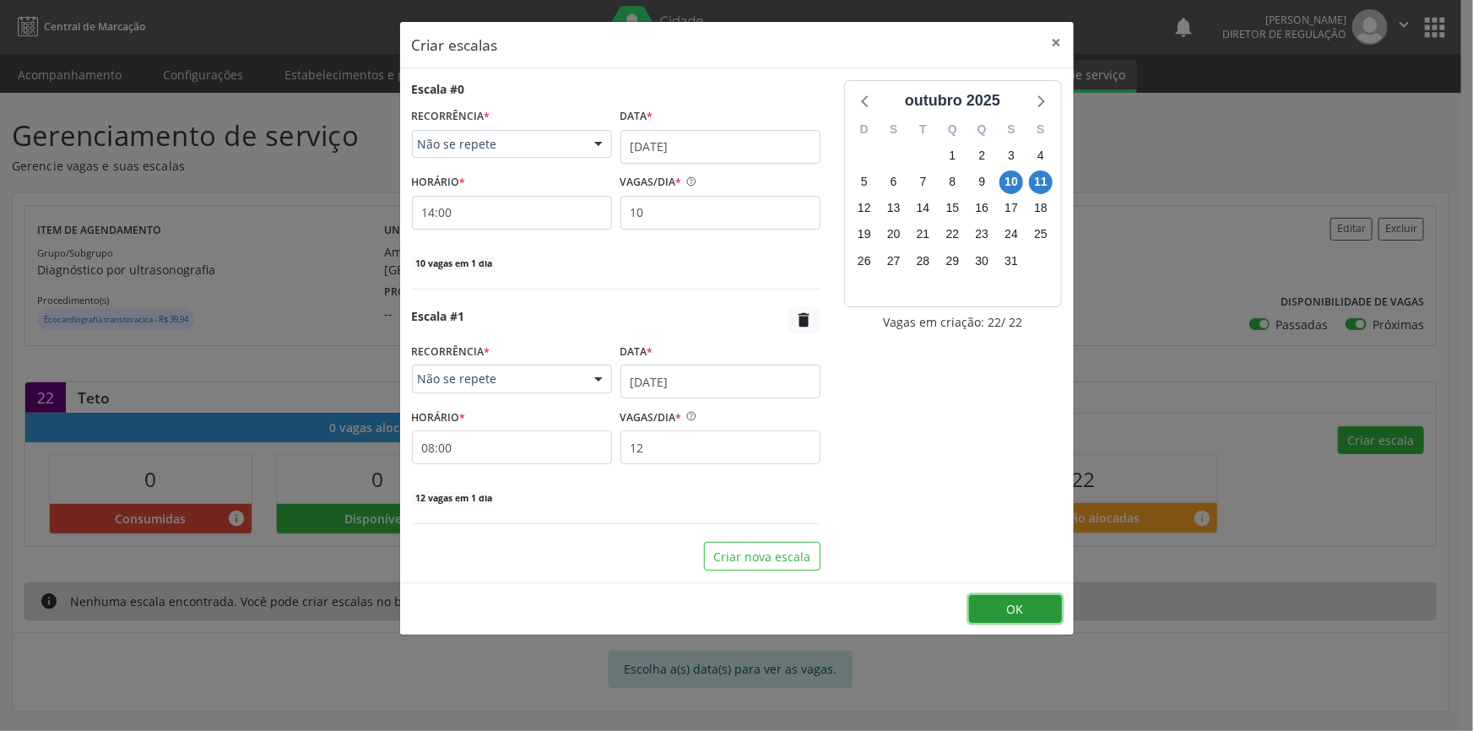
click at [990, 596] on button "OK" at bounding box center [1015, 609] width 93 height 29
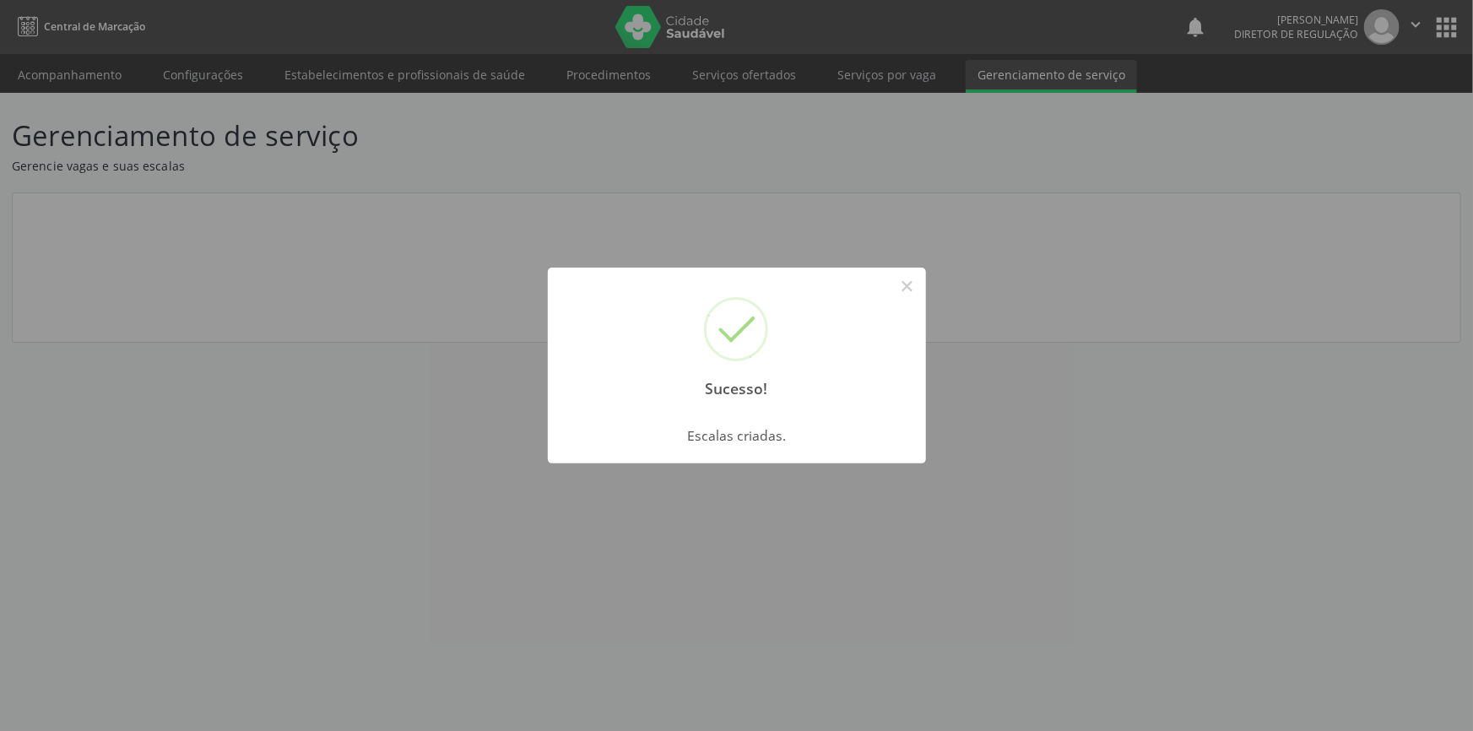
click at [83, 72] on div "Sucesso! × Escalas criadas. OK Cancel" at bounding box center [736, 365] width 1473 height 731
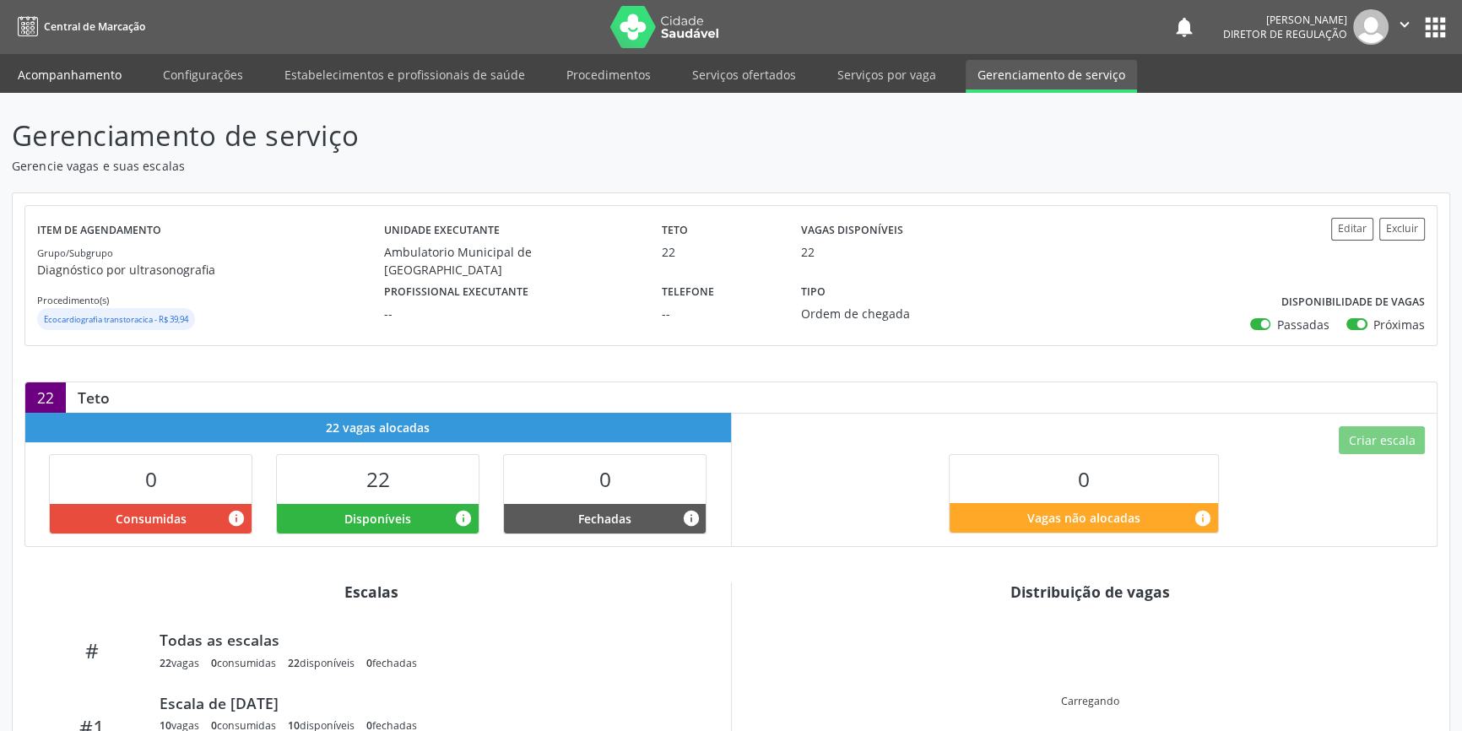
click at [83, 72] on link "Acompanhamento" at bounding box center [69, 75] width 127 height 30
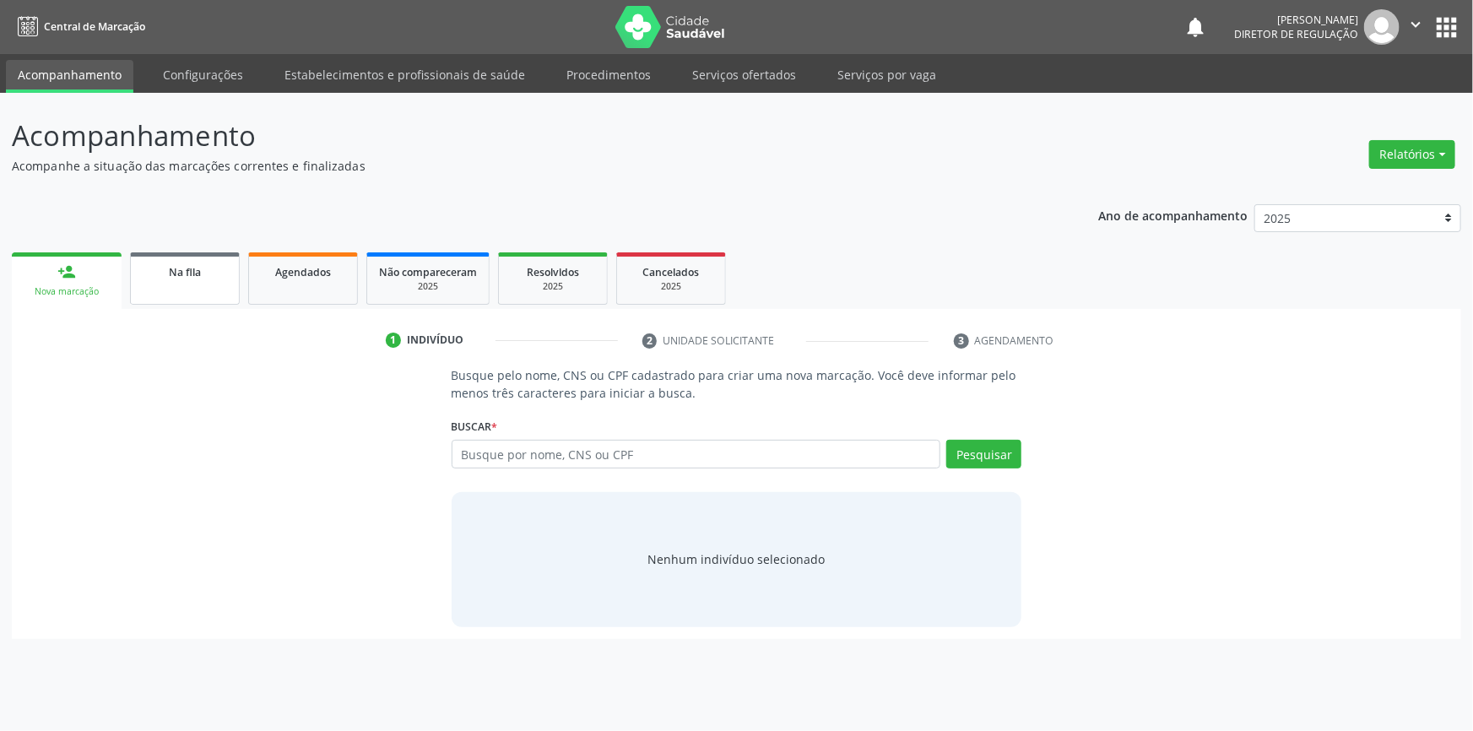
click at [224, 281] on link "Na fila" at bounding box center [185, 278] width 110 height 52
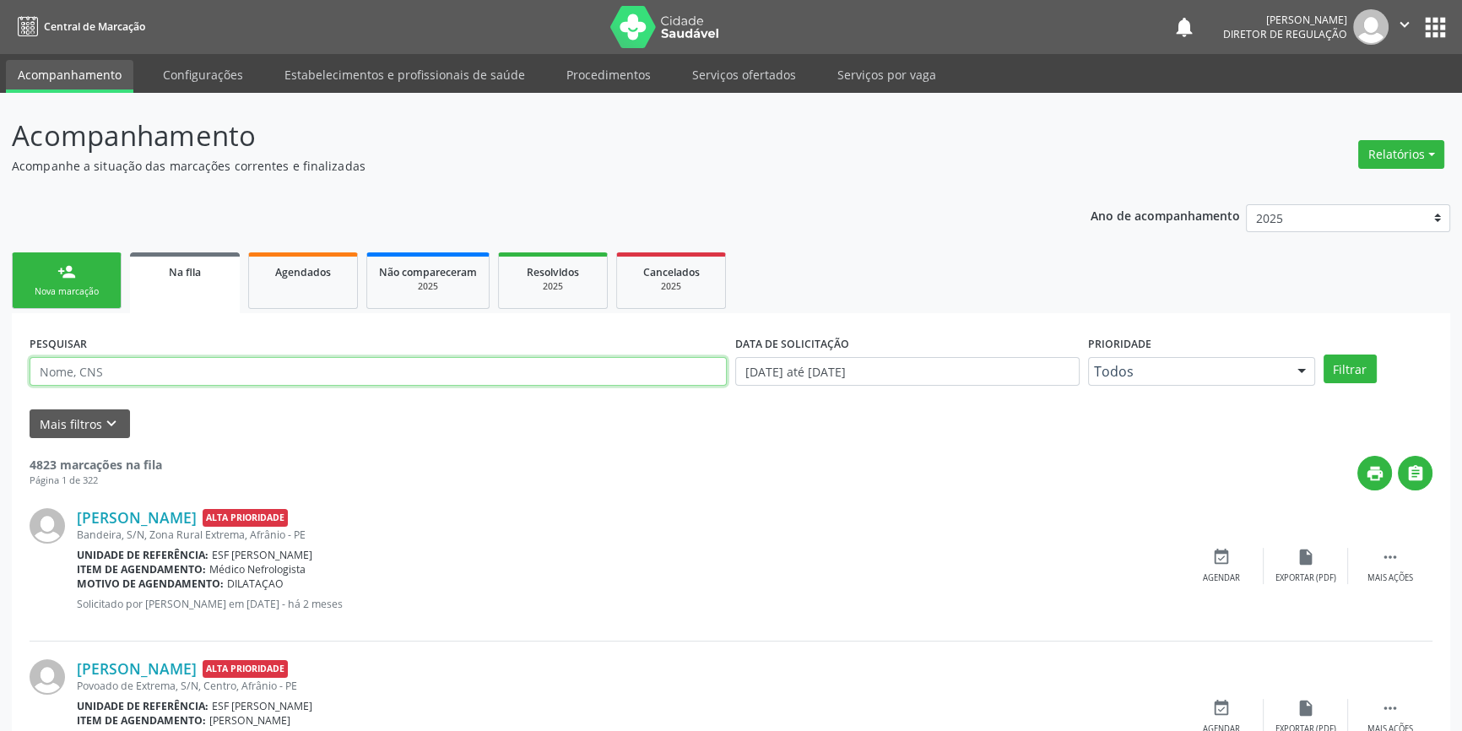
click at [478, 373] on input "text" at bounding box center [378, 371] width 697 height 29
type input "IDELMA"
drag, startPoint x: 1338, startPoint y: 366, endPoint x: 871, endPoint y: 353, distance: 467.1
click at [1337, 366] on button "Filtrar" at bounding box center [1350, 369] width 53 height 29
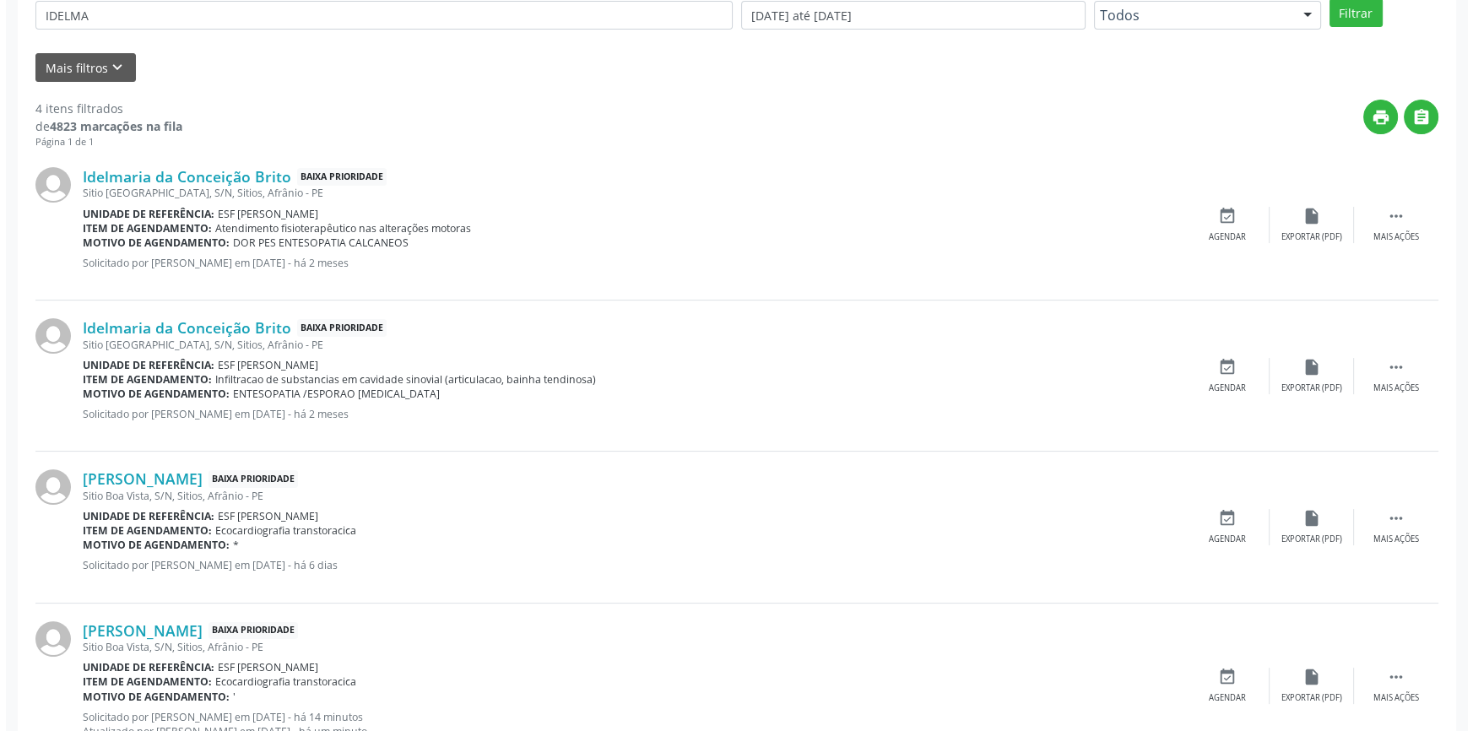
scroll to position [421, 0]
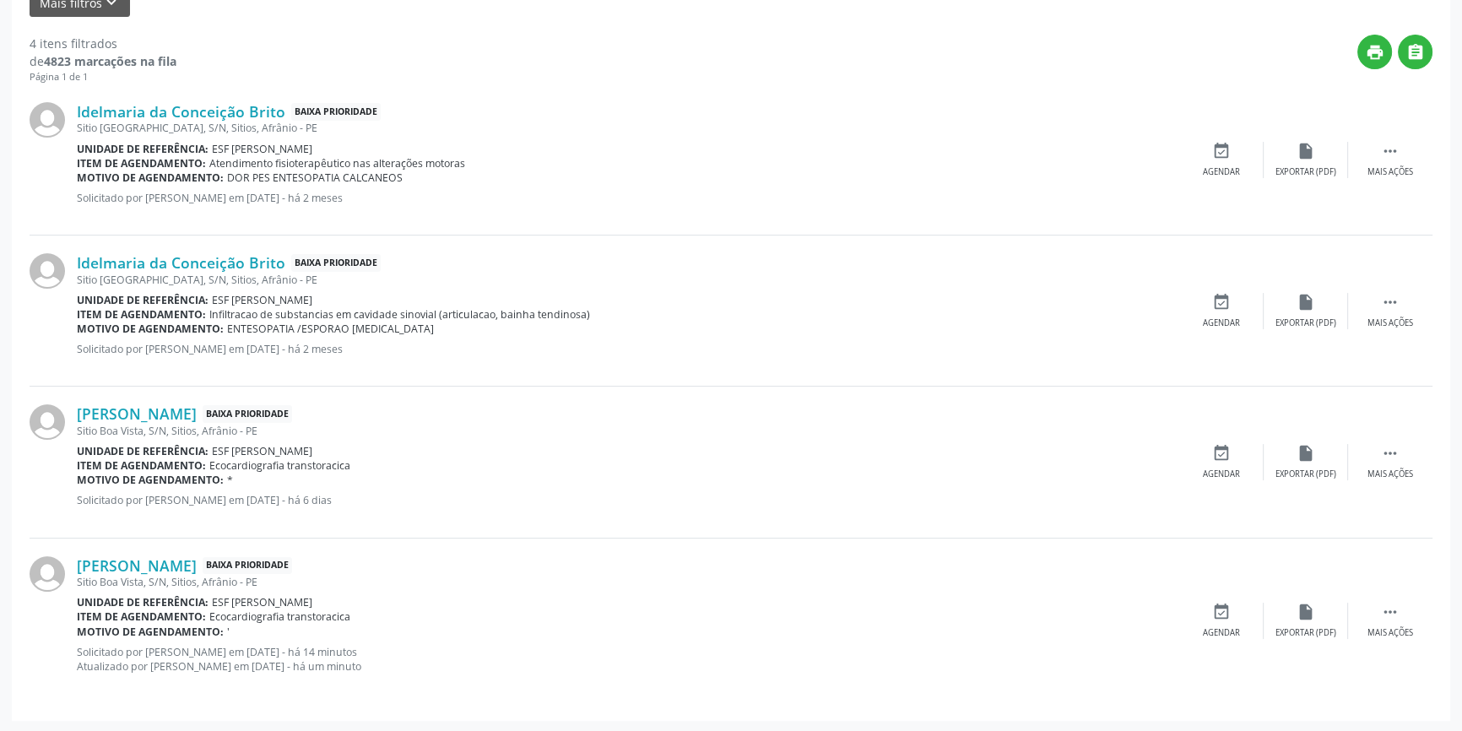
click at [1438, 604] on div "PESQUISAR IDELMA DATA DE SOLICITAÇÃO 01/01/2018 até 08/10/2025 Prioridade Todos…" at bounding box center [731, 306] width 1439 height 829
click at [1413, 612] on div " Mais ações" at bounding box center [1390, 621] width 84 height 36
click at [1214, 610] on icon "cancel" at bounding box center [1221, 612] width 19 height 19
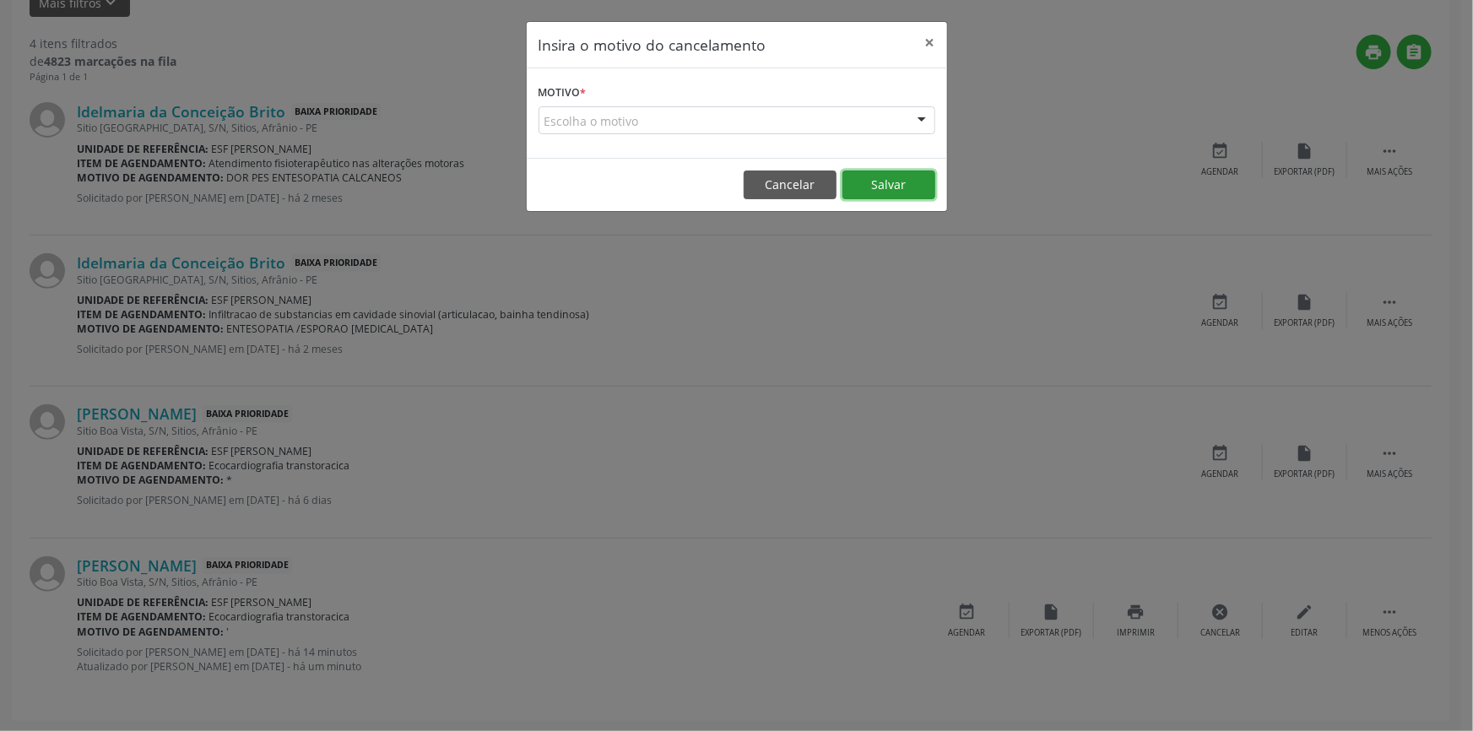
click at [874, 187] on button "Salvar" at bounding box center [889, 185] width 93 height 29
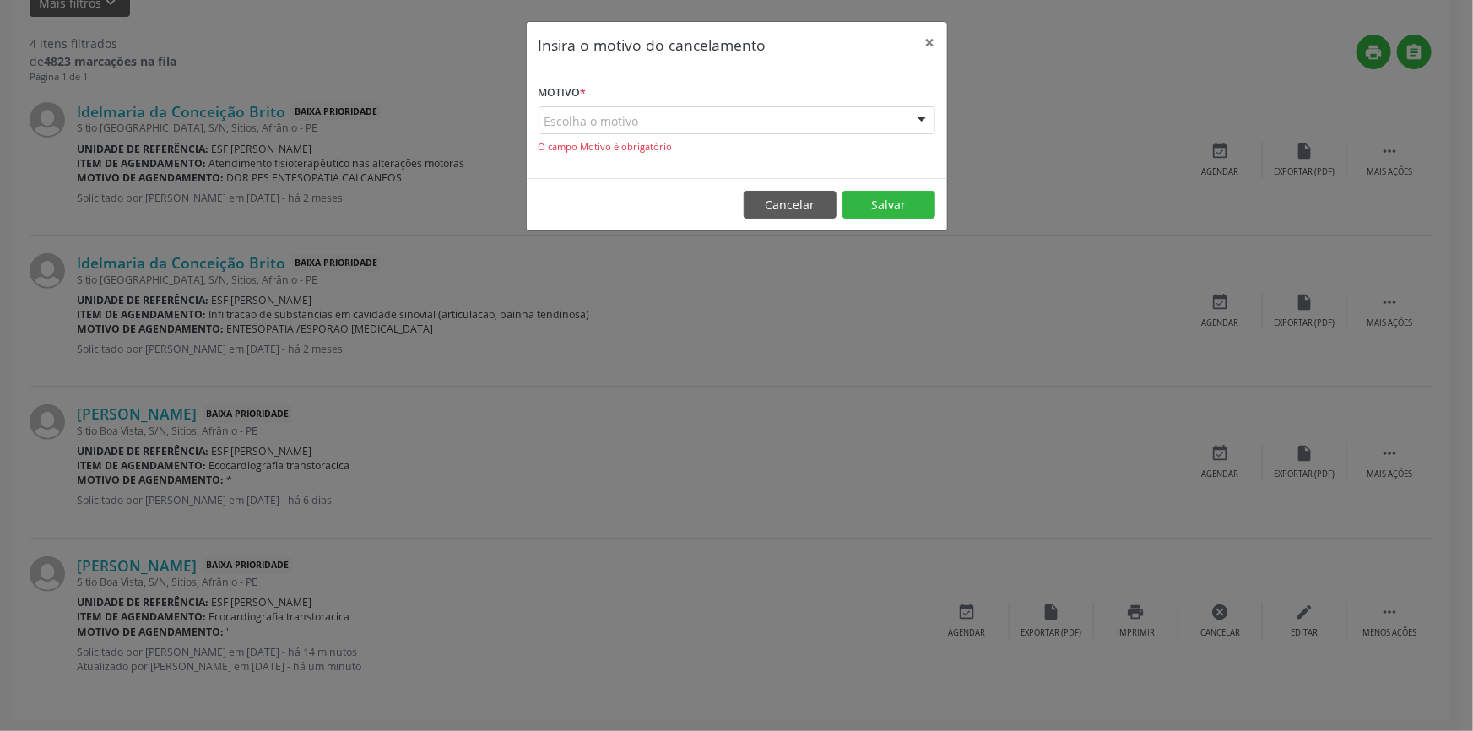
click at [843, 90] on form "Motivo * Escolha o motivo Outro Médico - Participação em eventos (ex: congresso…" at bounding box center [737, 117] width 397 height 74
click at [828, 118] on div "Escolha o motivo" at bounding box center [737, 120] width 397 height 29
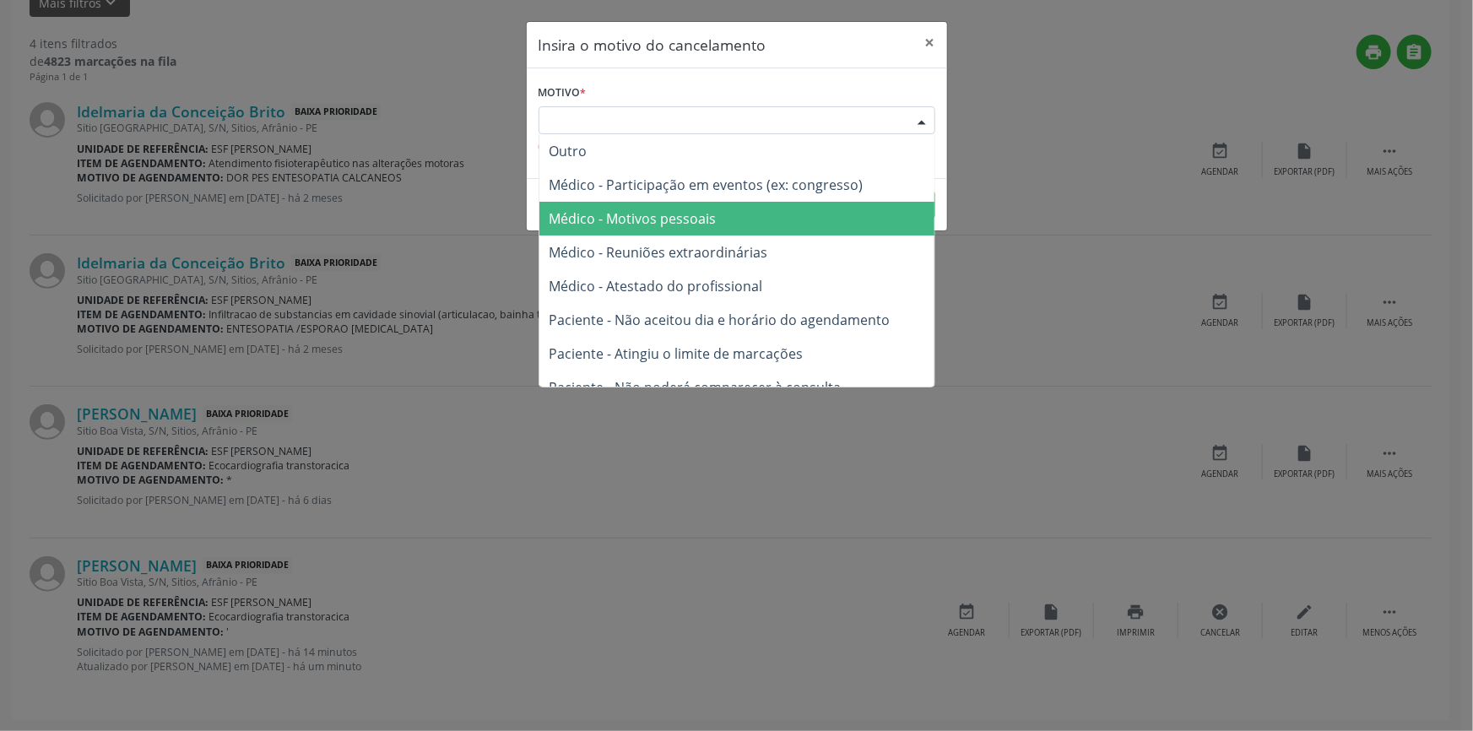
click at [710, 210] on span "Médico - Motivos pessoais" at bounding box center [633, 218] width 167 height 19
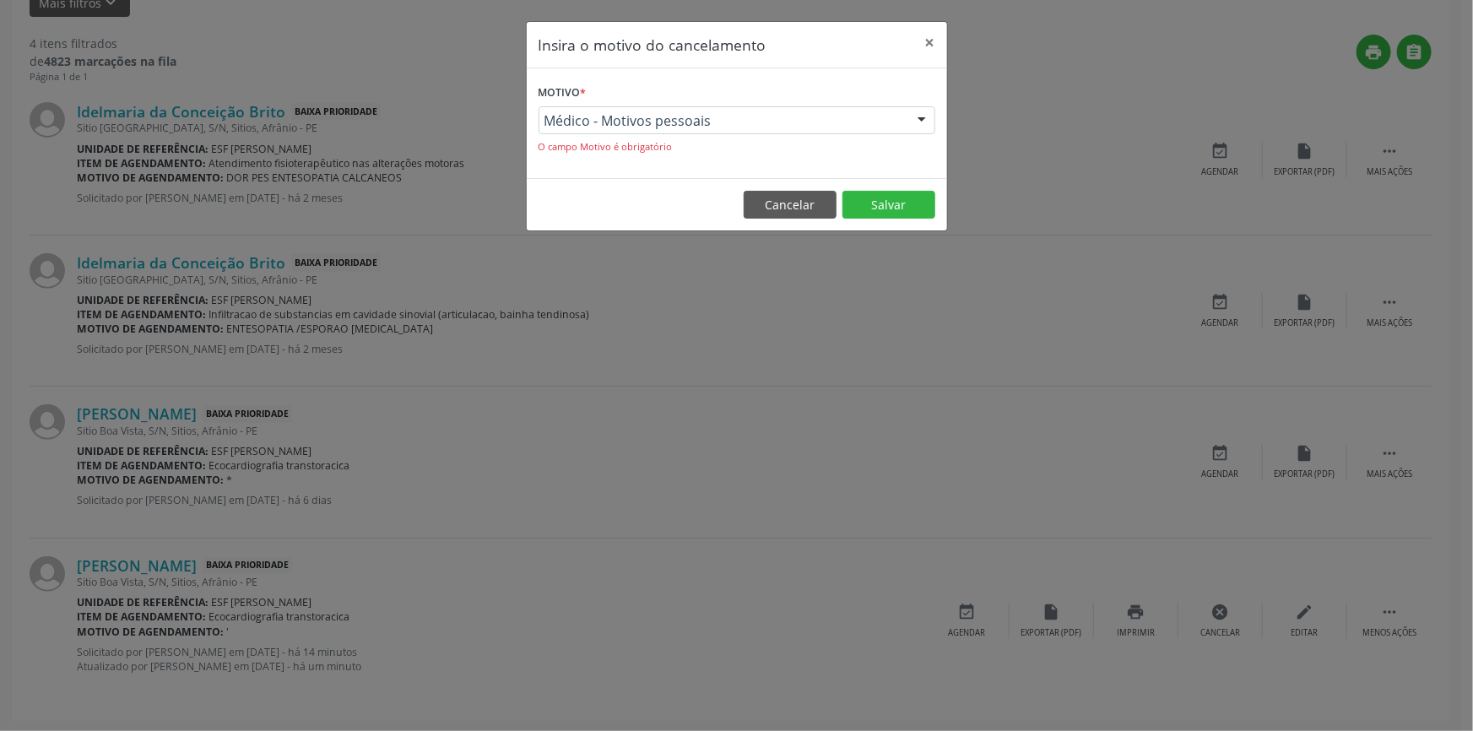
click at [892, 186] on footer "Cancelar Salvar" at bounding box center [737, 204] width 420 height 53
click at [892, 192] on button "Salvar" at bounding box center [889, 205] width 93 height 29
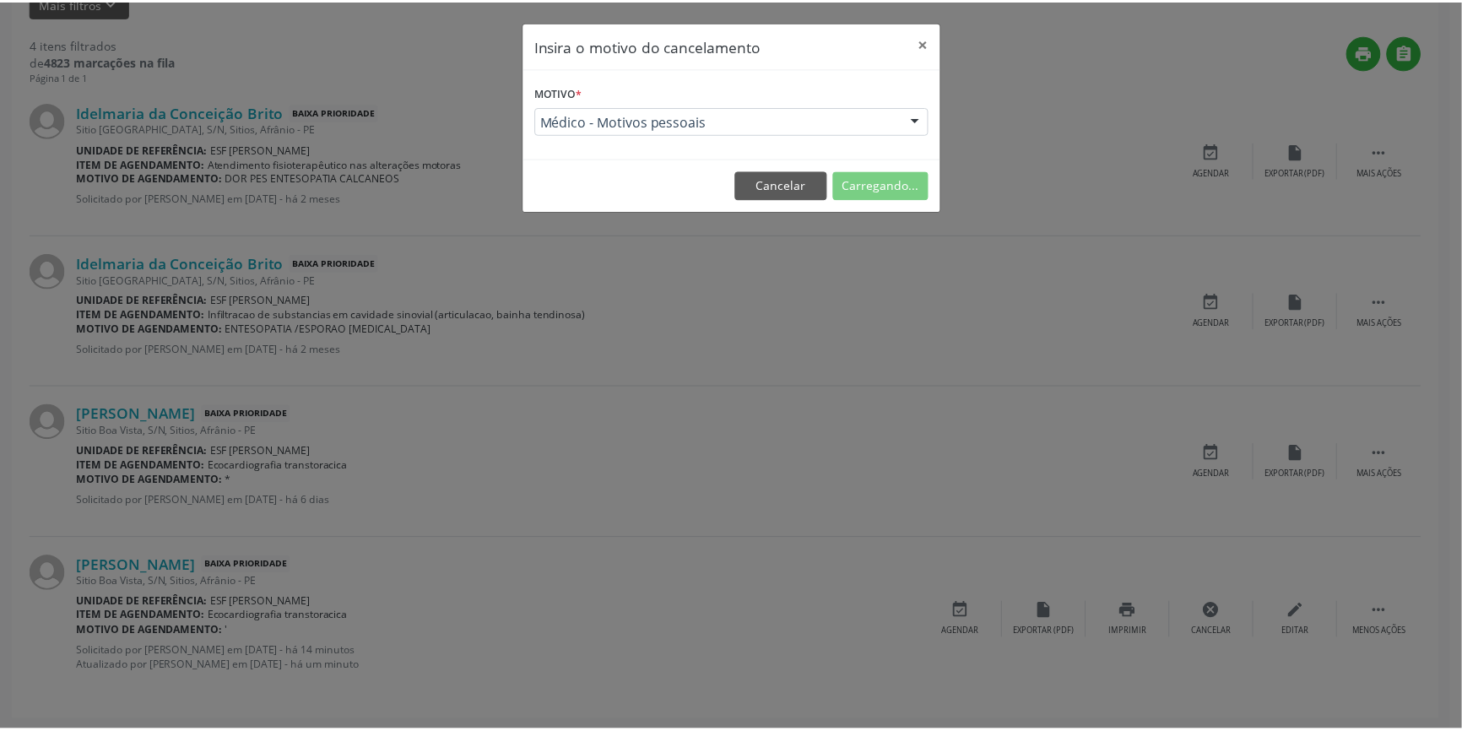
scroll to position [0, 0]
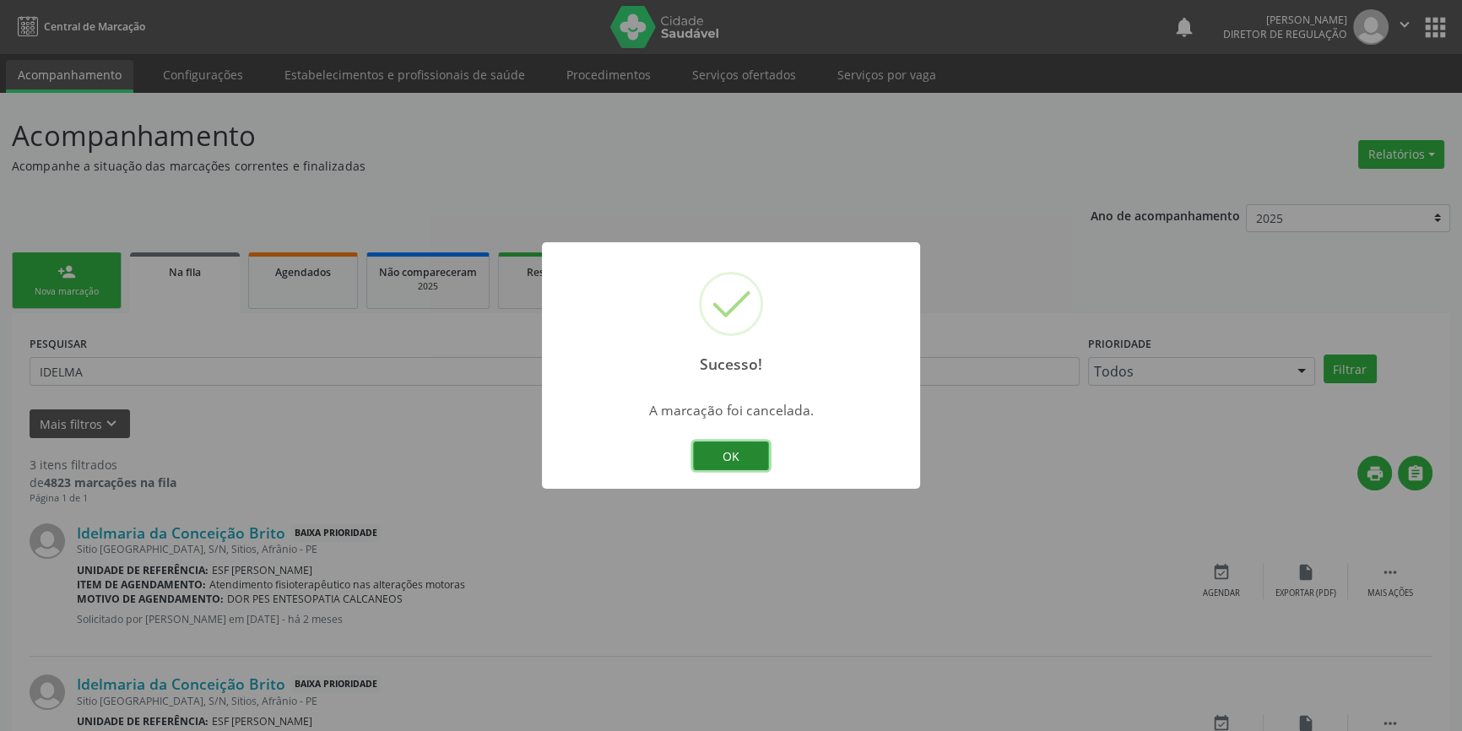
click at [726, 454] on button "OK" at bounding box center [731, 456] width 76 height 29
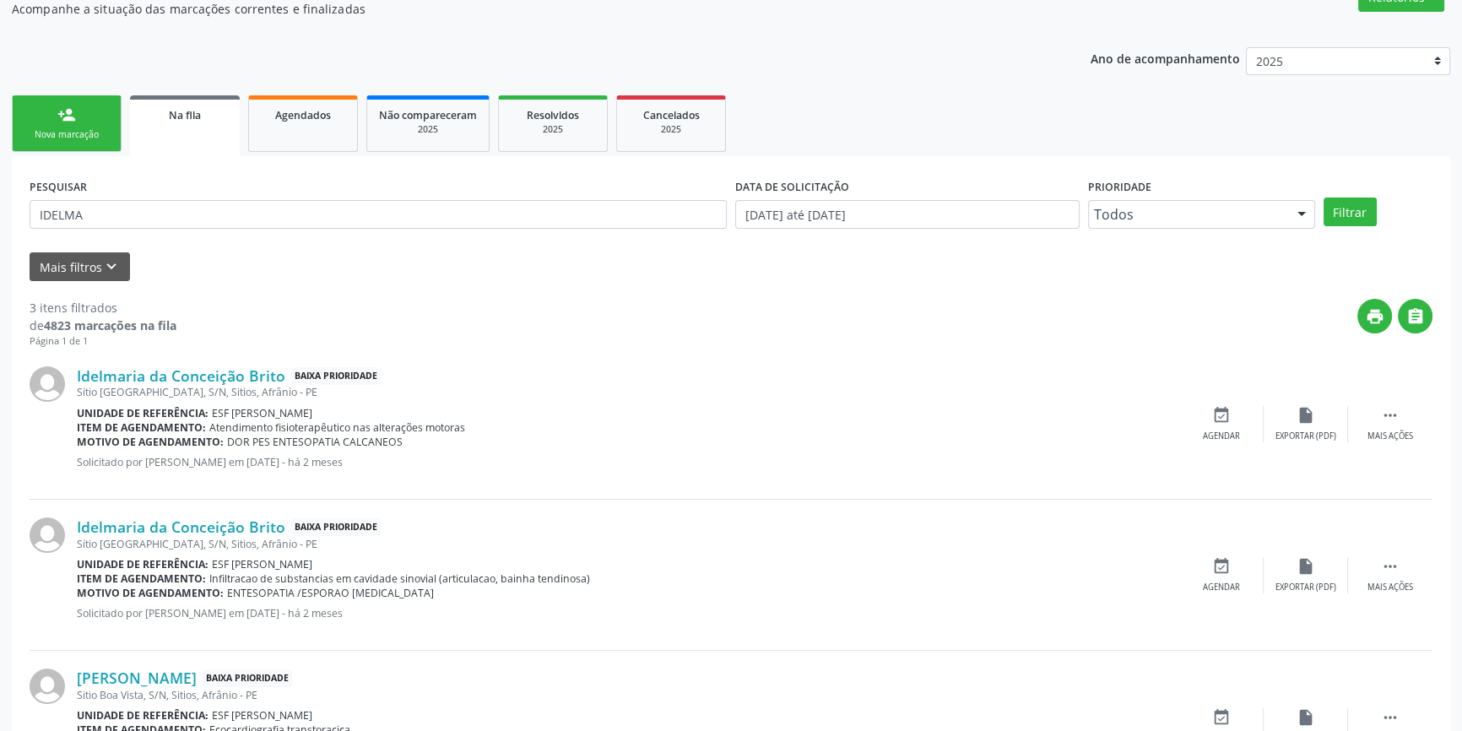
scroll to position [255, 0]
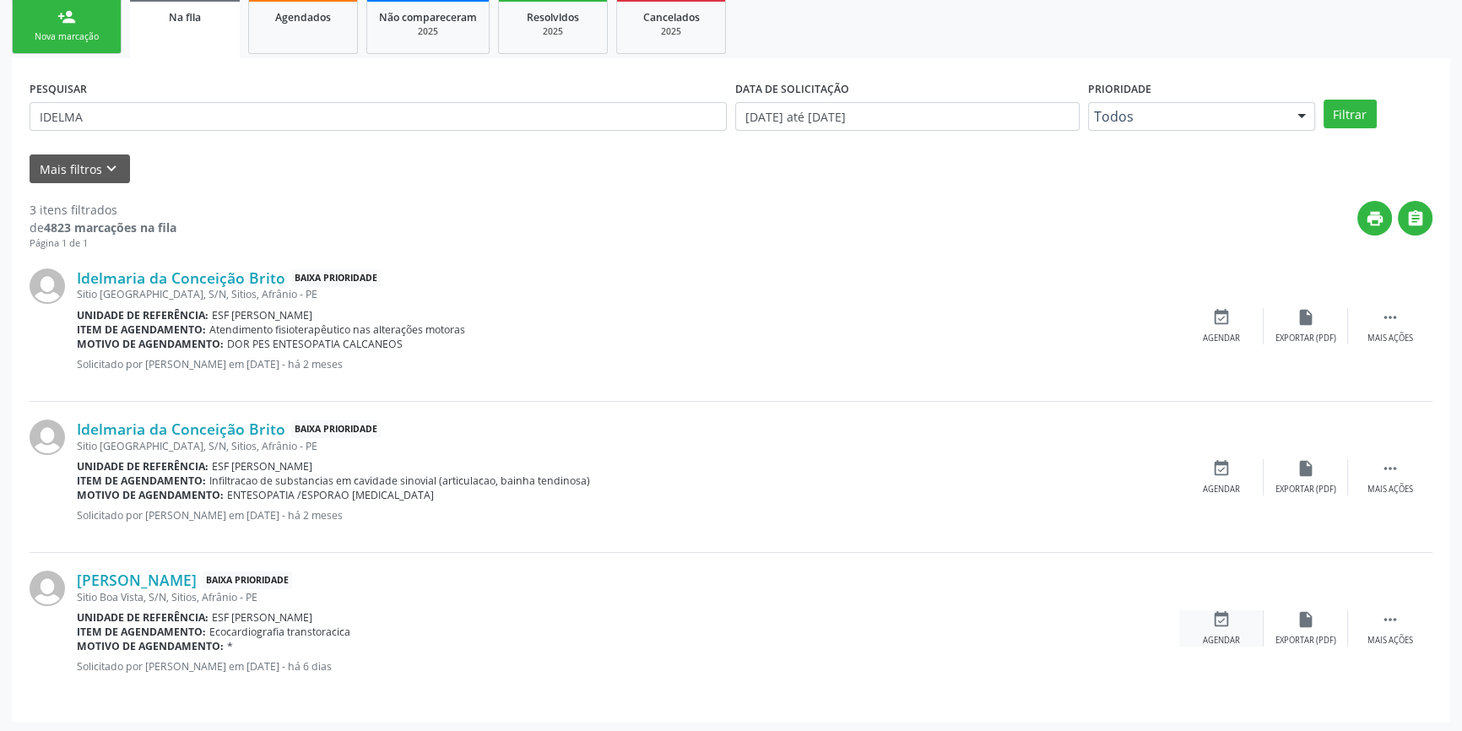
click at [1184, 627] on div "event_available Agendar" at bounding box center [1222, 628] width 84 height 36
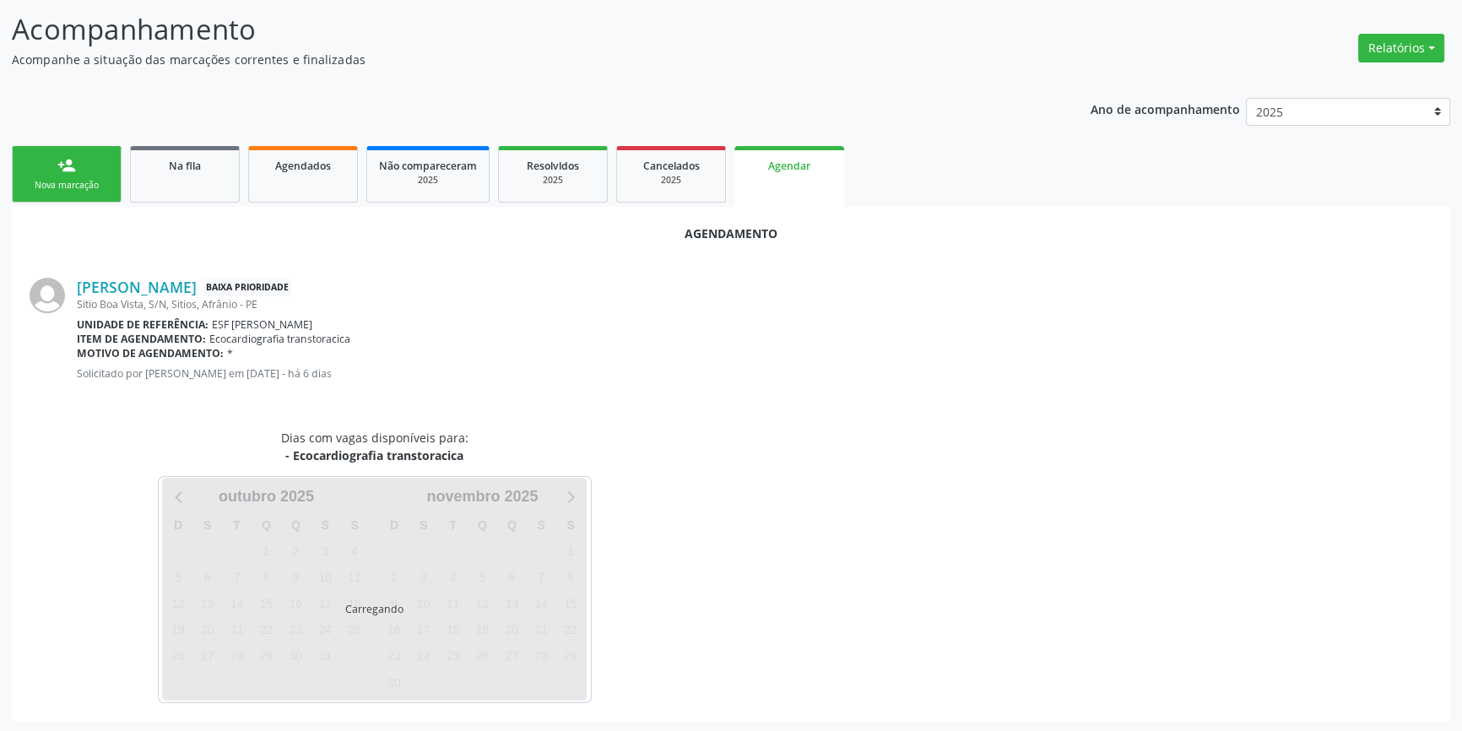
scroll to position [146, 0]
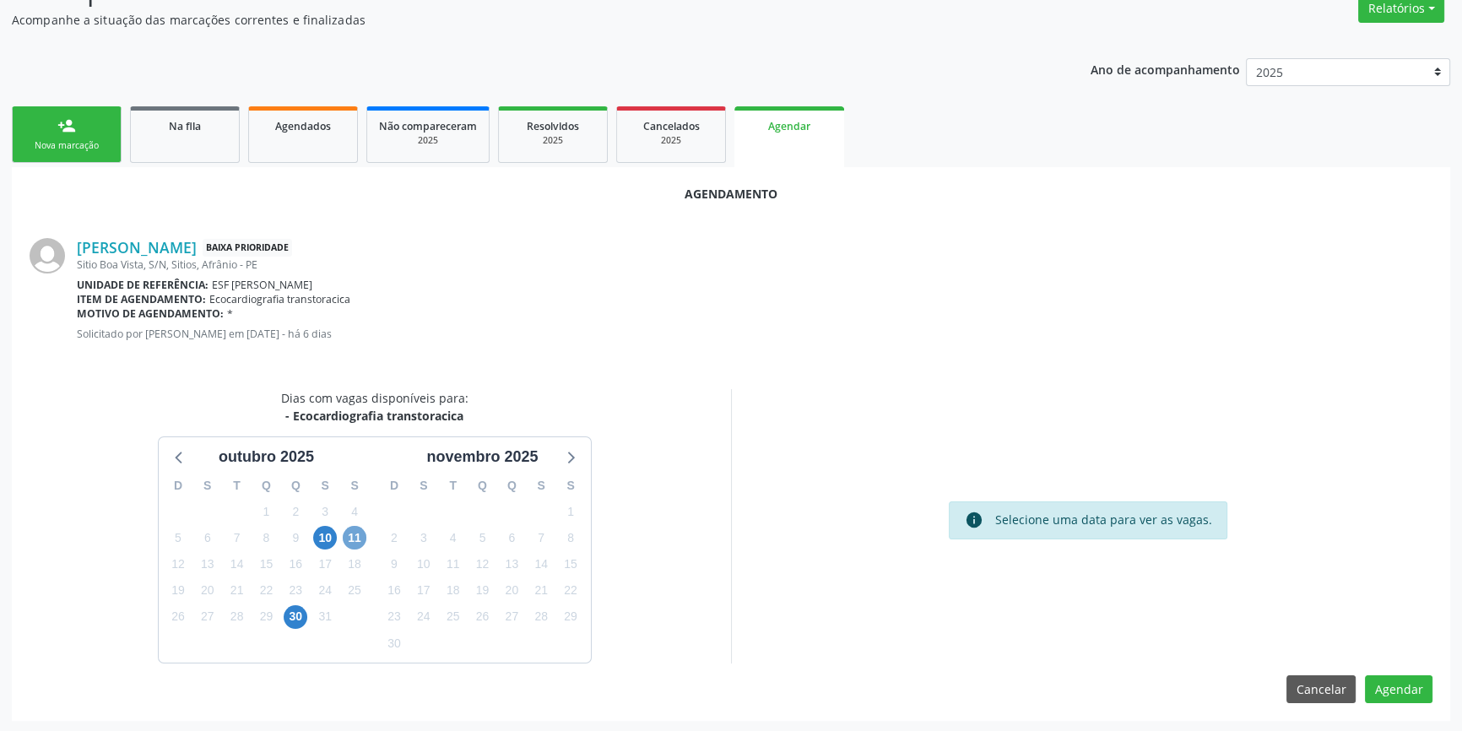
click at [355, 539] on span "11" at bounding box center [355, 538] width 24 height 24
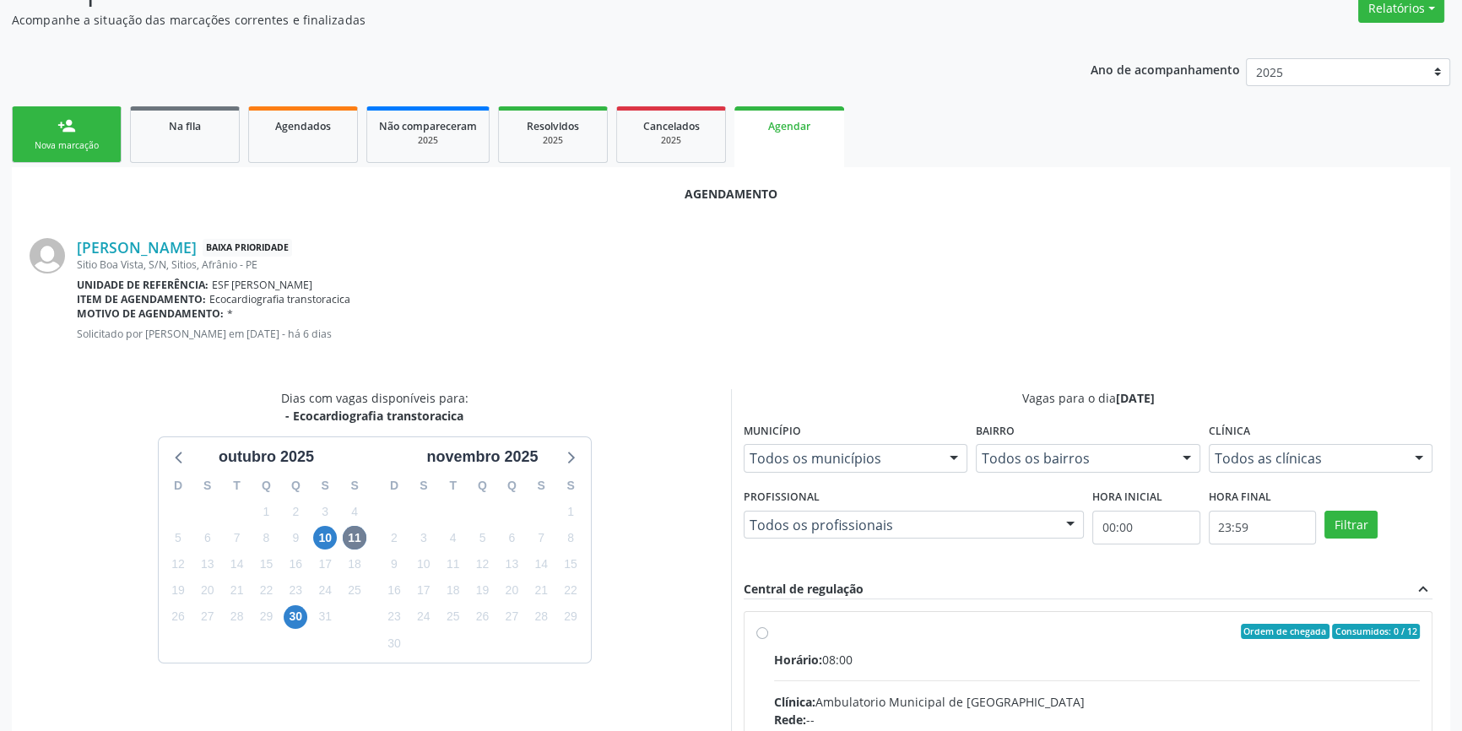
click at [813, 633] on div "Ordem de chegada Consumidos: 0 / 12" at bounding box center [1097, 631] width 646 height 15
click at [768, 633] on input "Ordem de chegada Consumidos: 0 / 12 Horário: 08:00 Clínica: Ambulatorio Municip…" at bounding box center [763, 631] width 12 height 15
radio input "true"
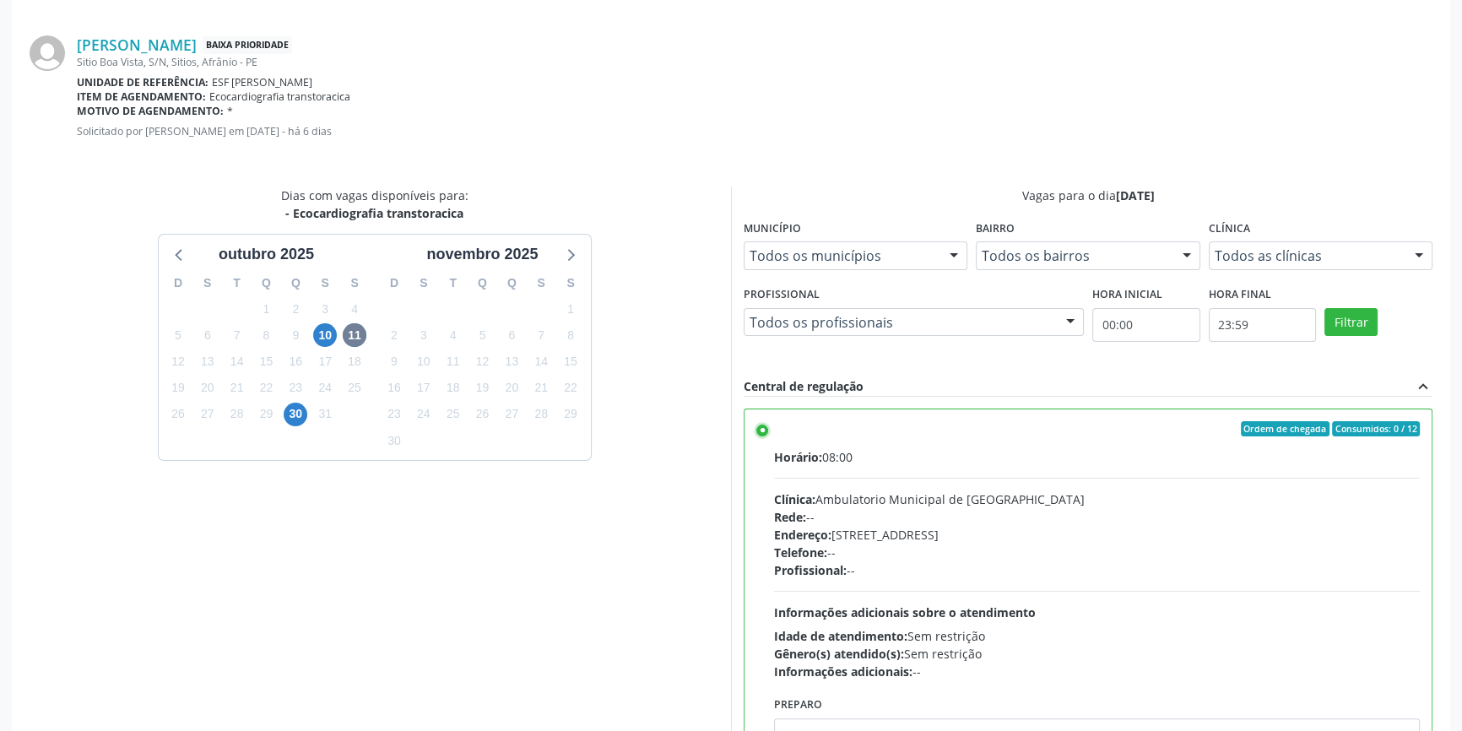
scroll to position [420, 0]
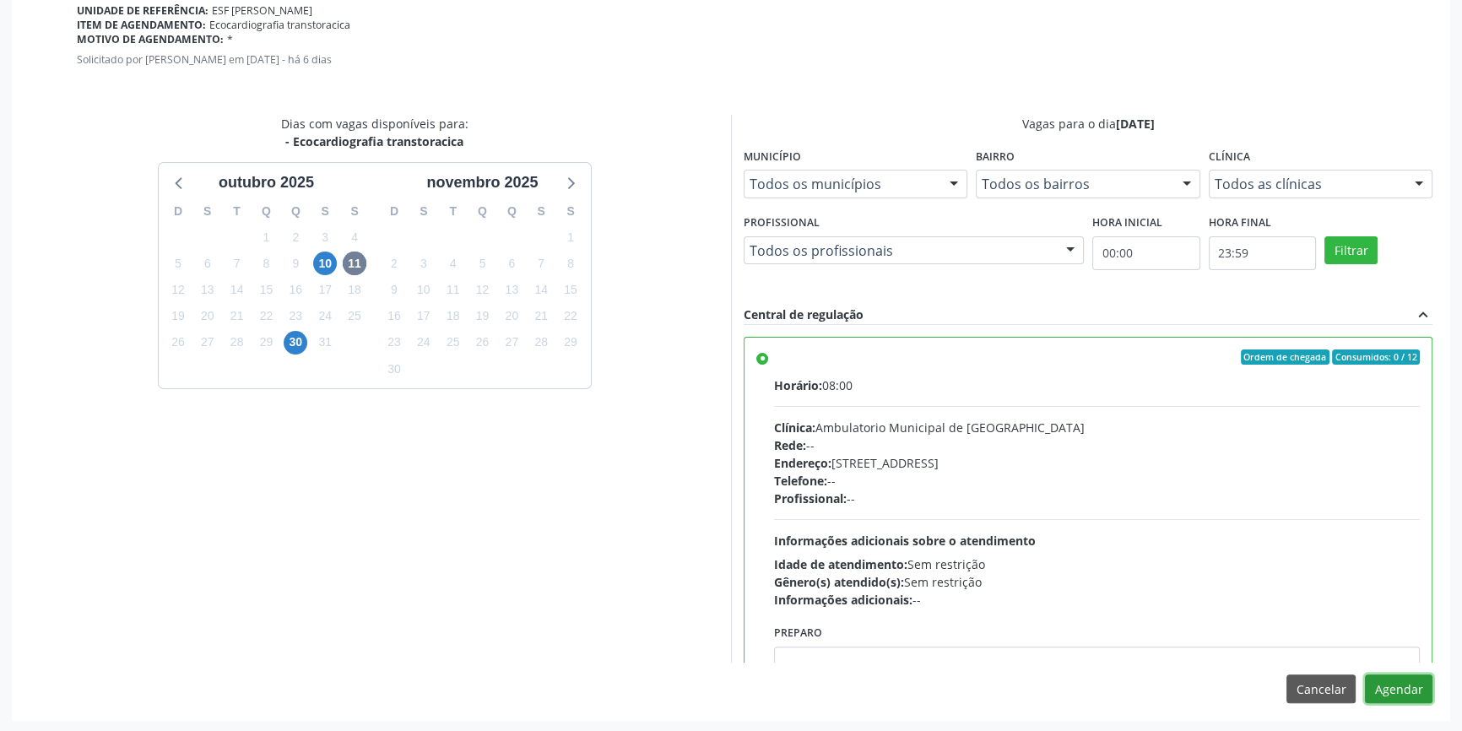
click at [1398, 681] on button "Agendar" at bounding box center [1399, 689] width 68 height 29
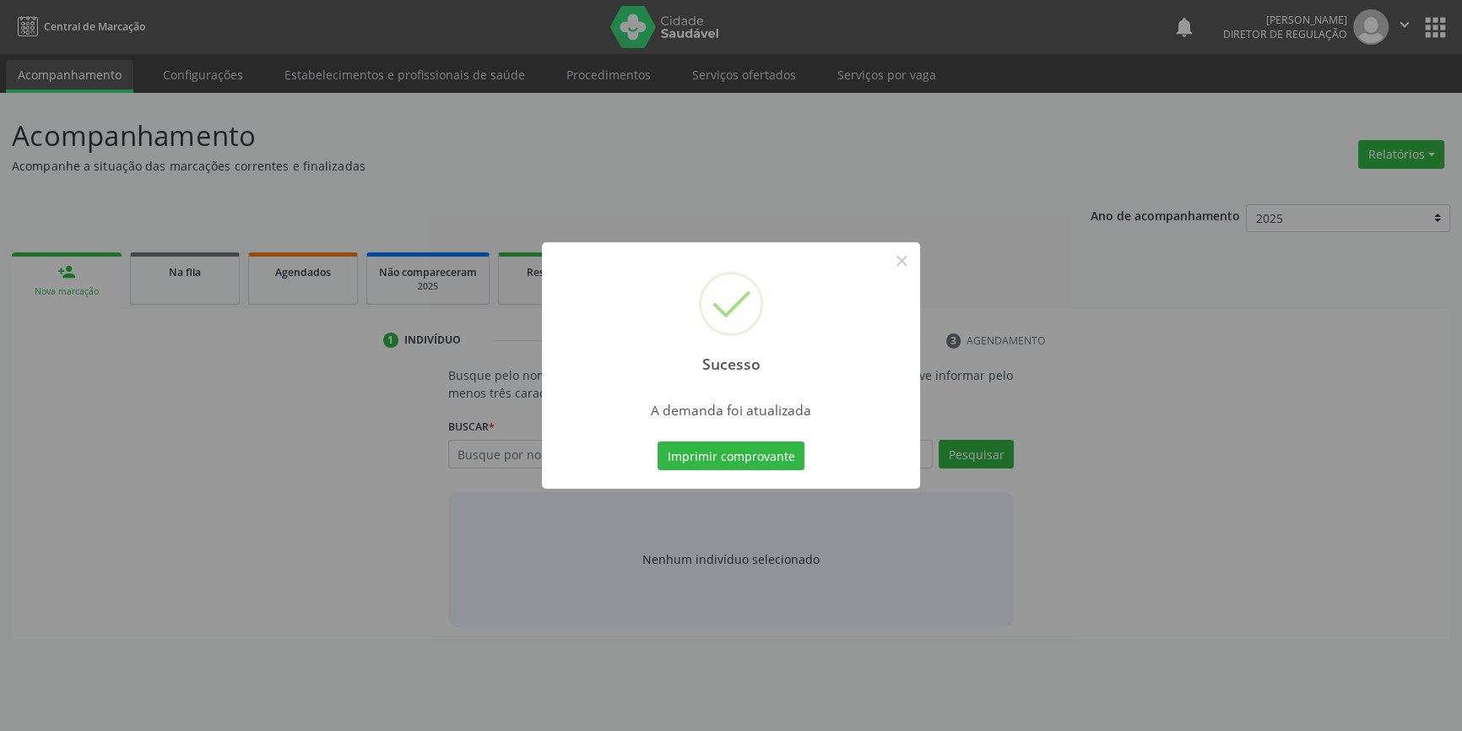
scroll to position [0, 0]
click at [762, 461] on button "Imprimir comprovante" at bounding box center [737, 456] width 147 height 29
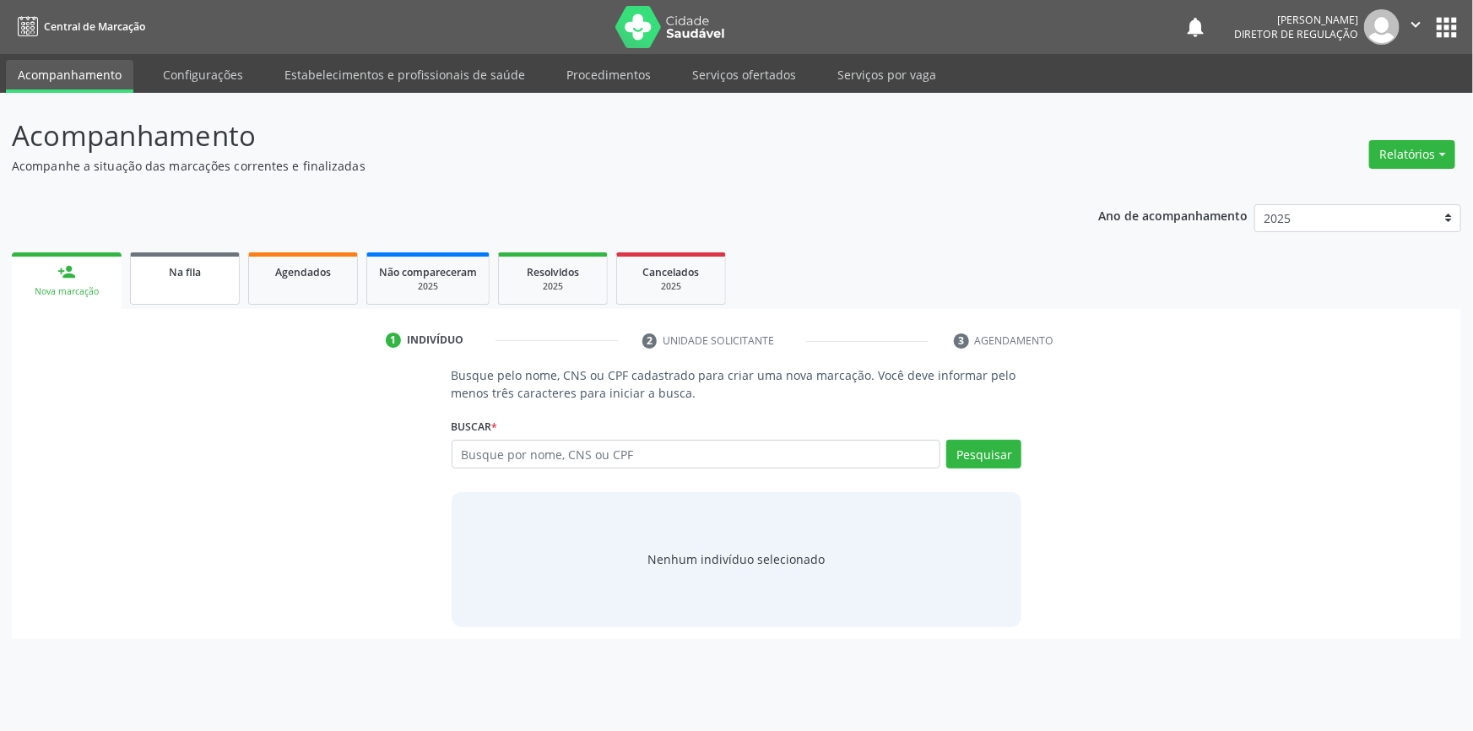
click at [159, 279] on link "Na fila" at bounding box center [185, 278] width 110 height 52
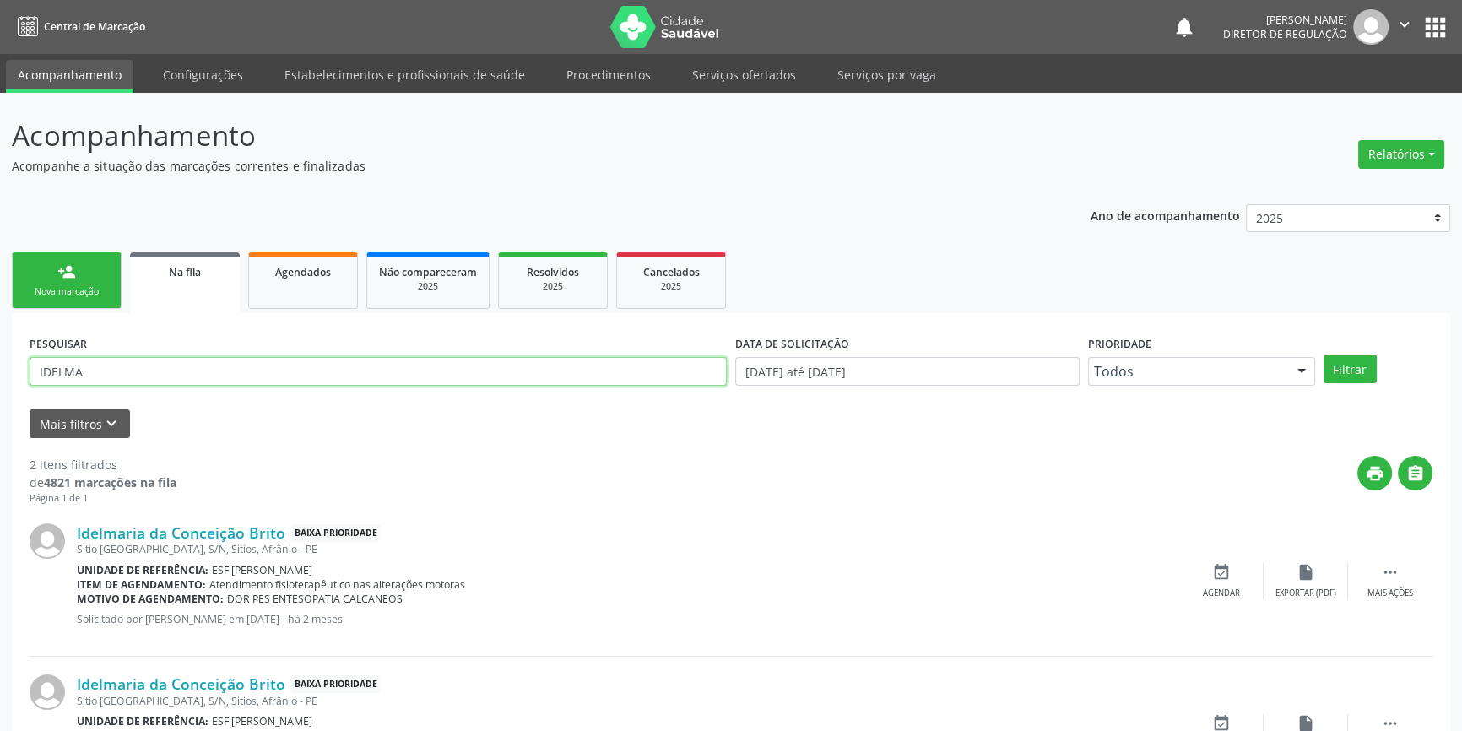
drag, startPoint x: 286, startPoint y: 377, endPoint x: 0, endPoint y: 368, distance: 286.4
click at [0, 383] on div "Acompanhamento Acompanhe a situação das marcações correntes e finalizadas Relat…" at bounding box center [731, 465] width 1462 height 744
type input "JOSE MARIANO"
click at [1359, 368] on button "Filtrar" at bounding box center [1350, 369] width 53 height 29
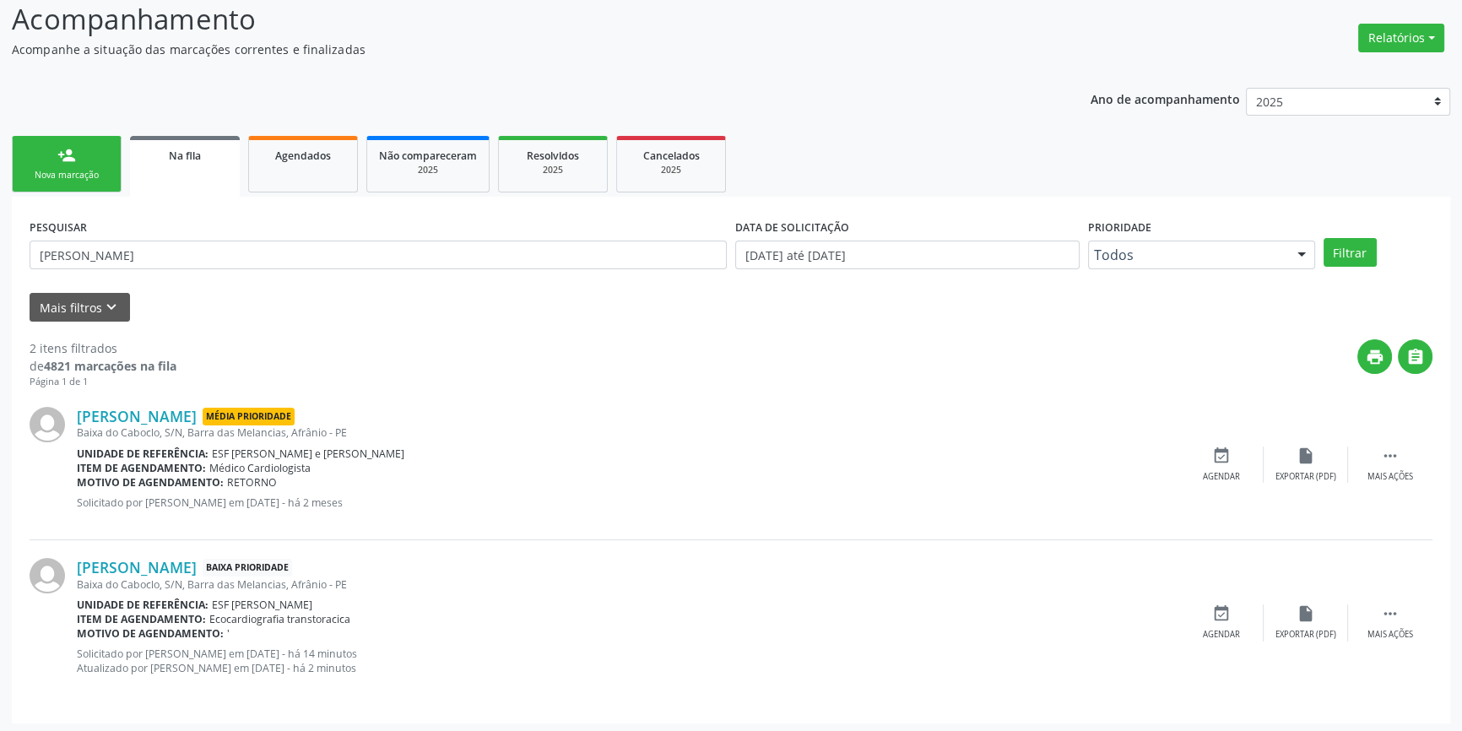
scroll to position [118, 0]
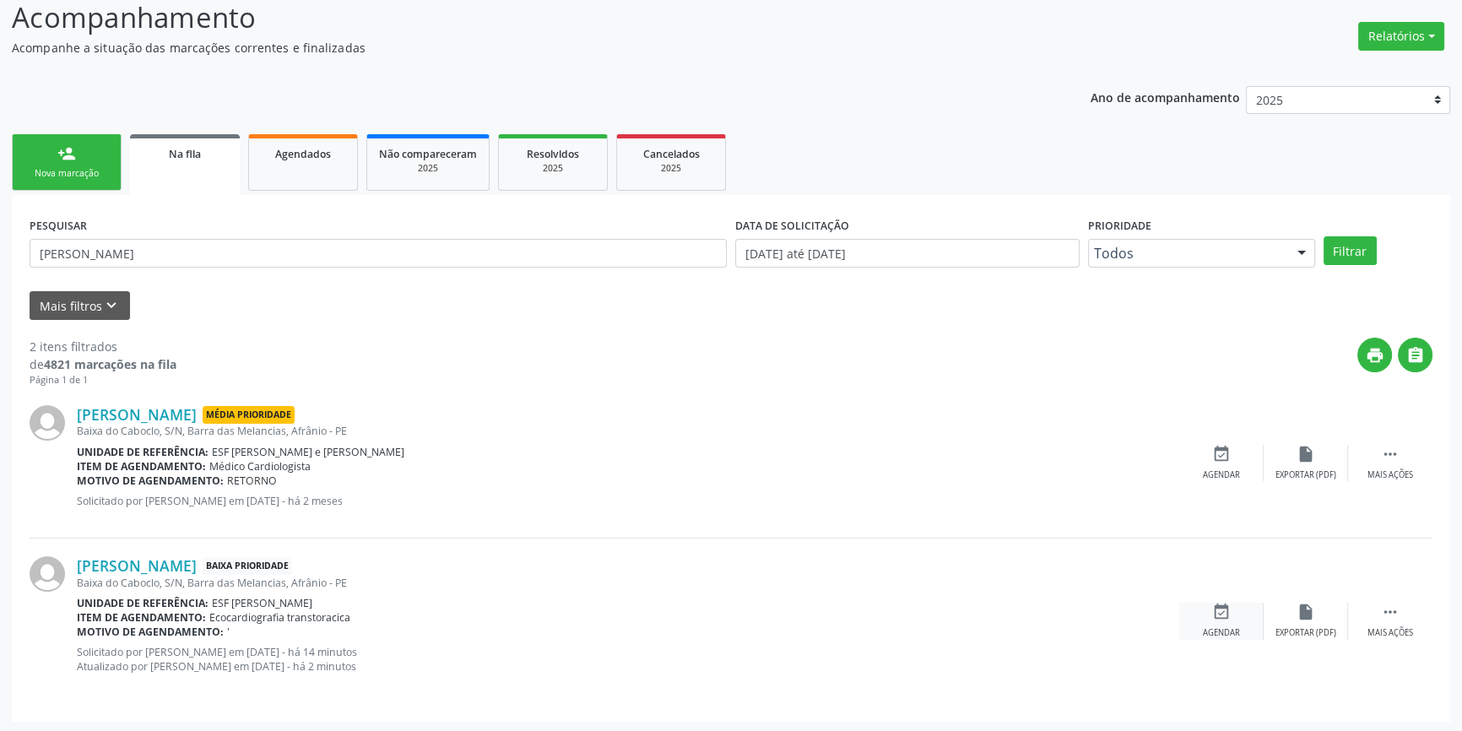
click at [1244, 613] on div "event_available Agendar" at bounding box center [1222, 621] width 84 height 36
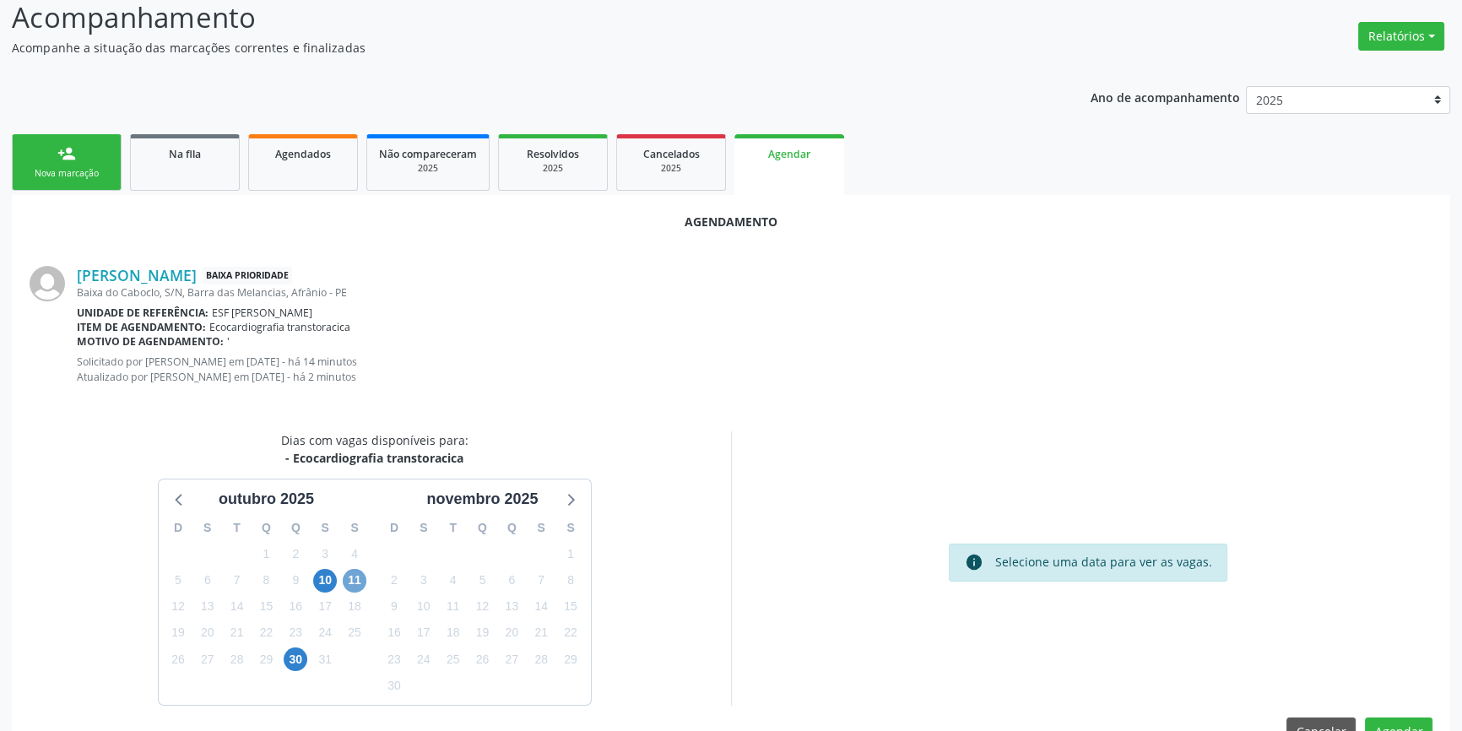
click at [347, 581] on span "11" at bounding box center [355, 581] width 24 height 24
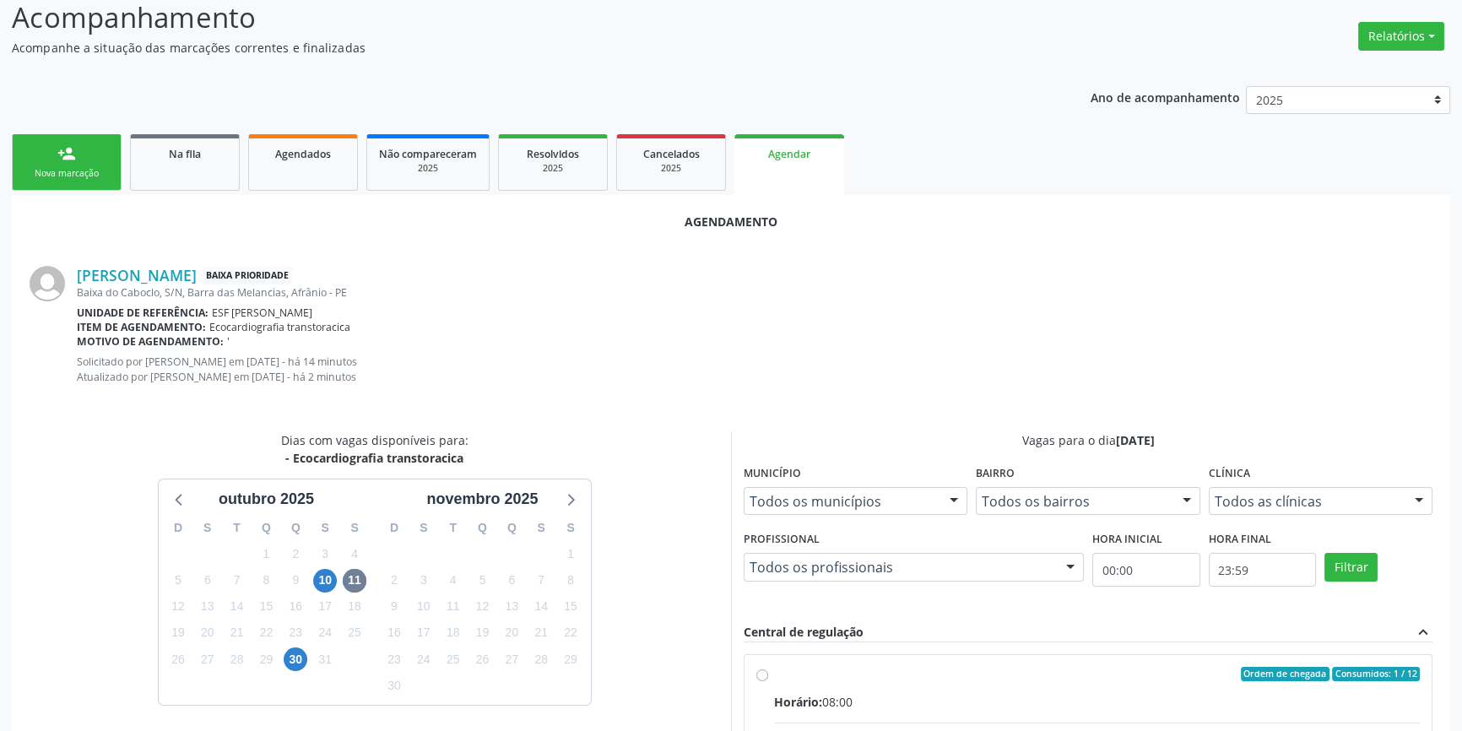
click at [768, 681] on input "Ordem de chegada Consumidos: 1 / 12 Horário: 08:00 Clínica: Ambulatorio Municip…" at bounding box center [763, 674] width 12 height 15
radio input "true"
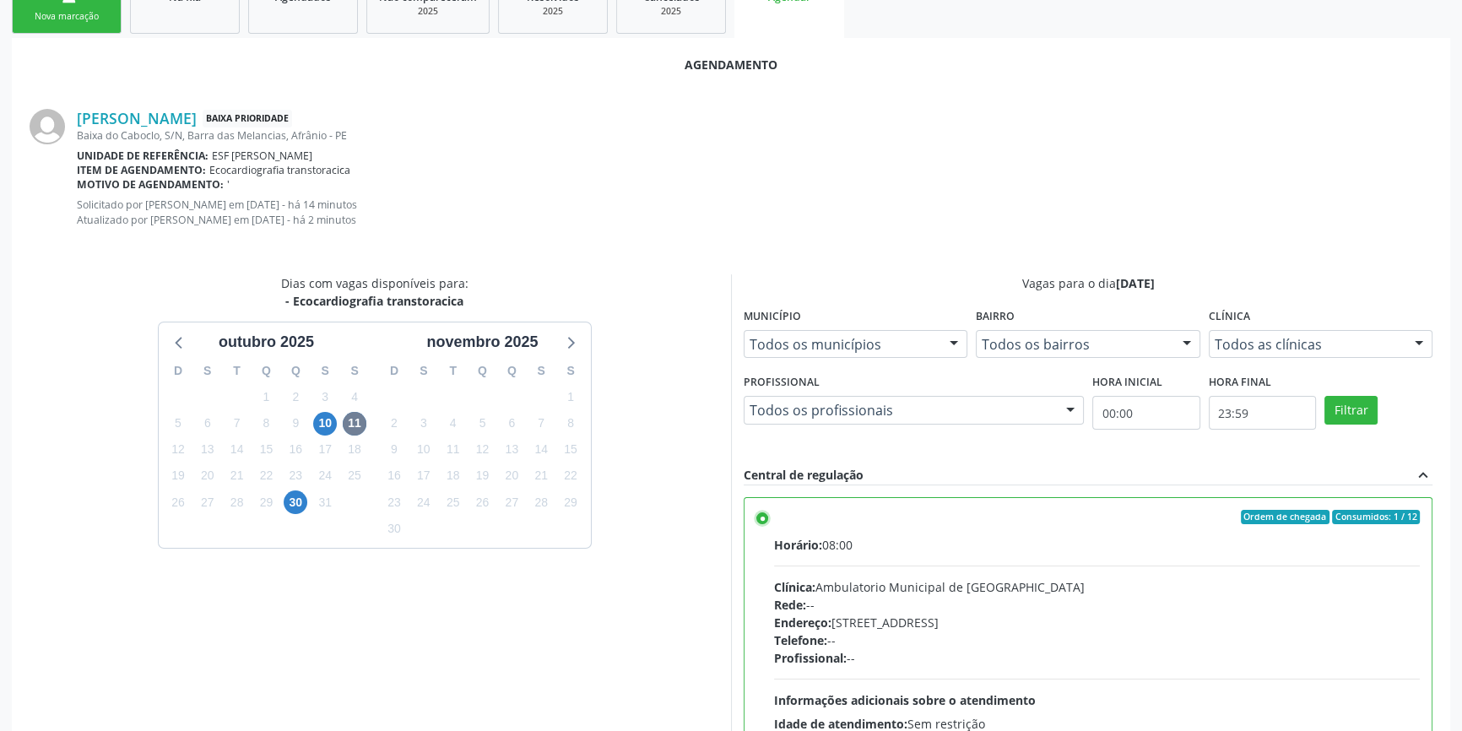
scroll to position [435, 0]
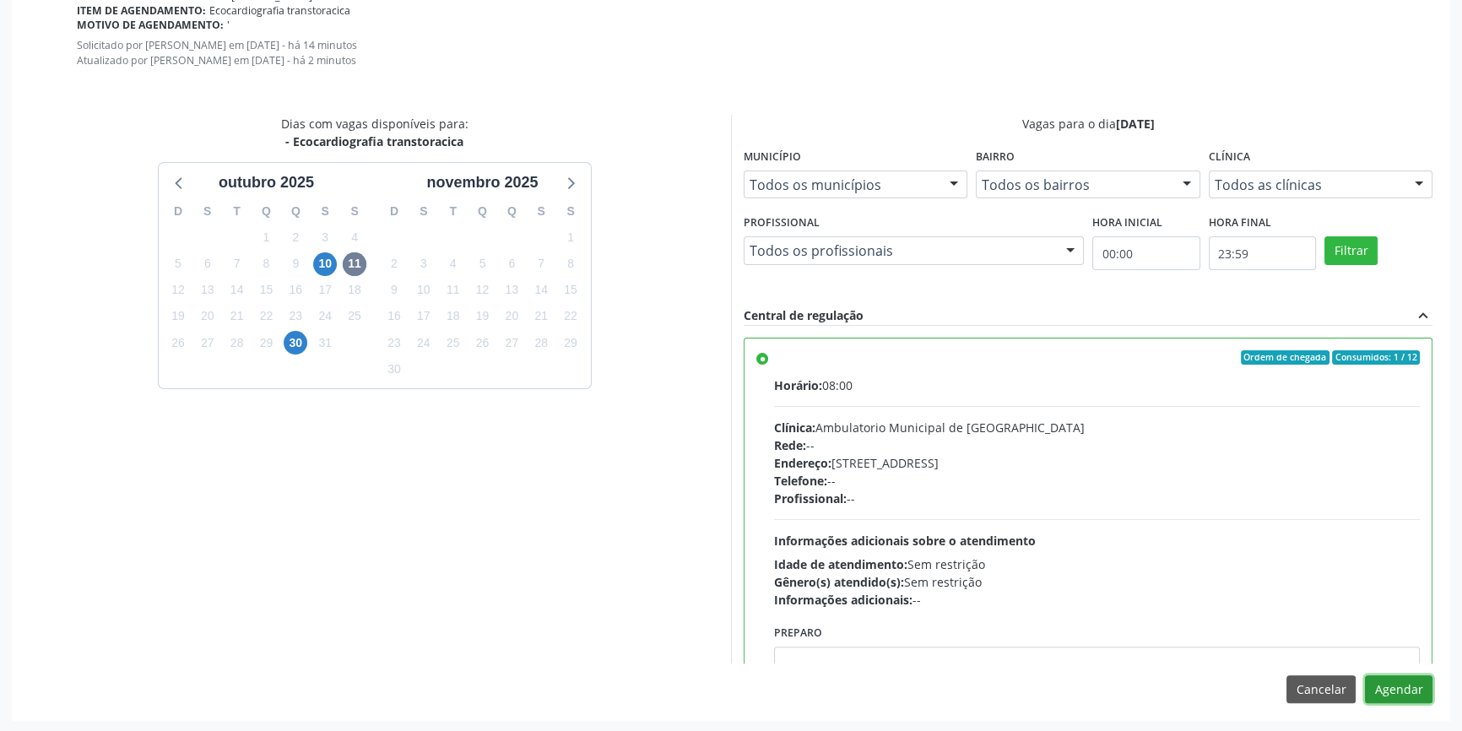
click at [1385, 687] on button "Agendar" at bounding box center [1399, 689] width 68 height 29
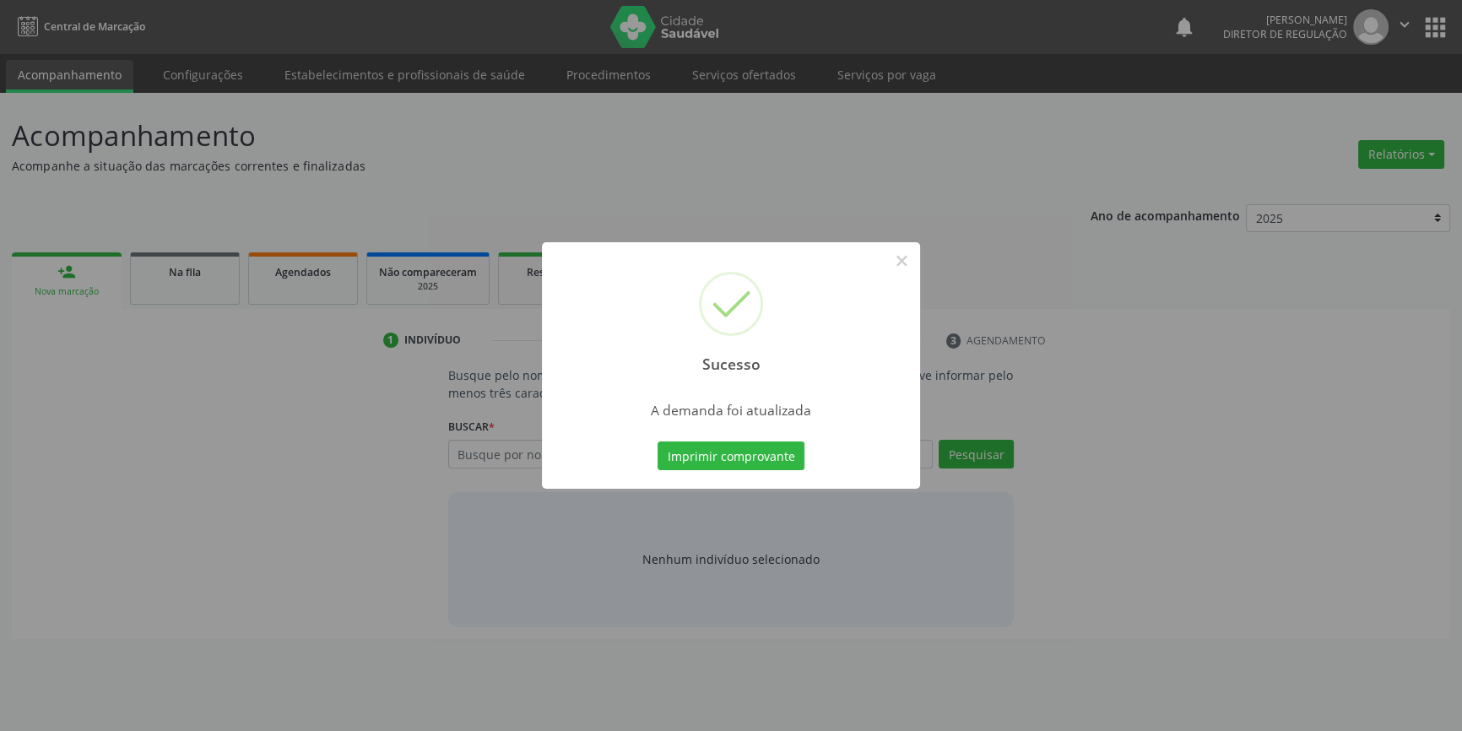
scroll to position [0, 0]
click at [711, 449] on button "Imprimir comprovante" at bounding box center [737, 456] width 147 height 29
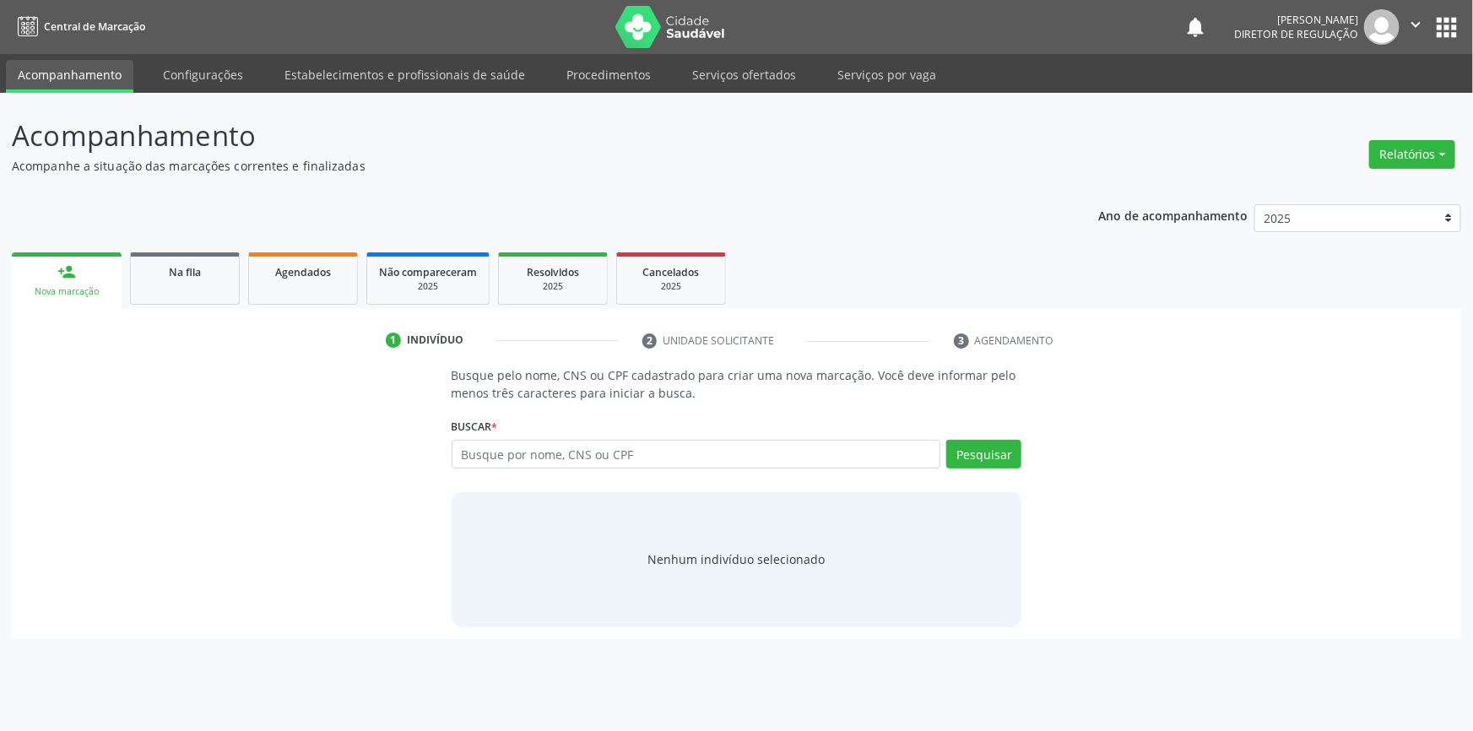
click at [573, 468] on div "Busque por nome, CNS ou CPF Nenhum resultado encontrado para: " " Digite nome, …" at bounding box center [737, 460] width 571 height 41
click at [574, 463] on input "text" at bounding box center [697, 454] width 490 height 29
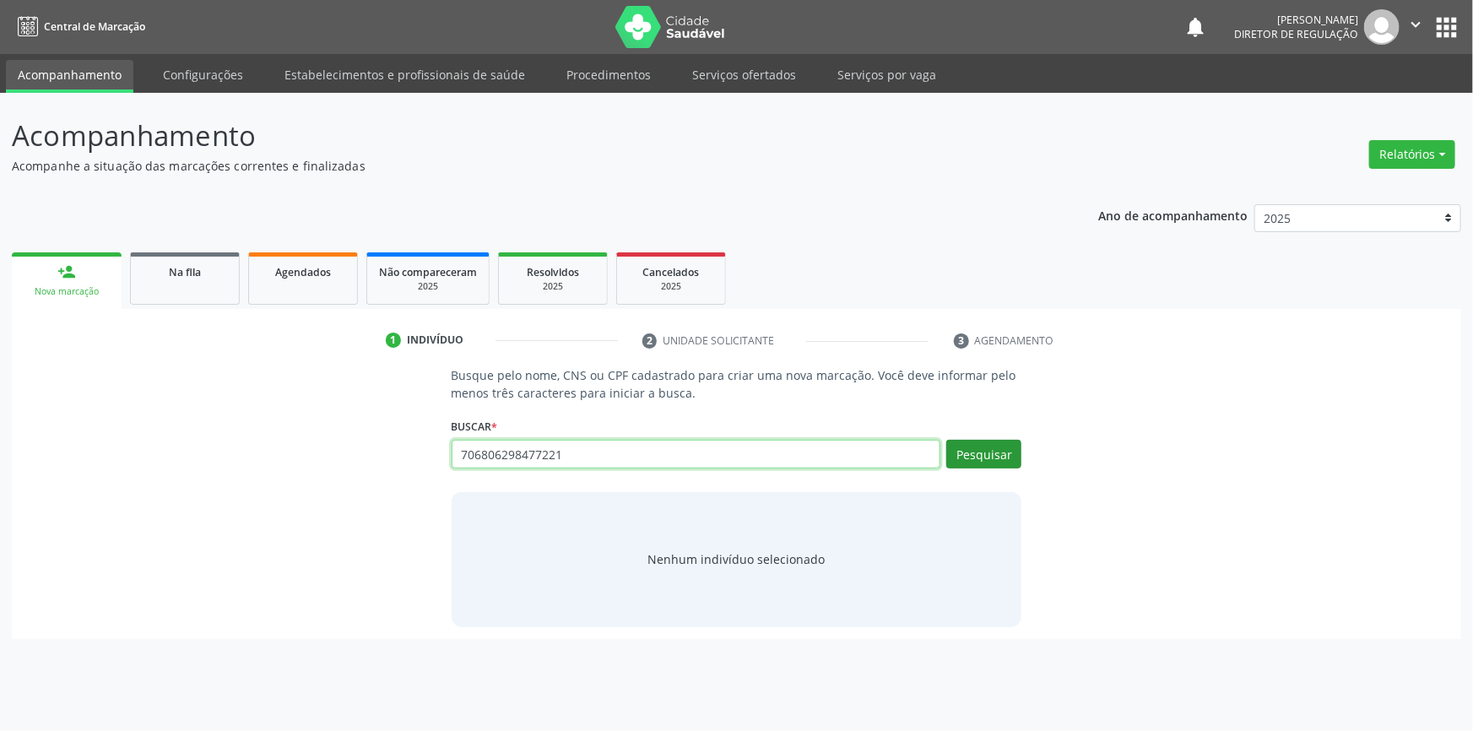
type input "706806298477221"
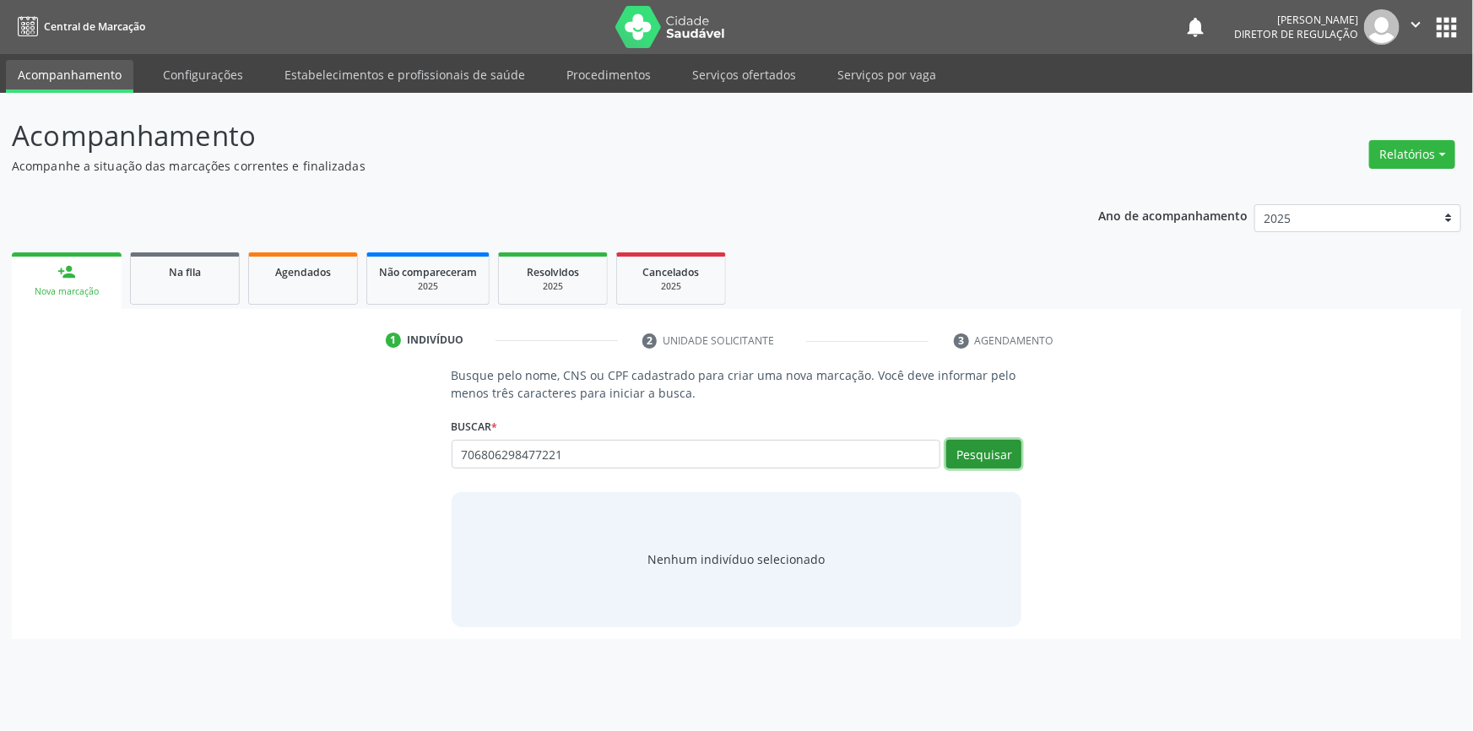
click at [954, 455] on button "Pesquisar" at bounding box center [984, 454] width 75 height 29
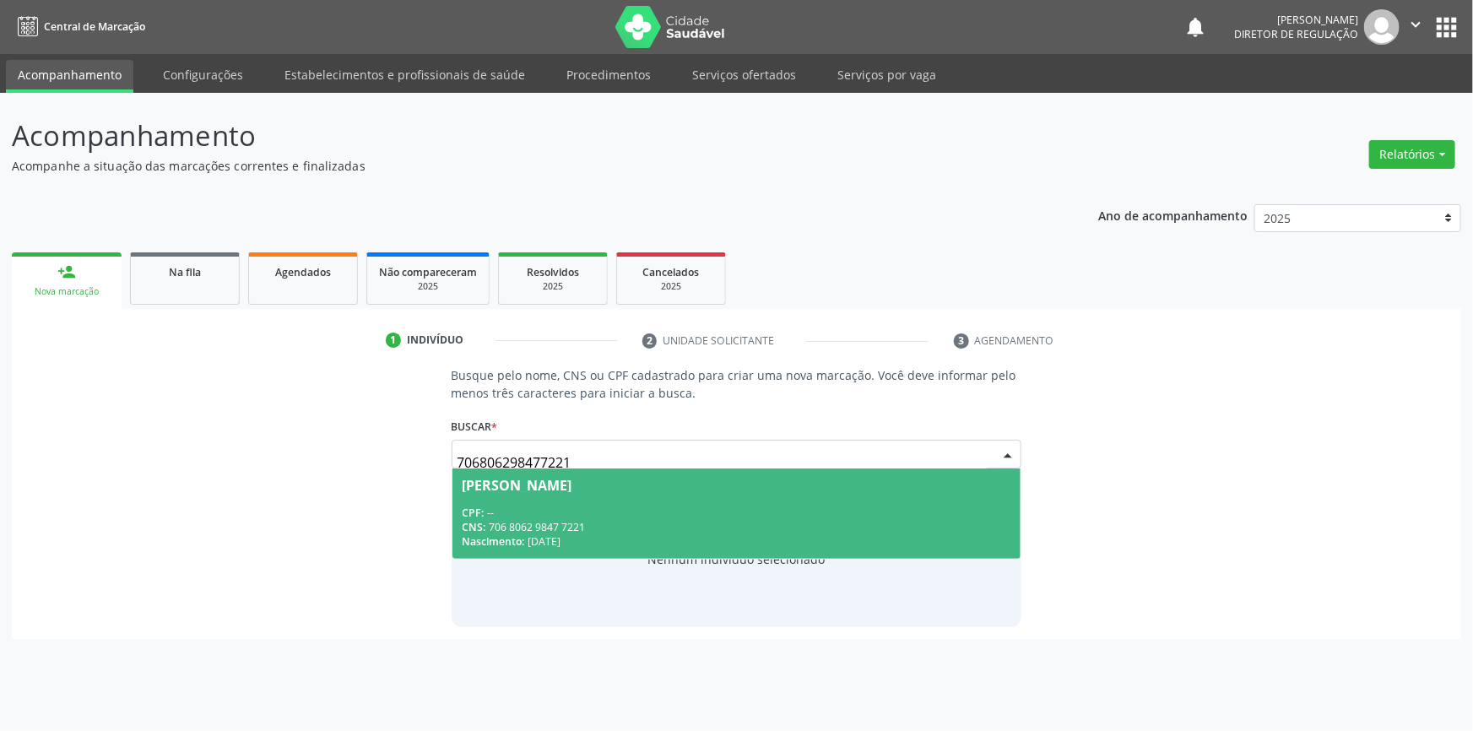
click at [638, 480] on div "Adriano dos Santos Silva" at bounding box center [737, 486] width 549 height 14
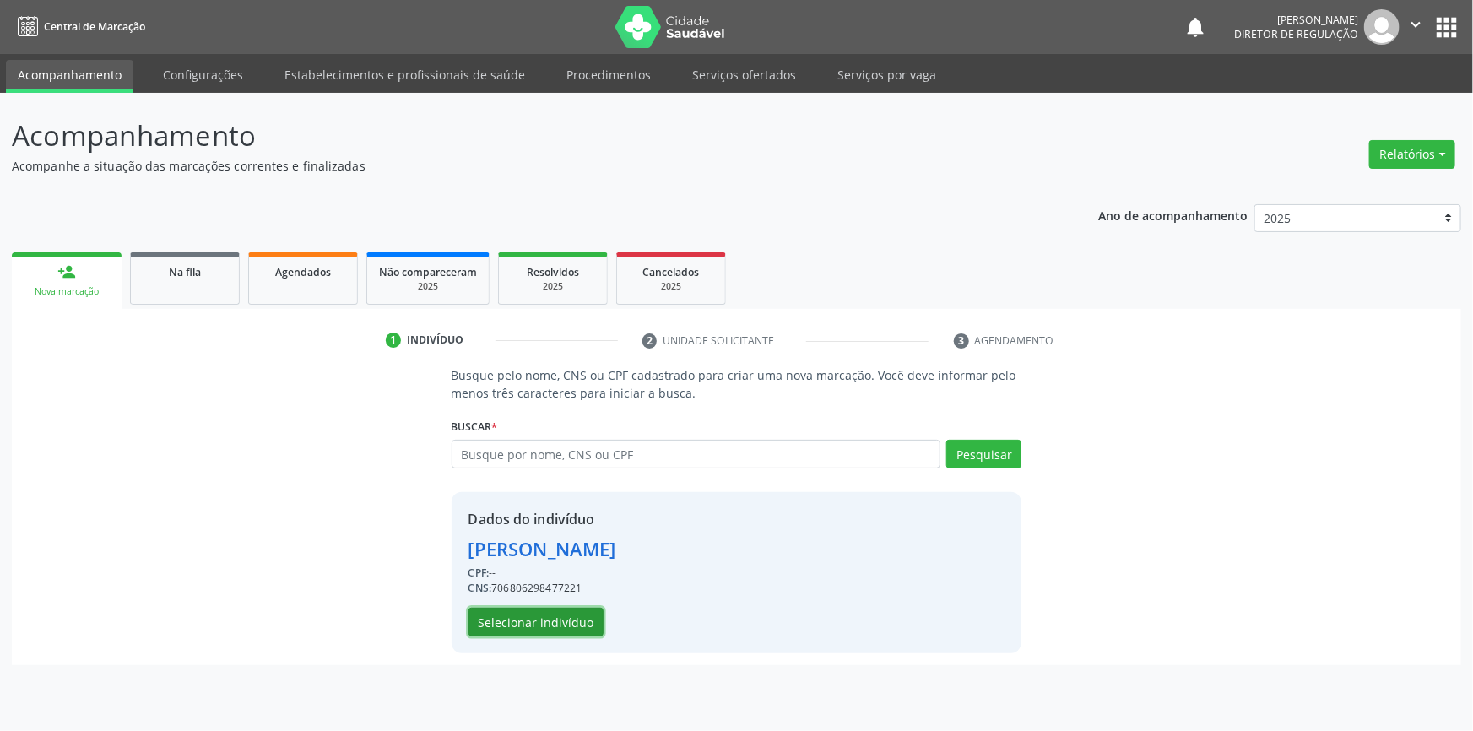
click at [542, 621] on button "Selecionar indivíduo" at bounding box center [536, 622] width 135 height 29
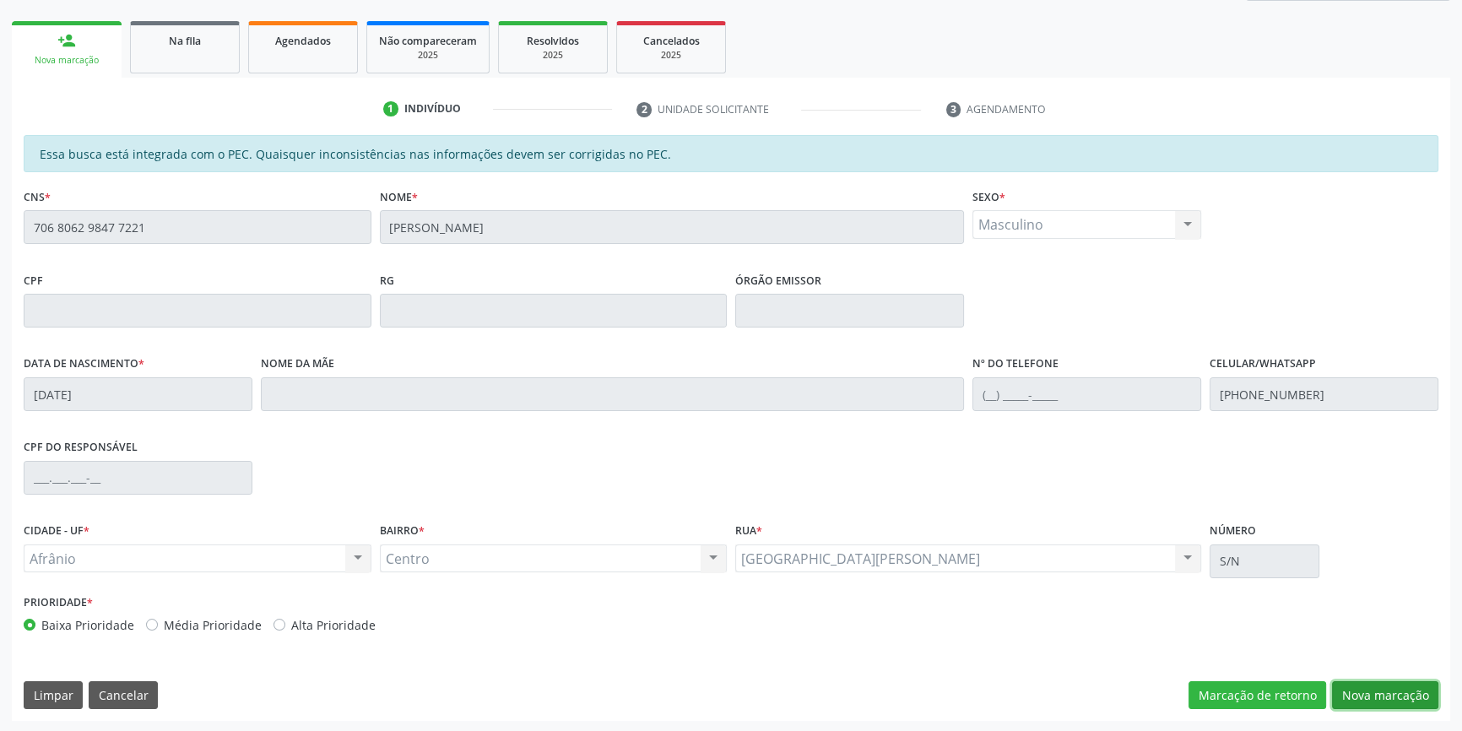
click at [1344, 692] on button "Nova marcação" at bounding box center [1385, 695] width 106 height 29
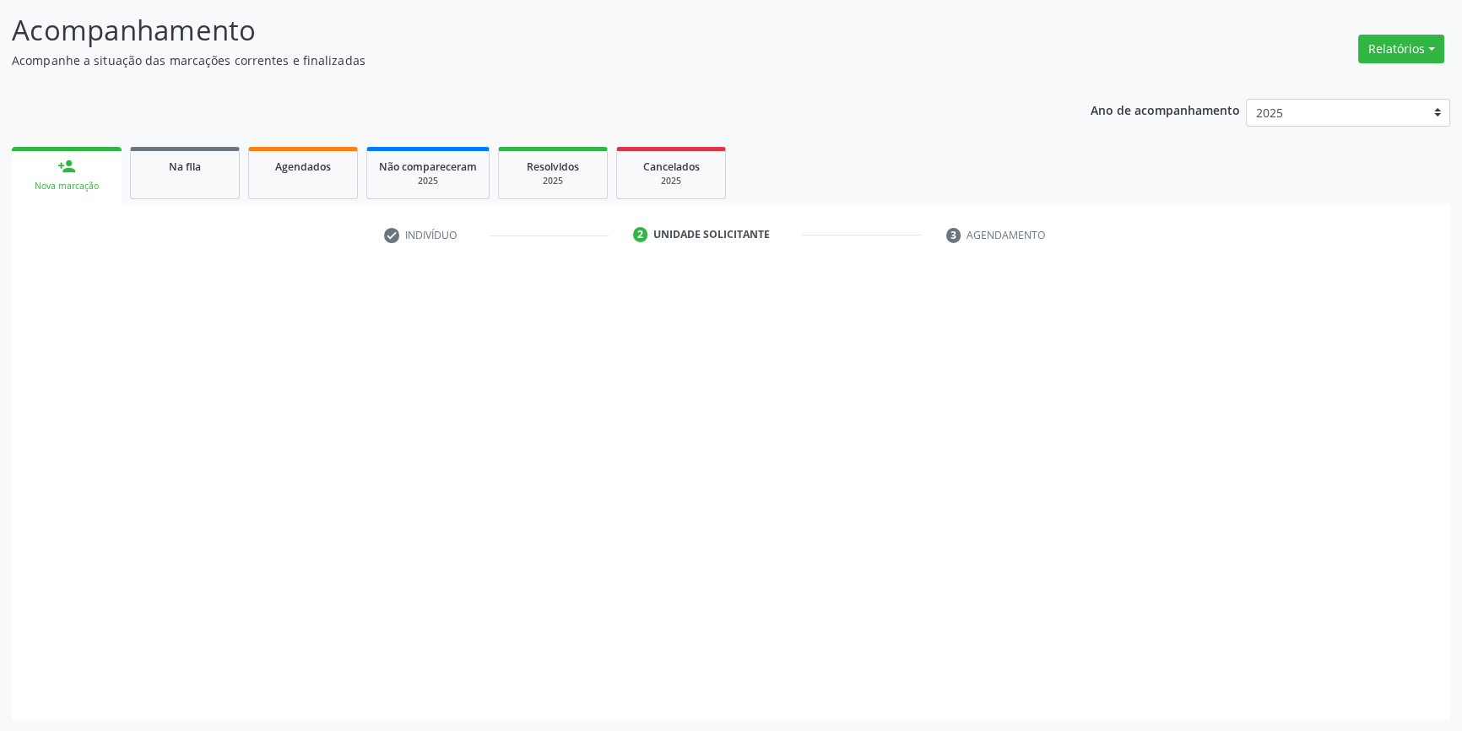
scroll to position [104, 0]
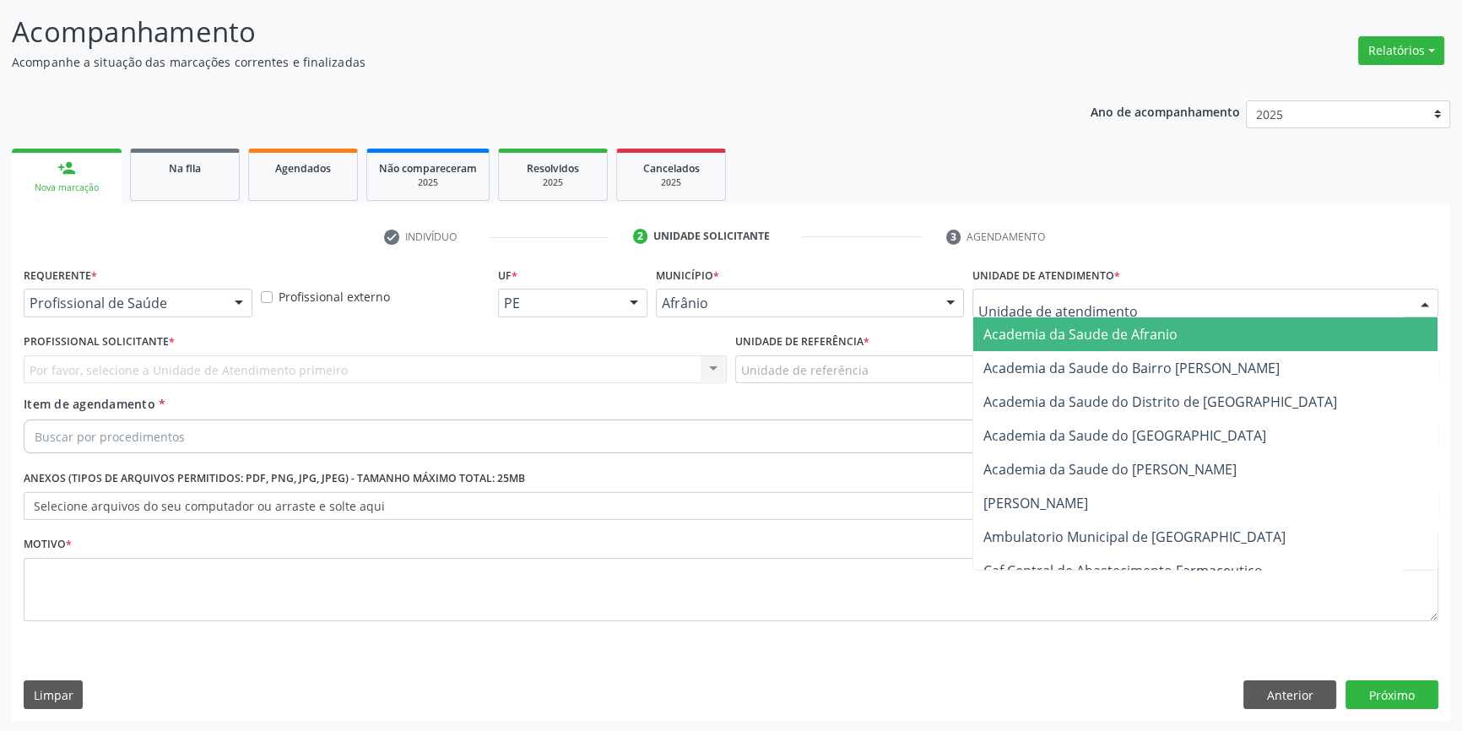
click at [1139, 309] on div at bounding box center [1206, 303] width 466 height 29
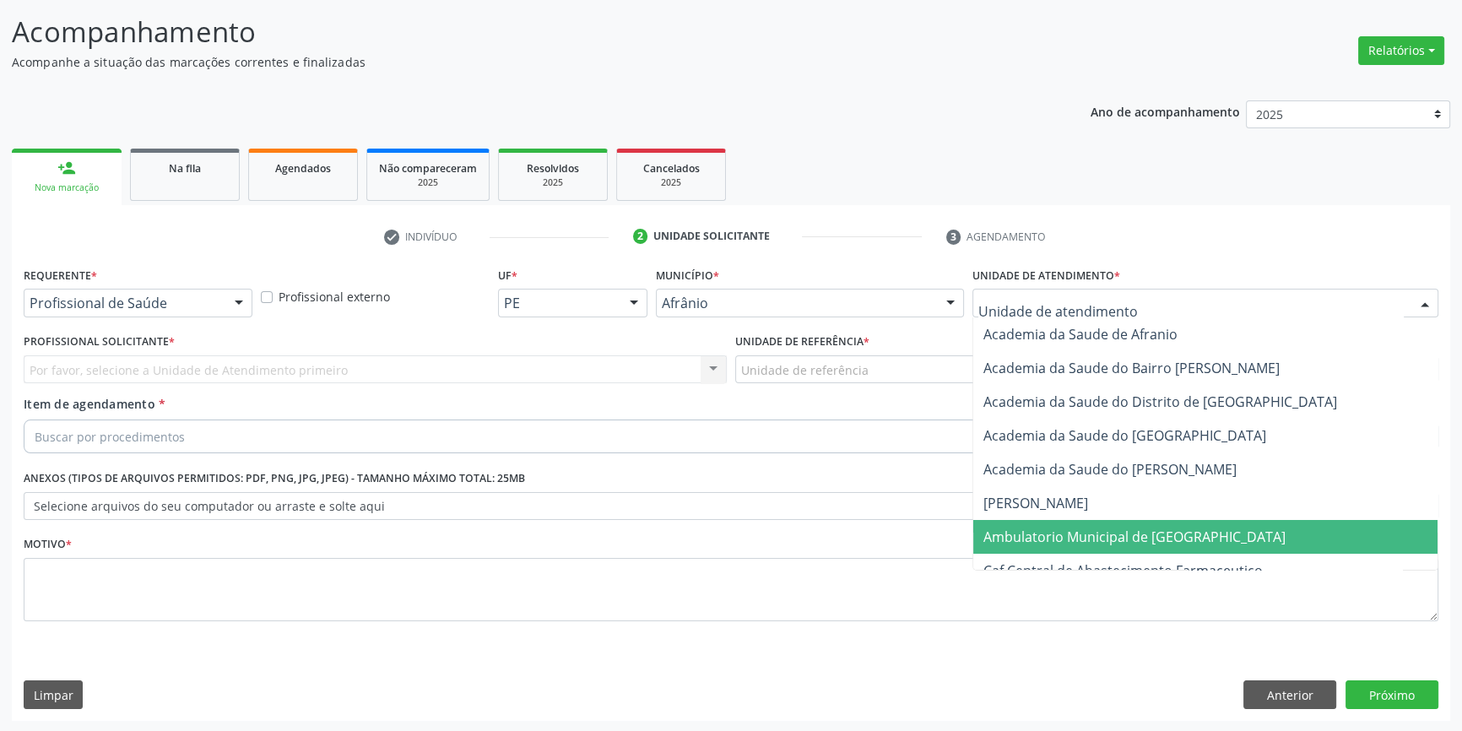
click at [1093, 548] on span "Ambulatorio Municipal de [GEOGRAPHIC_DATA]" at bounding box center [1206, 537] width 464 height 34
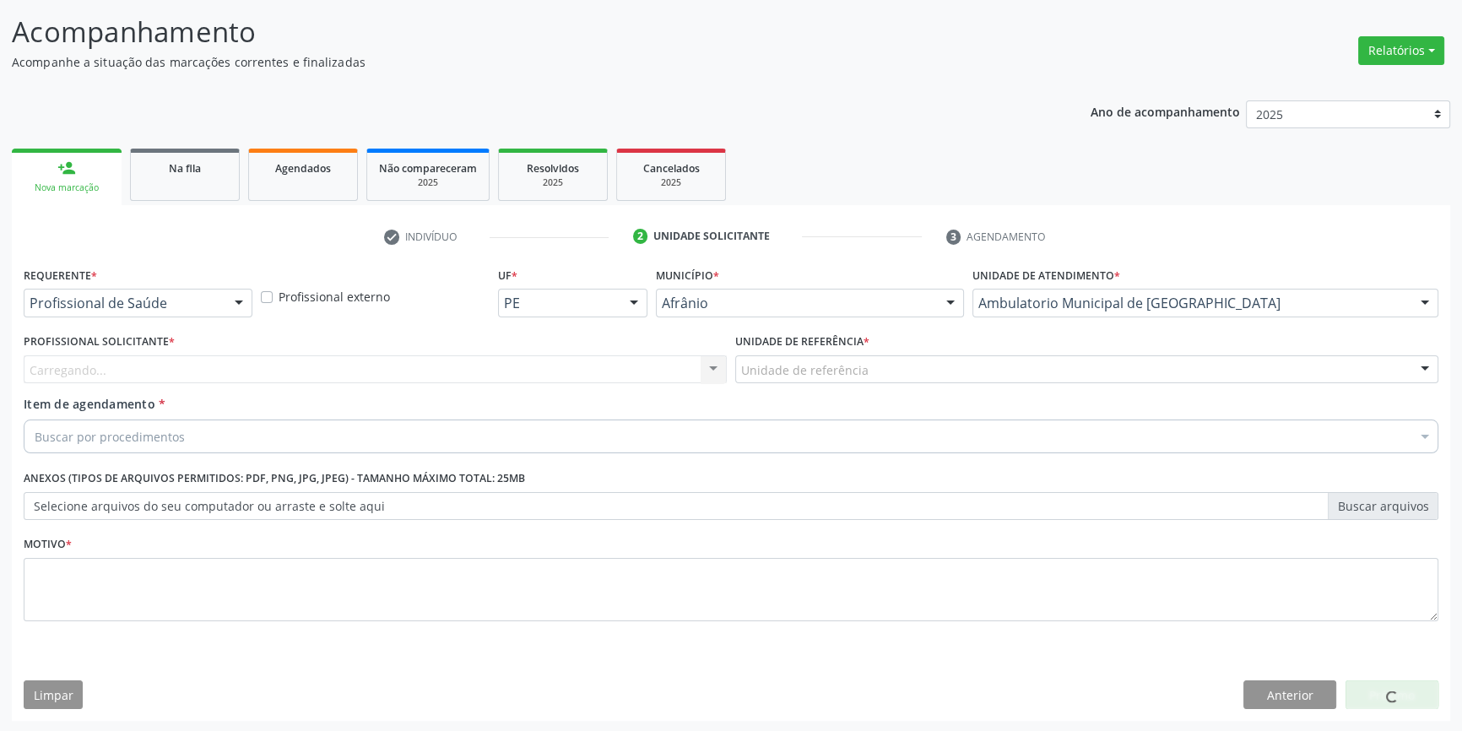
click at [867, 382] on div "Unidade de referência * Unidade de referência ESF de Extrema ESF de Barra das M…" at bounding box center [1087, 362] width 712 height 66
click at [870, 369] on div "Unidade de referência" at bounding box center [1086, 369] width 703 height 29
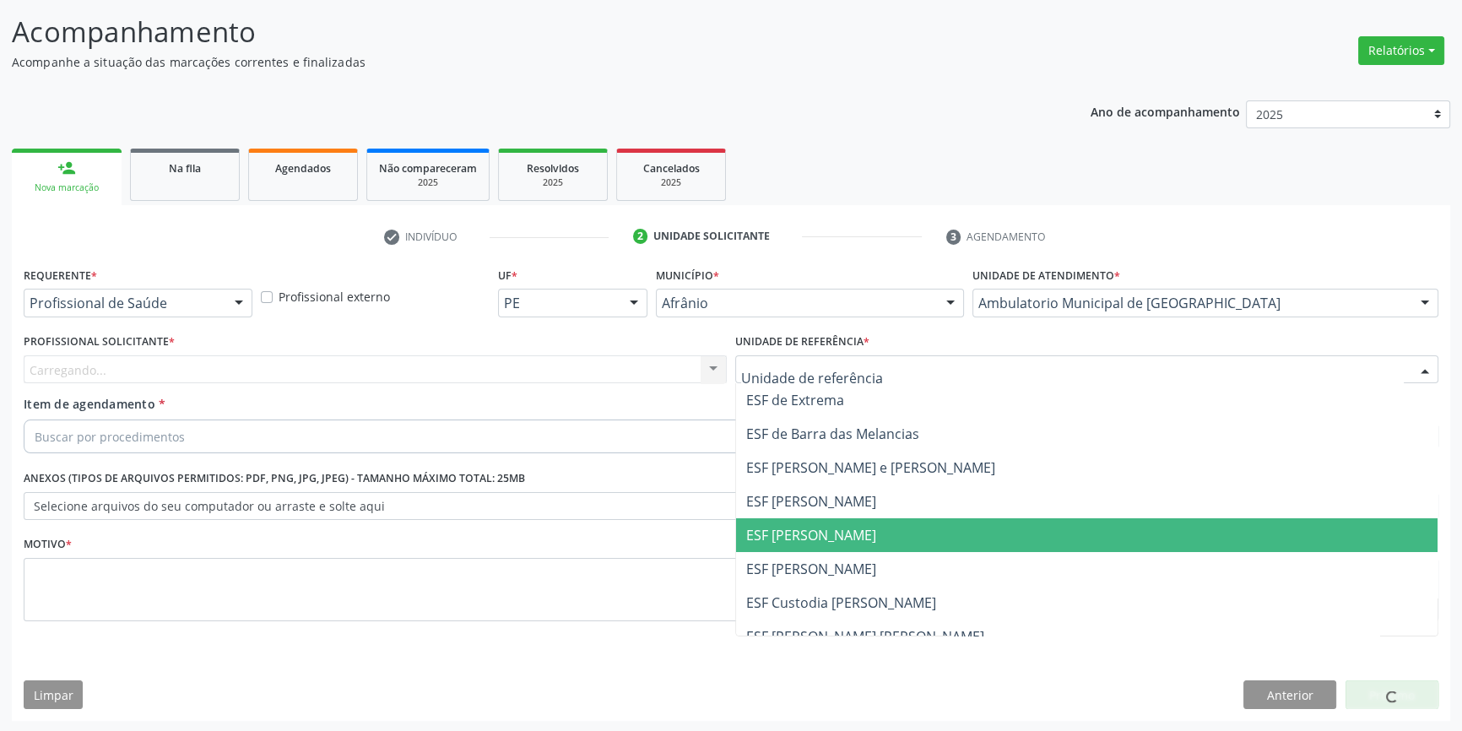
click at [860, 540] on span "ESF [PERSON_NAME]" at bounding box center [1087, 535] width 702 height 34
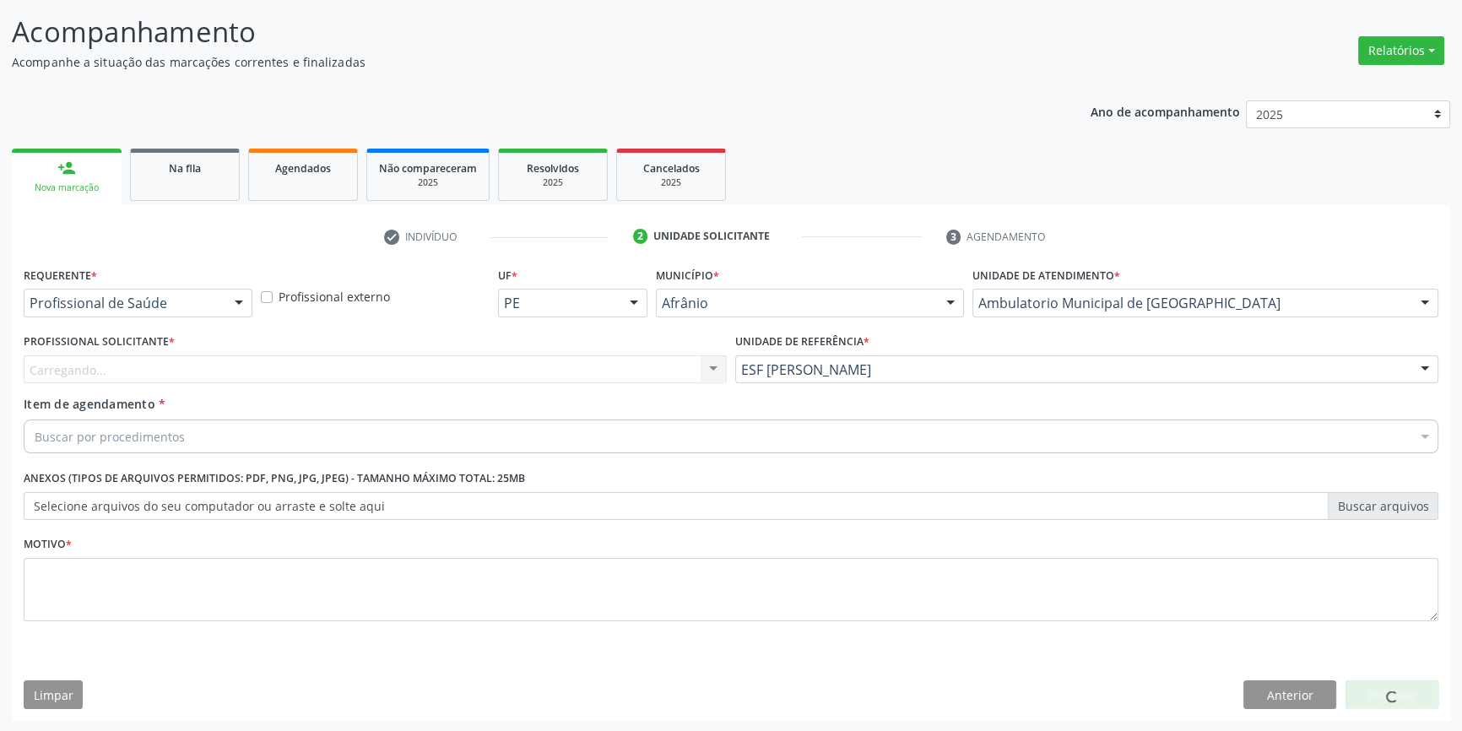
click at [507, 339] on div "Profissional Solicitante * Carregando... Nenhum resultado encontrado para: " " …" at bounding box center [375, 356] width 703 height 54
click at [497, 355] on div "Carregando... Nenhum resultado encontrado para: " " Não há nenhuma opção para s…" at bounding box center [375, 369] width 703 height 29
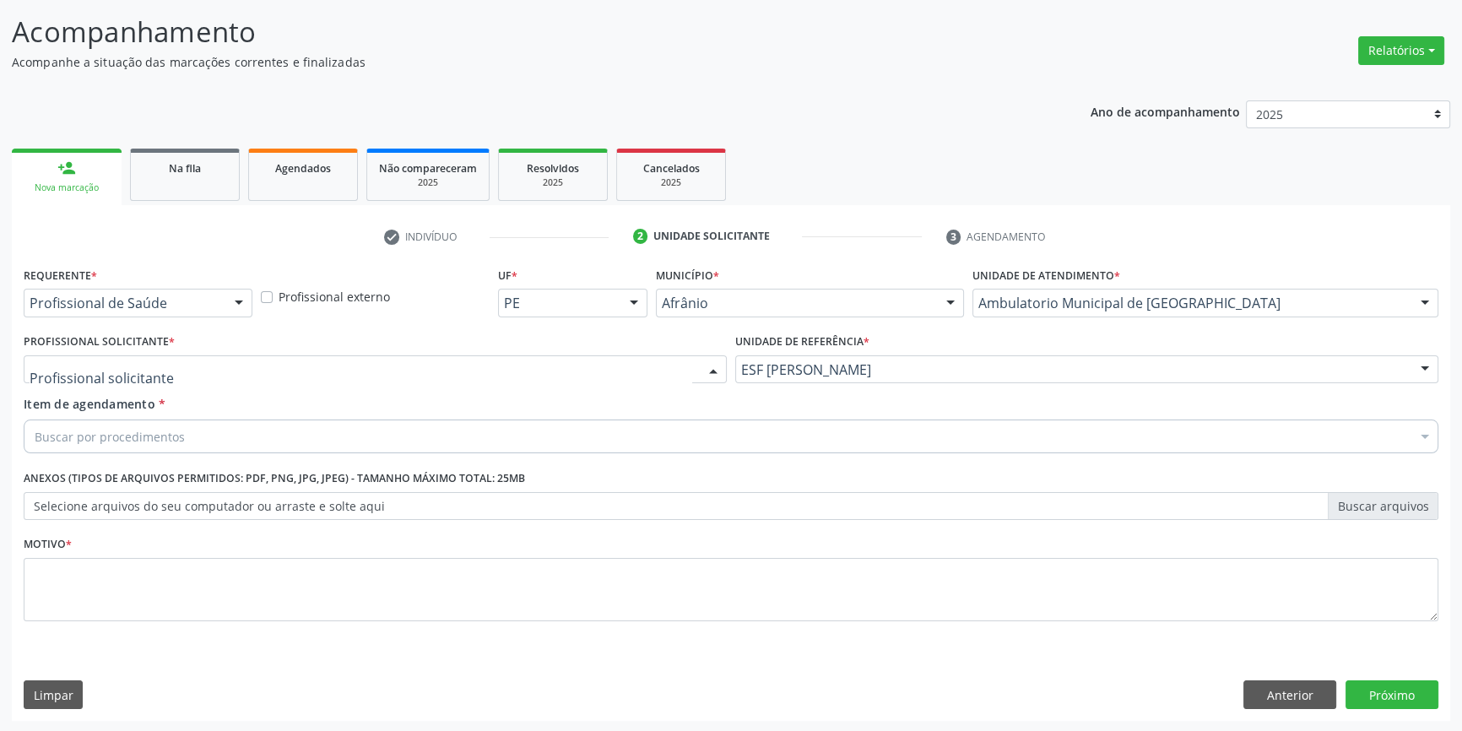
drag, startPoint x: 496, startPoint y: 355, endPoint x: 481, endPoint y: 356, distance: 15.3
click at [481, 356] on div at bounding box center [375, 369] width 703 height 29
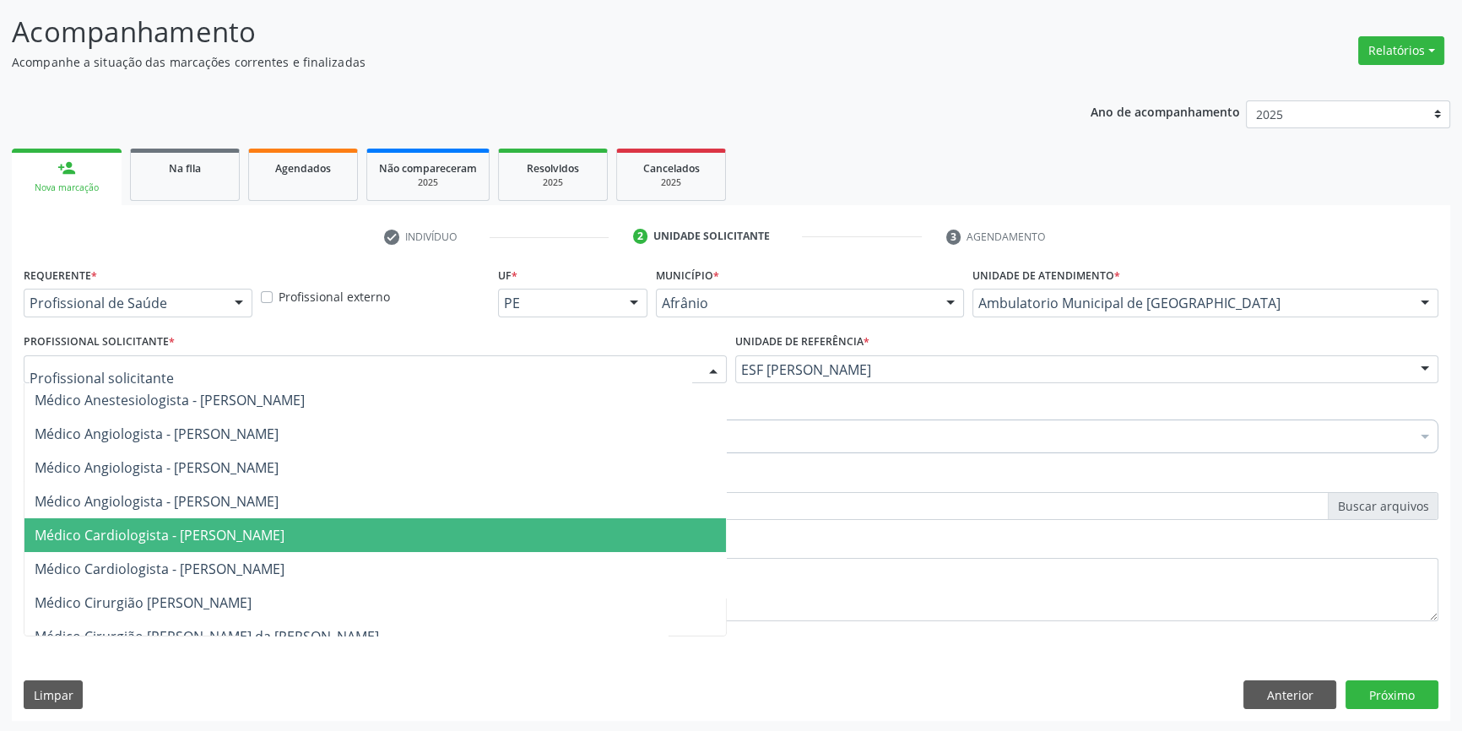
click at [253, 537] on span "Médico Cardiologista - Alysson Rodrigo Ferreira Cavalcanti" at bounding box center [160, 535] width 250 height 19
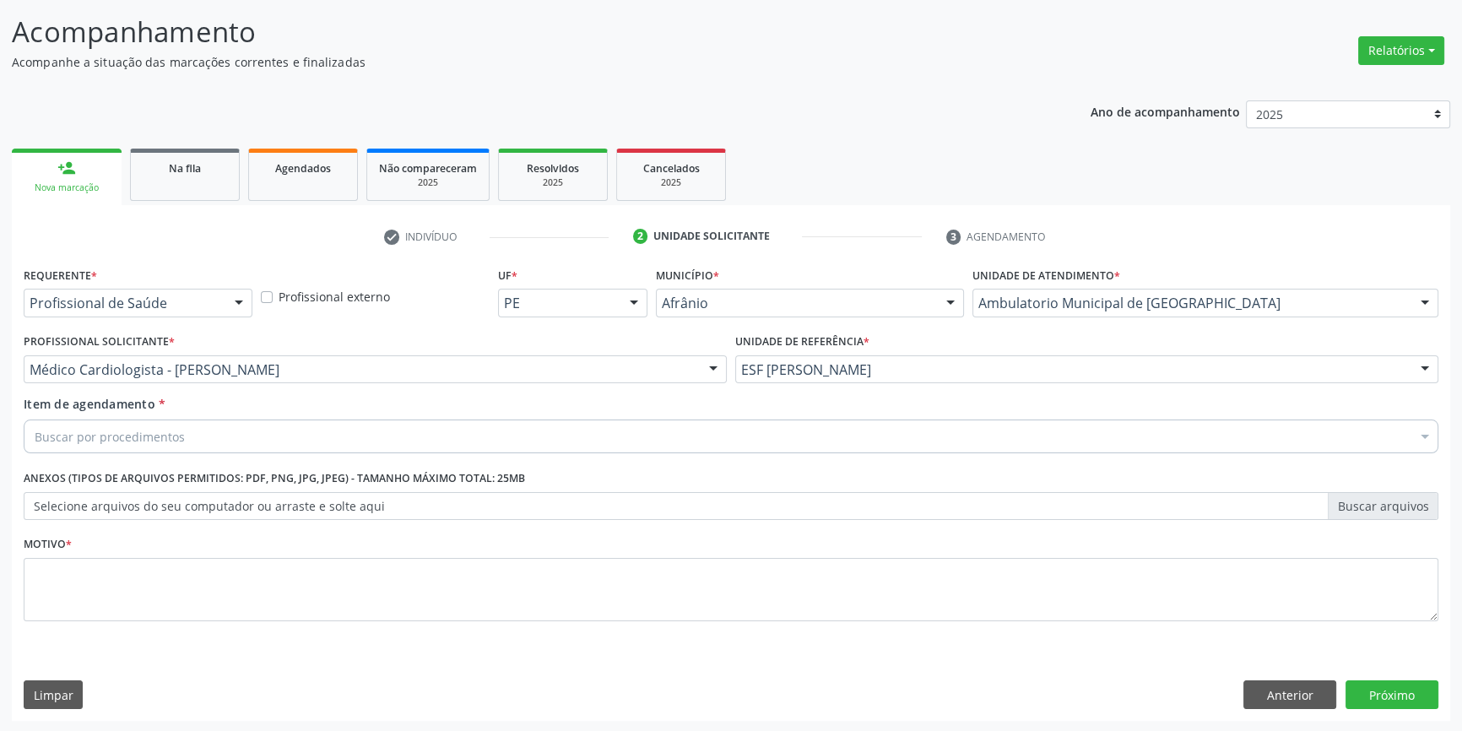
click at [227, 437] on div "Buscar por procedimentos" at bounding box center [731, 437] width 1415 height 34
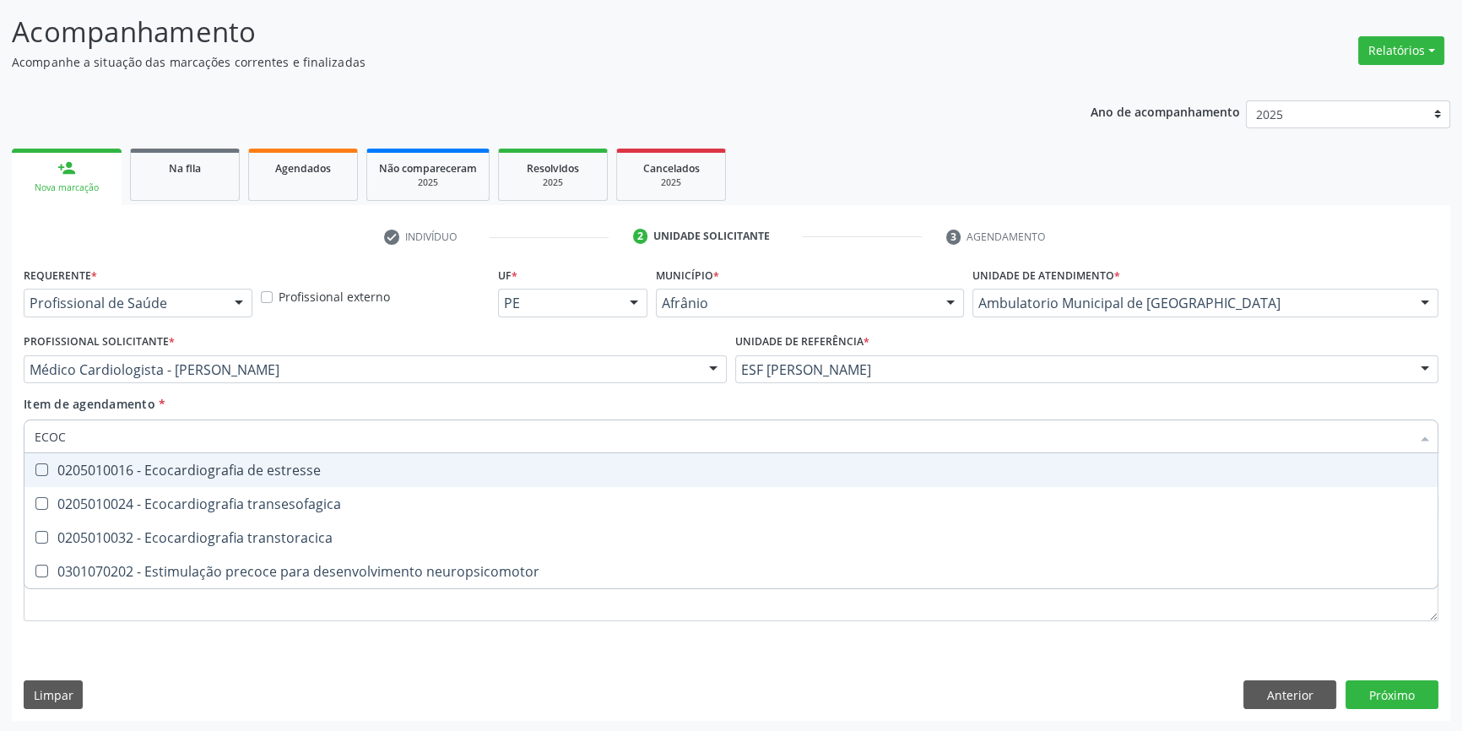
type input "ECOCA"
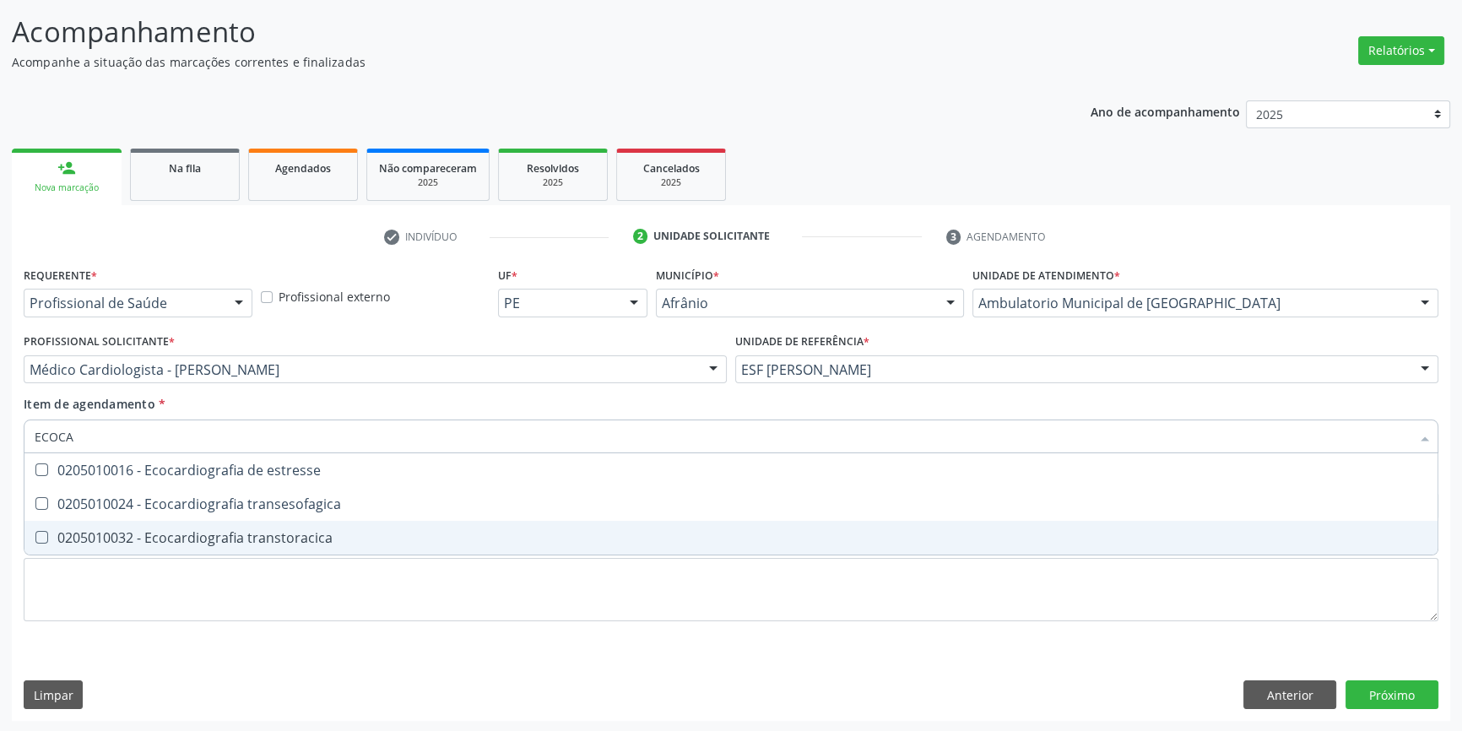
click at [290, 532] on div "0205010032 - Ecocardiografia transtoracica" at bounding box center [731, 538] width 1393 height 14
checkbox transtoracica "true"
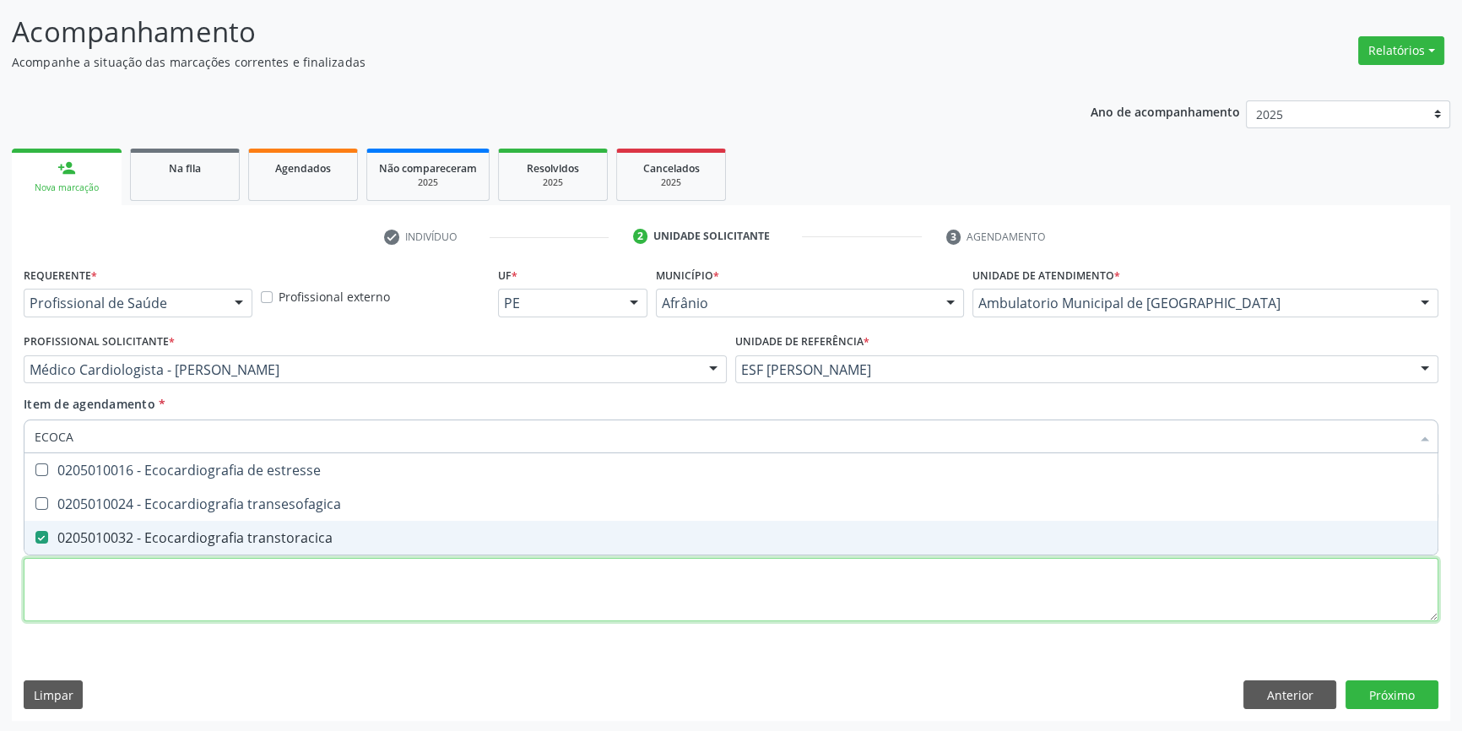
click at [261, 571] on div "Requerente * Profissional de Saúde Profissional de Saúde Paciente Nenhum result…" at bounding box center [731, 454] width 1415 height 382
checkbox transesofagica "true"
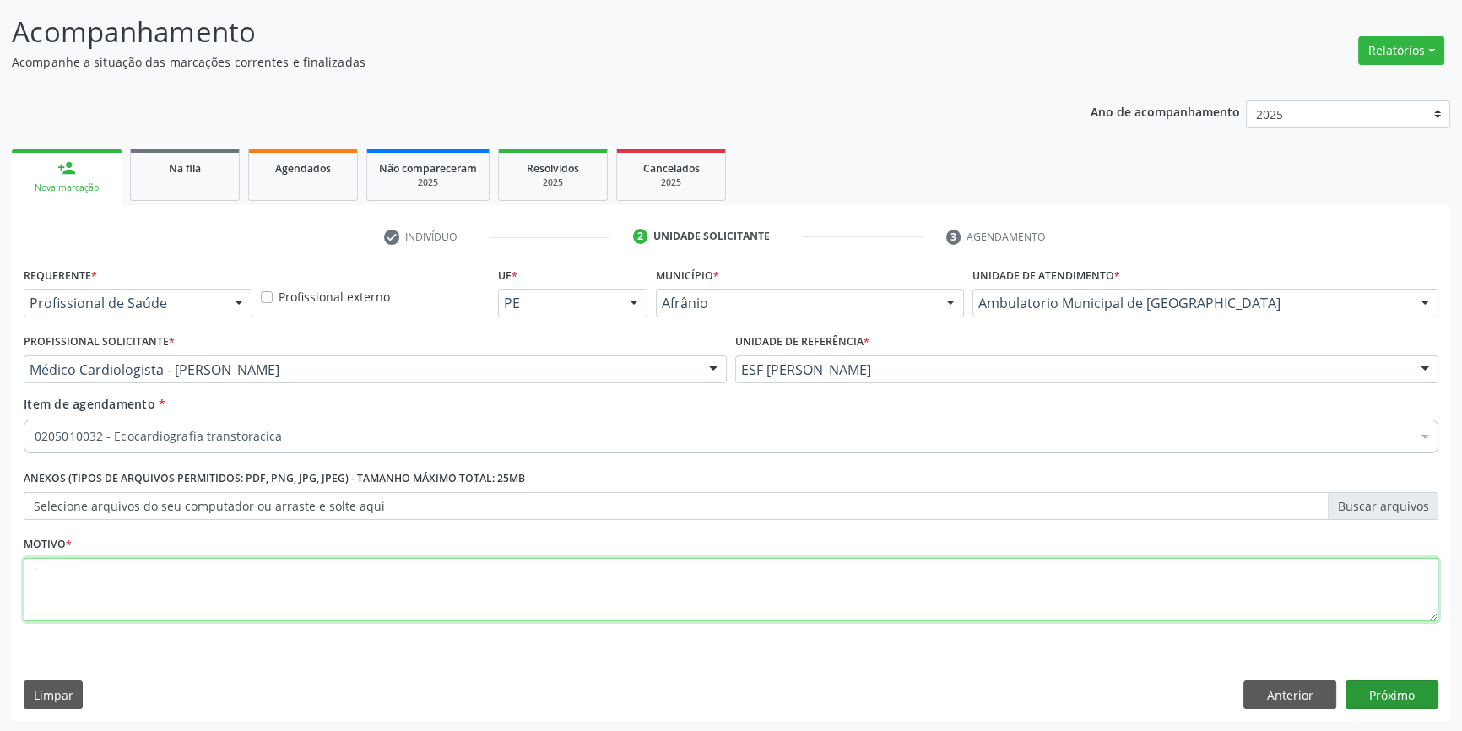
type textarea "'"
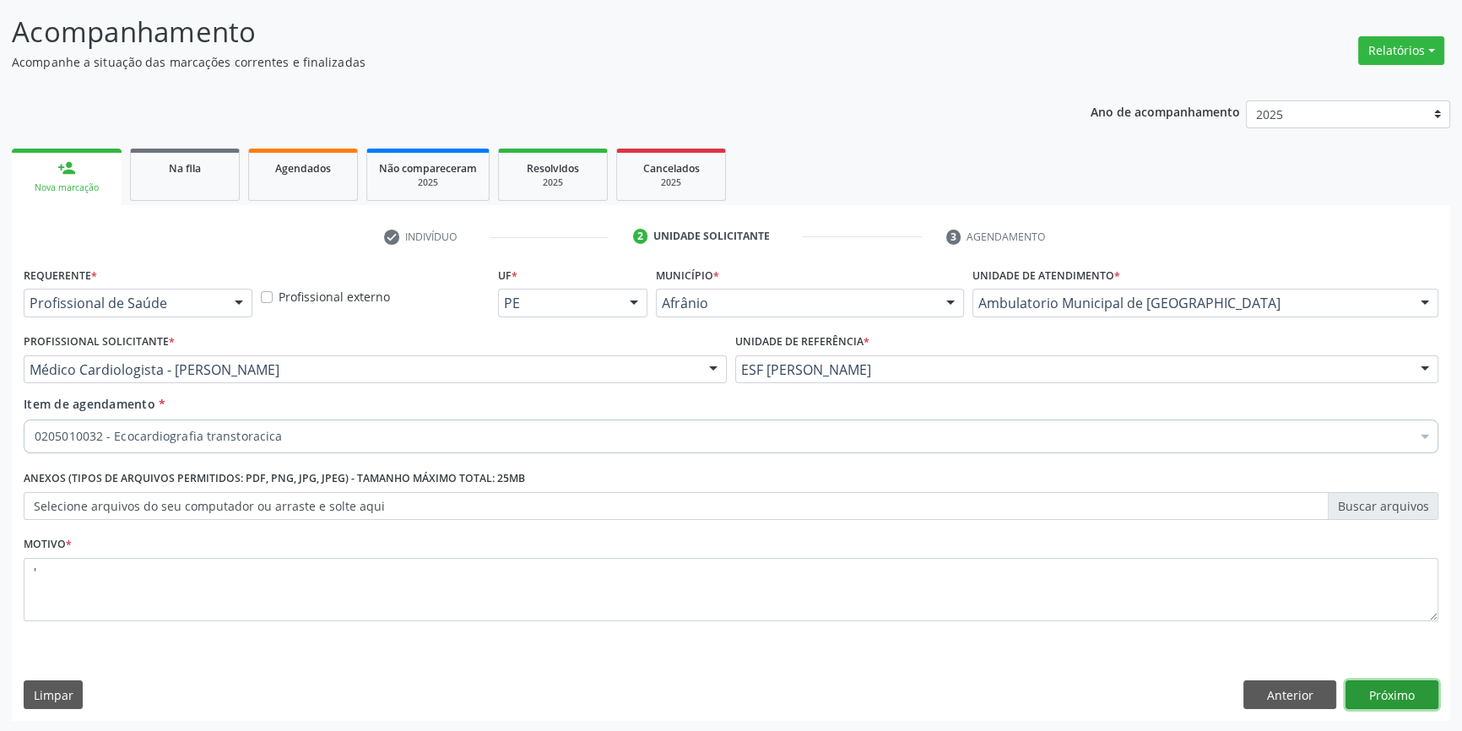
click at [1410, 692] on button "Próximo" at bounding box center [1392, 695] width 93 height 29
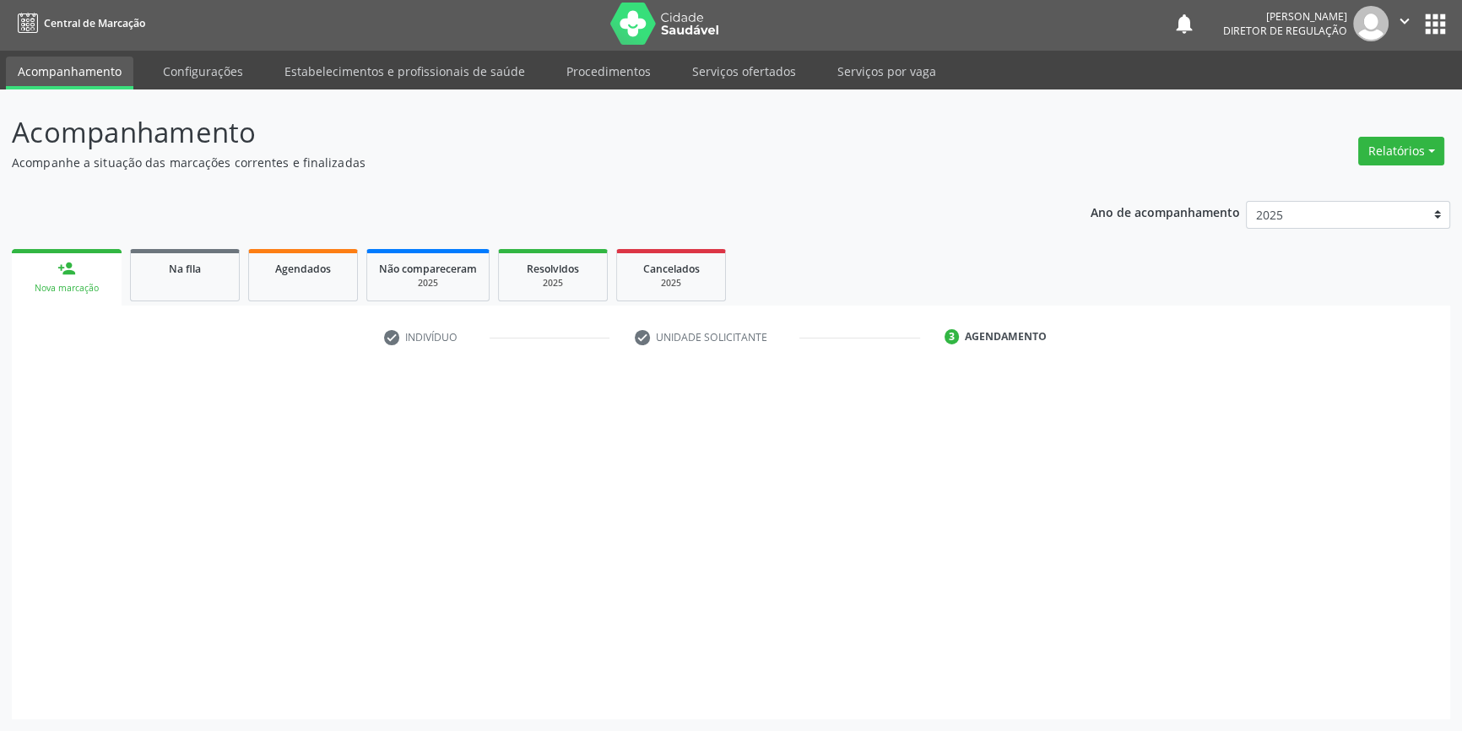
scroll to position [2, 0]
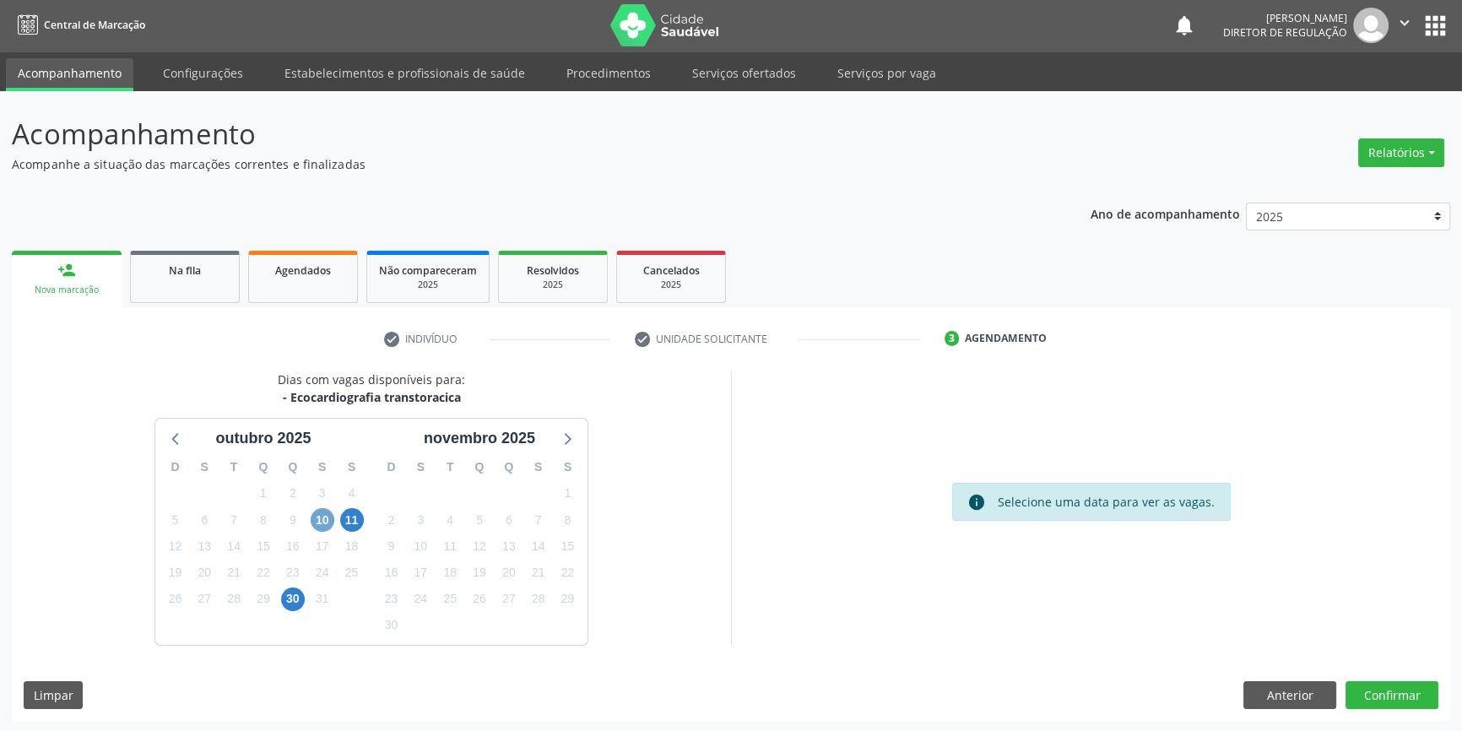
click at [326, 526] on span "10" at bounding box center [323, 520] width 24 height 24
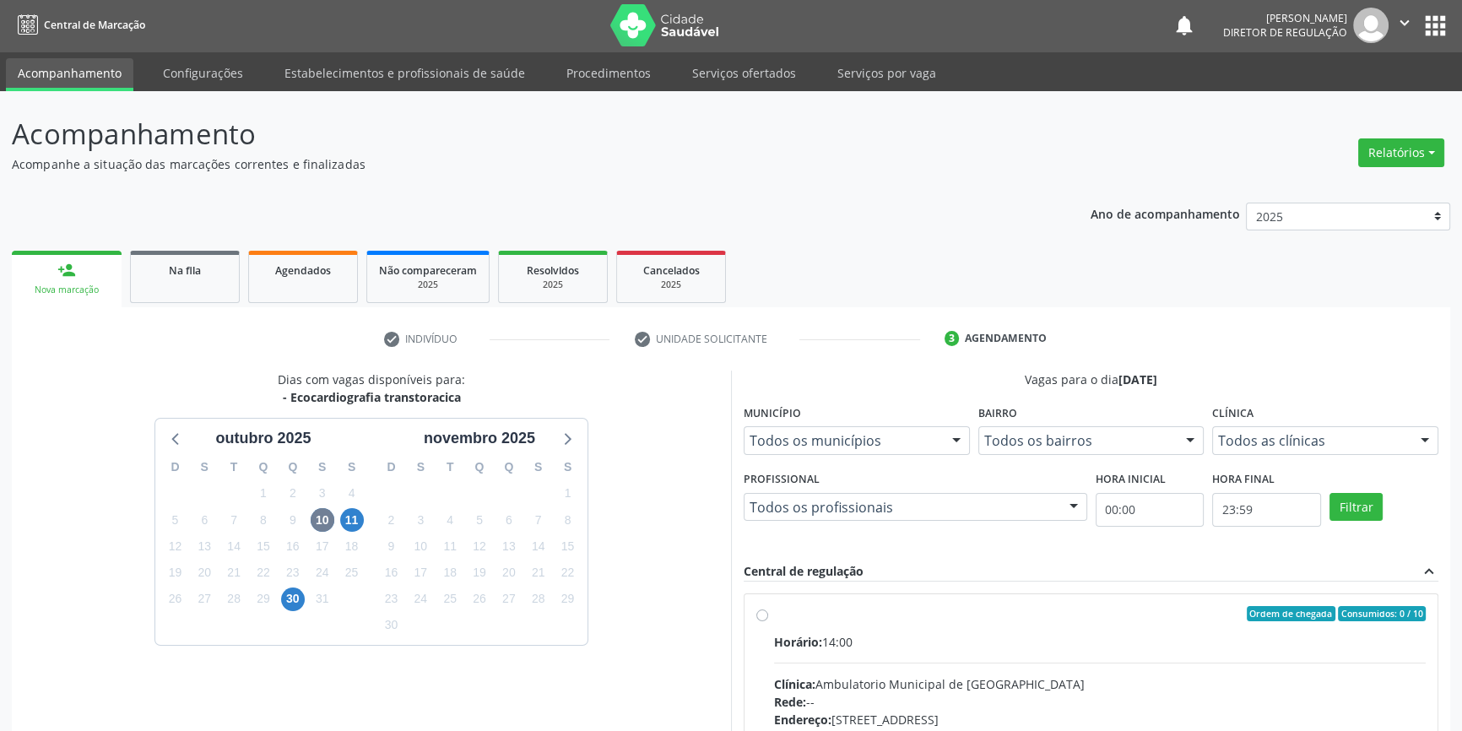
click at [369, 520] on div "D S T Q Q S S 28 29 30 1 2 3 4 5 6 7 8 9 10 11 12 13 14 15 16 17 18 19 20 21 22…" at bounding box center [263, 547] width 216 height 194
click at [358, 512] on span "11" at bounding box center [352, 520] width 24 height 24
click at [326, 521] on span "10" at bounding box center [323, 520] width 24 height 24
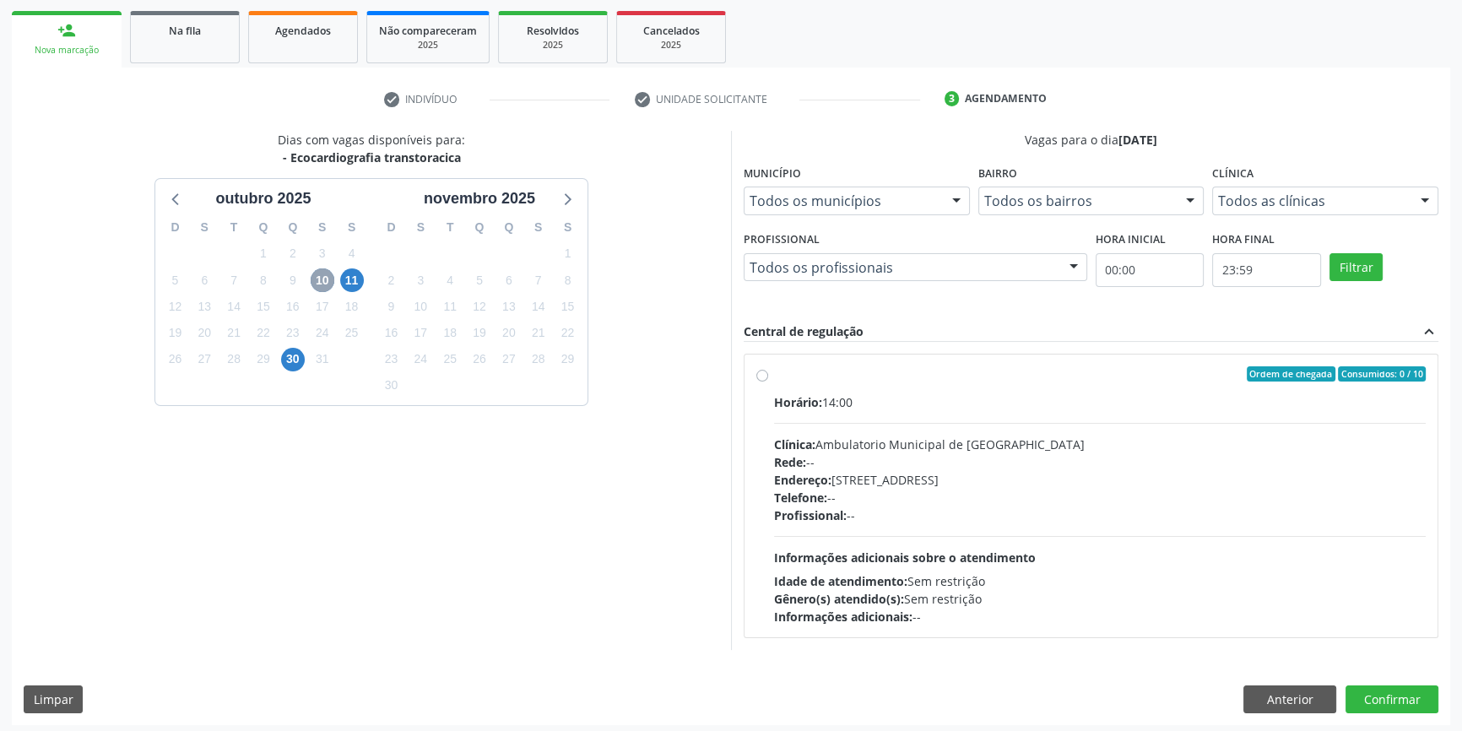
scroll to position [246, 0]
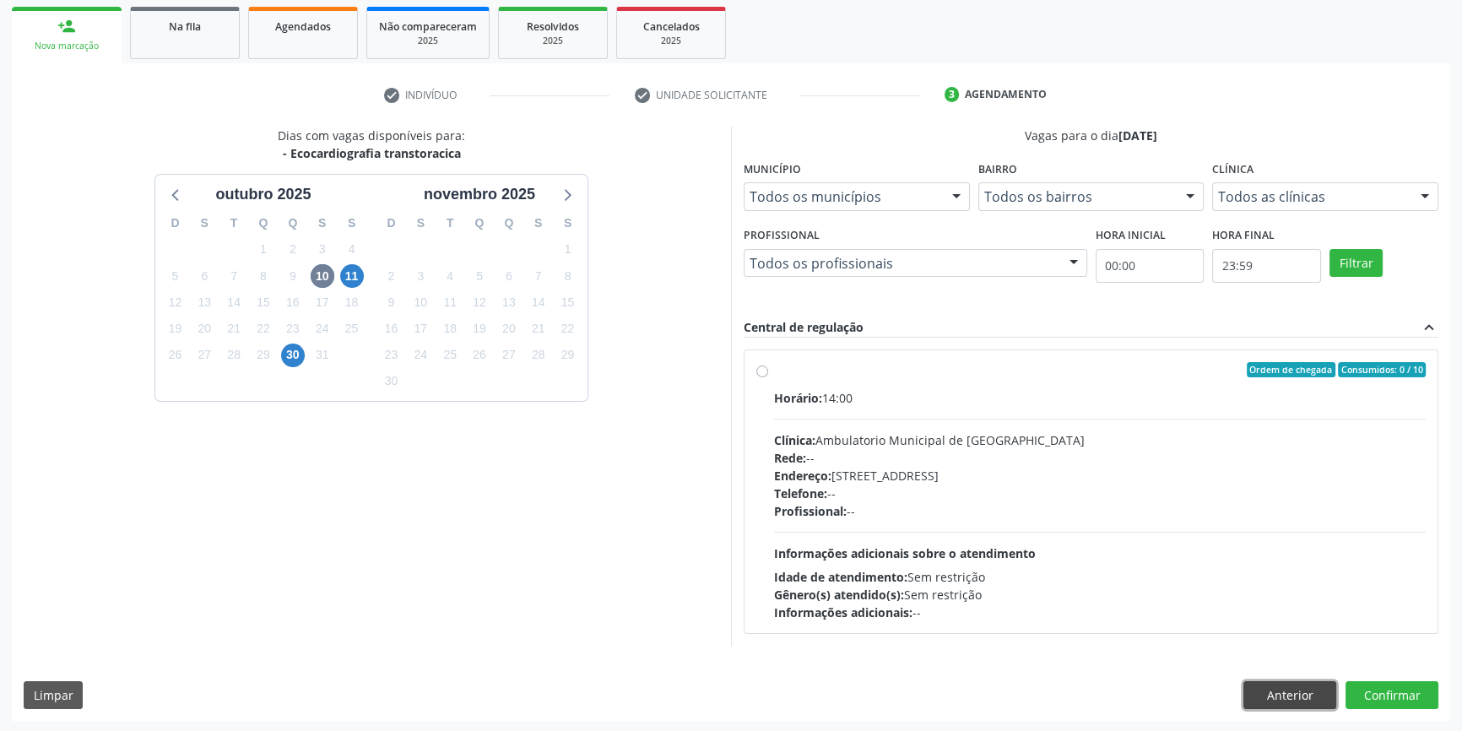
click at [1264, 688] on button "Anterior" at bounding box center [1290, 695] width 93 height 29
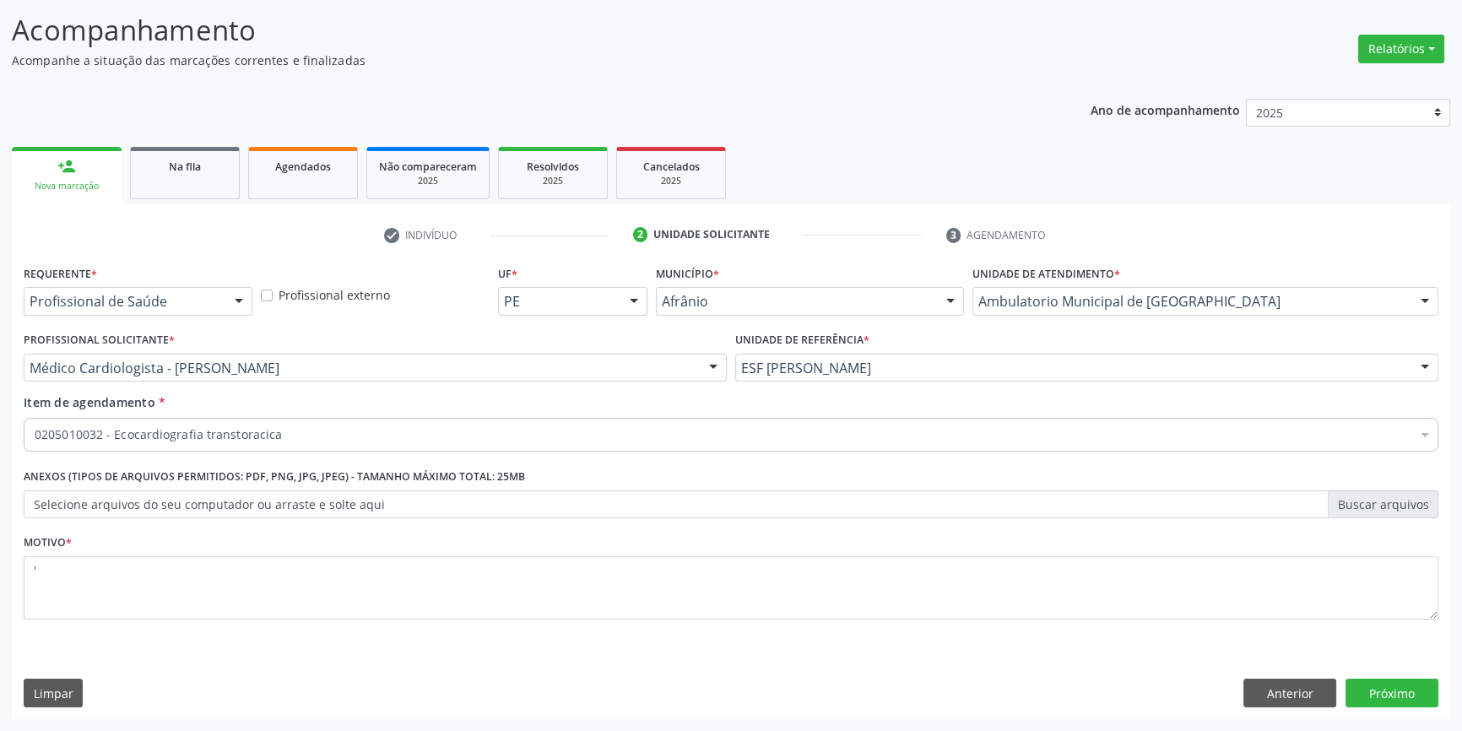
scroll to position [104, 0]
click at [1273, 700] on button "Anterior" at bounding box center [1290, 695] width 93 height 29
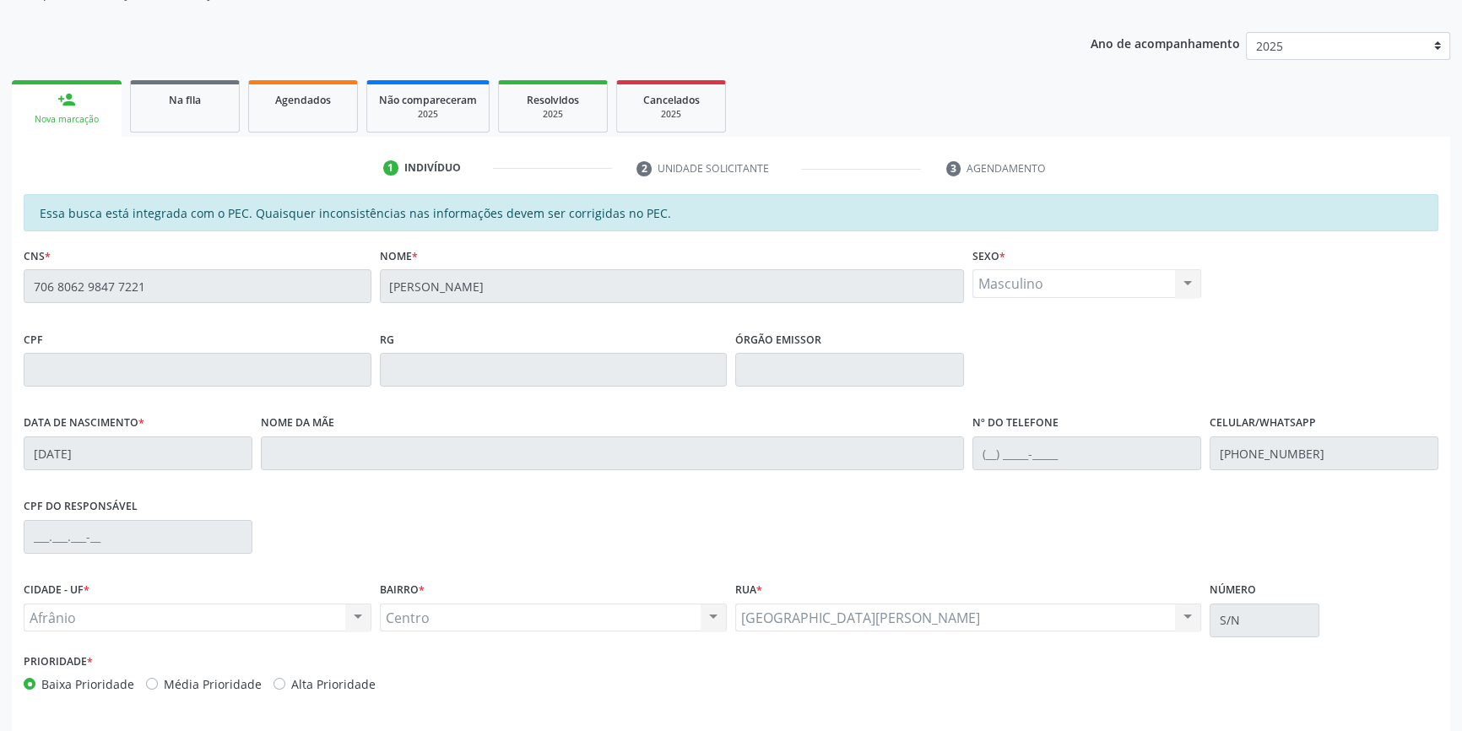
scroll to position [231, 0]
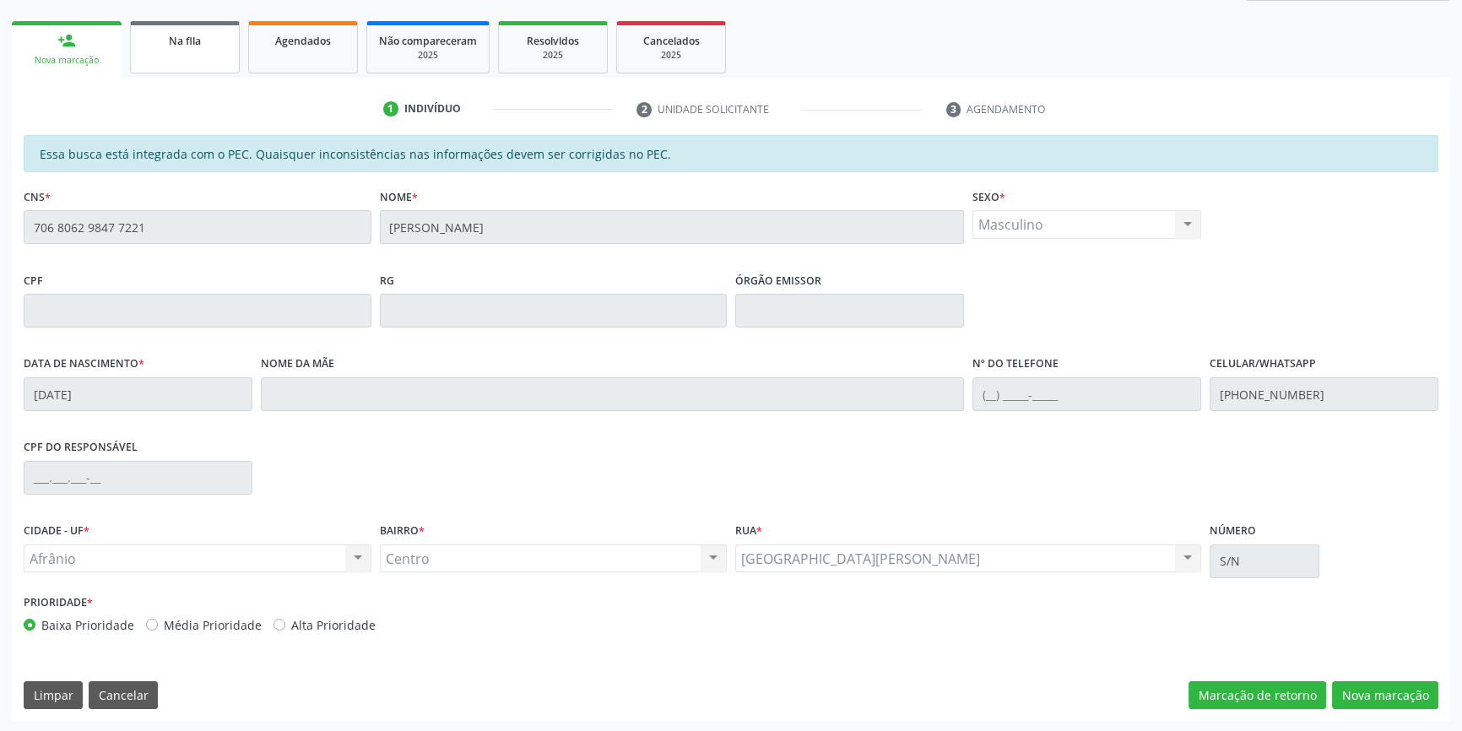
click at [206, 38] on div "Na fila" at bounding box center [185, 40] width 84 height 18
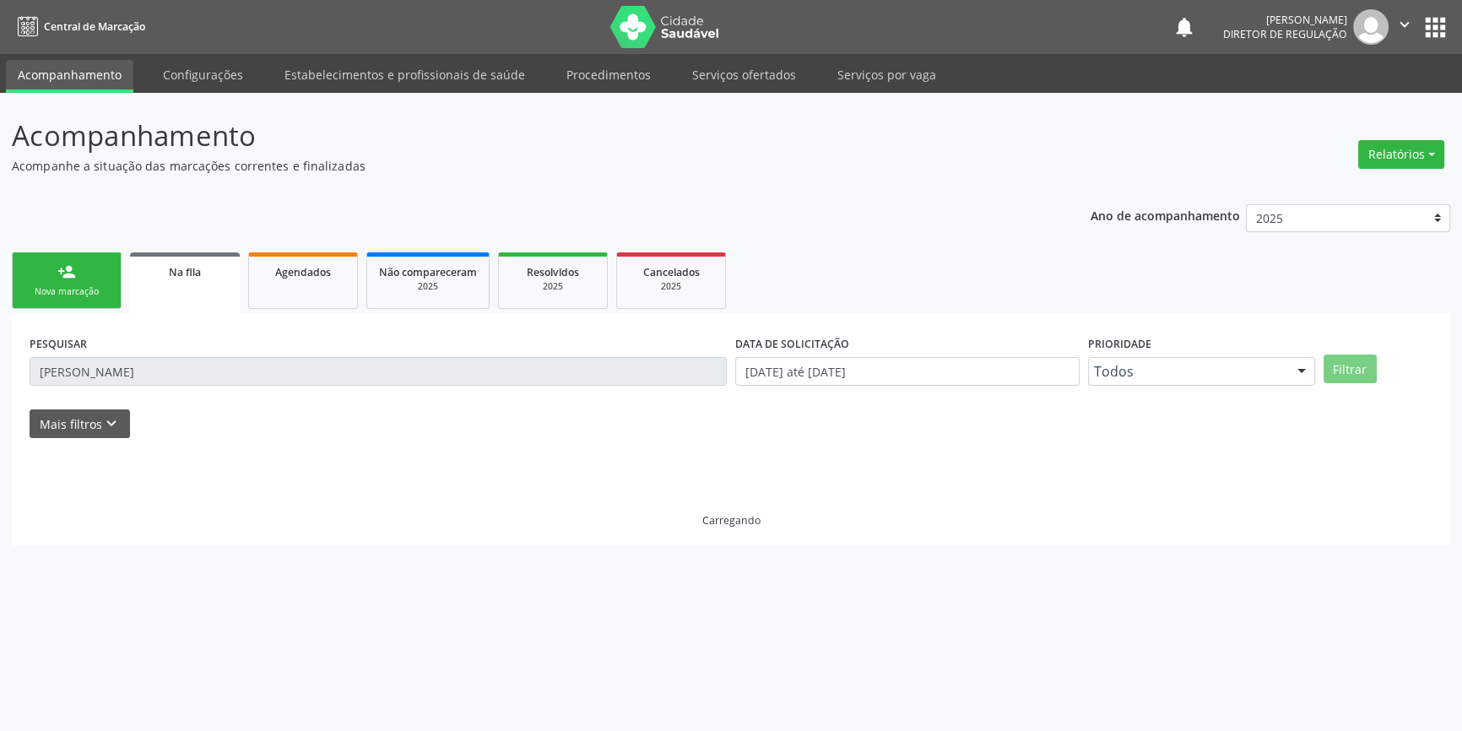
scroll to position [0, 0]
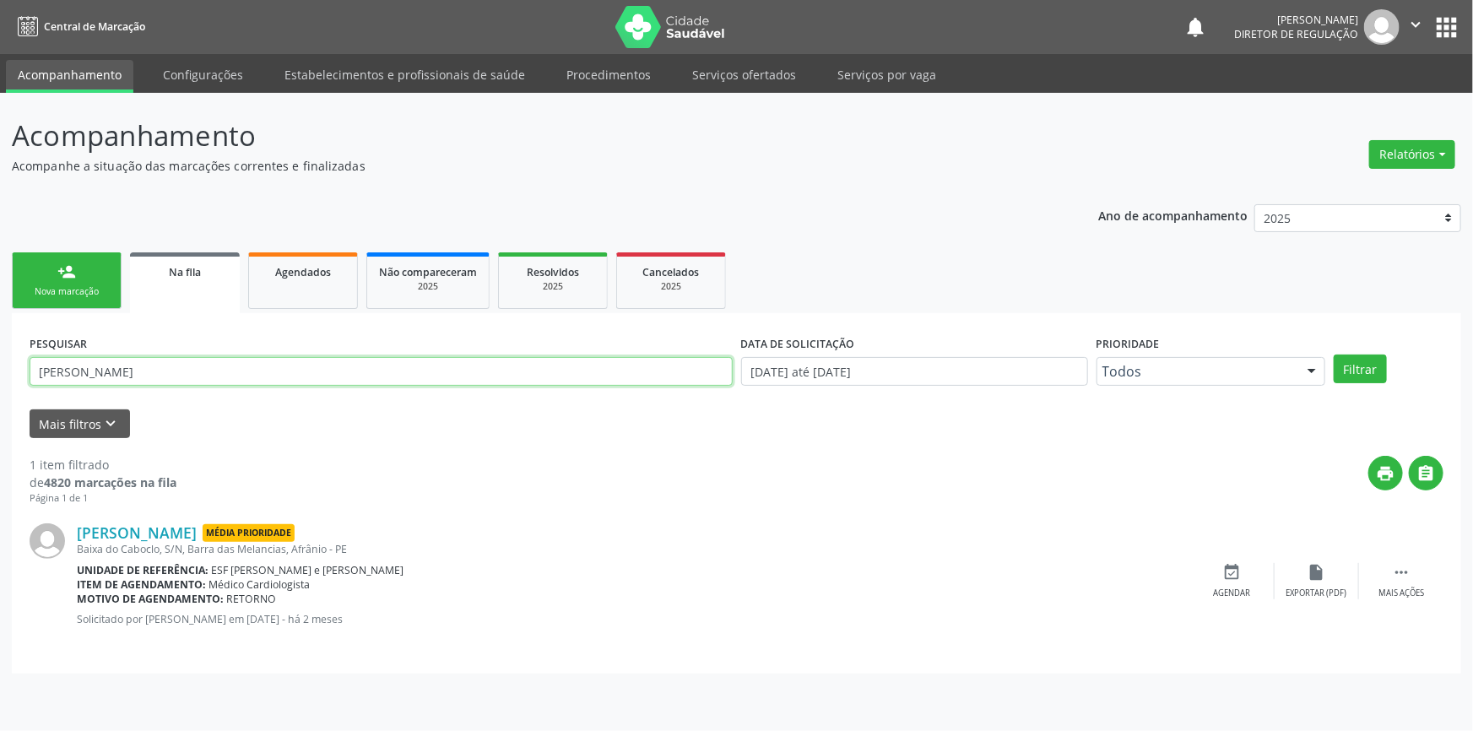
drag, startPoint x: 176, startPoint y: 365, endPoint x: 0, endPoint y: 354, distance: 176.8
click at [0, 354] on div "Acompanhamento Acompanhe a situação das marcações correntes e finalizadas Relat…" at bounding box center [736, 412] width 1473 height 638
type input "708404225070863"
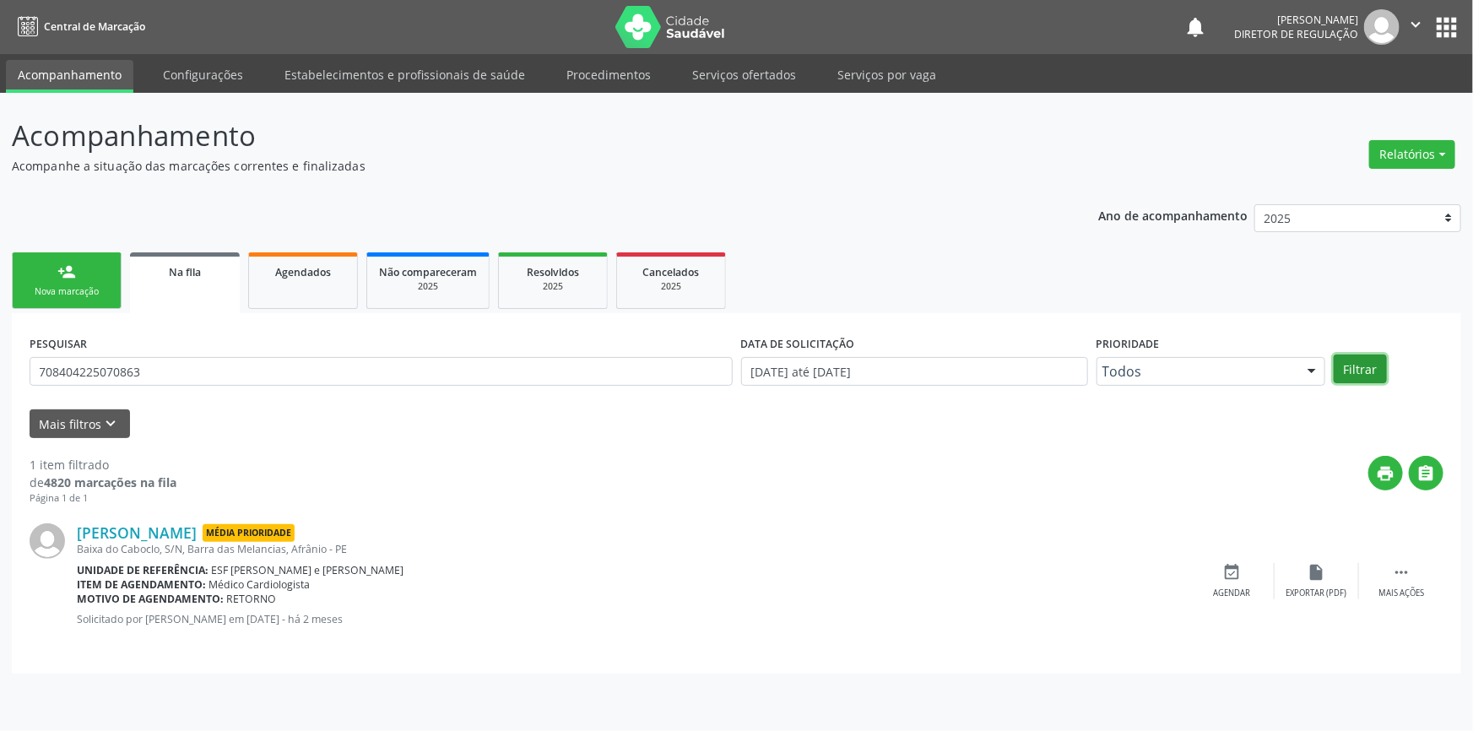
click at [1348, 362] on button "Filtrar" at bounding box center [1360, 369] width 53 height 29
click at [750, 62] on link "Serviços ofertados" at bounding box center [744, 75] width 127 height 30
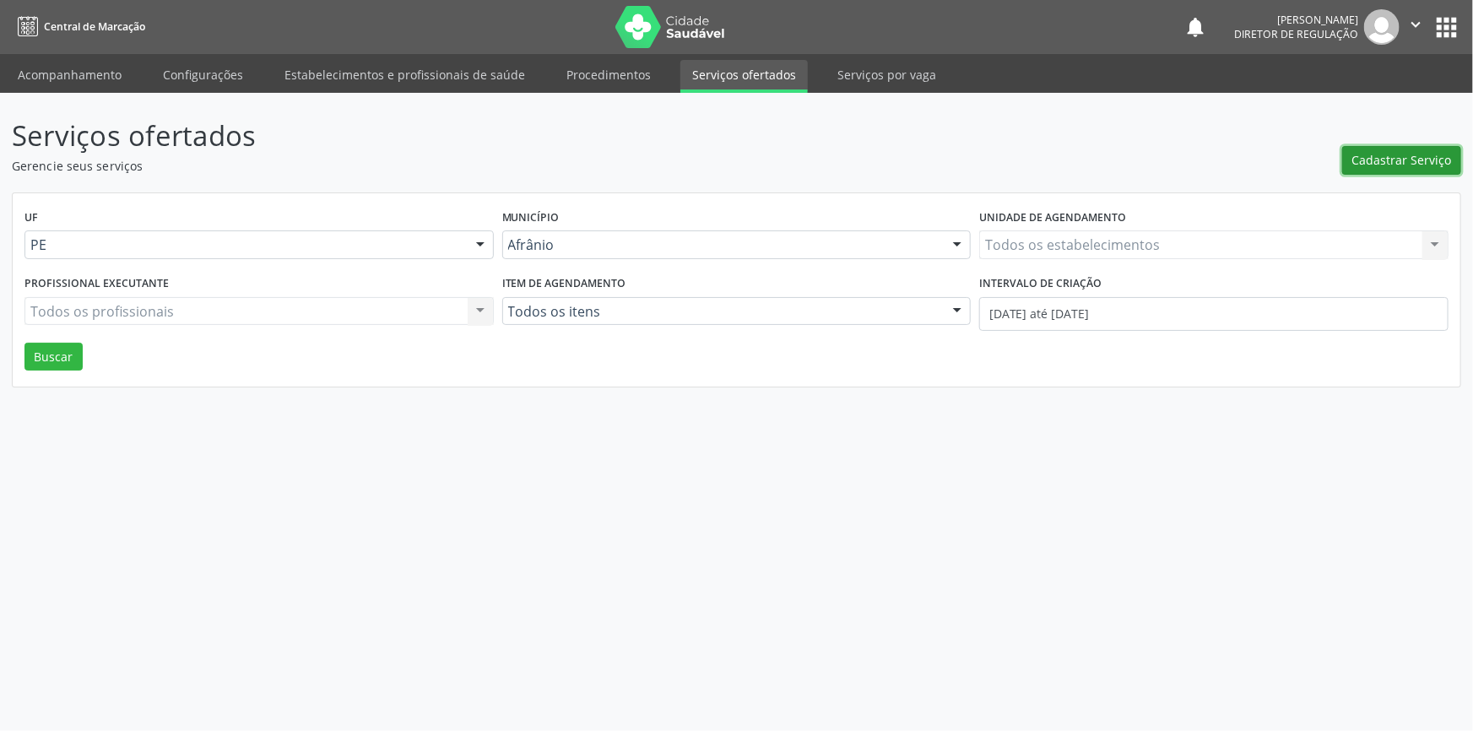
click at [1376, 155] on span "Cadastrar Serviço" at bounding box center [1403, 160] width 100 height 18
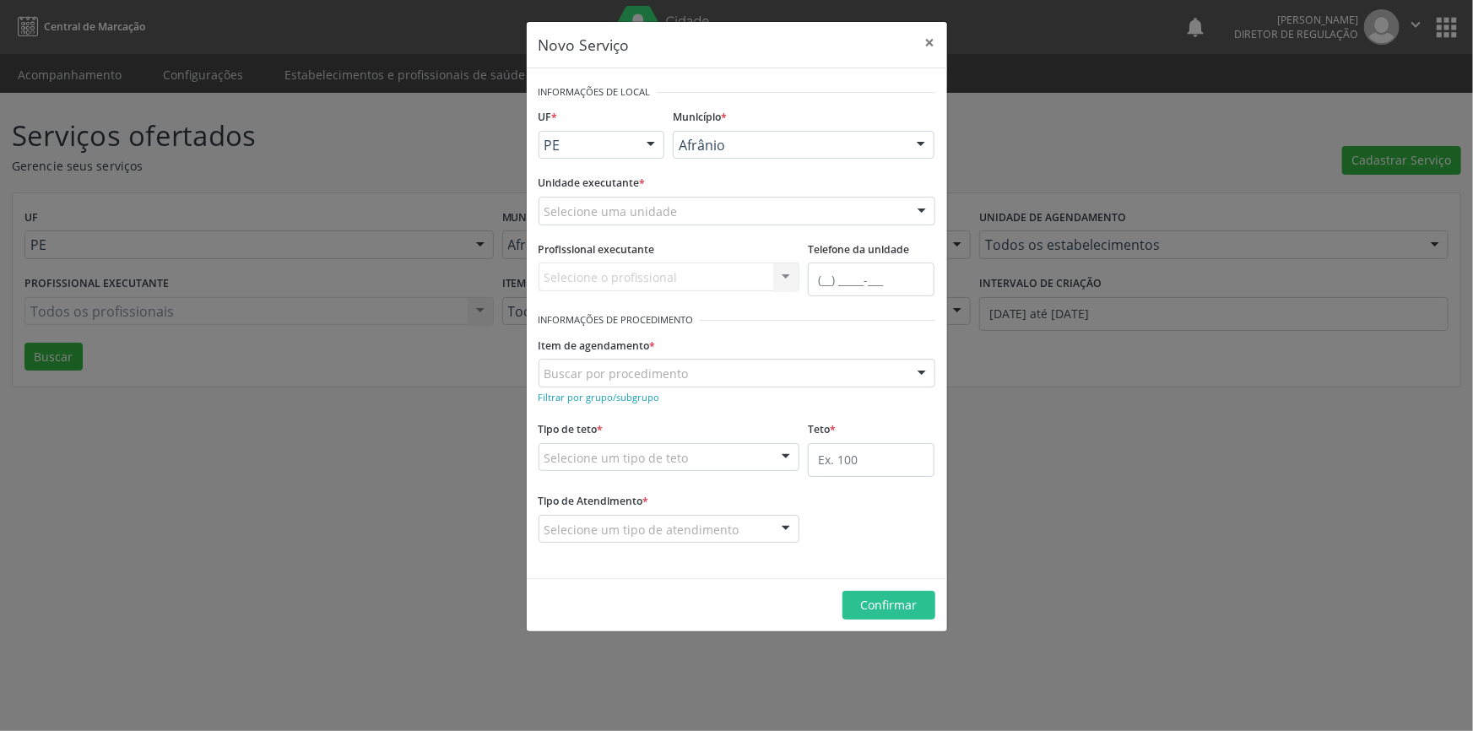
click at [719, 237] on div "Profissional executante Selecione o profissional Nenhum resultado encontrado pa…" at bounding box center [670, 264] width 262 height 54
click at [711, 224] on div "Selecione uma unidade Academia da Saude de Afranio Academia da Saude do Bairro …" at bounding box center [737, 211] width 397 height 29
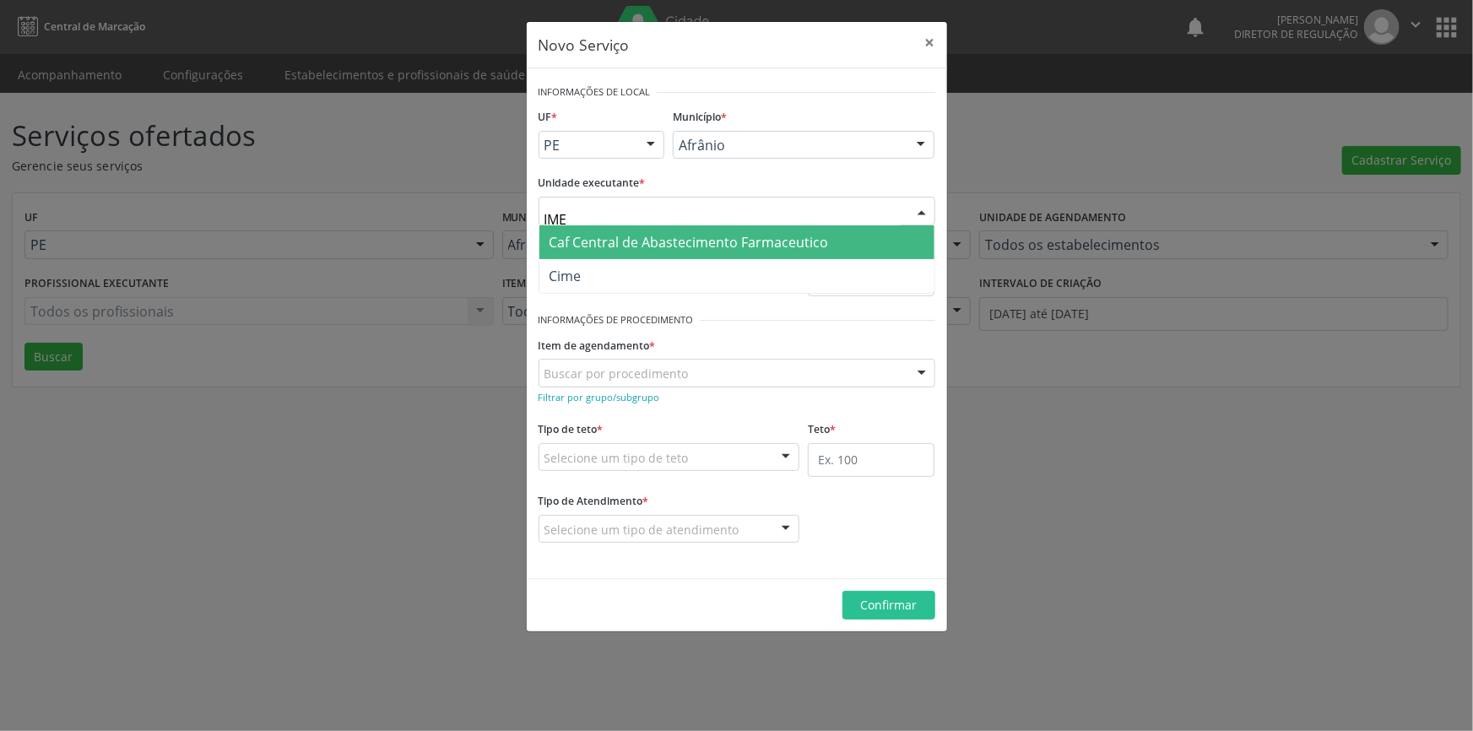
type input "IM"
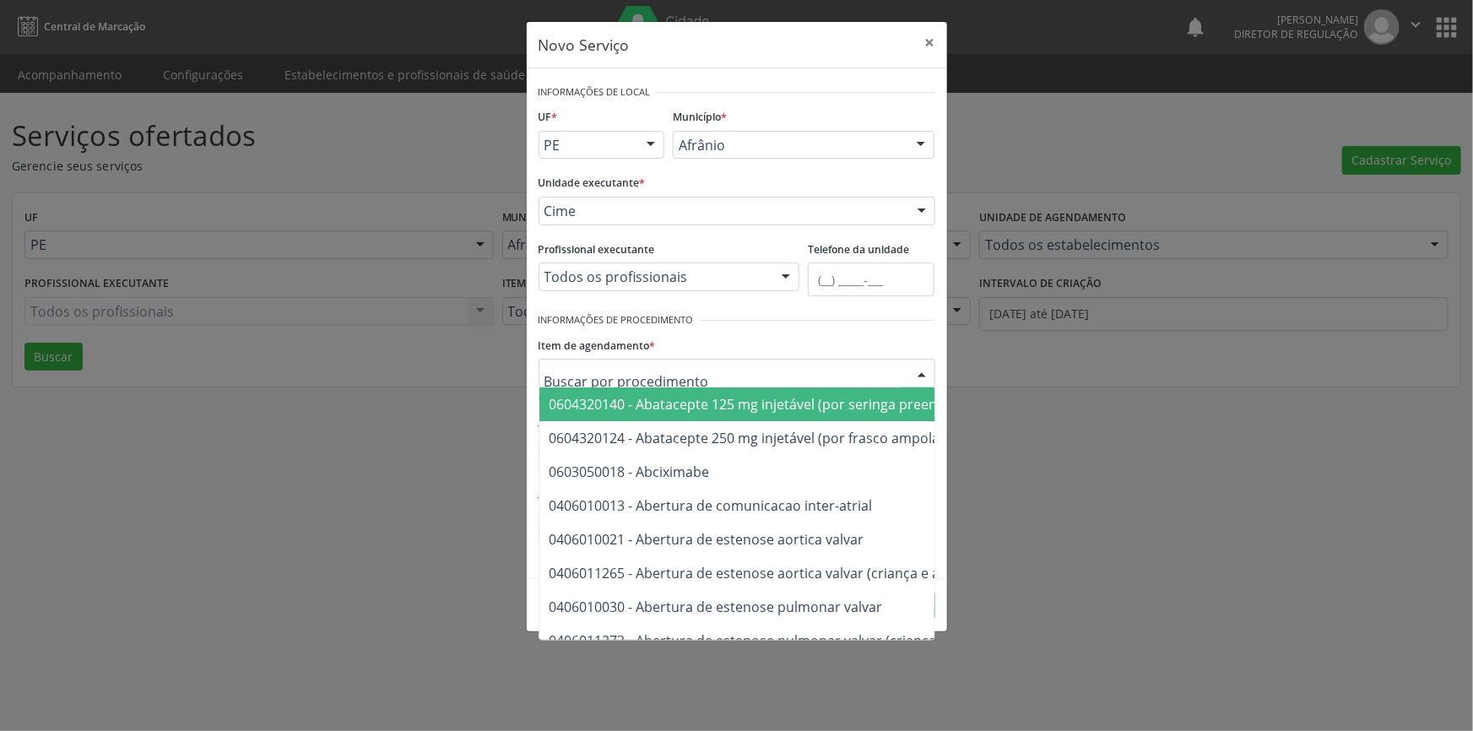
type input "A"
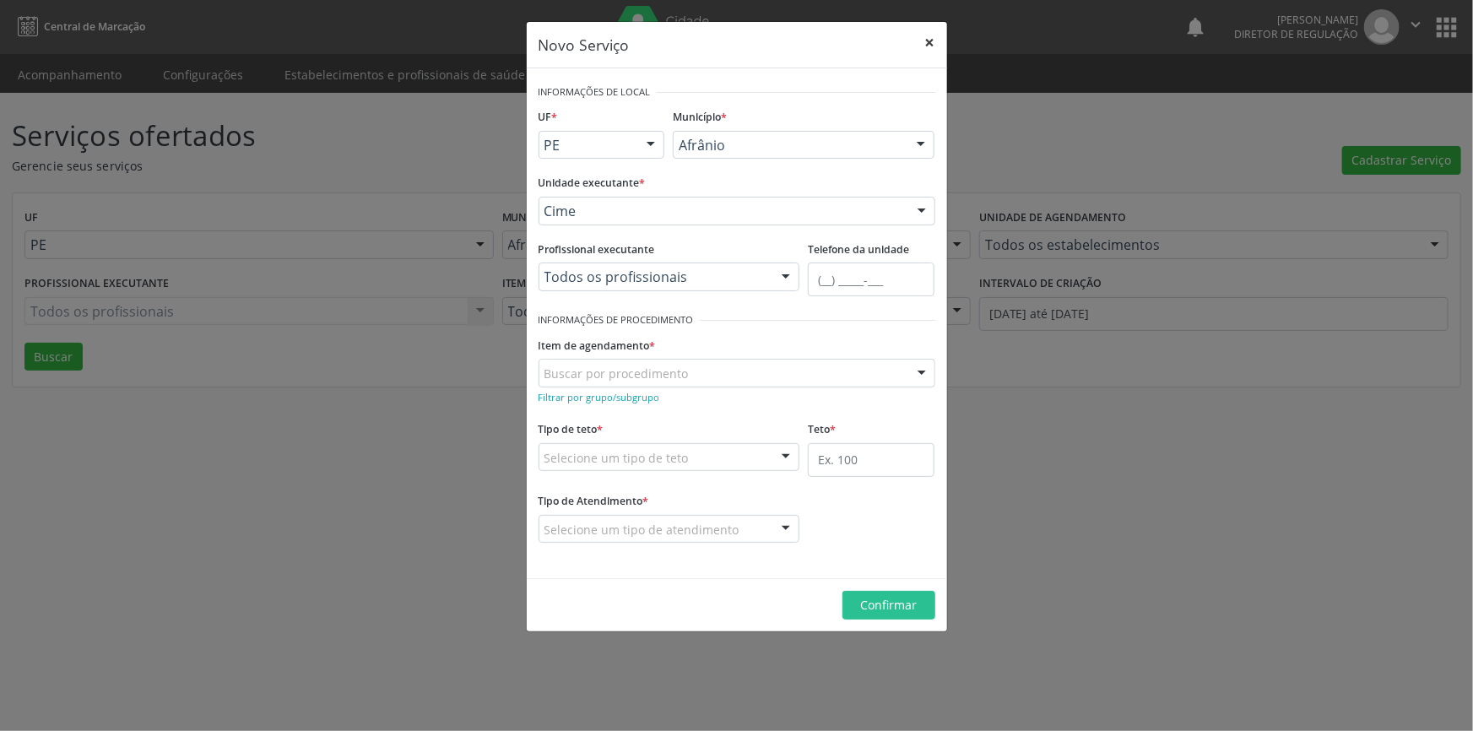
click at [925, 35] on button "×" at bounding box center [931, 42] width 34 height 41
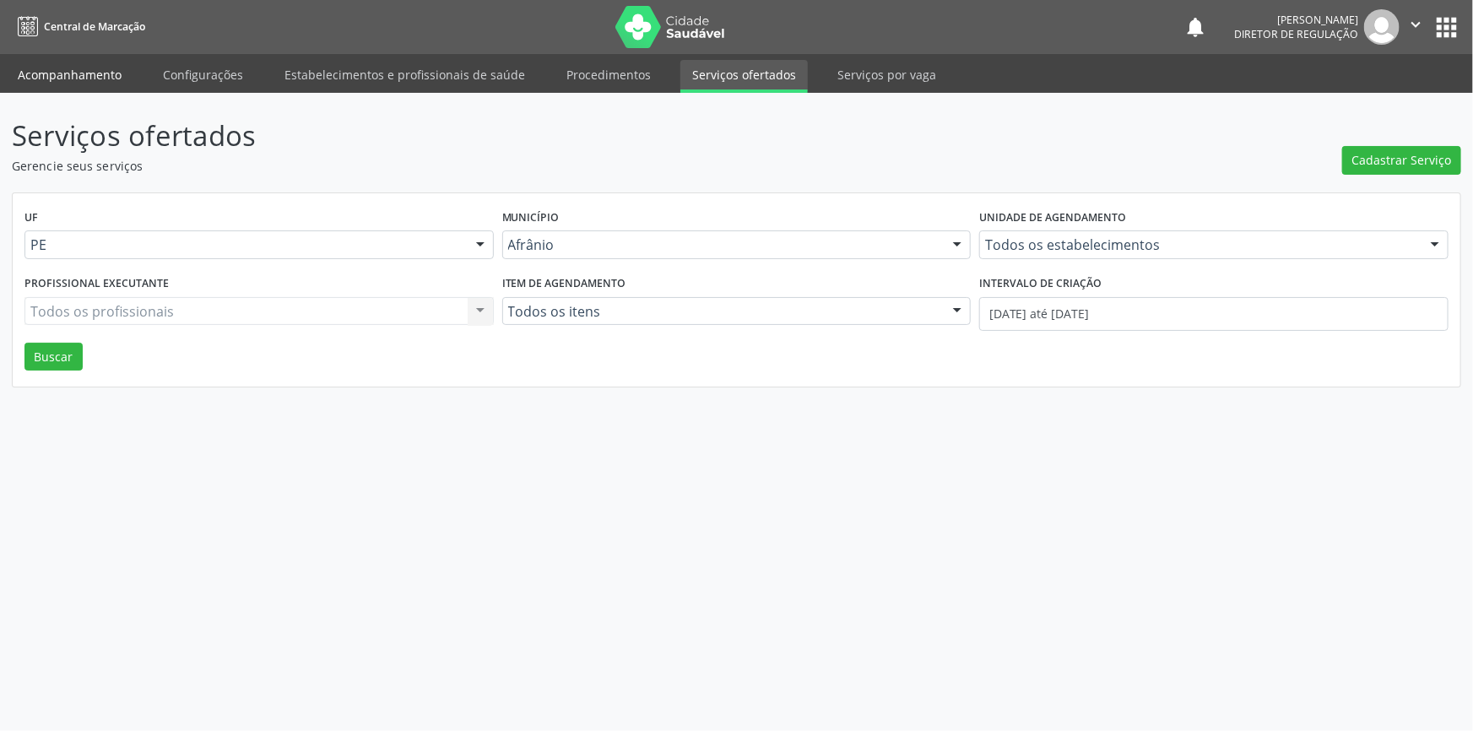
click at [72, 79] on link "Acompanhamento" at bounding box center [69, 75] width 127 height 30
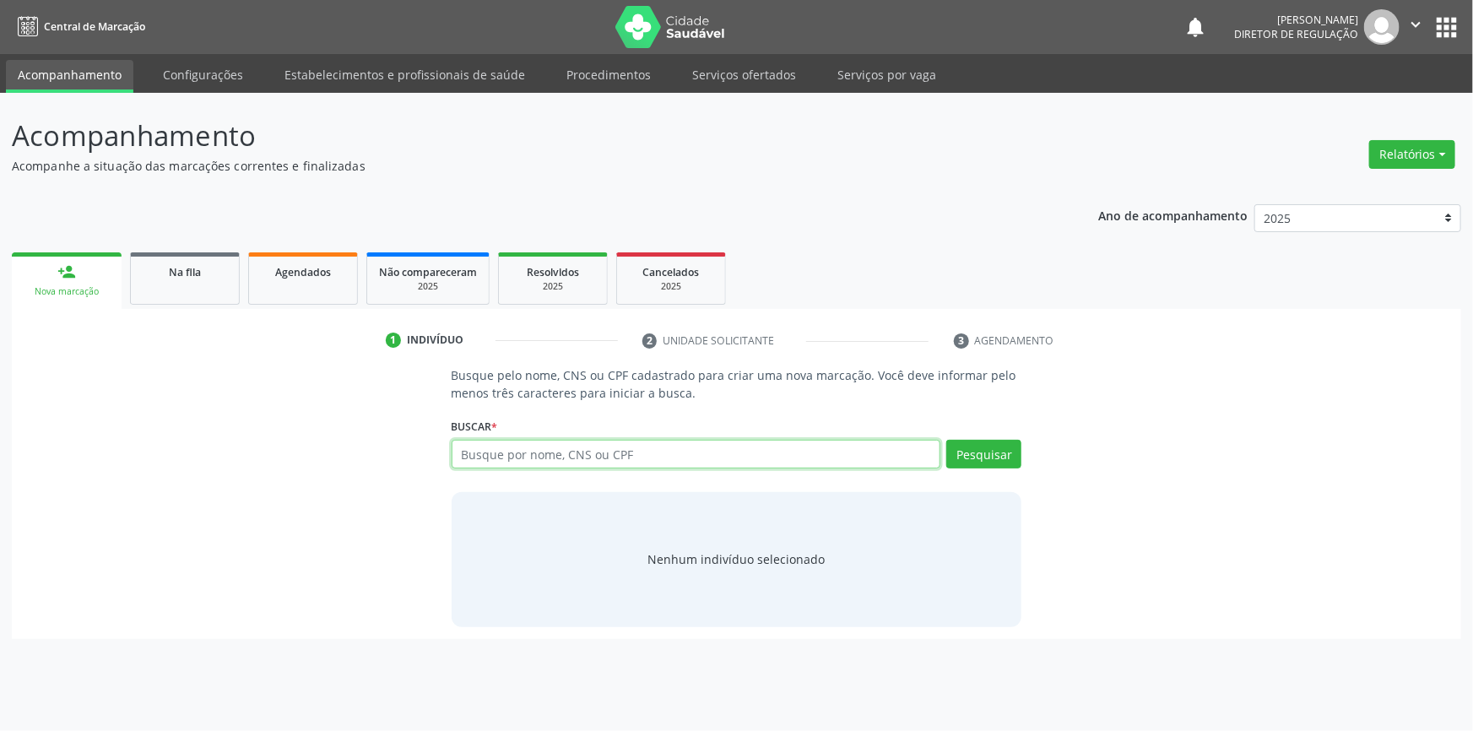
click at [549, 458] on input "text" at bounding box center [697, 454] width 490 height 29
type input "708404225070863"
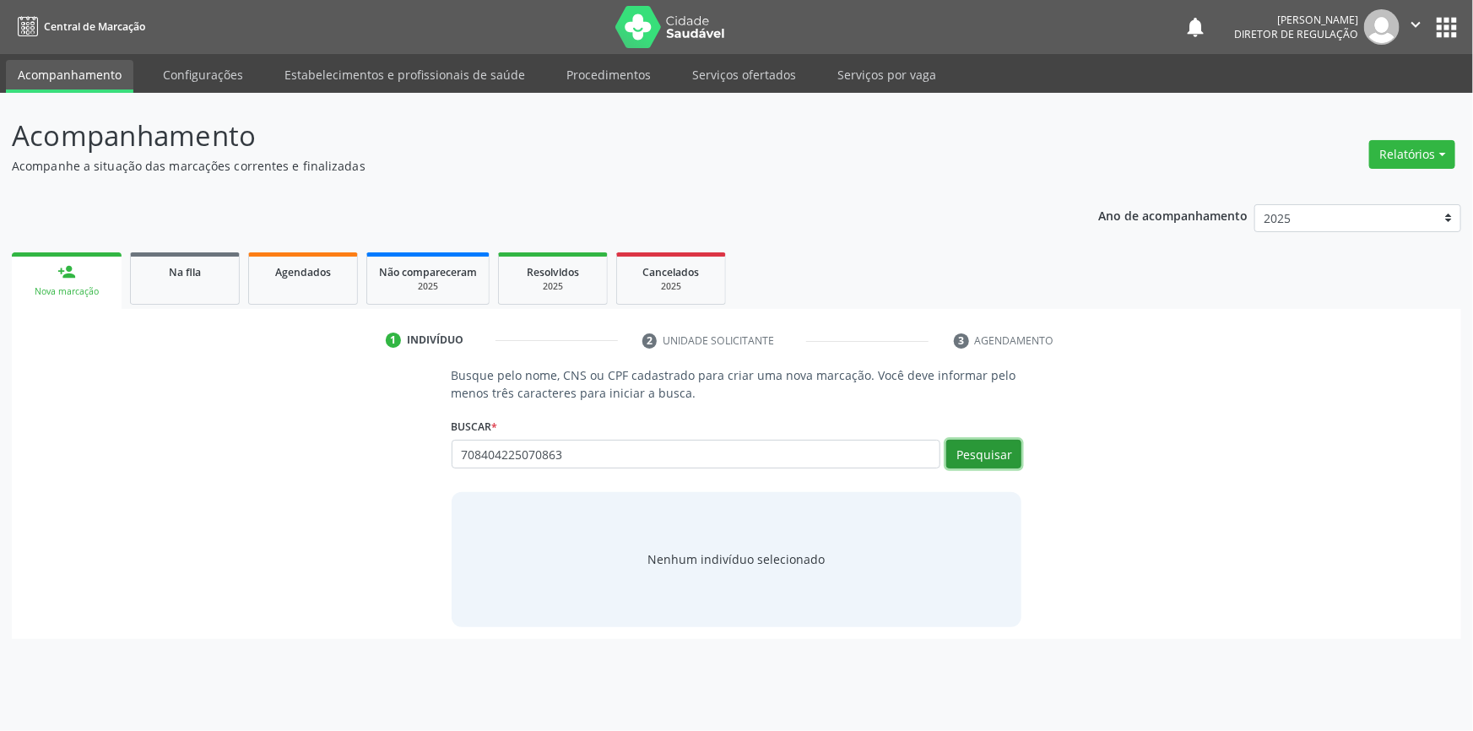
click at [979, 453] on button "Pesquisar" at bounding box center [984, 454] width 75 height 29
type input "708404225070863"
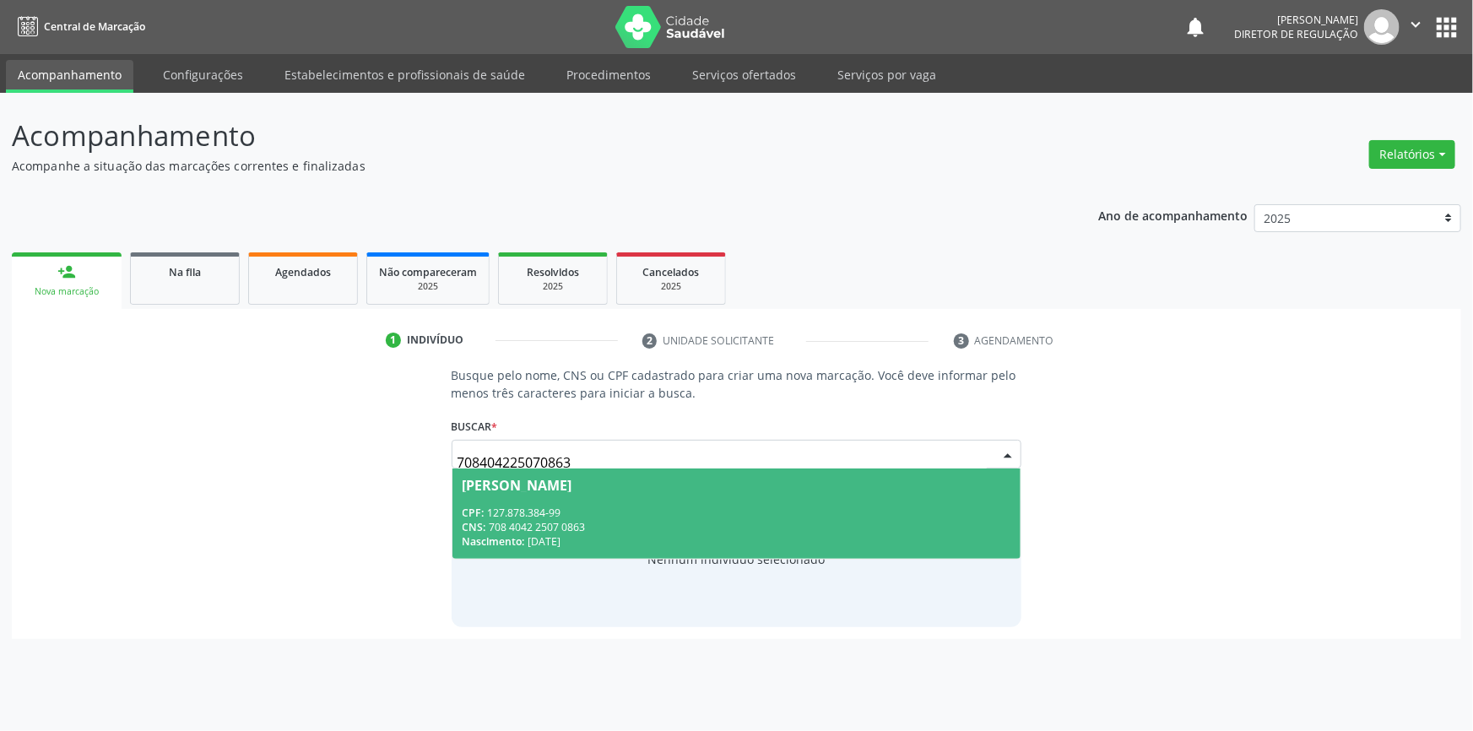
click at [561, 490] on div "Ângelo Davi Rodrigues Silva" at bounding box center [518, 486] width 110 height 14
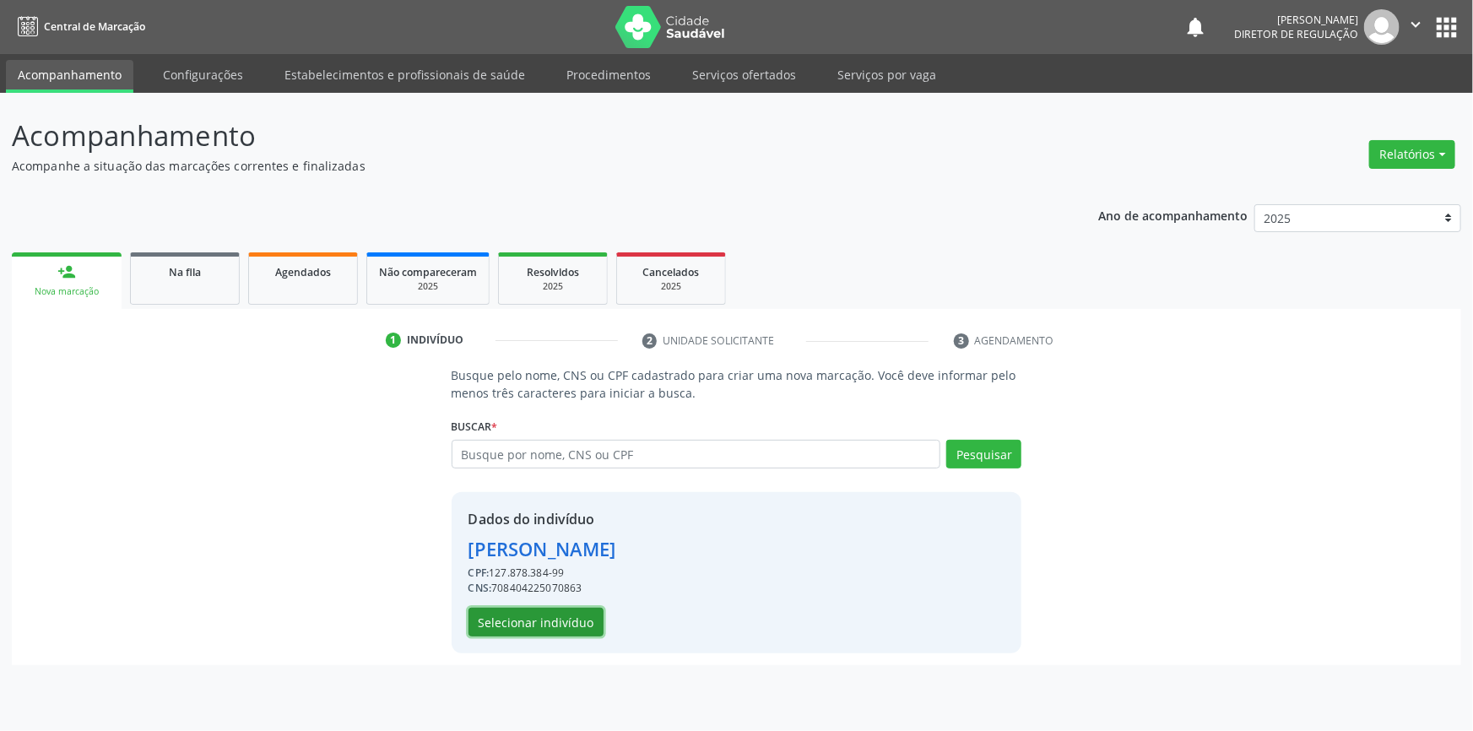
click at [528, 632] on button "Selecionar indivíduo" at bounding box center [536, 622] width 135 height 29
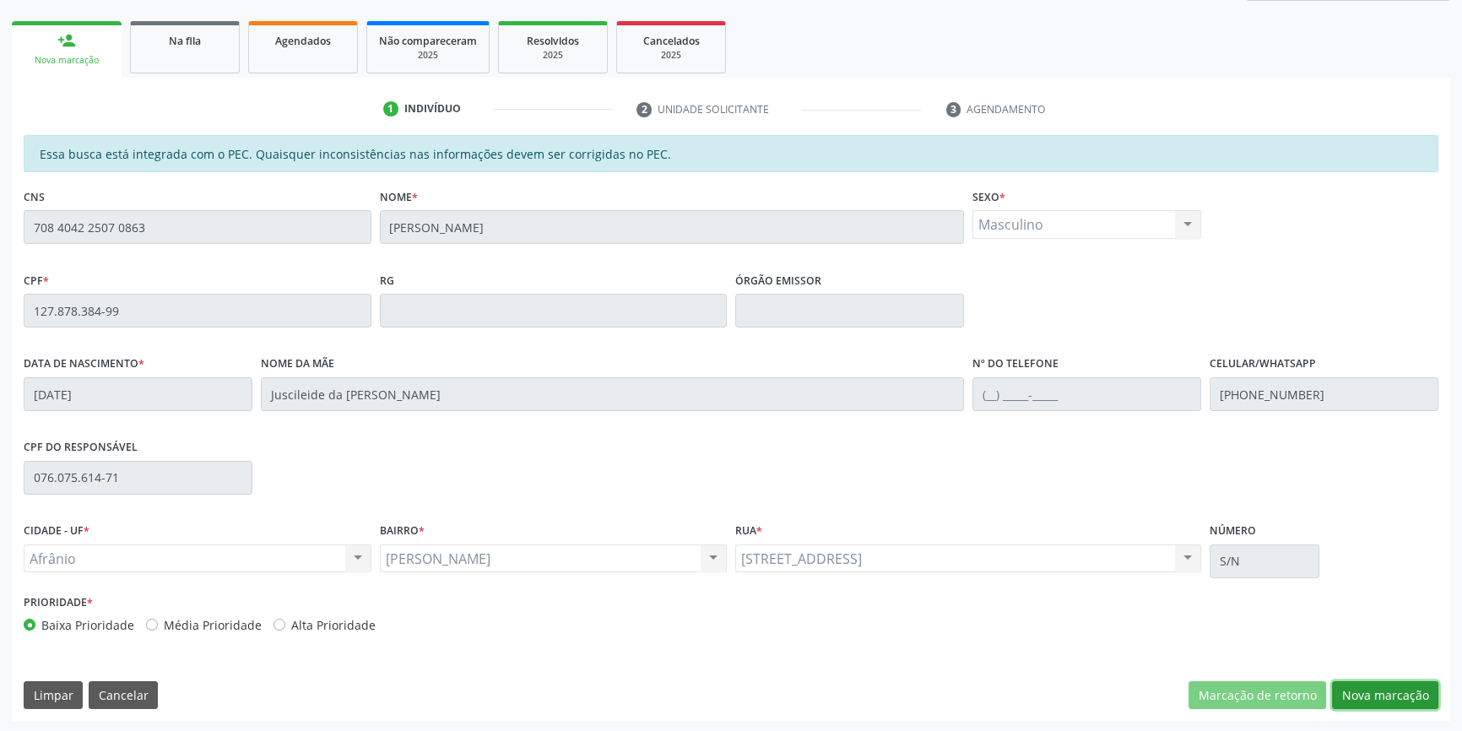
click at [1378, 696] on button "Nova marcação" at bounding box center [1385, 695] width 106 height 29
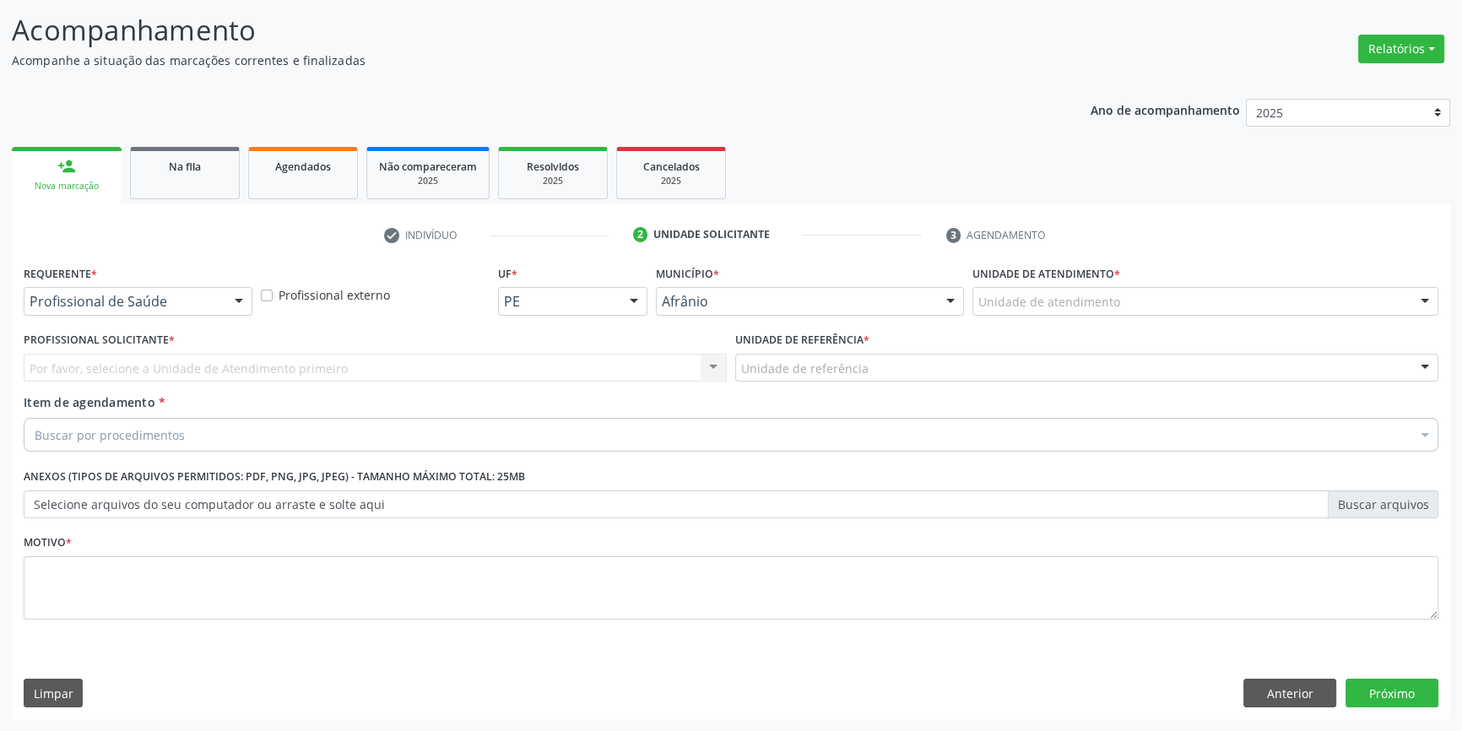
scroll to position [104, 0]
click at [1007, 289] on div "Unidade de atendimento" at bounding box center [1206, 303] width 466 height 29
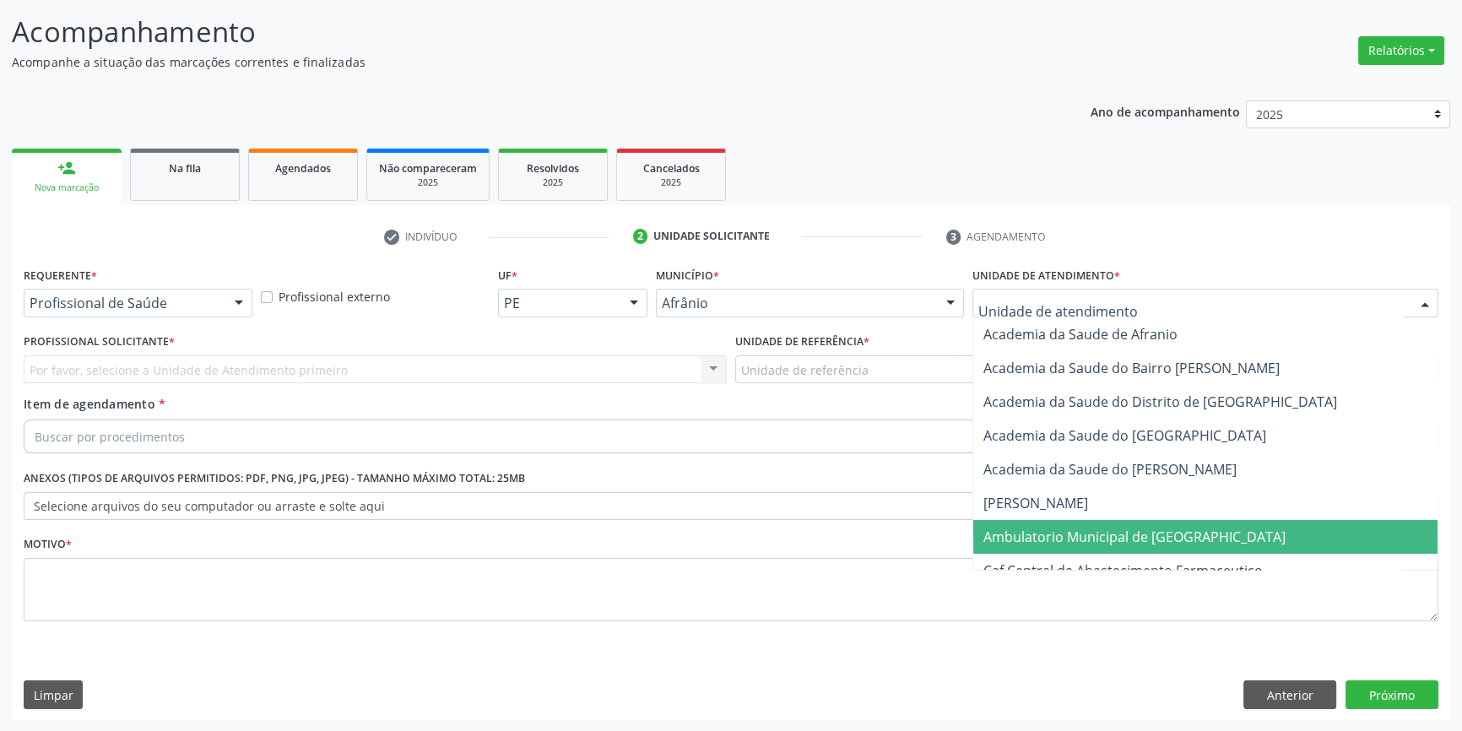
click at [1070, 523] on span "Ambulatorio Municipal de [GEOGRAPHIC_DATA]" at bounding box center [1206, 537] width 464 height 34
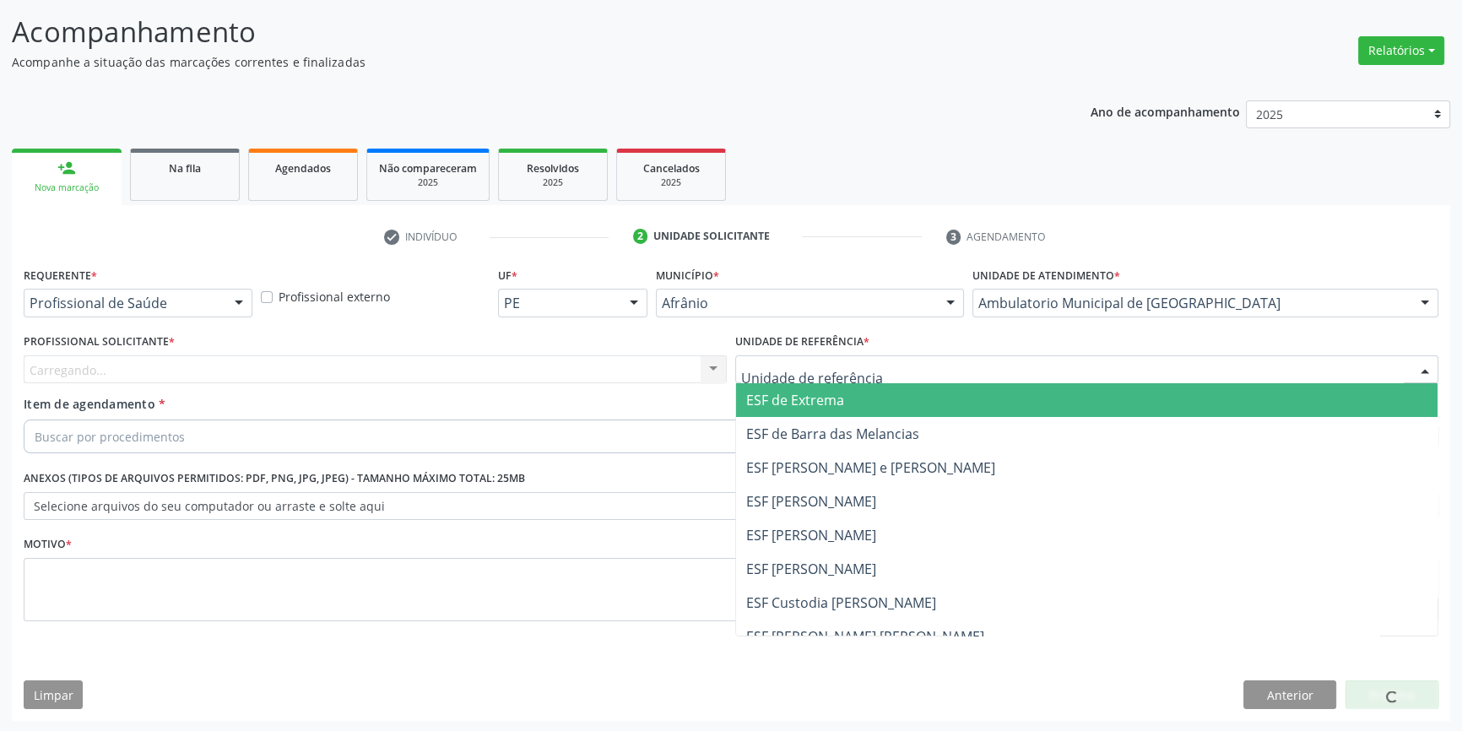
click at [844, 377] on div at bounding box center [1086, 369] width 703 height 29
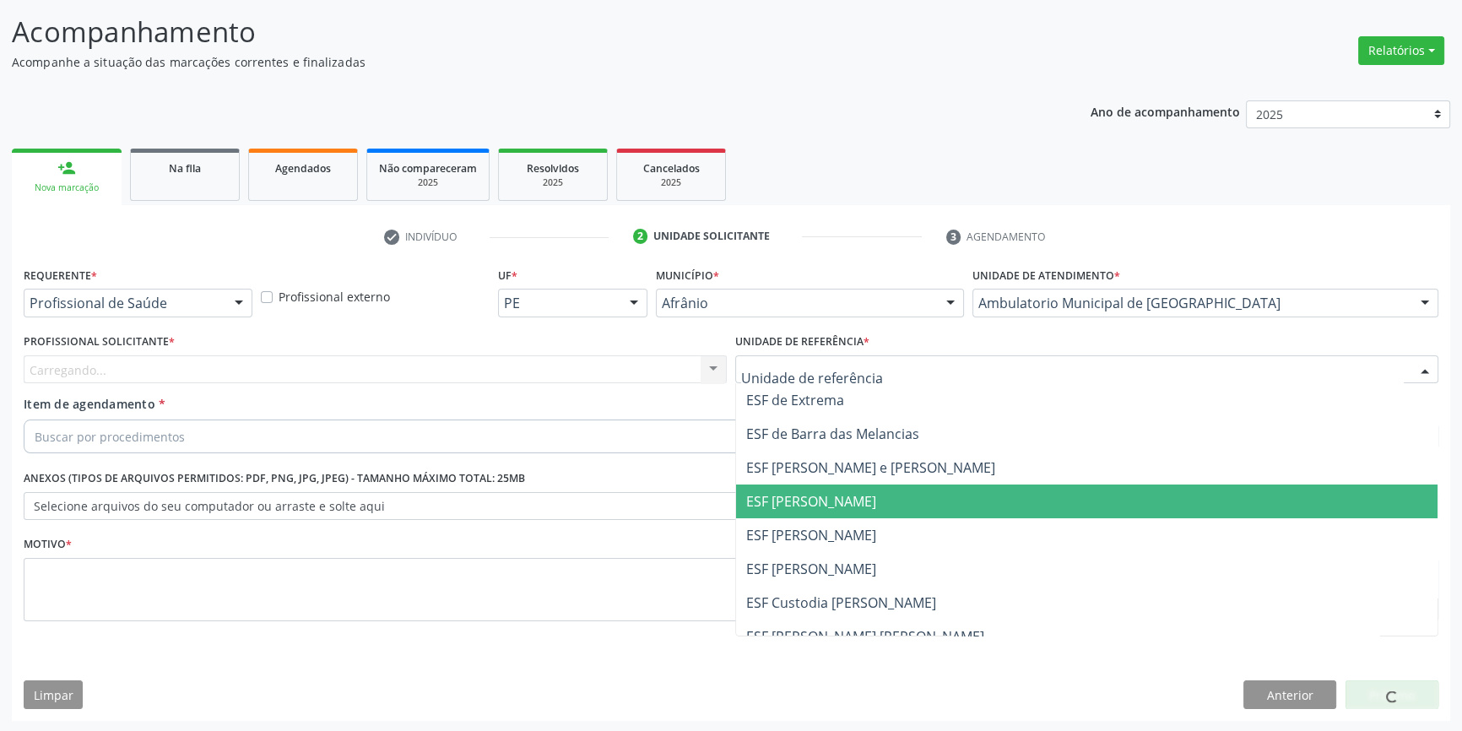
click at [818, 513] on span "ESF [PERSON_NAME]" at bounding box center [1087, 502] width 702 height 34
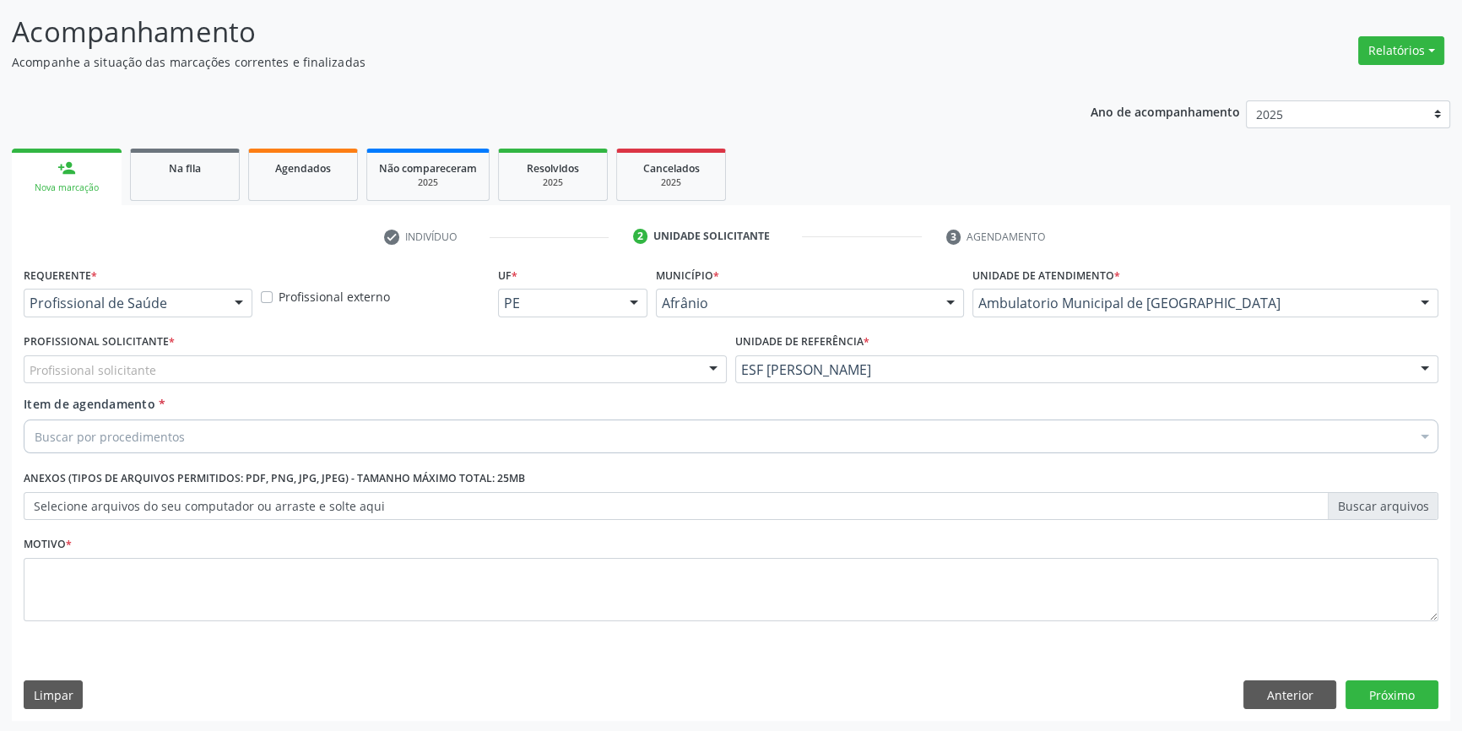
click at [501, 371] on div "Profissional solicitante" at bounding box center [375, 369] width 703 height 29
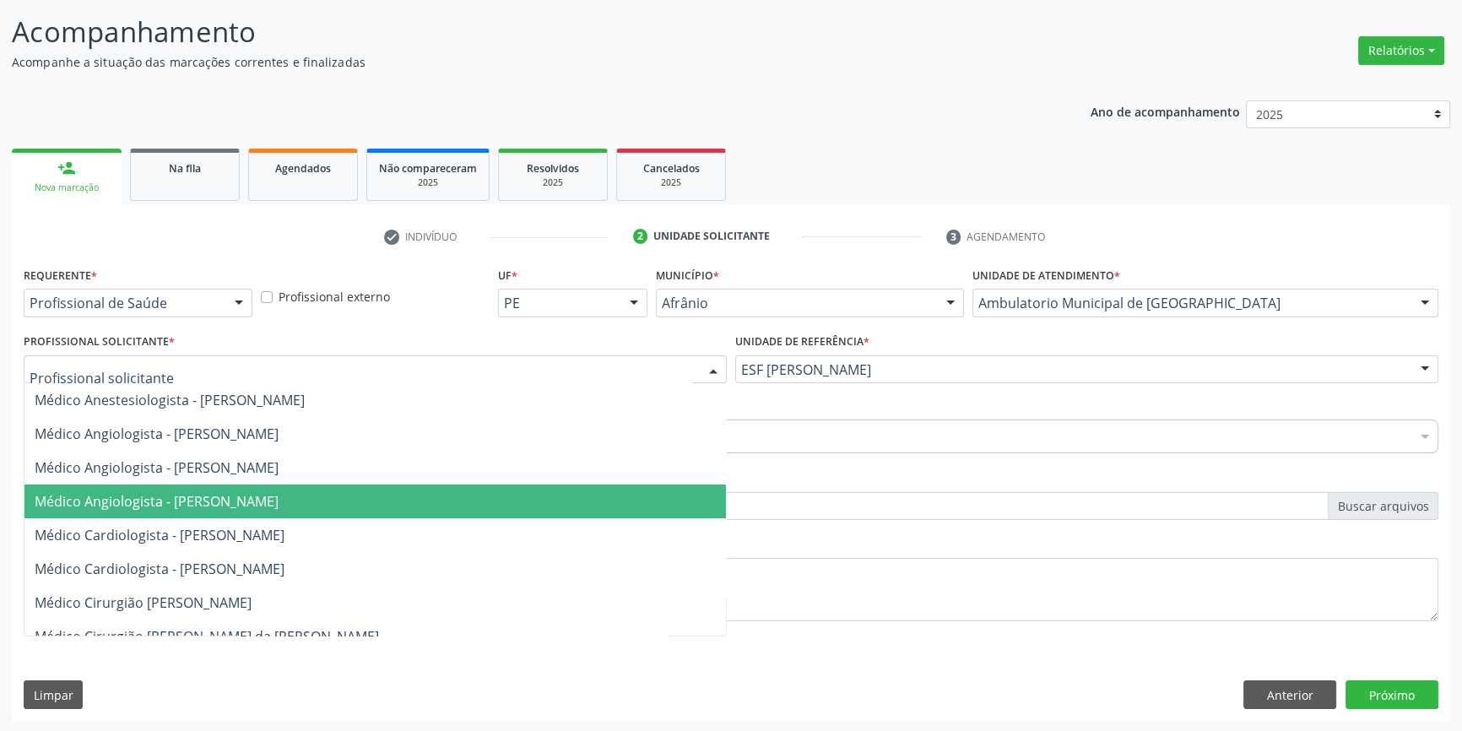
click at [279, 500] on span "Médico Angiologista - Suyenne Gomes de Araujo Freire" at bounding box center [157, 501] width 244 height 19
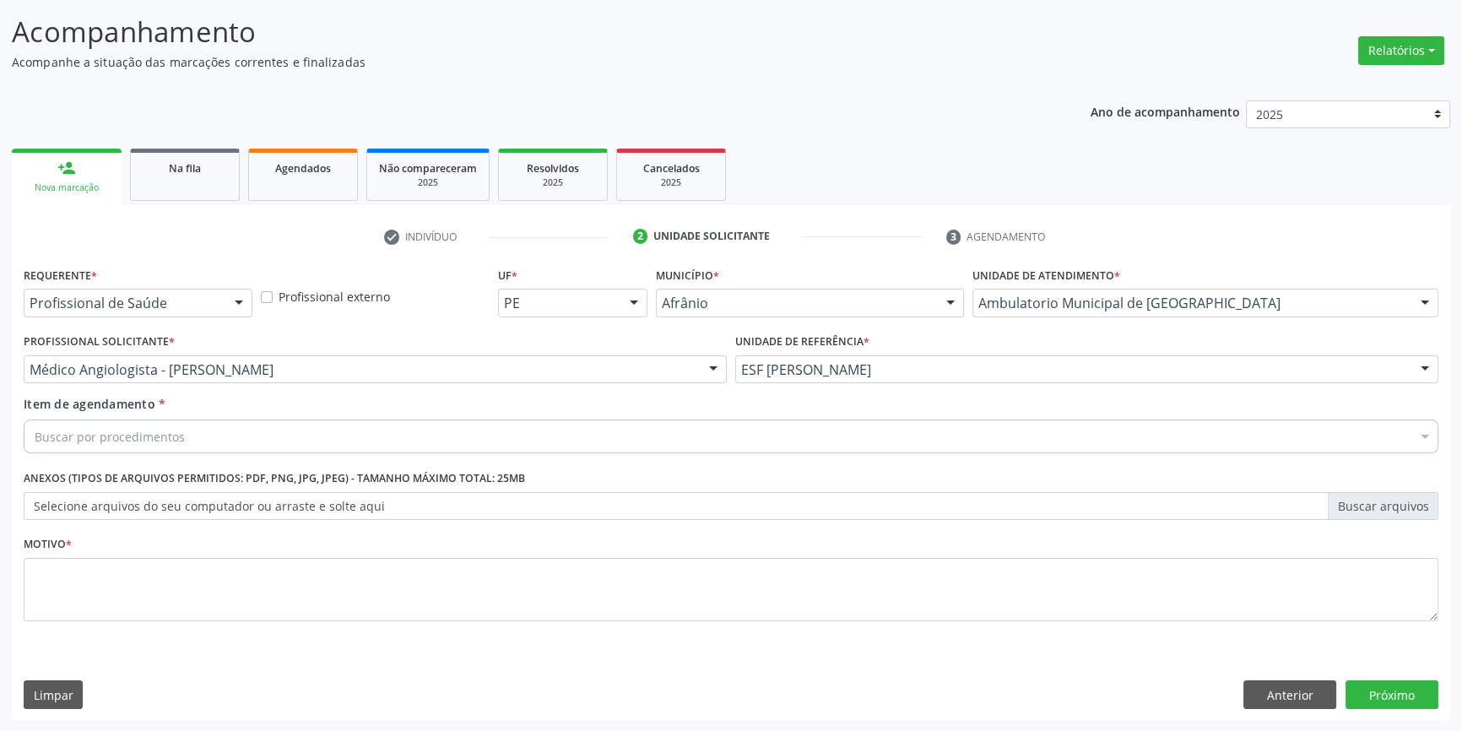
click at [215, 439] on div "Buscar por procedimentos" at bounding box center [731, 437] width 1415 height 34
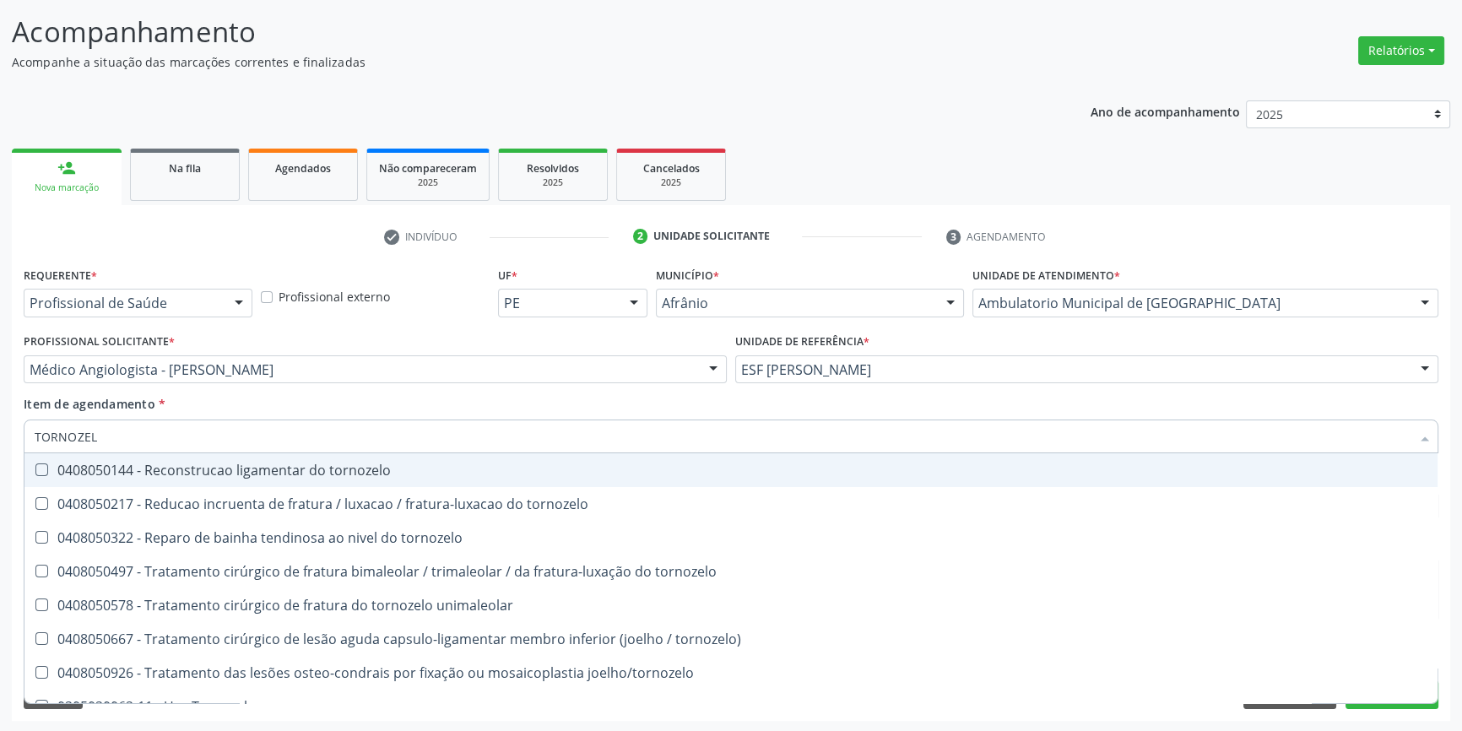
type input "TORNOZELO"
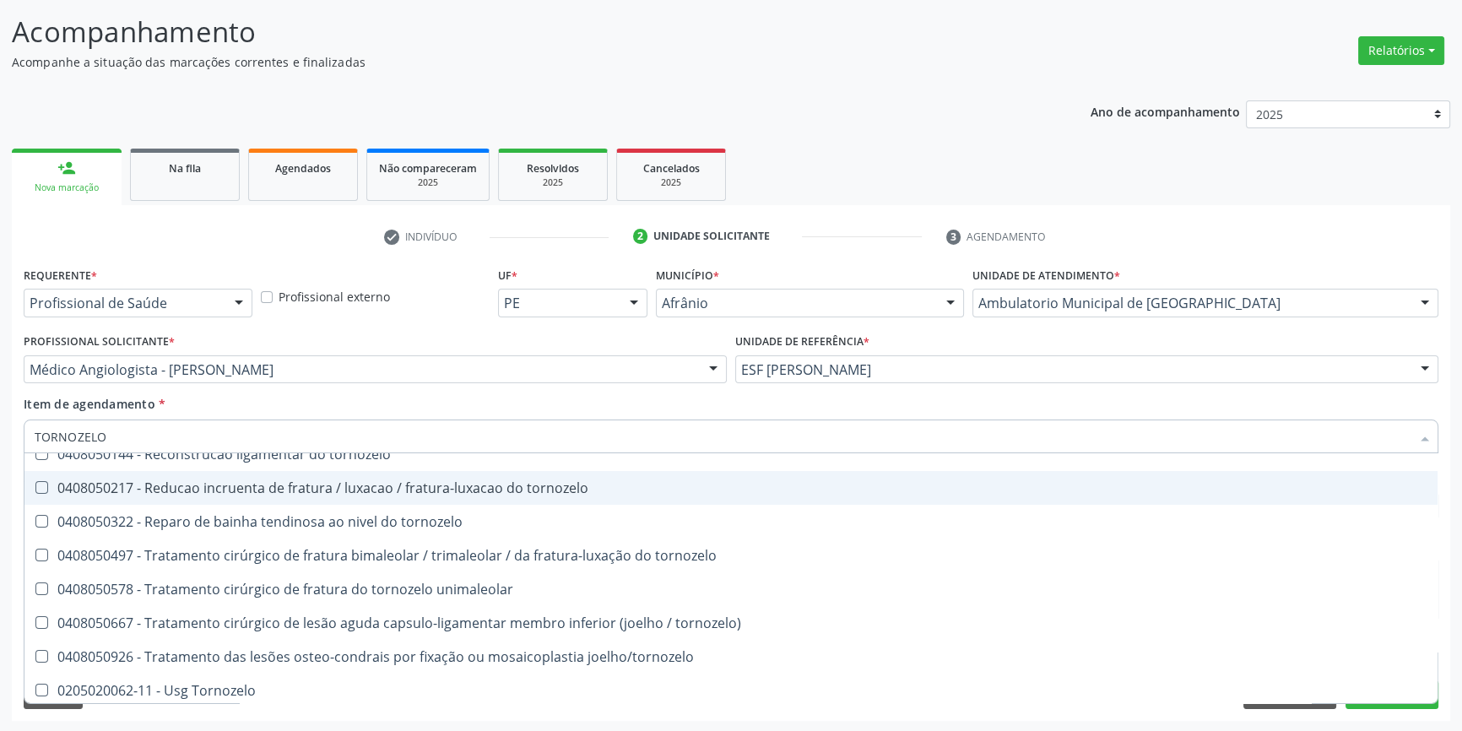
scroll to position [19, 0]
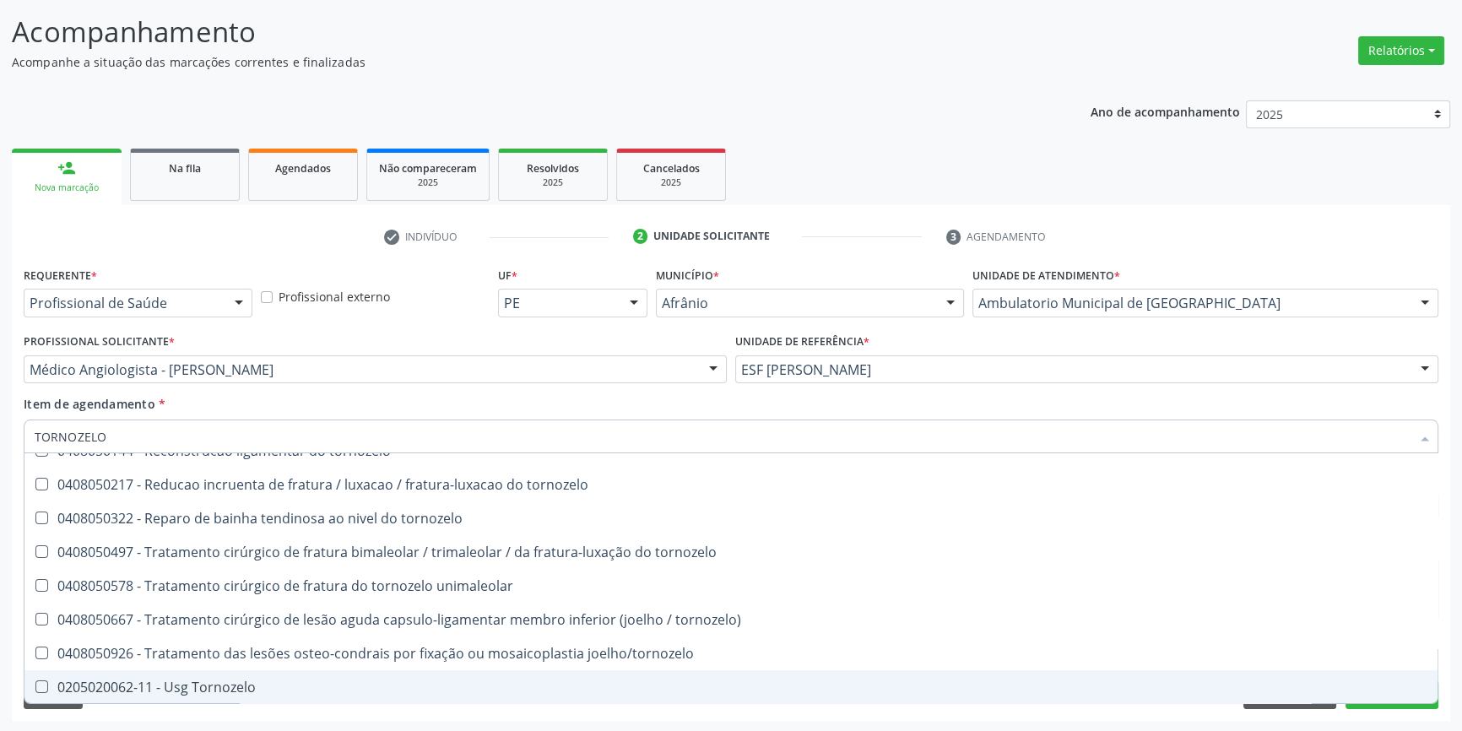
click at [244, 683] on div "0205020062-11 - Usg Tornozelo" at bounding box center [731, 688] width 1393 height 14
checkbox Tornozelo "true"
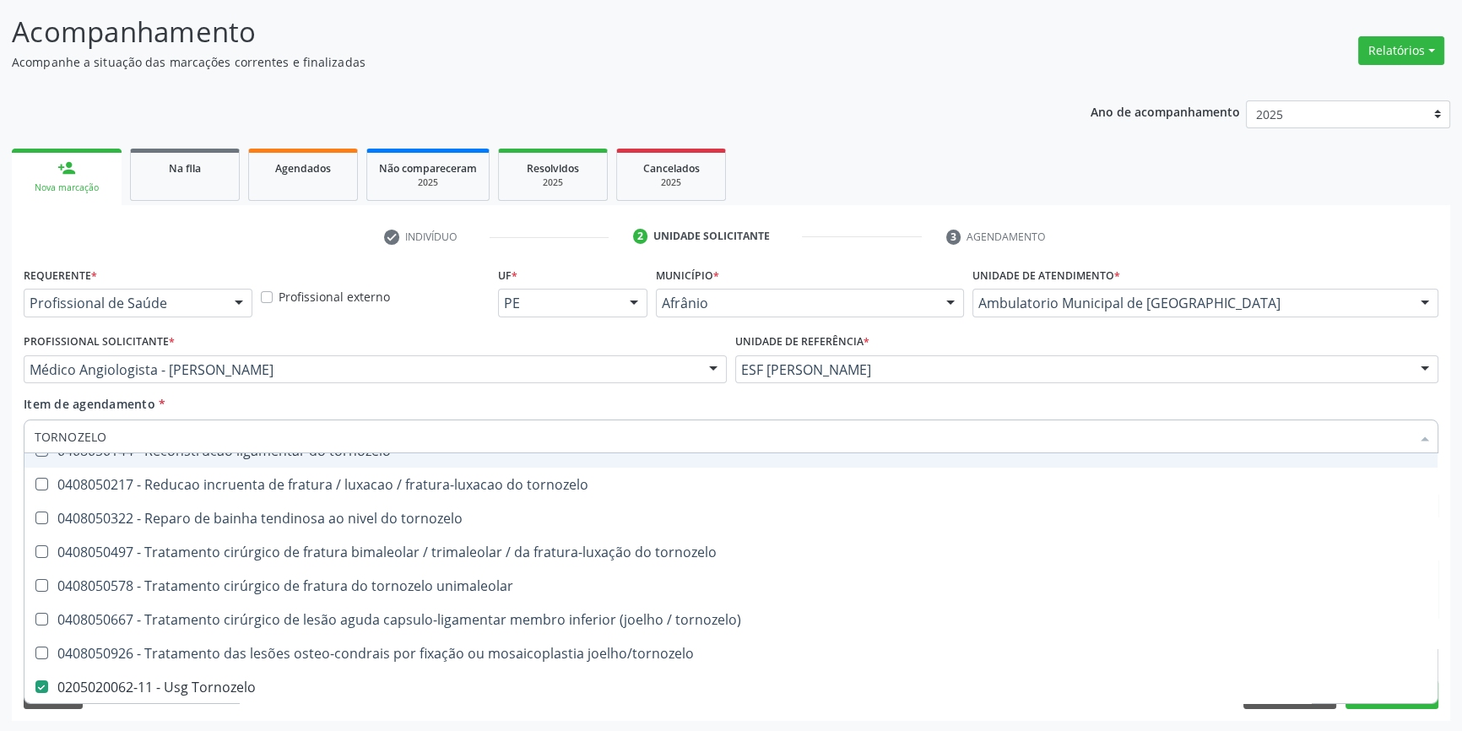
click at [292, 412] on div "Item de agendamento * TORNOZELO Desfazer seleção 0408050144 - Reconstrucao liga…" at bounding box center [731, 421] width 1415 height 53
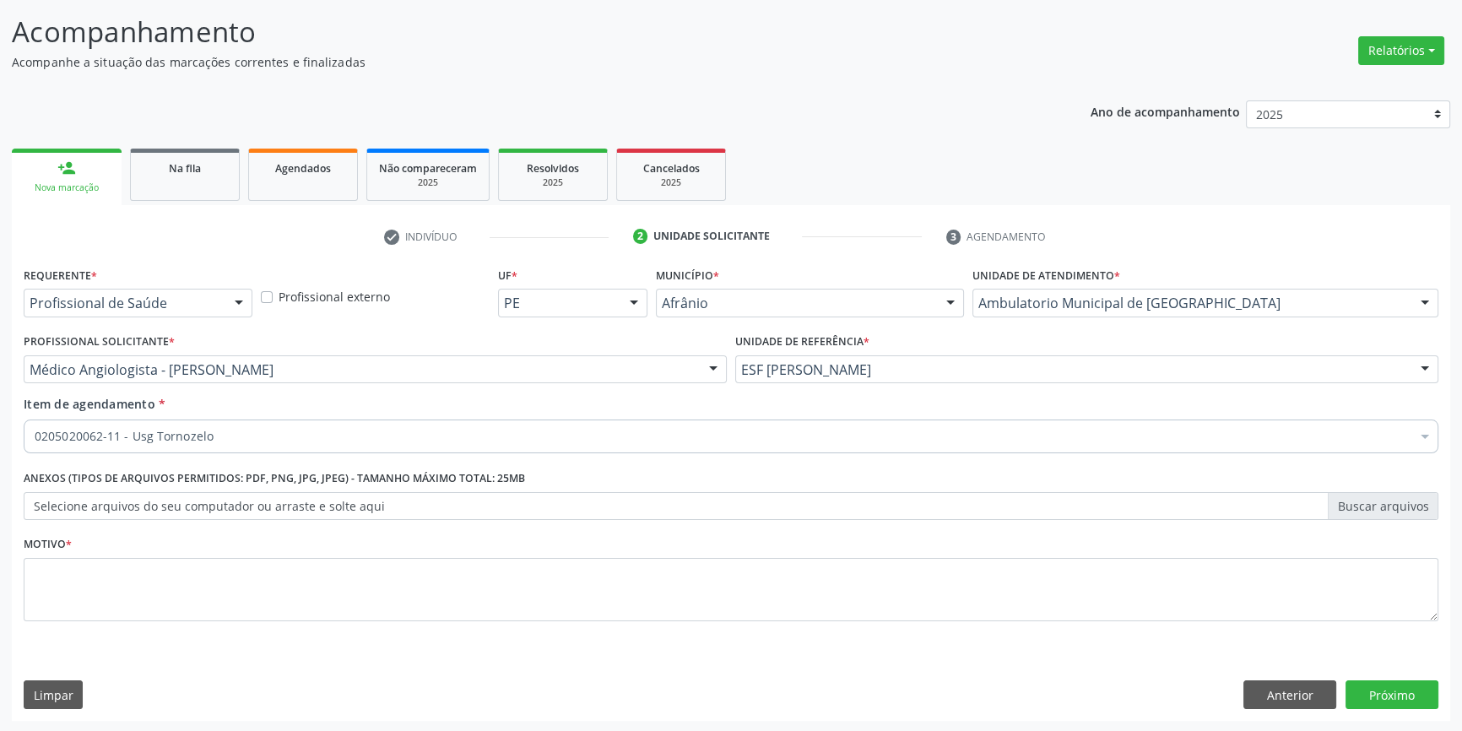
scroll to position [0, 0]
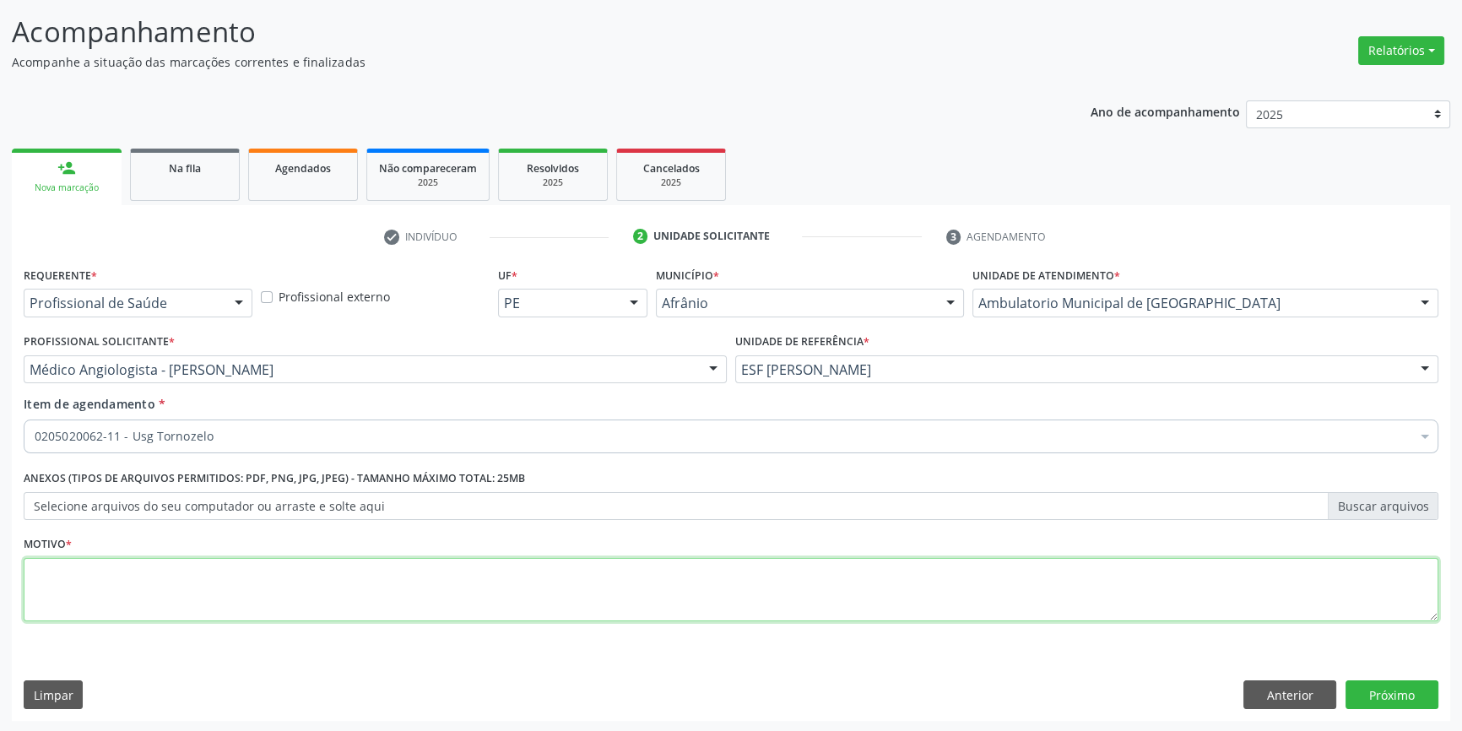
click at [183, 593] on textarea at bounding box center [731, 590] width 1415 height 64
type textarea "'"
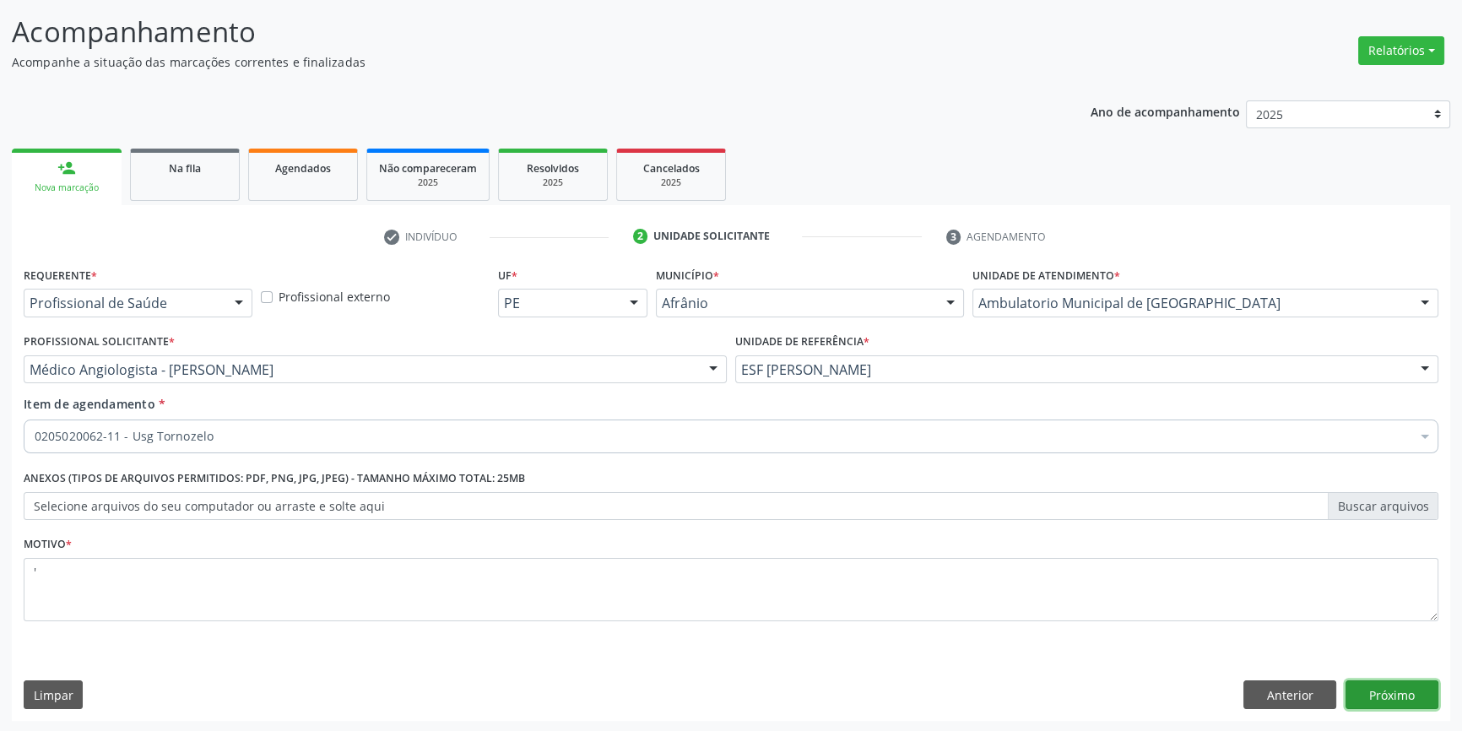
click at [1391, 700] on button "Próximo" at bounding box center [1392, 695] width 93 height 29
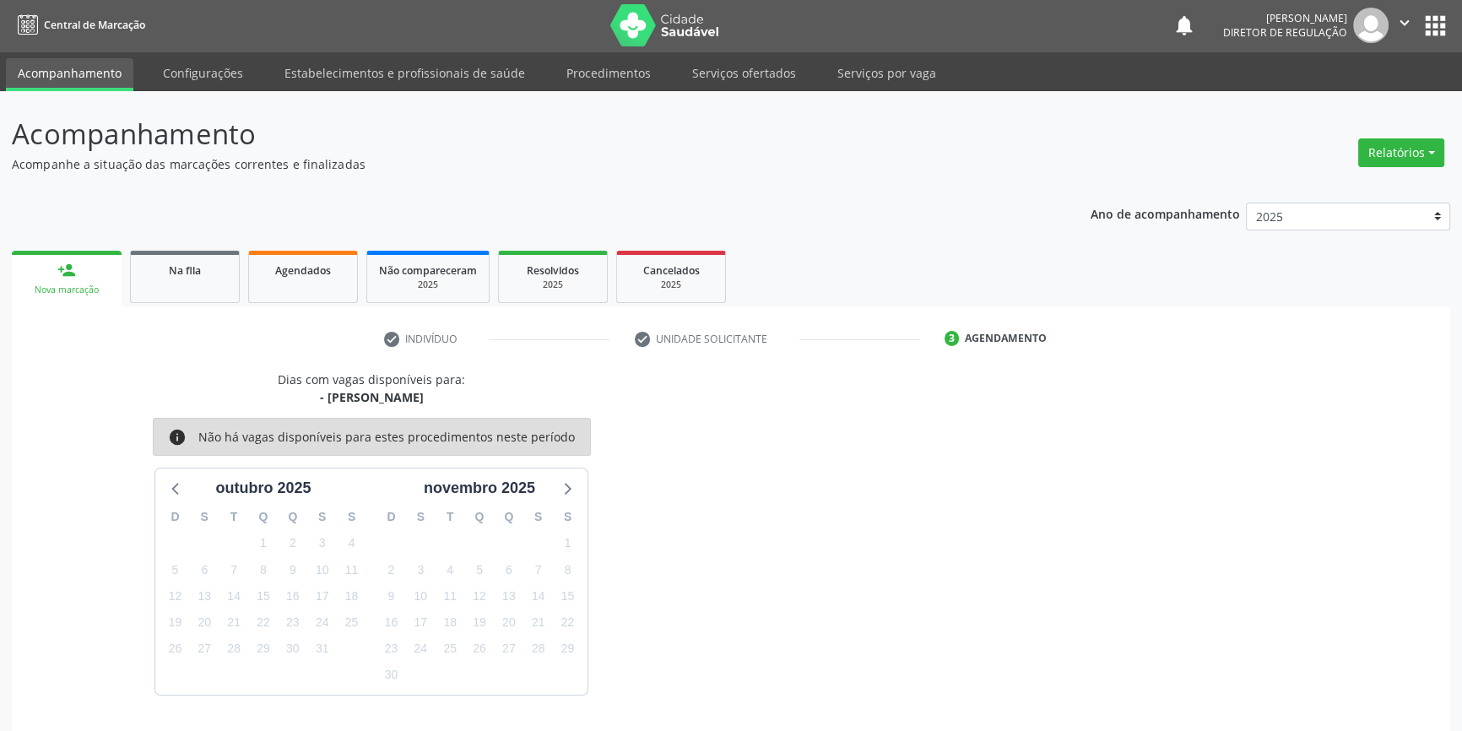
scroll to position [52, 0]
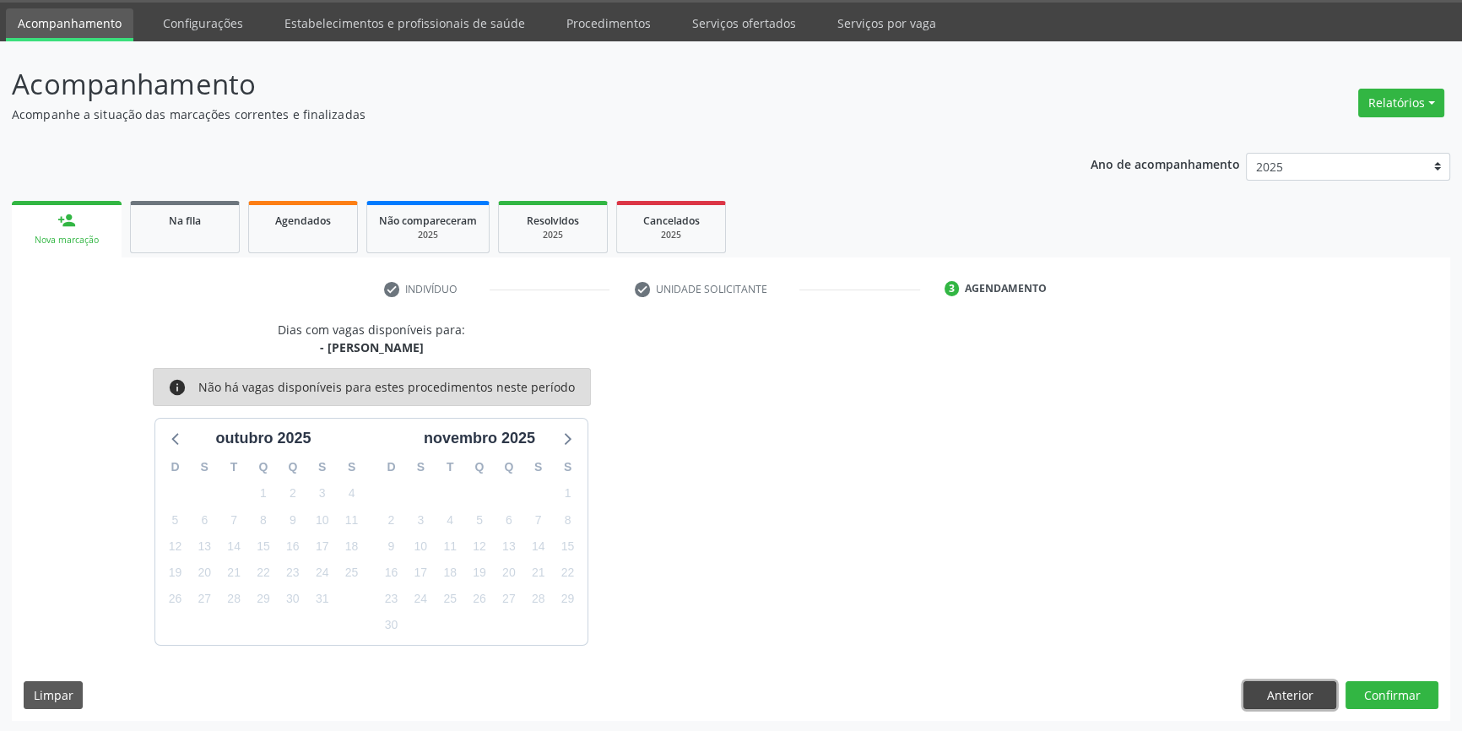
click at [1304, 693] on button "Anterior" at bounding box center [1290, 695] width 93 height 29
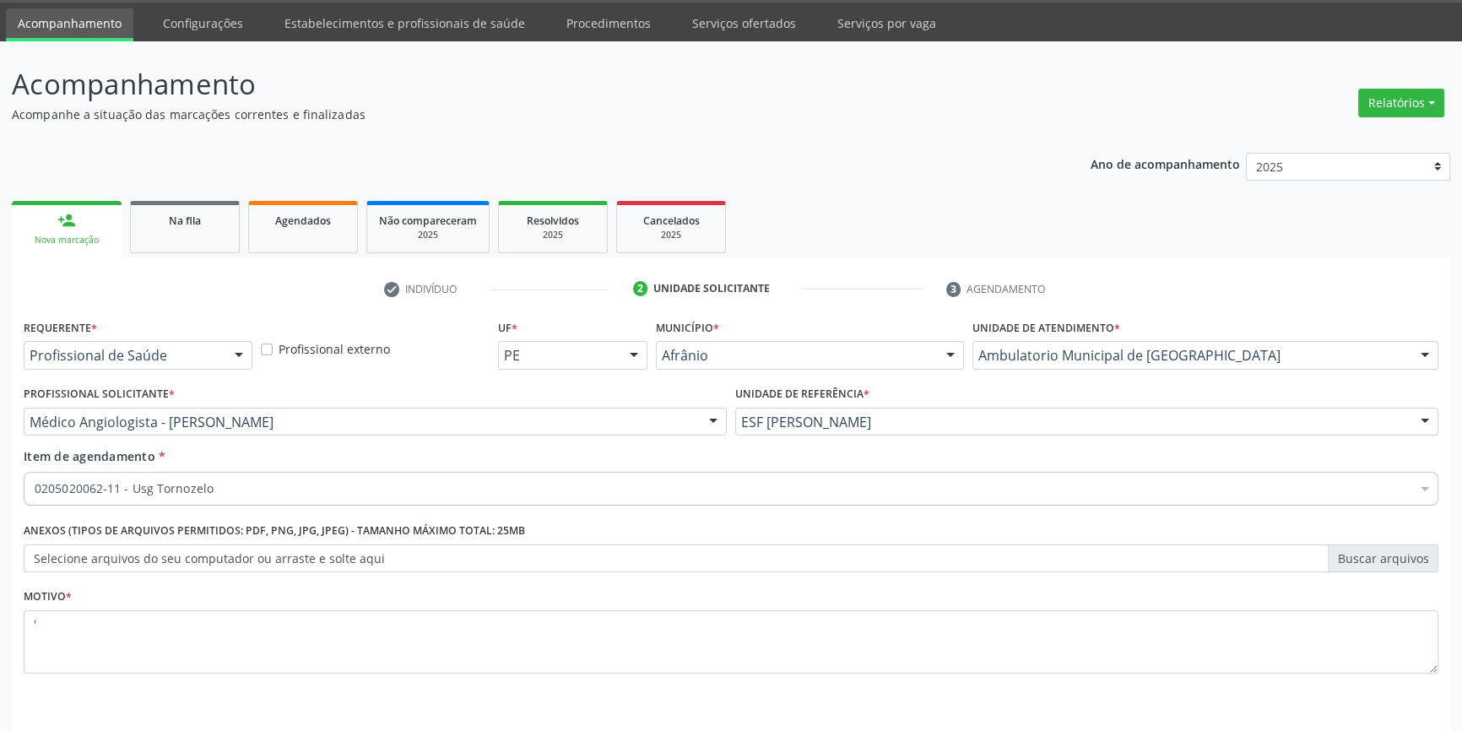
scroll to position [104, 0]
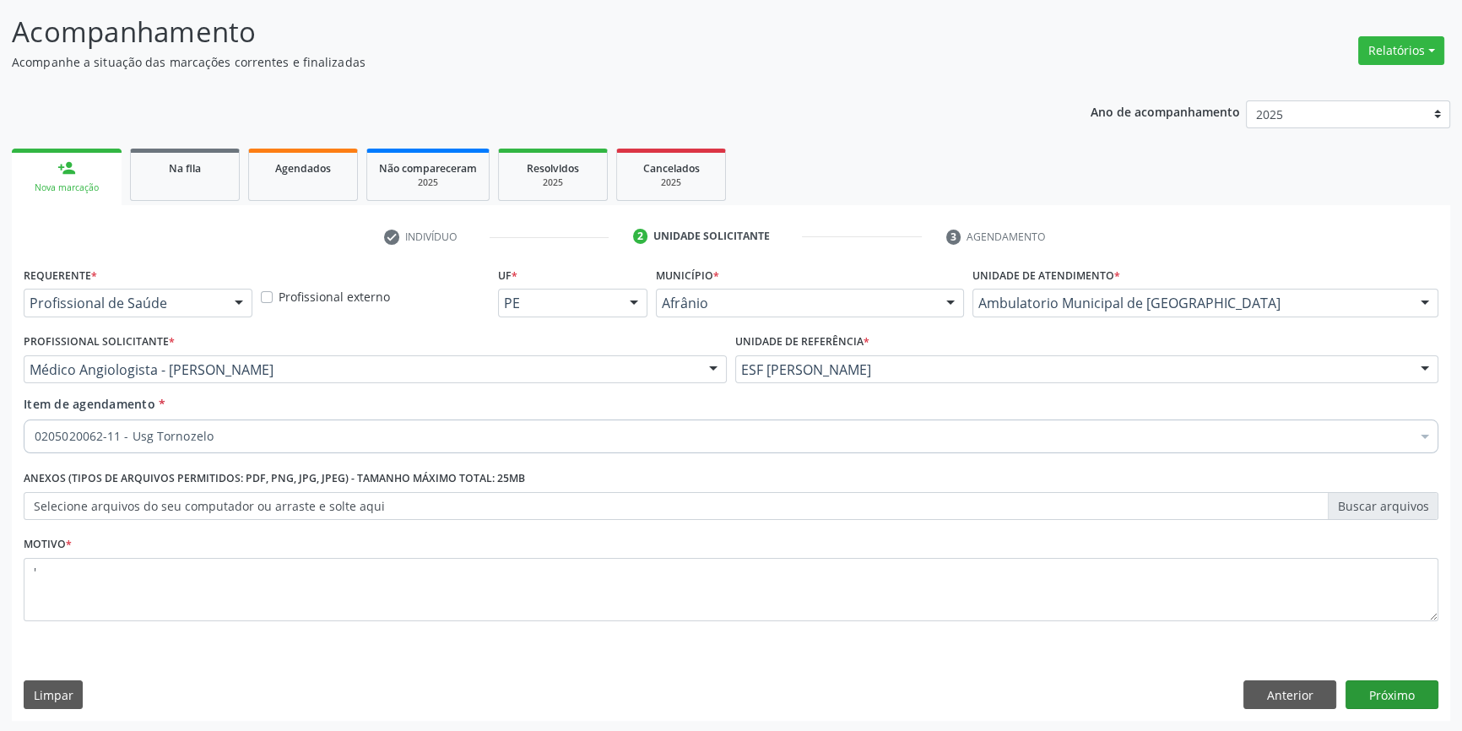
click at [1400, 686] on button "Próximo" at bounding box center [1392, 695] width 93 height 29
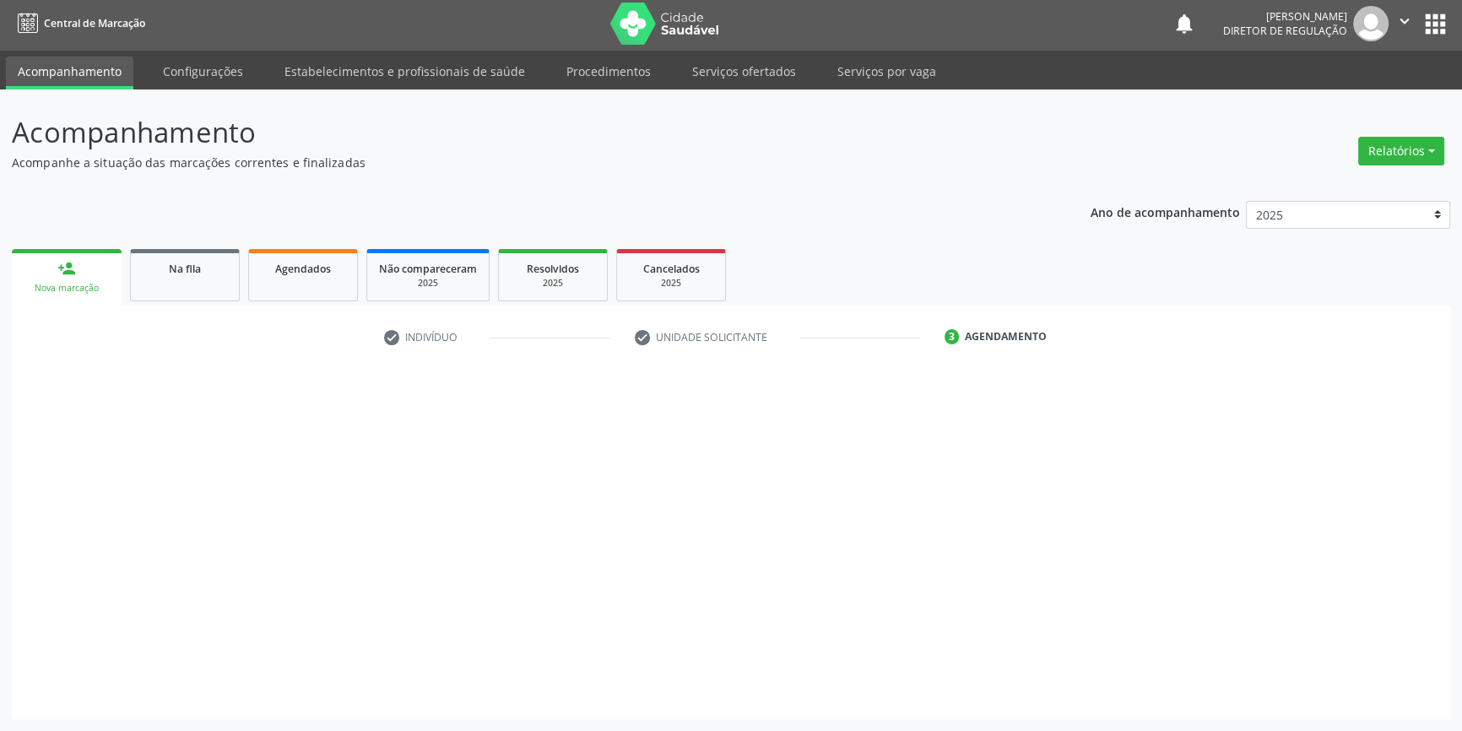
scroll to position [2, 0]
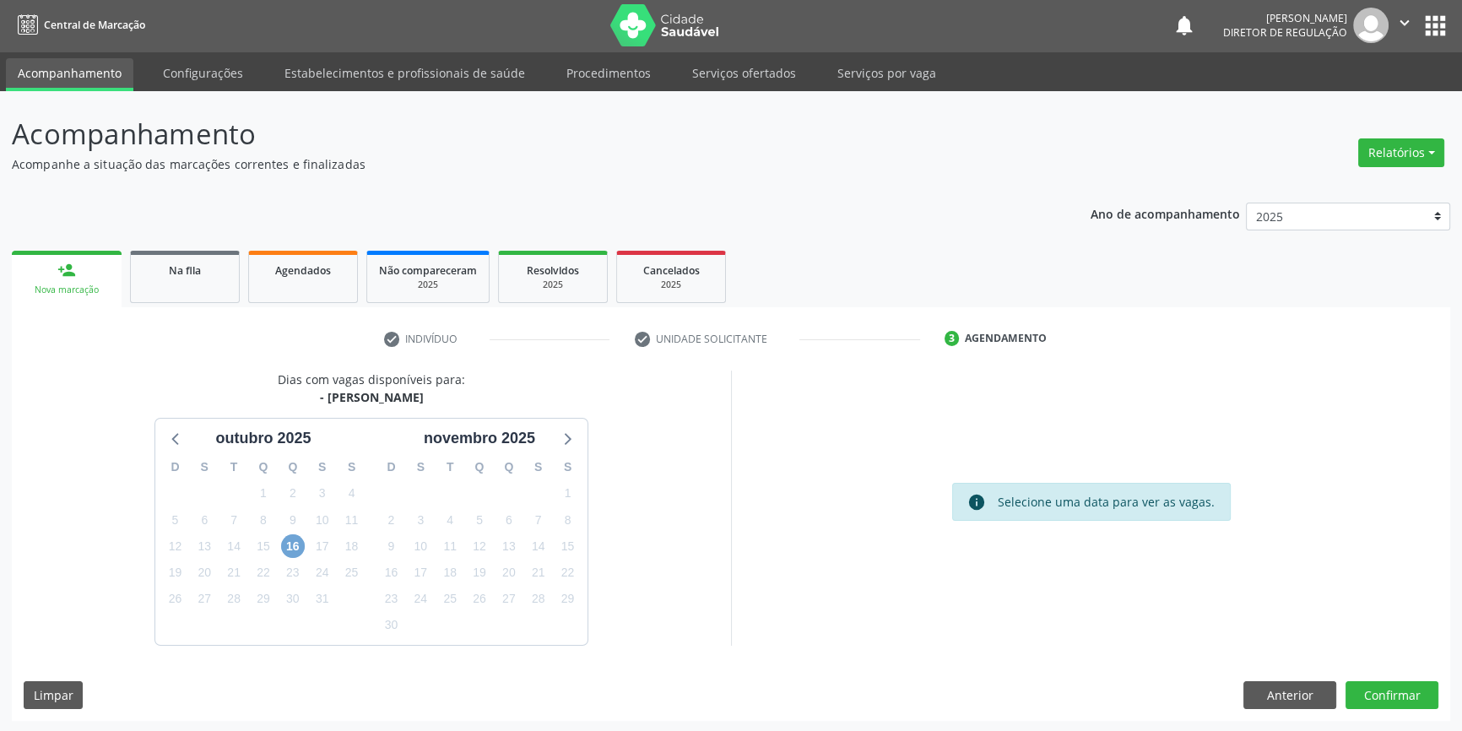
click at [295, 545] on span "16" at bounding box center [293, 546] width 24 height 24
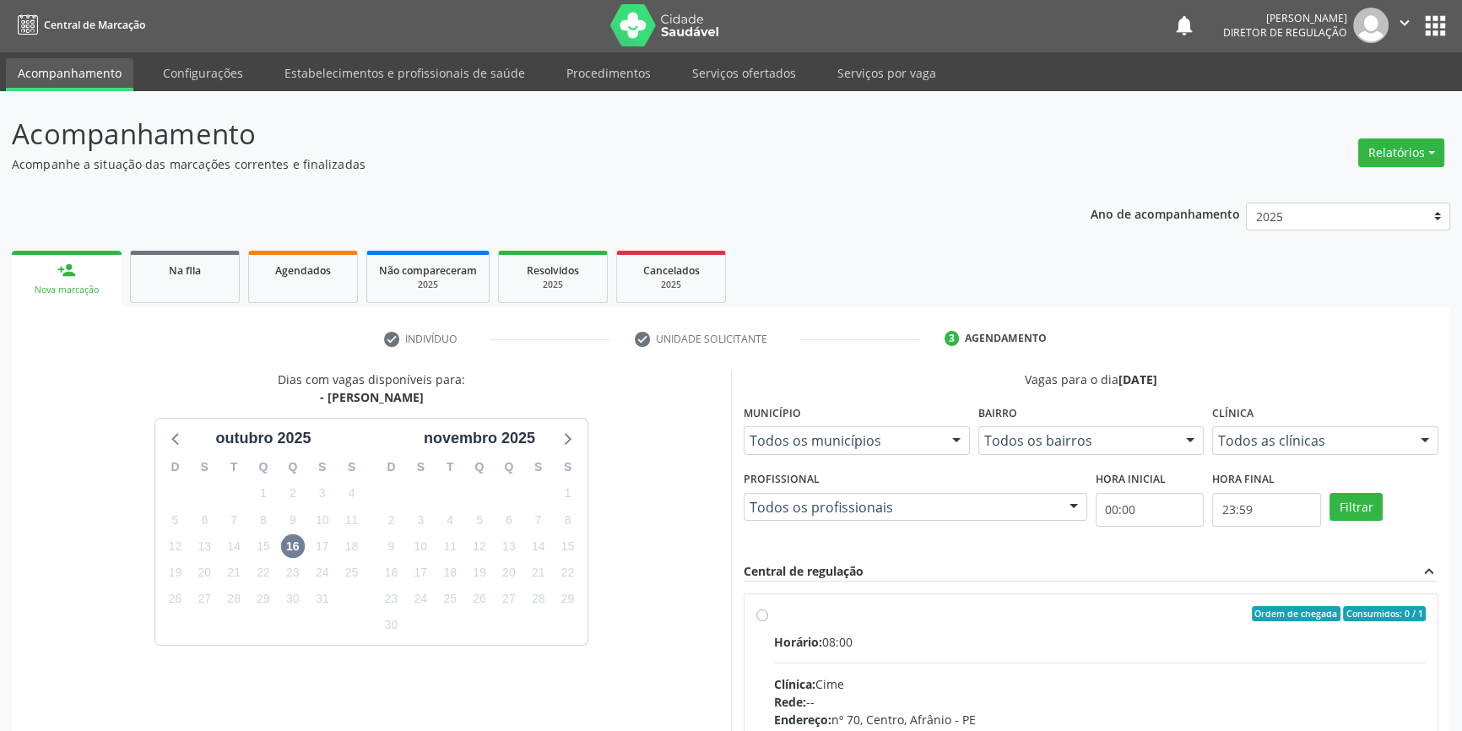
click at [823, 618] on div "Ordem de chegada Consumidos: 0 / 1" at bounding box center [1100, 613] width 652 height 15
click at [768, 618] on input "Ordem de chegada Consumidos: 0 / 1 Horário: 08:00 Clínica: Cime Rede: -- Endere…" at bounding box center [763, 613] width 12 height 15
radio input "true"
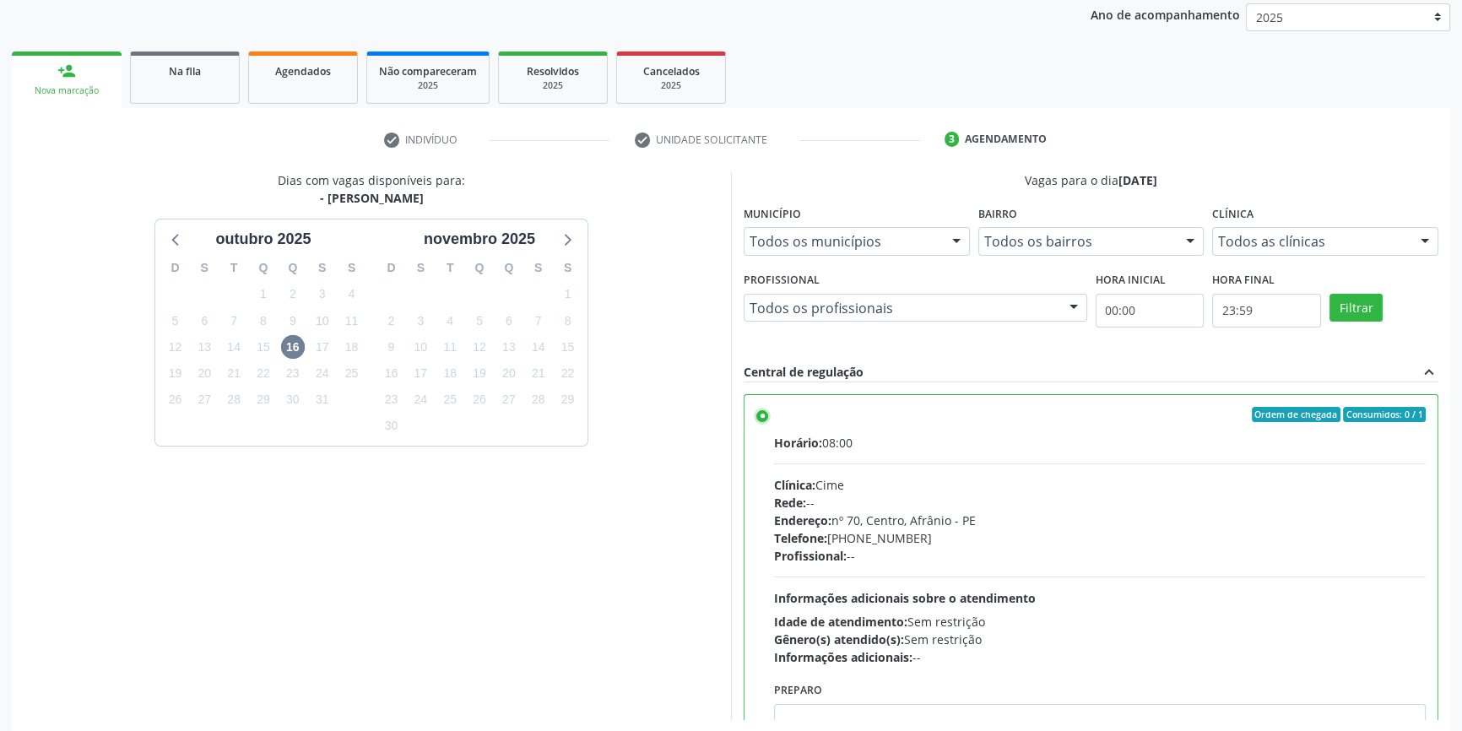
scroll to position [276, 0]
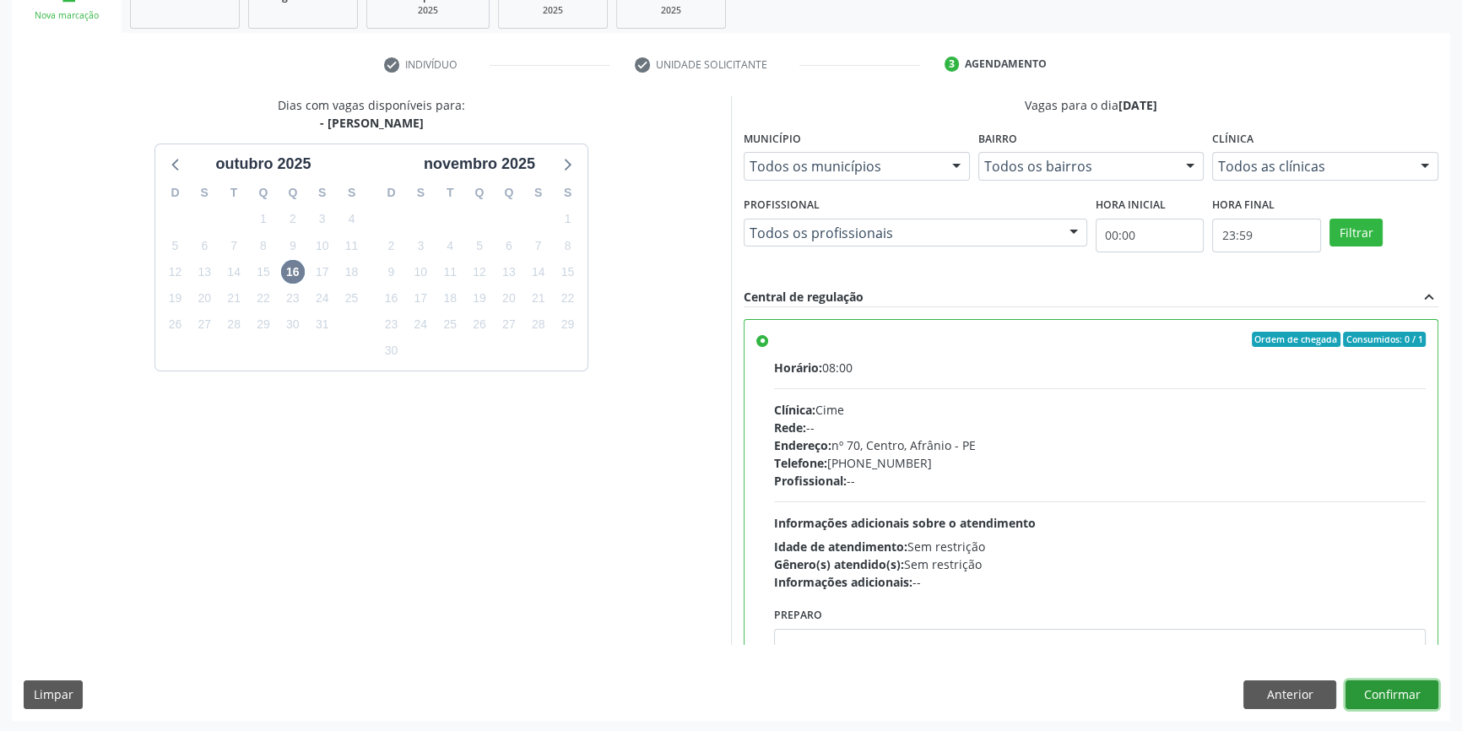
click at [1371, 684] on button "Confirmar" at bounding box center [1392, 695] width 93 height 29
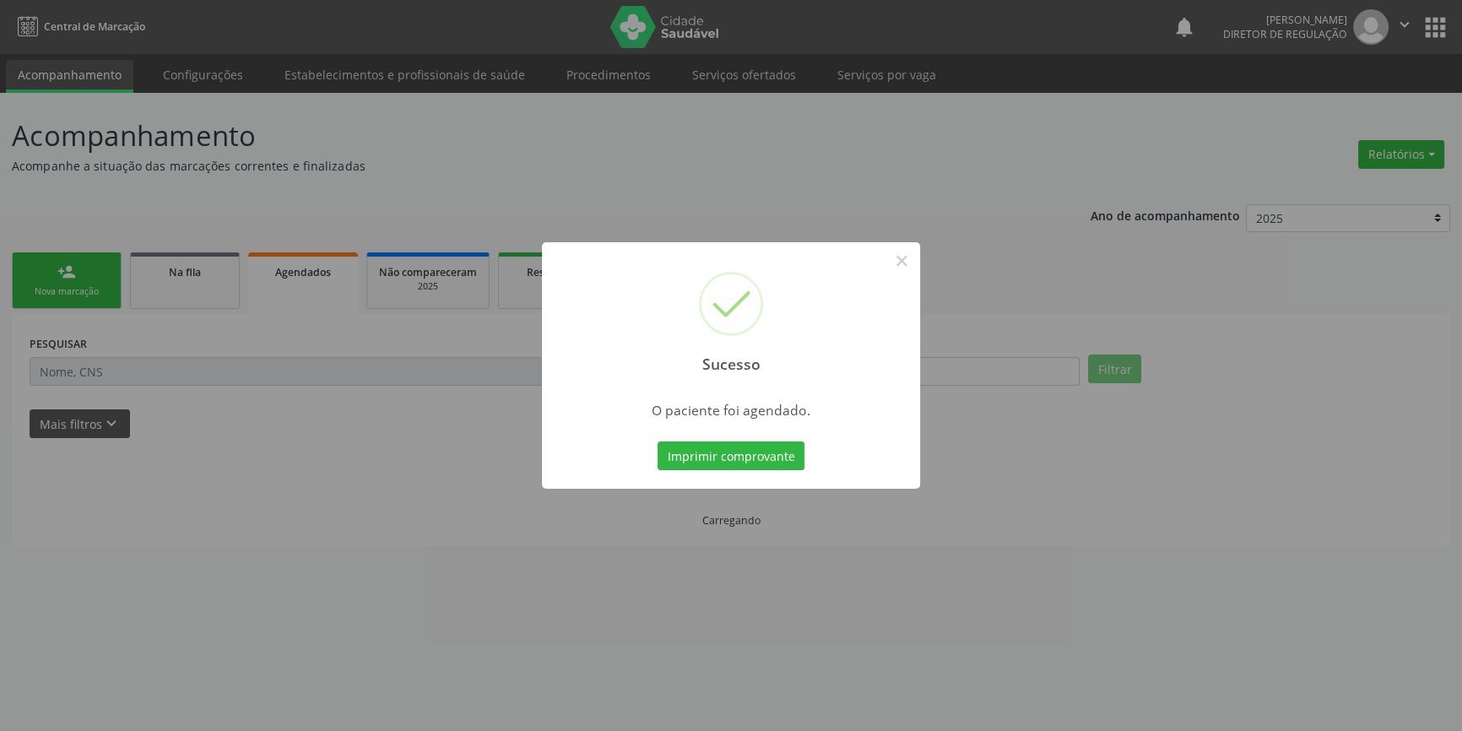
scroll to position [0, 0]
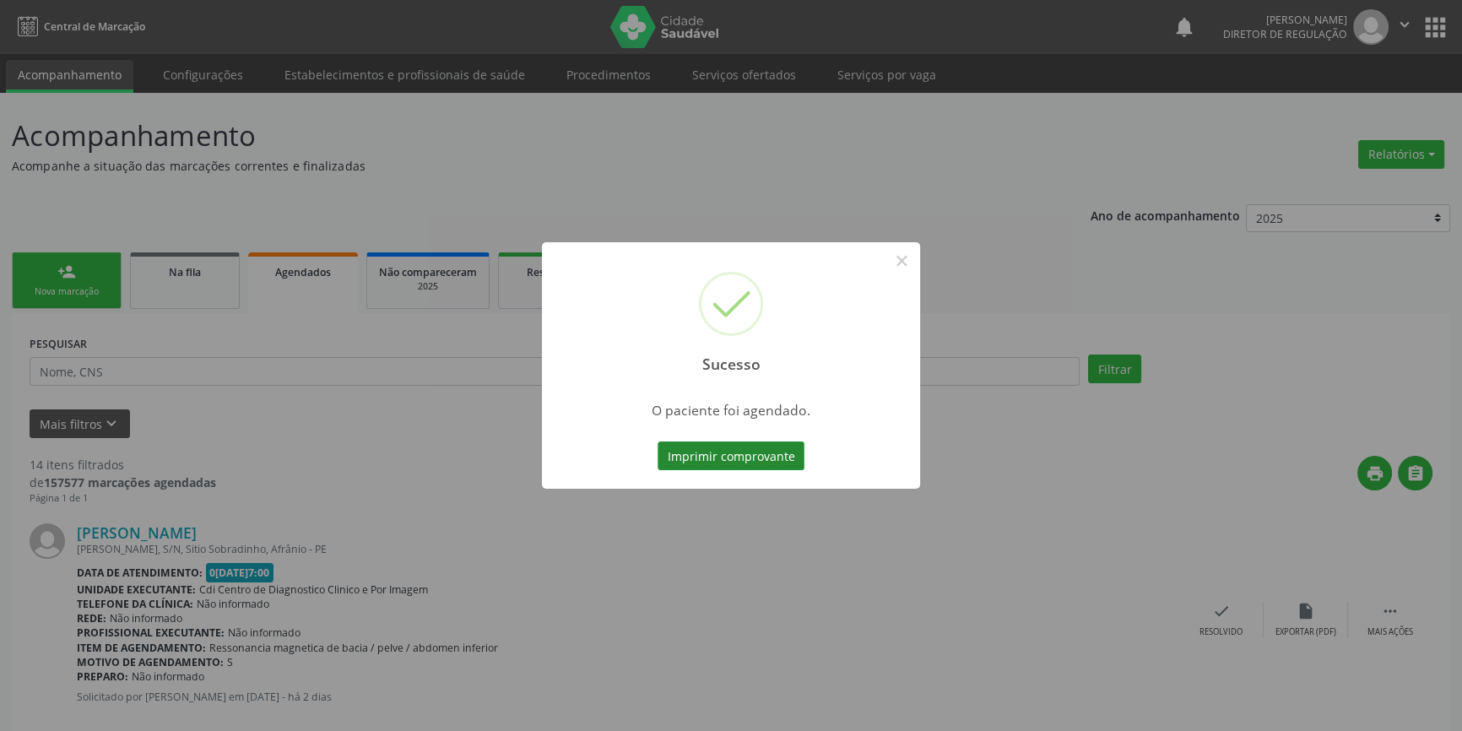
click at [690, 453] on button "Imprimir comprovante" at bounding box center [731, 456] width 147 height 29
